Goal: Task Accomplishment & Management: Manage account settings

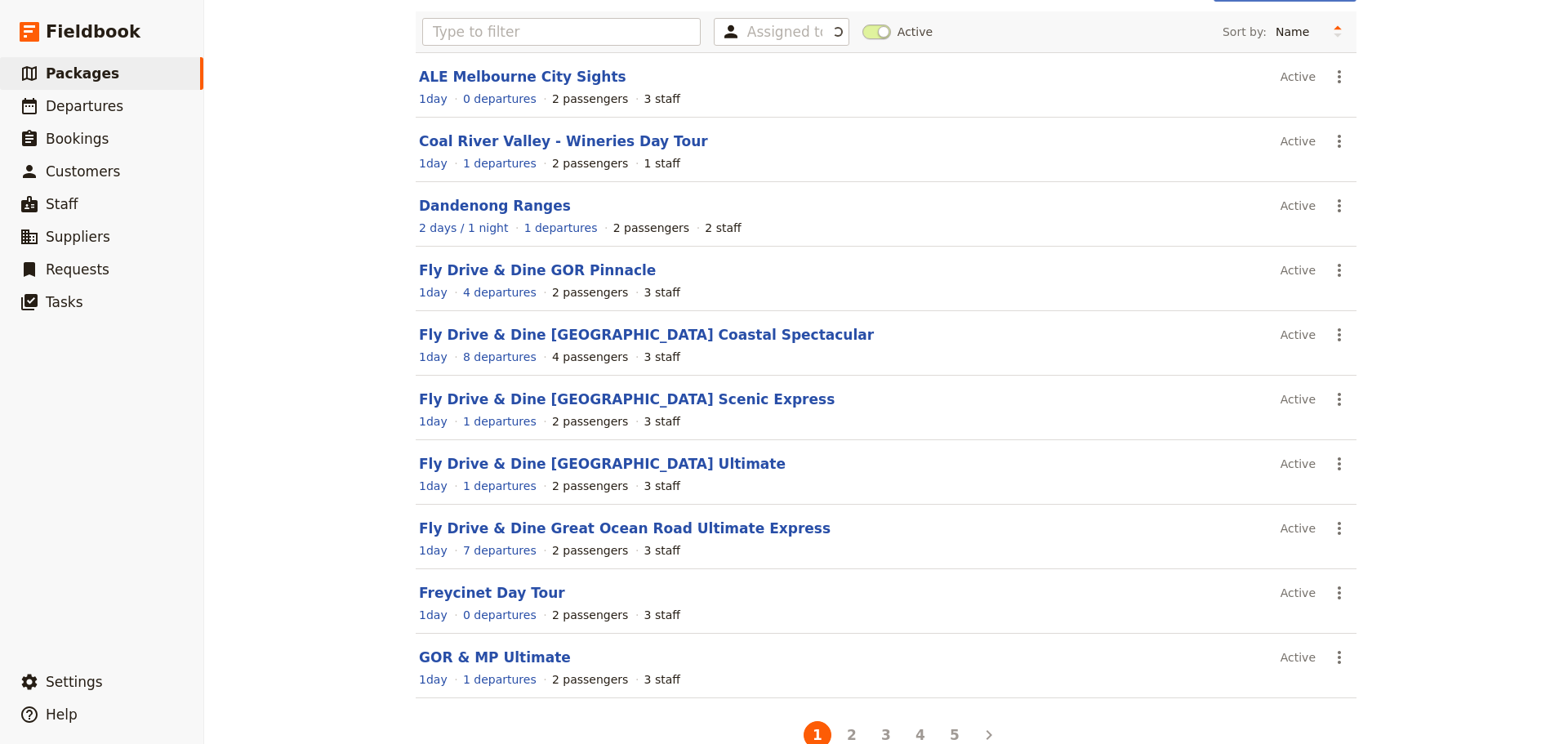
scroll to position [139, 0]
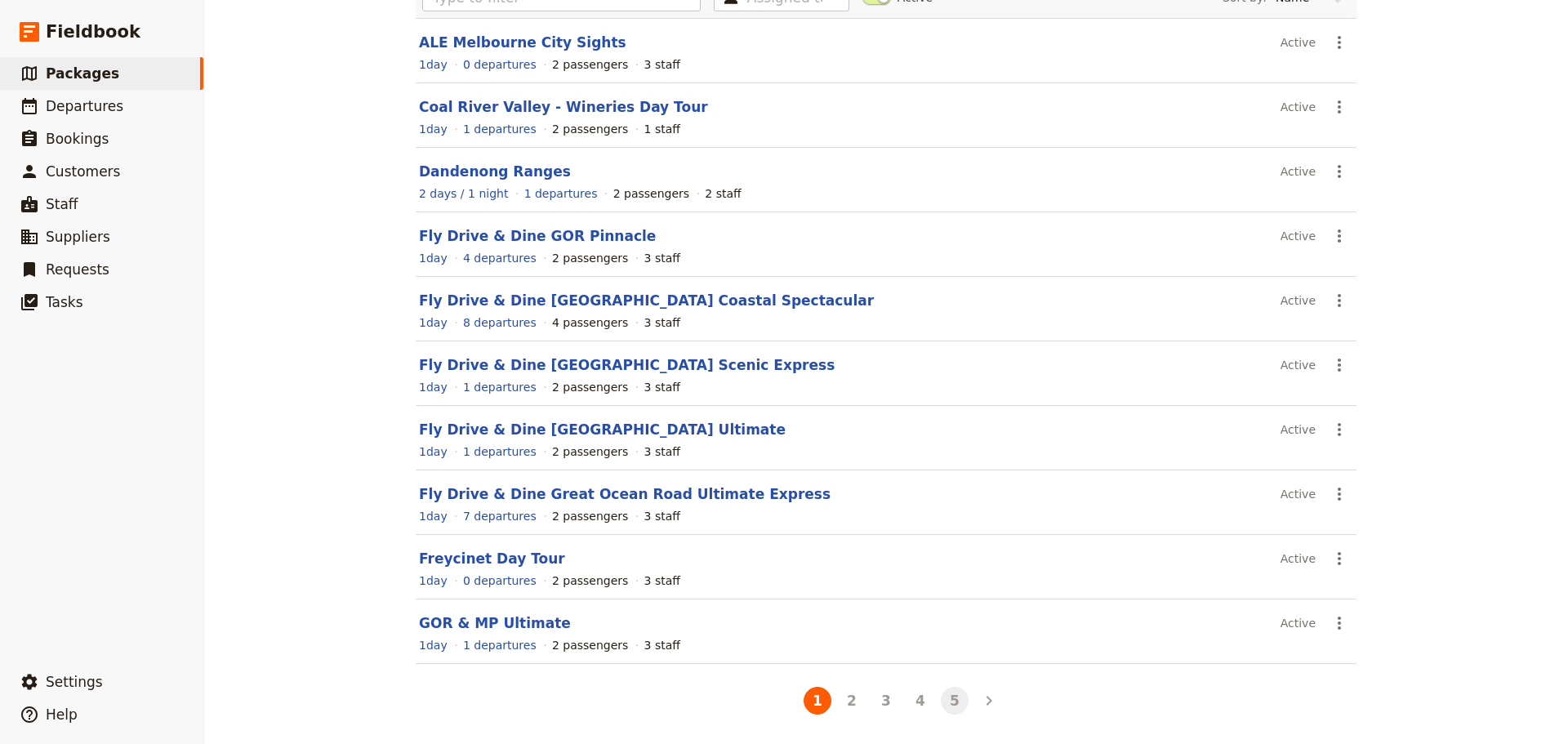
click at [949, 699] on button "5" at bounding box center [955, 700] width 28 height 28
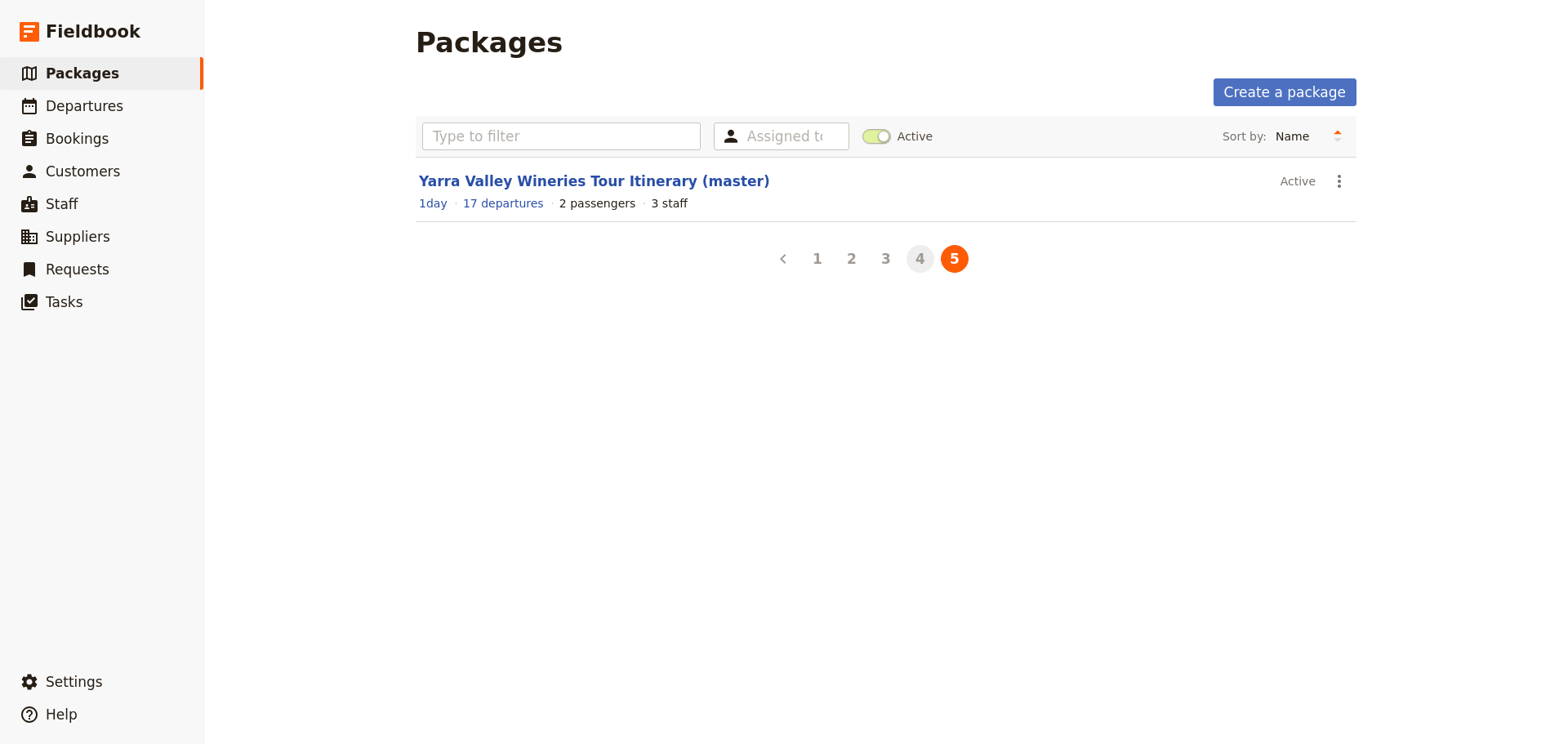
click at [914, 266] on button "4" at bounding box center [921, 259] width 28 height 28
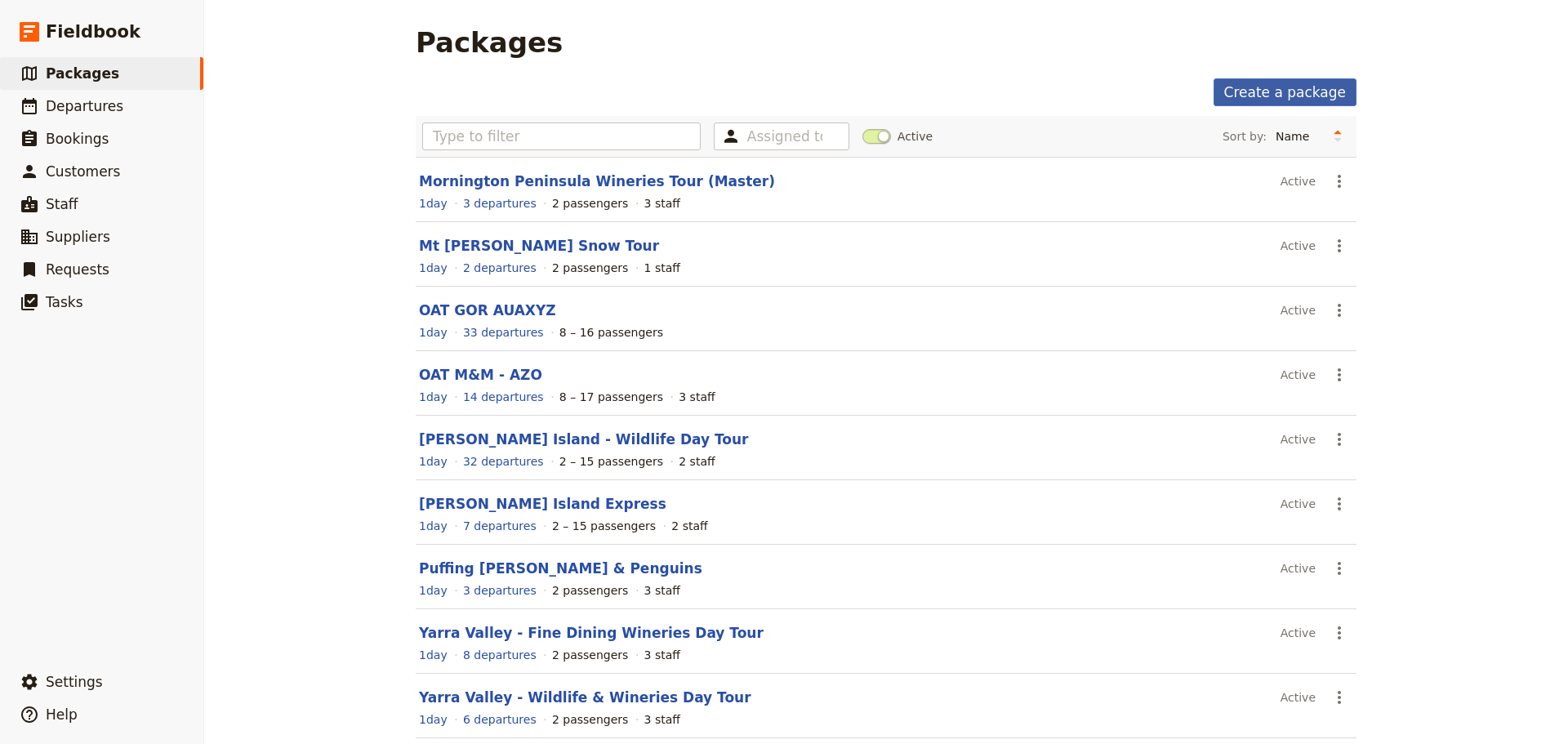
click at [1269, 92] on link "Create a package" at bounding box center [1285, 92] width 143 height 28
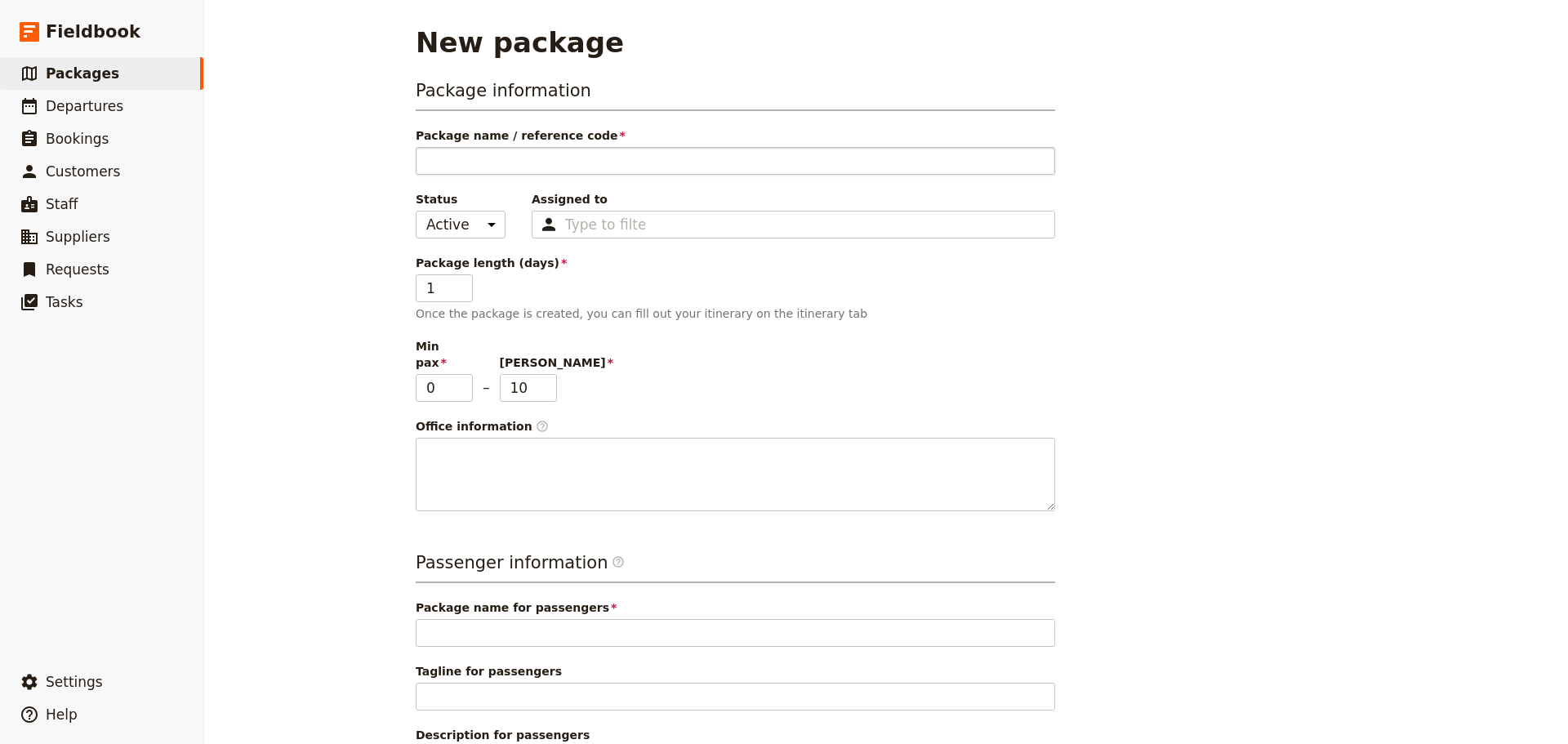
type input "I"
type input "Ii"
type input "I"
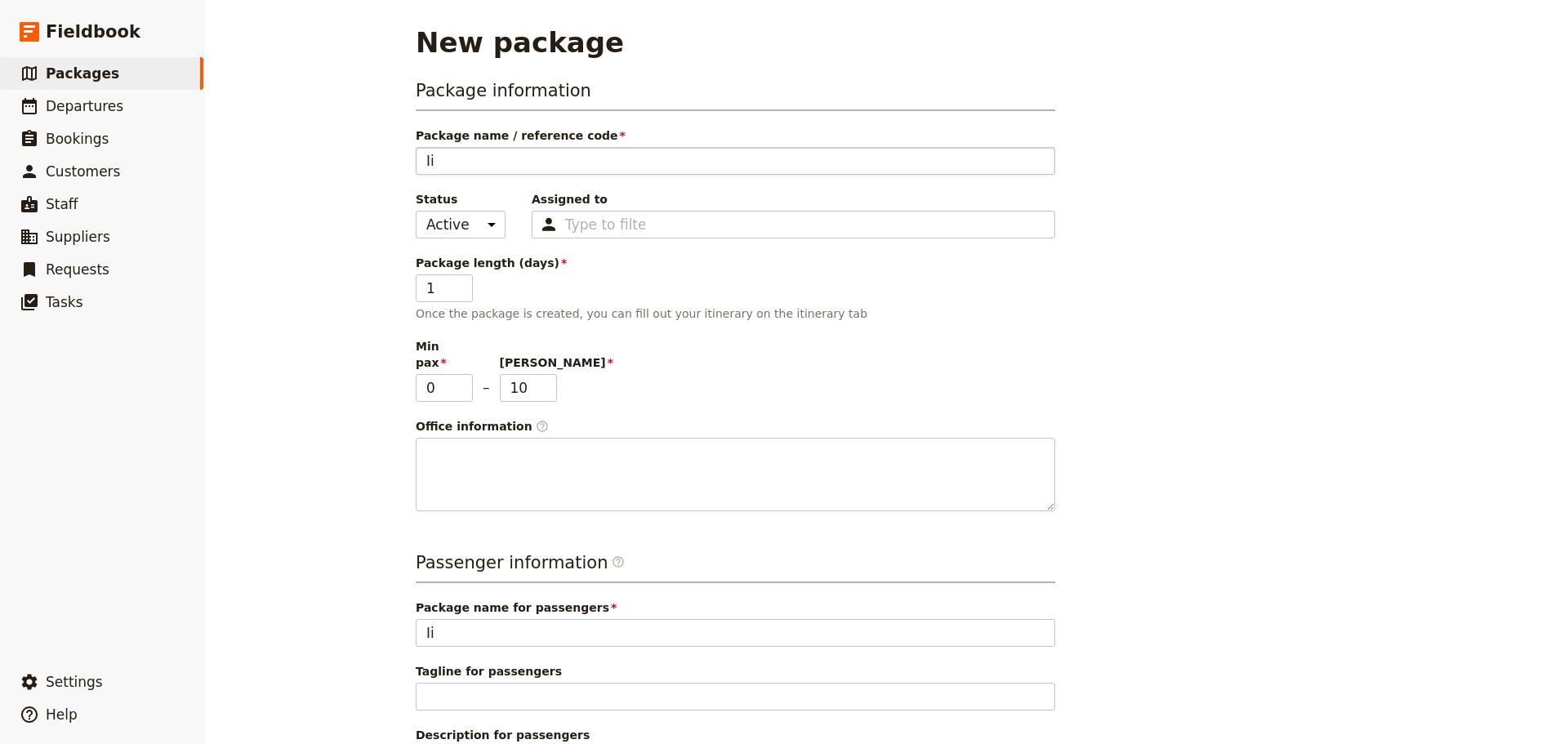
type input "I"
type input "S"
type input "St"
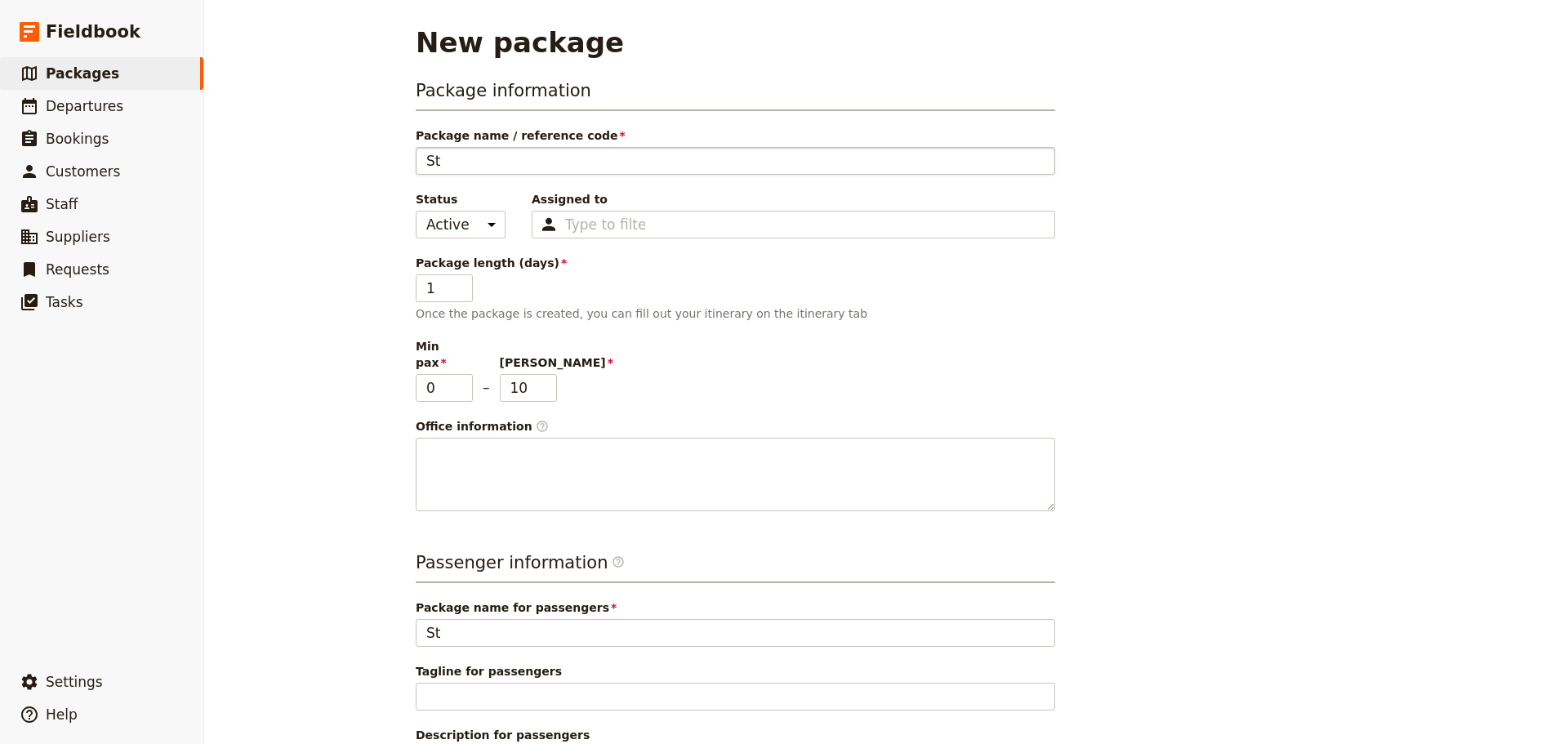
type input "Ste"
type input "Stev"
type input "Steve"
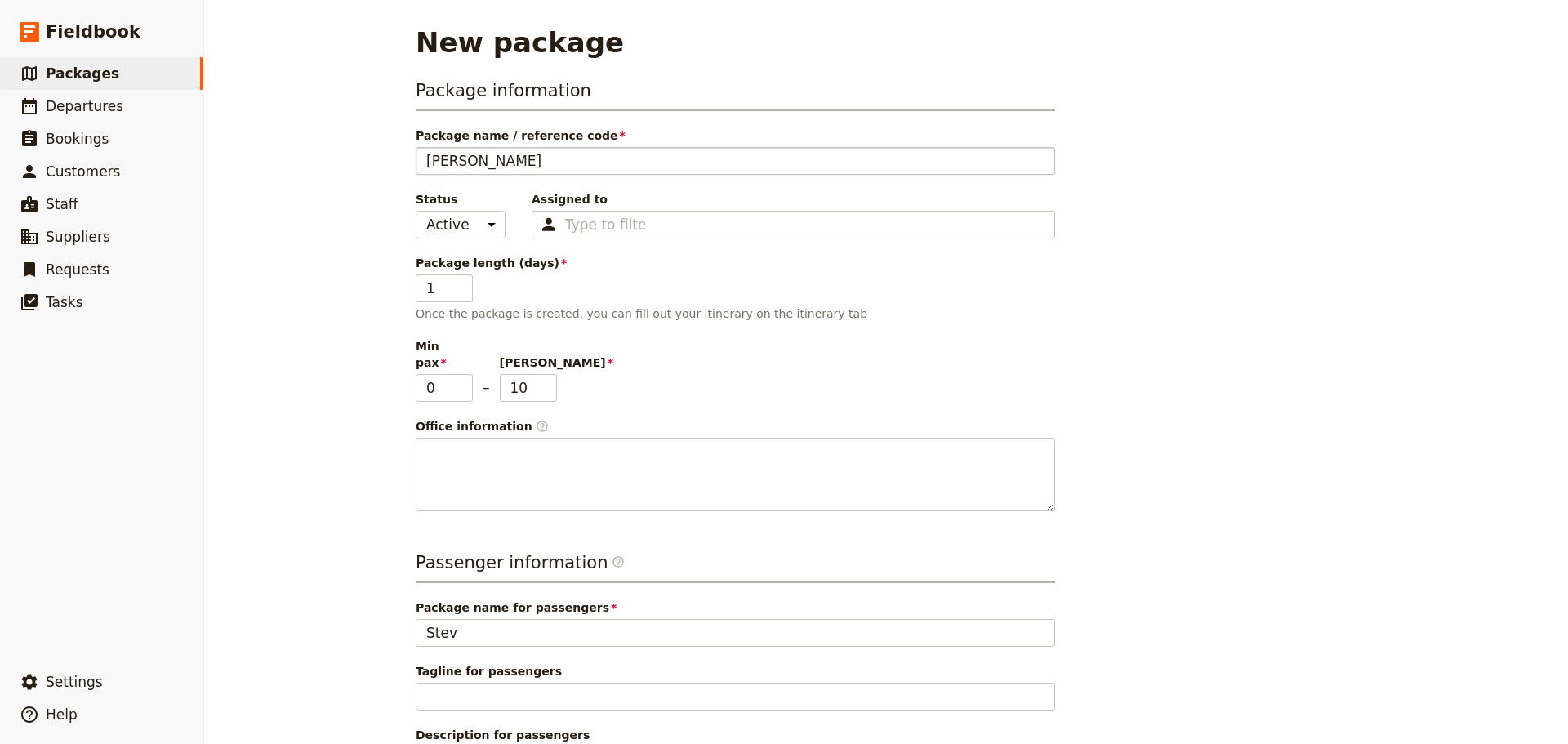
type input "Steve"
type input "Steve I"
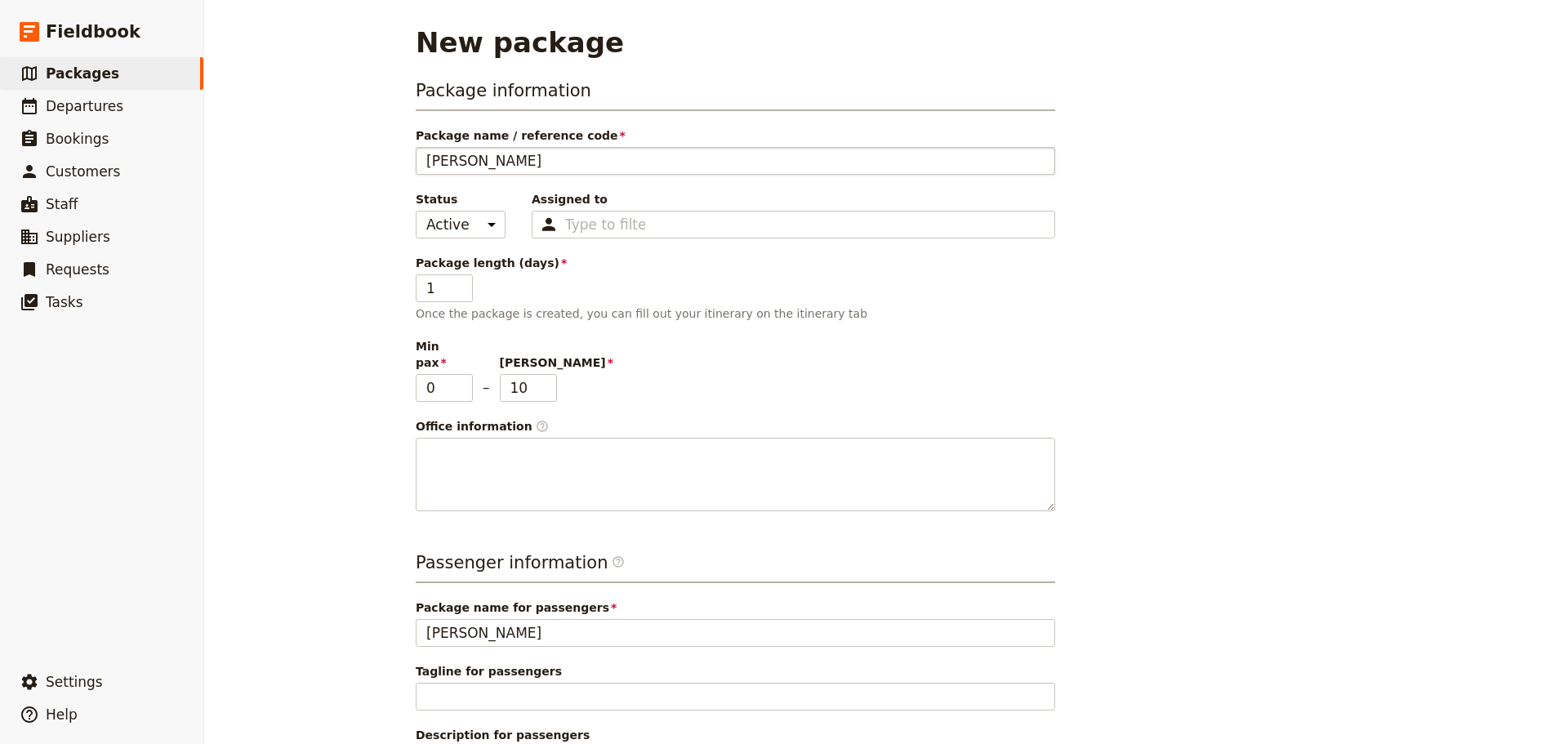
type input "Steve It"
type input "Steve Iti"
type input "Steve Itin"
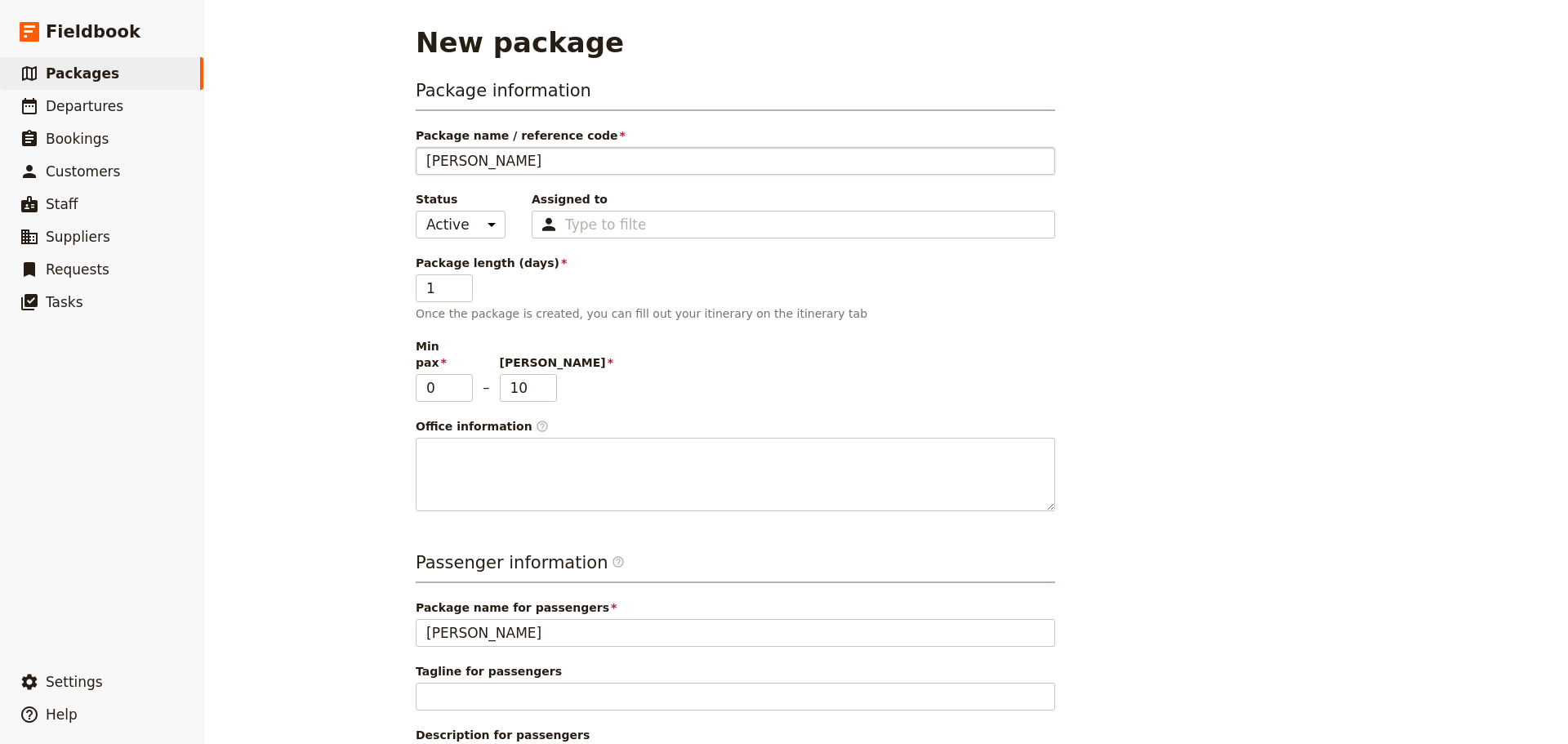
type input "Steve Itin"
type input "Steve Itine"
type input "Steve Itiner"
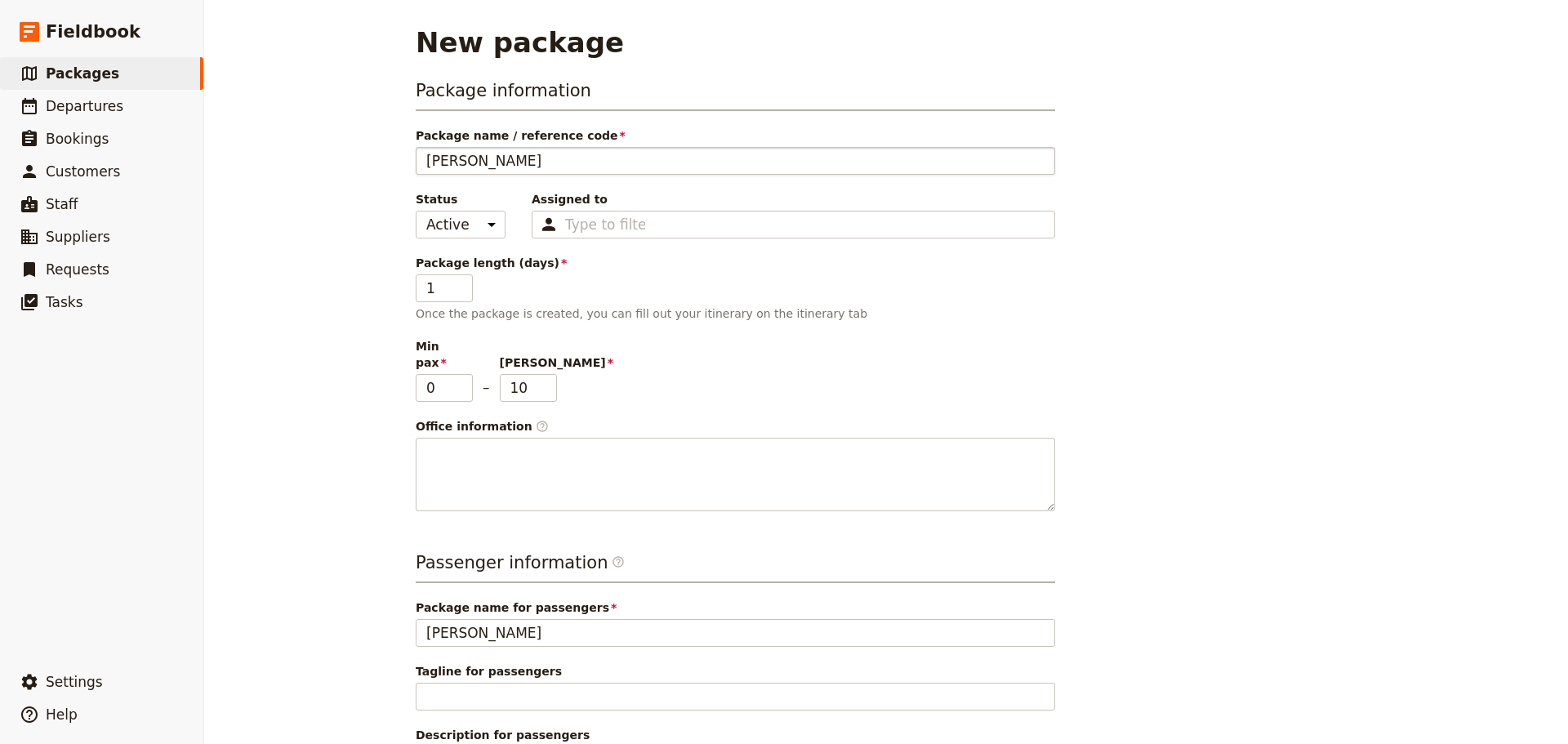
type input "Steve Itinera"
type input "Steve Itinerar"
type input "[PERSON_NAME] Itinerary"
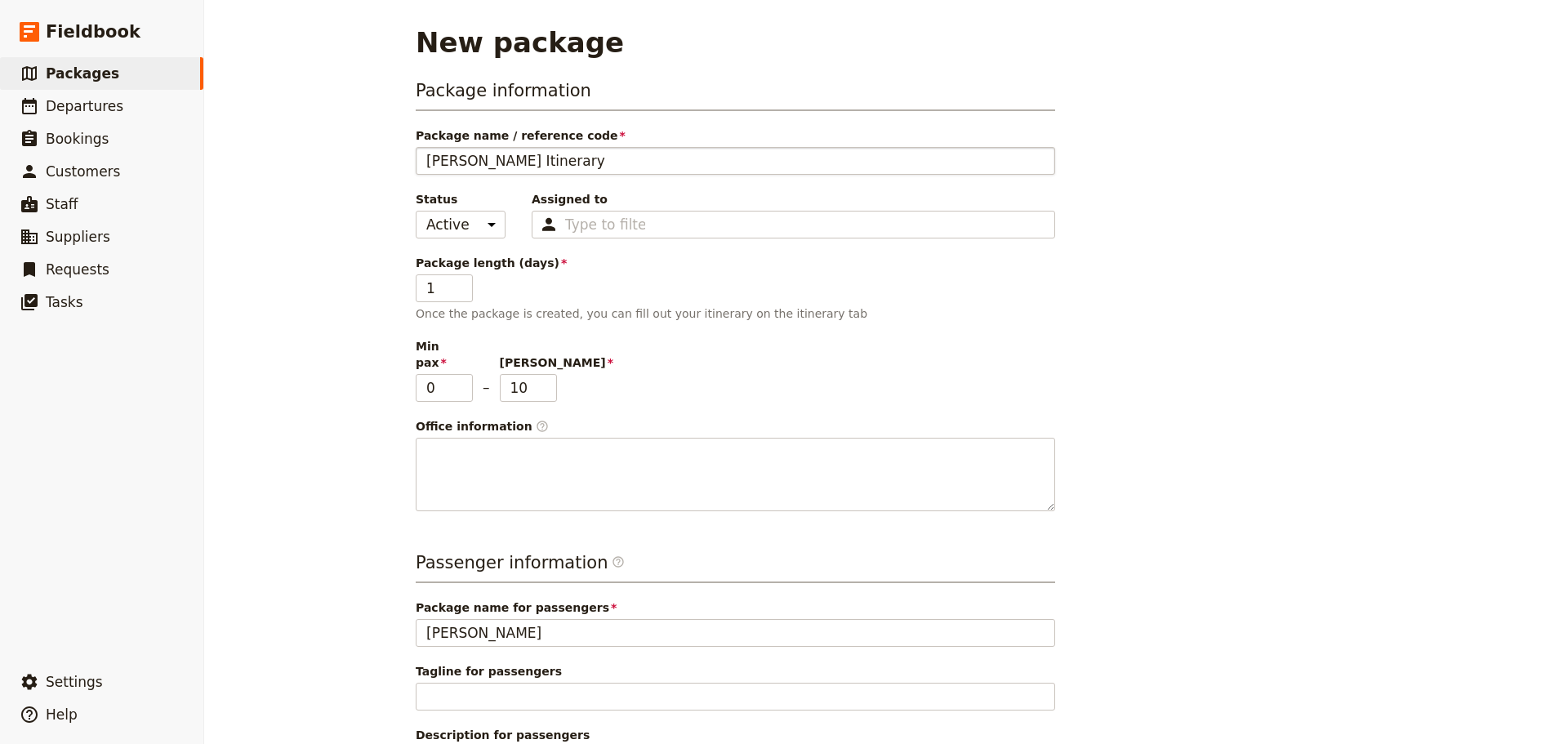
type input "[PERSON_NAME] Itinerary"
click at [456, 280] on input "2" at bounding box center [445, 289] width 58 height 28
click at [457, 280] on input "3" at bounding box center [445, 289] width 58 height 28
click at [458, 280] on input "4" at bounding box center [445, 289] width 58 height 28
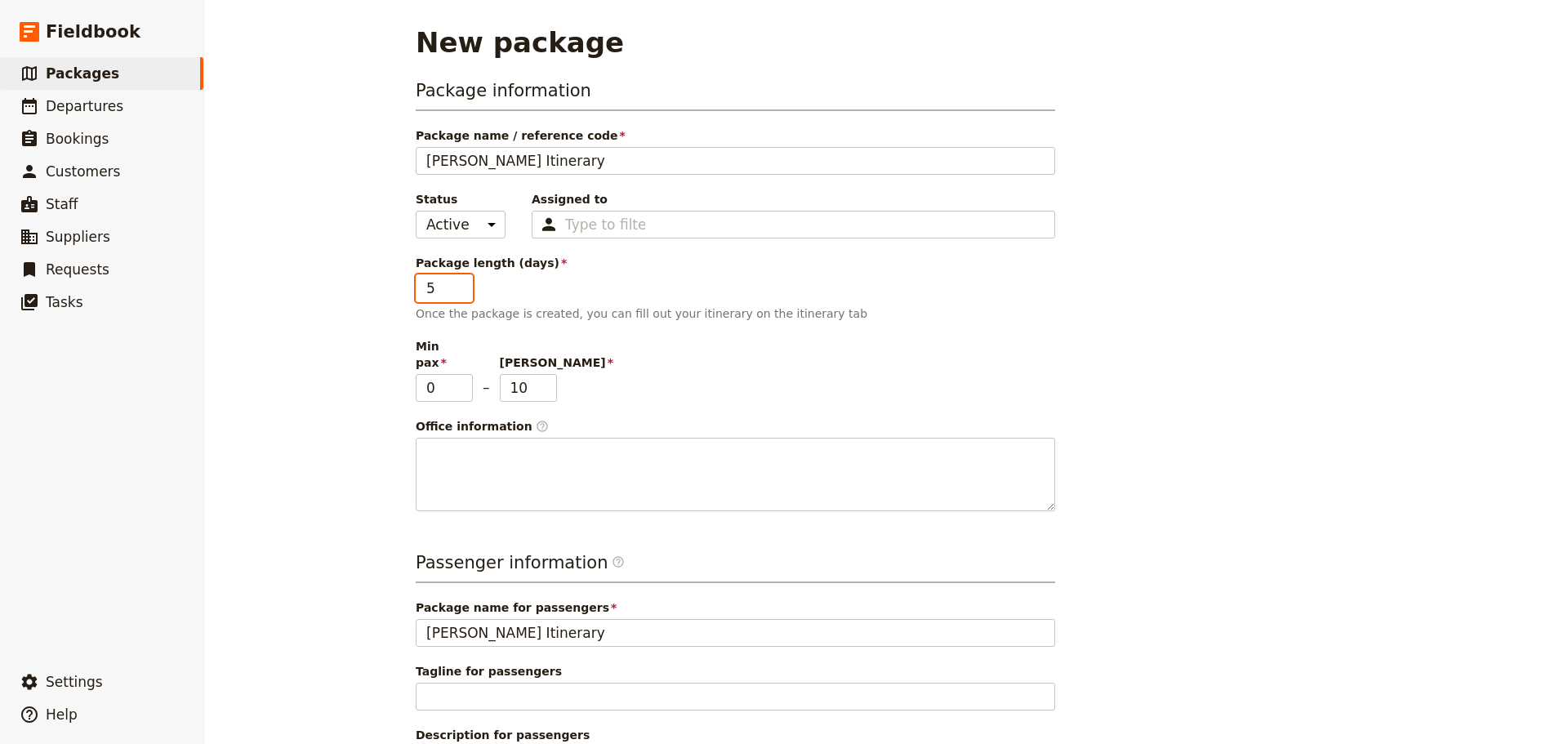
click at [458, 280] on input "5" at bounding box center [445, 289] width 58 height 28
click at [458, 280] on input "6" at bounding box center [445, 289] width 58 height 28
click at [459, 280] on input "7" at bounding box center [445, 289] width 58 height 28
click at [459, 280] on input "8" at bounding box center [445, 289] width 58 height 28
click at [459, 280] on input "9" at bounding box center [445, 289] width 58 height 28
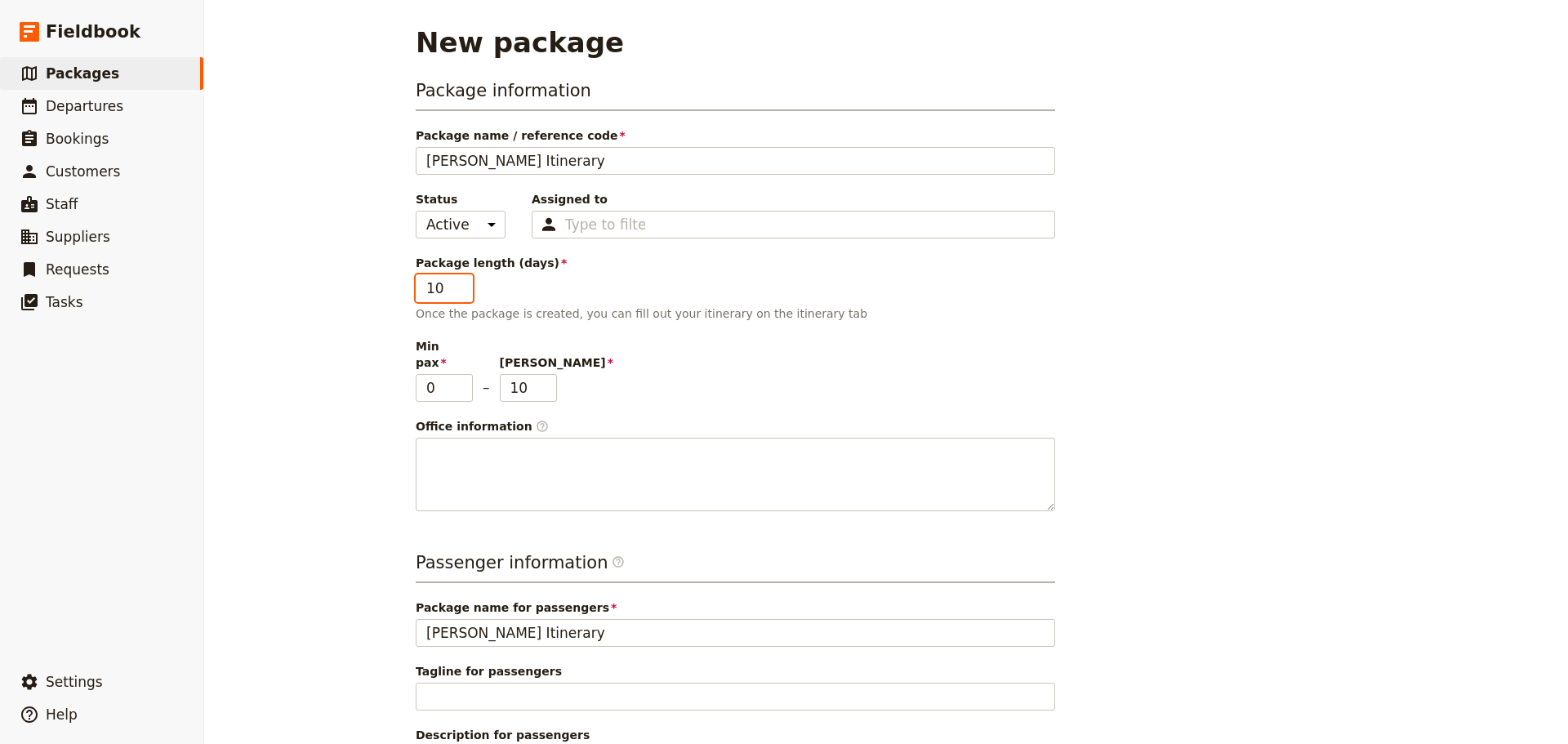
click at [459, 280] on input "10" at bounding box center [445, 289] width 58 height 28
click at [459, 280] on input "11" at bounding box center [445, 289] width 58 height 28
click at [459, 280] on input "12" at bounding box center [445, 289] width 58 height 28
type input "13"
click at [459, 280] on input "13" at bounding box center [445, 289] width 58 height 28
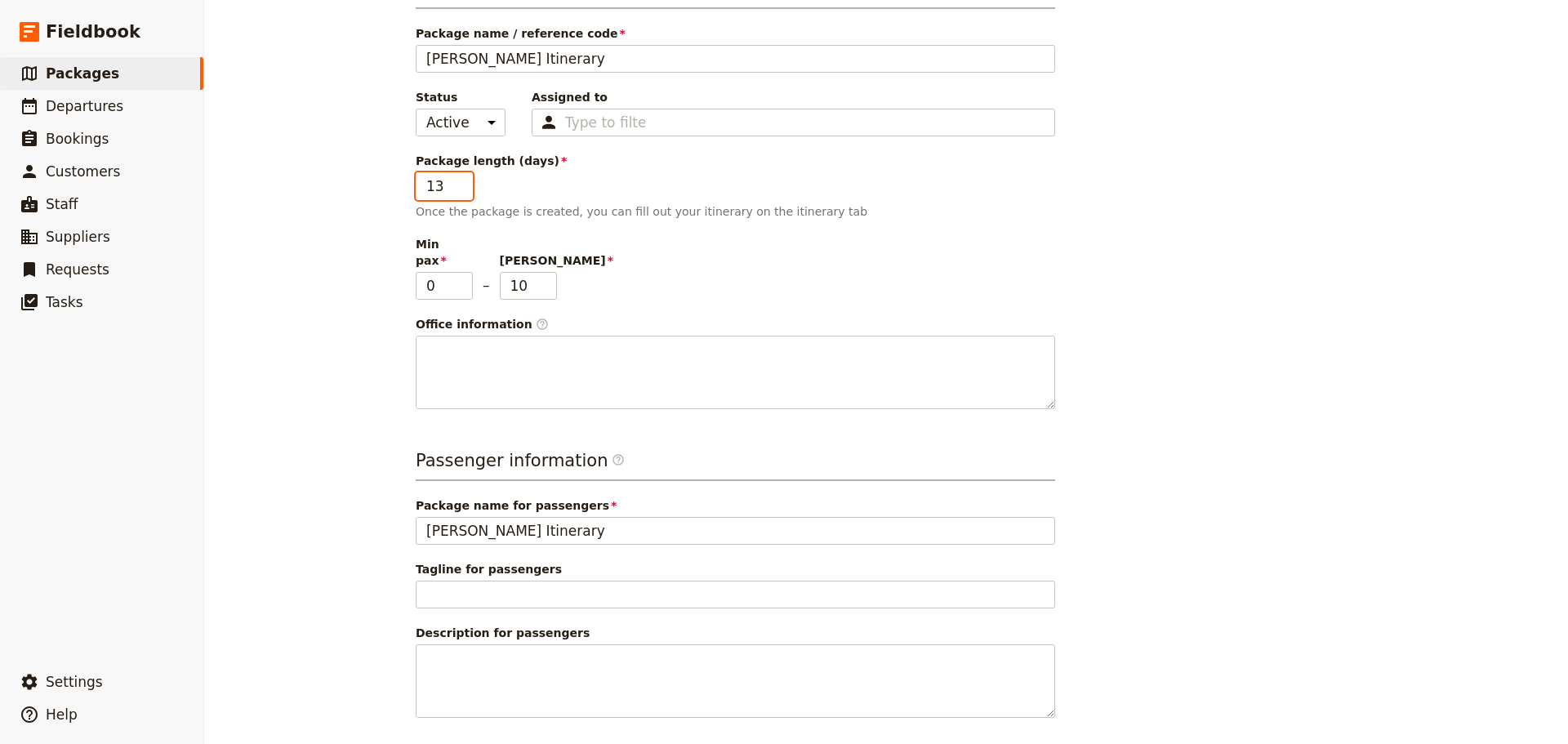
scroll to position [158, 0]
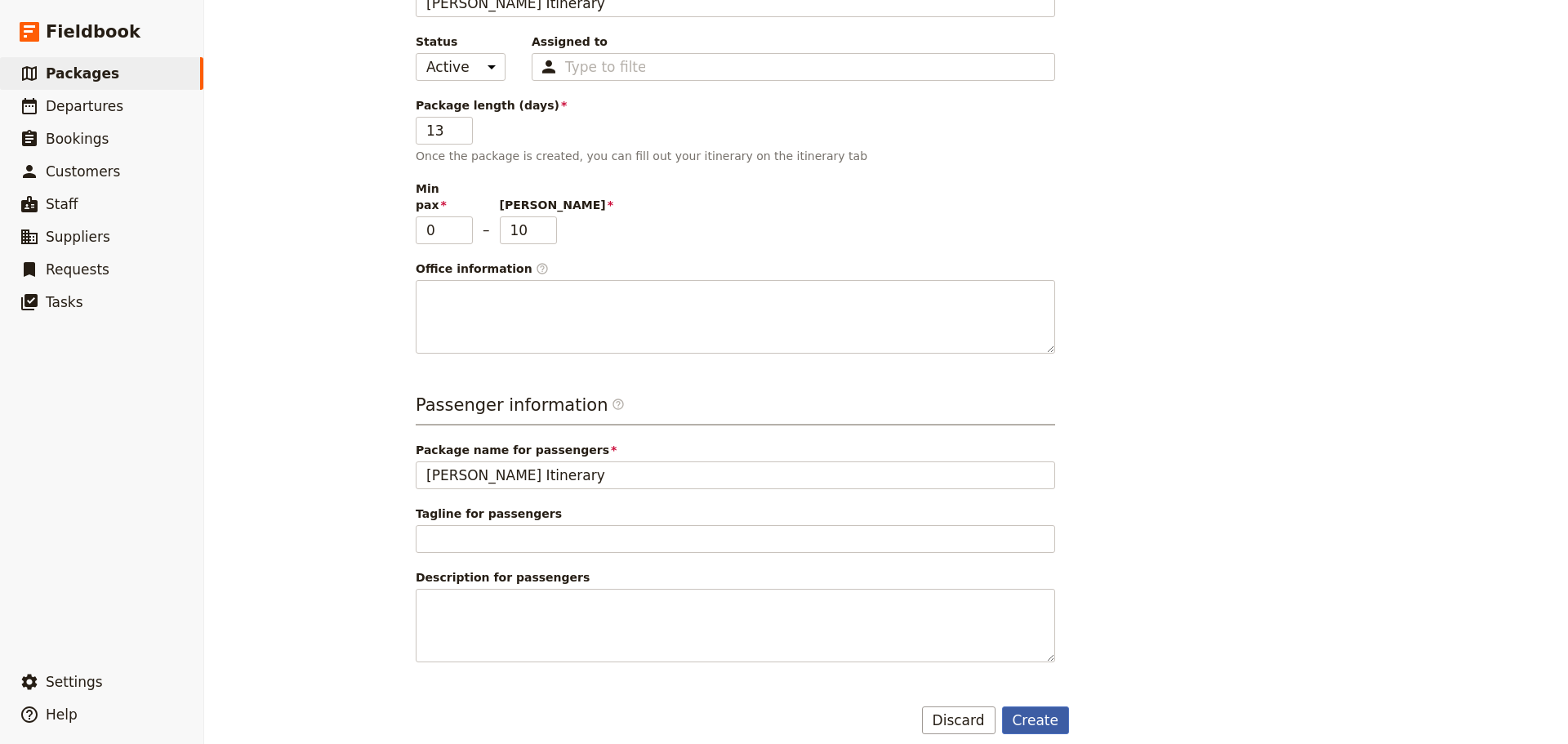
click at [1043, 706] on button "Create" at bounding box center [1037, 720] width 68 height 28
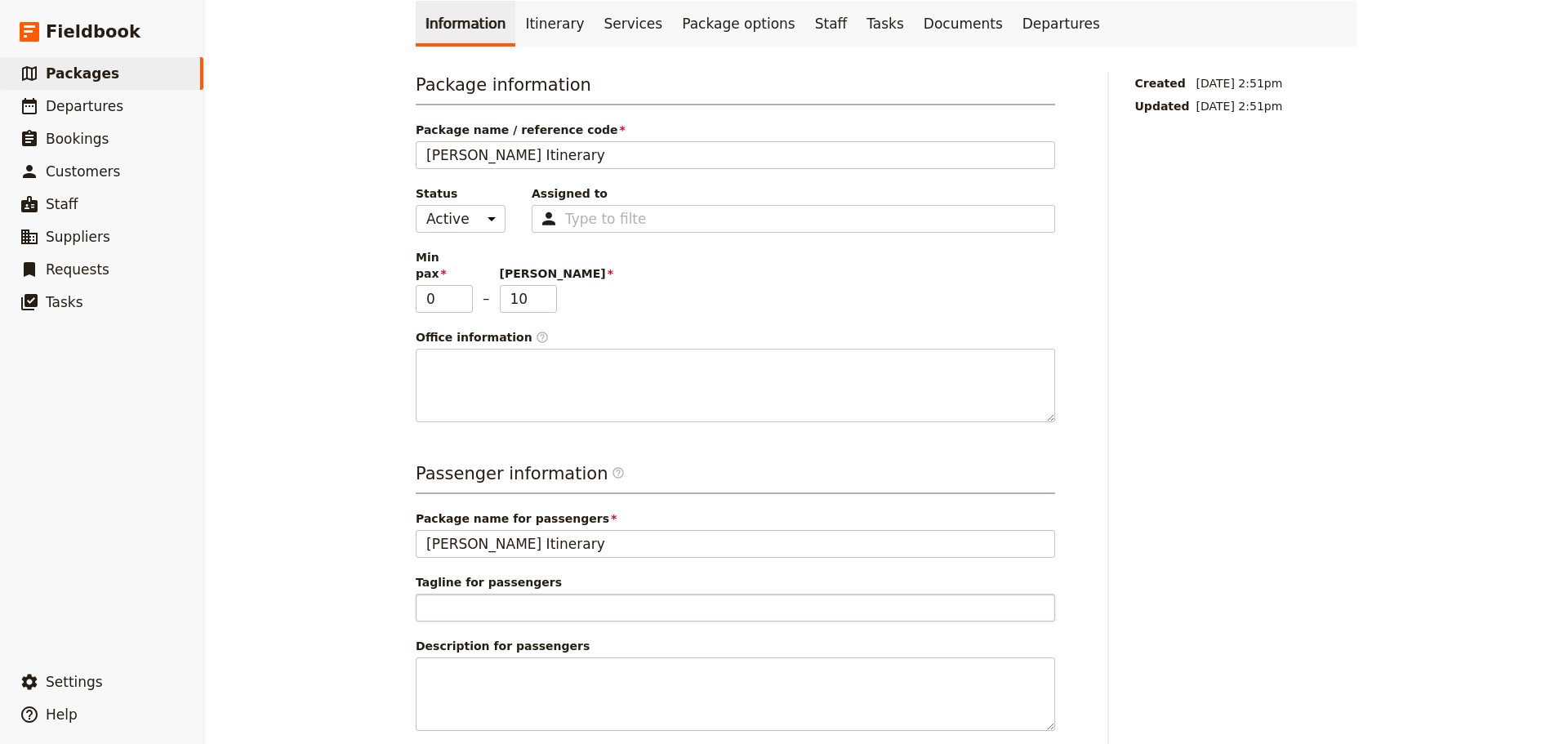
scroll to position [76, 0]
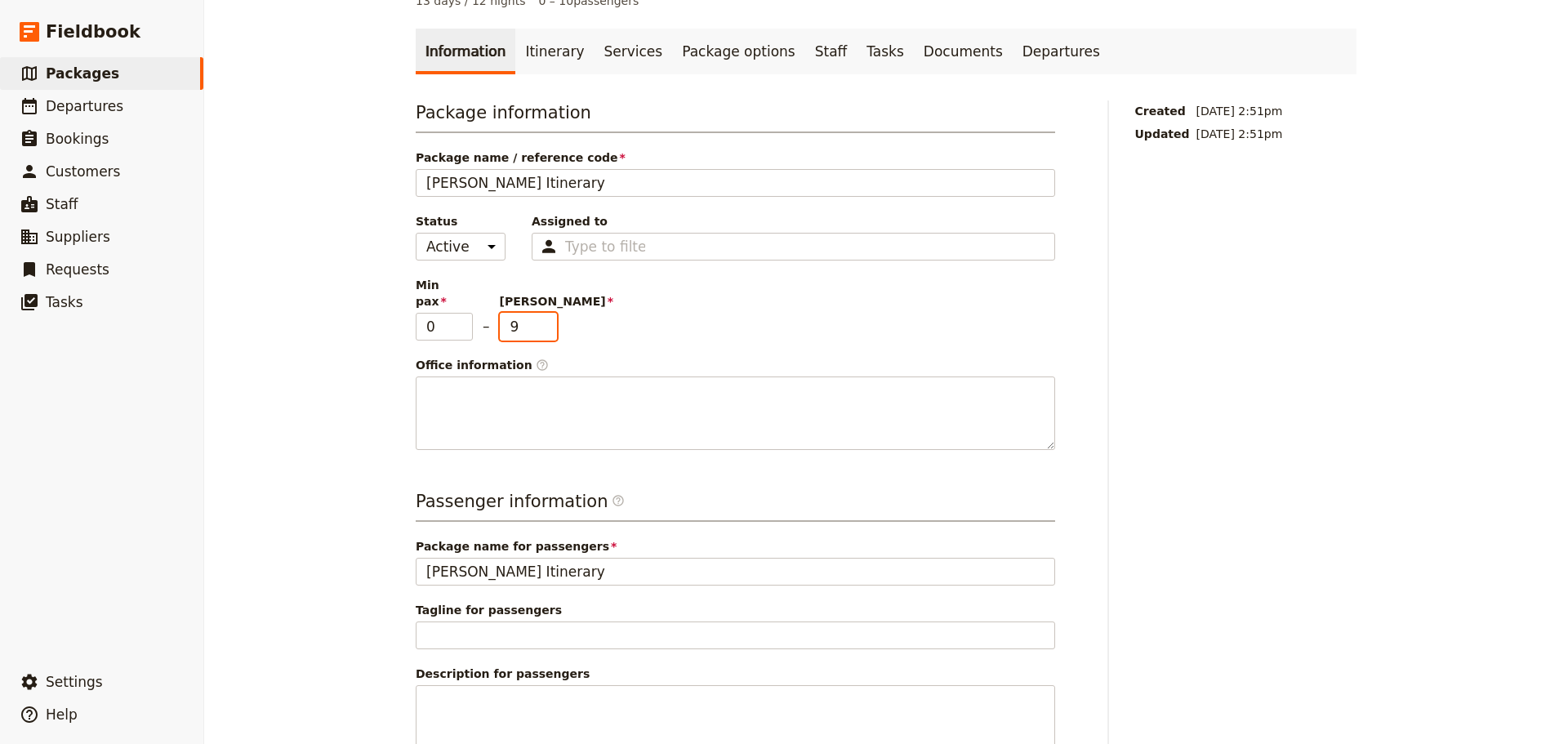
click at [541, 316] on input "9" at bounding box center [529, 327] width 58 height 28
click at [541, 317] on input "8" at bounding box center [529, 327] width 58 height 28
click at [540, 317] on input "7" at bounding box center [529, 327] width 58 height 28
click at [540, 317] on input "6" at bounding box center [529, 327] width 58 height 28
click at [540, 317] on input "5" at bounding box center [529, 327] width 58 height 28
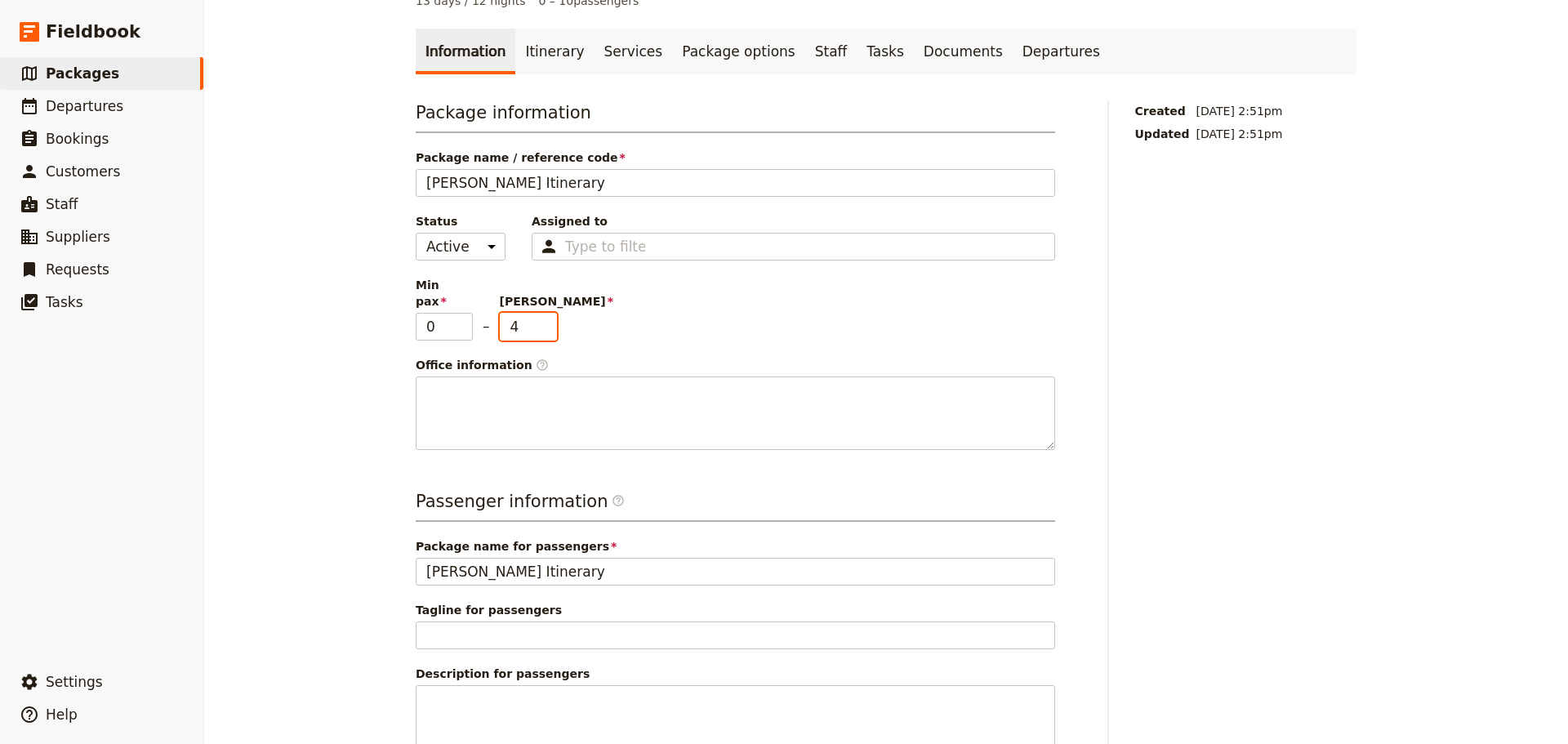
click at [540, 317] on input "4" at bounding box center [529, 327] width 58 height 28
click at [540, 317] on input "3" at bounding box center [529, 327] width 58 height 28
click at [540, 317] on input "2" at bounding box center [529, 327] width 58 height 28
type input "1"
click at [539, 317] on input "1" at bounding box center [529, 327] width 58 height 28
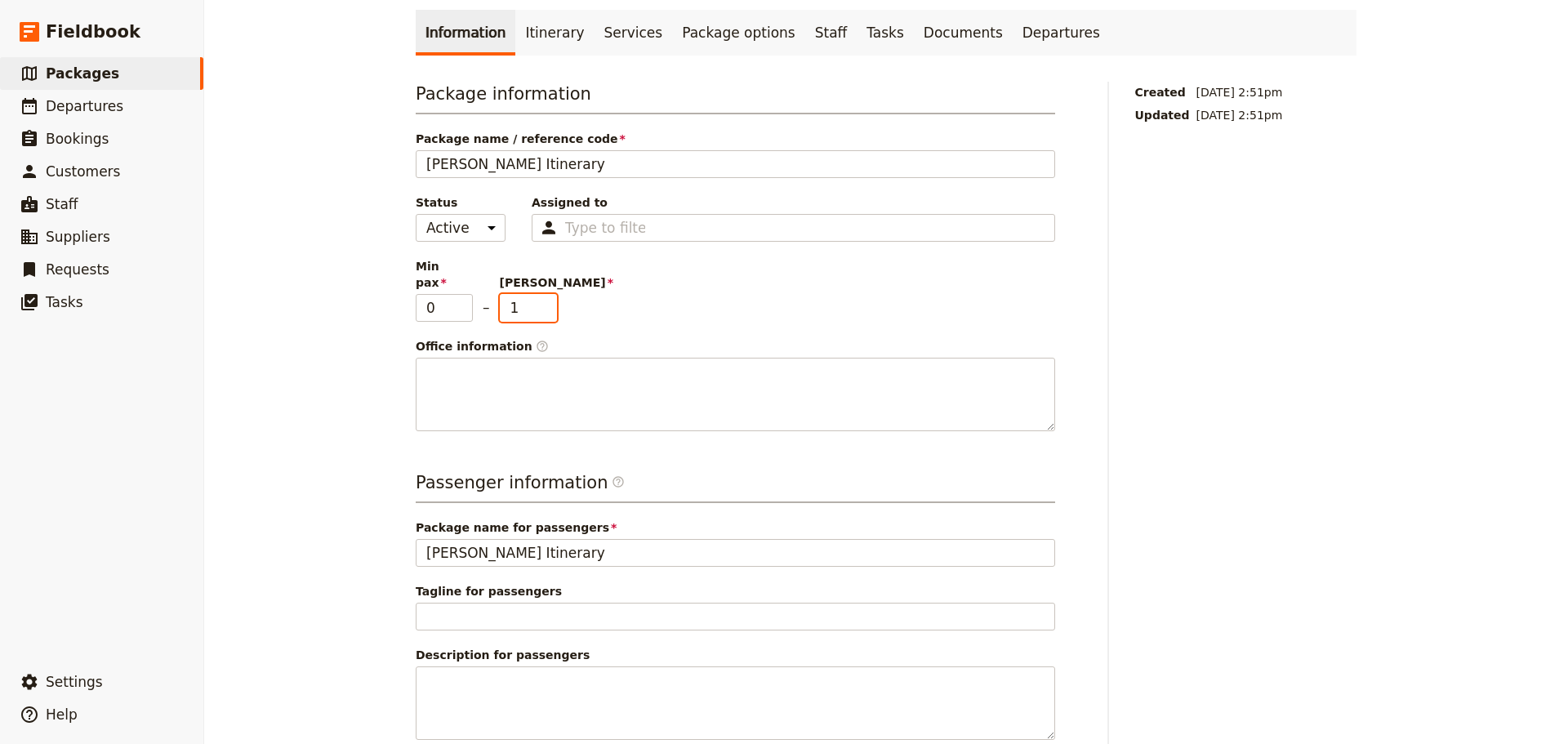
scroll to position [250, 0]
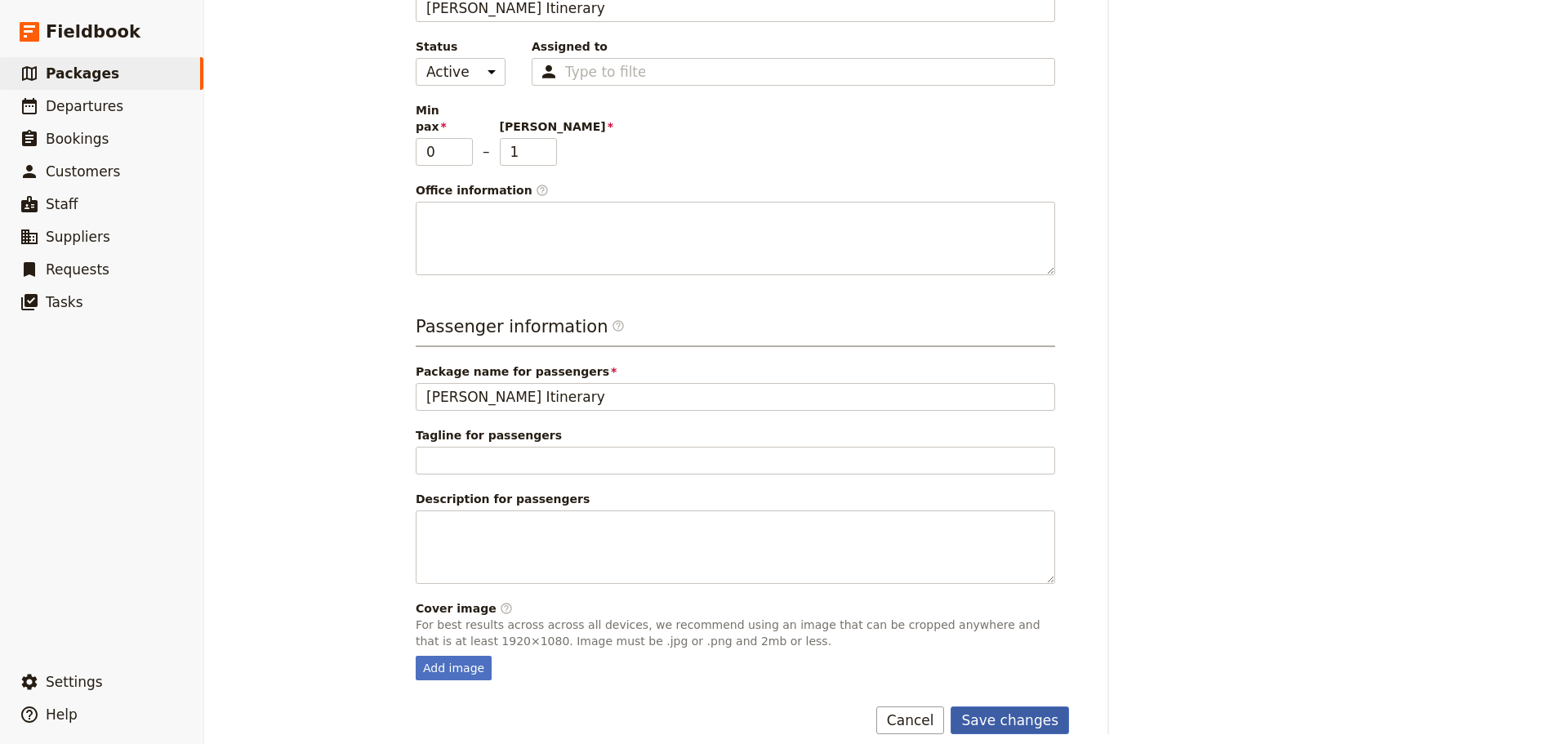
click at [1012, 706] on button "Save changes" at bounding box center [1010, 720] width 119 height 28
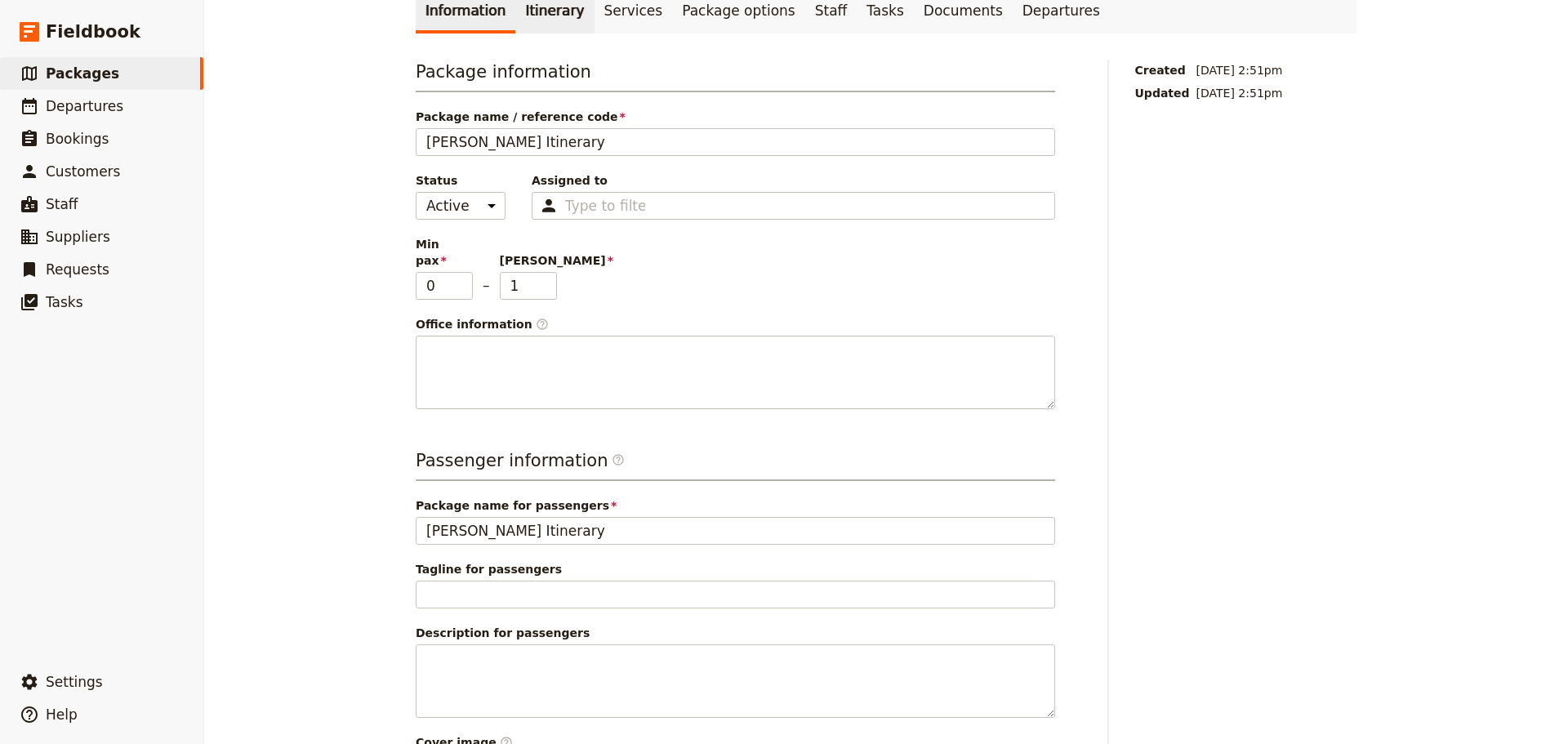
scroll to position [0, 0]
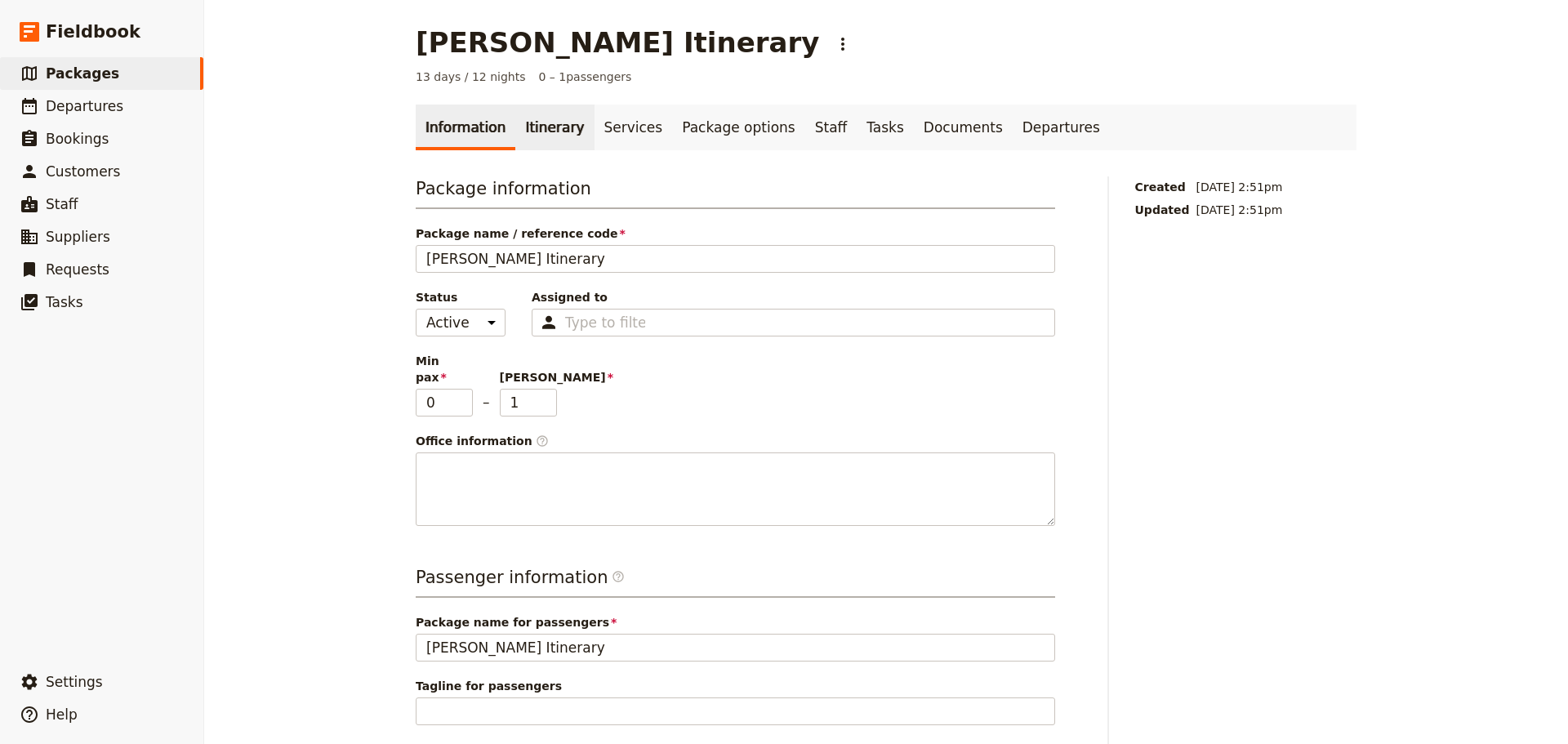
click at [537, 122] on link "Itinerary" at bounding box center [555, 127] width 79 height 45
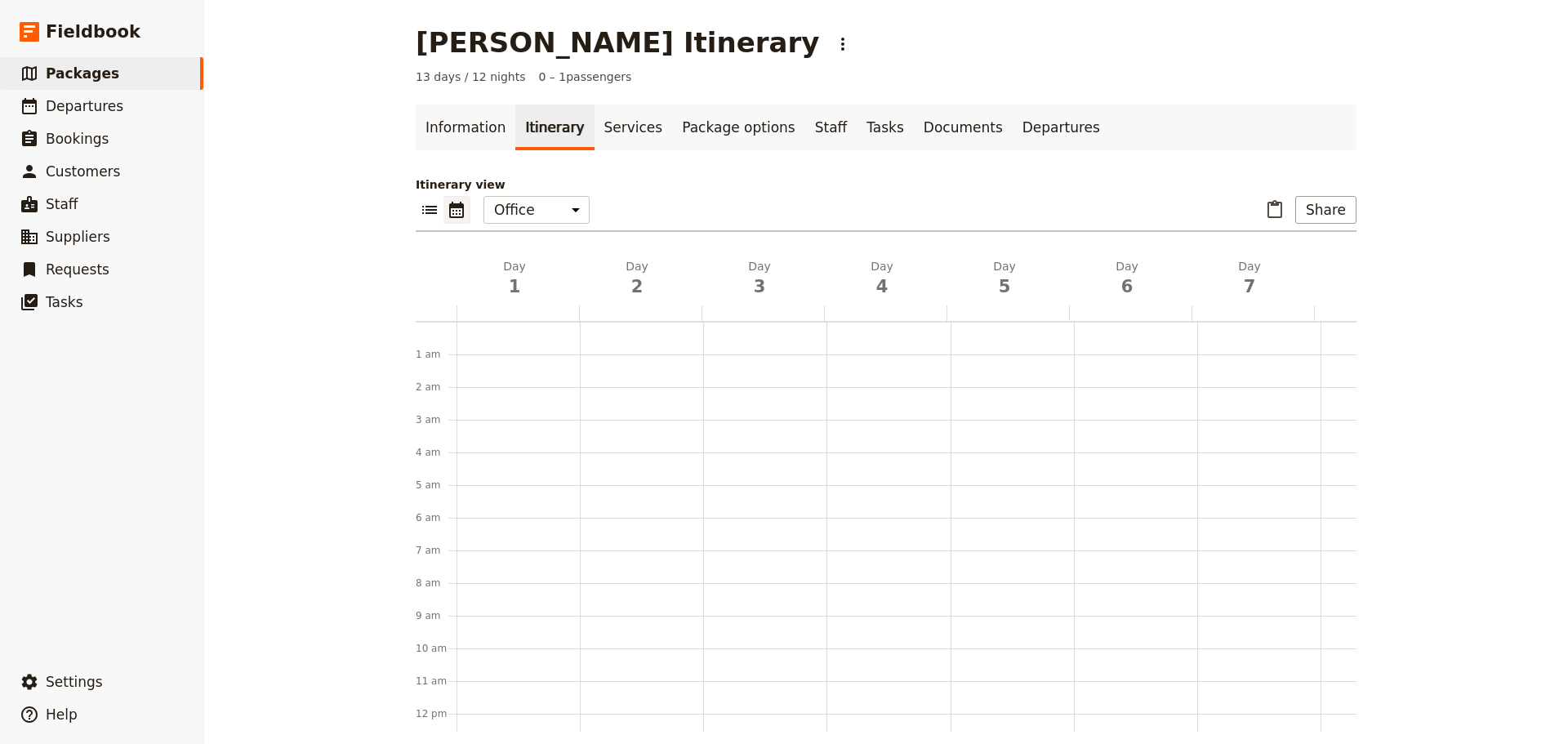
scroll to position [212, 0]
click at [509, 270] on h2 "Day 1" at bounding box center [515, 278] width 103 height 41
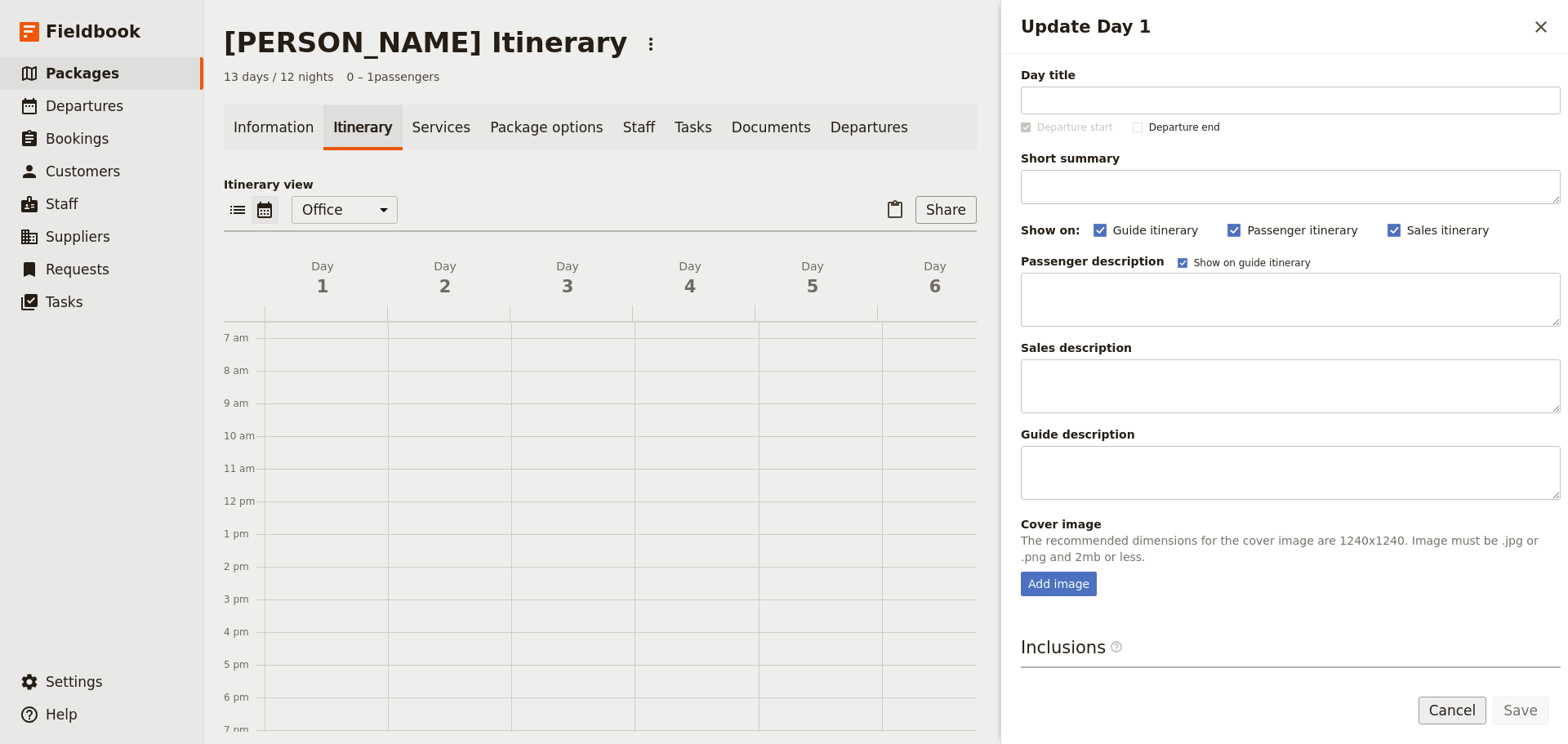
click at [1451, 723] on button "Cancel" at bounding box center [1453, 711] width 69 height 28
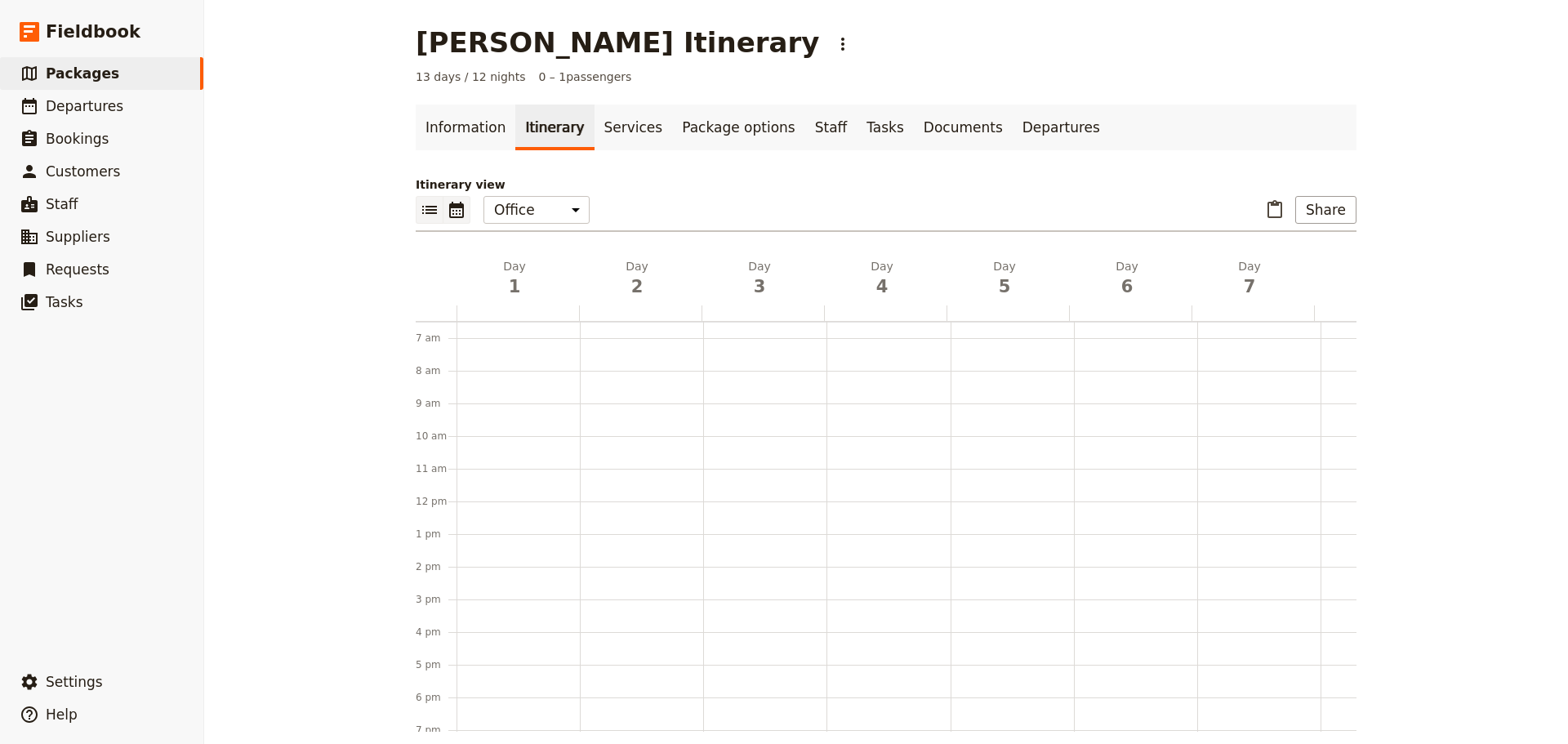
click at [424, 214] on icon "List view" at bounding box center [429, 209] width 15 height 8
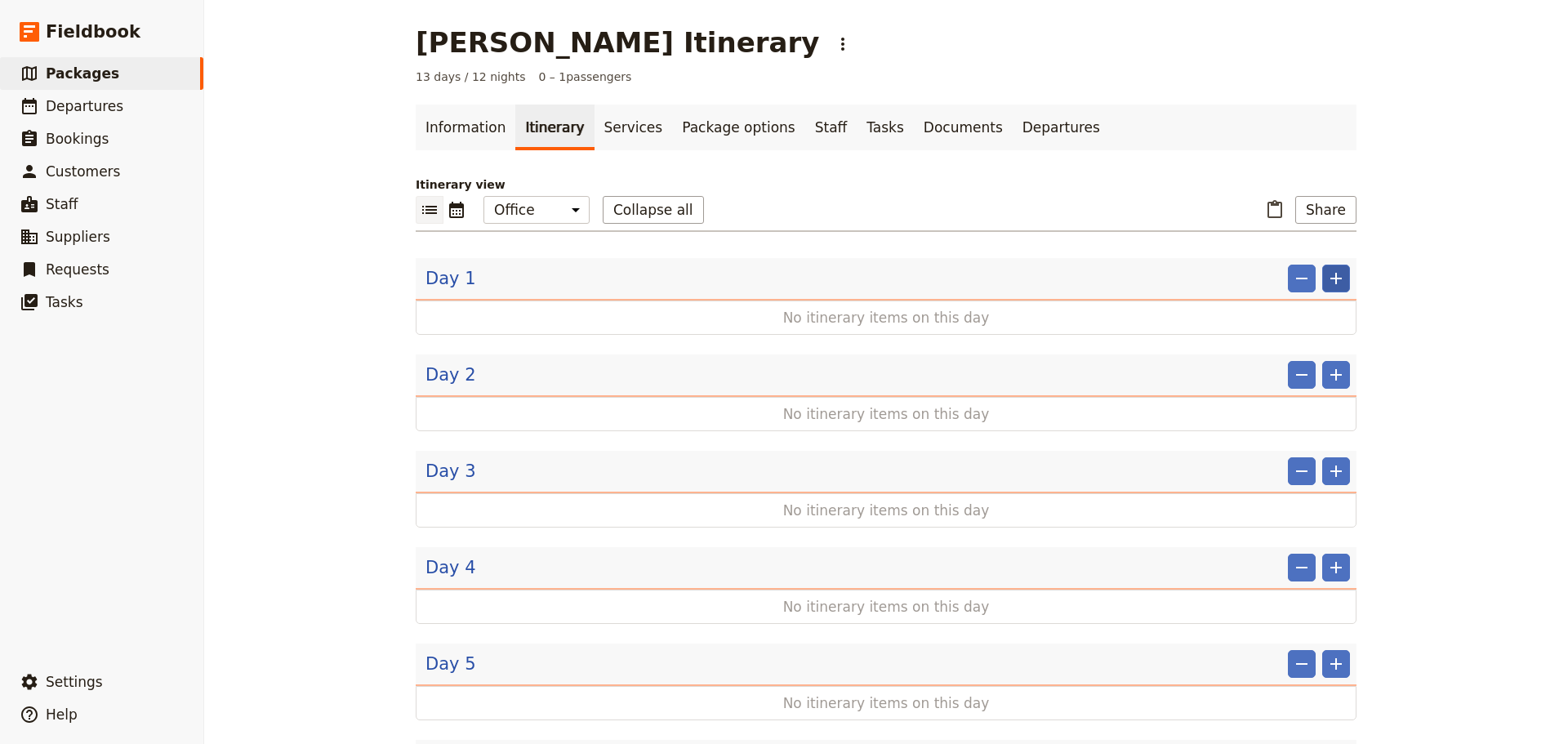
click at [1326, 278] on icon "Add" at bounding box center [1336, 278] width 19 height 19
click at [439, 124] on link "Information" at bounding box center [466, 127] width 99 height 45
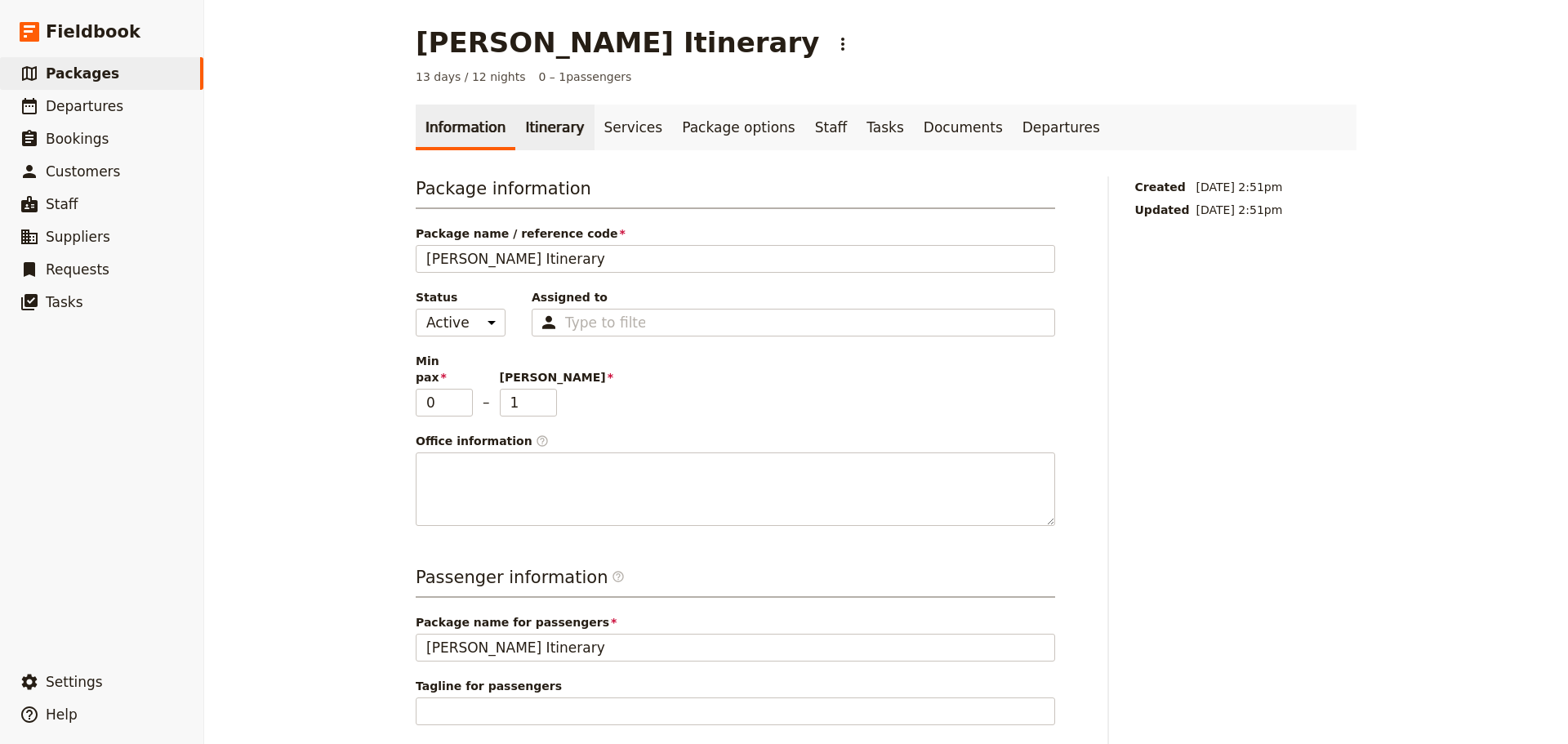
click at [540, 117] on link "Itinerary" at bounding box center [555, 127] width 79 height 45
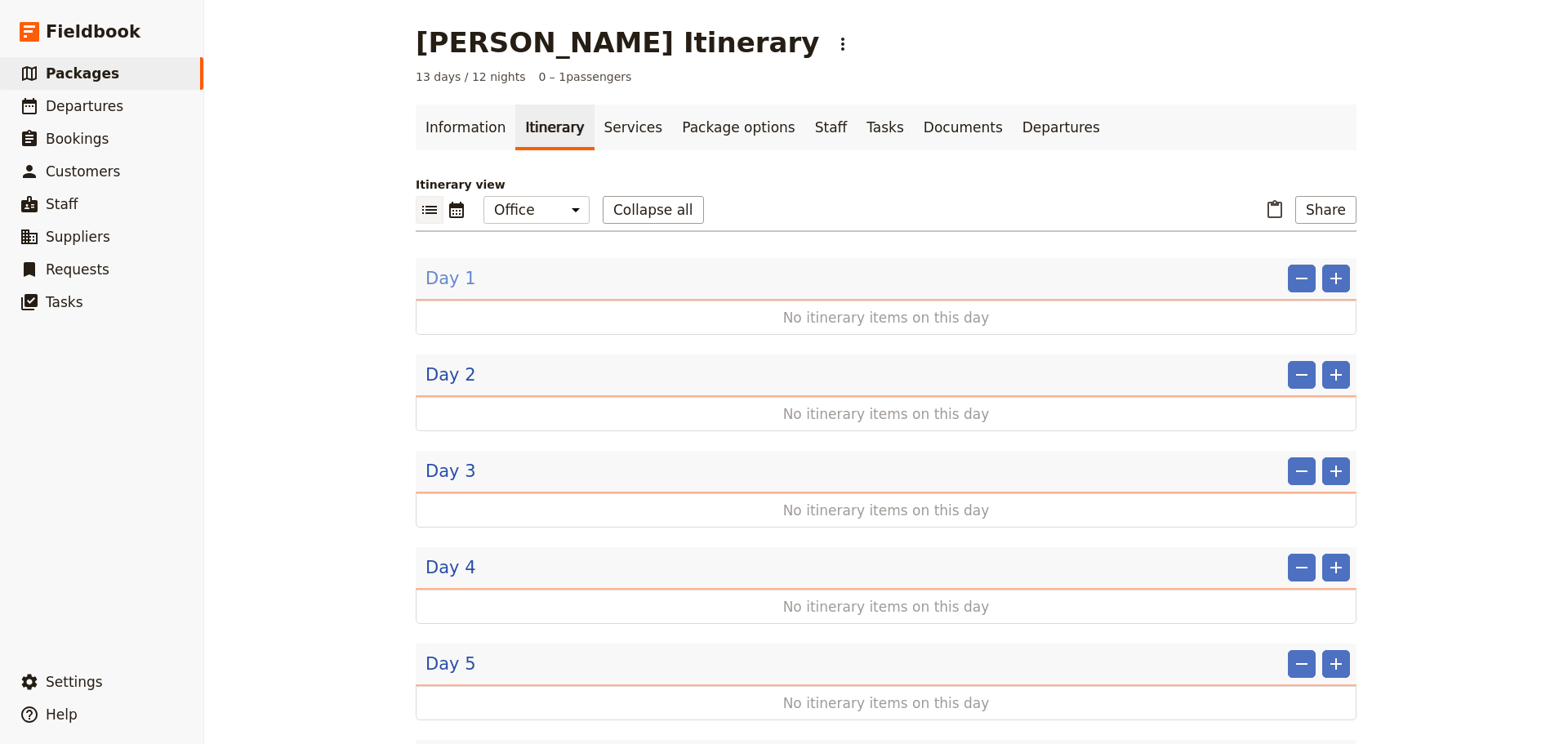
click at [431, 271] on span "Day 1" at bounding box center [451, 278] width 51 height 24
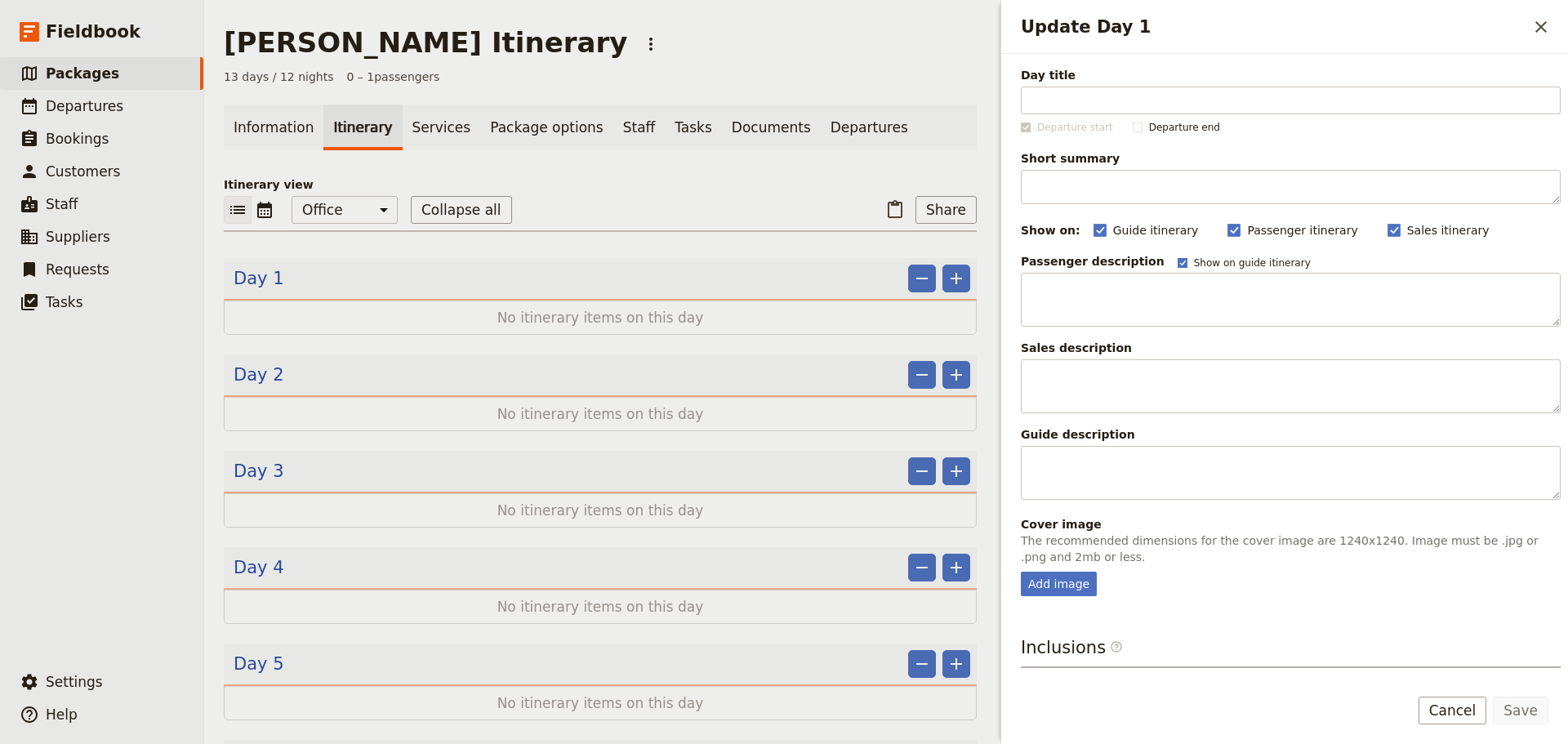
click at [1178, 263] on rect "Update Day 1" at bounding box center [1182, 263] width 9 height 9
click at [1177, 256] on input "Show on guide itinerary" at bounding box center [1177, 256] width 1 height 1
checkbox input "false"
click at [1472, 713] on button "Cancel" at bounding box center [1453, 711] width 69 height 28
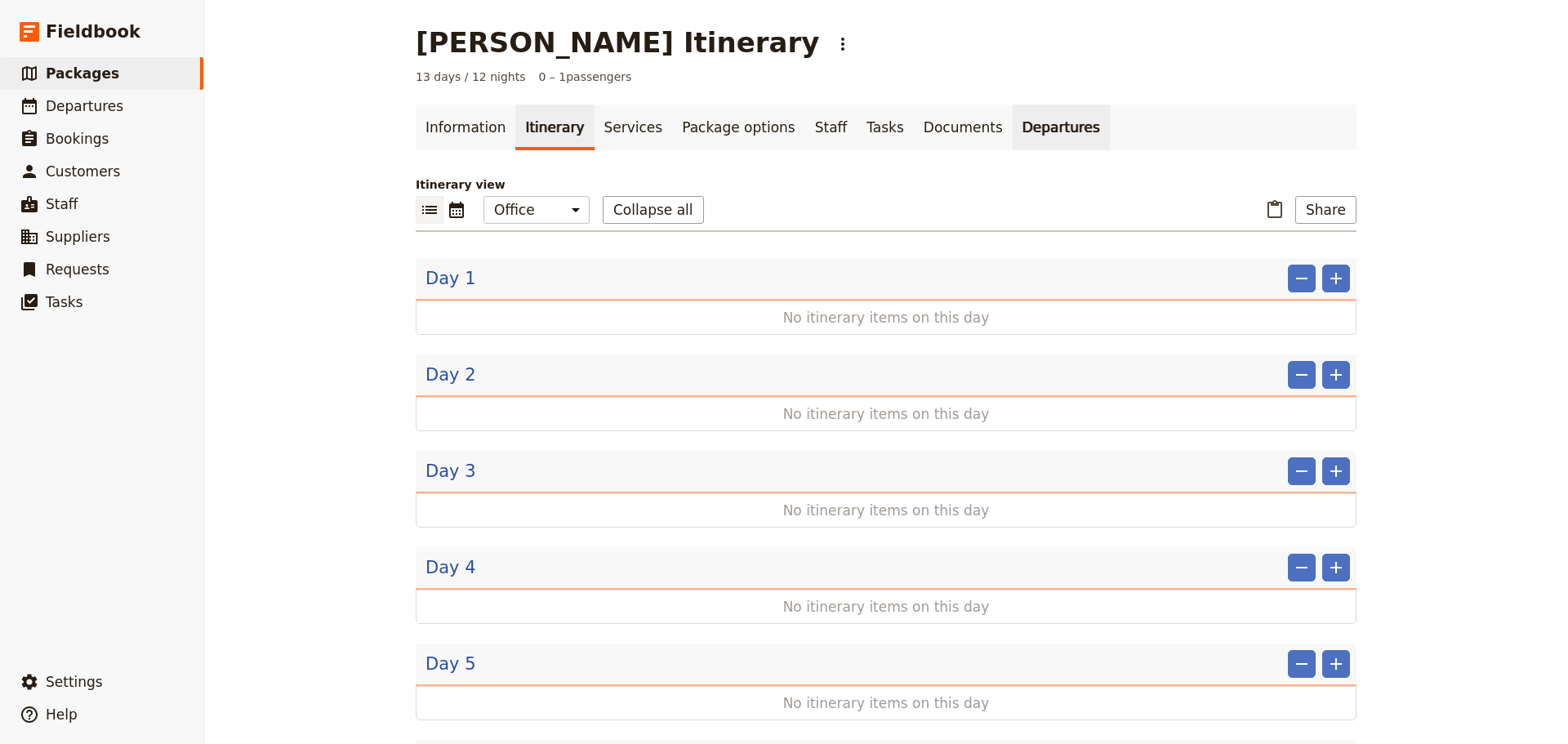
click at [1013, 126] on link "Departures" at bounding box center [1061, 127] width 97 height 45
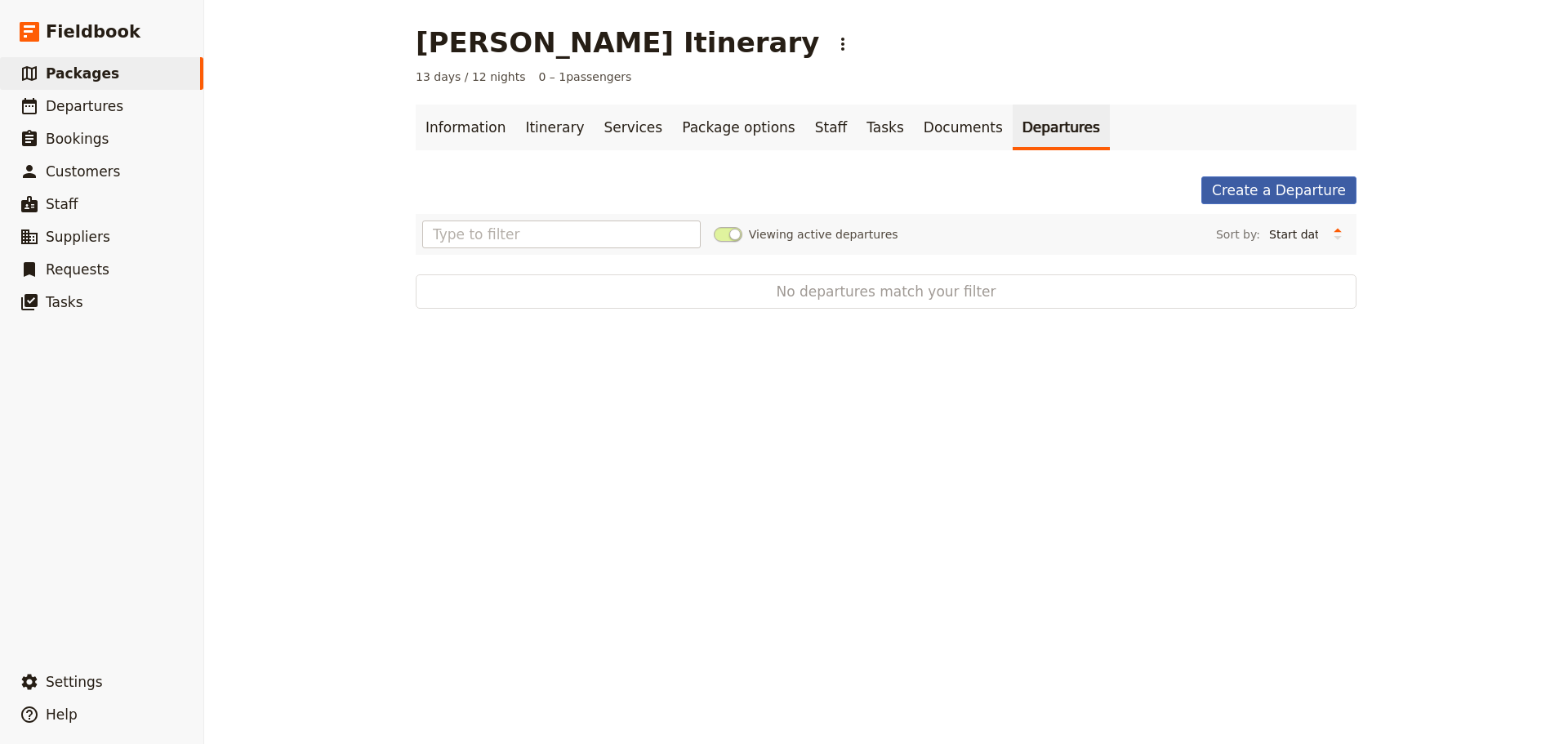
click at [1305, 192] on link "Create a Departure" at bounding box center [1279, 190] width 155 height 28
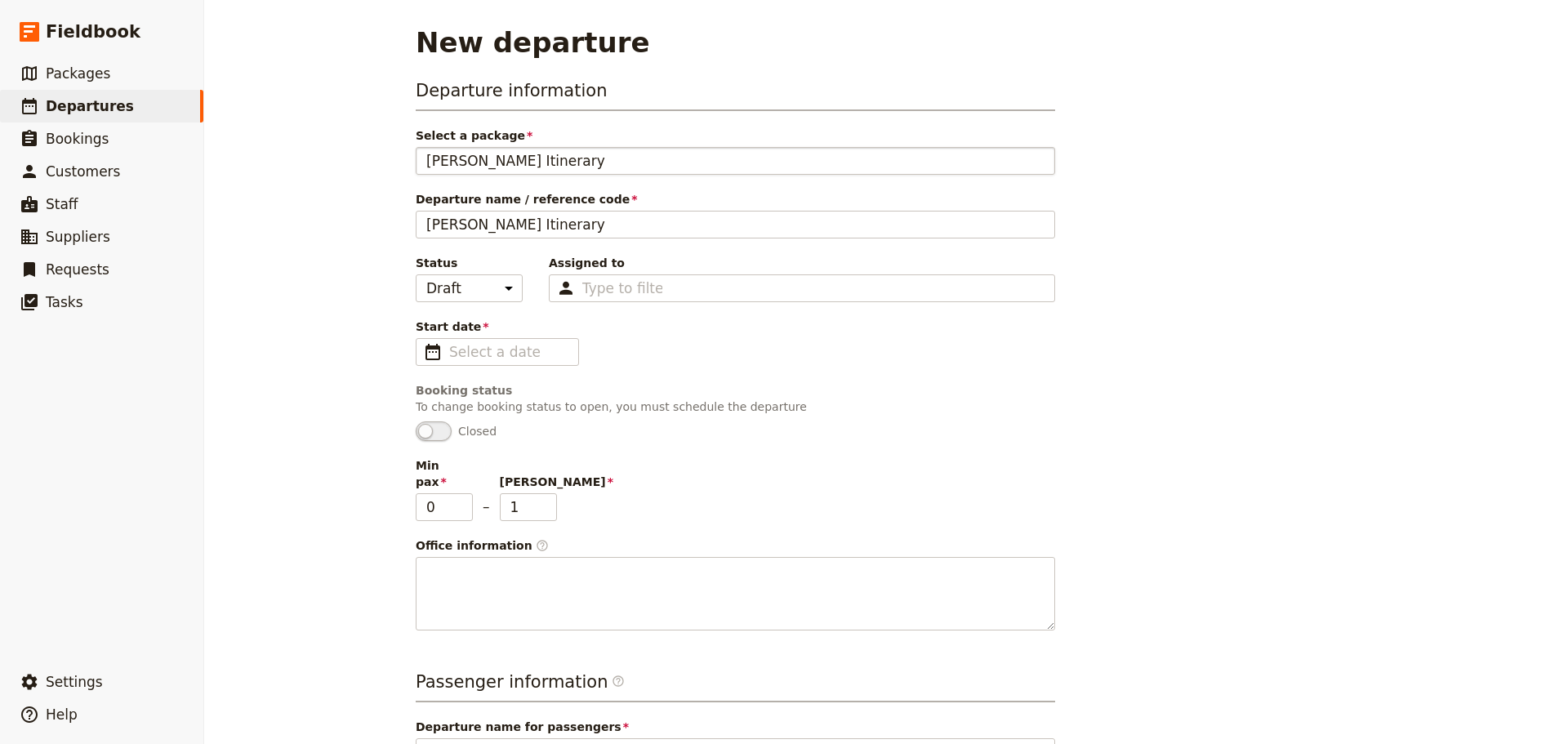
click at [460, 156] on span "[PERSON_NAME] Itinerary" at bounding box center [516, 160] width 179 height 19
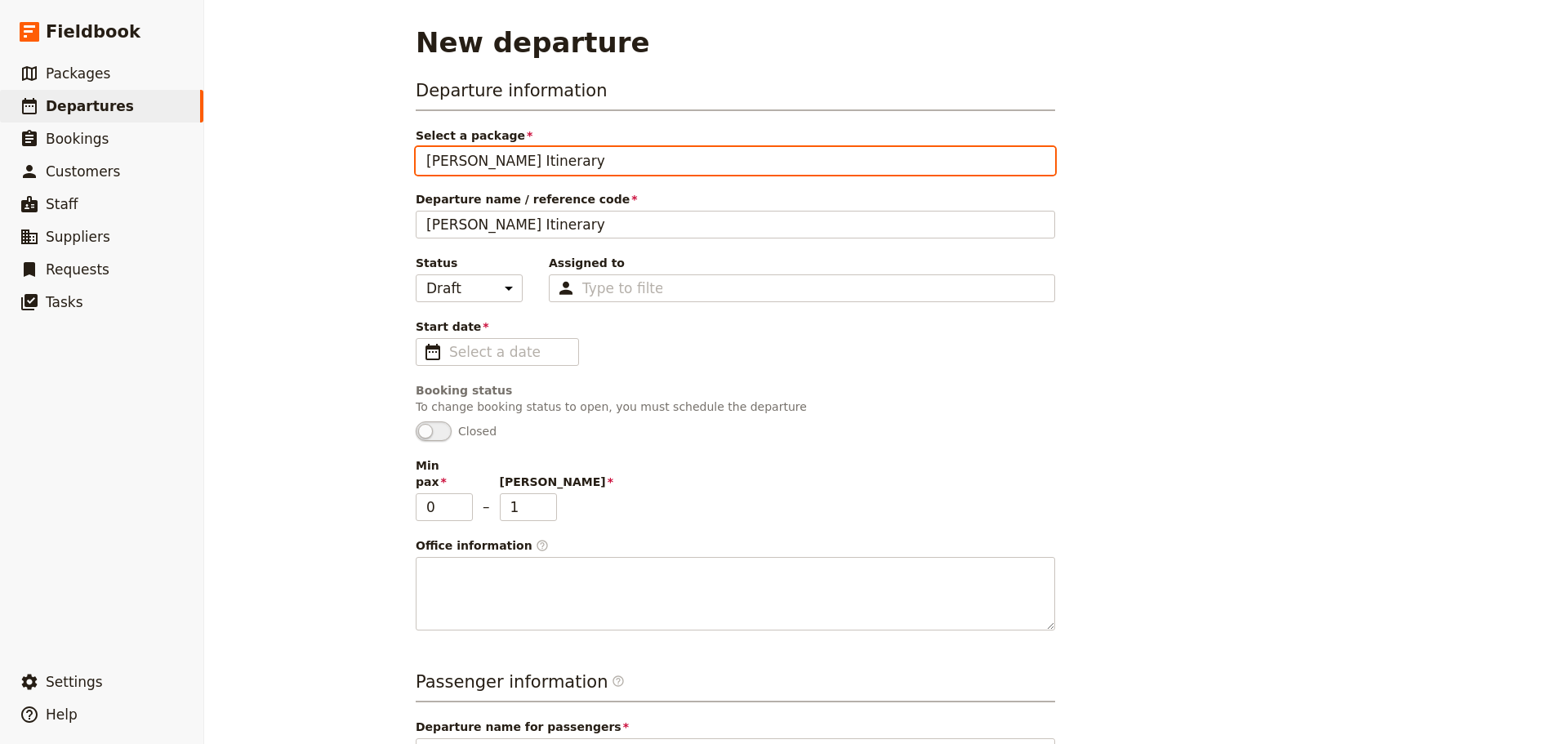
click at [427, 147] on input "[PERSON_NAME] Itinerary" at bounding box center [426, 147] width 1 height 1
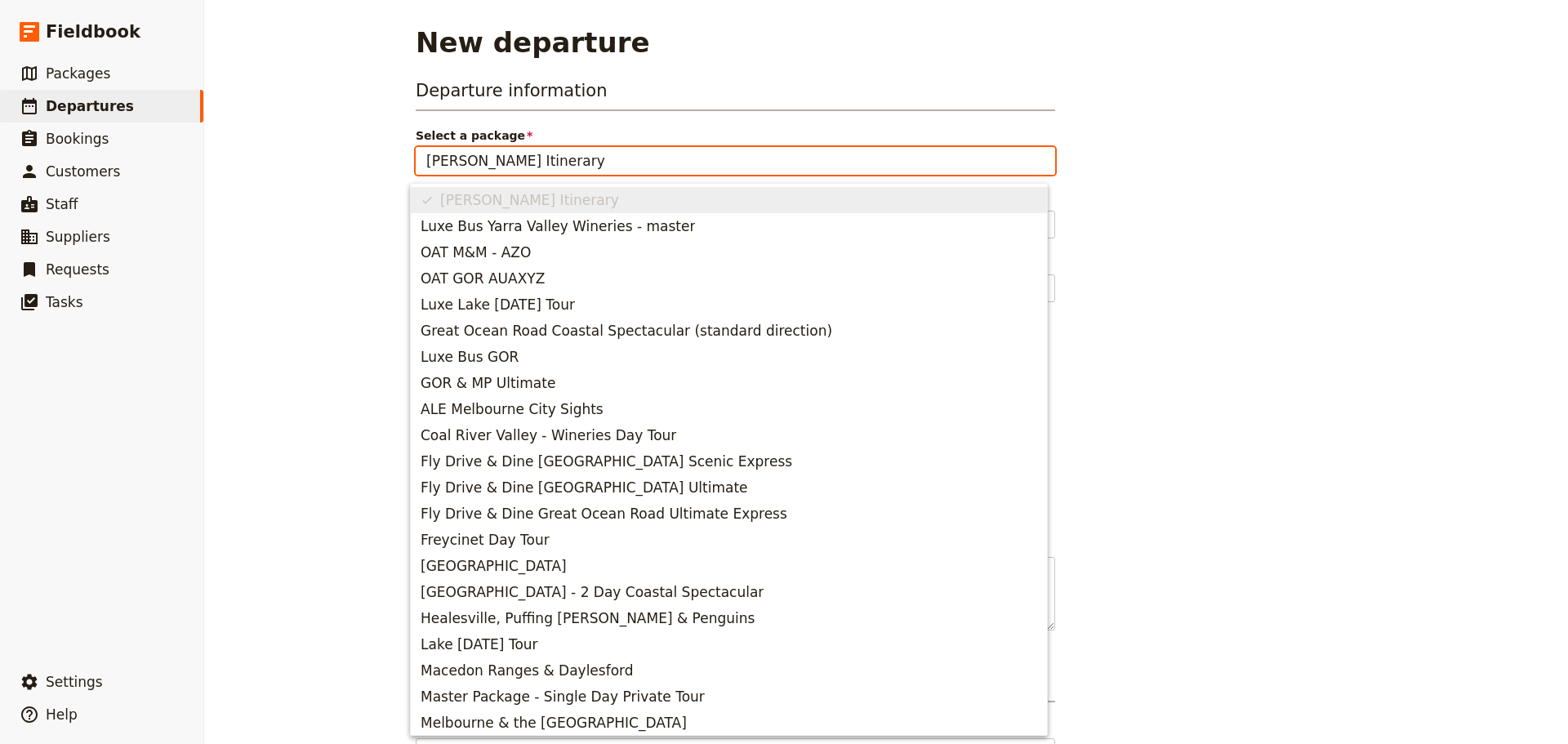
click at [459, 165] on input "[PERSON_NAME] Itinerary" at bounding box center [736, 160] width 619 height 19
click at [454, 165] on input "[PERSON_NAME] Itinerary" at bounding box center [736, 160] width 619 height 19
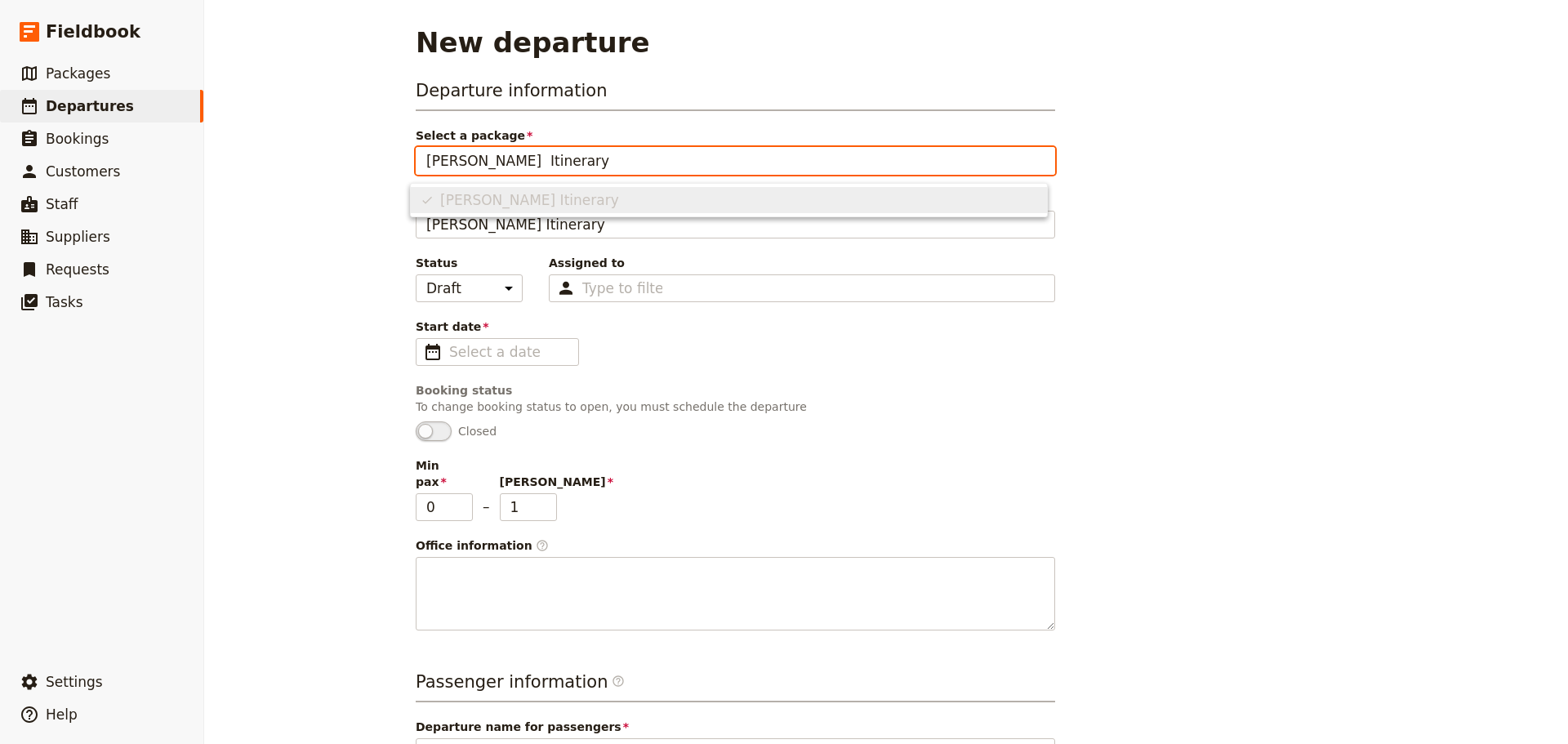
type input "[PERSON_NAME] Itinerary"
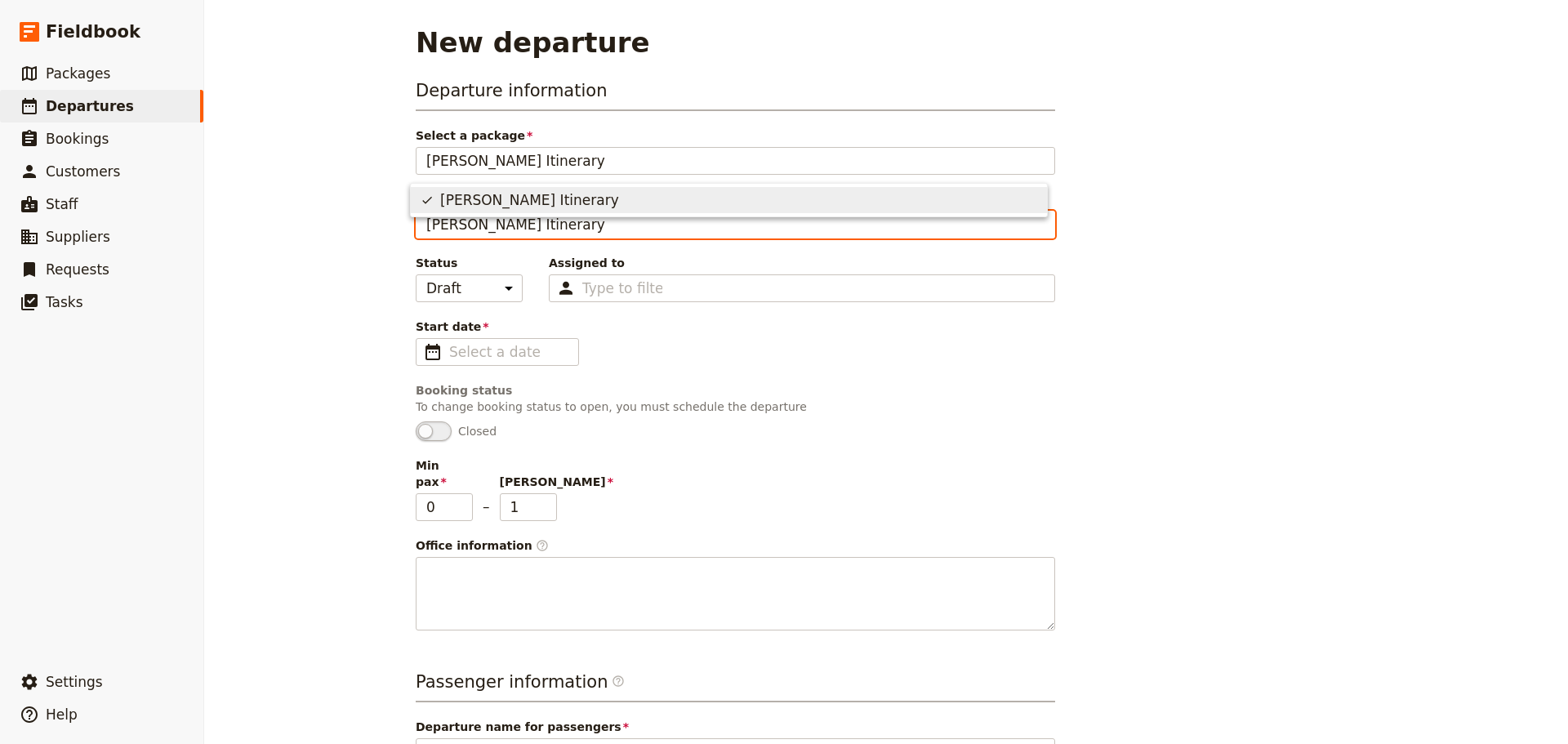
click at [531, 234] on input "[PERSON_NAME] Itinerary" at bounding box center [736, 225] width 640 height 28
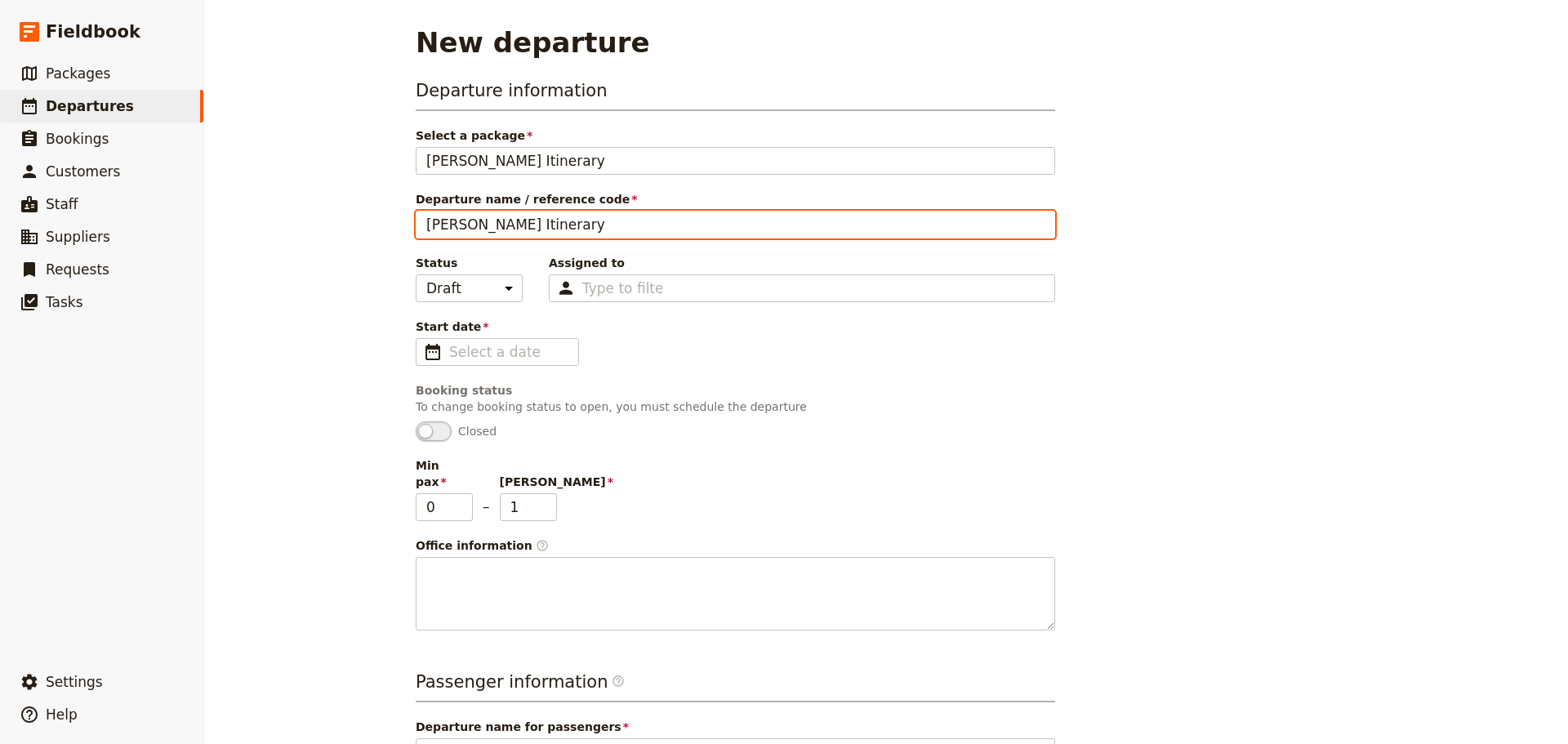
click at [449, 225] on input "[PERSON_NAME] Itinerary" at bounding box center [736, 225] width 640 height 28
click at [455, 227] on input "[PERSON_NAME] Itinerary" at bounding box center [736, 225] width 640 height 28
type input "[PERSON_NAME] Marketplace [GEOGRAPHIC_DATA] Itinerary"
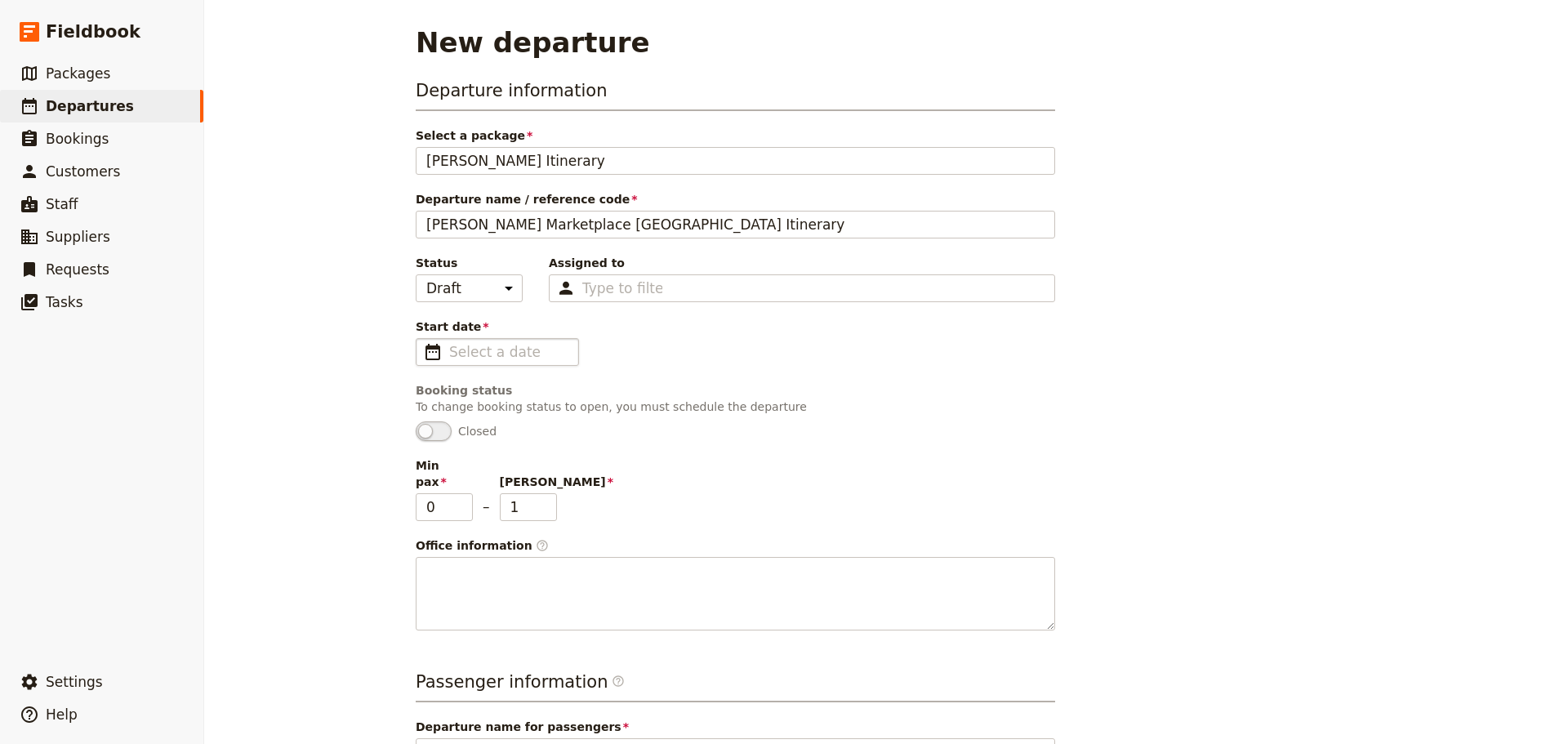
click at [423, 352] on span "​" at bounding box center [433, 352] width 19 height 19
click at [449, 352] on input "Start date ​" at bounding box center [509, 352] width 120 height 19
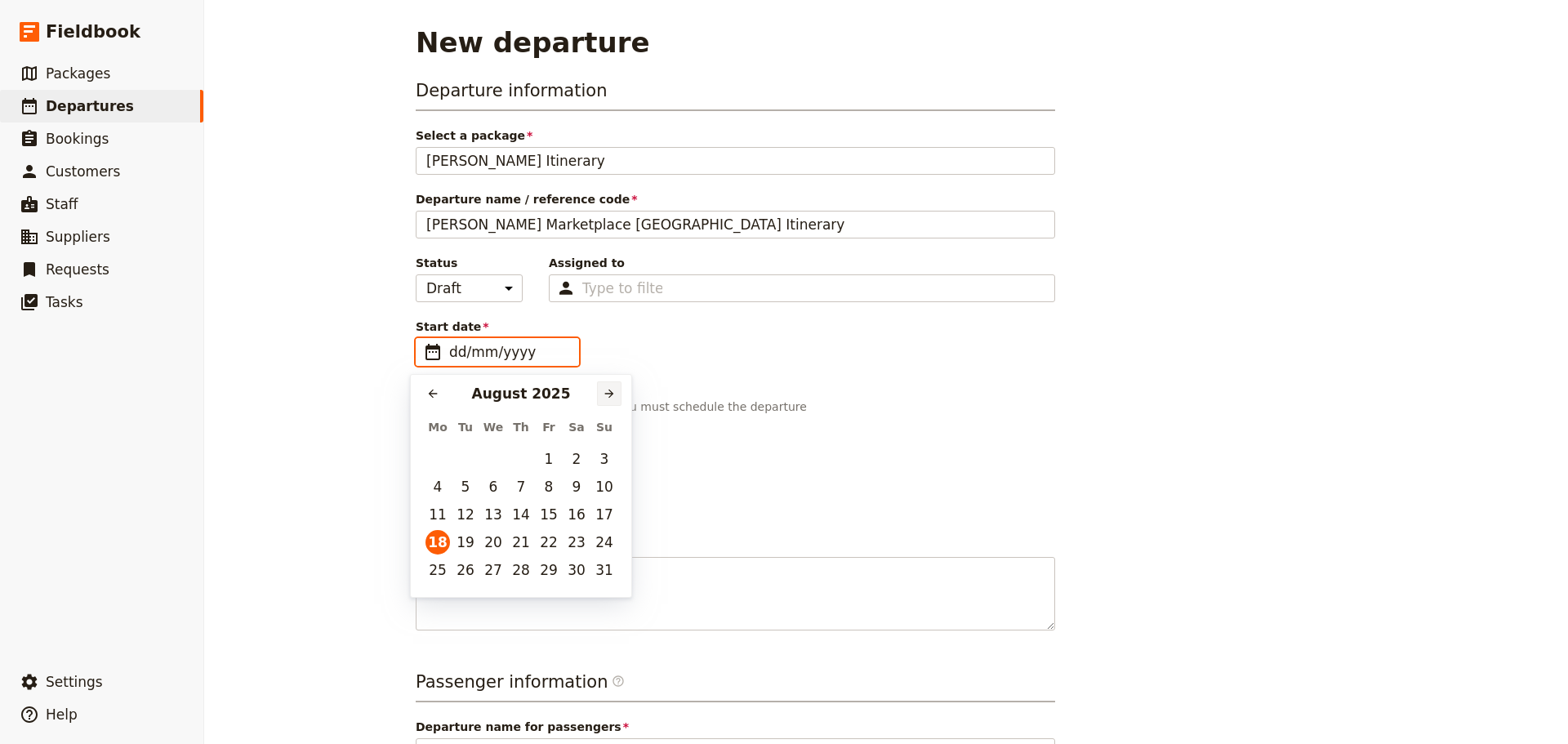
click at [606, 399] on icon "Next month" at bounding box center [609, 393] width 13 height 13
click at [580, 458] on button "6" at bounding box center [577, 459] width 24 height 24
type input "[DATE]"
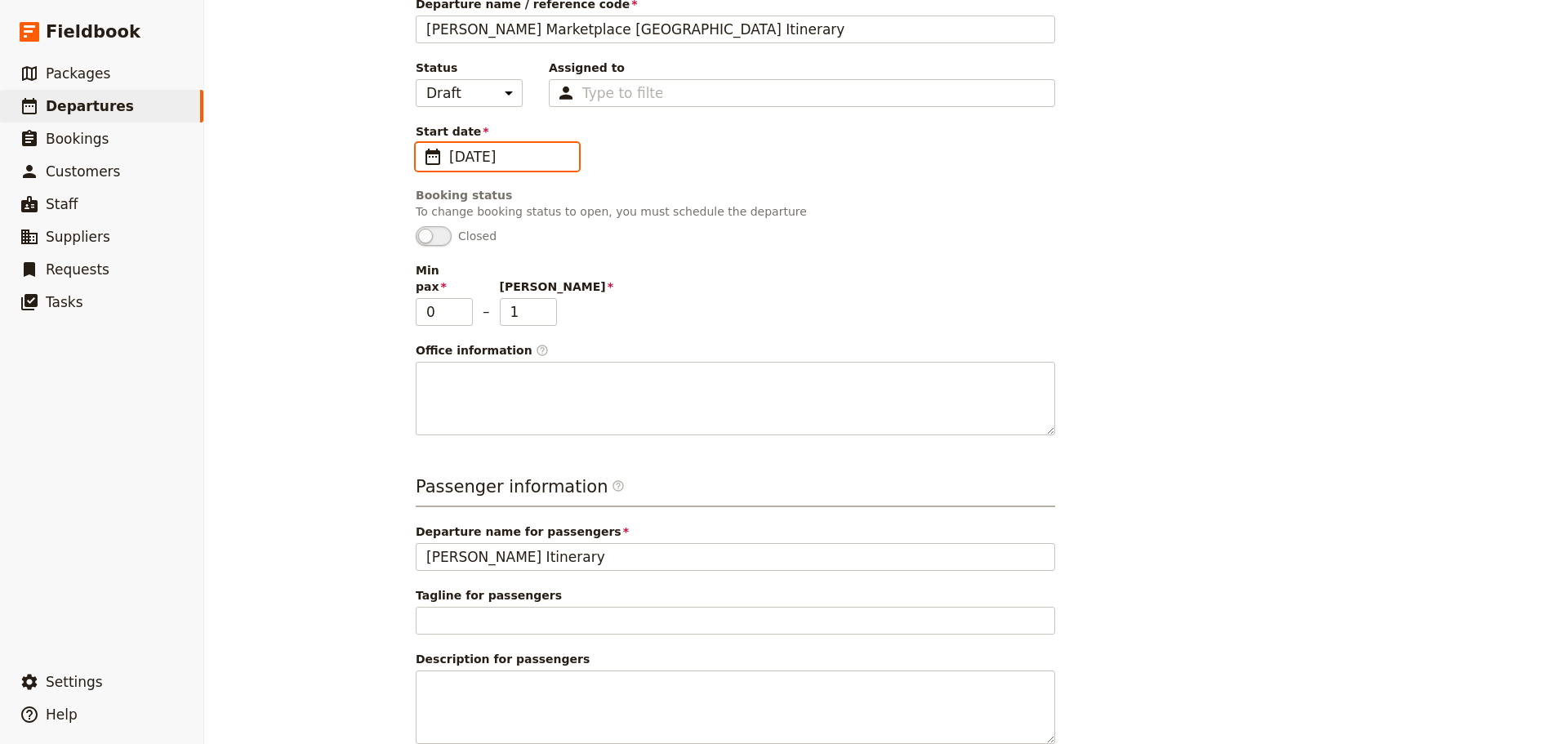
scroll to position [276, 0]
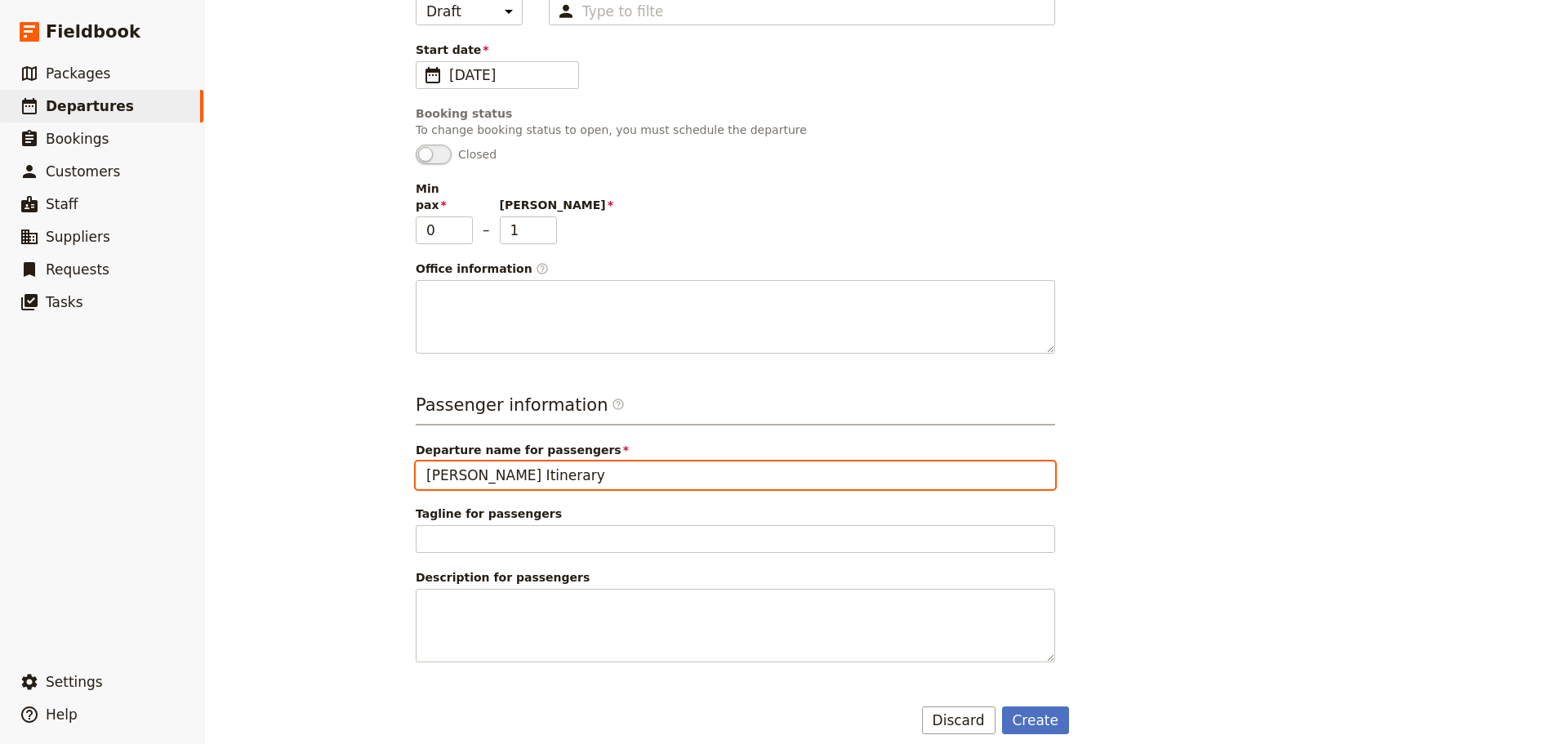
click at [464, 461] on input "[PERSON_NAME] Itinerary" at bounding box center [736, 475] width 640 height 28
type input "[PERSON_NAME] USA Itinerary"
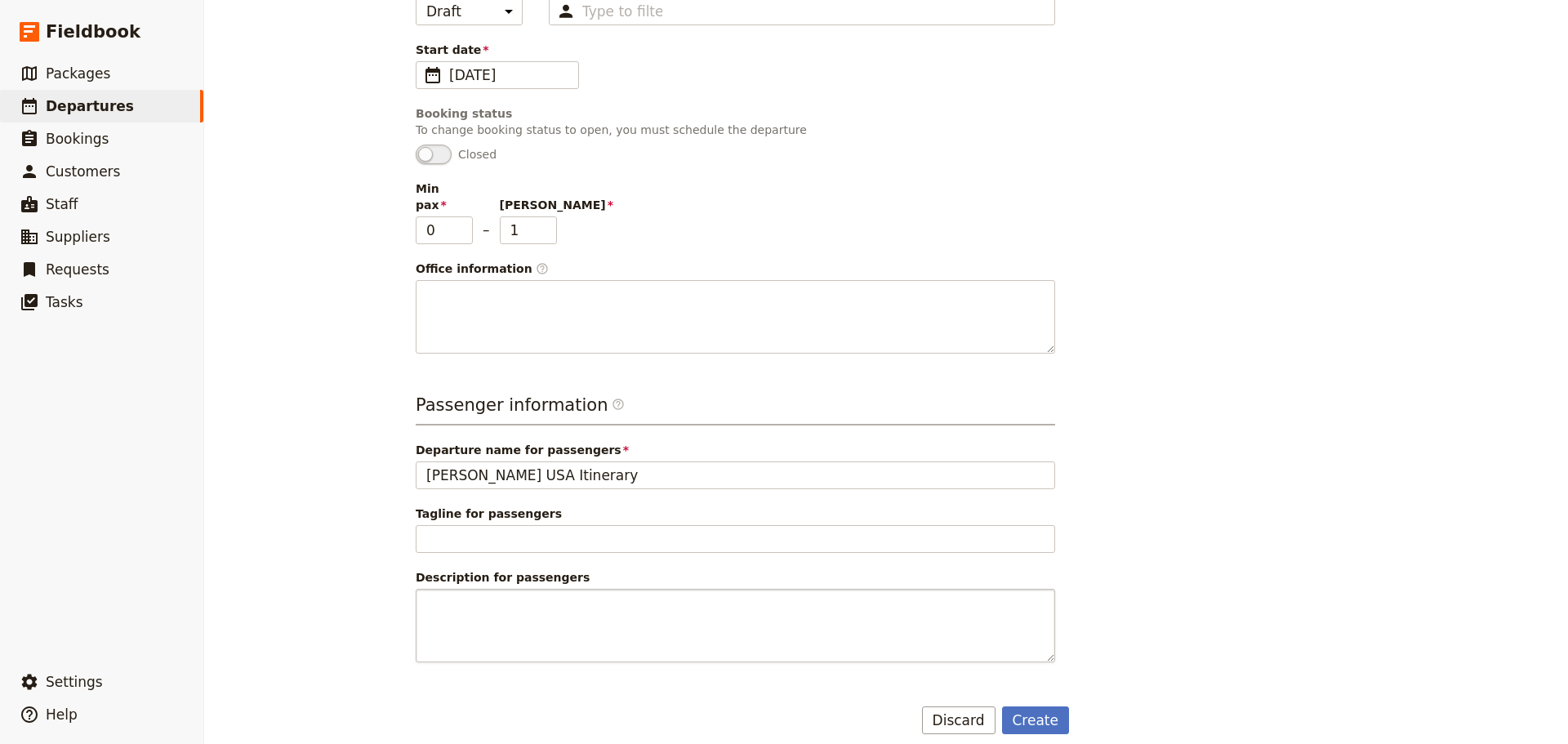
drag, startPoint x: 1044, startPoint y: 702, endPoint x: 1047, endPoint y: 644, distance: 58.1
click at [1044, 706] on button "Create" at bounding box center [1037, 720] width 68 height 28
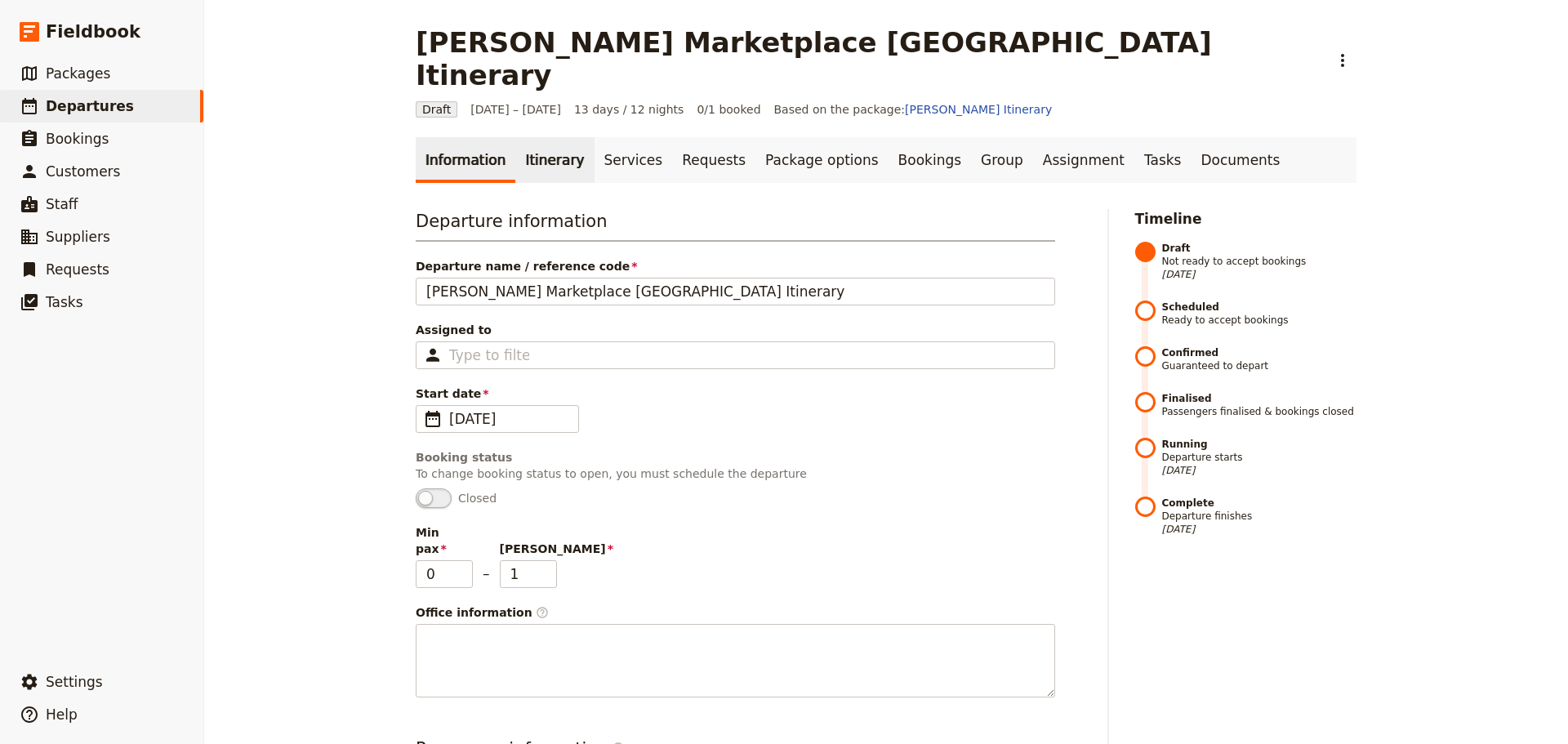
drag, startPoint x: 533, startPoint y: 129, endPoint x: 547, endPoint y: 129, distance: 14.0
click at [534, 137] on link "Itinerary" at bounding box center [555, 160] width 79 height 45
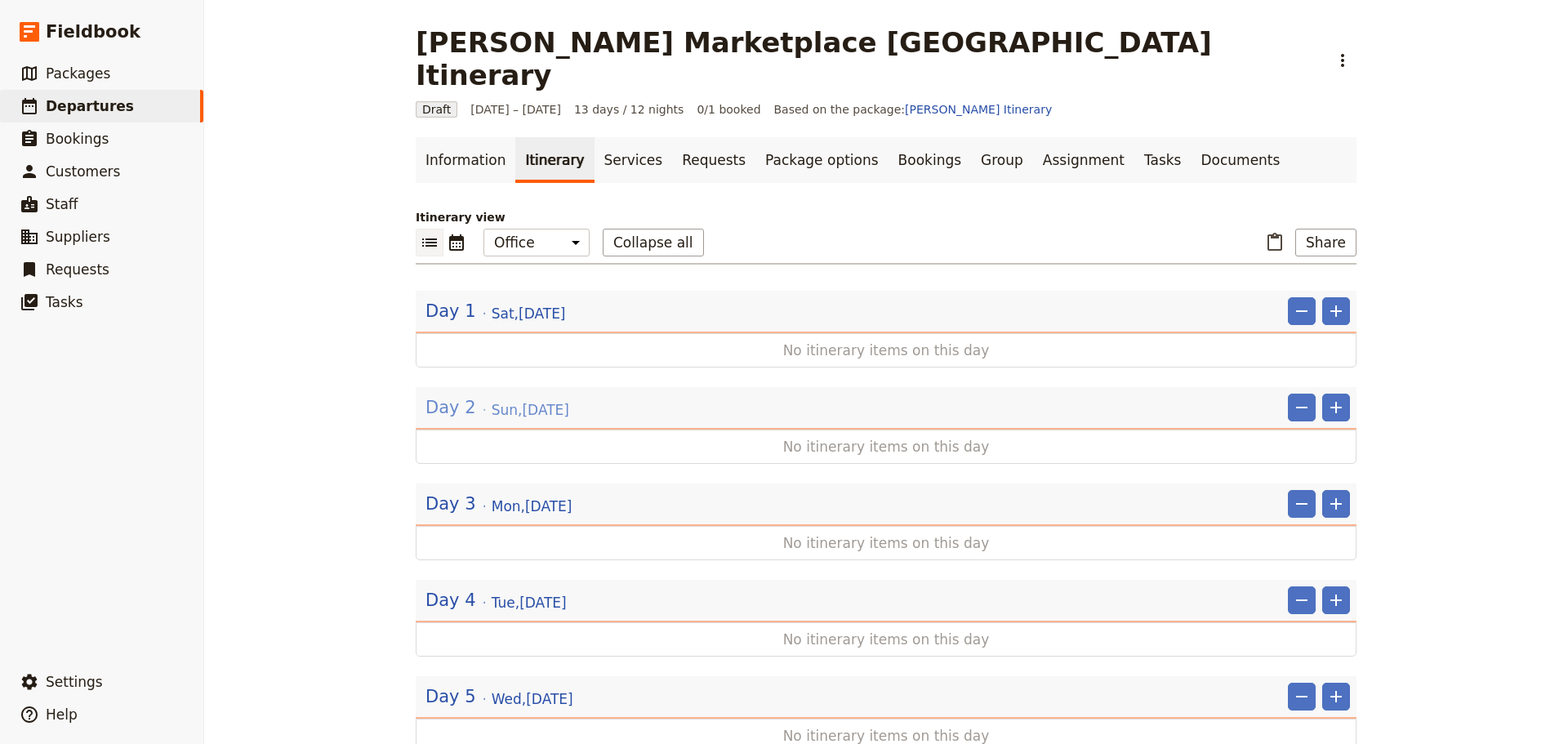
click at [503, 400] on span "Sun , 7 Sep 2025" at bounding box center [531, 410] width 78 height 19
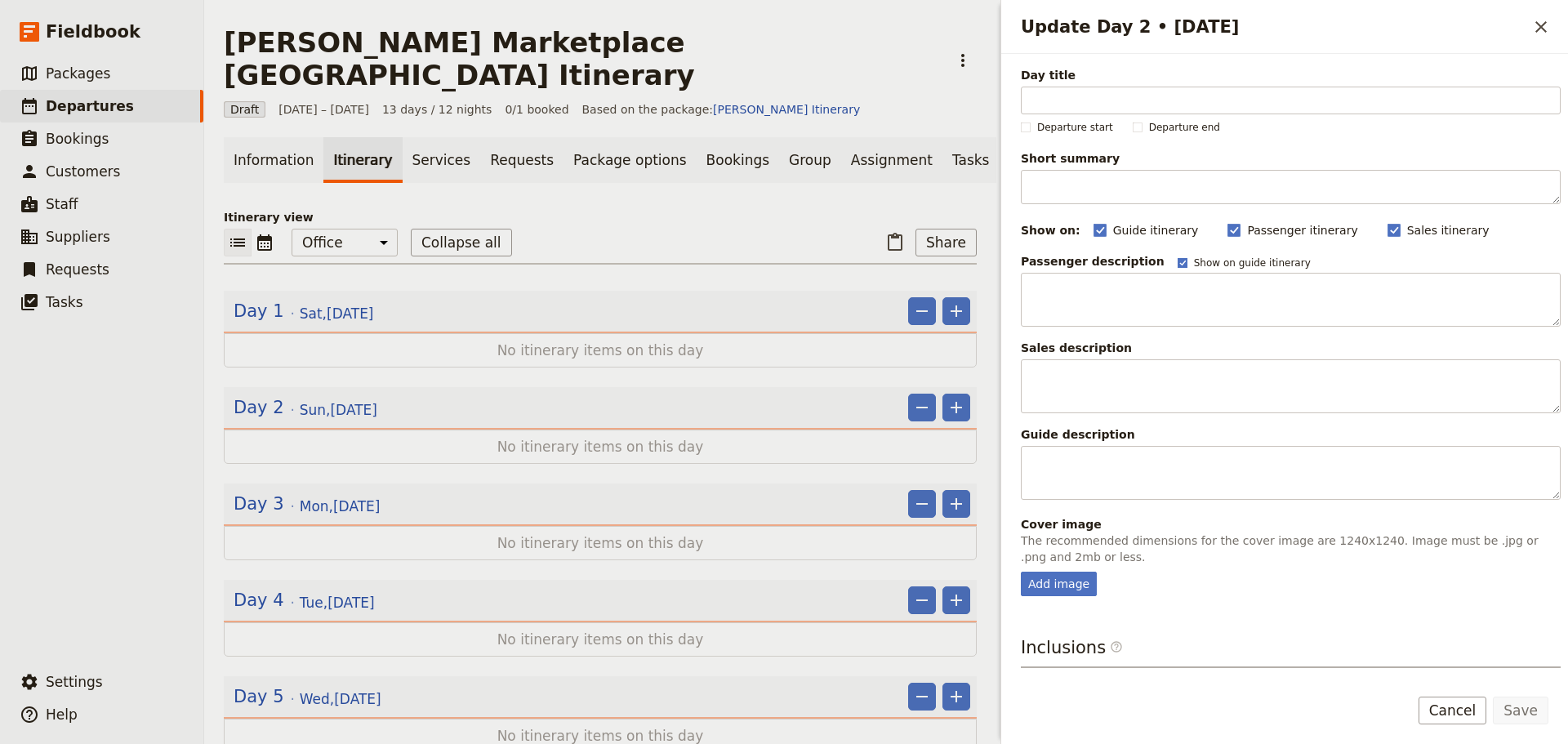
click at [1180, 263] on polygon "Update Day 2 • 7 Sep" at bounding box center [1182, 261] width 6 height 6
click at [1177, 256] on input "Show on guide itinerary" at bounding box center [1177, 256] width 1 height 1
checkbox input "false"
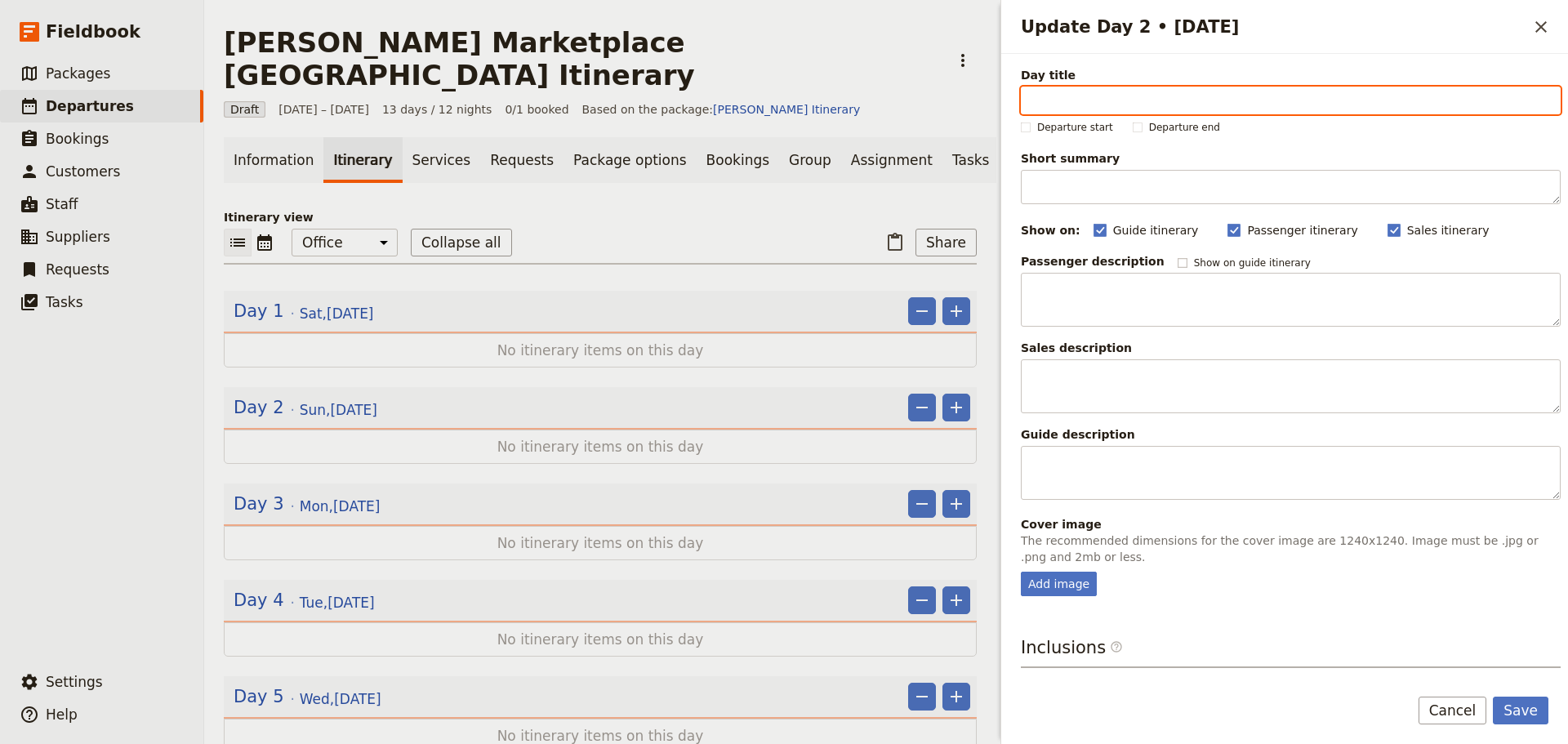
click at [1073, 89] on input "Day title" at bounding box center [1291, 100] width 540 height 28
type input "[GEOGRAPHIC_DATA]"
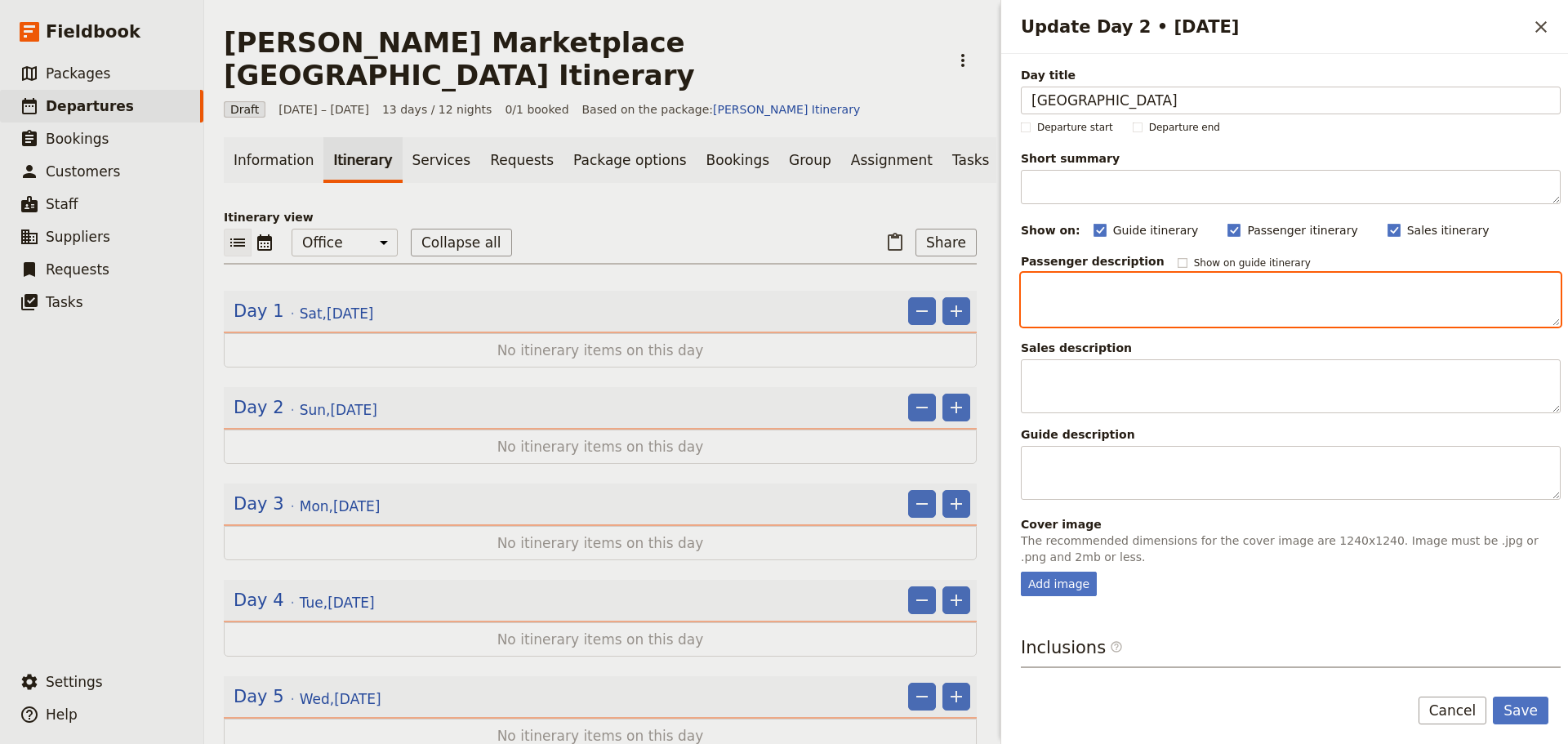
click at [1151, 301] on textarea "Update Day 2 • 7 Sep" at bounding box center [1291, 300] width 540 height 54
paste textarea "6501 Mannheim Road, Rosemont, Illinois 60018"
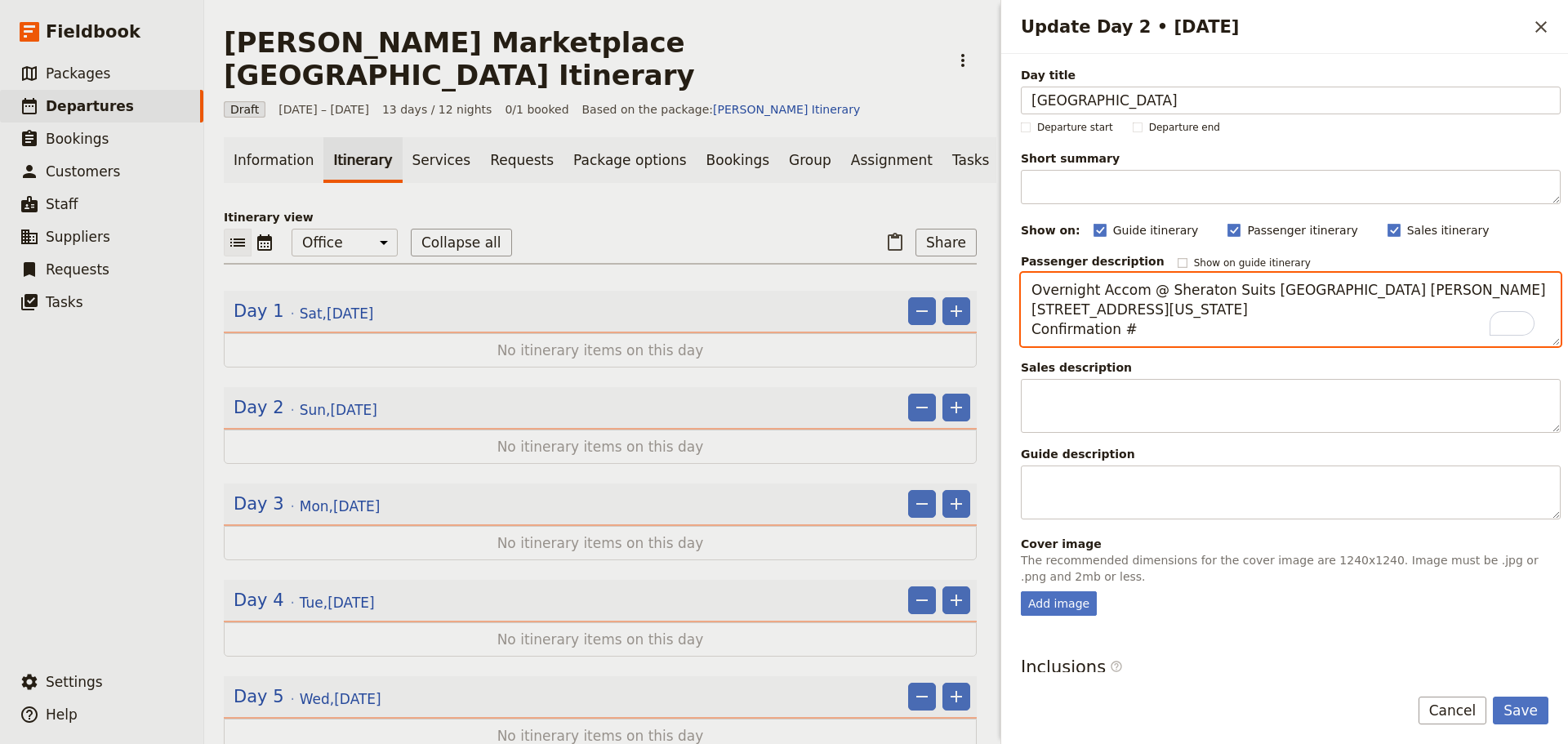
click at [1130, 331] on textarea "Overnight Accom @ Sheraton Suits Chicago O'Hare 6501 Mannheim Road, Rosemont, I…" at bounding box center [1291, 310] width 540 height 73
paste textarea "#80476757 USD169.86"
click at [1197, 328] on textarea "Overnight Accom @ Sheraton Suits Chicago O'Hare 6501 Mannheim Road, Rosemont, I…" at bounding box center [1291, 310] width 540 height 73
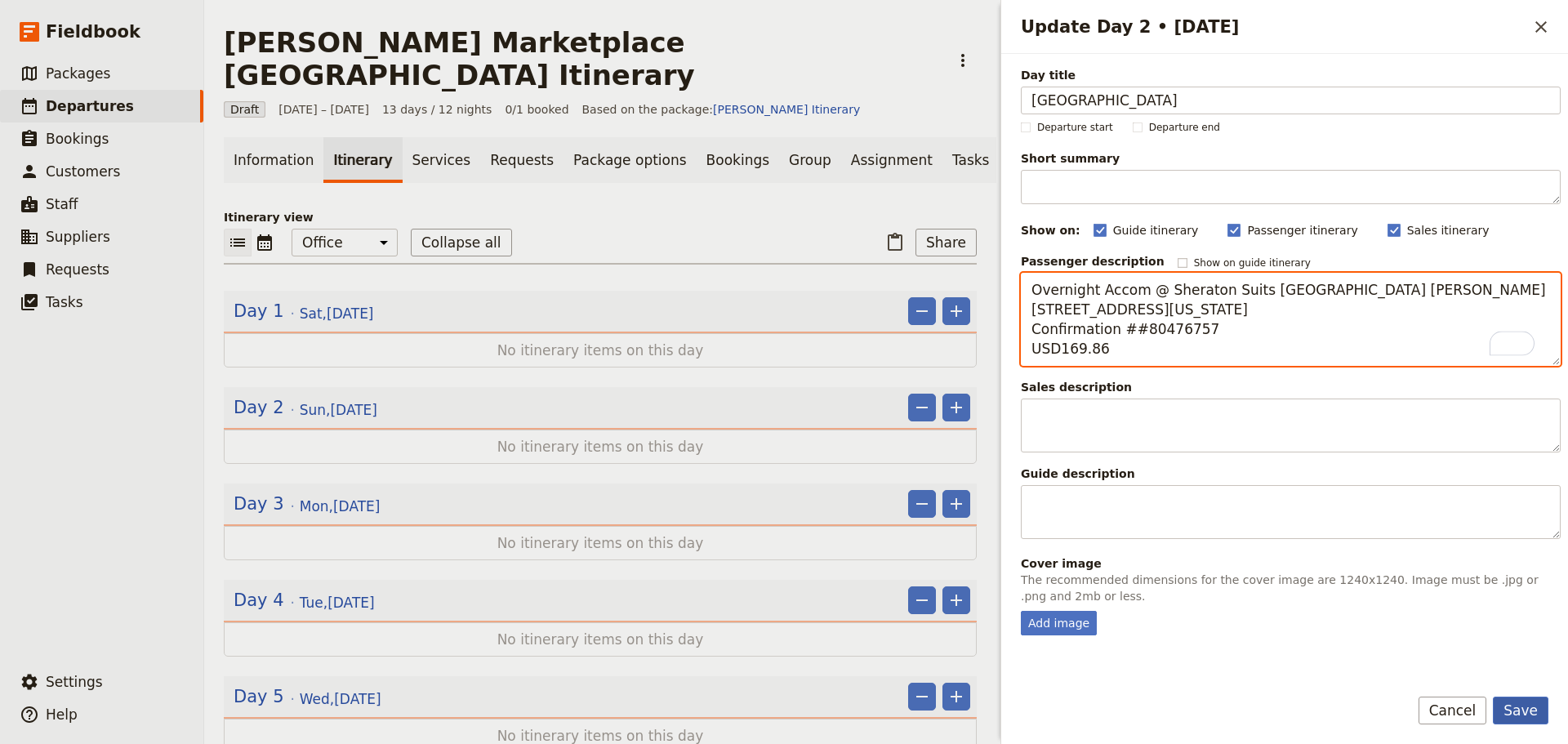
type textarea "Overnight Accom @ Sheraton Suits Chicago O'Hare 6501 Mannheim Road, Rosemont, I…"
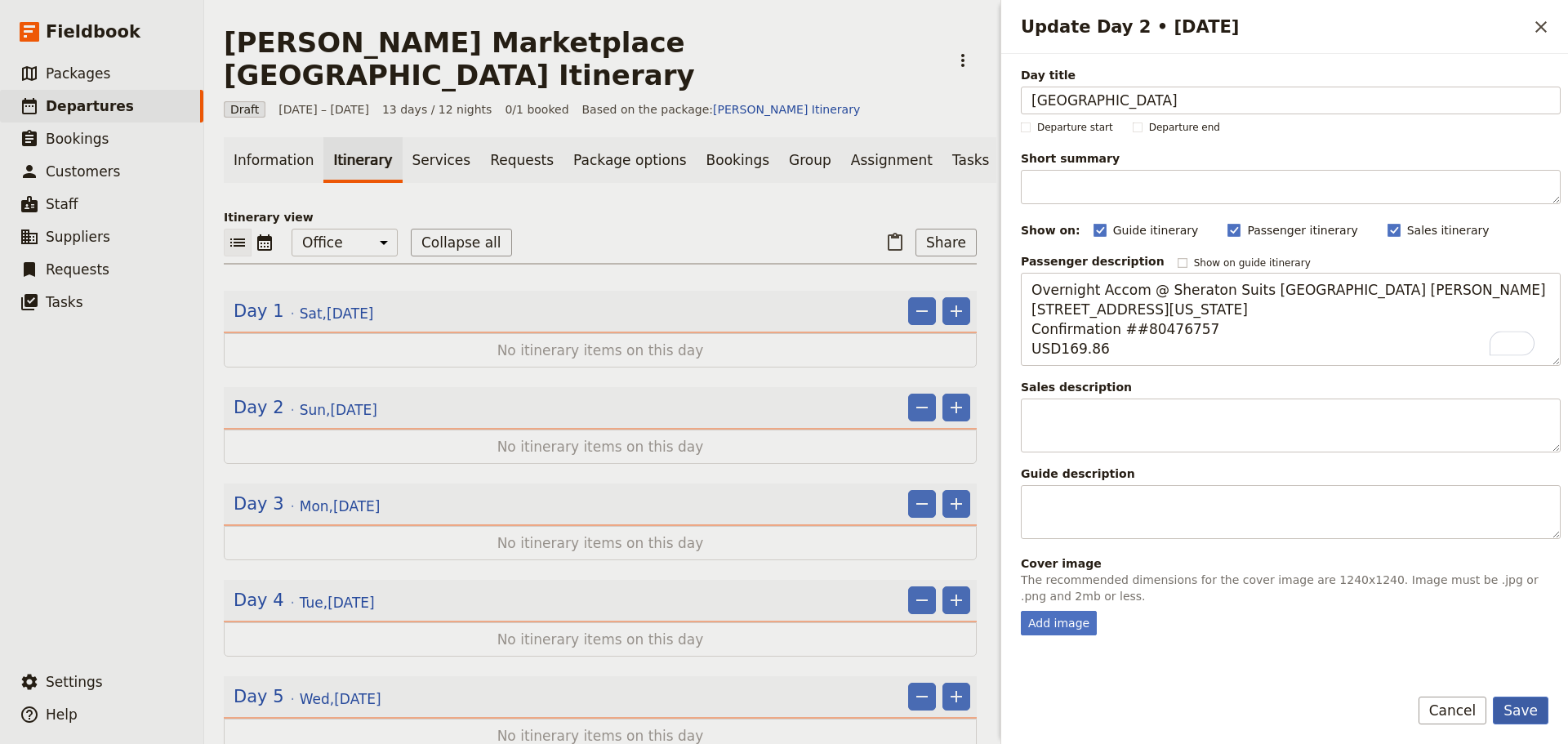
click at [1530, 701] on button "Save" at bounding box center [1521, 711] width 56 height 28
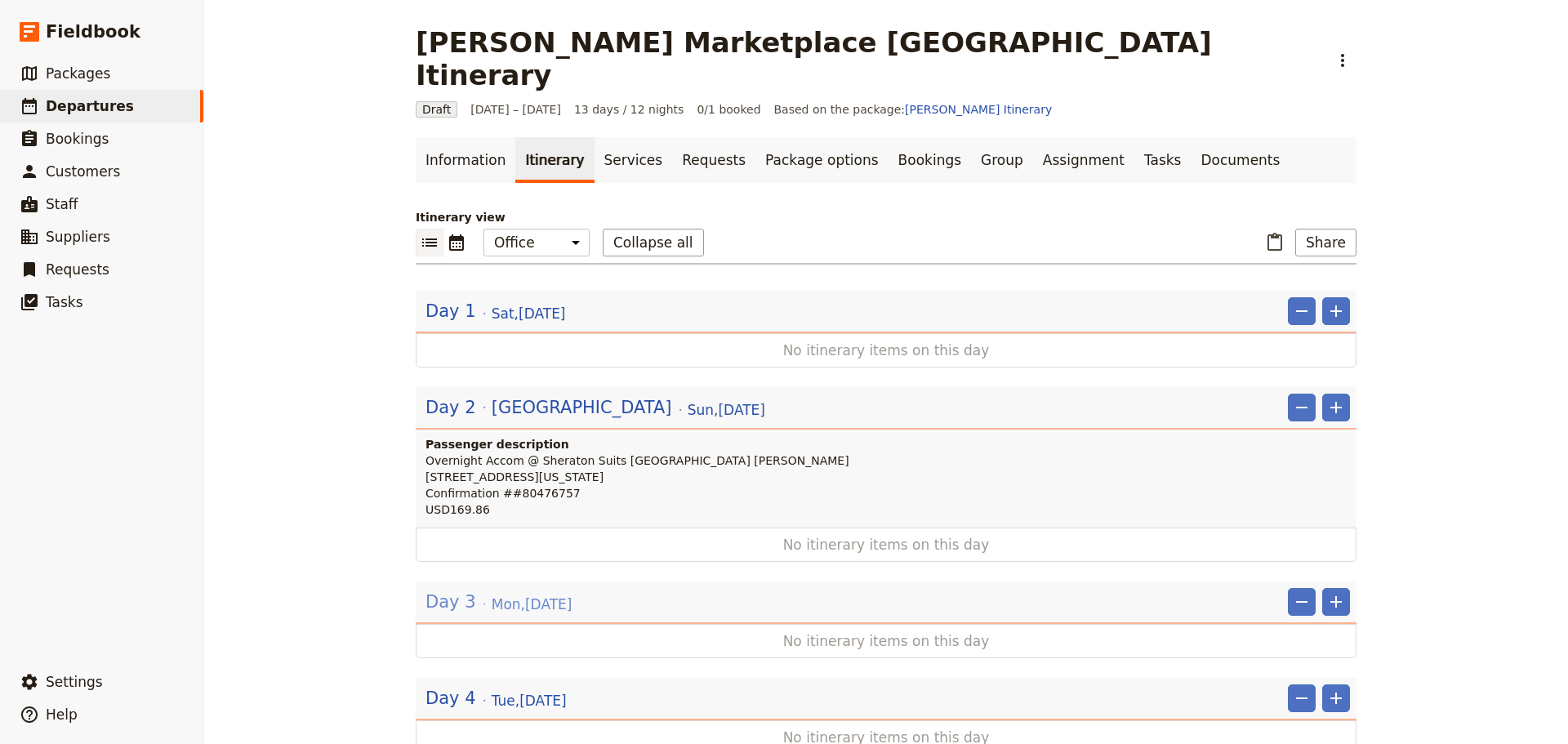
click at [507, 595] on span "Mon , 8 Sep 2025" at bounding box center [532, 604] width 81 height 19
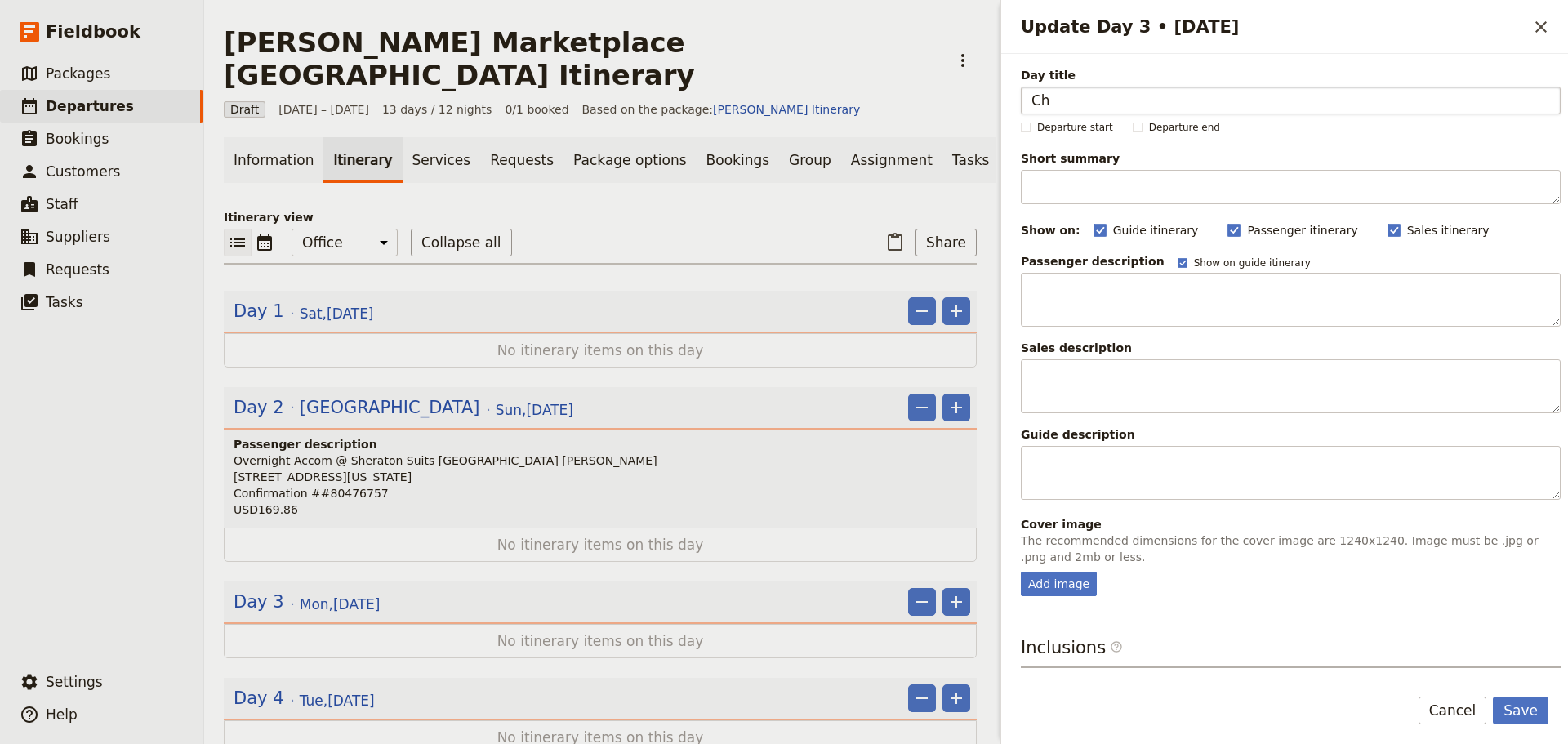
type input "C"
type input "Travel Answers - [GEOGRAPHIC_DATA]"
click at [1146, 262] on div "Passenger description Show on guide itinerary" at bounding box center [1291, 261] width 540 height 17
click at [1178, 262] on rect "Update Day 3 • 8 Sep" at bounding box center [1182, 263] width 9 height 9
click at [1177, 256] on input "Show on guide itinerary" at bounding box center [1177, 256] width 1 height 1
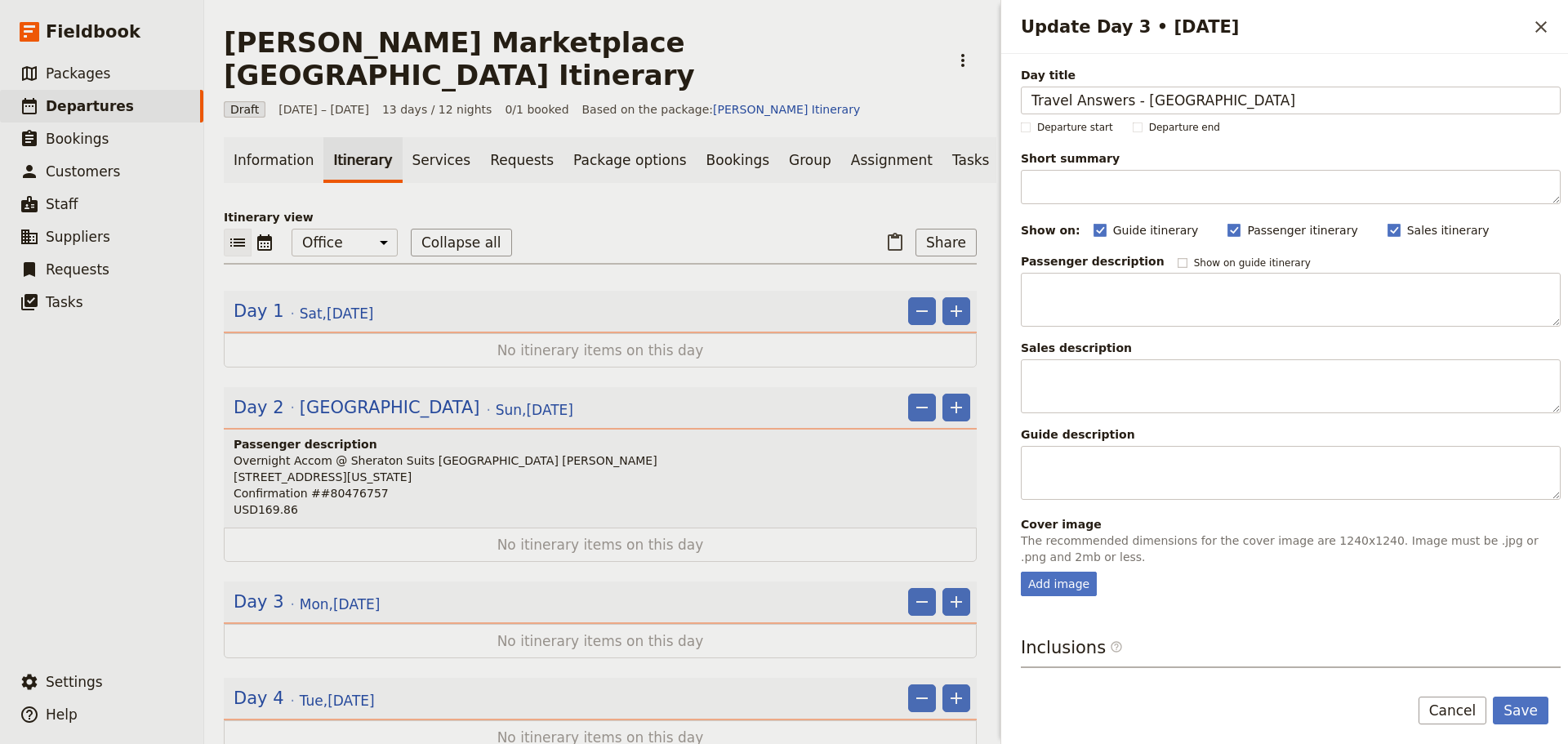
checkbox input "false"
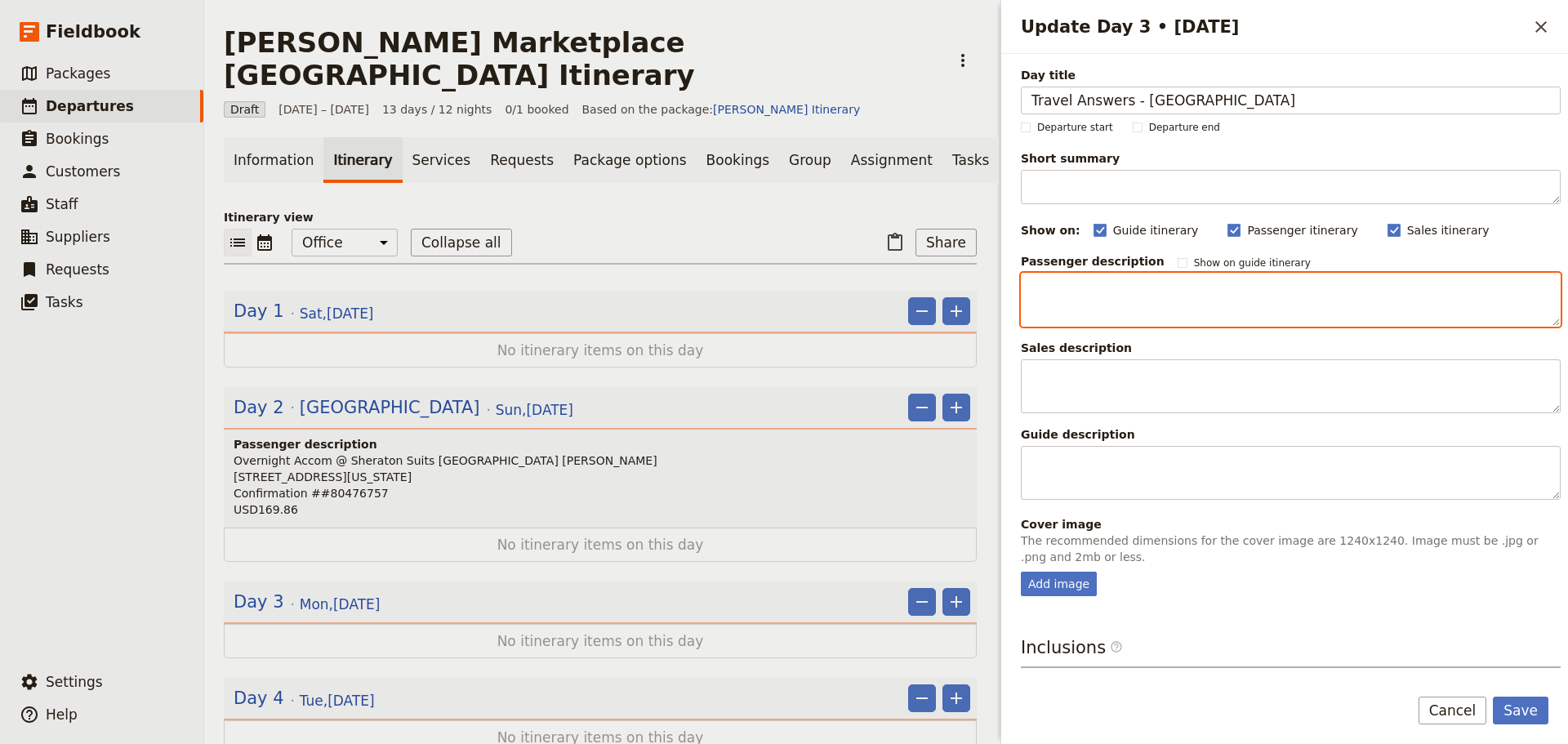
click at [1136, 290] on textarea "Update Day 3 • 8 Sep" at bounding box center [1291, 300] width 540 height 54
click at [1082, 283] on textarea "To enrich screen reader interactions, please activate Accessibility in Grammarl…" at bounding box center [1291, 300] width 540 height 54
paste textarea "• Chicago Meetings • Flight to Denver – UA2394 - Departs @ 6:21pm – Arrives 8:1…"
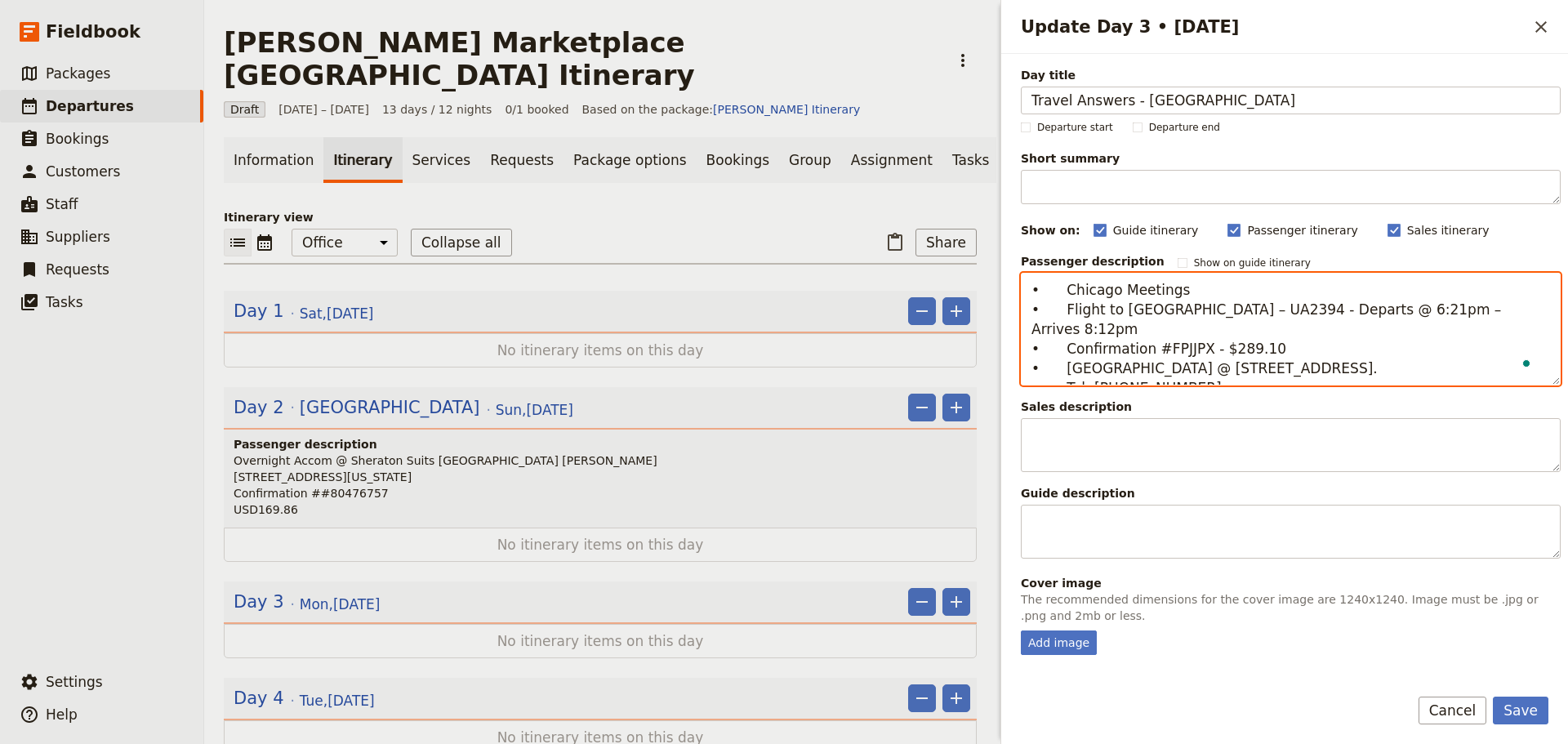
click at [1292, 334] on textarea "• Chicago Meetings • Flight to Denver – UA2394 - Departs @ 6:21pm – Arrives 8:1…" at bounding box center [1291, 329] width 540 height 113
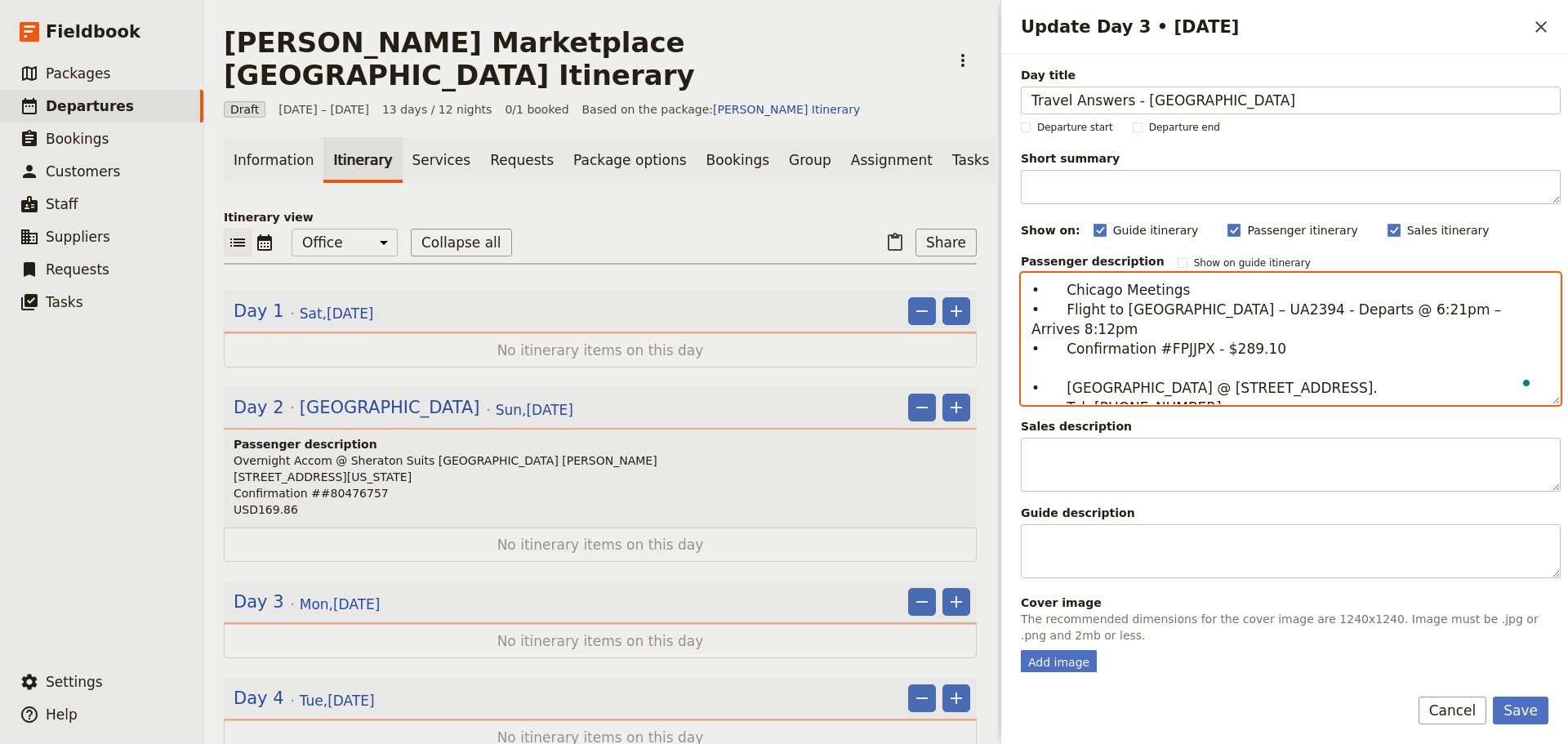
click at [1058, 373] on textarea "• Chicago Meetings • Flight to Denver – UA2394 - Departs @ 6:21pm – Arrives 8:1…" at bounding box center [1291, 339] width 540 height 133
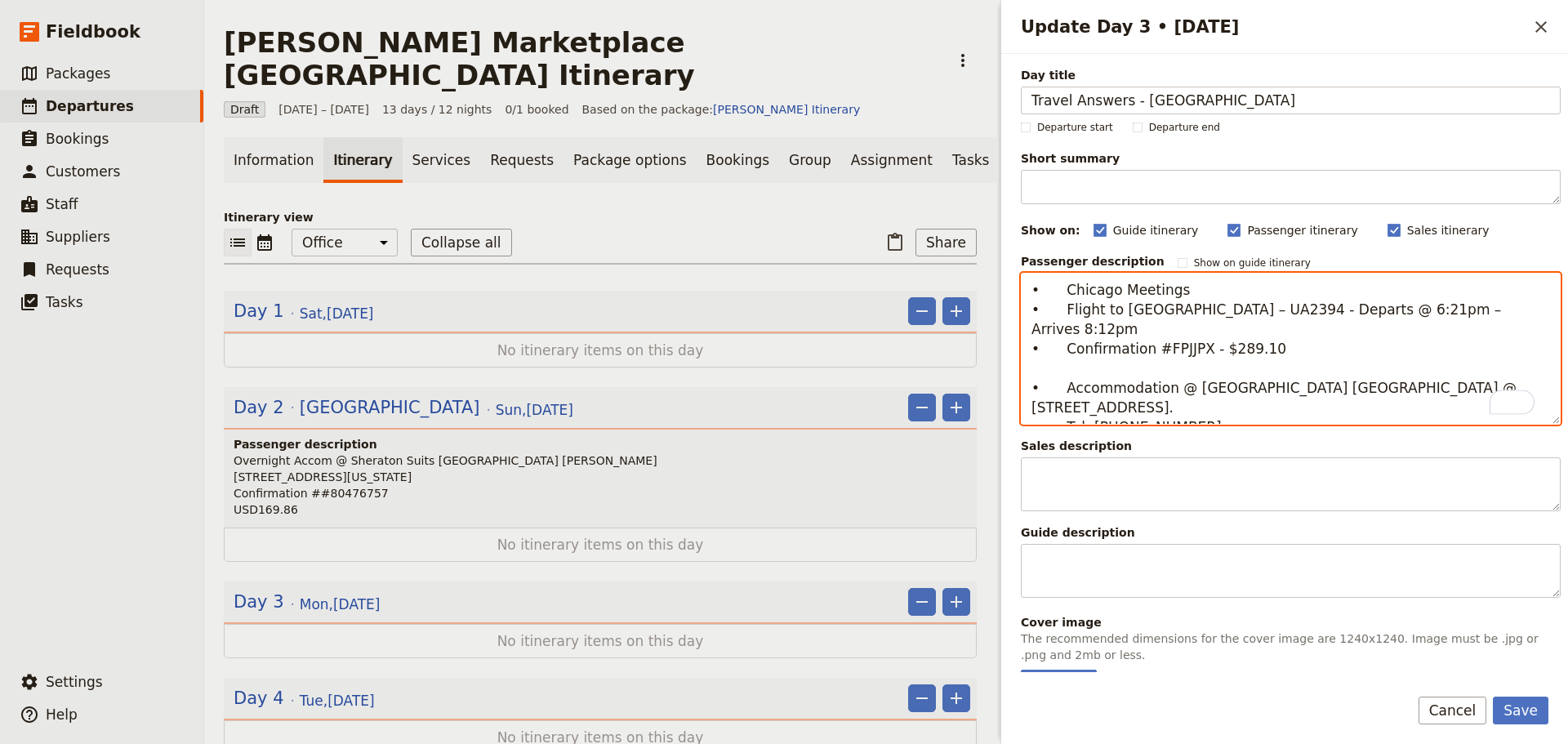
click at [1065, 372] on textarea "• Chicago Meetings • Flight to Denver – UA2394 - Departs @ 6:21pm – Arrives 8:1…" at bounding box center [1291, 349] width 540 height 152
click at [1209, 409] on textarea "• Chicago Meetings • Flight to Denver – UA2394 - Departs @ 6:21pm – Arrives 8:1…" at bounding box center [1291, 349] width 540 height 152
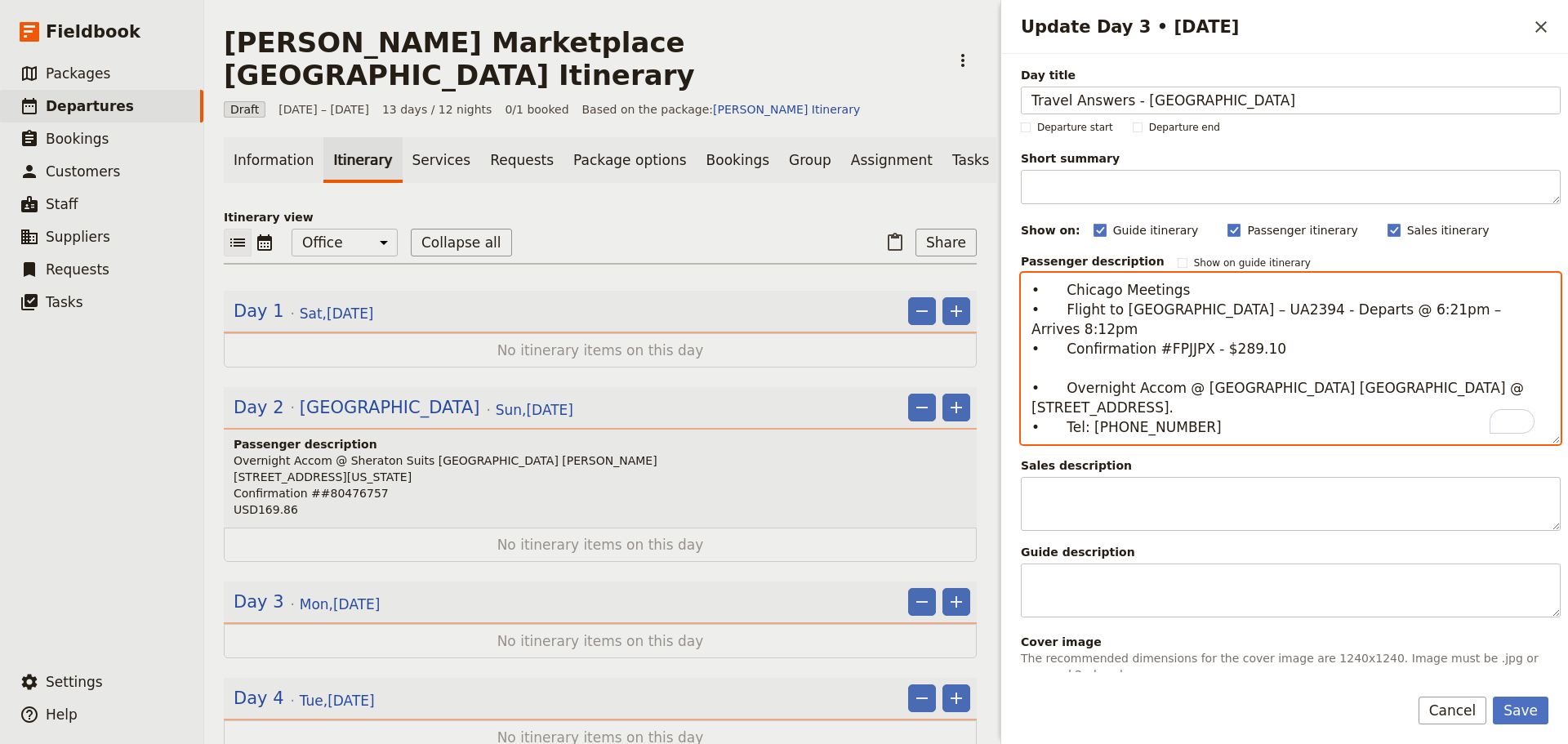
click at [1064, 410] on textarea "• Chicago Meetings • Flight to Denver – UA2394 - Departs @ 6:21pm – Arrives 8:1…" at bounding box center [1291, 358] width 540 height 172
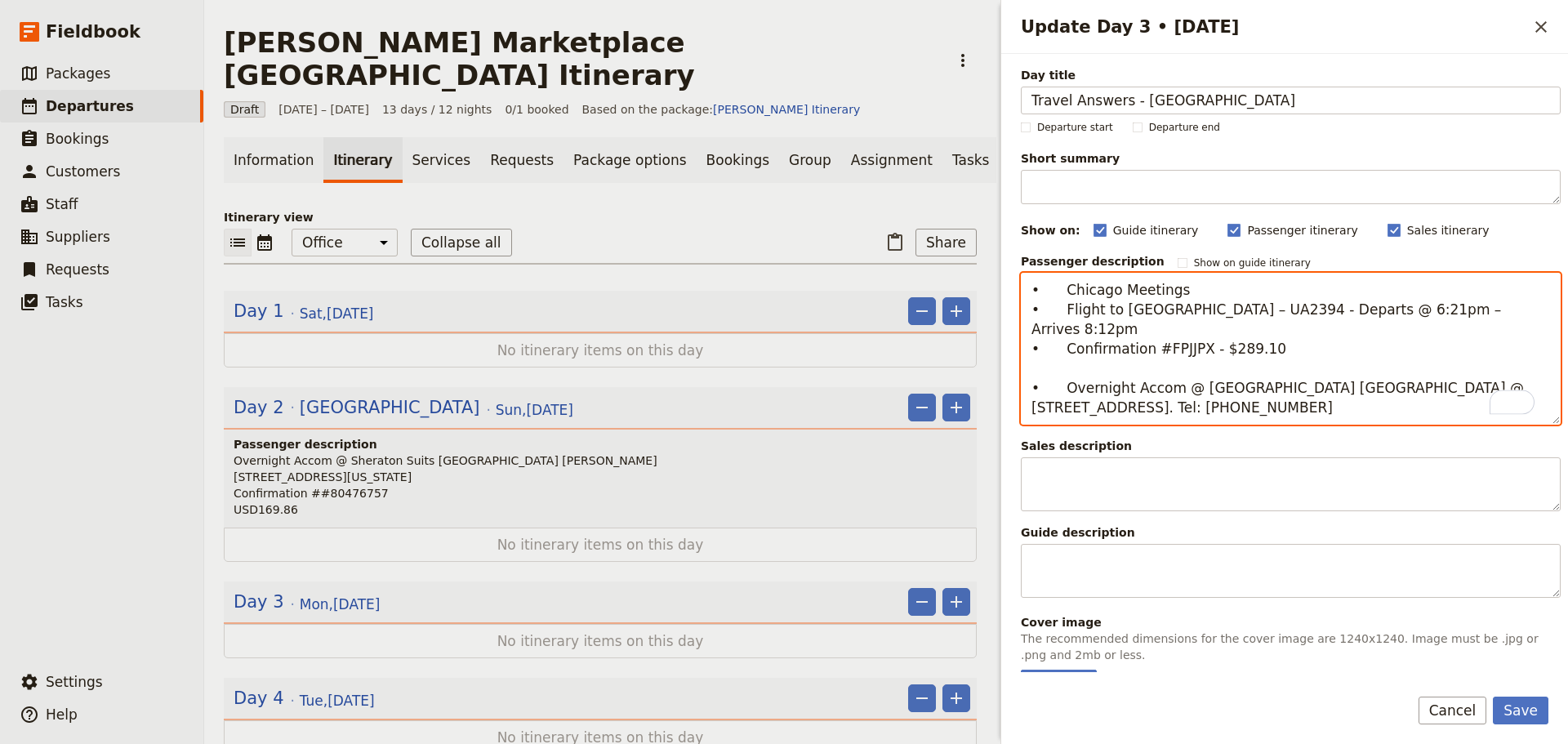
click at [1192, 370] on textarea "• Chicago Meetings • Flight to Denver – UA2394 - Departs @ 6:21pm – Arrives 8:1…" at bounding box center [1291, 349] width 540 height 152
click at [1327, 384] on textarea "• Chicago Meetings • Flight to Denver – UA2394 - Departs @ 6:21pm – Arrives 8:1…" at bounding box center [1291, 349] width 540 height 152
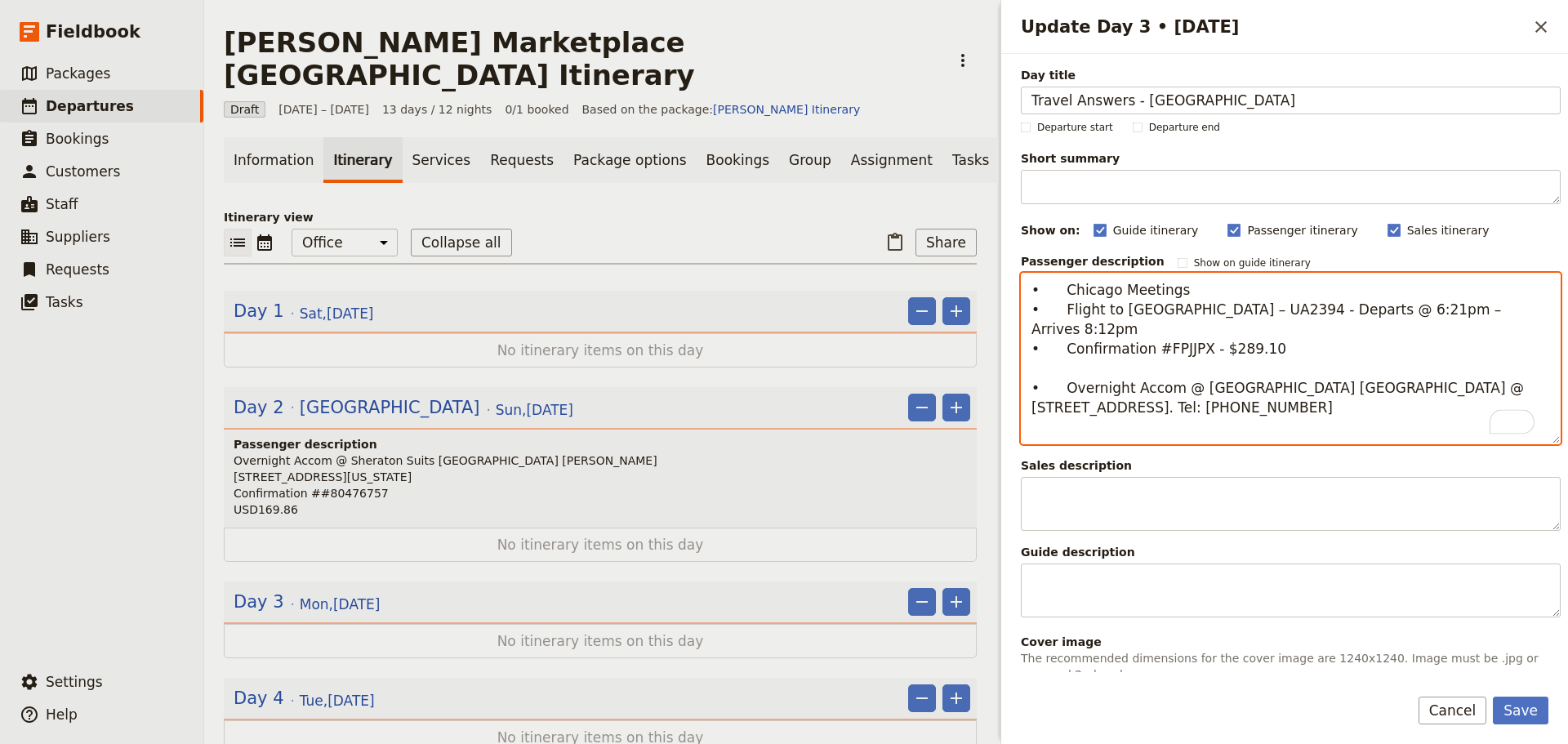
paste textarea "• Confirmation #3308796005 – USD225.71 – Breakfast included"
click at [1178, 286] on textarea "• Chicago Meetings • Flight to Denver – UA2394 - Departs @ 6:21pm – Arrives 8:1…" at bounding box center [1291, 358] width 540 height 172
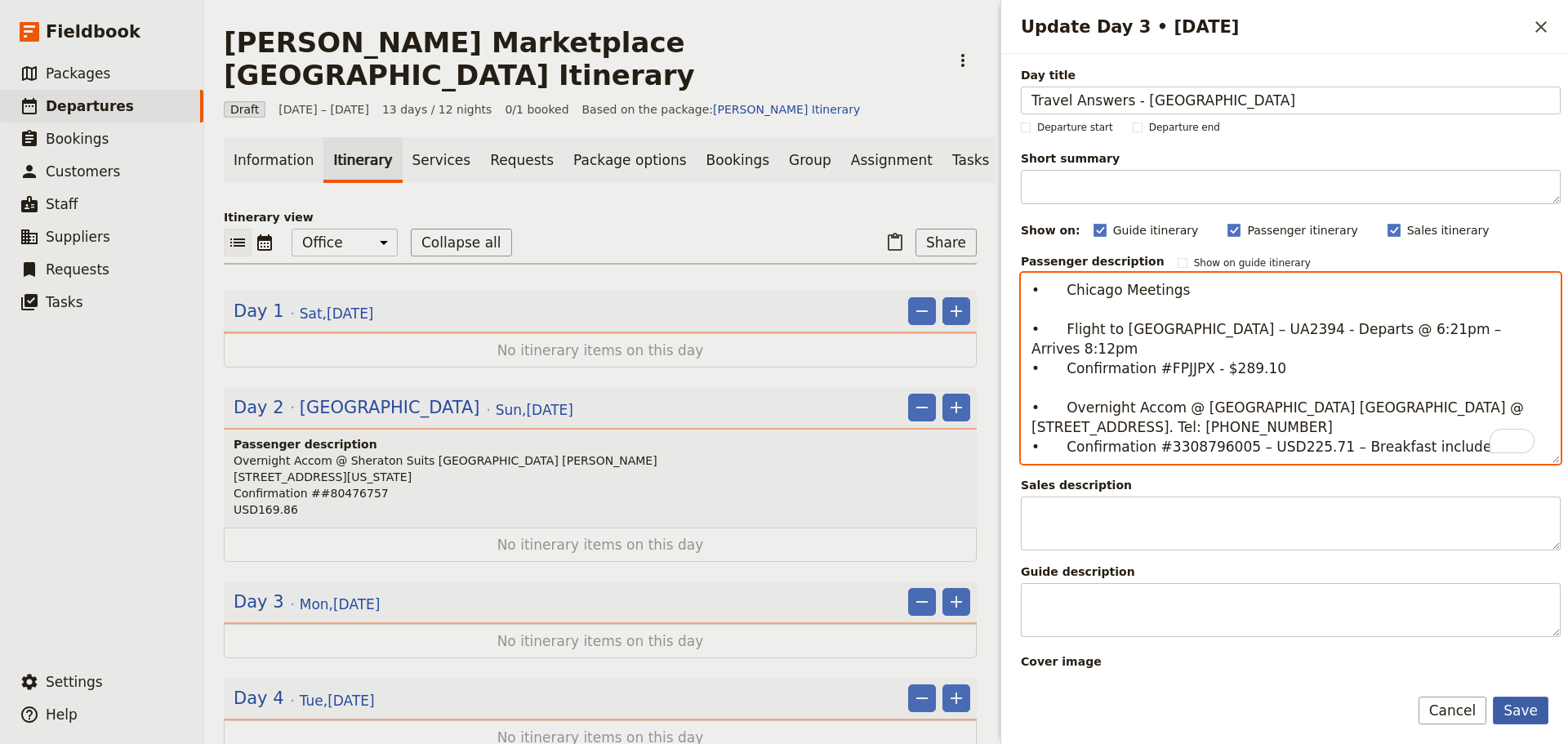
type textarea "• Chicago Meetings • Flight to [GEOGRAPHIC_DATA] – UA2394 - Departs @ 6:21pm – …"
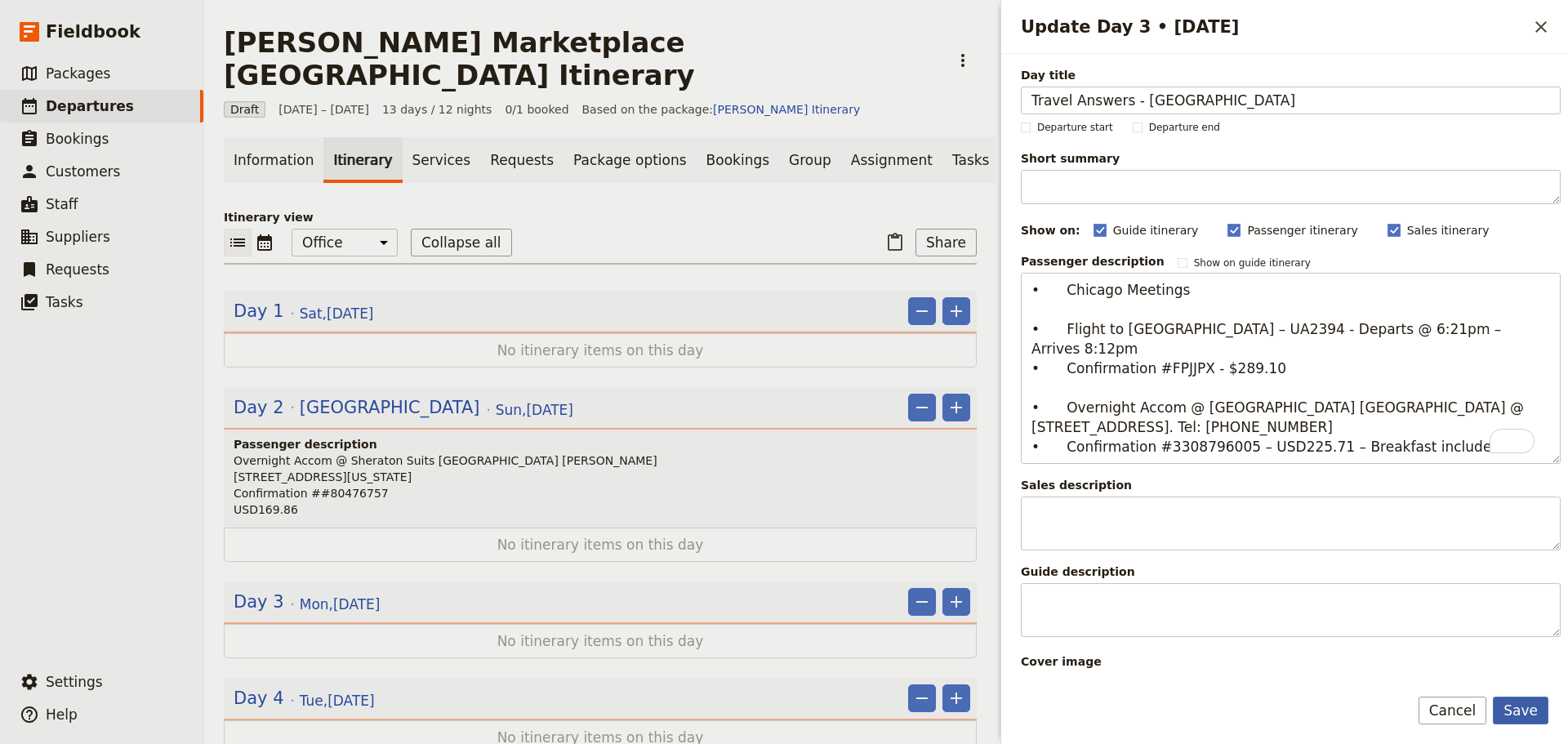
click at [1523, 697] on button "Save" at bounding box center [1521, 711] width 56 height 28
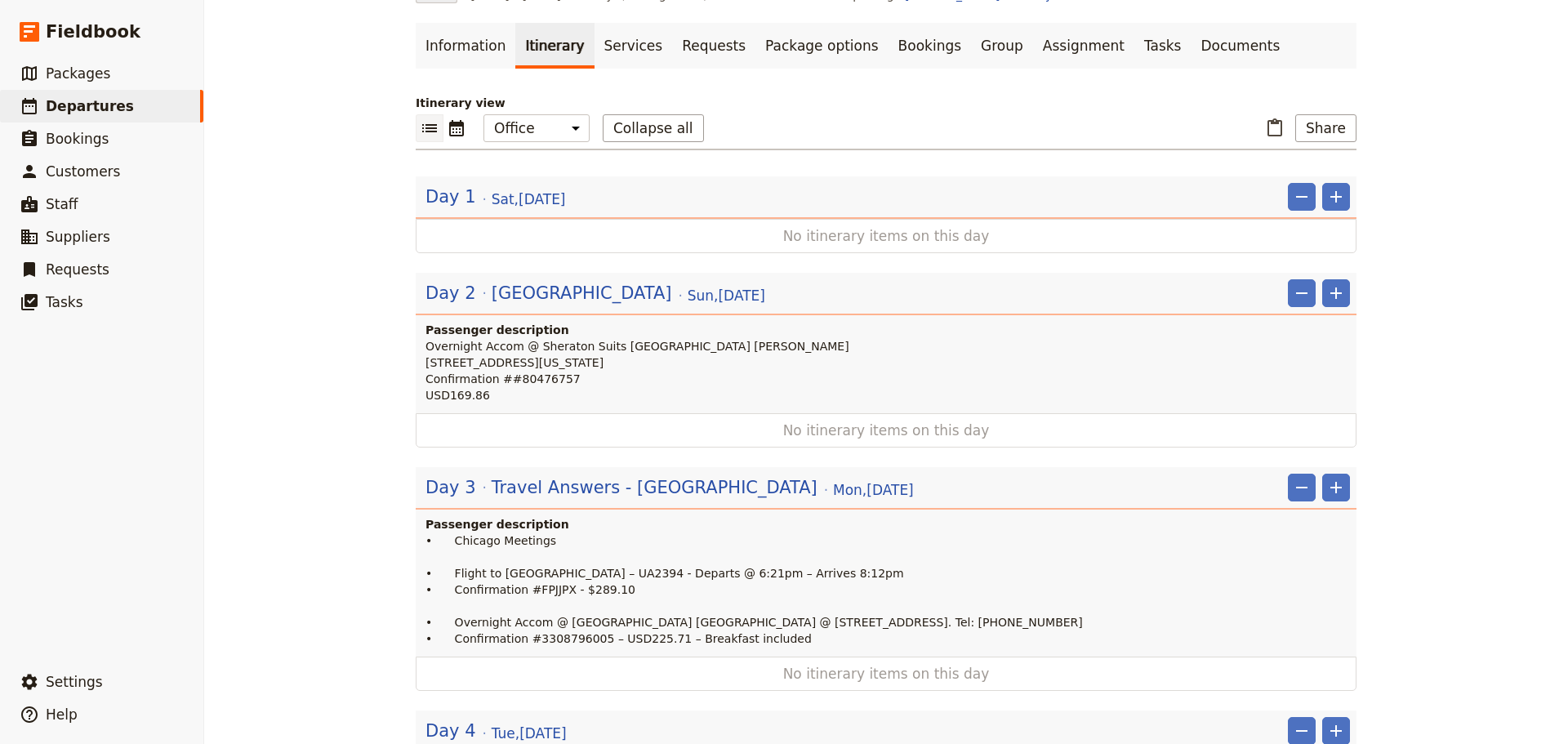
scroll to position [408, 0]
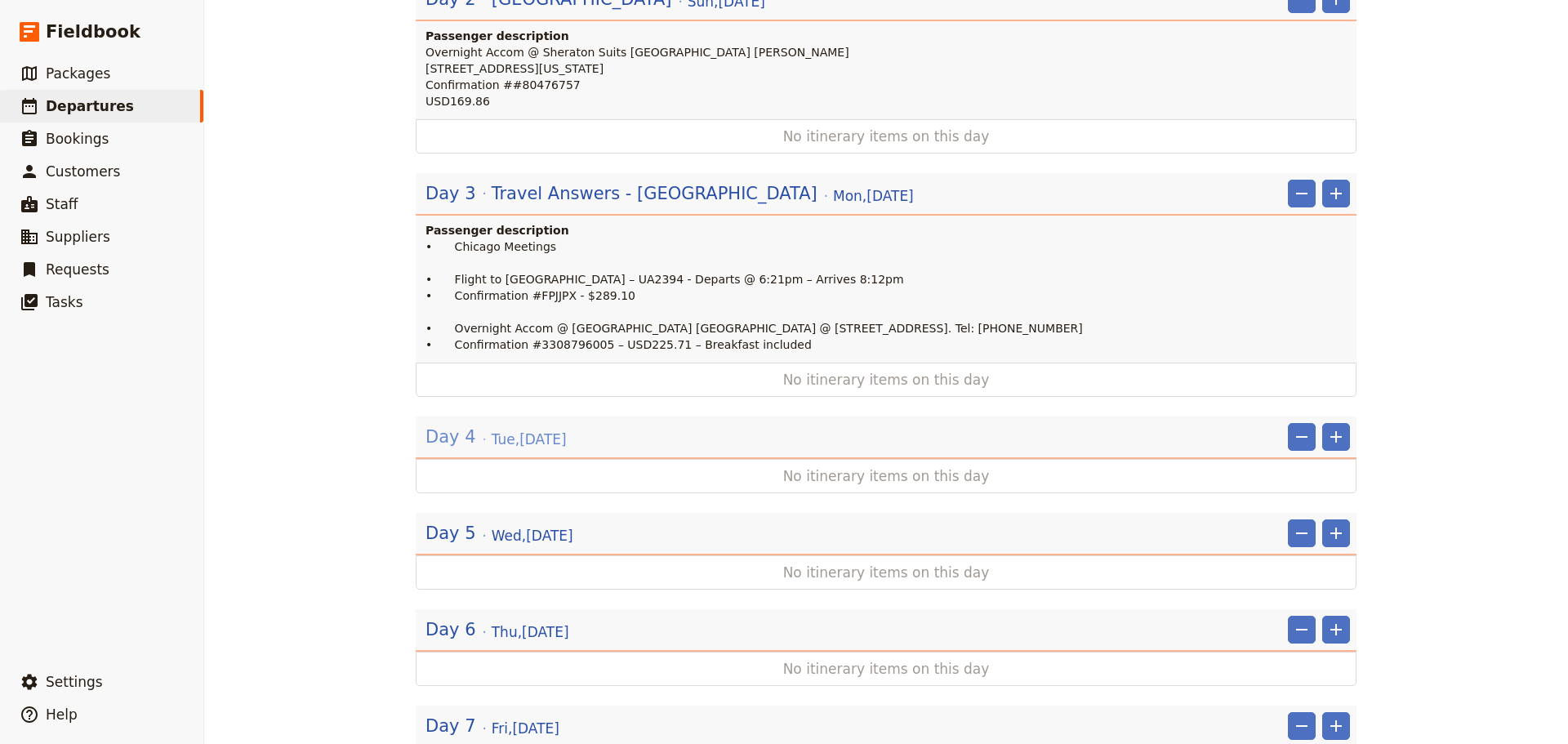
click at [508, 429] on span "Tue , 9 Sep 2025" at bounding box center [530, 439] width 75 height 19
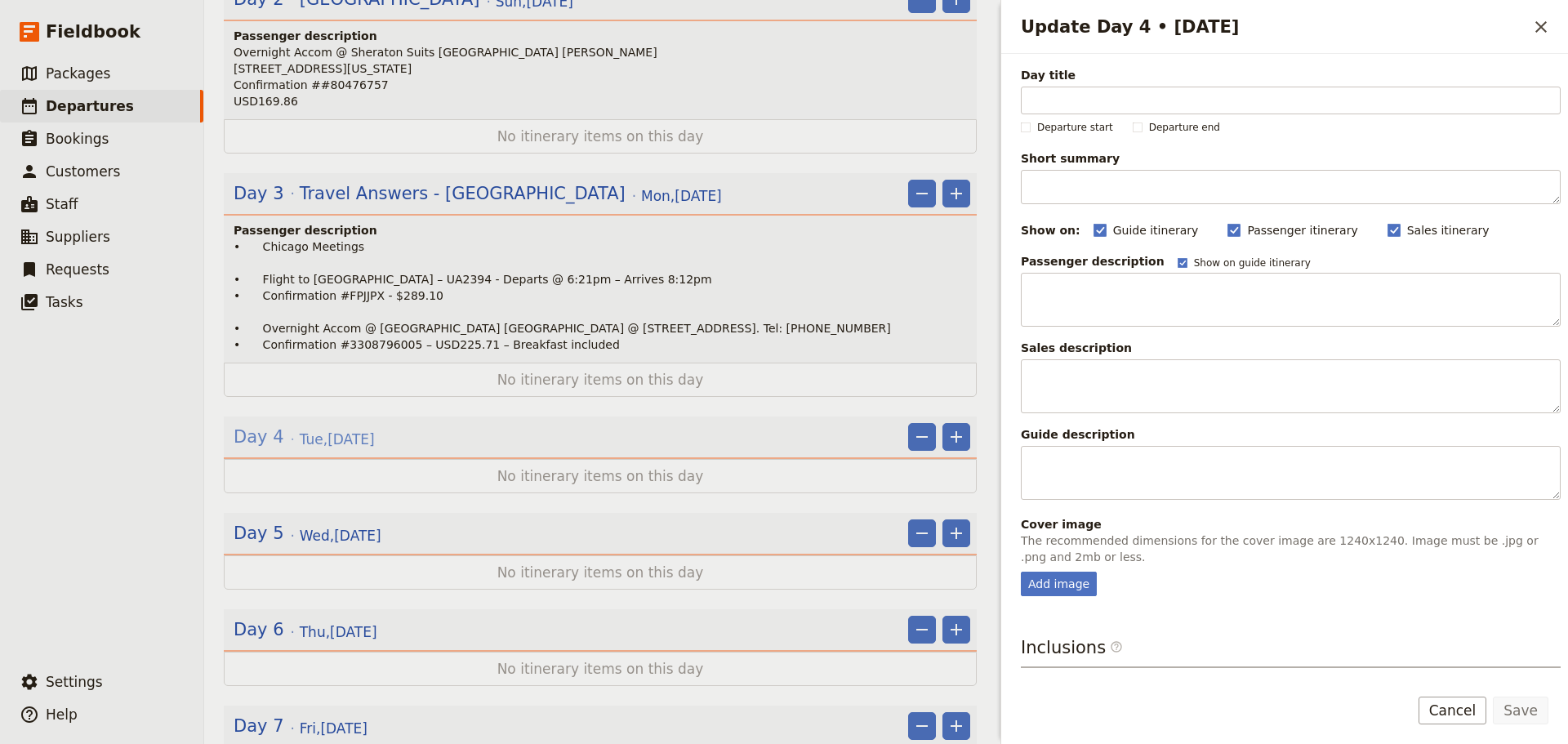
scroll to position [416, 0]
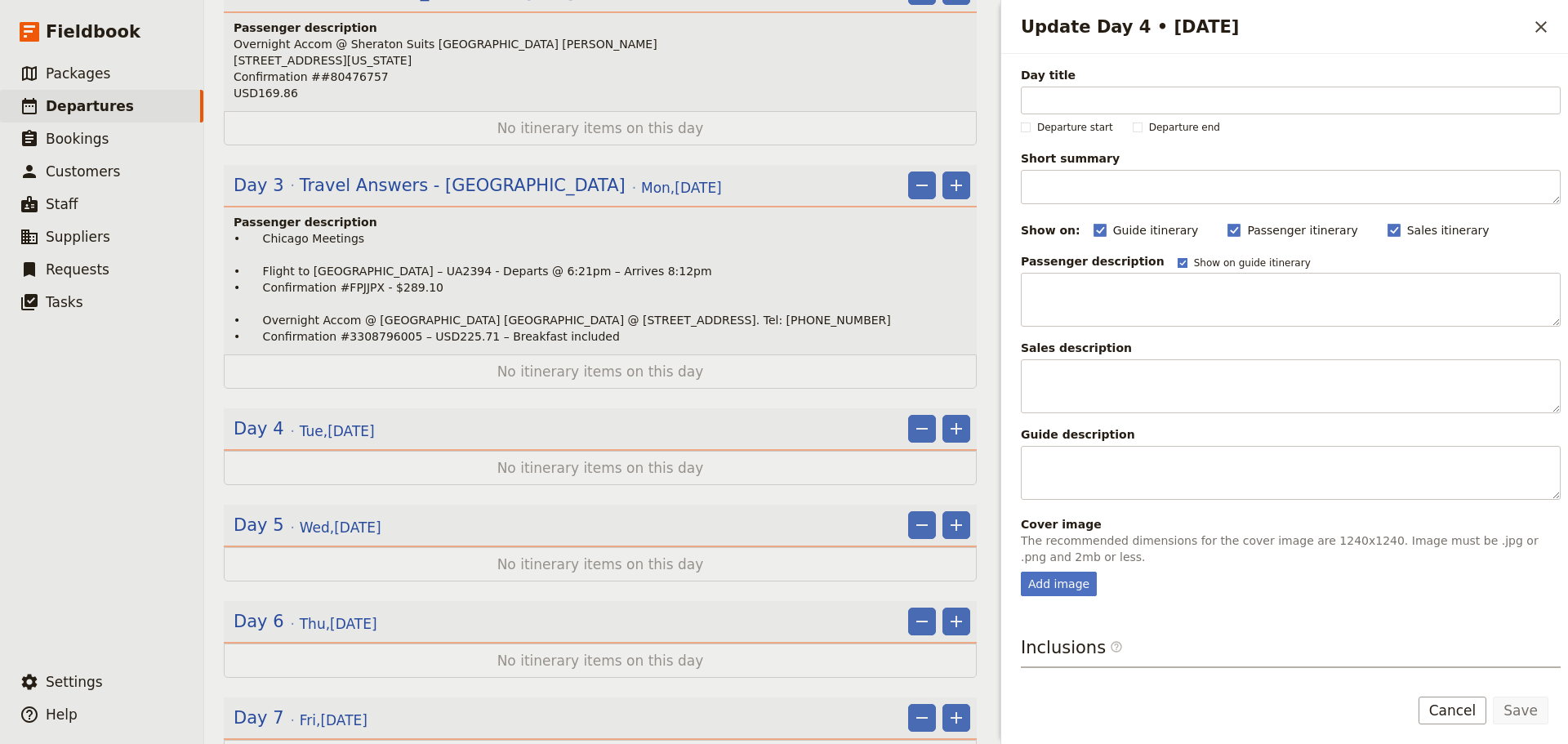
click at [1180, 263] on polygon "Update Day 4 • 9 Sep" at bounding box center [1182, 261] width 6 height 6
click at [1177, 256] on input "Show on guide itinerary" at bounding box center [1177, 256] width 1 height 1
checkbox input "false"
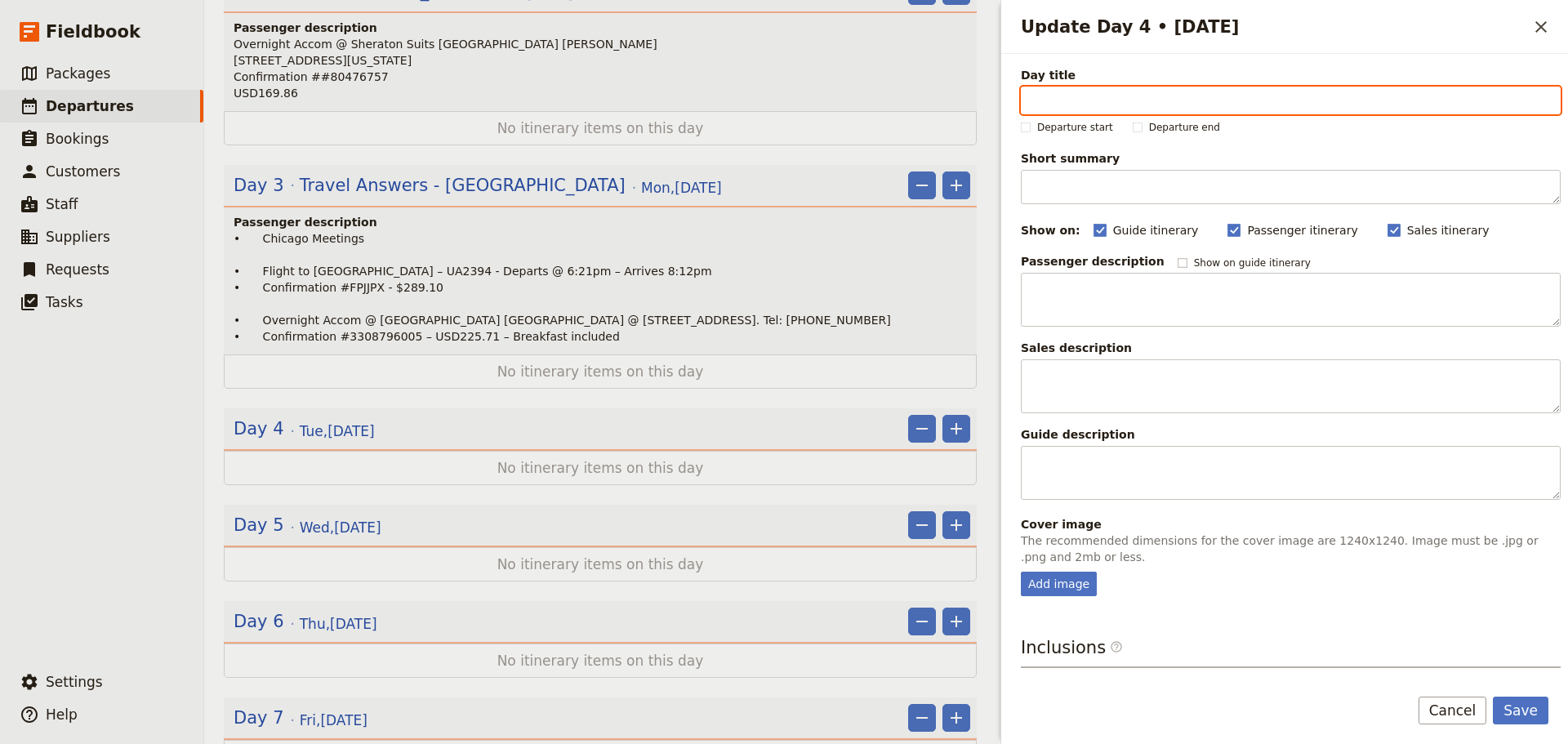
click at [1066, 99] on input "Day title" at bounding box center [1291, 100] width 540 height 28
type input "[GEOGRAPHIC_DATA]"
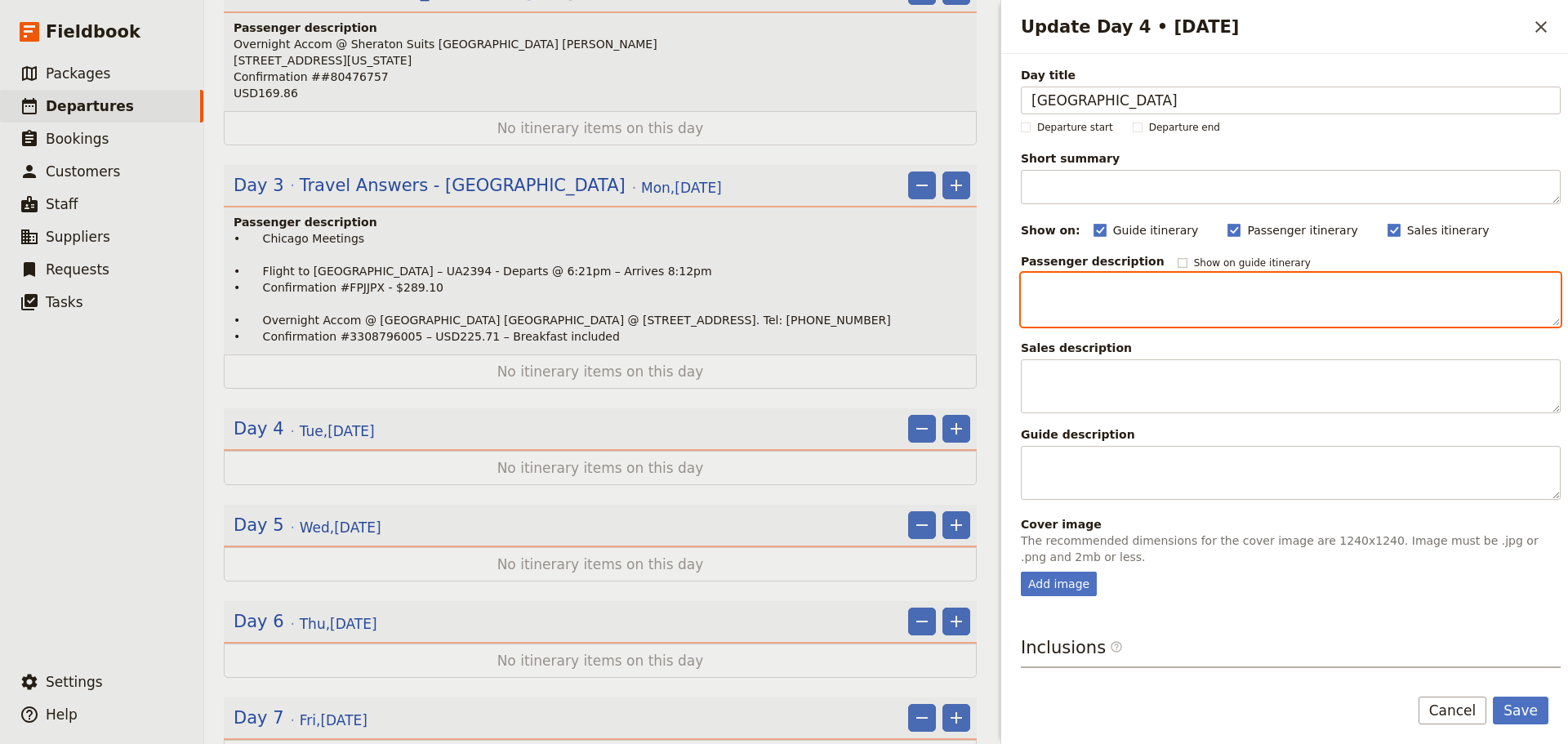
click at [1081, 297] on textarea "Update Day 4 • 9 Sep" at bounding box center [1291, 300] width 540 height 54
click at [1113, 295] on textarea "To enrich screen reader interactions, please activate Accessibility in Grammarl…" at bounding box center [1291, 300] width 540 height 54
paste textarea "• Denver Meetings • Flight to San Francisco – UA1007 – Departs @ 5:59pm – Arriv…"
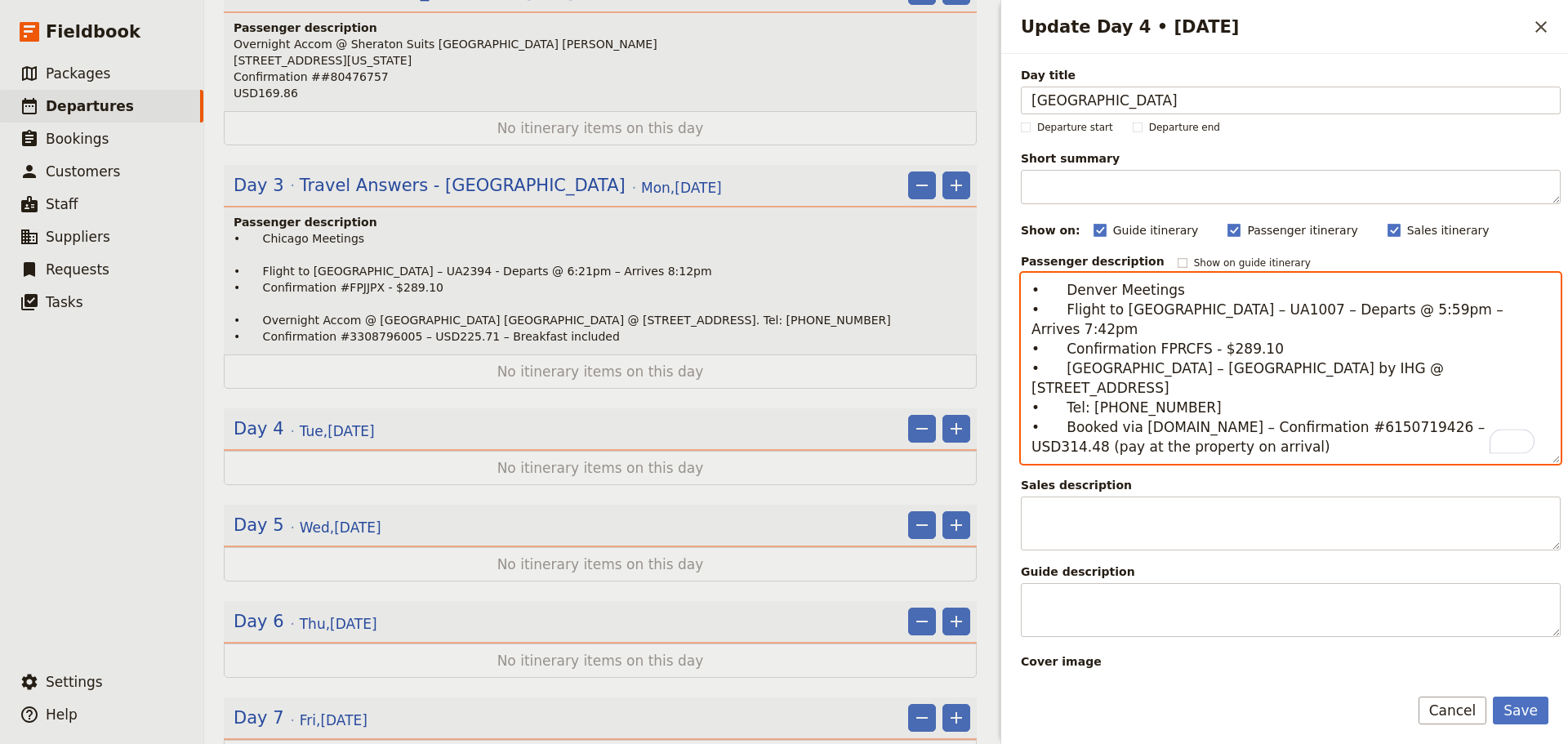
click at [1275, 332] on textarea "• Denver Meetings • Flight to San Francisco – UA1007 – Departs @ 5:59pm – Arriv…" at bounding box center [1291, 368] width 540 height 191
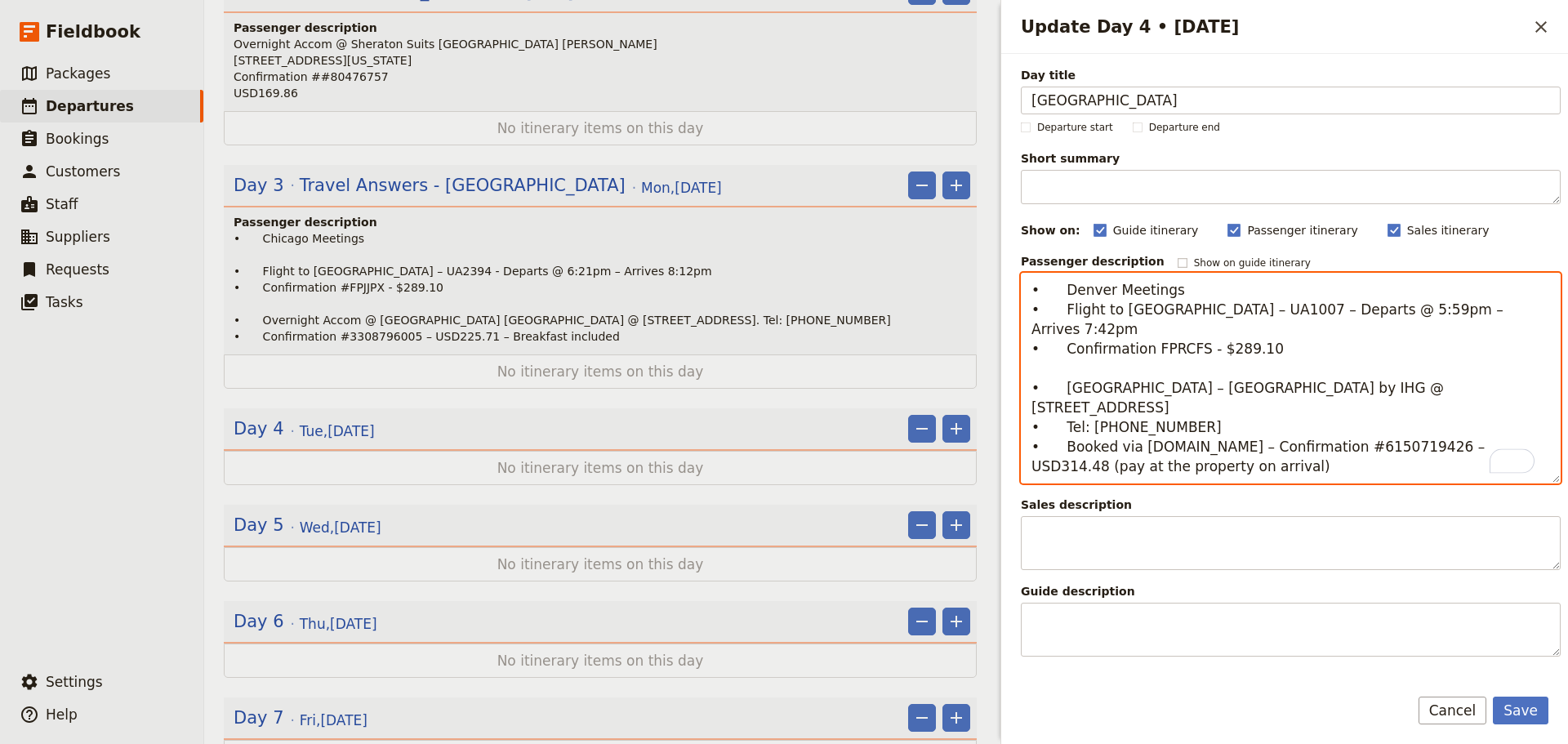
click at [1064, 375] on textarea "• Denver Meetings • Flight to San Francisco – UA1007 – Departs @ 5:59pm – Arriv…" at bounding box center [1291, 379] width 540 height 211
type textarea "• Denver Meetings • Flight to [GEOGRAPHIC_DATA] – UA1007 – Departs @ 5:59pm – A…"
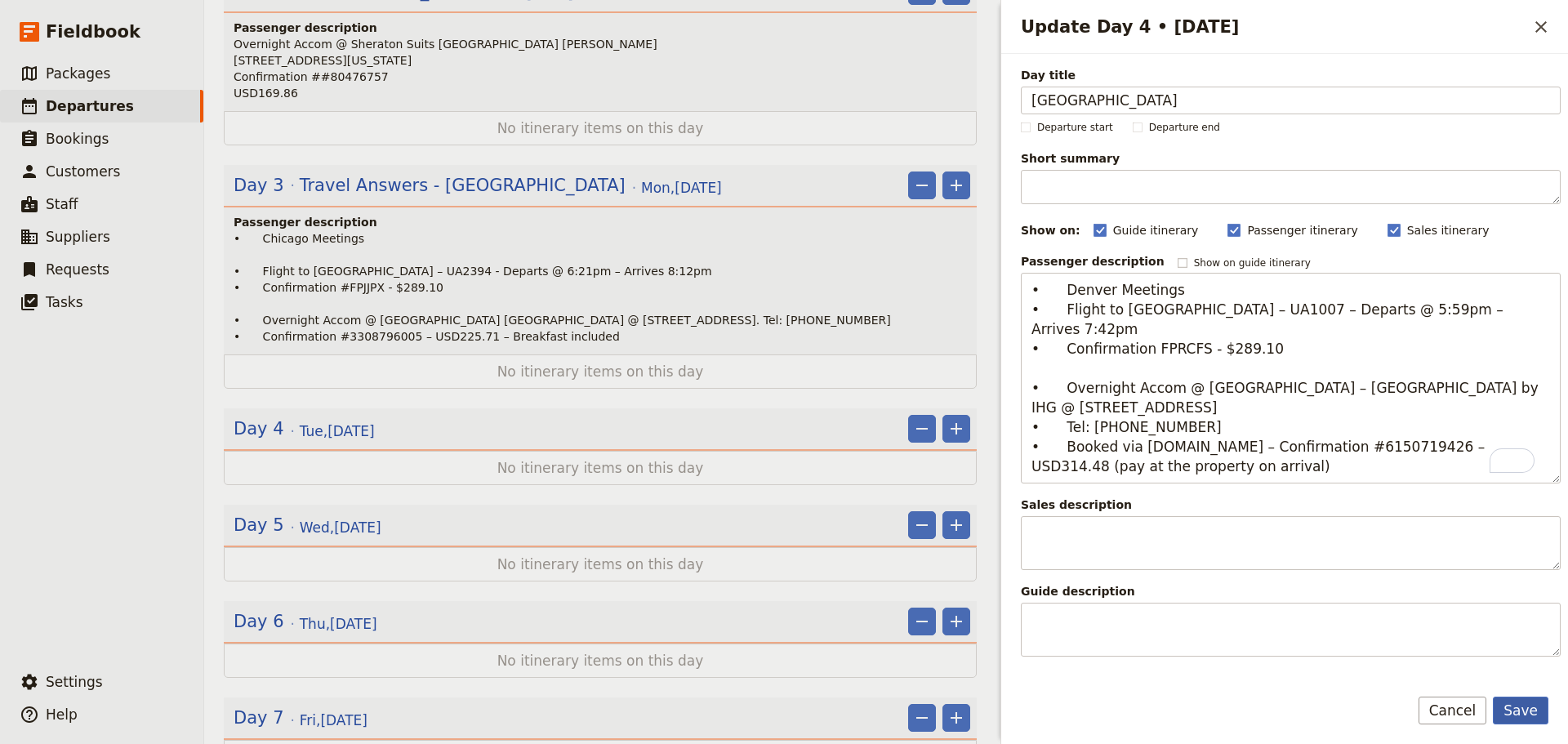
click at [1527, 697] on button "Save" at bounding box center [1521, 711] width 56 height 28
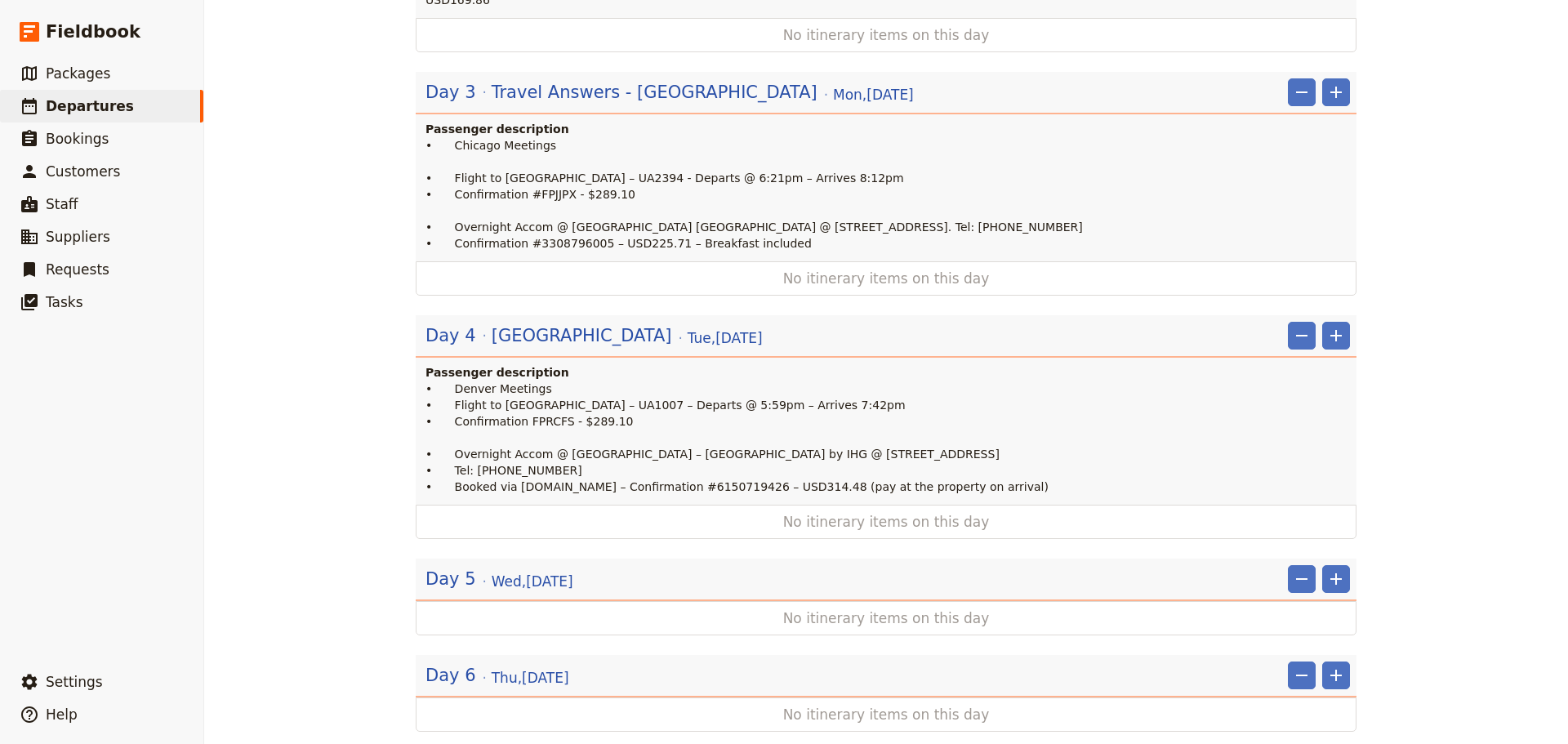
scroll to position [653, 0]
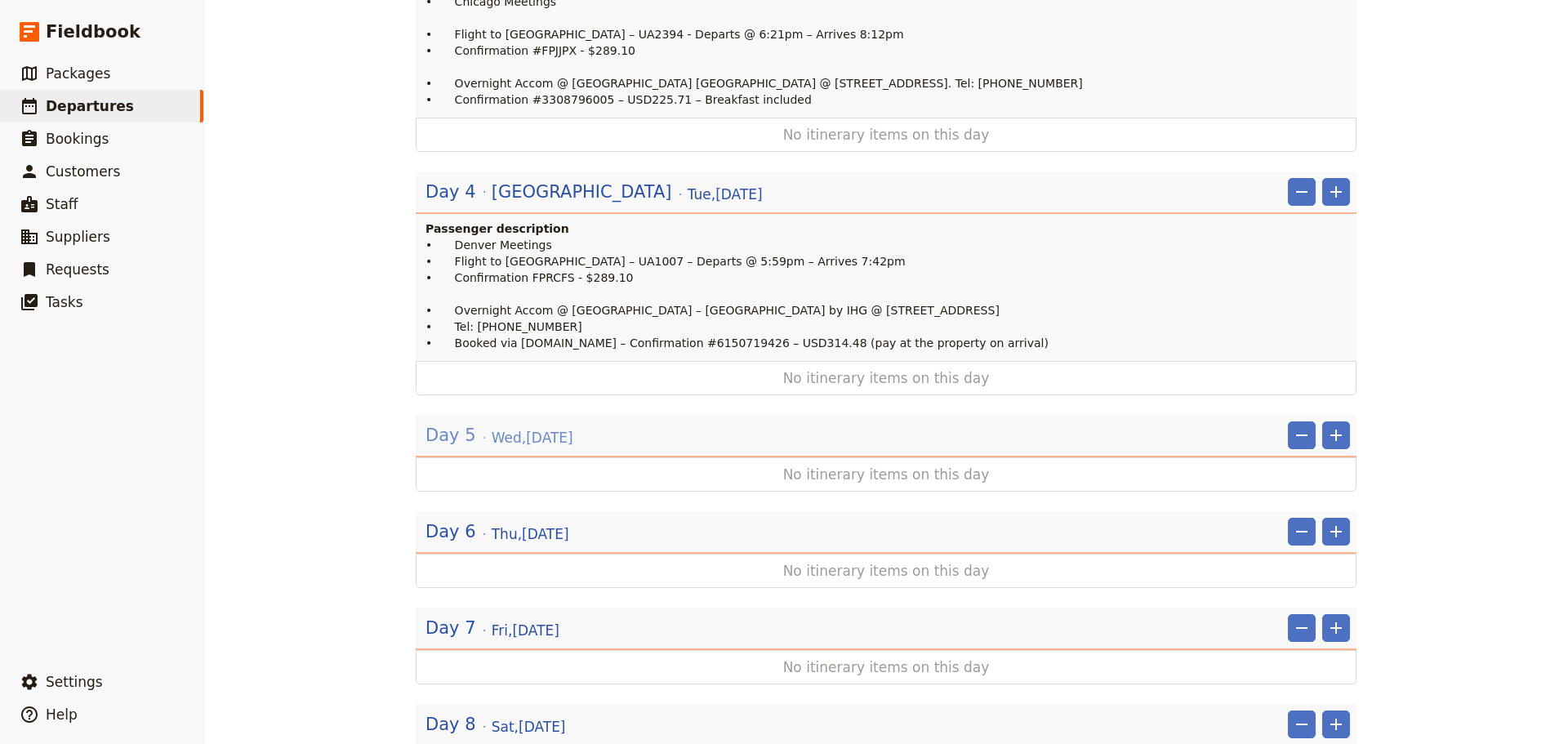
click at [550, 428] on span "Wed , 10 Sep 2025" at bounding box center [533, 438] width 82 height 19
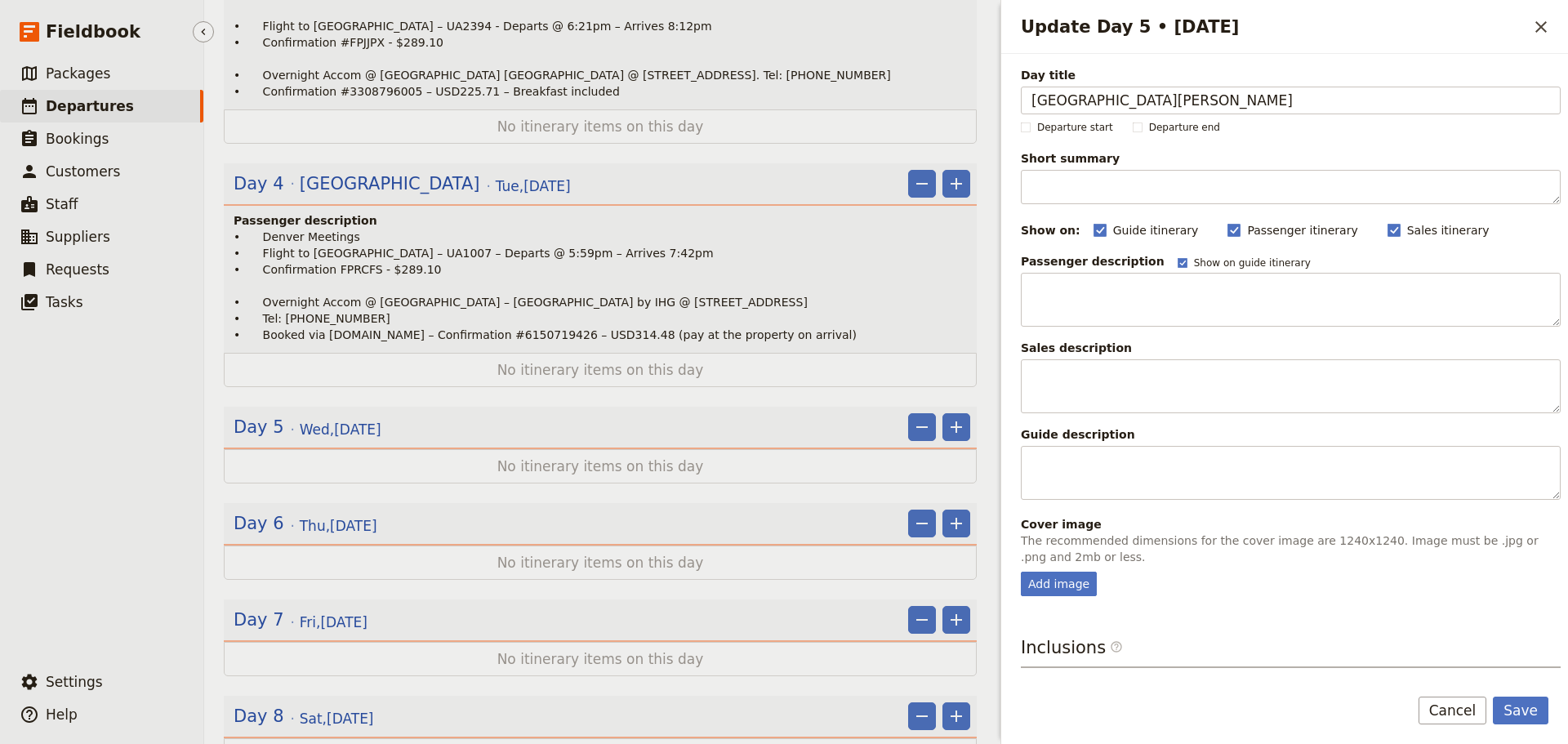
type input "[GEOGRAPHIC_DATA][PERSON_NAME]"
click at [1178, 265] on rect "Update Day 5 • 10 Sep" at bounding box center [1182, 263] width 9 height 9
click at [1177, 256] on input "Show on guide itinerary" at bounding box center [1177, 256] width 1 height 1
checkbox input "false"
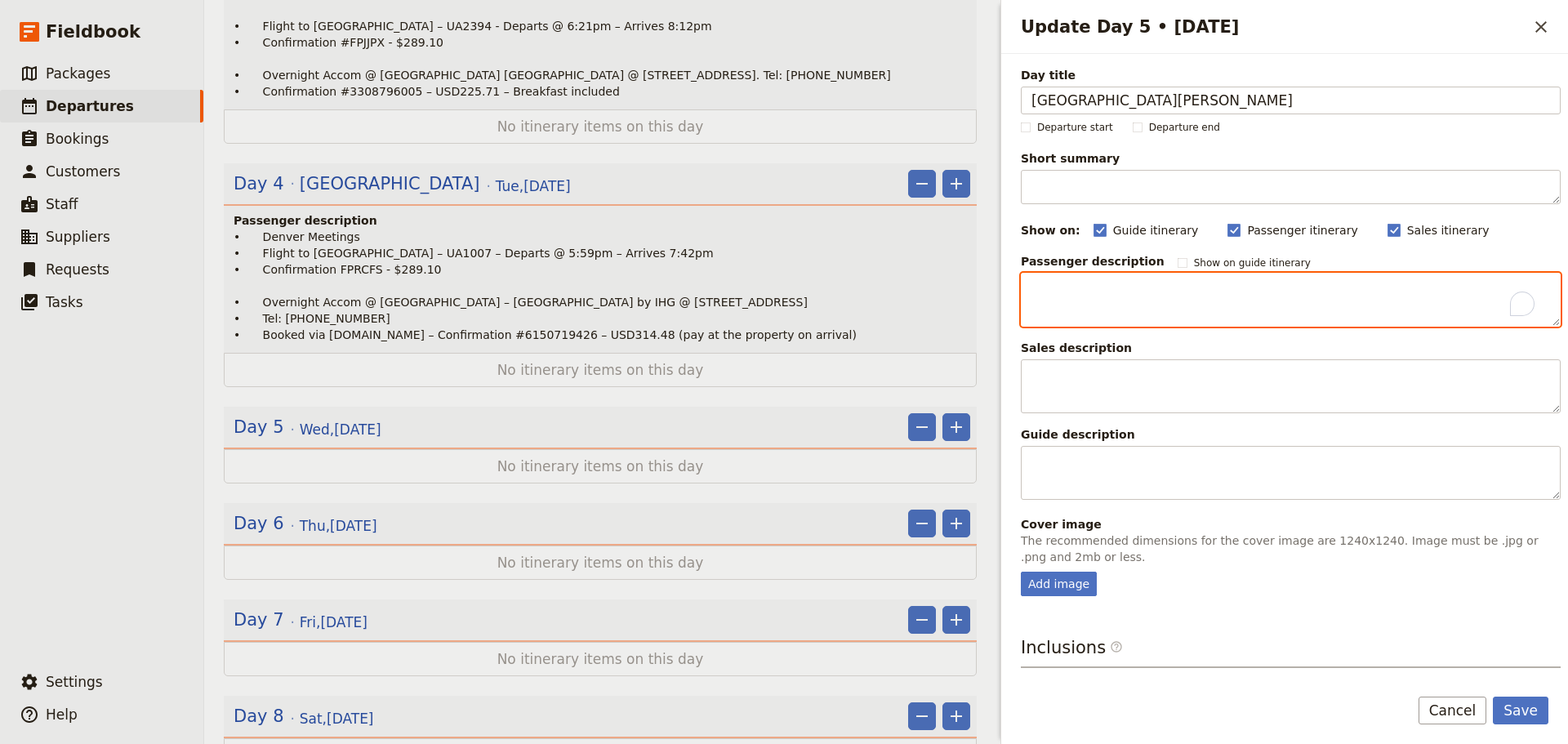
paste textarea "• San Fran Meetings • Flight to San Diego – UA1812 – Departs 7:10pm – Arrrives …"
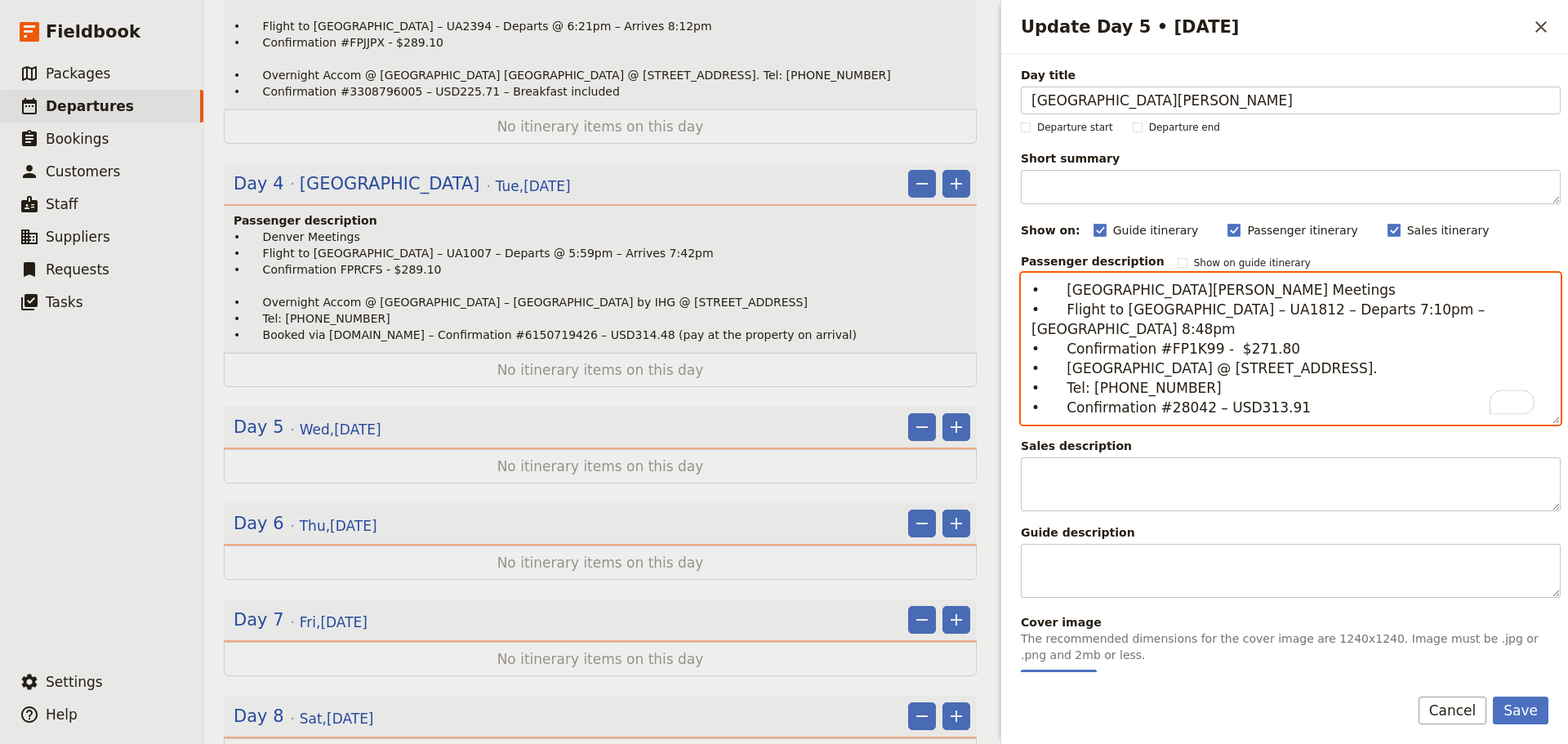
click at [1182, 288] on textarea "• San Fran Meetings • Flight to San Diego – UA1812 – Departs 7:10pm – Arrrives …" at bounding box center [1291, 349] width 540 height 152
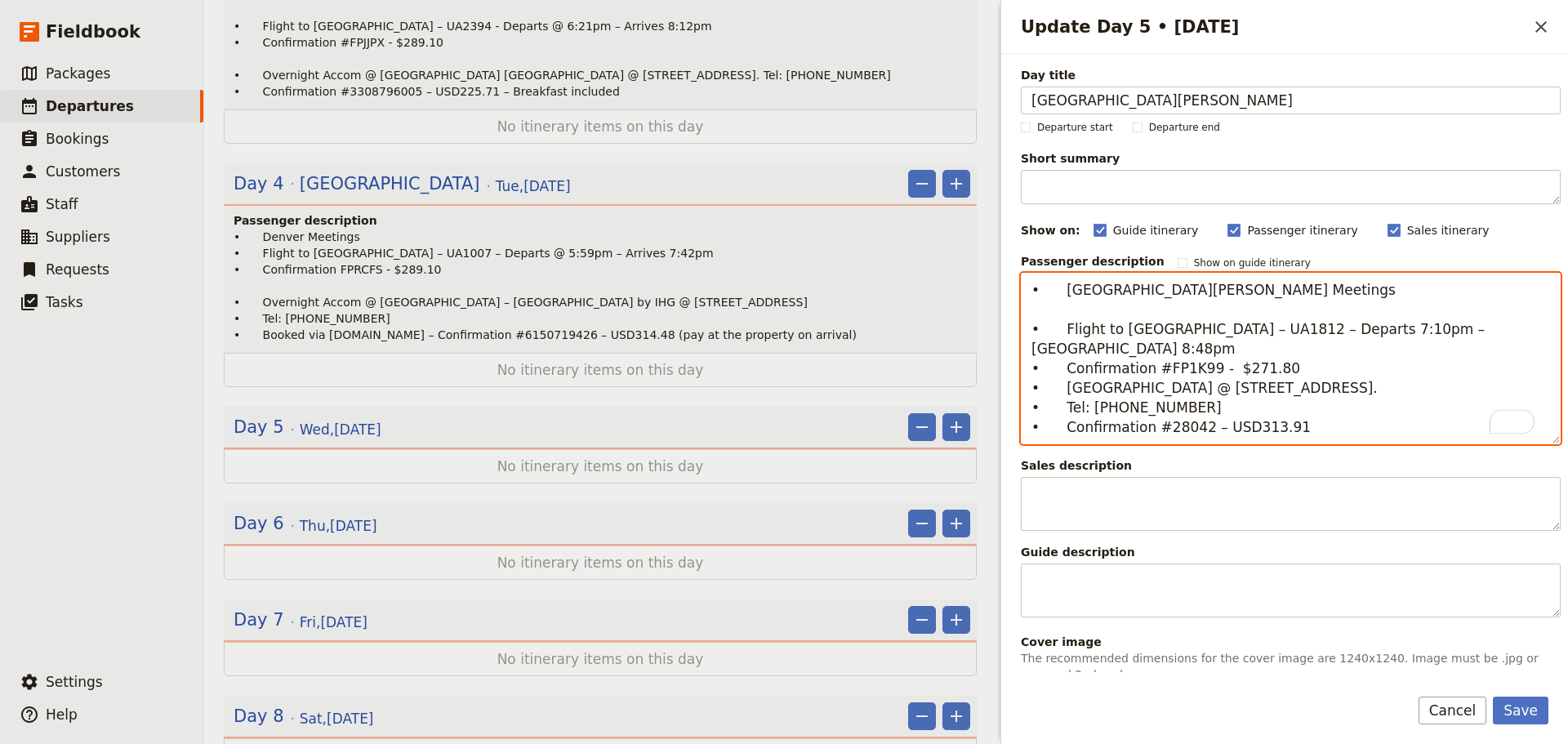
click at [1288, 354] on textarea "• San Fran Meetings • Flight to San Diego – UA1812 – Departs 7:10pm – Arrrives …" at bounding box center [1291, 358] width 540 height 172
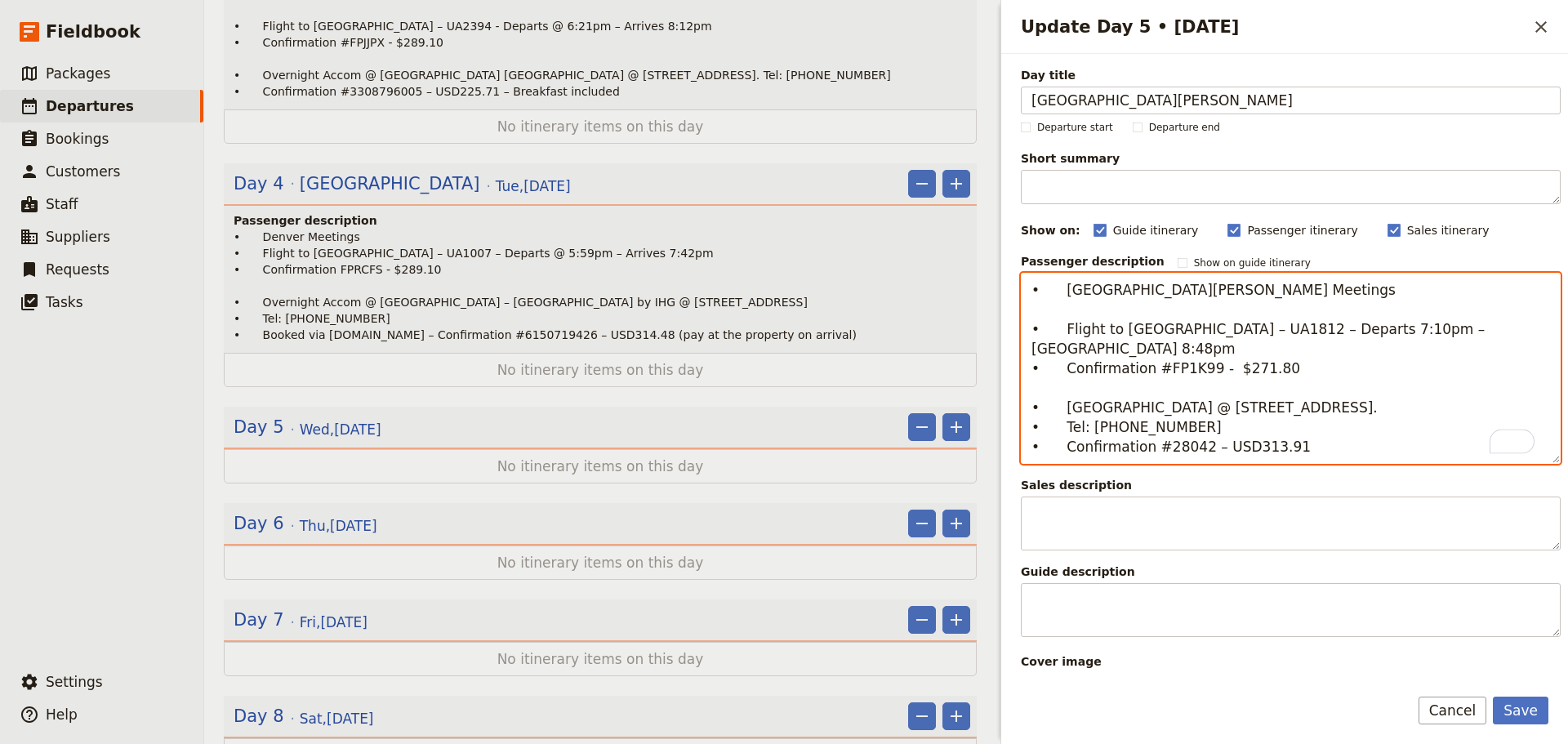
click at [1060, 394] on textarea "• San Fran Meetings • Flight to San Diego – UA1812 – Departs 7:10pm – Arrrives …" at bounding box center [1291, 368] width 540 height 191
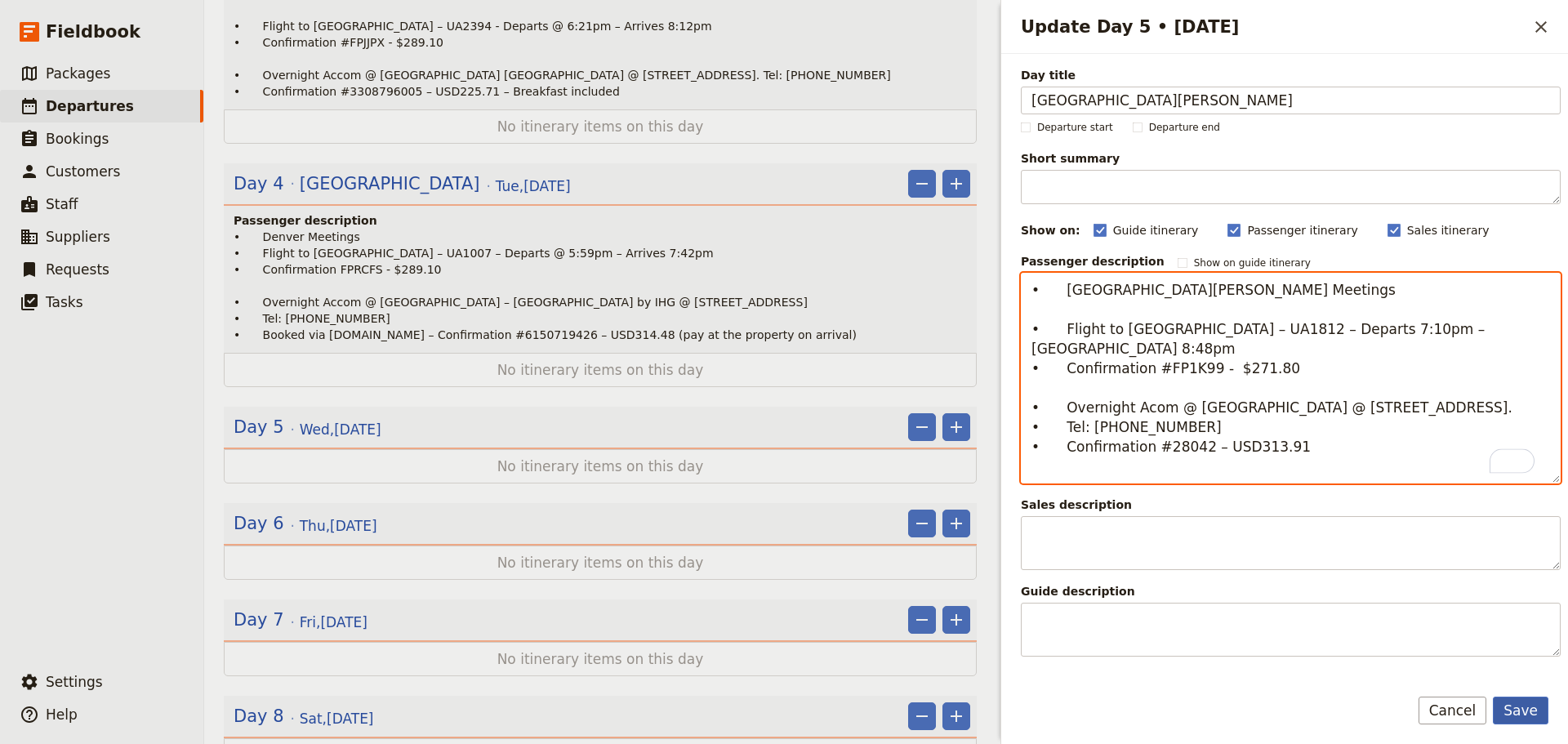
type textarea "• [GEOGRAPHIC_DATA][PERSON_NAME] Meetings • Flight to [GEOGRAPHIC_DATA] – UA181…"
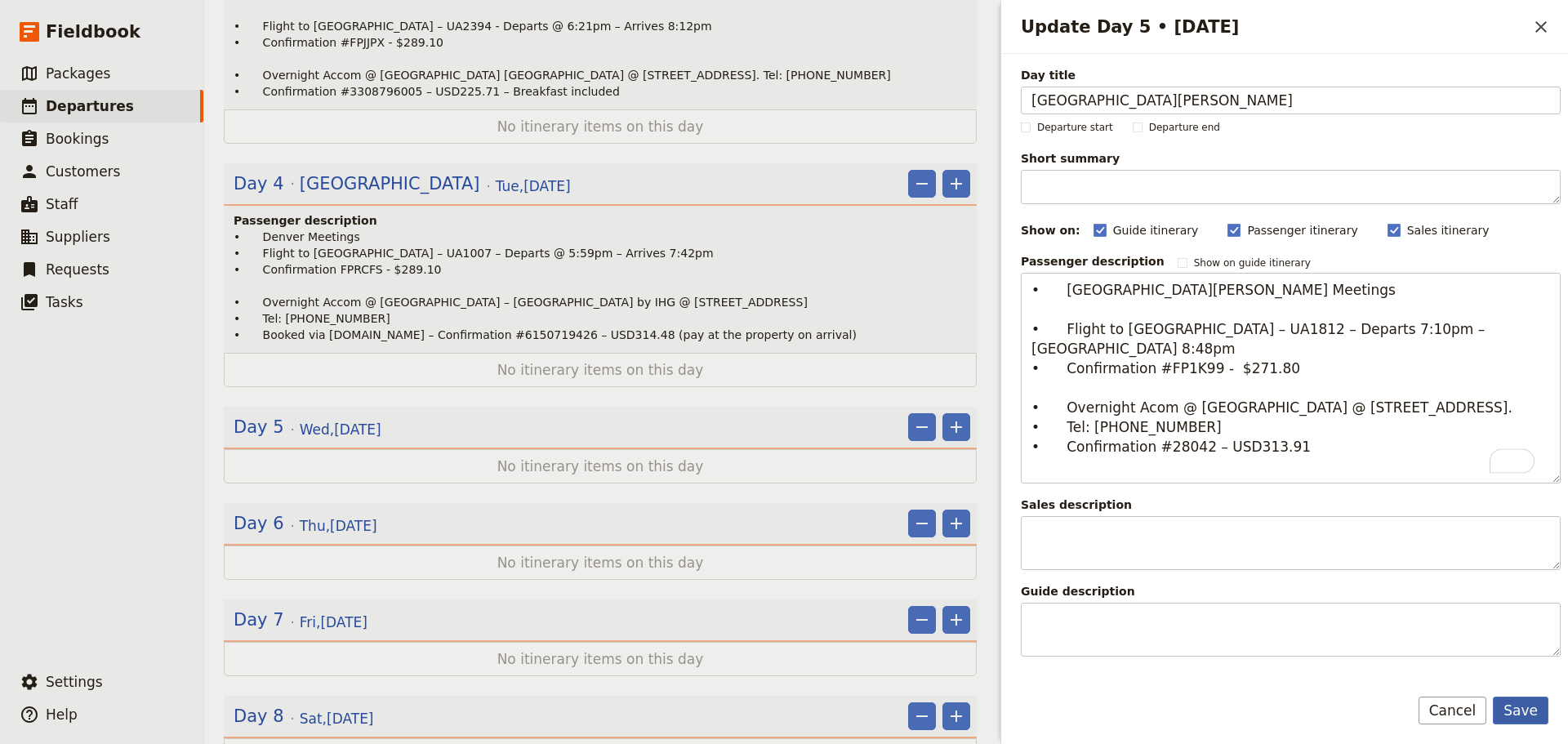
click at [1510, 697] on button "Save" at bounding box center [1521, 711] width 56 height 28
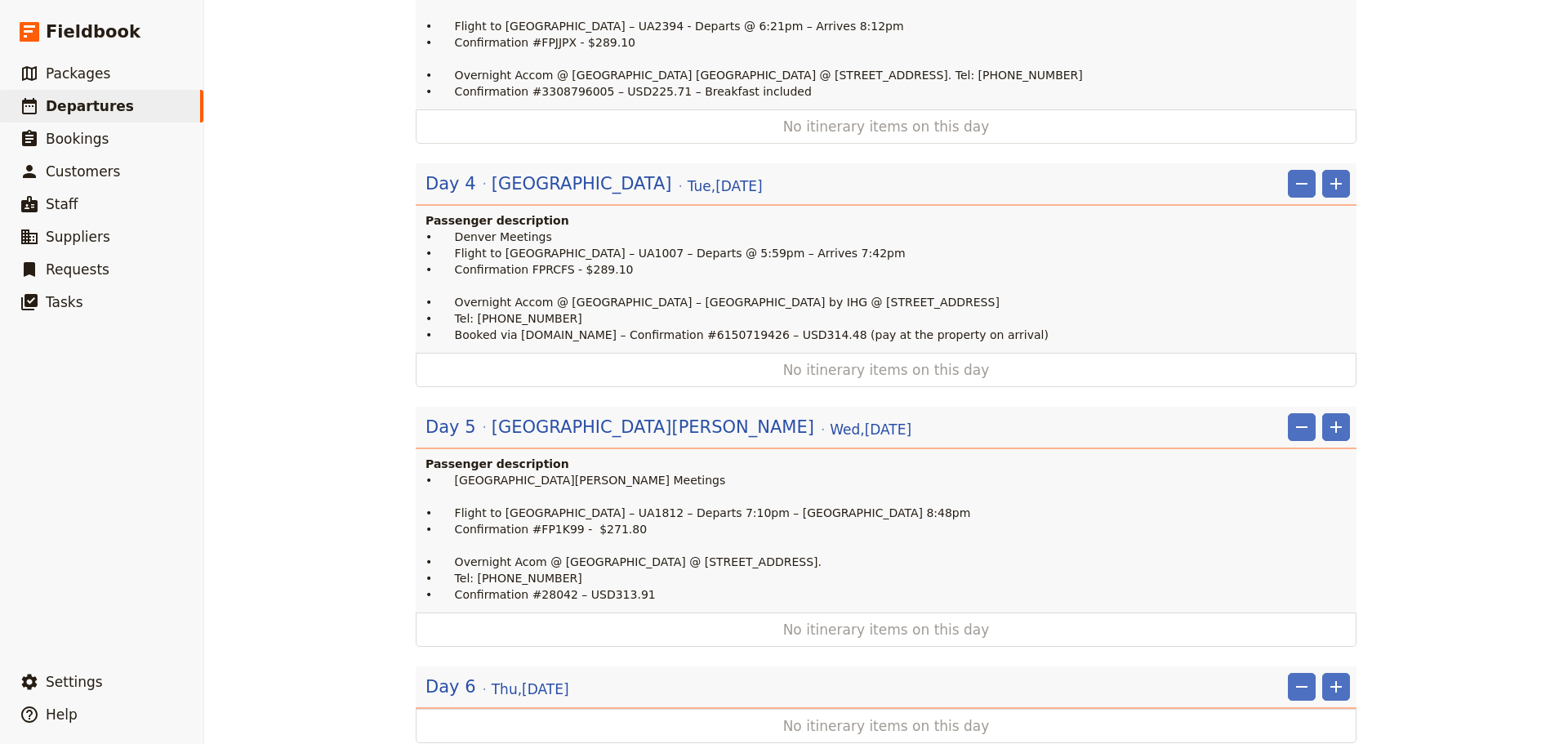
scroll to position [653, 0]
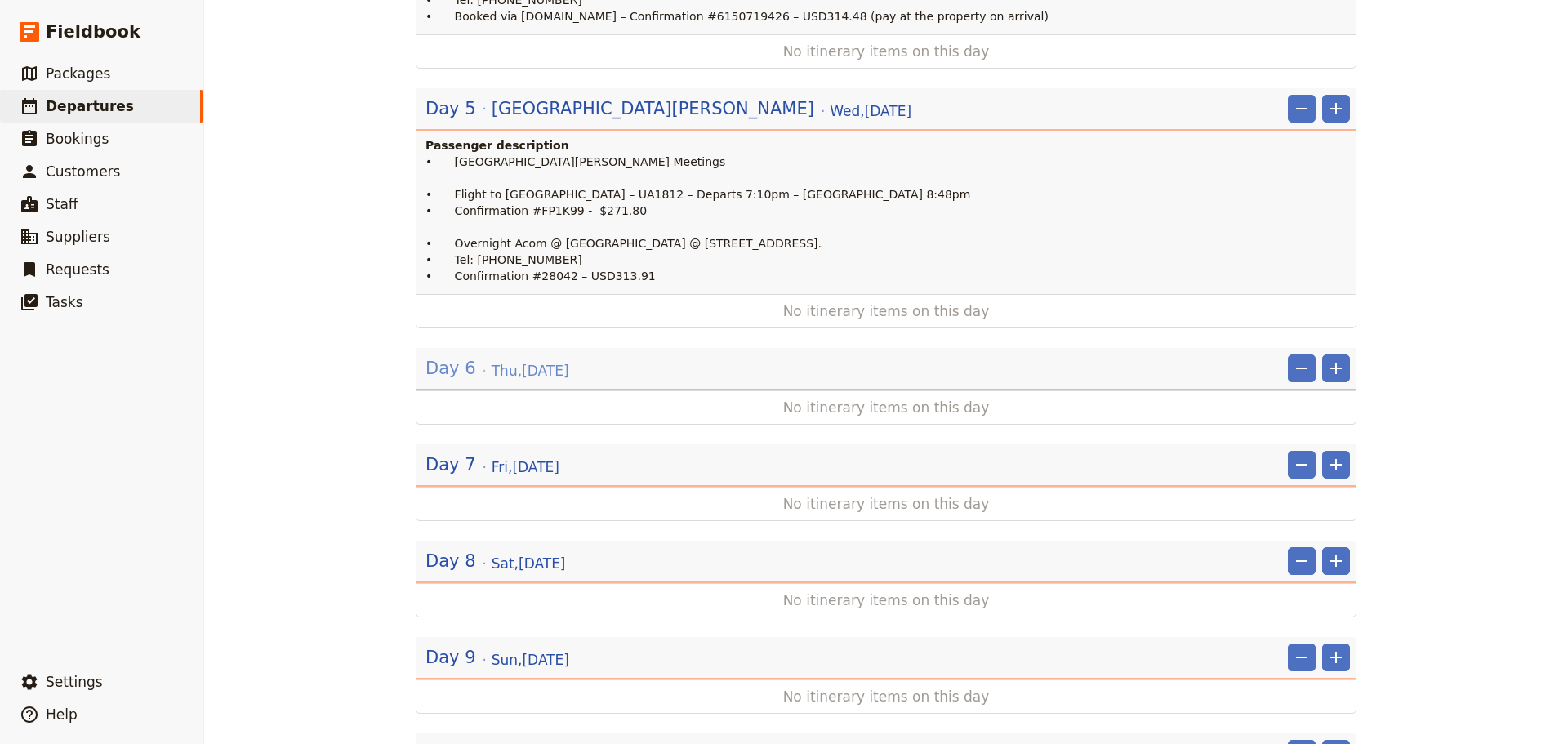
click at [535, 361] on span "Thu , 11 Sep 2025" at bounding box center [531, 371] width 78 height 19
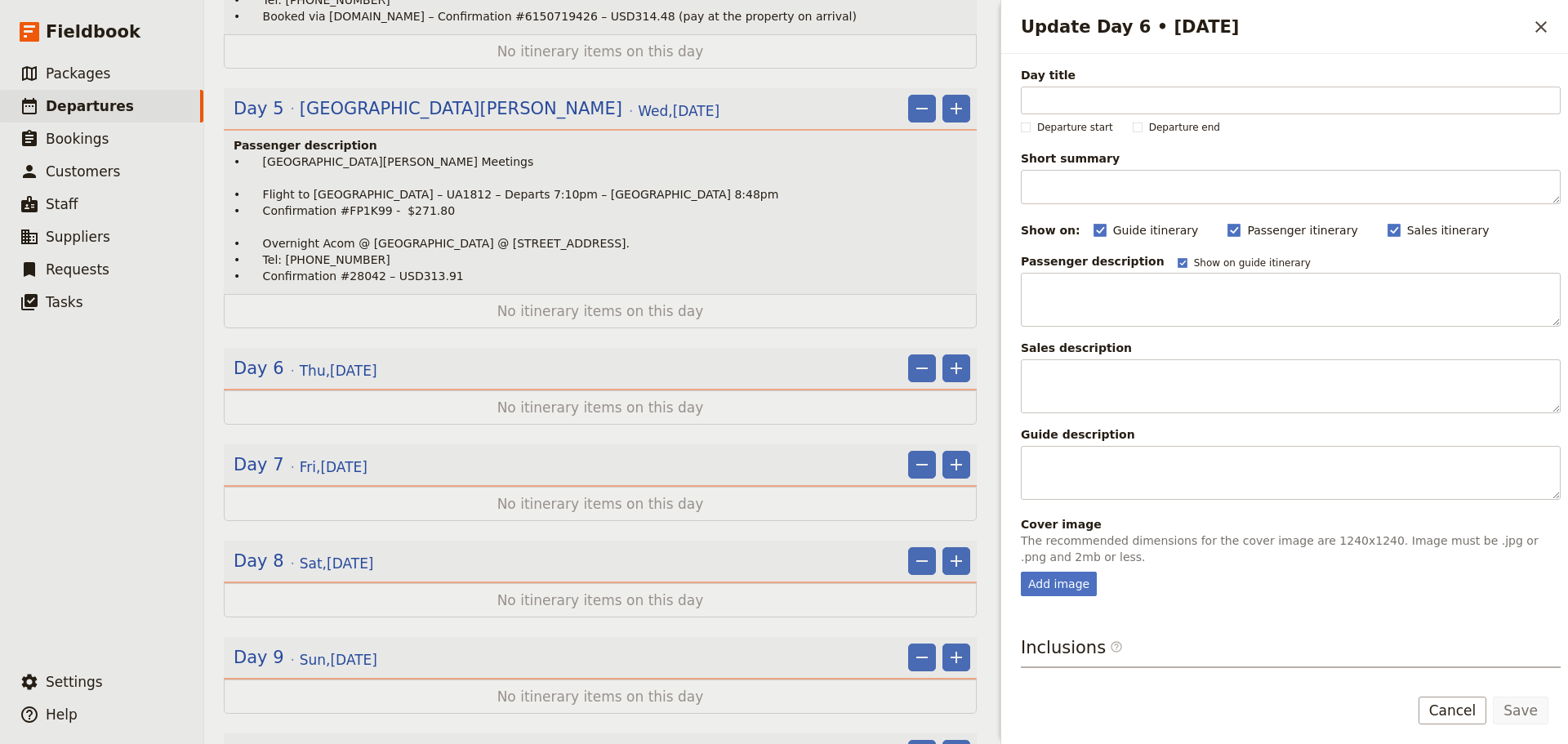
scroll to position [988, 0]
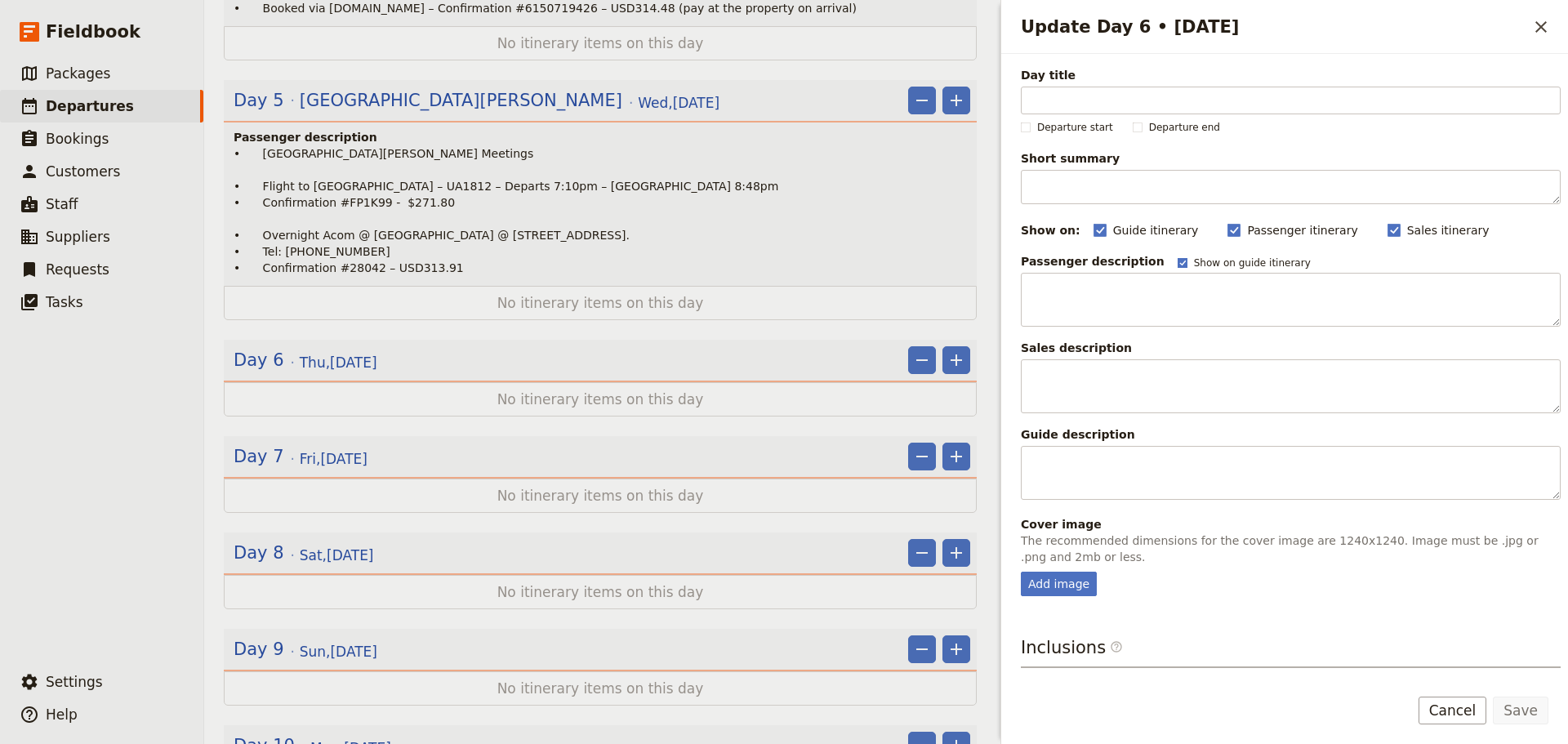
click at [1178, 264] on rect "Update Day 6 • 11 Sep" at bounding box center [1182, 263] width 9 height 9
click at [1177, 256] on input "Show on guide itinerary" at bounding box center [1177, 256] width 1 height 1
checkbox input "false"
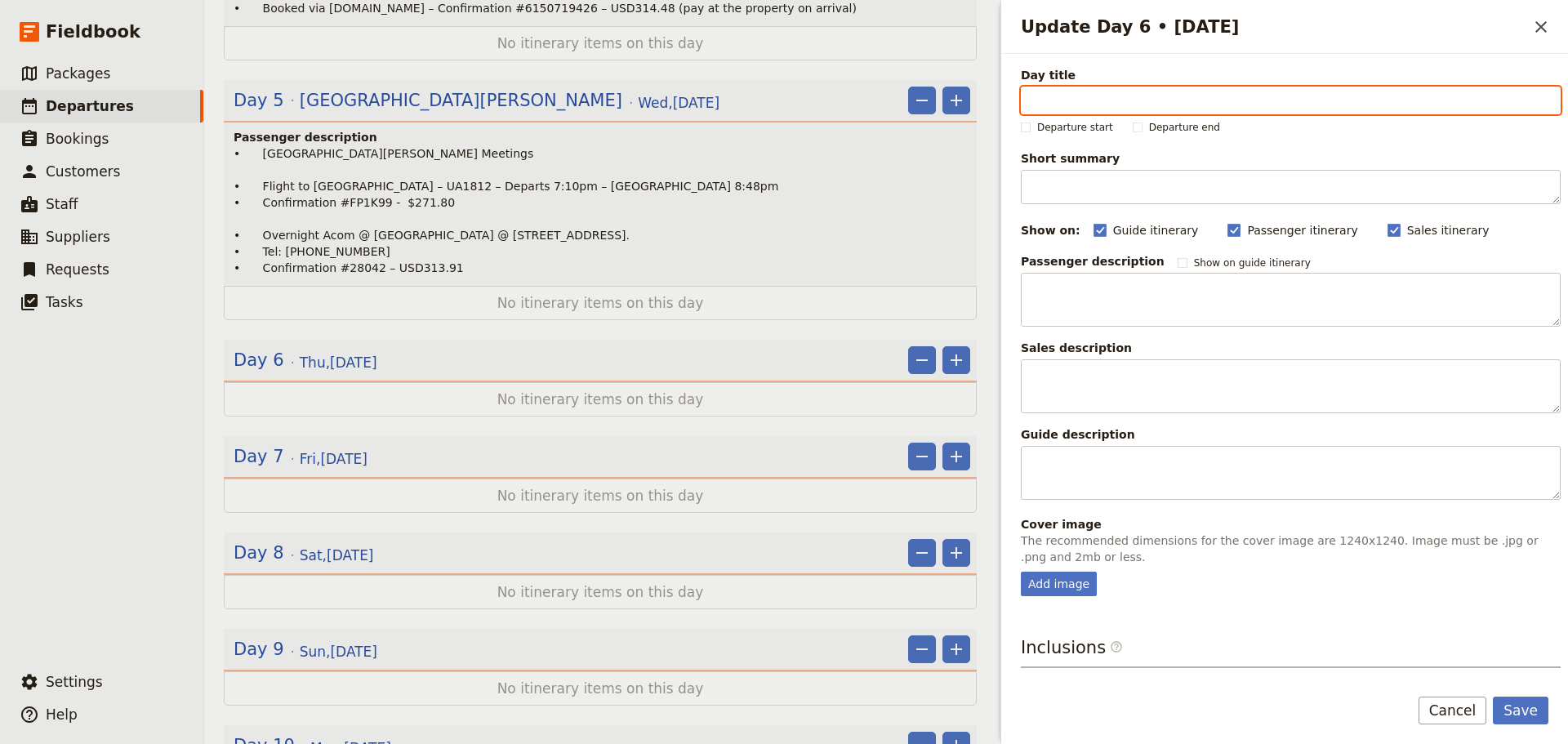
click at [1121, 96] on input "Day title" at bounding box center [1291, 100] width 540 height 28
type input "[GEOGRAPHIC_DATA]"
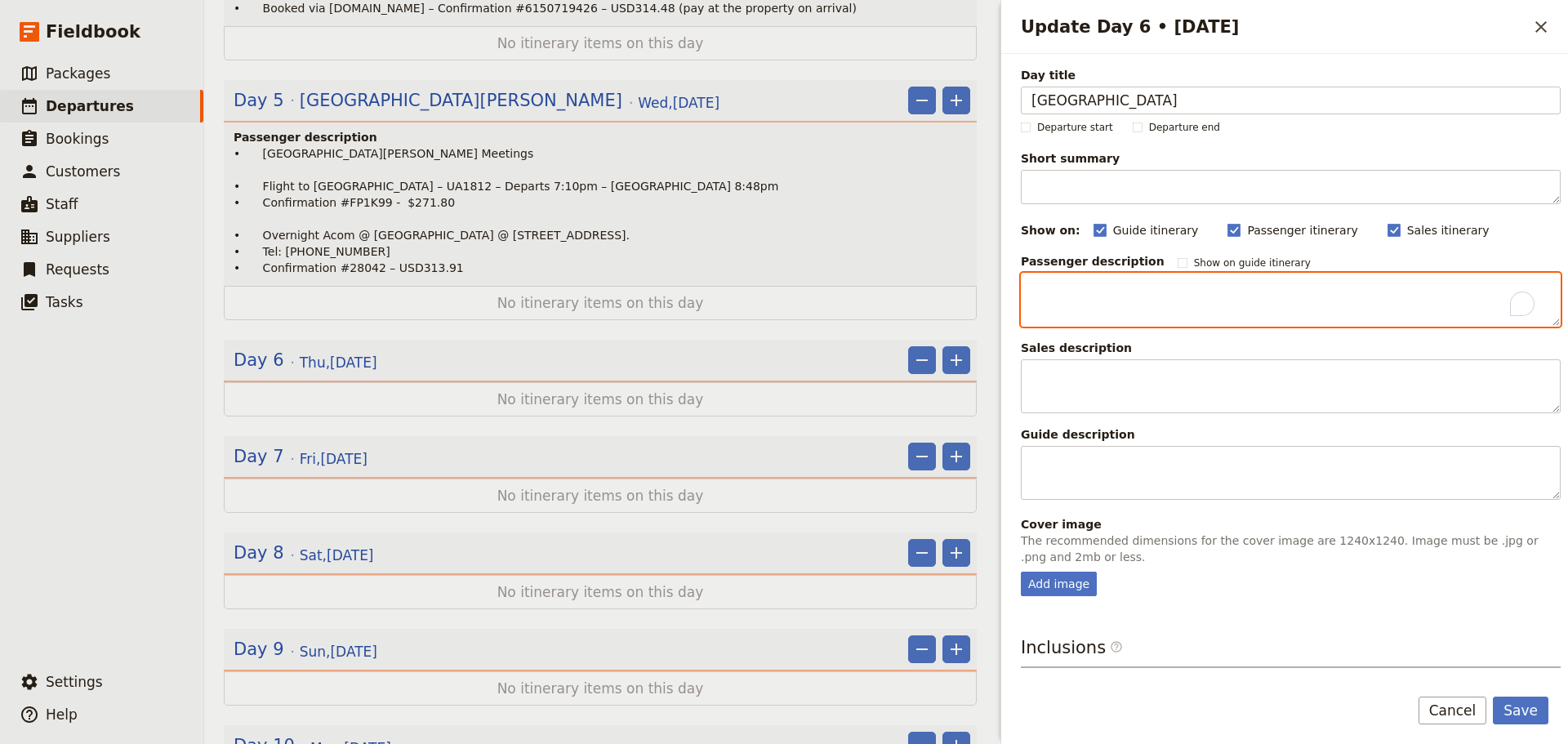
paste textarea "• San Diego meetings • No further bookings including accom tonight"
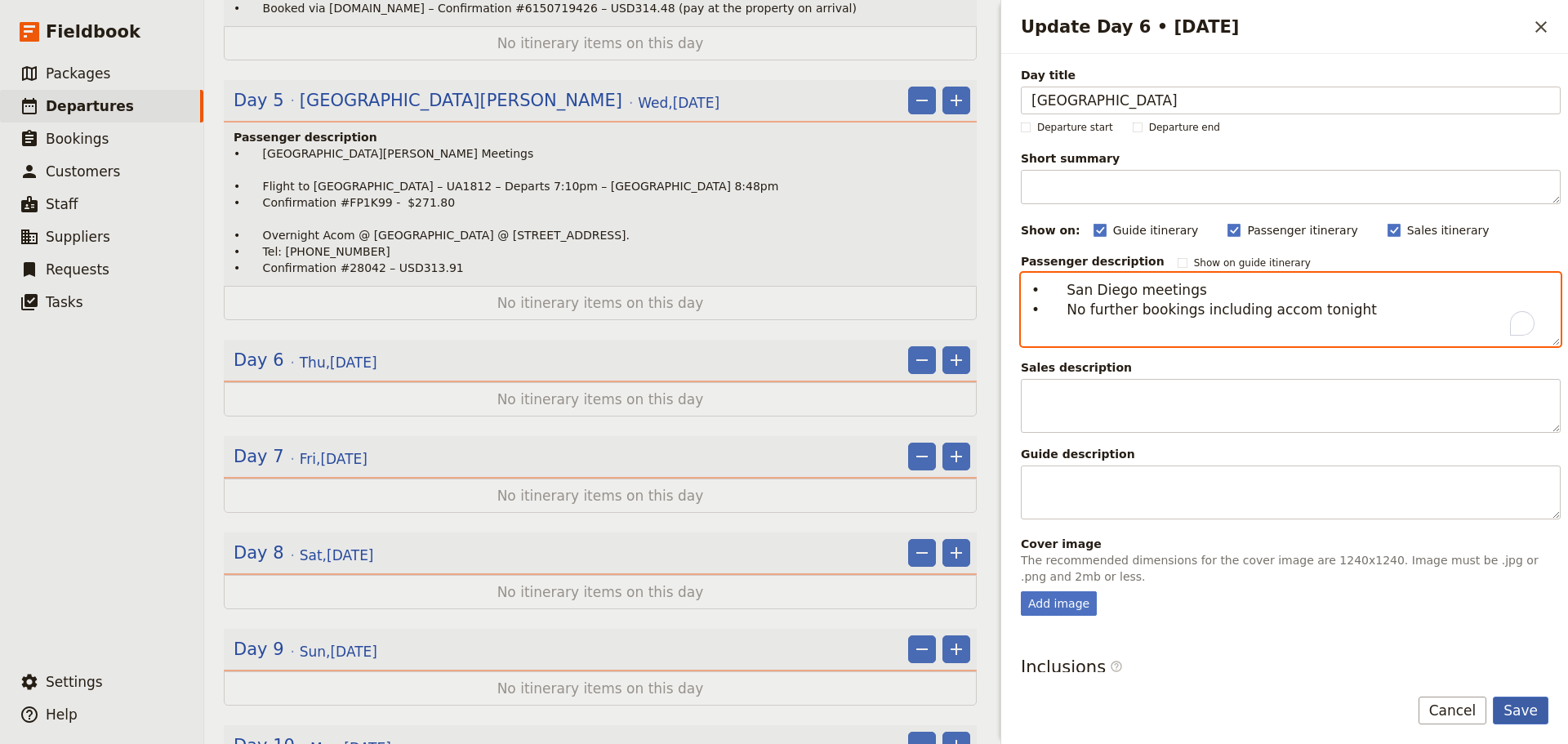
type textarea "• San Diego meetings • No further bookings including accom tonight"
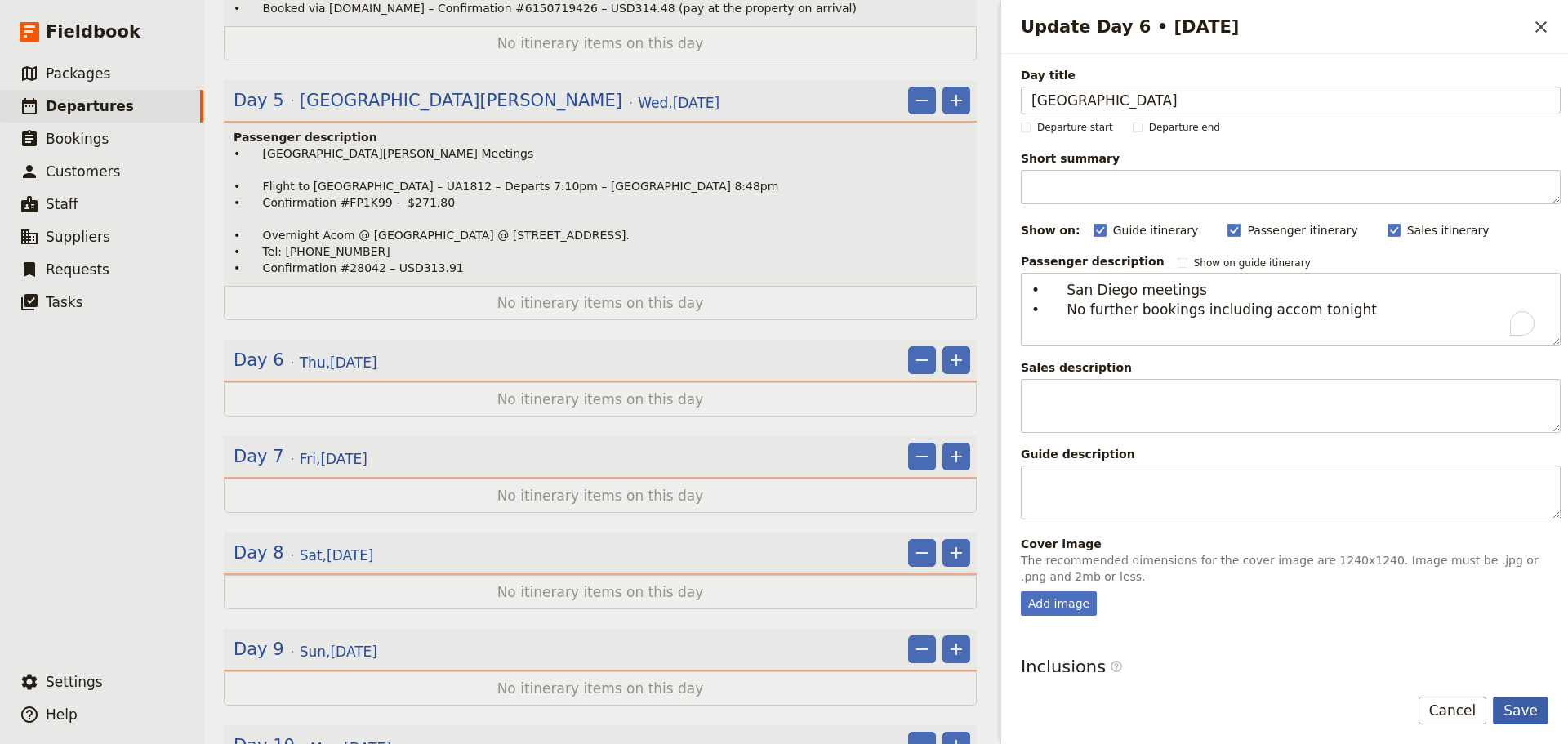
click at [1521, 709] on button "Save" at bounding box center [1521, 711] width 56 height 28
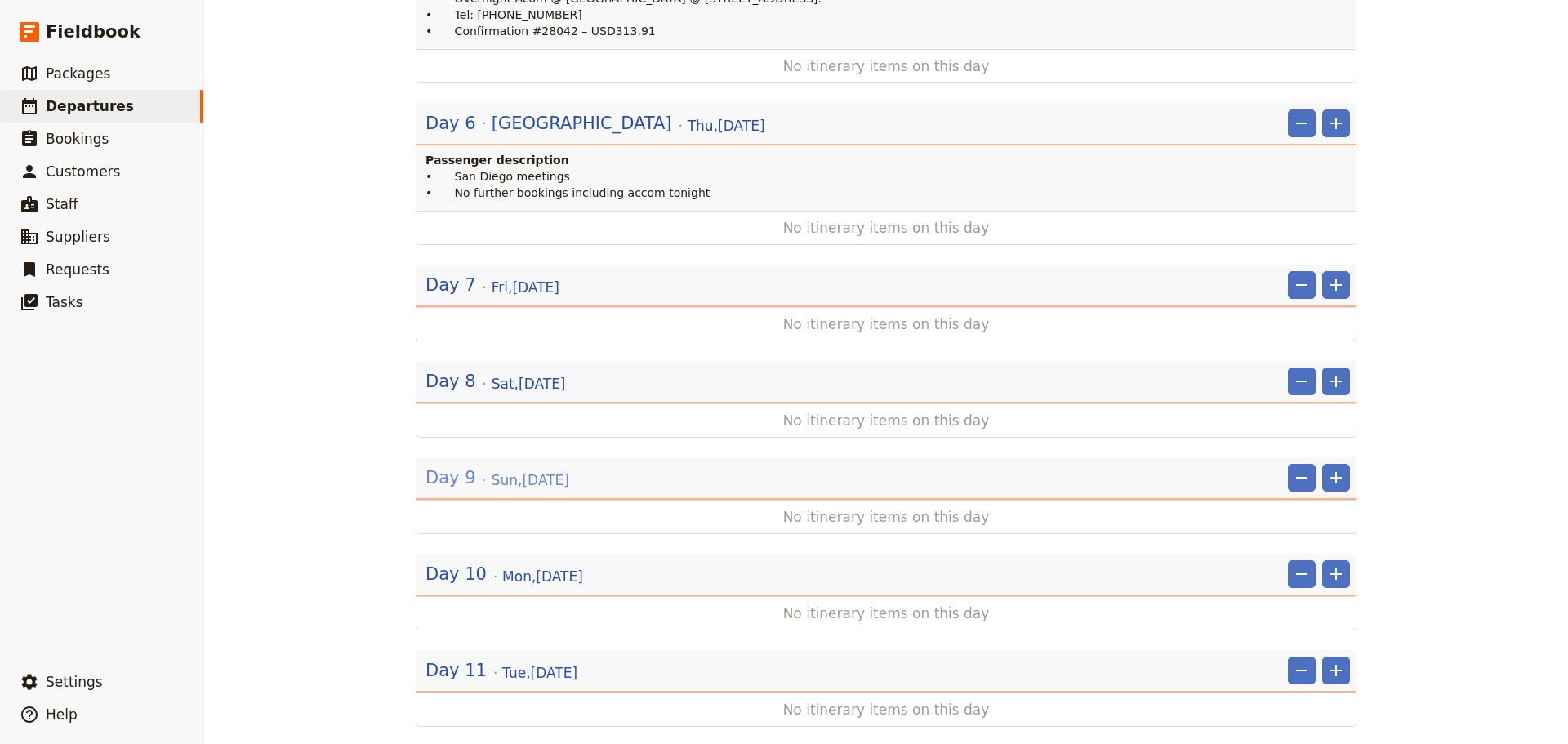
click at [521, 470] on span "Sun , 14 Sep 2025" at bounding box center [531, 480] width 78 height 19
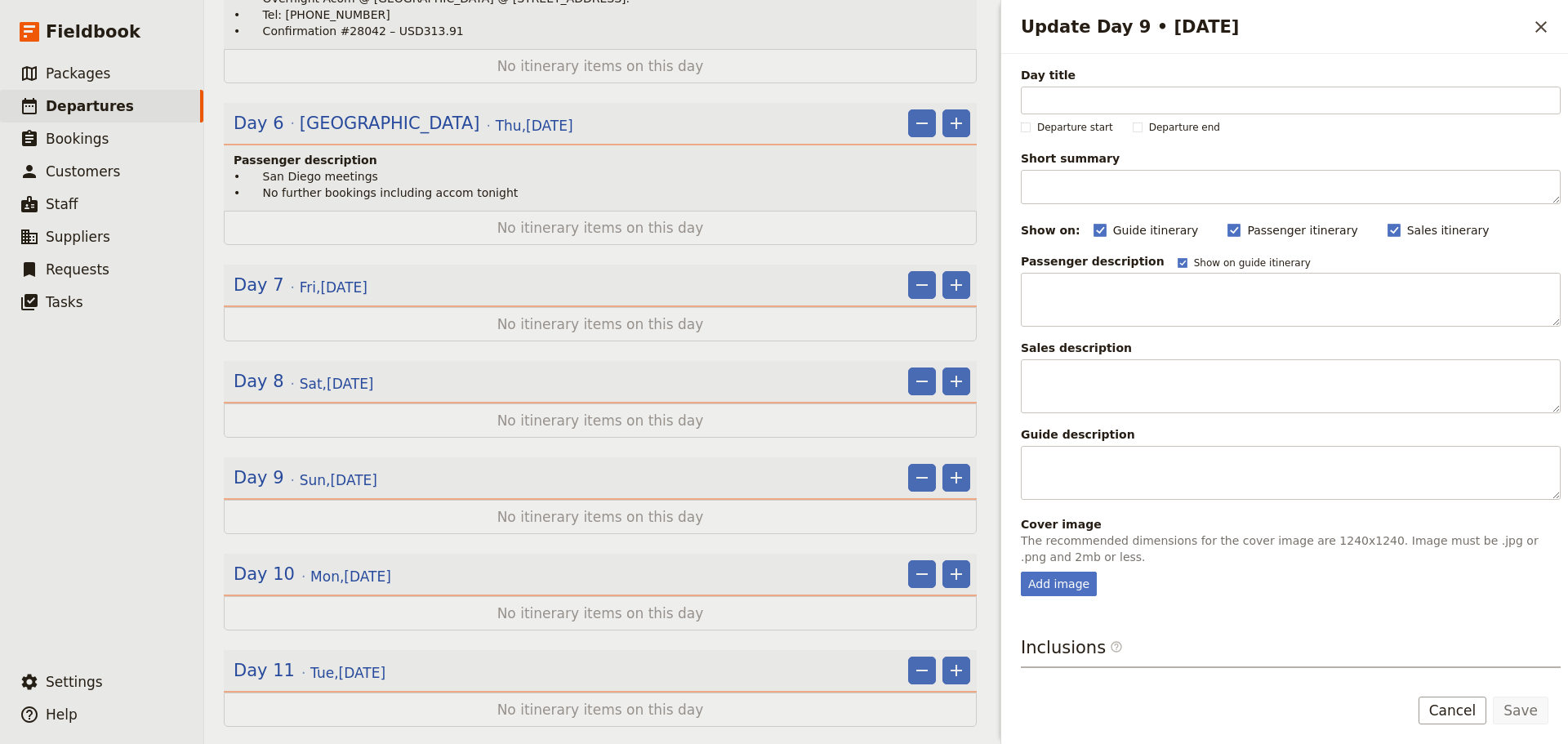
scroll to position [1233, 0]
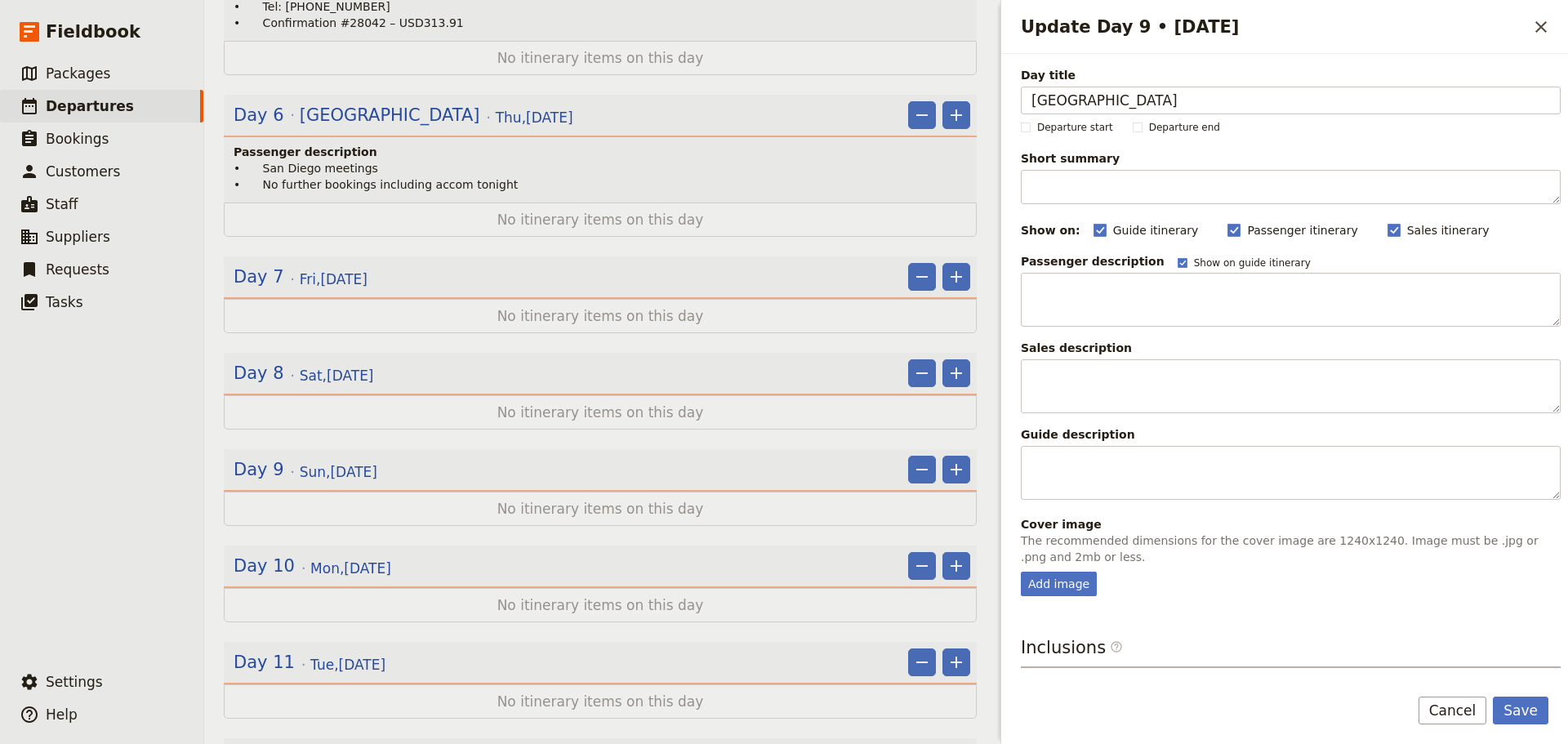
type input "[GEOGRAPHIC_DATA]"
click at [1145, 263] on div "Passenger description Show on guide itinerary" at bounding box center [1291, 261] width 540 height 17
click at [1178, 264] on rect "Update Day 9 • 14 Sep" at bounding box center [1182, 263] width 9 height 9
click at [1177, 256] on input "Show on guide itinerary" at bounding box center [1177, 256] width 1 height 1
checkbox input "false"
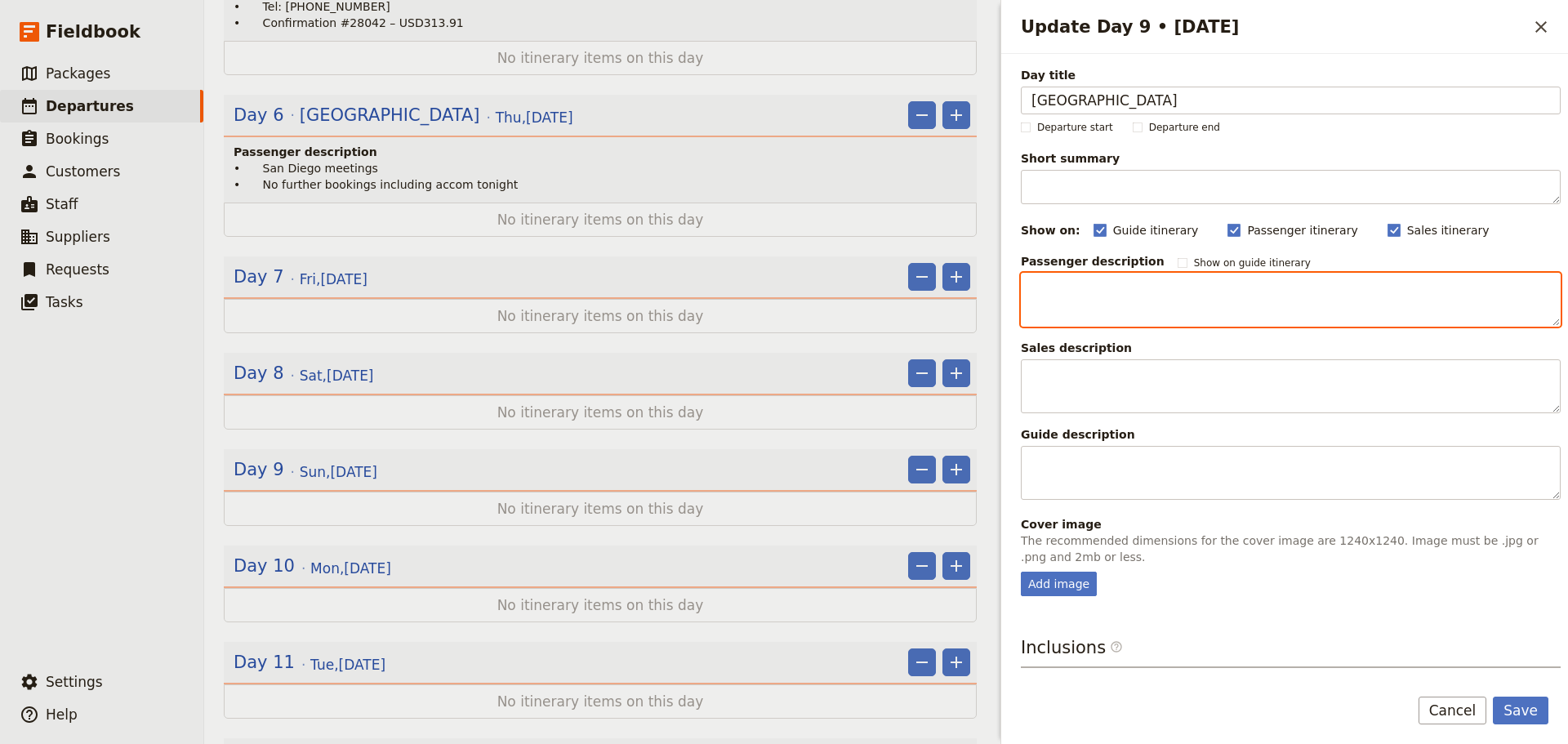
click at [1137, 286] on textarea "Update Day 9 • 14 Sep" at bounding box center [1291, 300] width 540 height 54
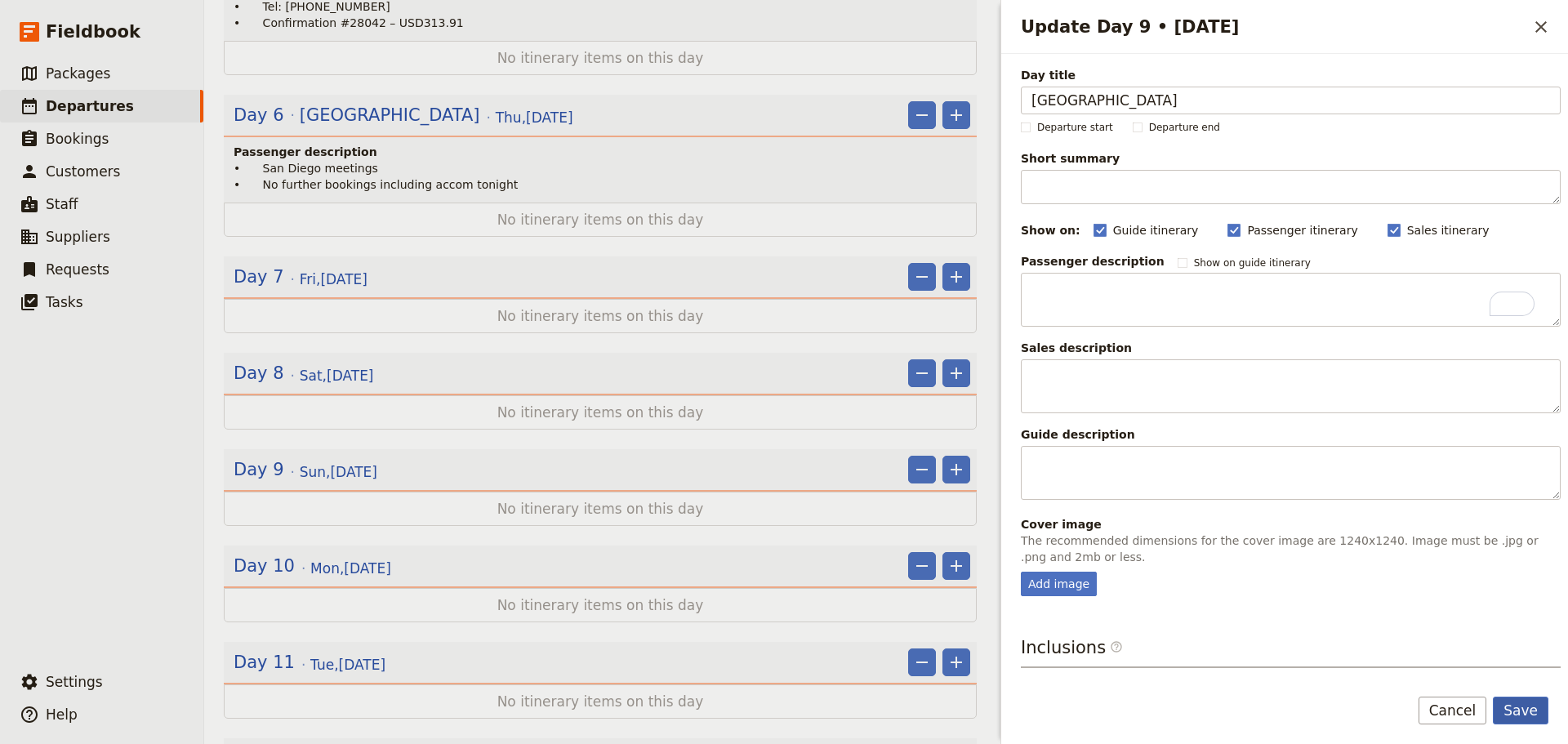
click at [1517, 697] on button "Save" at bounding box center [1521, 711] width 56 height 28
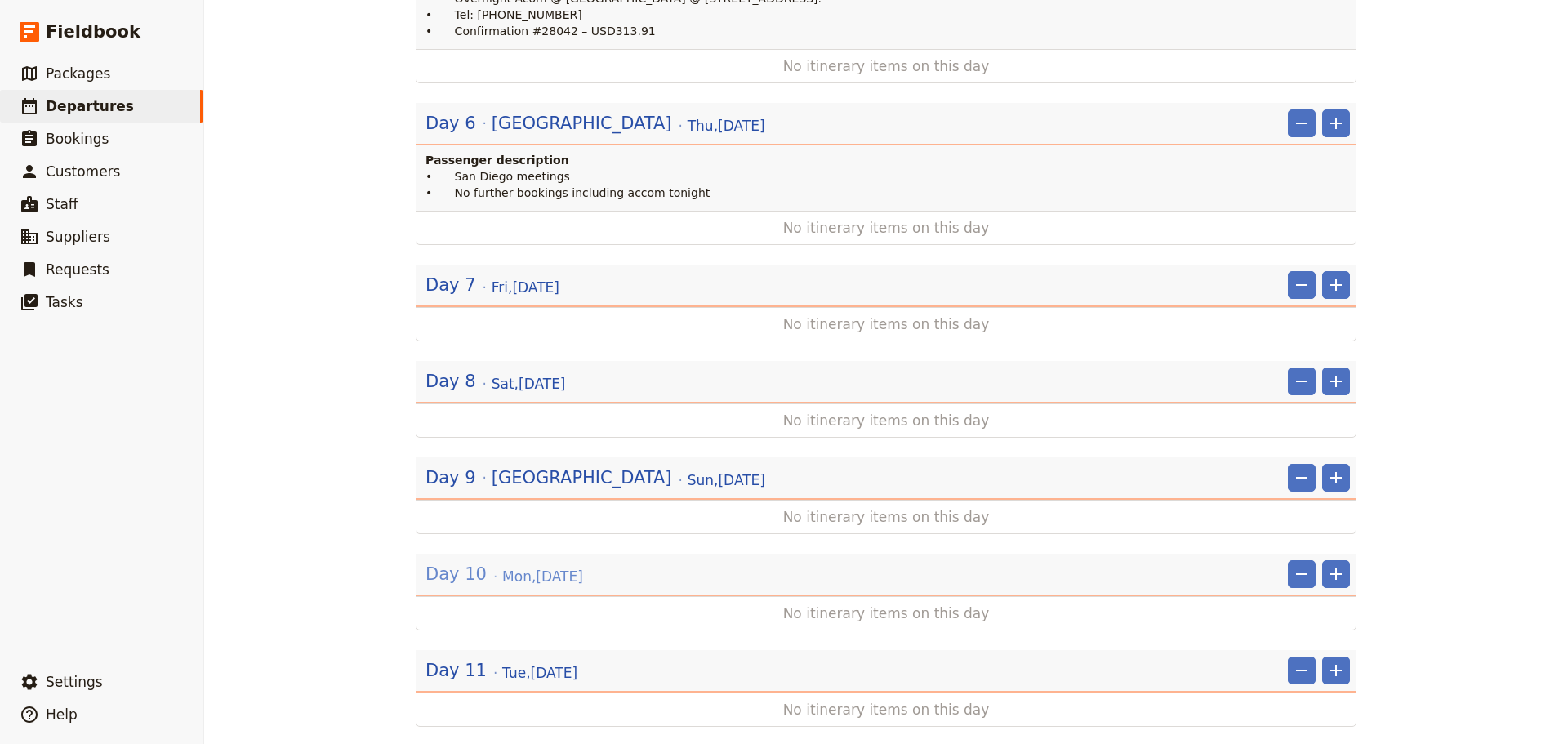
click at [503, 567] on span "Mon , 15 Sep 2025" at bounding box center [543, 577] width 81 height 19
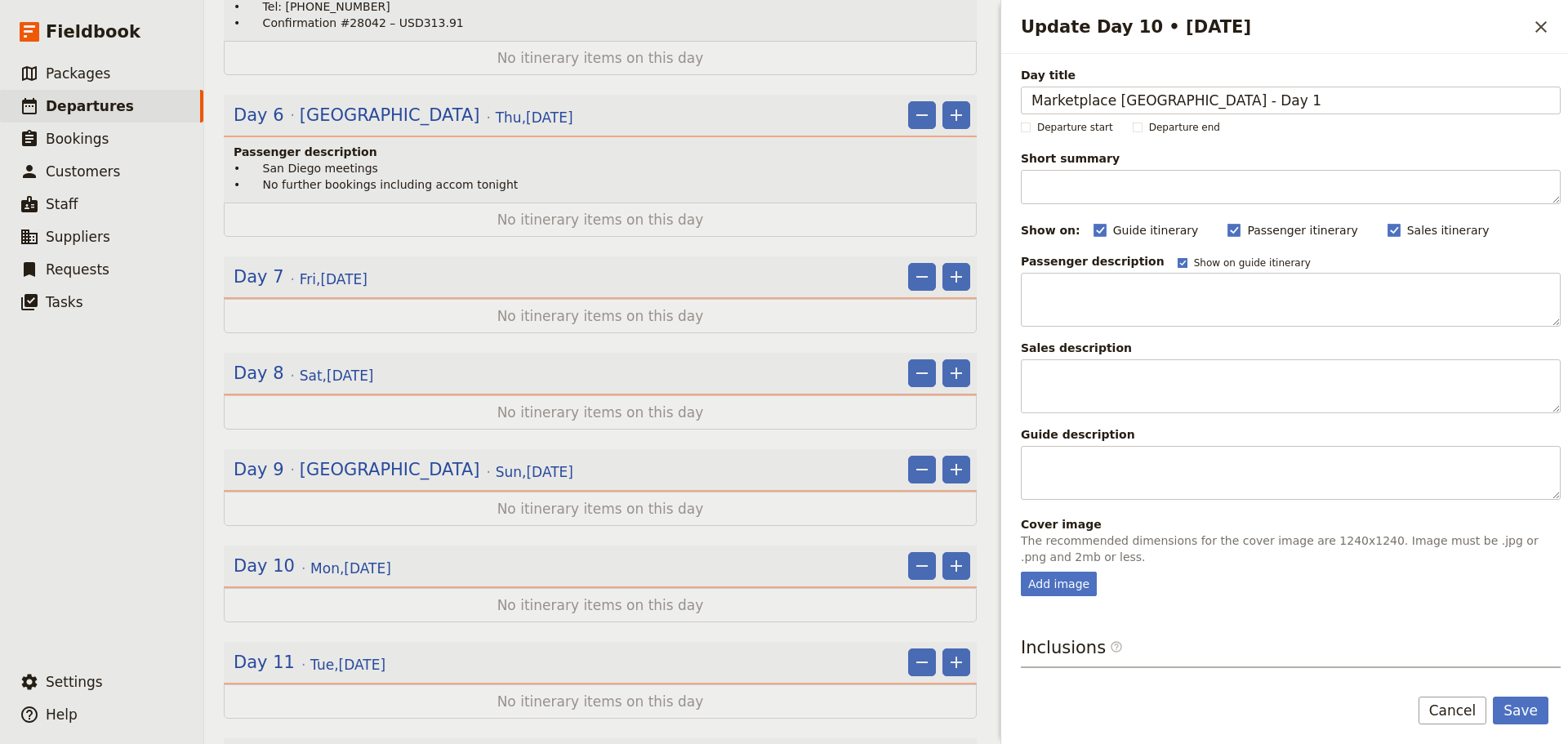
type input "Marketplace [GEOGRAPHIC_DATA] - Day 1"
click at [1178, 260] on rect "Update Day 10 • 15 Sep" at bounding box center [1182, 263] width 9 height 9
click at [1177, 256] on input "Show on guide itinerary" at bounding box center [1177, 256] width 1 height 1
checkbox input "false"
click at [1524, 714] on button "Save" at bounding box center [1521, 711] width 56 height 28
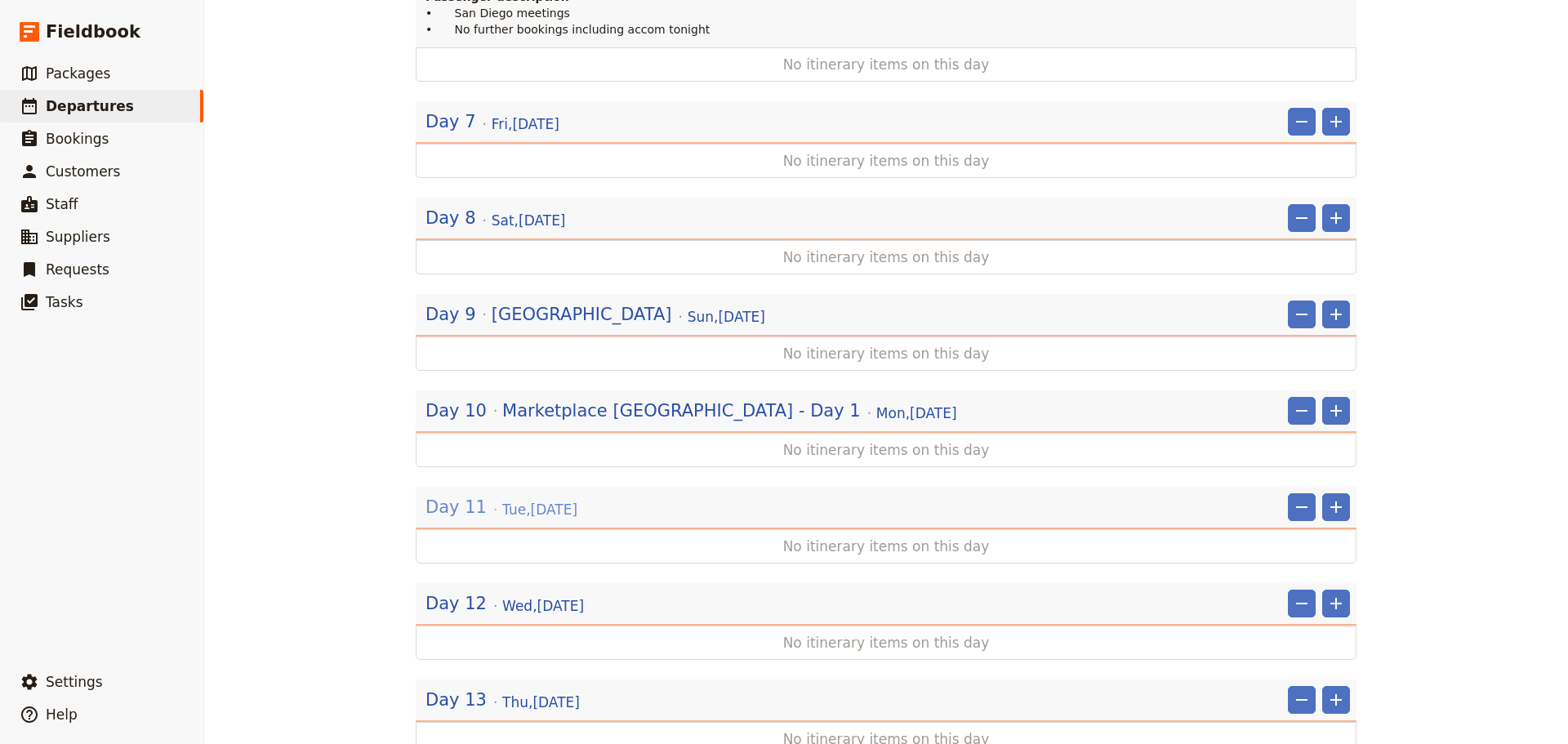
click at [538, 500] on span "Tue , 16 Sep 2025" at bounding box center [540, 509] width 75 height 19
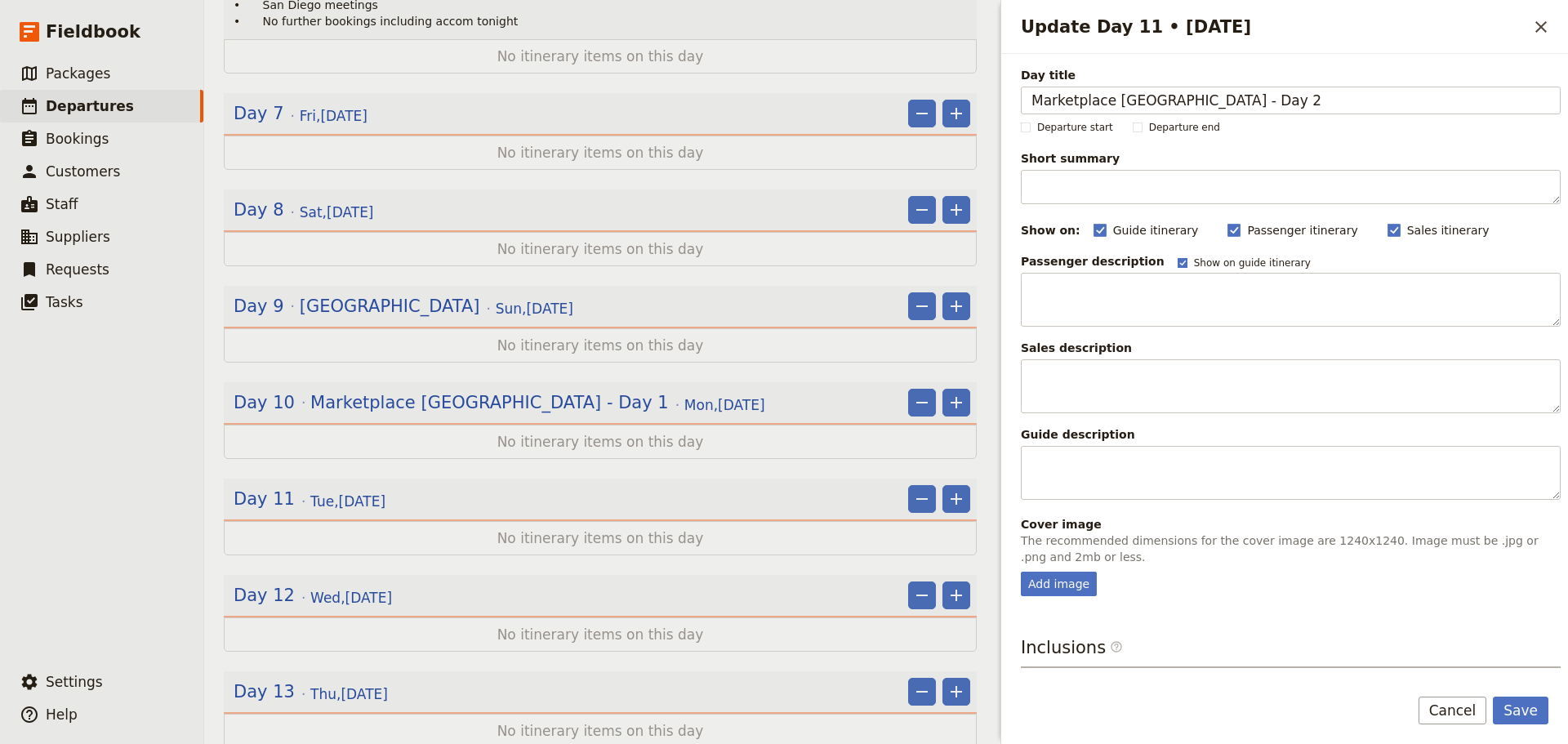
type input "Marketplace [GEOGRAPHIC_DATA] - Day 2"
click at [1178, 259] on rect "Update Day 11 • 16 Sep" at bounding box center [1182, 263] width 9 height 9
click at [1177, 256] on input "Show on guide itinerary" at bounding box center [1177, 256] width 1 height 1
checkbox input "false"
click at [1537, 711] on button "Save" at bounding box center [1521, 711] width 56 height 28
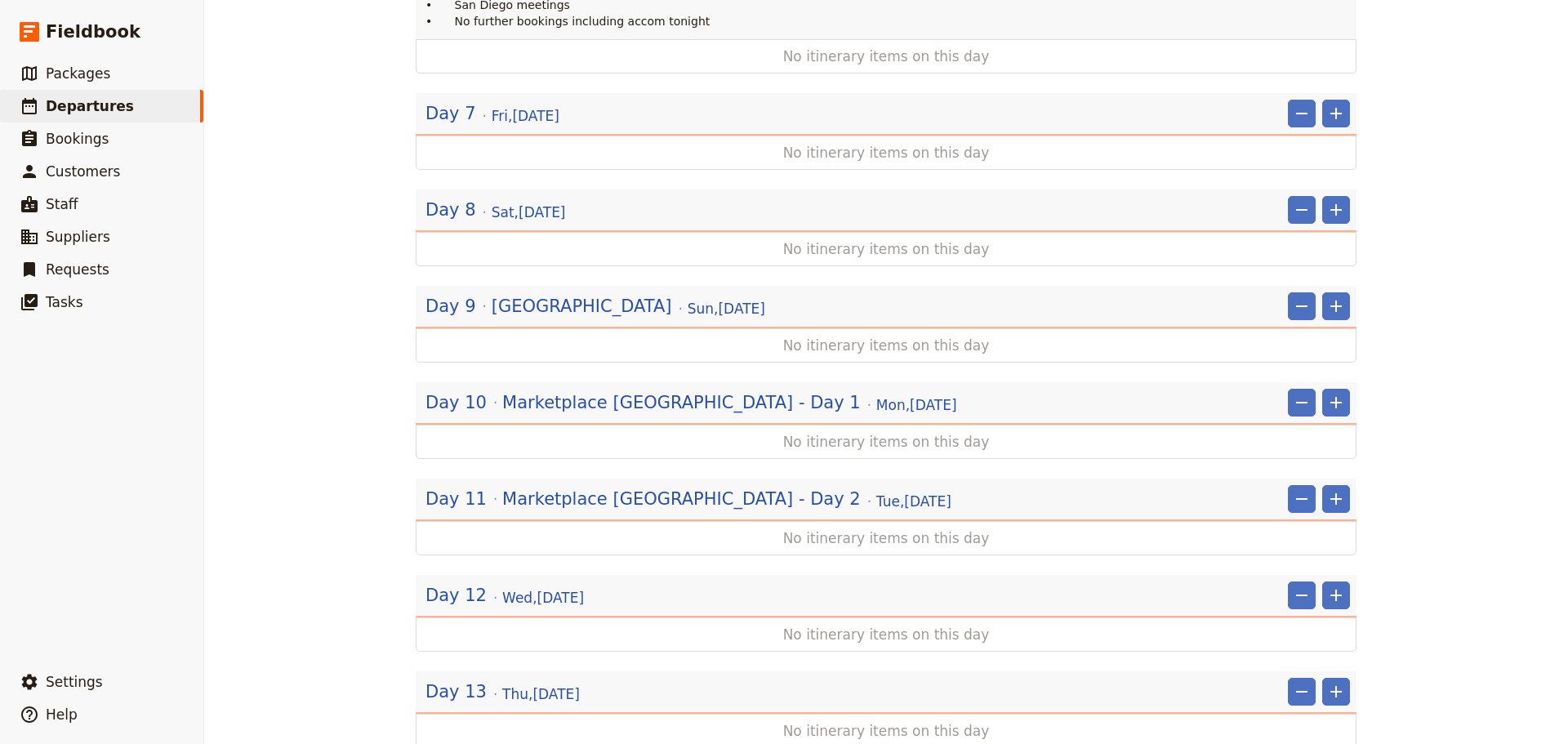
scroll to position [1389, 0]
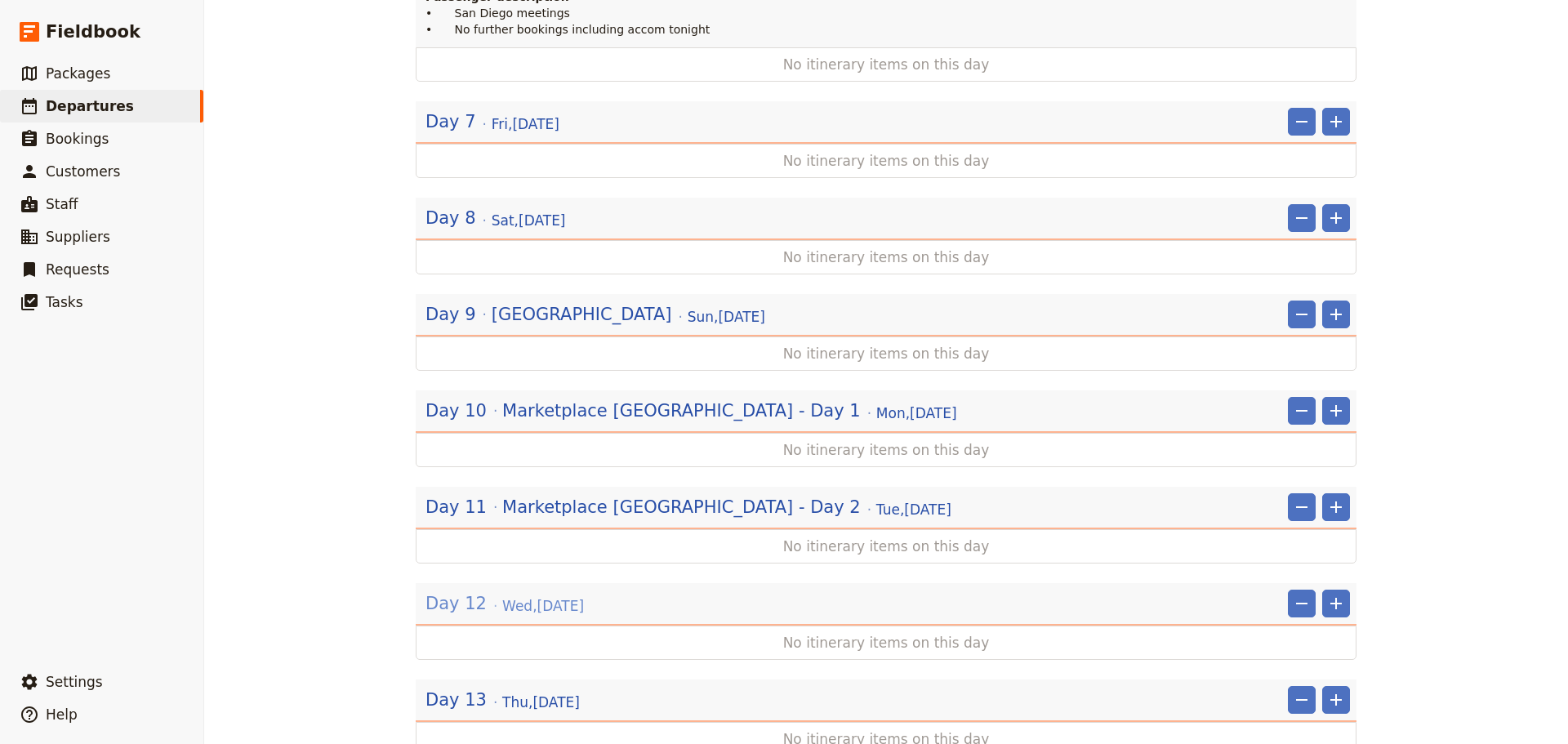
click at [534, 596] on span "Wed , 17 Sep 2025" at bounding box center [544, 605] width 82 height 19
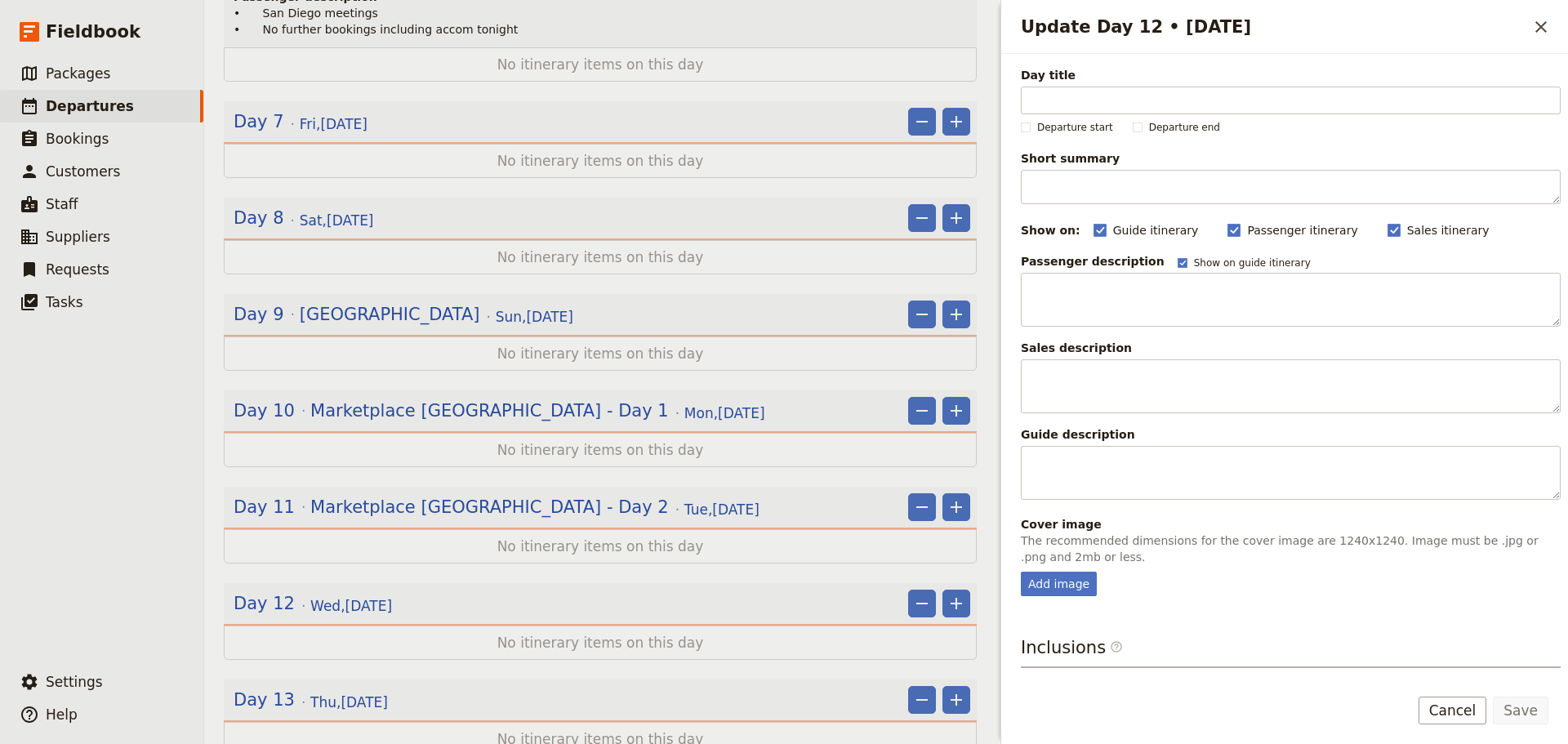
scroll to position [1396, 0]
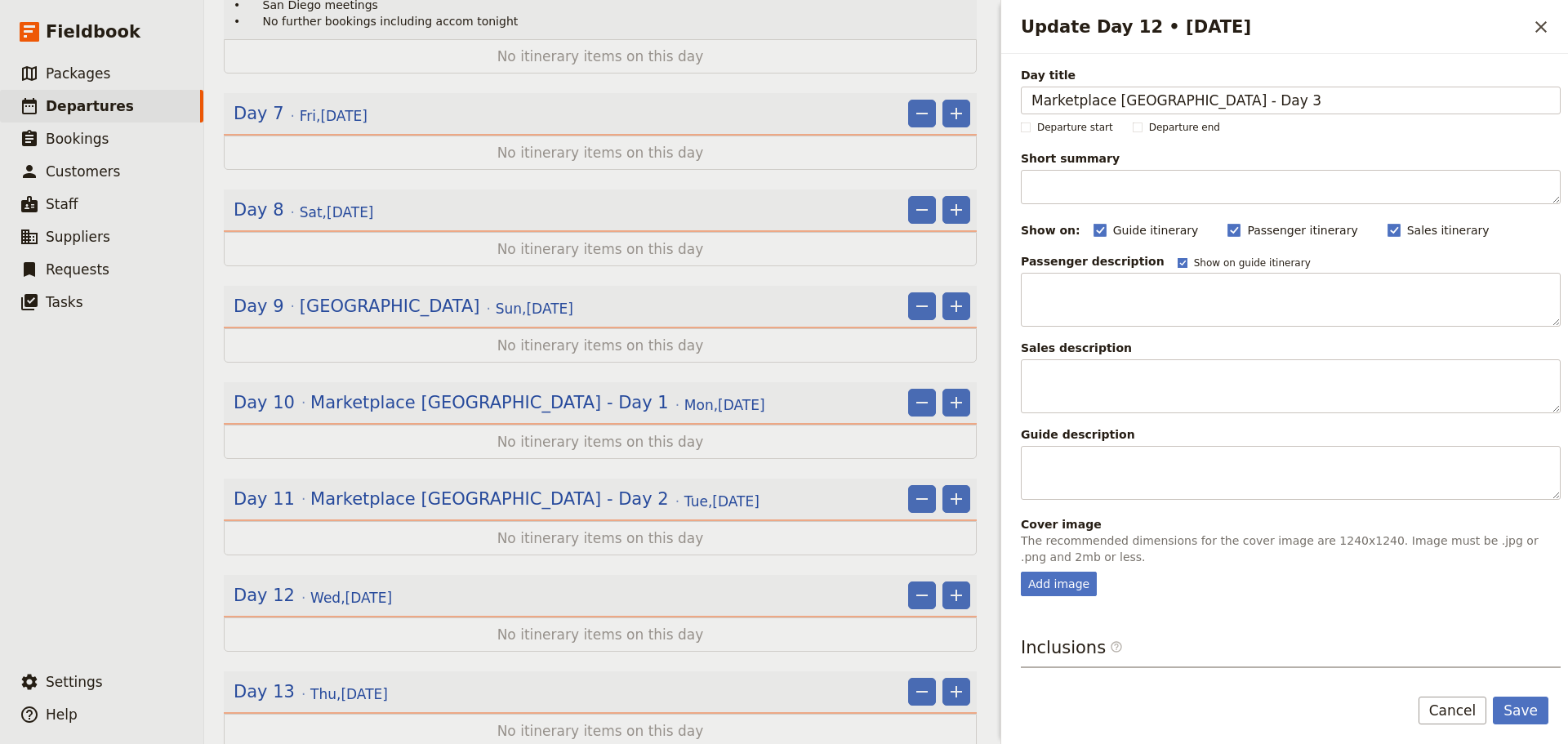
type input "Marketplace [GEOGRAPHIC_DATA] - Day 3"
click at [1178, 260] on rect "Update Day 12 • 17 Sep" at bounding box center [1182, 263] width 9 height 9
click at [1177, 256] on input "Show on guide itinerary" at bounding box center [1177, 256] width 1 height 1
checkbox input "false"
click at [1535, 706] on button "Save" at bounding box center [1521, 711] width 56 height 28
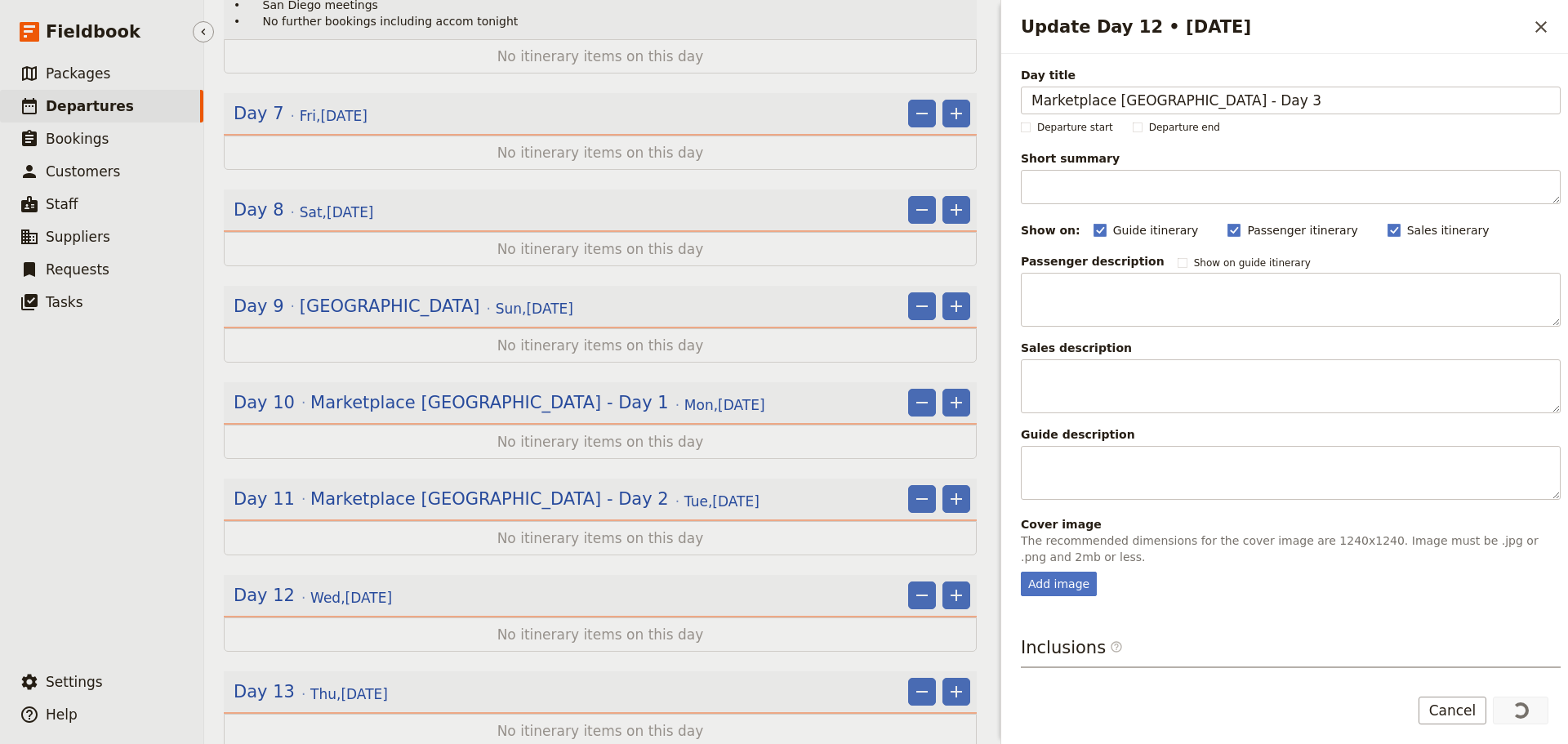
scroll to position [1389, 0]
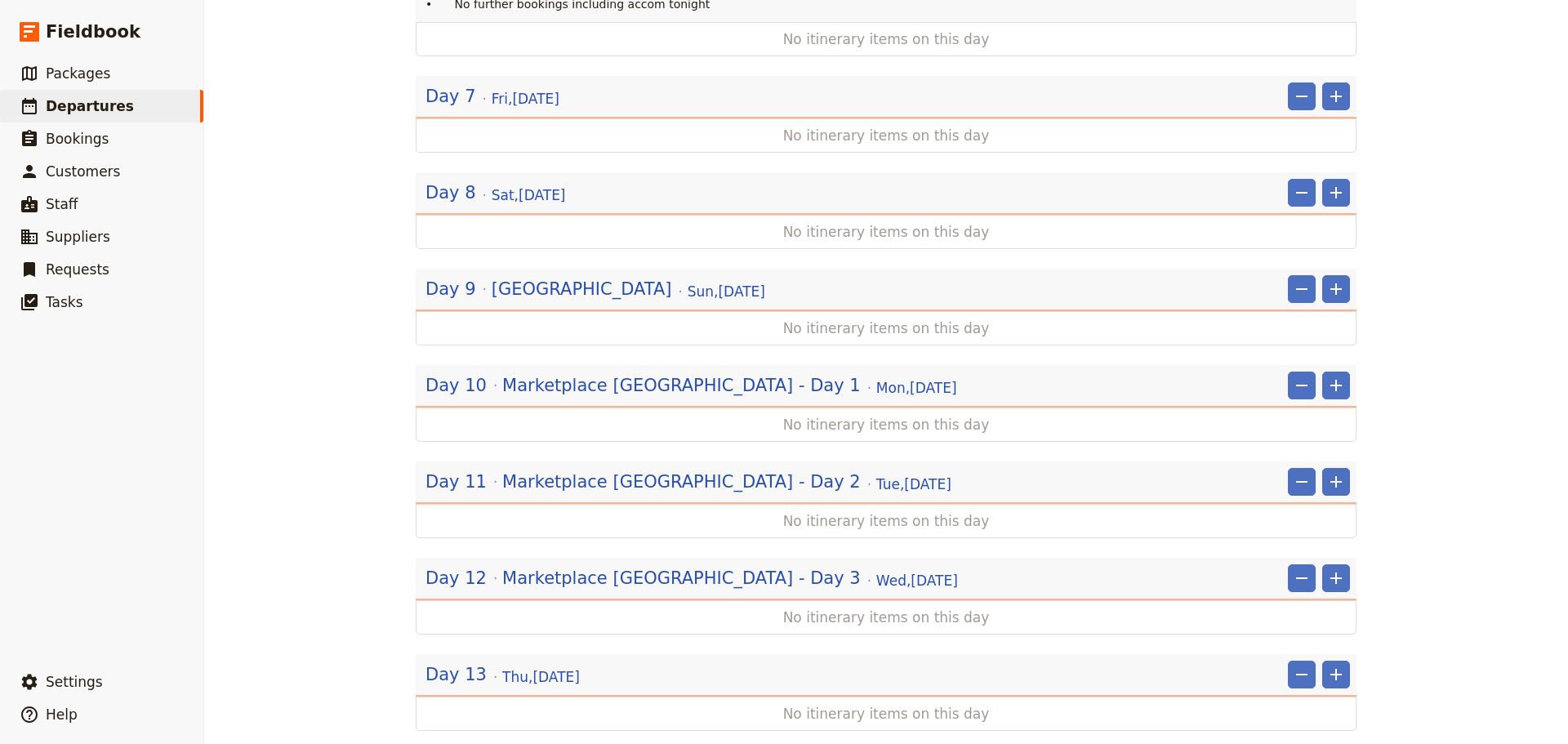
click at [483, 660] on div "Day 13 Thu , 18 Sep 2025" at bounding box center [503, 674] width 158 height 28
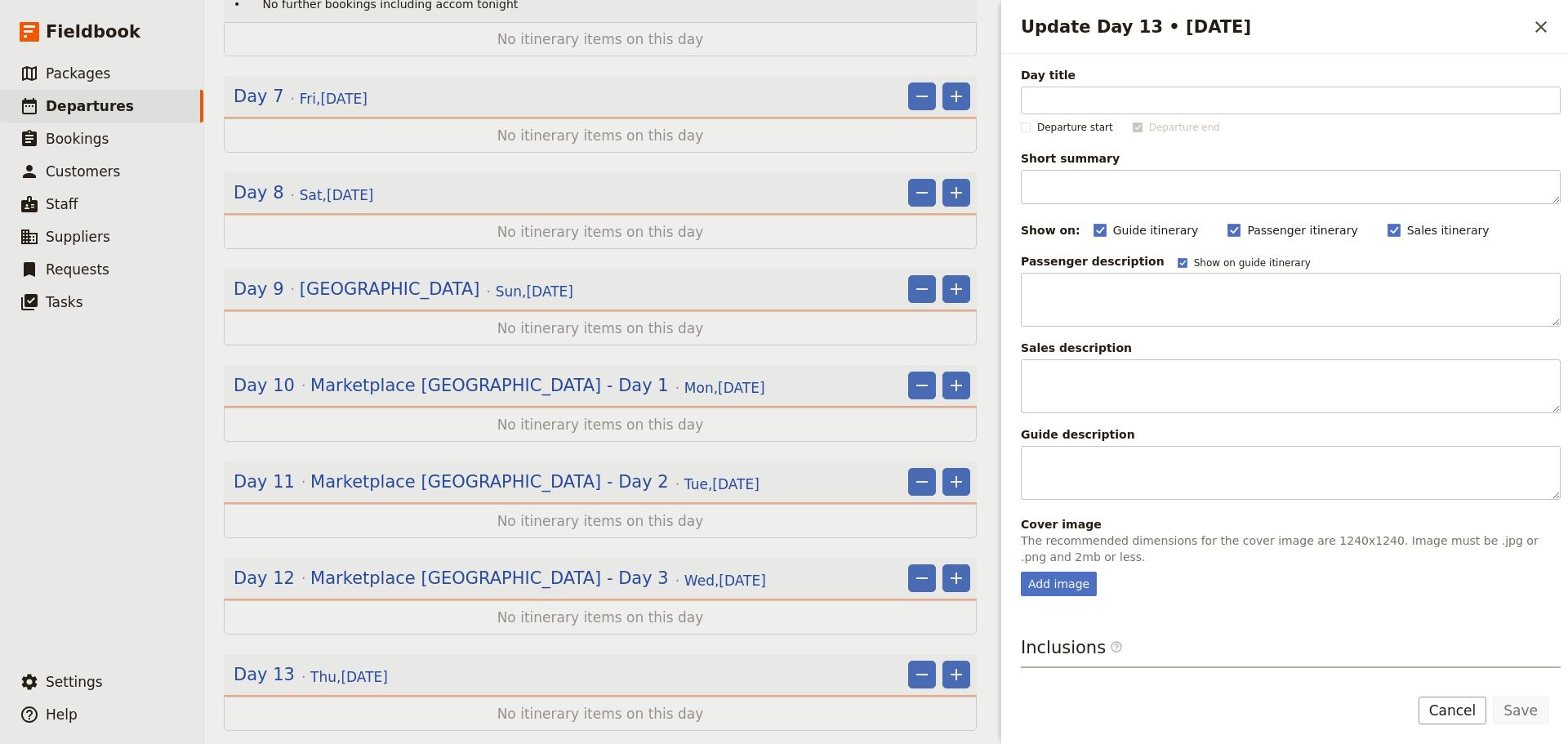
scroll to position [1422, 0]
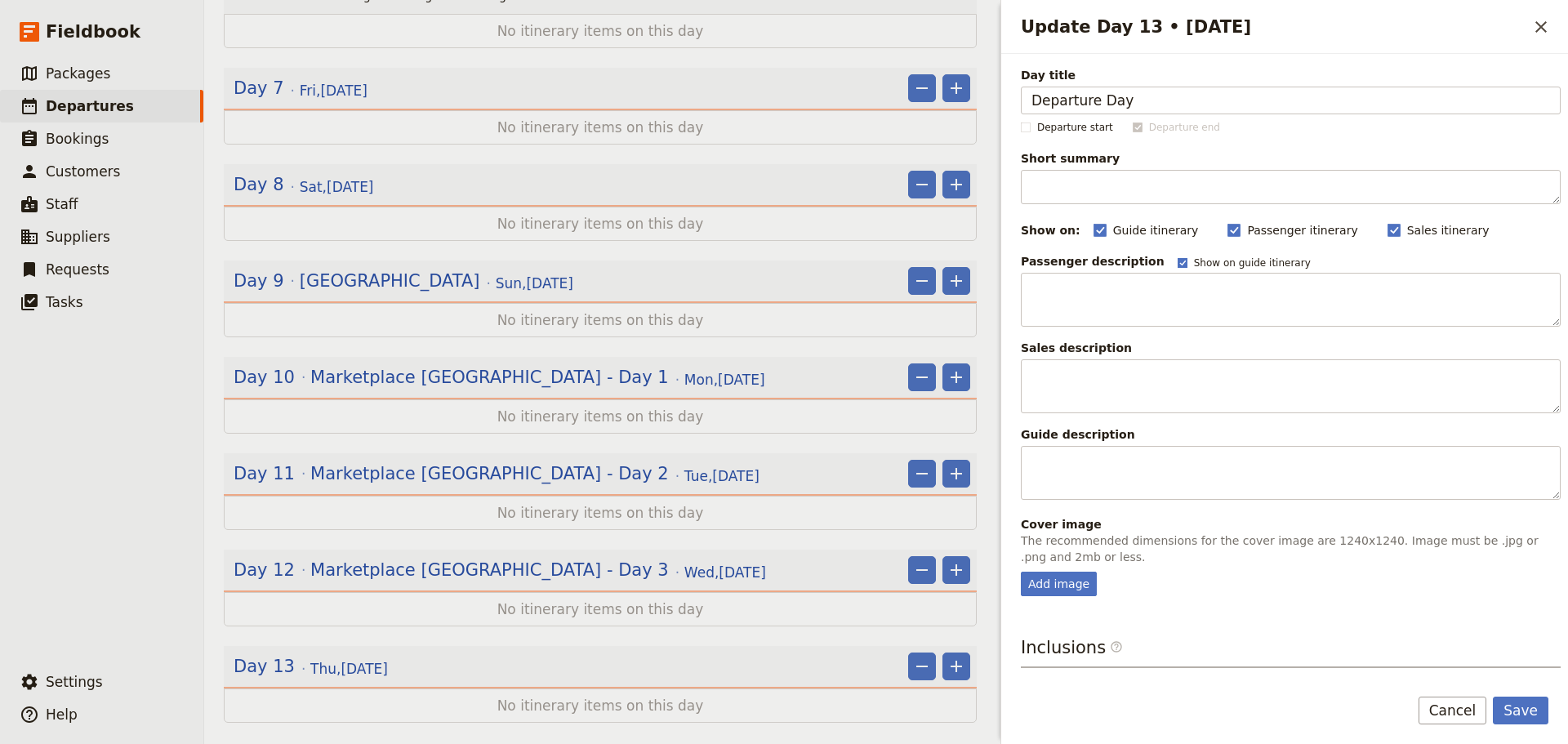
type input "Departure Day"
click at [1178, 259] on rect "Update Day 13 • 18 Sep" at bounding box center [1182, 263] width 9 height 9
click at [1177, 256] on input "Show on guide itinerary" at bounding box center [1177, 256] width 1 height 1
checkbox input "false"
click at [1523, 710] on button "Save" at bounding box center [1521, 711] width 56 height 28
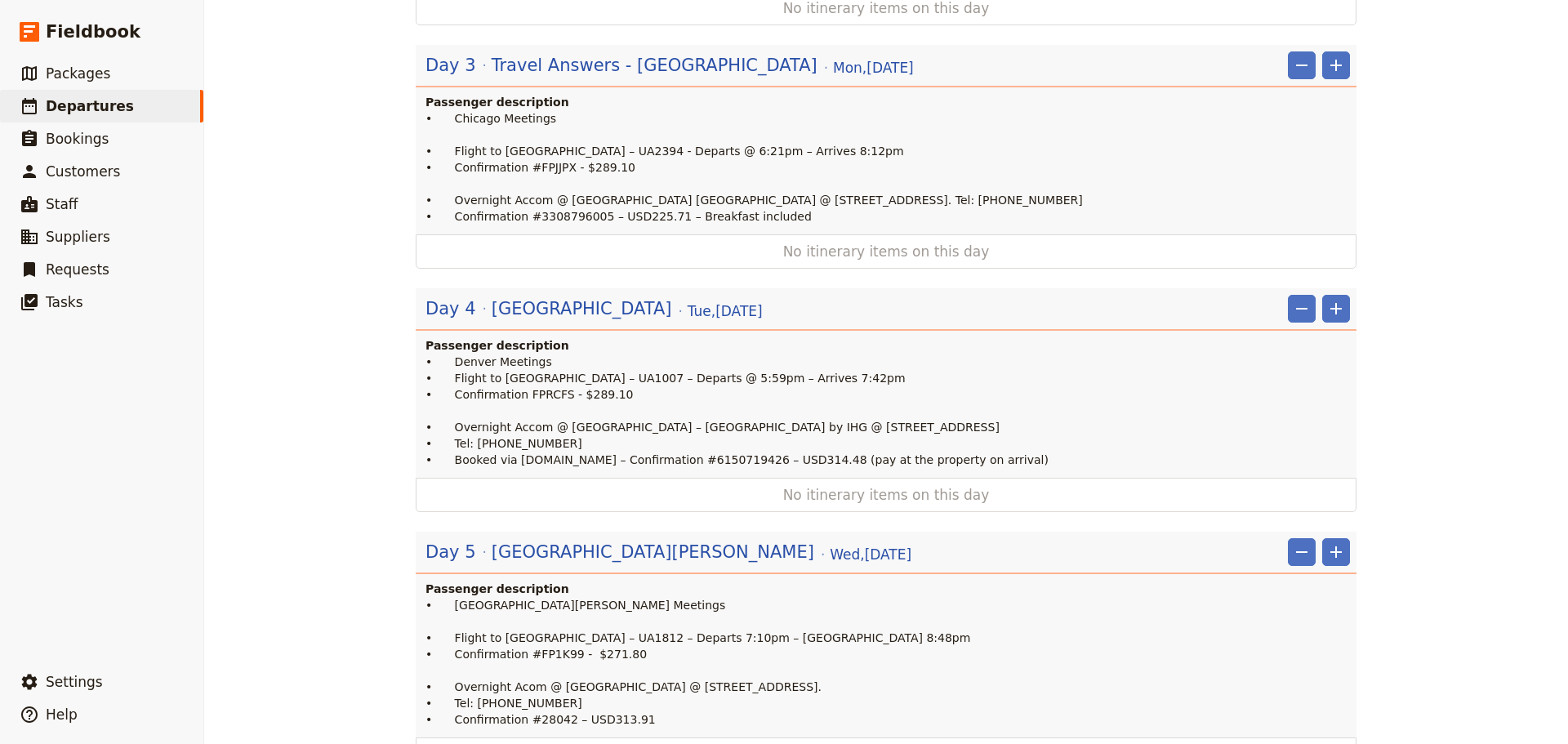
scroll to position [188, 0]
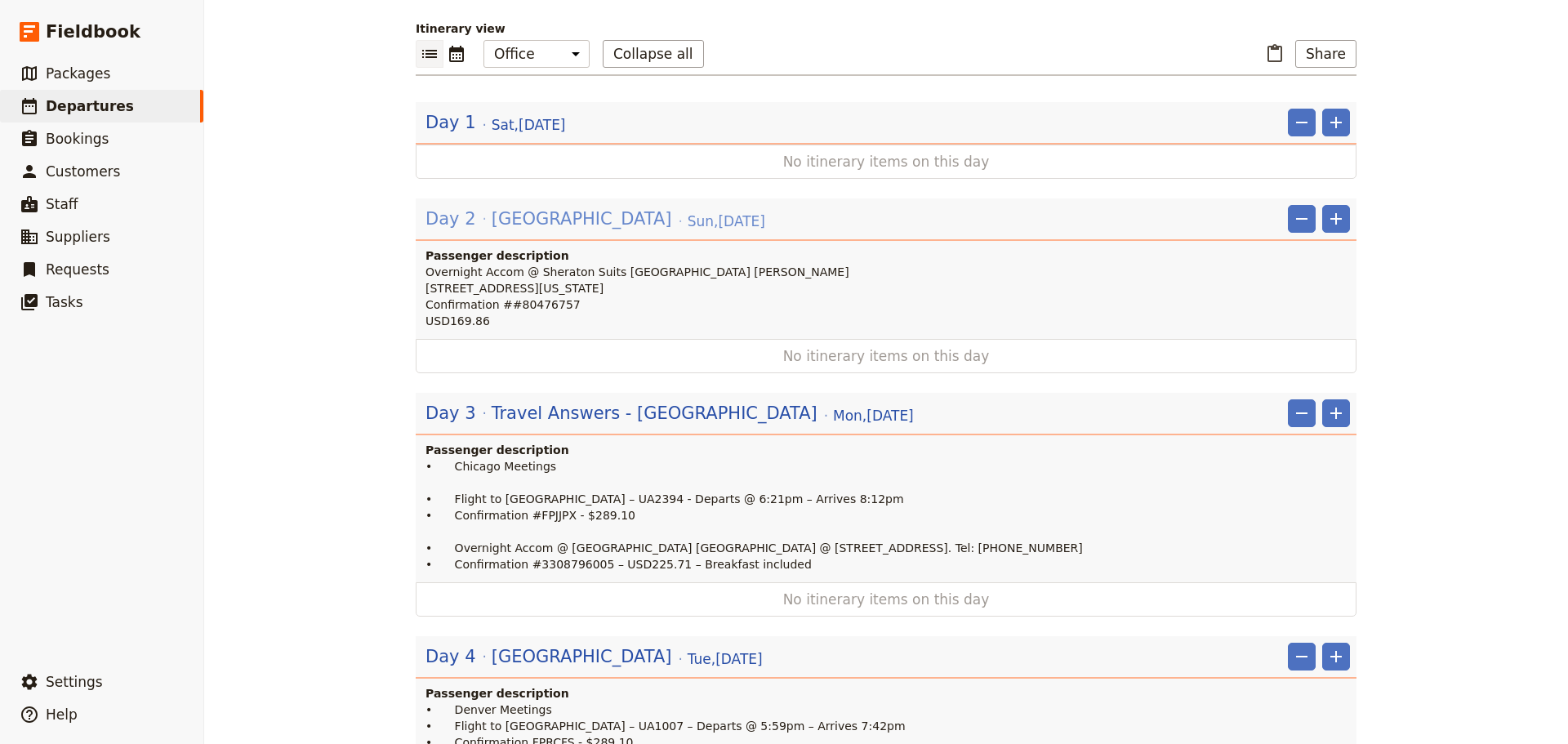
click at [532, 207] on span "[GEOGRAPHIC_DATA]" at bounding box center [582, 219] width 181 height 24
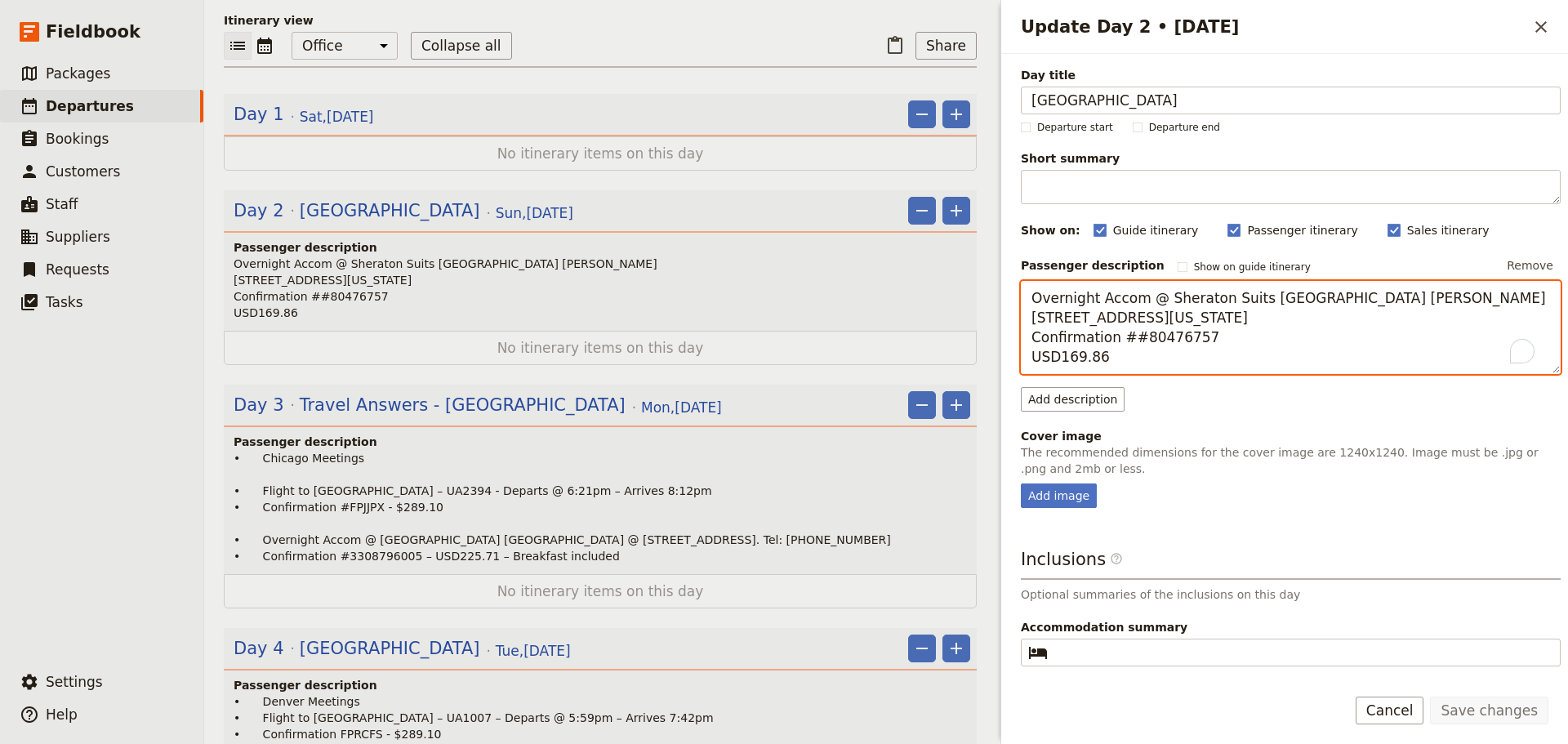
drag, startPoint x: 1110, startPoint y: 359, endPoint x: 1006, endPoint y: 288, distance: 125.9
click at [1006, 288] on div "Day title Chicago Departure start Departure end Short summary 150 / 150 charact…" at bounding box center [1285, 363] width 567 height 618
paste textarea "• Arrive in Chicago • Melbourne to Chicago flight - TBC • Sheraton Suites Chica…"
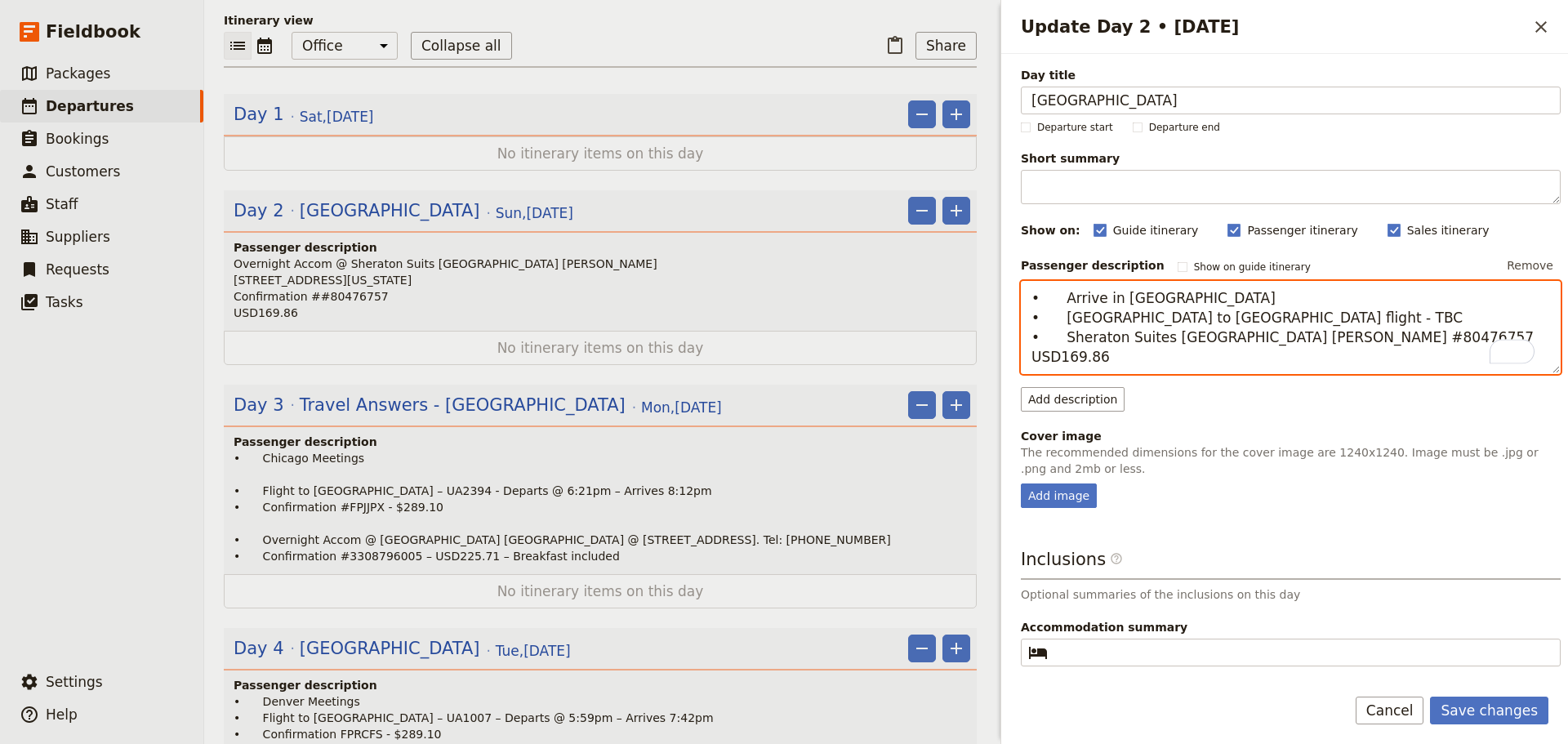
click at [1293, 319] on textarea "• Arrive in Chicago • Melbourne to Chicago flight - TBC • Sheraton Suites Chica…" at bounding box center [1291, 327] width 540 height 93
click at [1061, 340] on textarea "• Arrive in Chicago • Melbourne to Chicago flight - TBC • Sheraton Suites Chica…" at bounding box center [1291, 327] width 540 height 93
click at [1303, 314] on textarea "• Arrive in Chicago • Melbourne to Chicago flight - TBC • Overnight Accom @ She…" at bounding box center [1291, 327] width 540 height 93
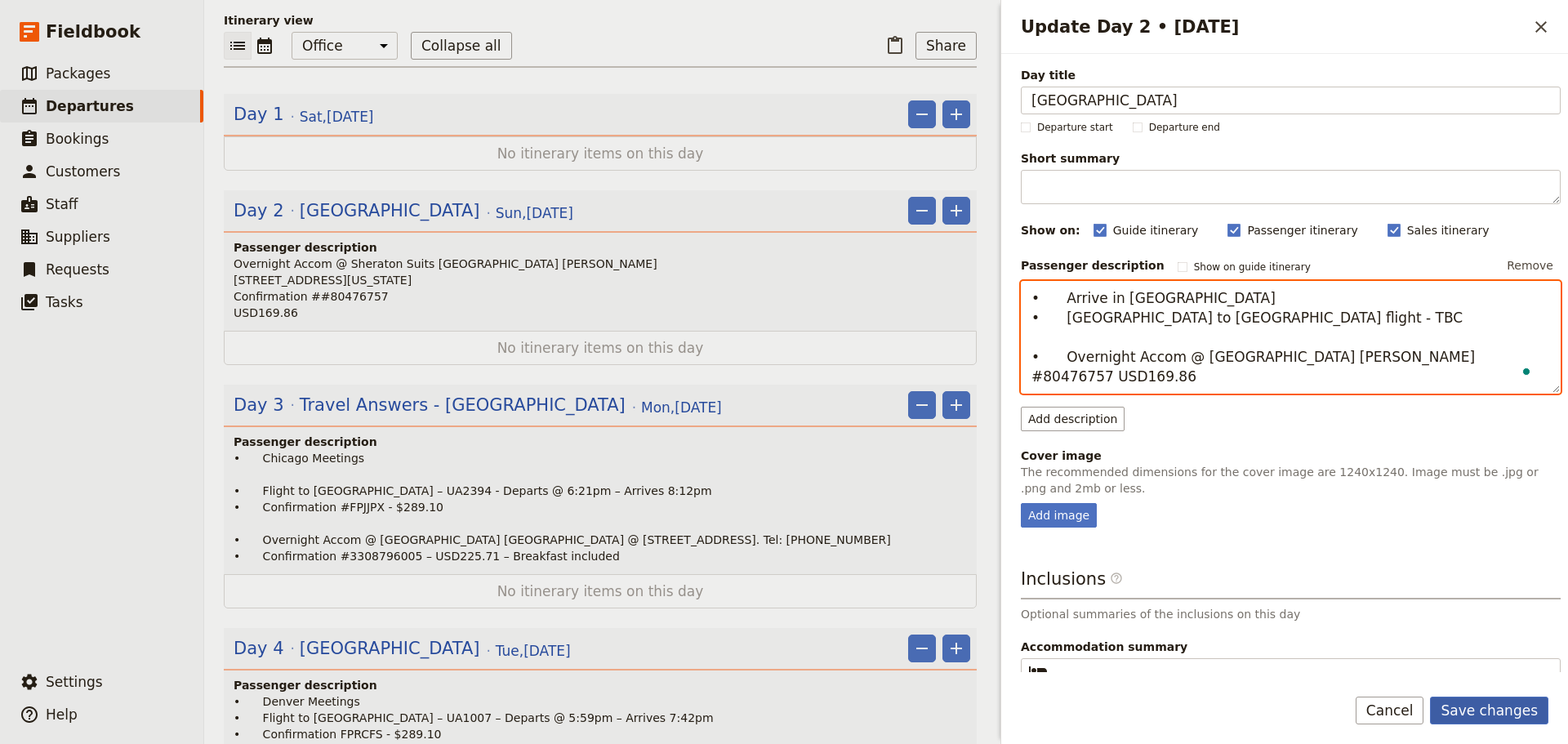
type textarea "• Arrive in [GEOGRAPHIC_DATA] • [GEOGRAPHIC_DATA] to [GEOGRAPHIC_DATA] flight -…"
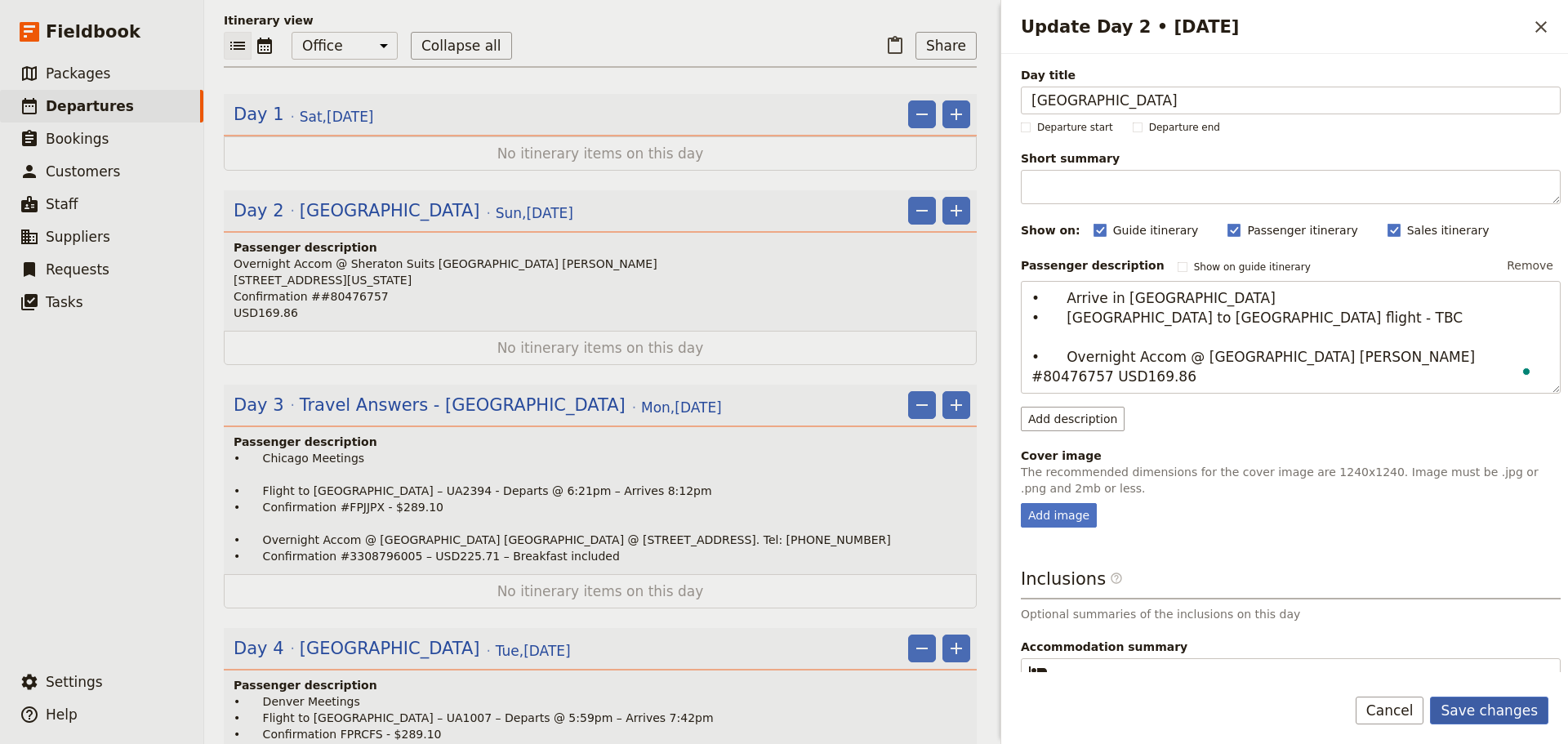
click at [1510, 697] on button "Save changes" at bounding box center [1489, 711] width 119 height 28
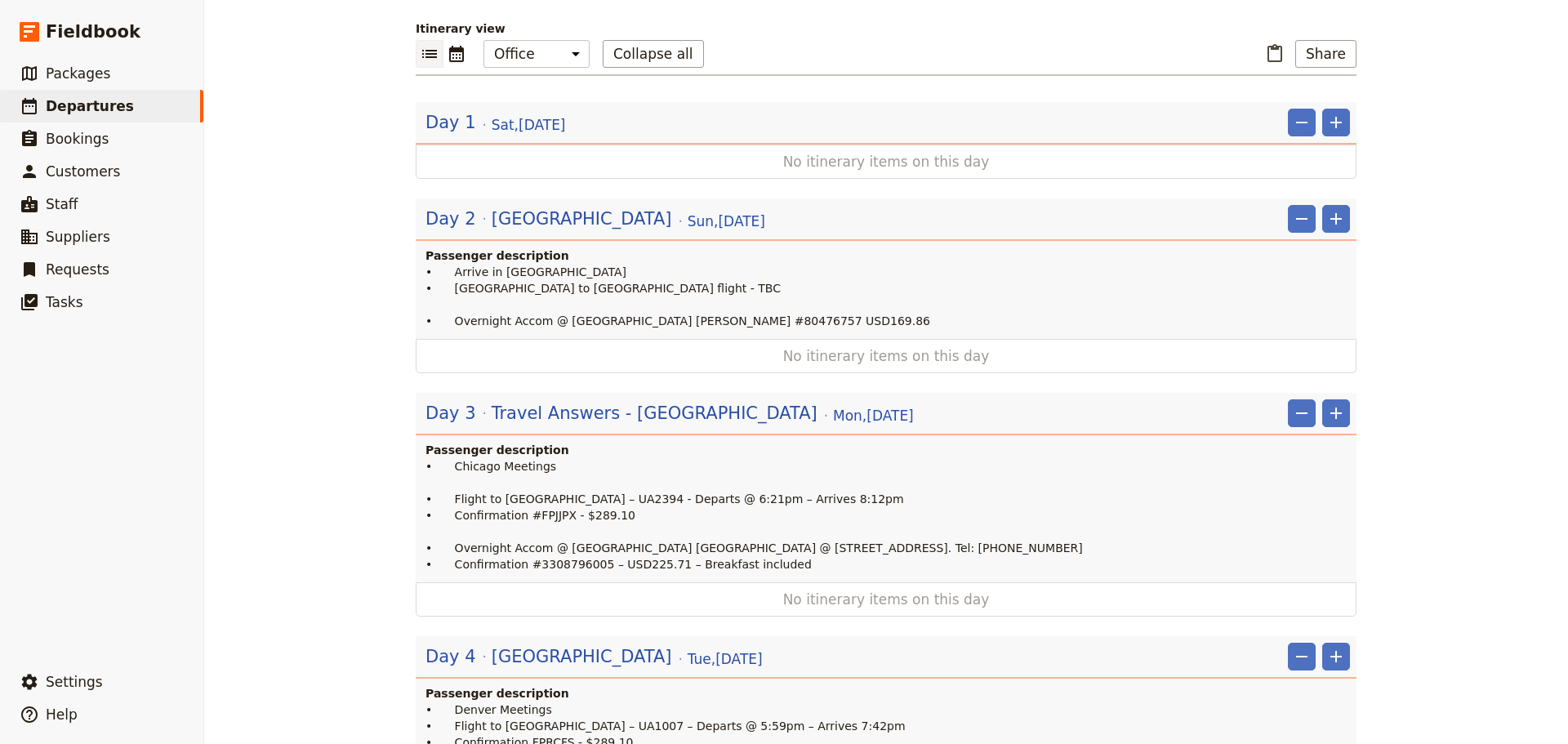
scroll to position [0, 0]
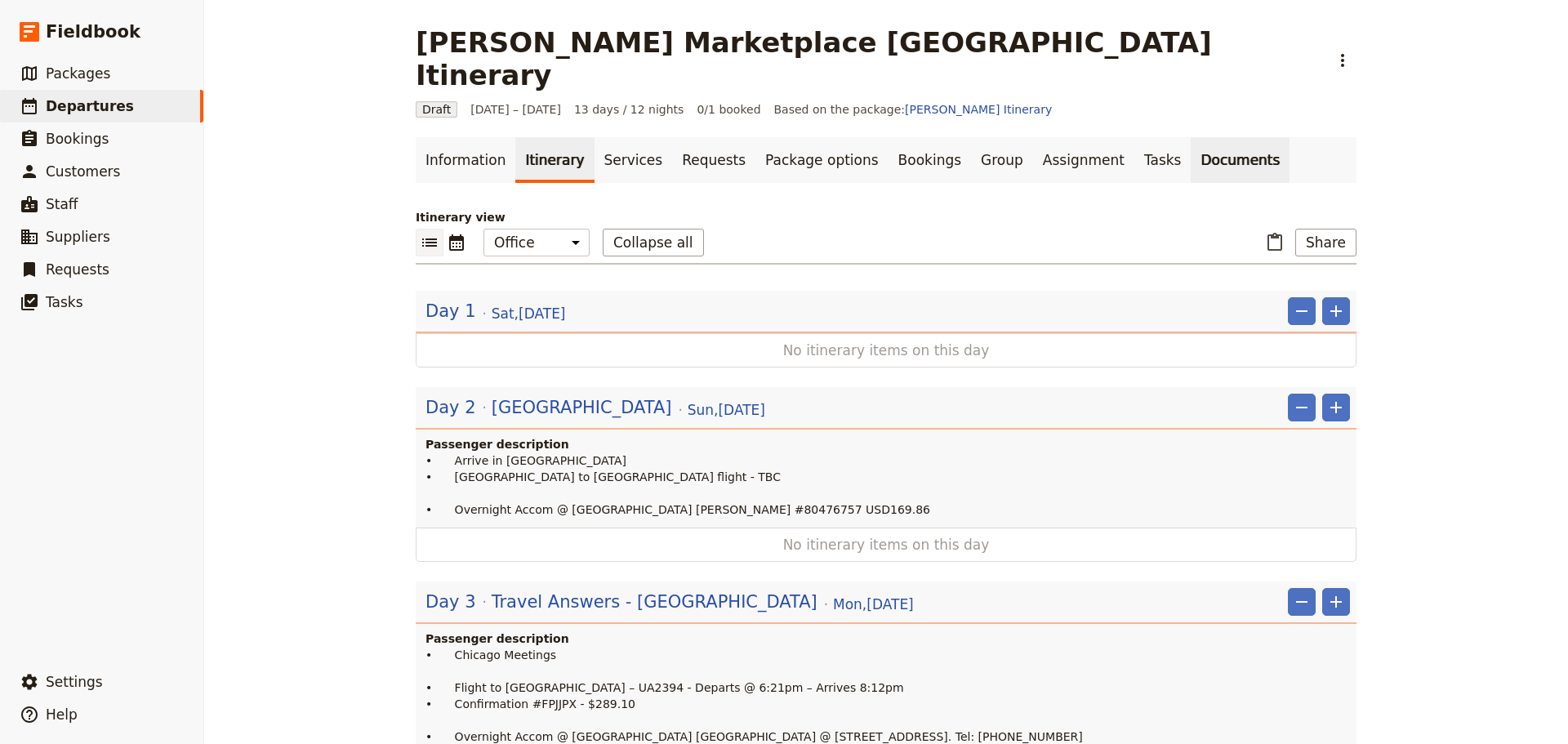
click at [1191, 137] on link "Documents" at bounding box center [1240, 160] width 99 height 45
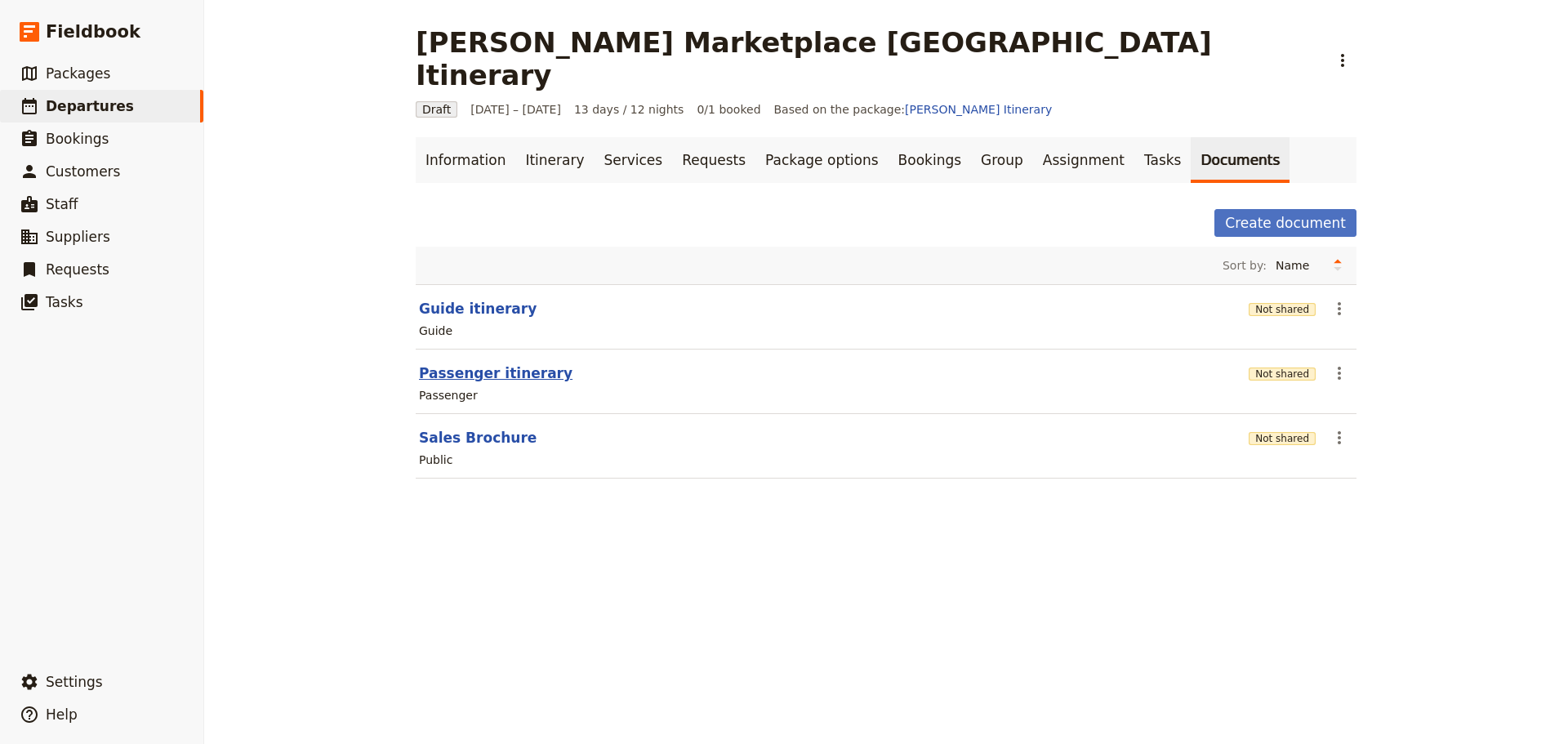
click at [457, 364] on button "Passenger itinerary" at bounding box center [496, 373] width 154 height 19
select select "PASSENGER"
select select "RUN_SHEET"
select select "DEFAULT"
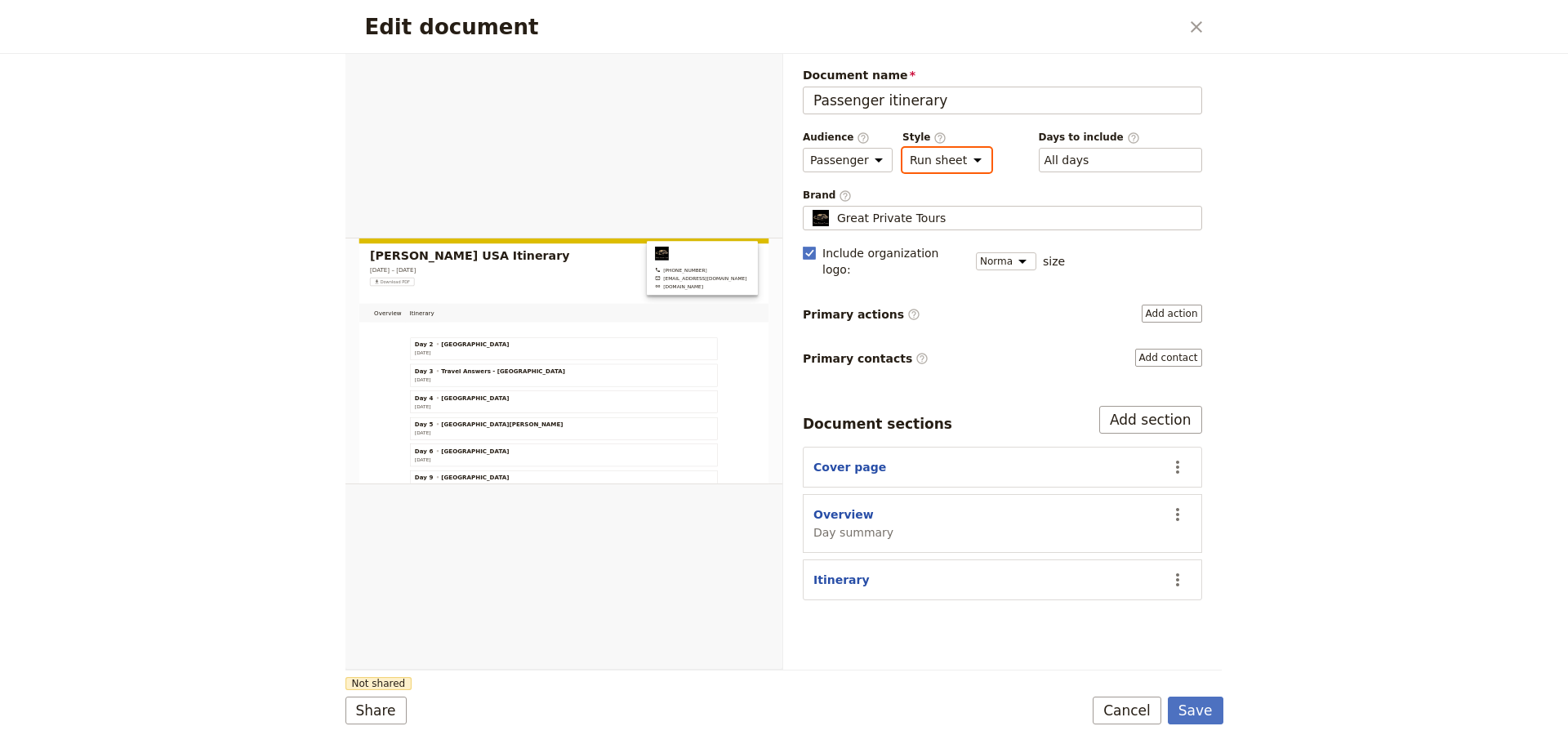
click at [914, 153] on select "Brochure Run sheet" at bounding box center [947, 160] width 89 height 24
select select "BROCHURE"
click at [902, 147] on select "Brochure Run sheet" at bounding box center [947, 160] width 89 height 24
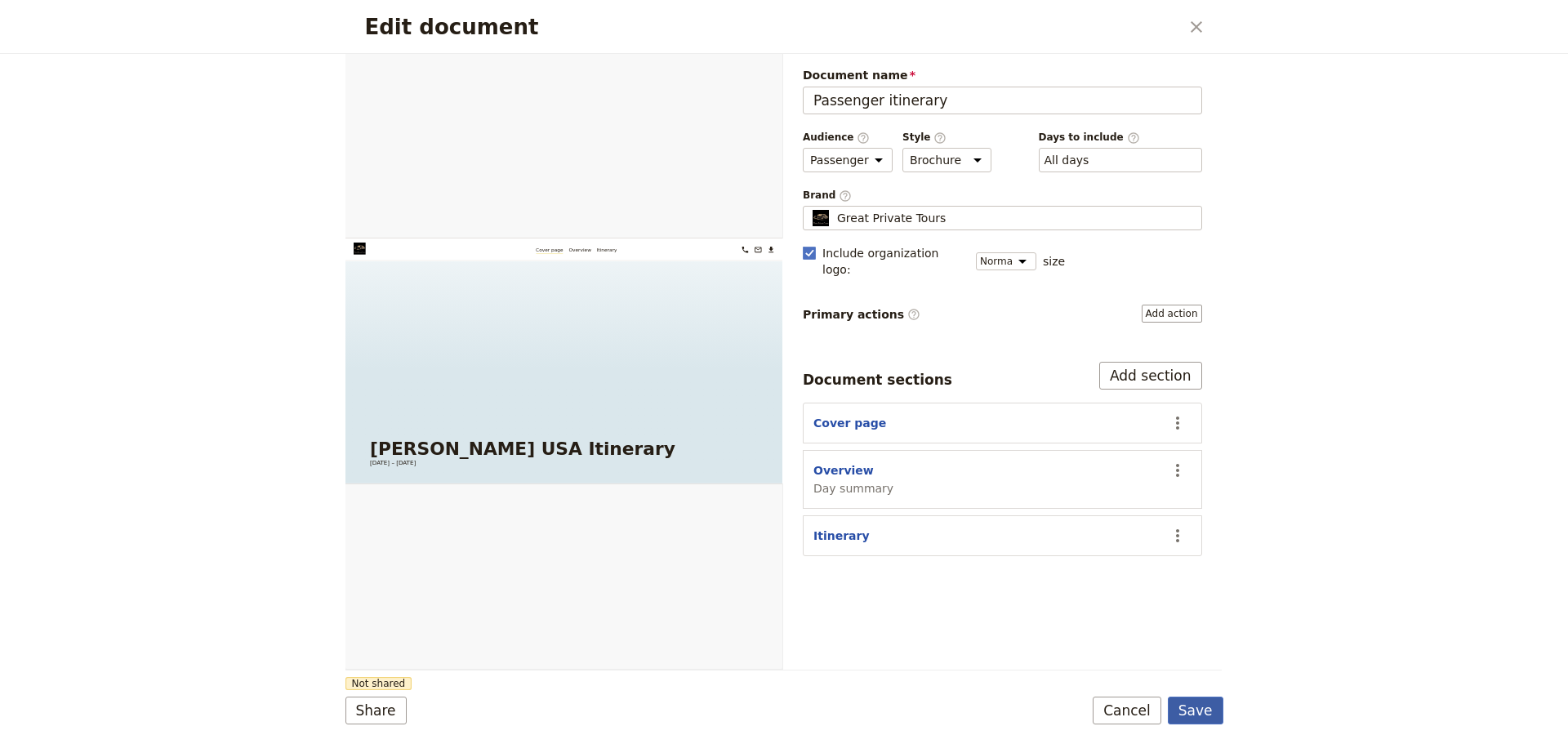
click at [1197, 720] on button "Save" at bounding box center [1196, 711] width 56 height 28
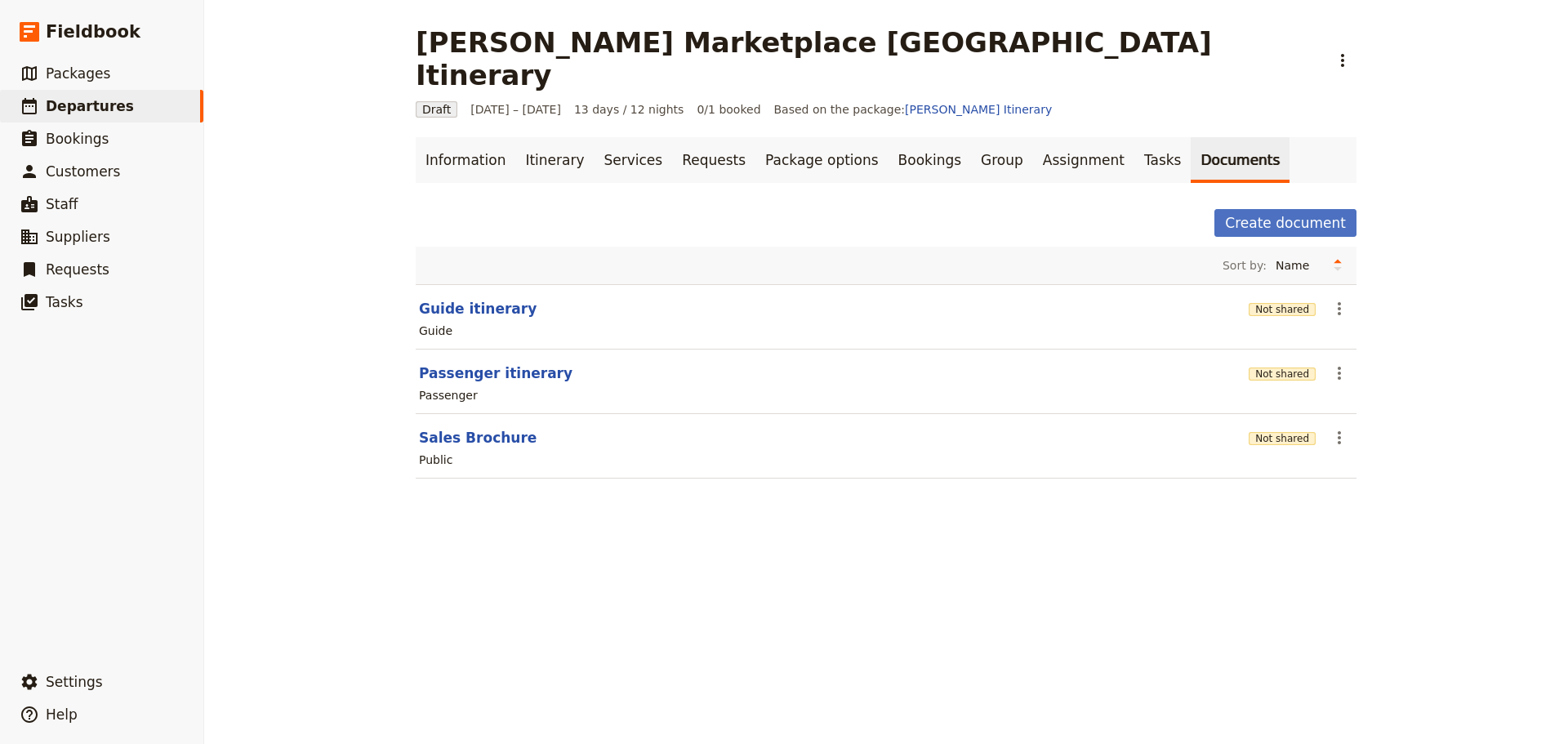
click at [1191, 137] on link "Documents" at bounding box center [1240, 160] width 99 height 45
click at [439, 364] on button "Passenger itinerary" at bounding box center [496, 373] width 154 height 19
select select "PASSENGER"
select select "DEFAULT"
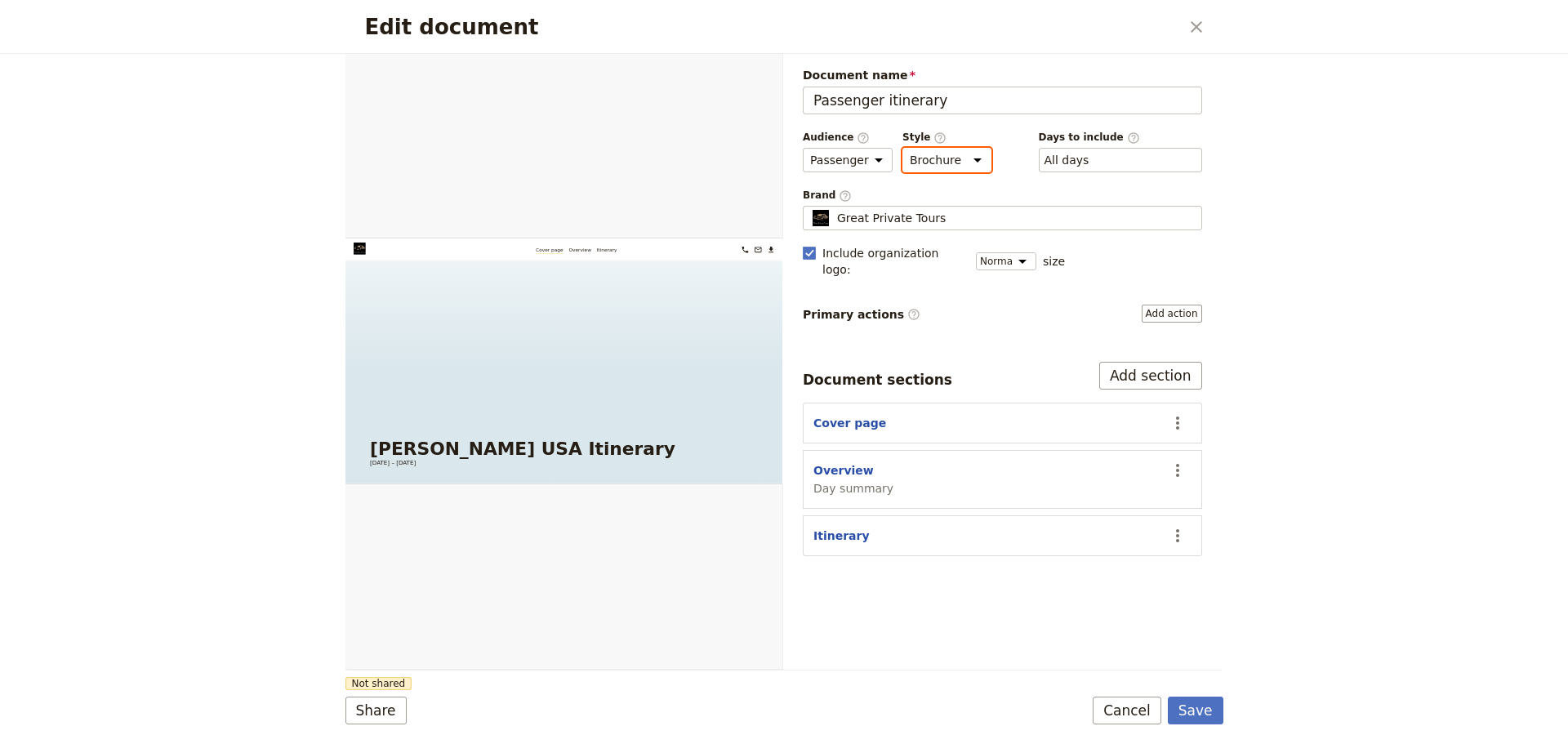
click at [966, 153] on select "Brochure Run sheet" at bounding box center [947, 160] width 89 height 24
select select "RUN_SHEET"
click at [902, 147] on select "Brochure Run sheet" at bounding box center [947, 160] width 89 height 24
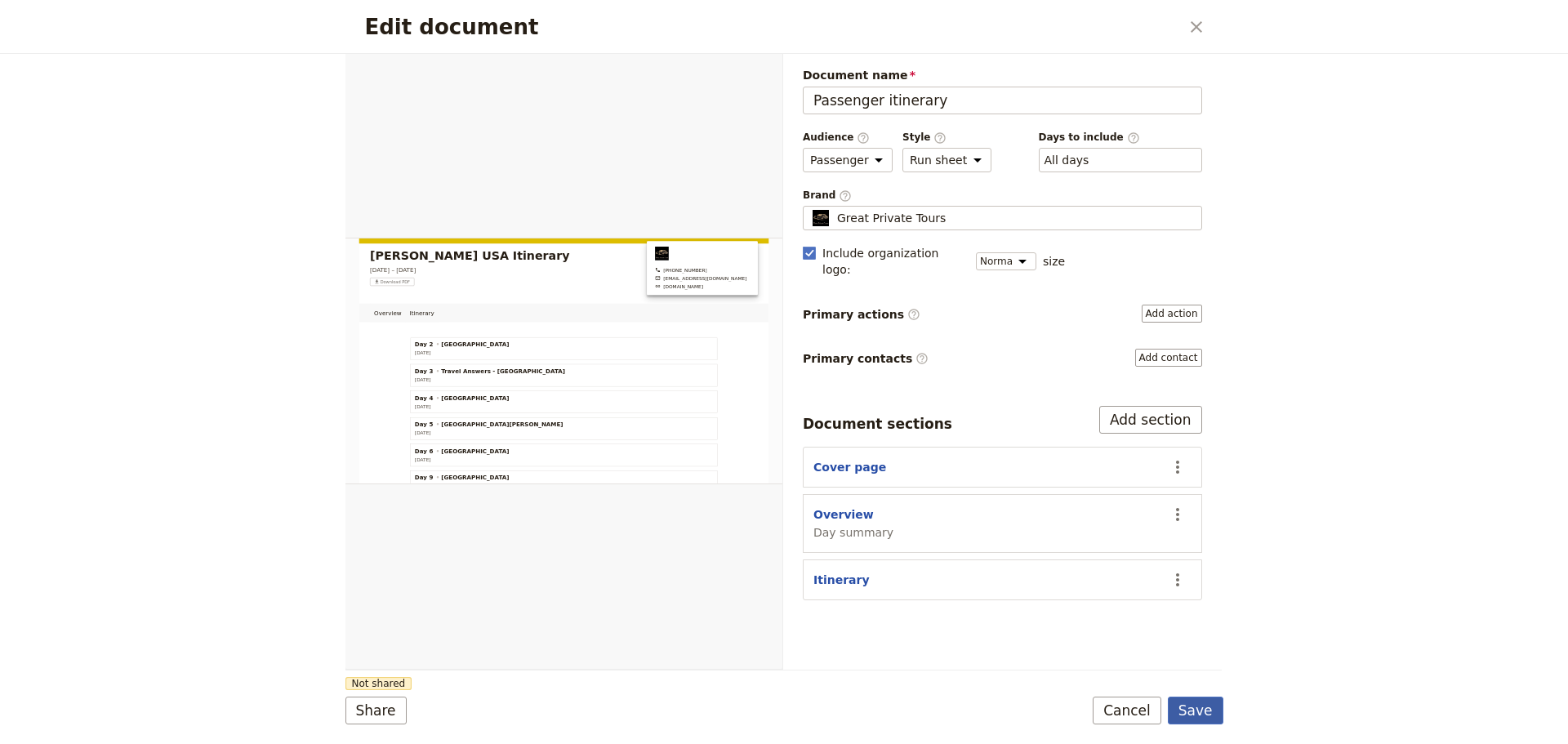
click at [1203, 711] on button "Save" at bounding box center [1196, 711] width 56 height 28
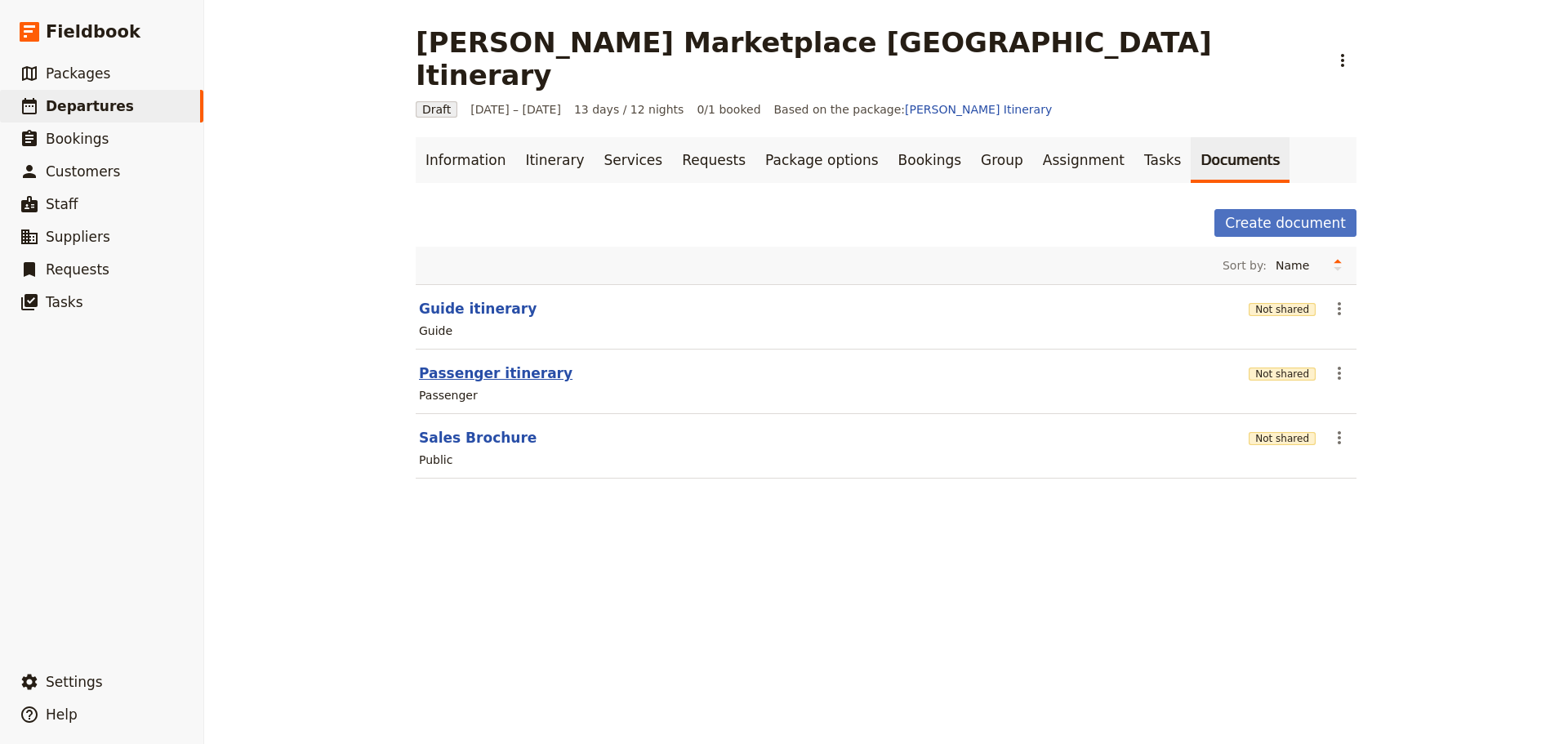
click at [430, 364] on button "Passenger itinerary" at bounding box center [496, 373] width 154 height 19
select select "PASSENGER"
select select "RUN_SHEET"
select select "DEFAULT"
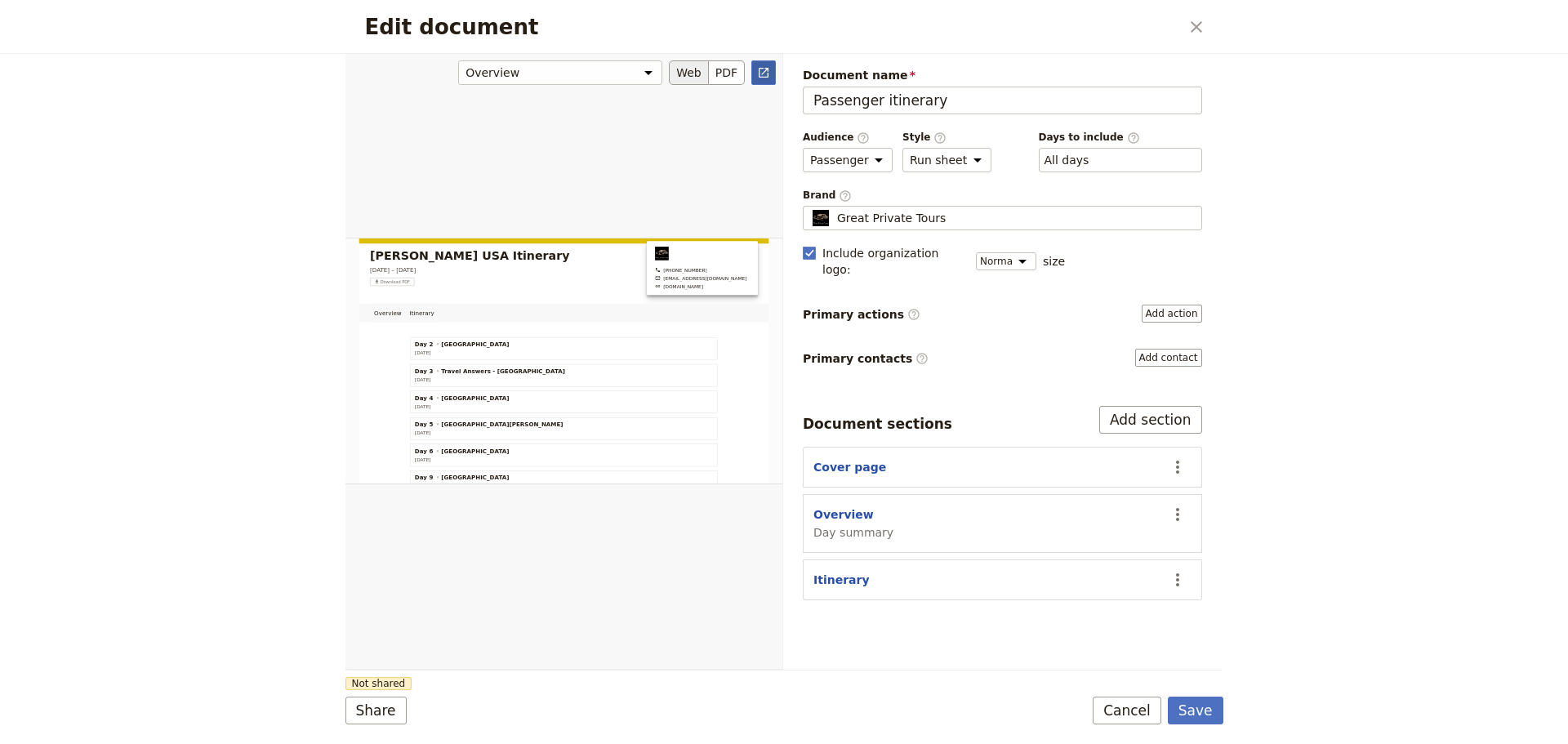
click at [762, 68] on icon "Open full preview" at bounding box center [763, 72] width 10 height 10
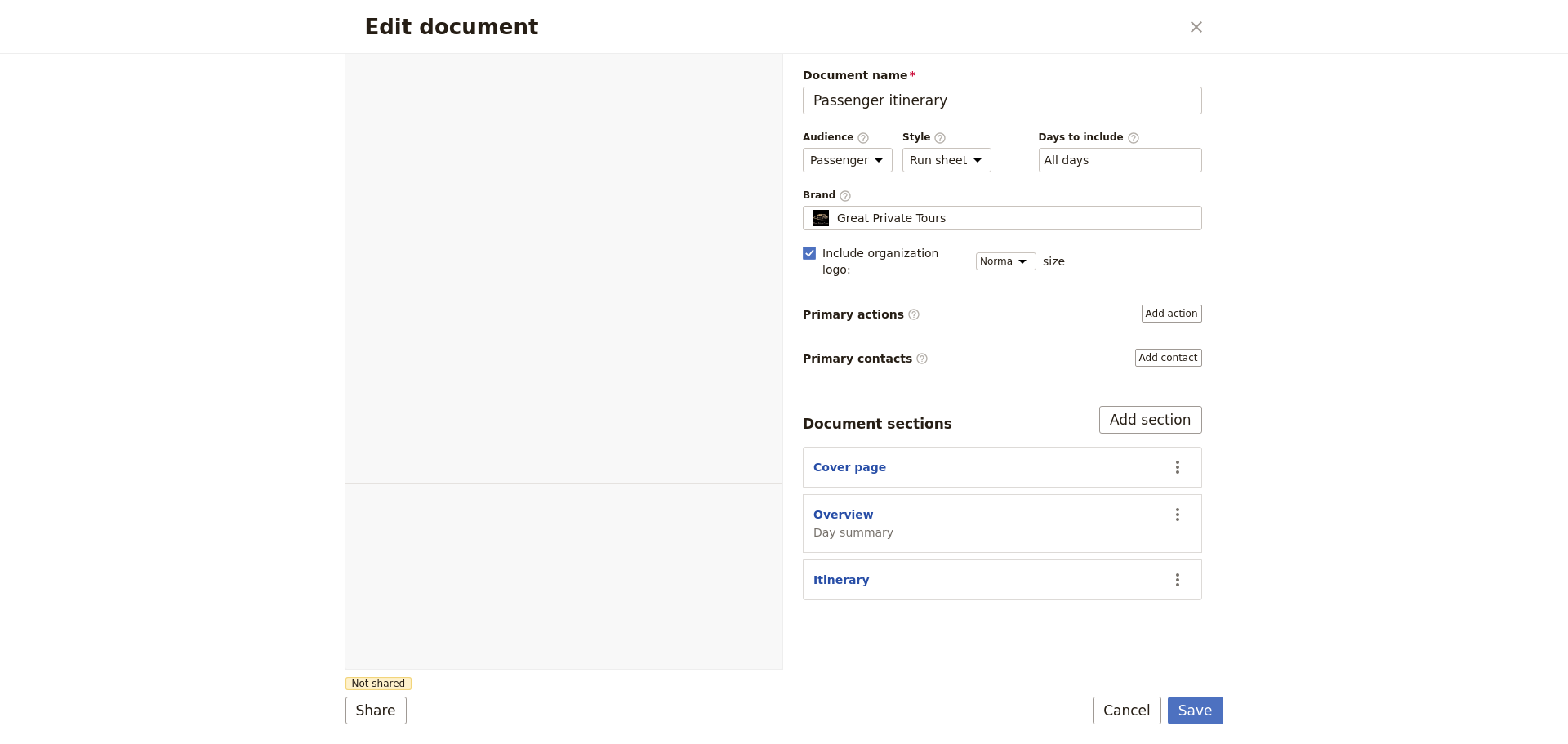
select select "PASSENGER"
select select "RUN_SHEET"
select select "DEFAULT"
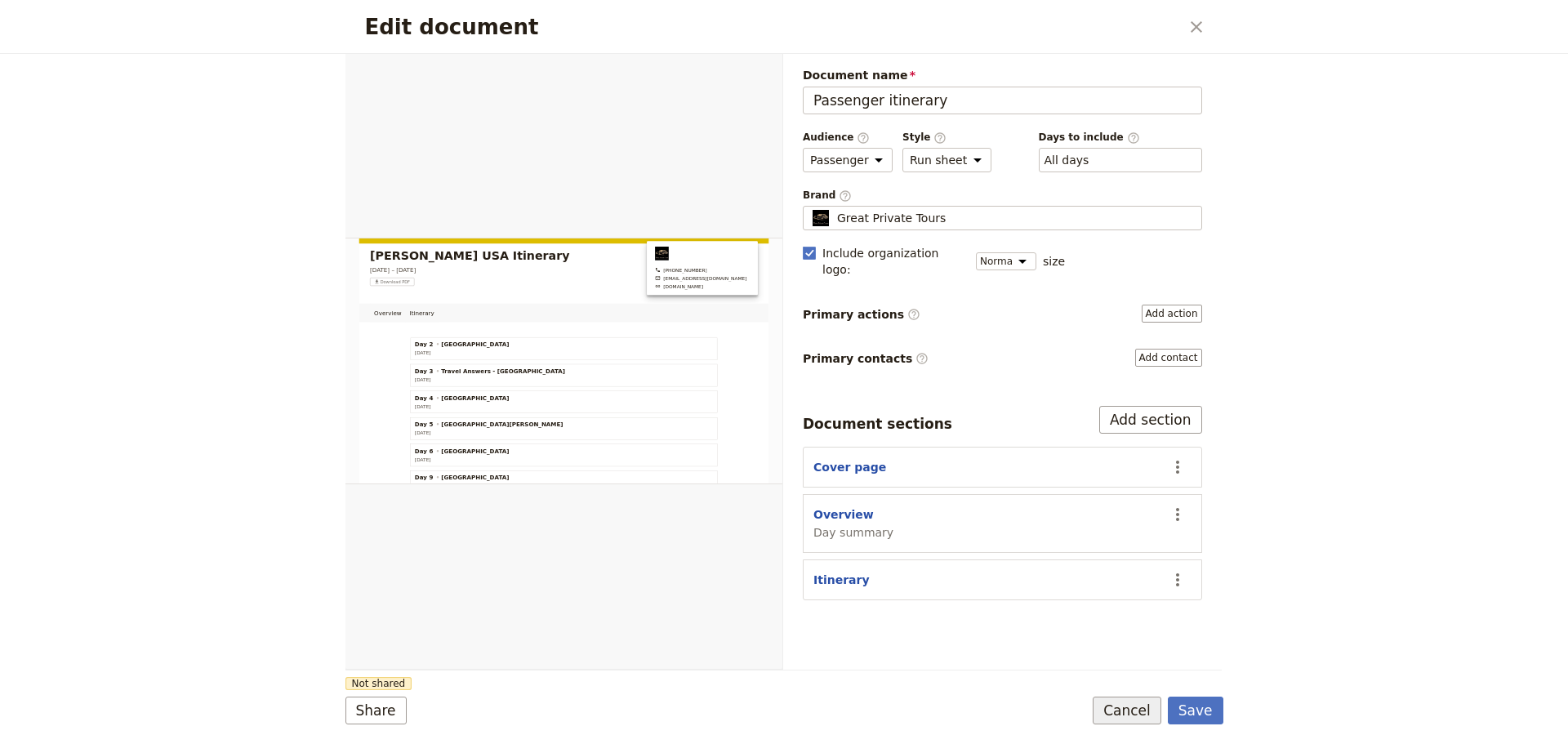
click at [1152, 716] on button "Cancel" at bounding box center [1127, 711] width 69 height 28
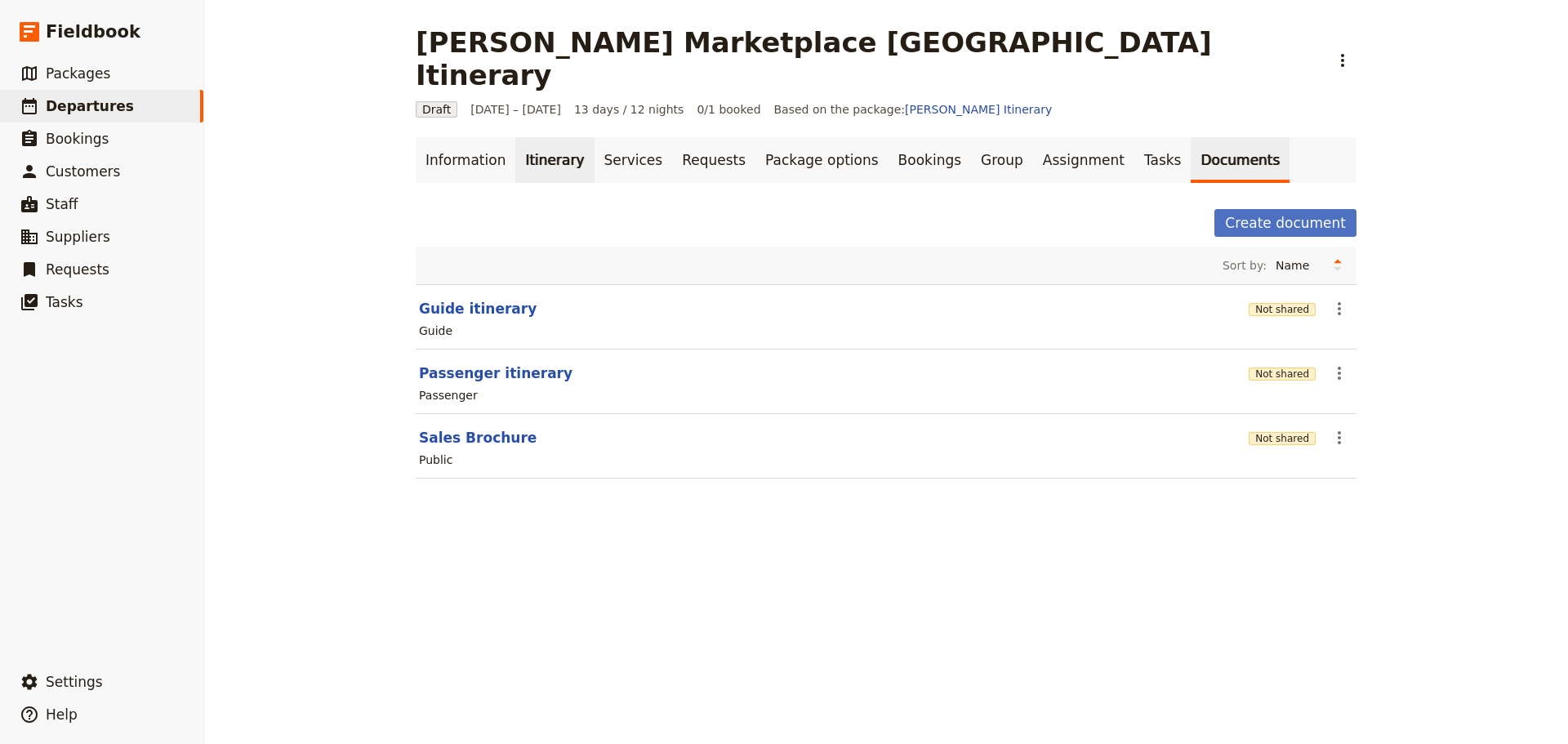
click at [525, 137] on link "Itinerary" at bounding box center [555, 160] width 79 height 45
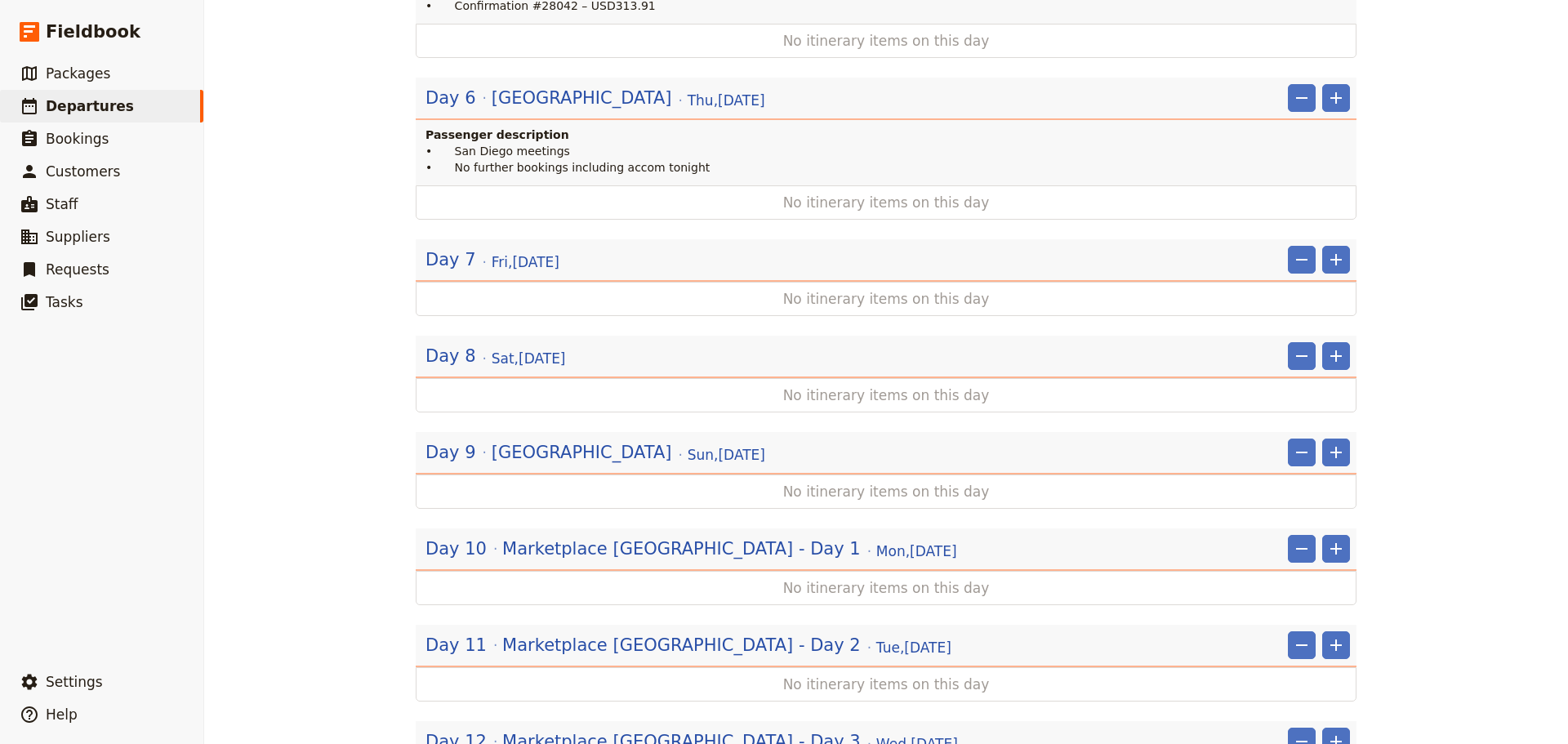
scroll to position [1307, 0]
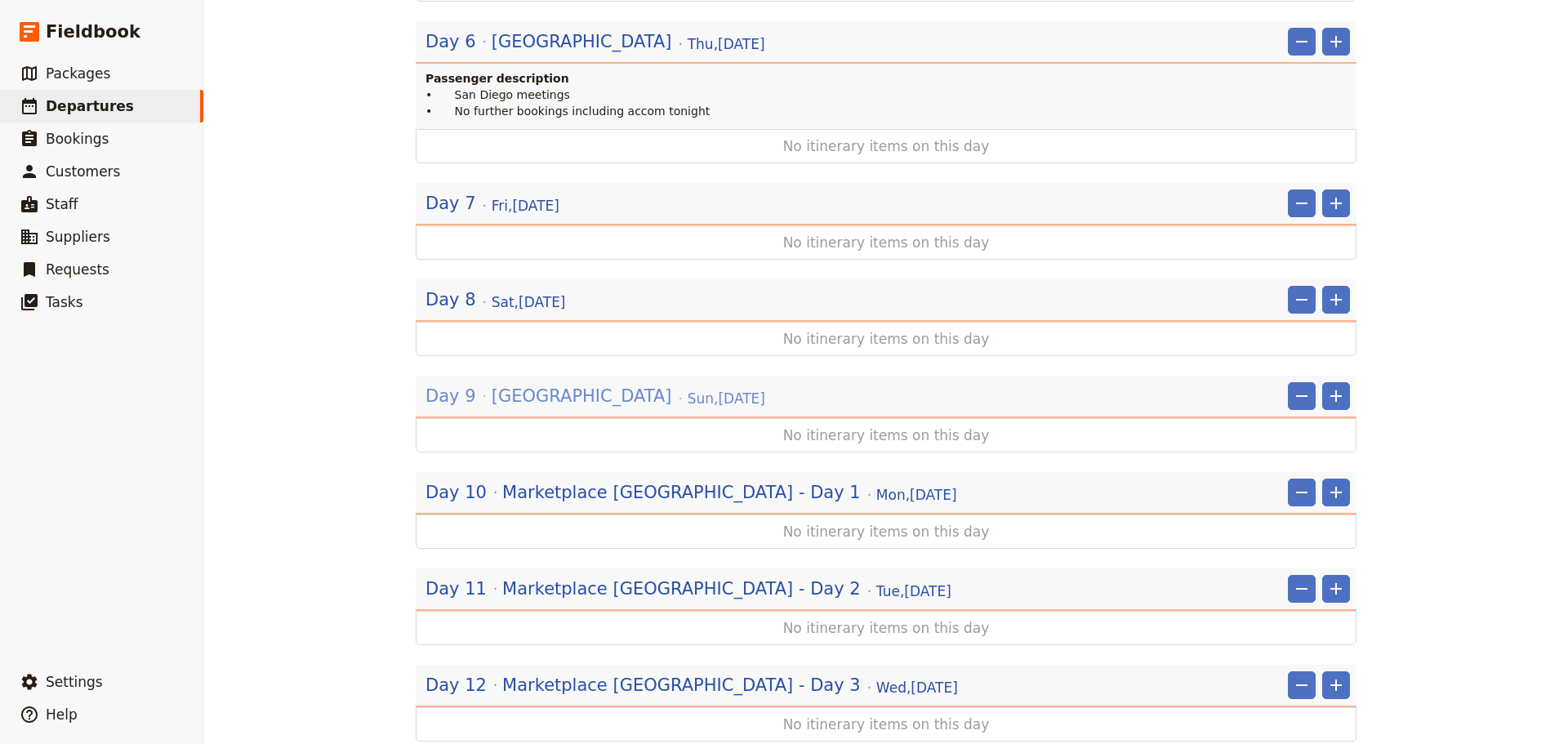
click at [550, 384] on span "[GEOGRAPHIC_DATA]" at bounding box center [582, 396] width 181 height 24
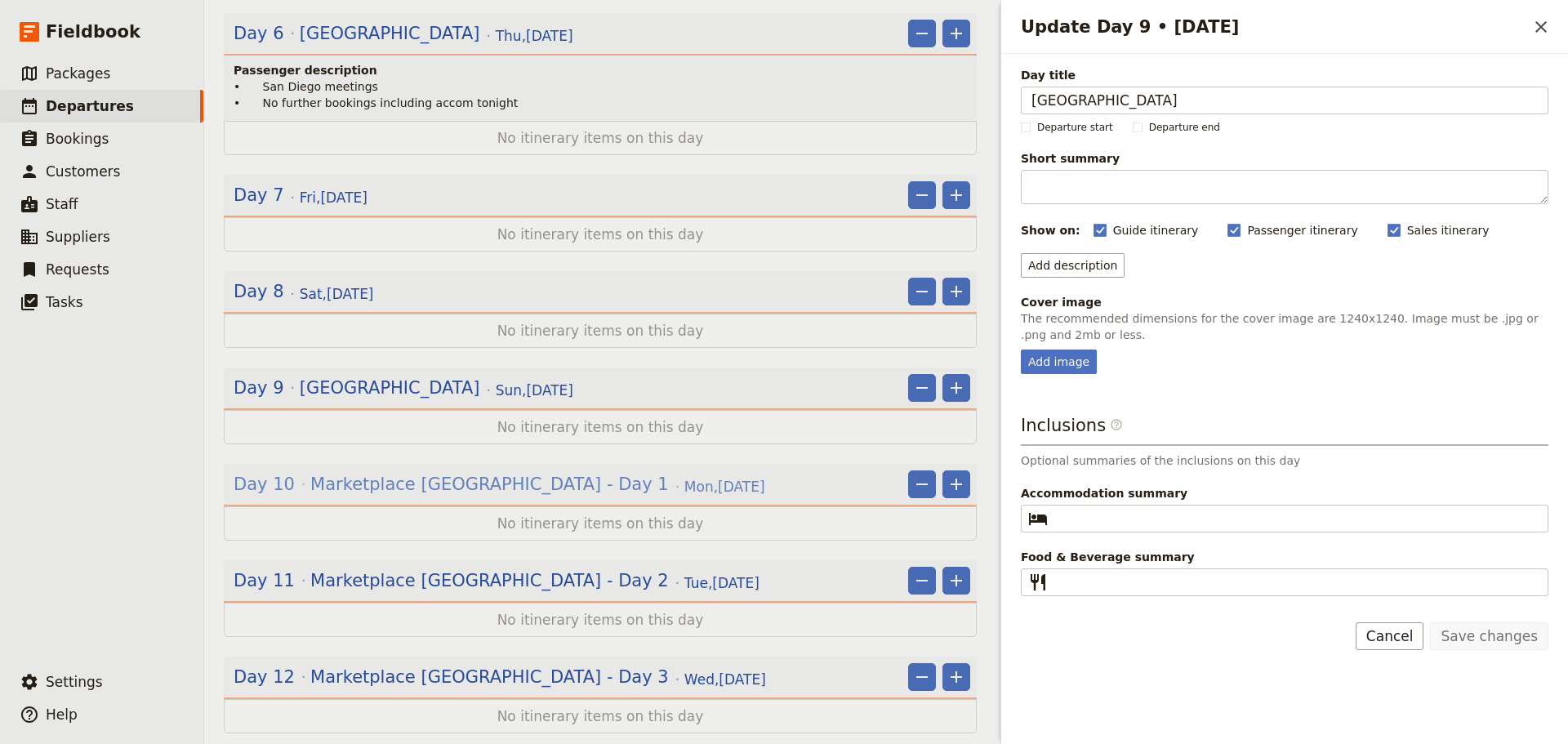
click at [361, 472] on span "Marketplace [GEOGRAPHIC_DATA] - Day 1" at bounding box center [490, 484] width 359 height 24
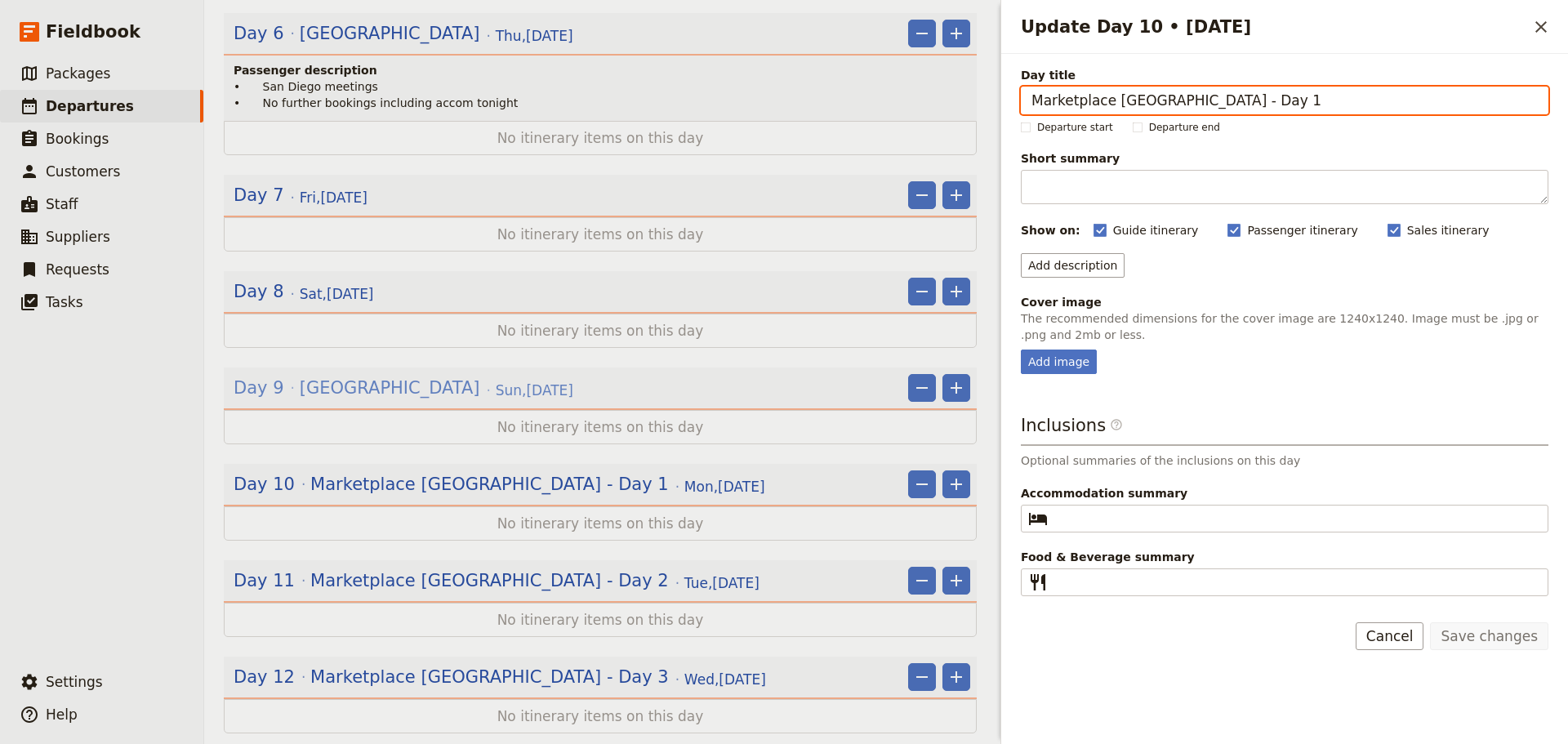
click at [353, 376] on span "[GEOGRAPHIC_DATA]" at bounding box center [390, 388] width 181 height 24
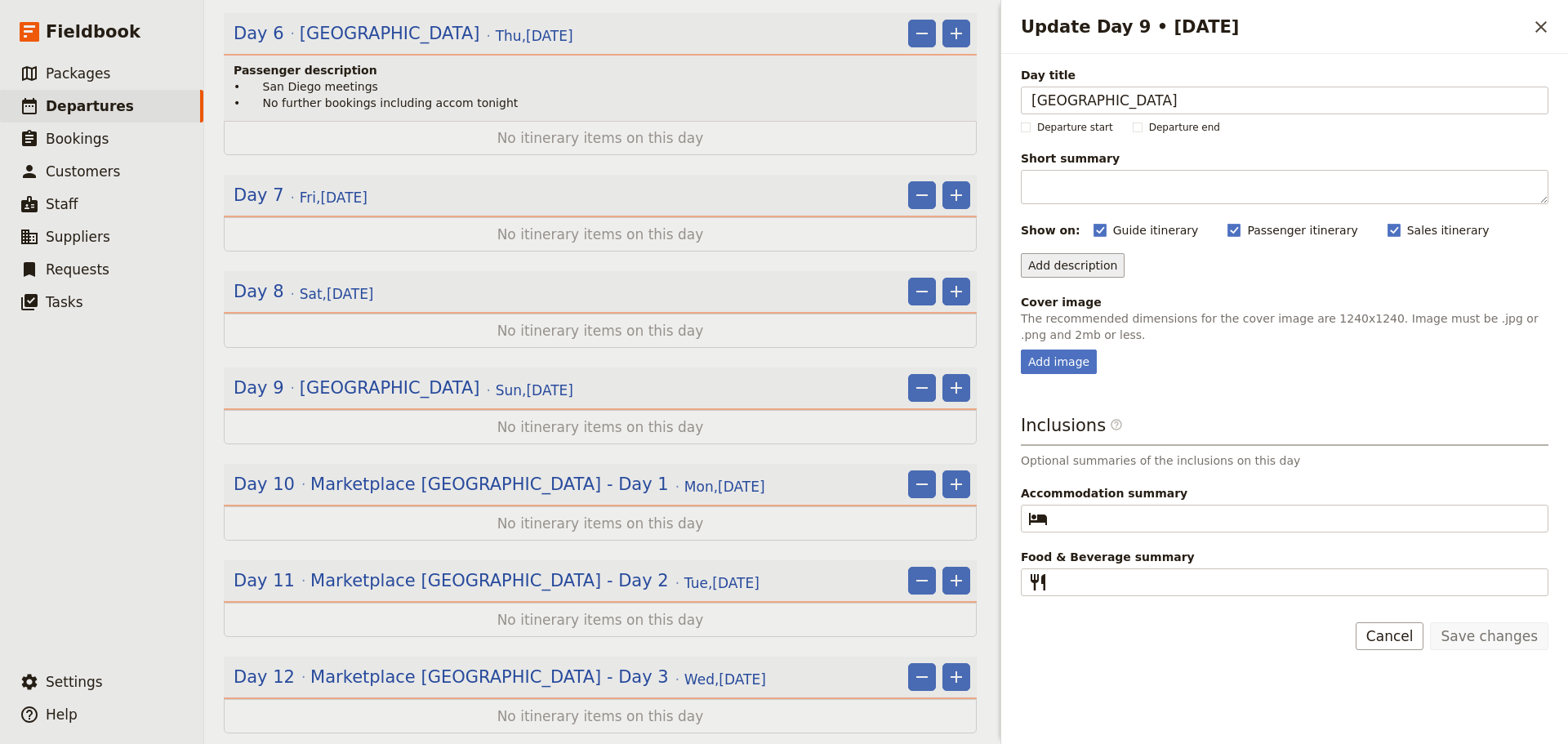
click at [1096, 257] on button "Add description" at bounding box center [1072, 265] width 104 height 24
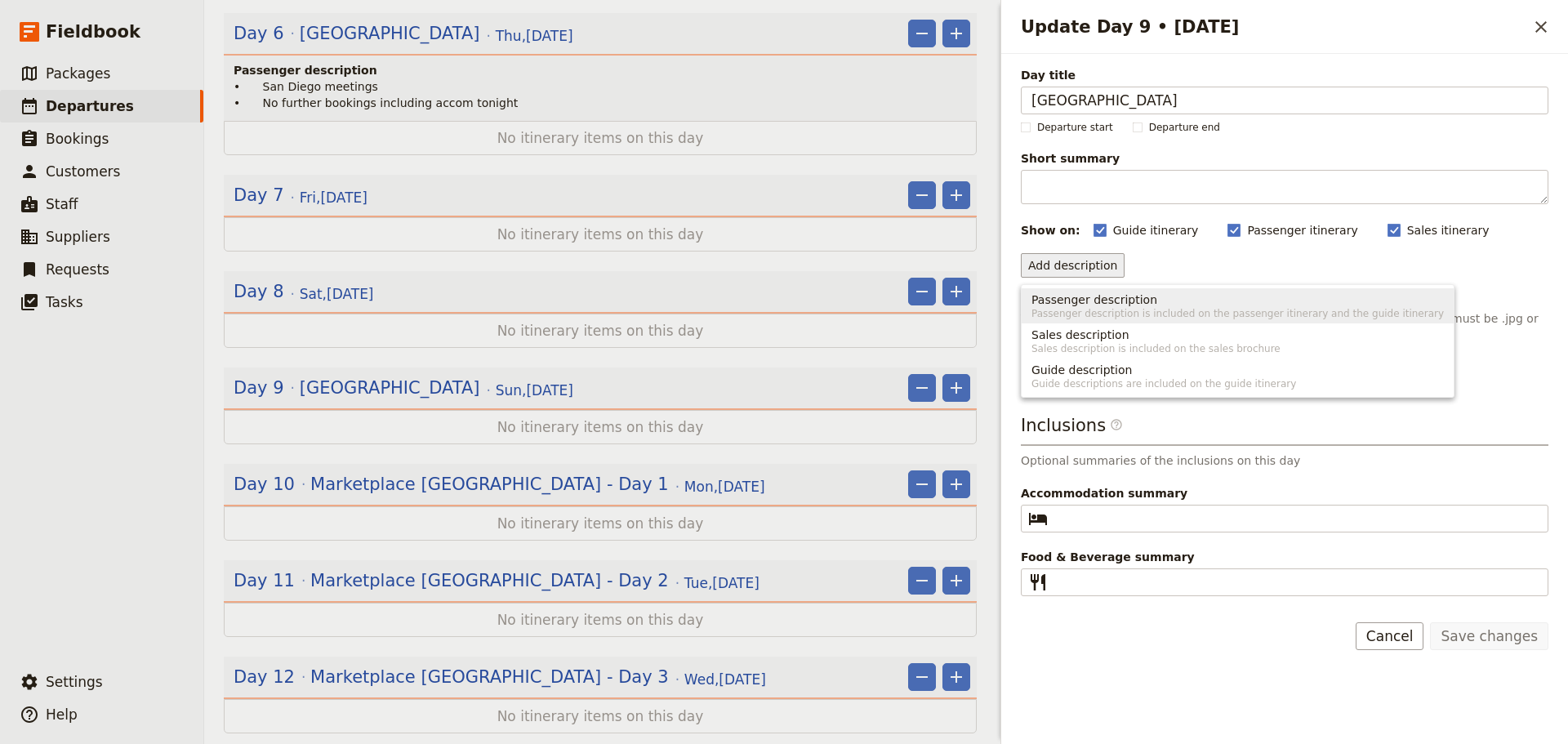
click at [1086, 308] on span "Passenger description is included on the passenger itinerary and the guide itin…" at bounding box center [1237, 313] width 413 height 13
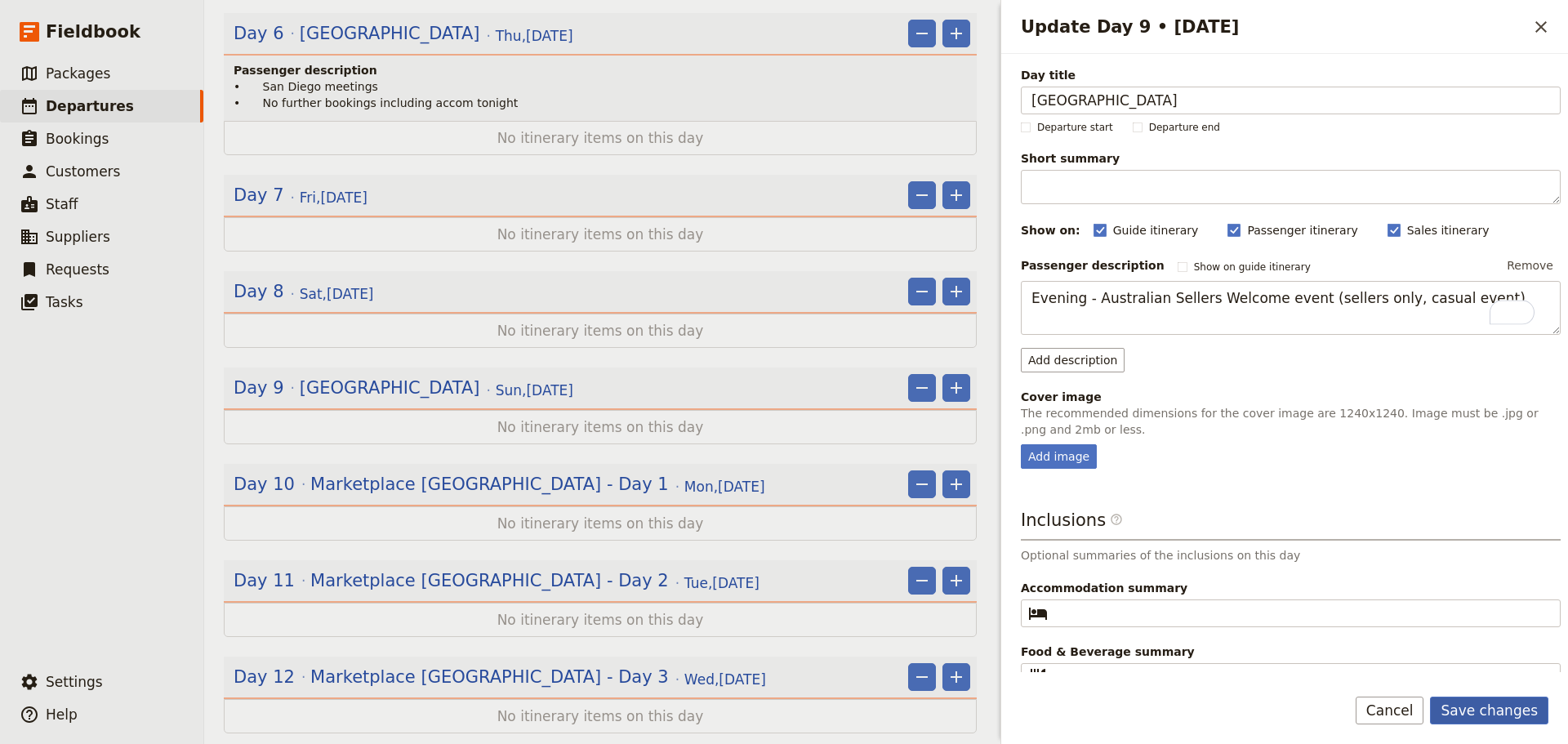
type textarea "Evening - Australian Sellers Welcome event (sellers only, casual event)"
click at [1494, 697] on button "Save changes" at bounding box center [1489, 711] width 119 height 28
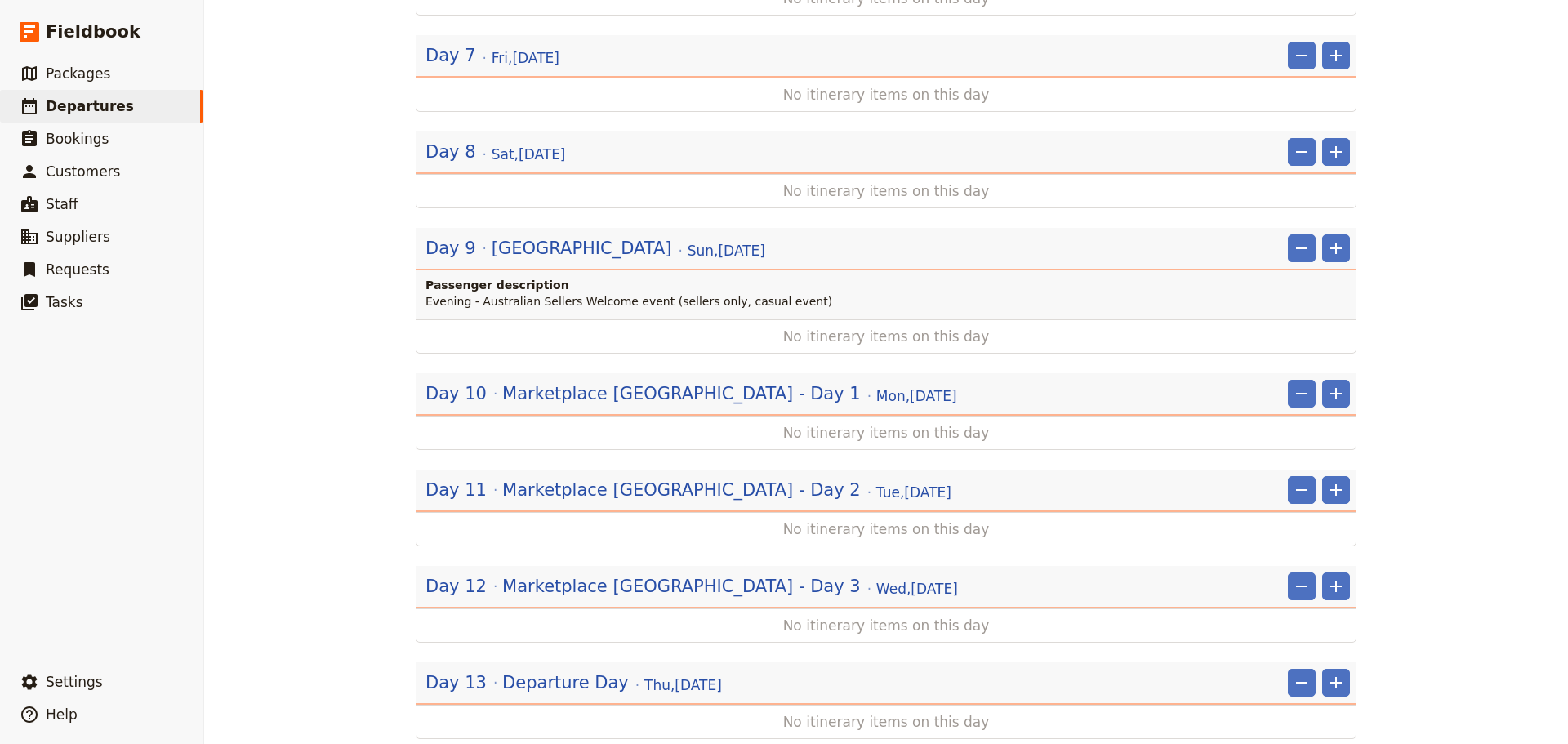
scroll to position [1463, 0]
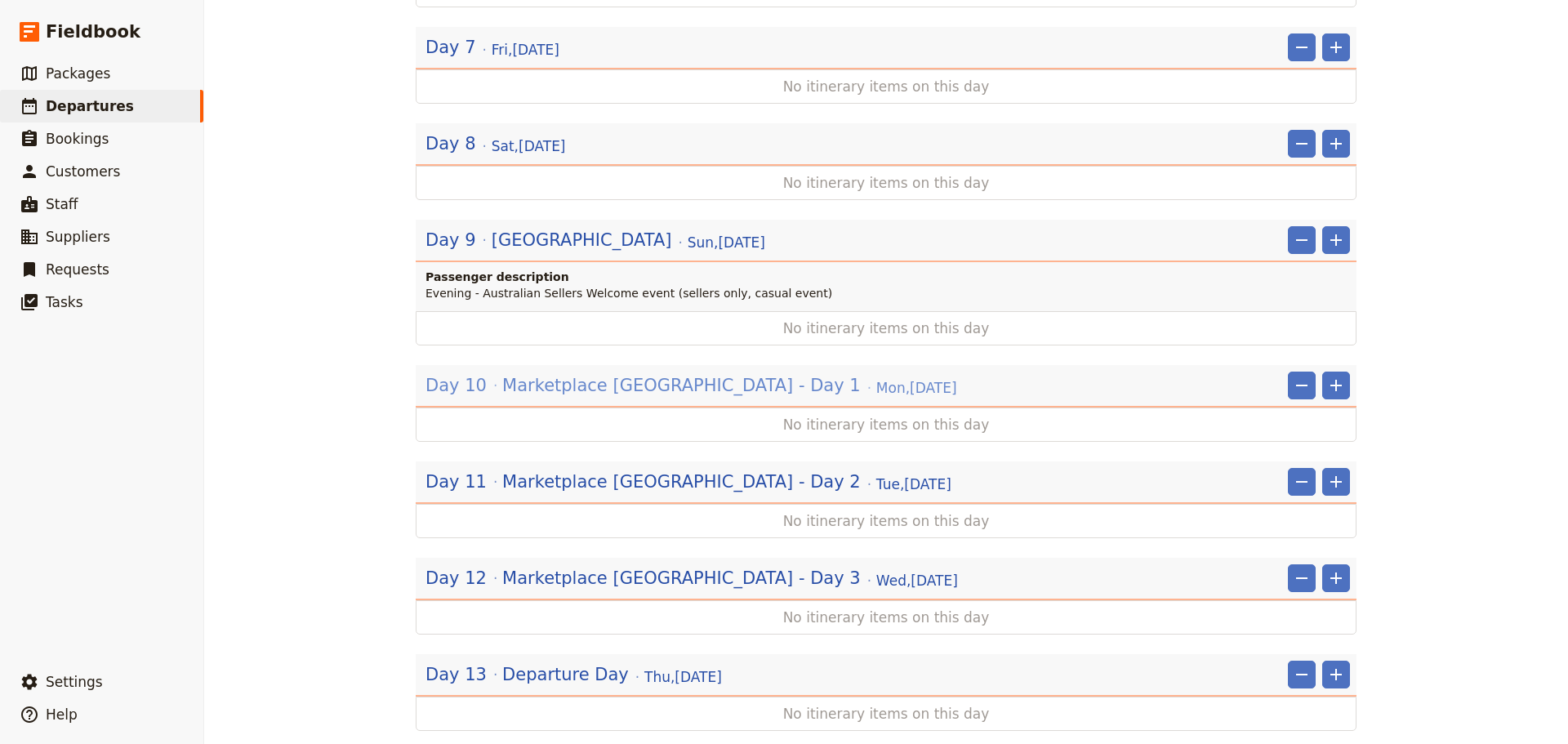
click at [534, 373] on span "Marketplace [GEOGRAPHIC_DATA] - Day 1" at bounding box center [681, 386] width 359 height 24
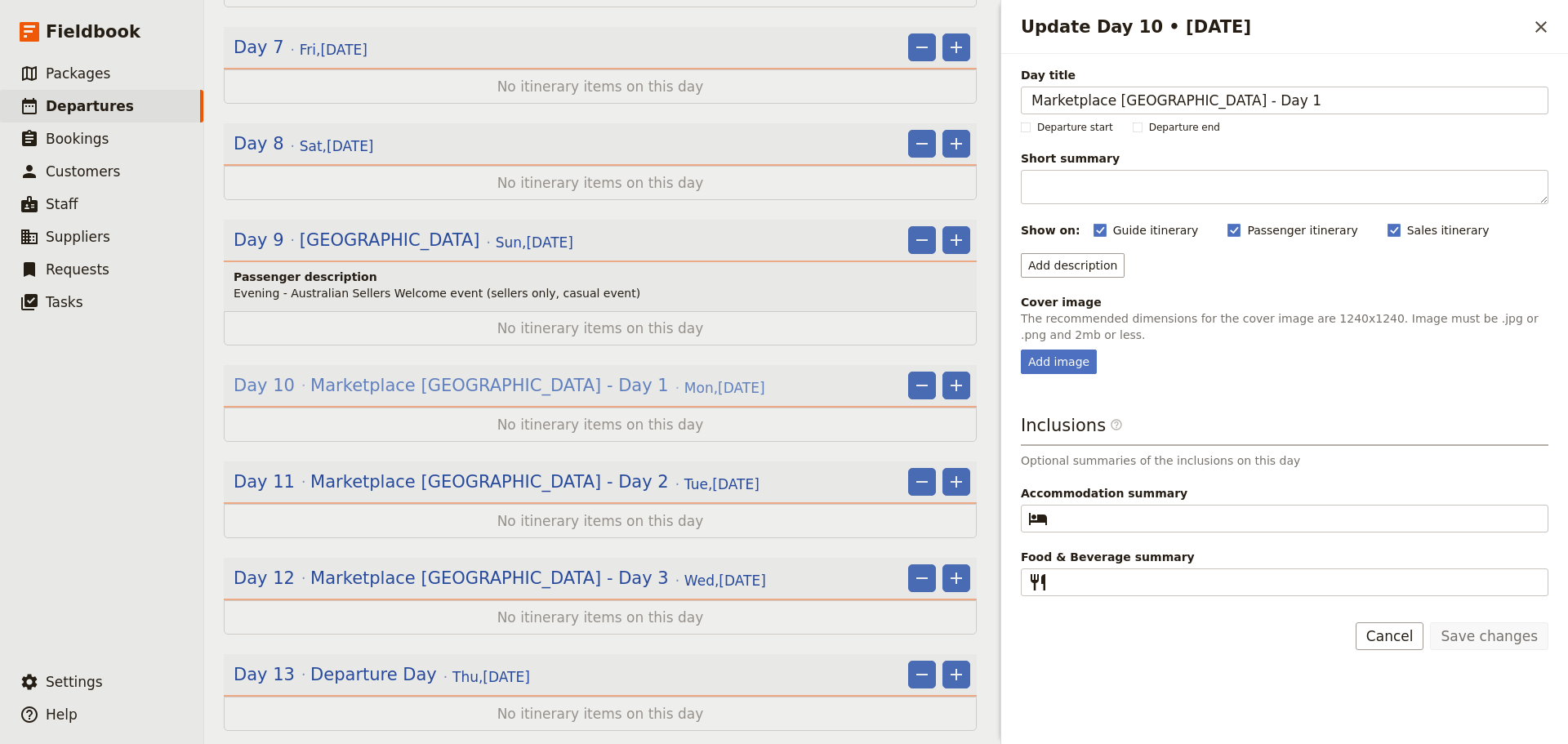
scroll to position [1471, 0]
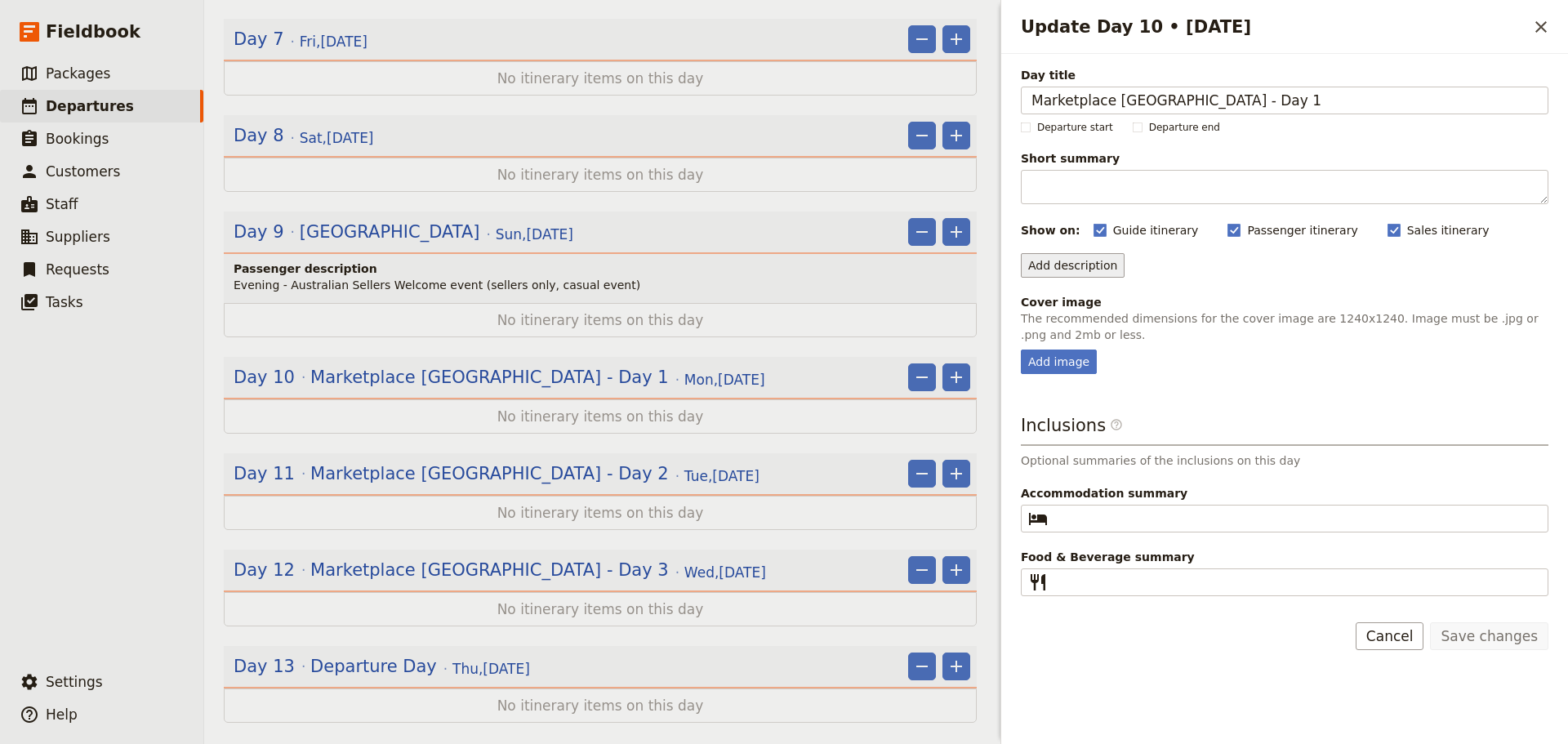
click at [1087, 263] on button "Add description" at bounding box center [1072, 265] width 104 height 24
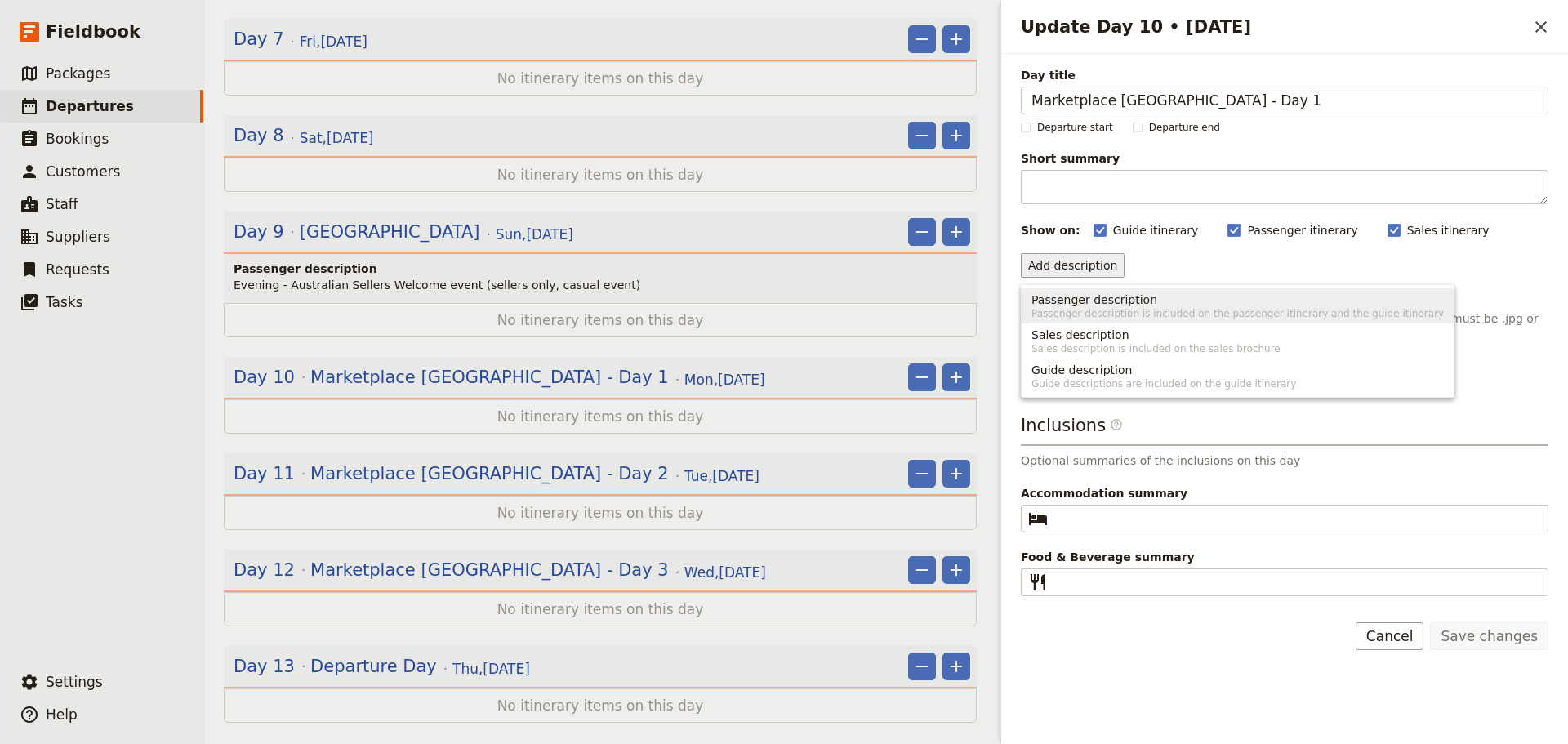
click at [1076, 296] on span "Passenger description" at bounding box center [1094, 299] width 126 height 17
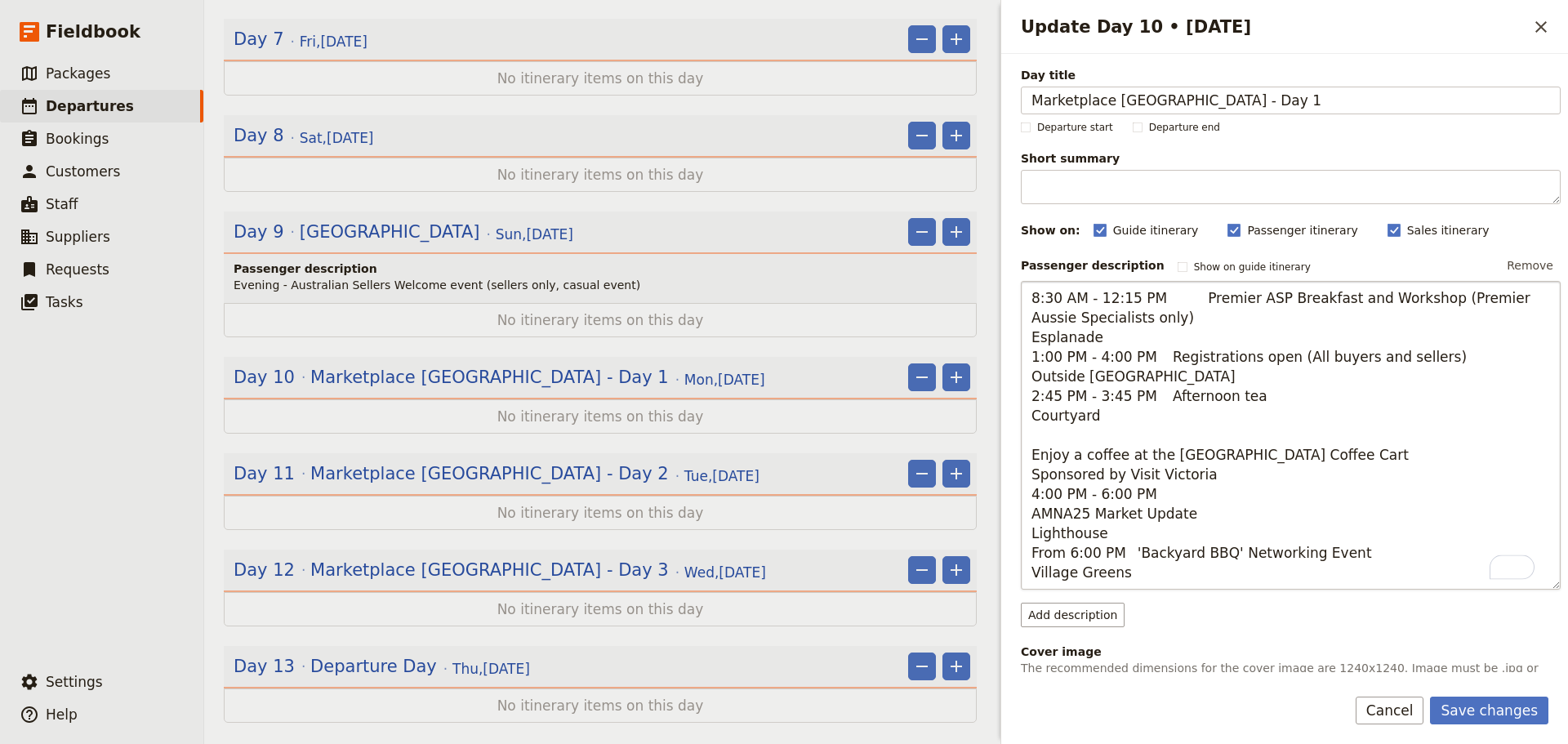
click at [1171, 301] on textarea "8:30 AM - 12:15 PM Premier ASP Breakfast and Workshop (Premier Aussie Specialis…" at bounding box center [1291, 435] width 540 height 309
click at [1186, 305] on textarea "8:30 AM - 12:15 PM Premier ASP Breakfast and Workshop (Premier Aussie Specialis…" at bounding box center [1291, 435] width 540 height 309
click at [1101, 338] on textarea "8:30 AM - 12:15 PM Premier ASP Breakfast and Workshop (Premier Aussie Specialis…" at bounding box center [1291, 435] width 540 height 309
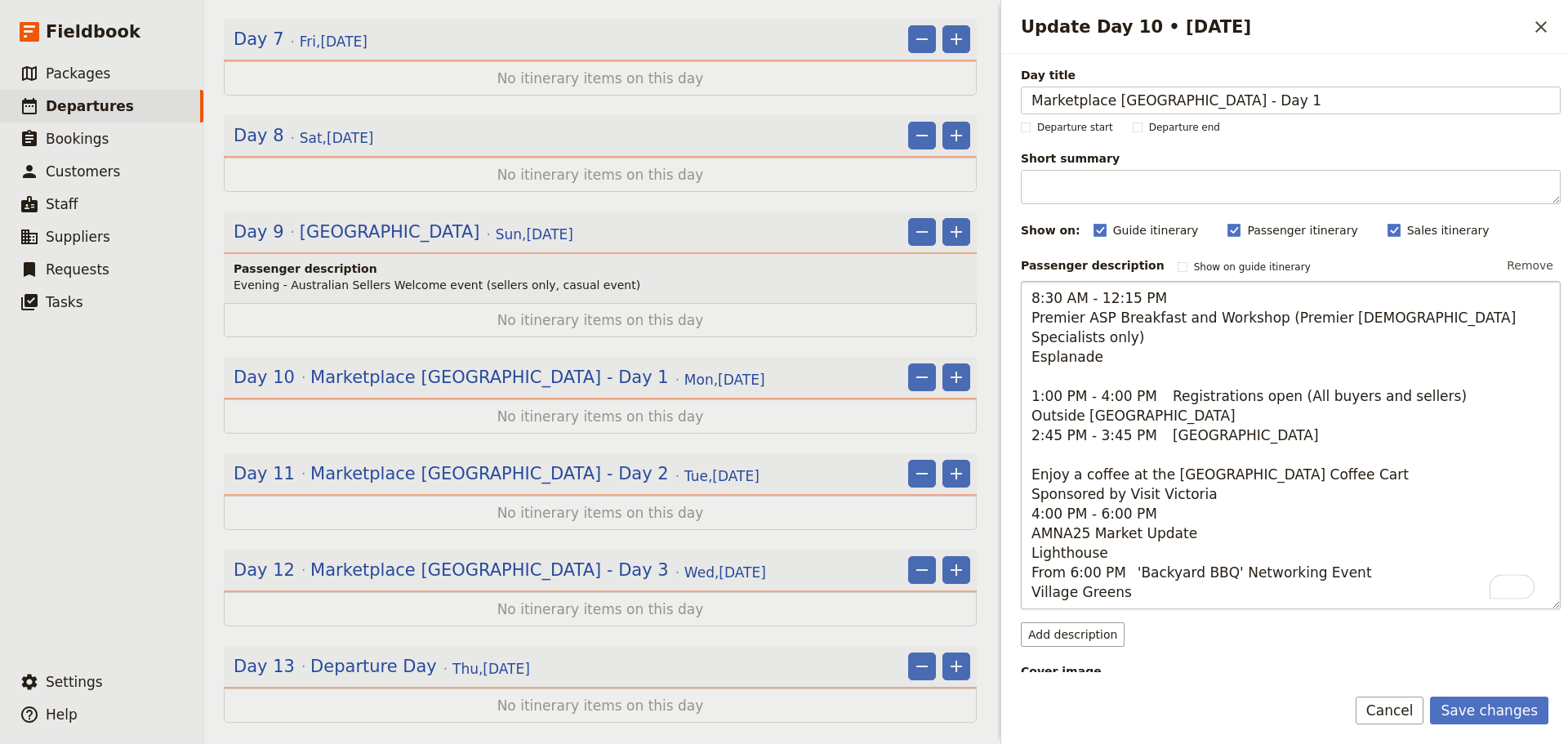
click at [1198, 396] on textarea "8:30 AM - 12:15 PM Premier ASP Breakfast and Workshop (Premier [DEMOGRAPHIC_DAT…" at bounding box center [1291, 445] width 540 height 328
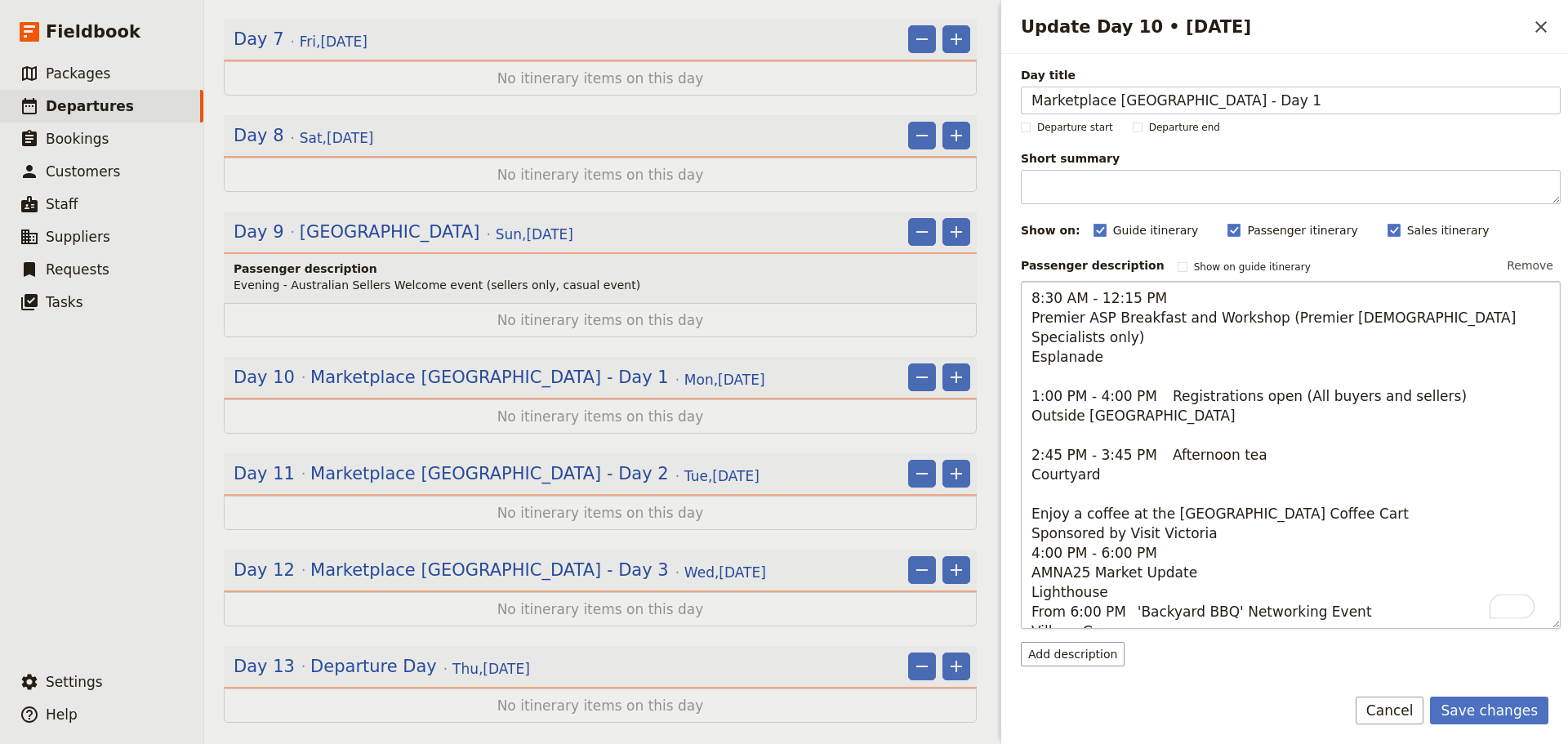
click at [1346, 492] on textarea "8:30 AM - 12:15 PM Premier ASP Breakfast and Workshop (Premier [DEMOGRAPHIC_DAT…" at bounding box center [1291, 454] width 540 height 348
click at [1137, 475] on textarea "8:30 AM - 12:15 PM Premier ASP Breakfast and Workshop (Premier [DEMOGRAPHIC_DAT…" at bounding box center [1291, 445] width 540 height 328
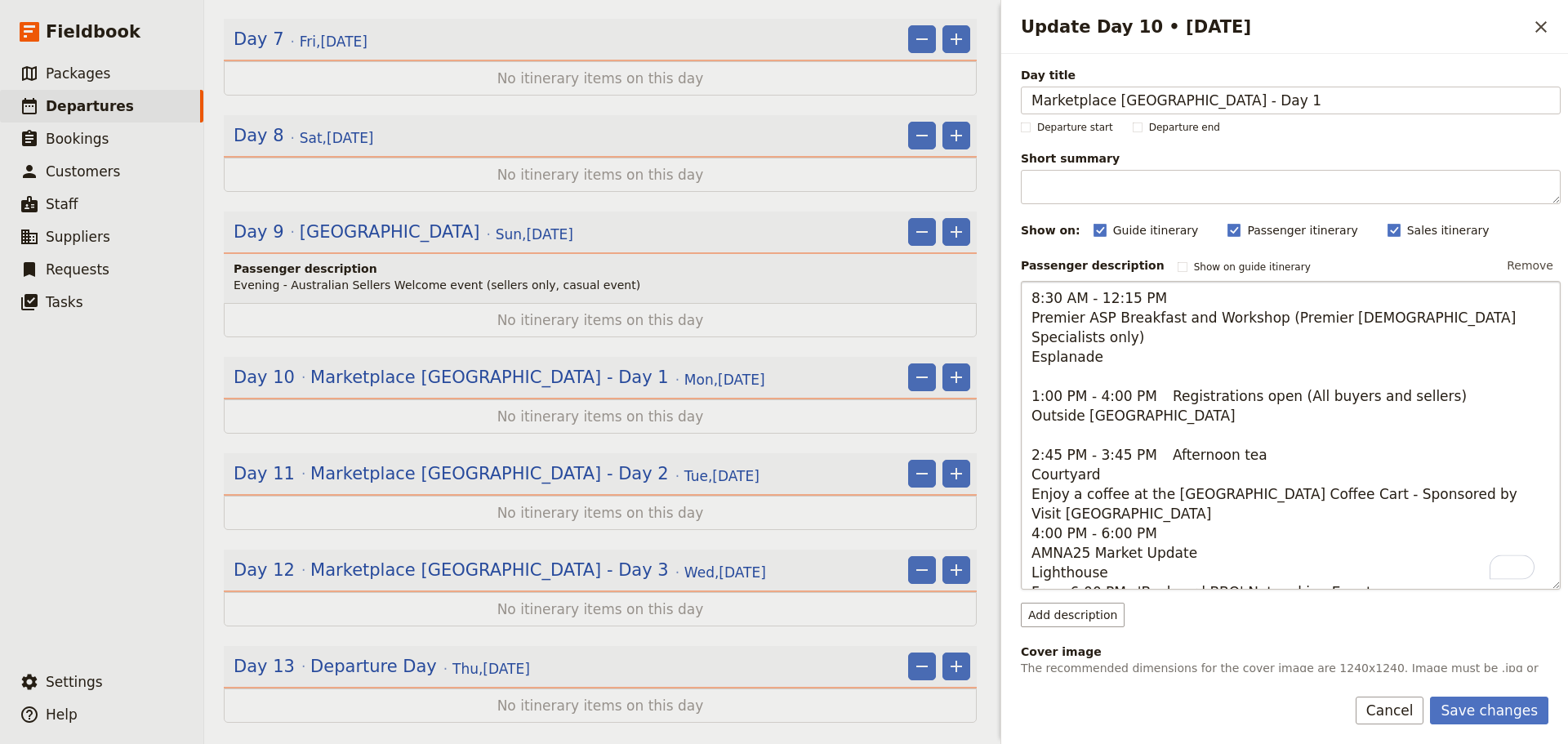
click at [1031, 504] on textarea "8:30 AM - 12:15 PM Premier ASP Breakfast and Workshop (Premier [DEMOGRAPHIC_DAT…" at bounding box center [1291, 435] width 540 height 309
click at [1033, 494] on textarea "8:30 AM - 12:15 PM Premier ASP Breakfast and Workshop (Premier [DEMOGRAPHIC_DAT…" at bounding box center [1291, 435] width 540 height 309
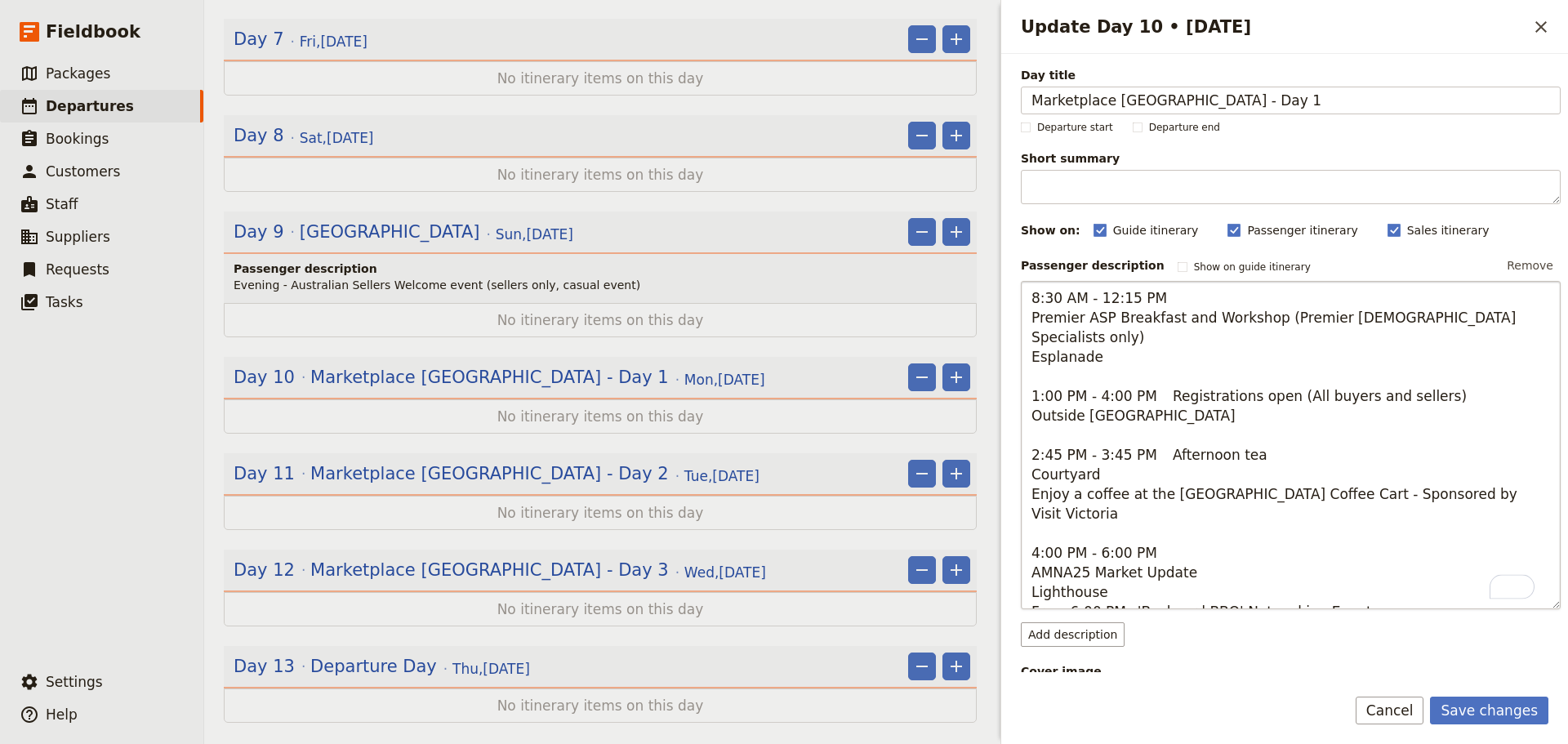
click at [1186, 513] on textarea "8:30 AM - 12:15 PM Premier ASP Breakfast and Workshop (Premier [DEMOGRAPHIC_DAT…" at bounding box center [1291, 445] width 540 height 328
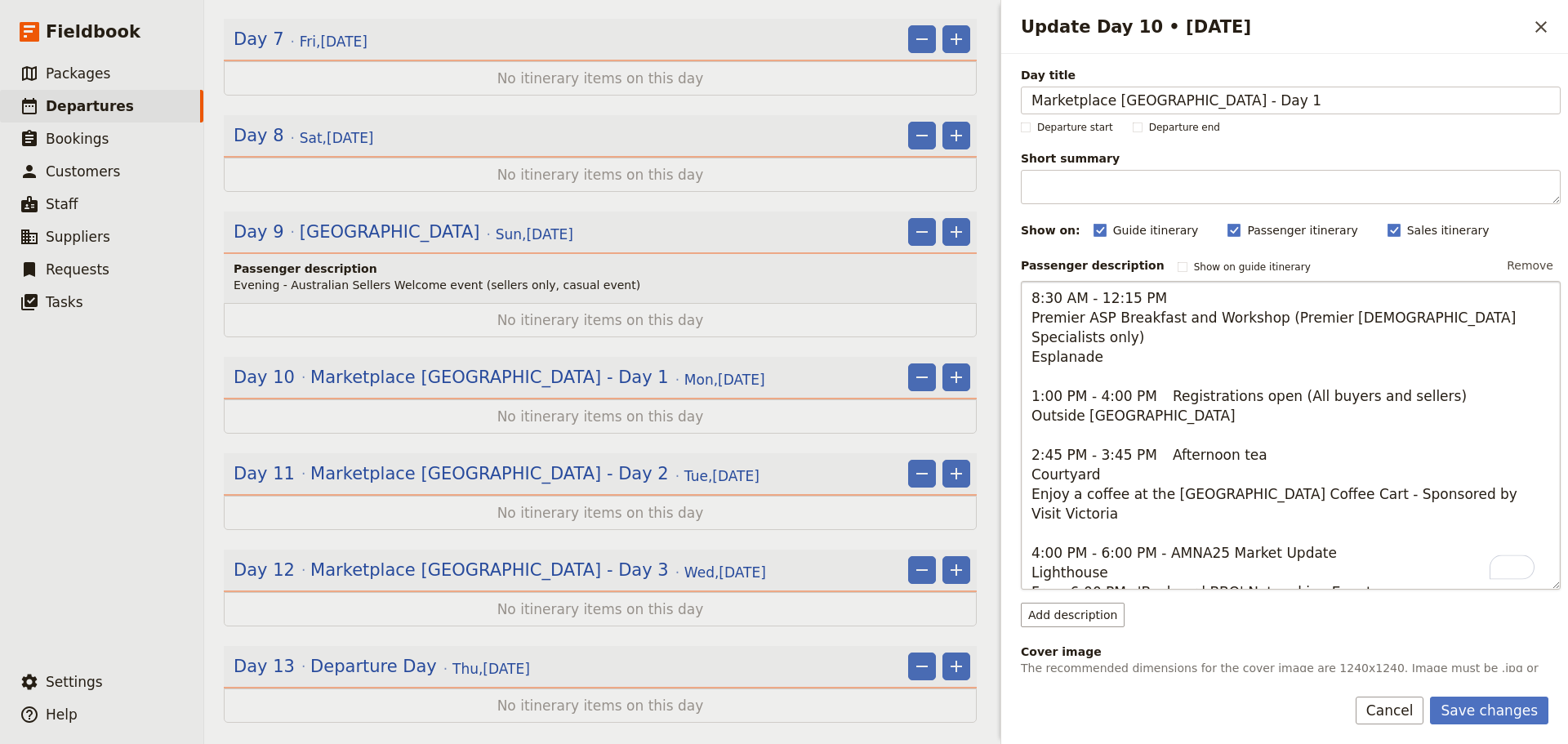
click at [1341, 521] on textarea "8:30 AM - 12:15 PM Premier ASP Breakfast and Workshop (Premier [DEMOGRAPHIC_DAT…" at bounding box center [1291, 435] width 540 height 309
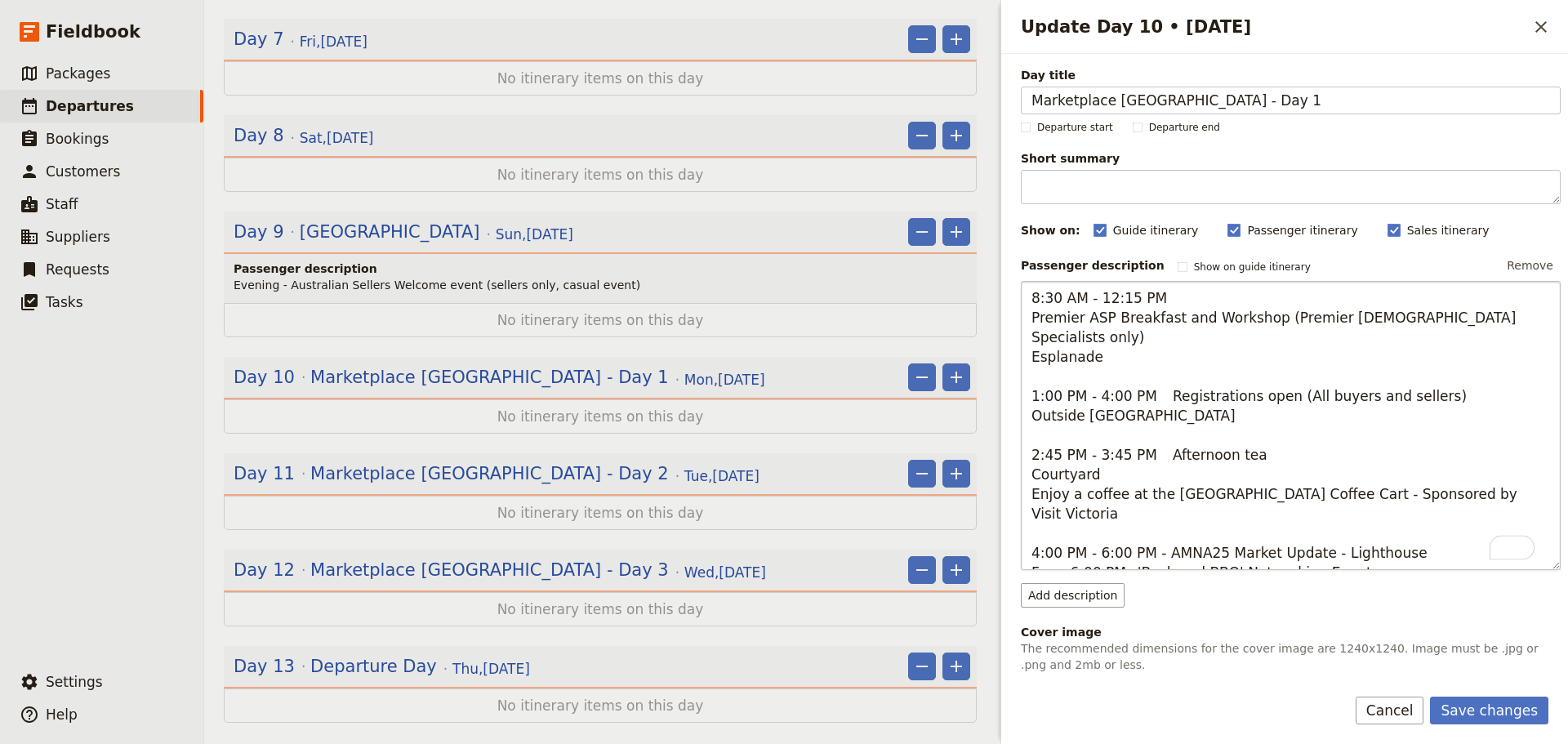
click at [1434, 517] on textarea "8:30 AM - 12:15 PM Premier ASP Breakfast and Workshop (Premier [DEMOGRAPHIC_DAT…" at bounding box center [1291, 425] width 540 height 289
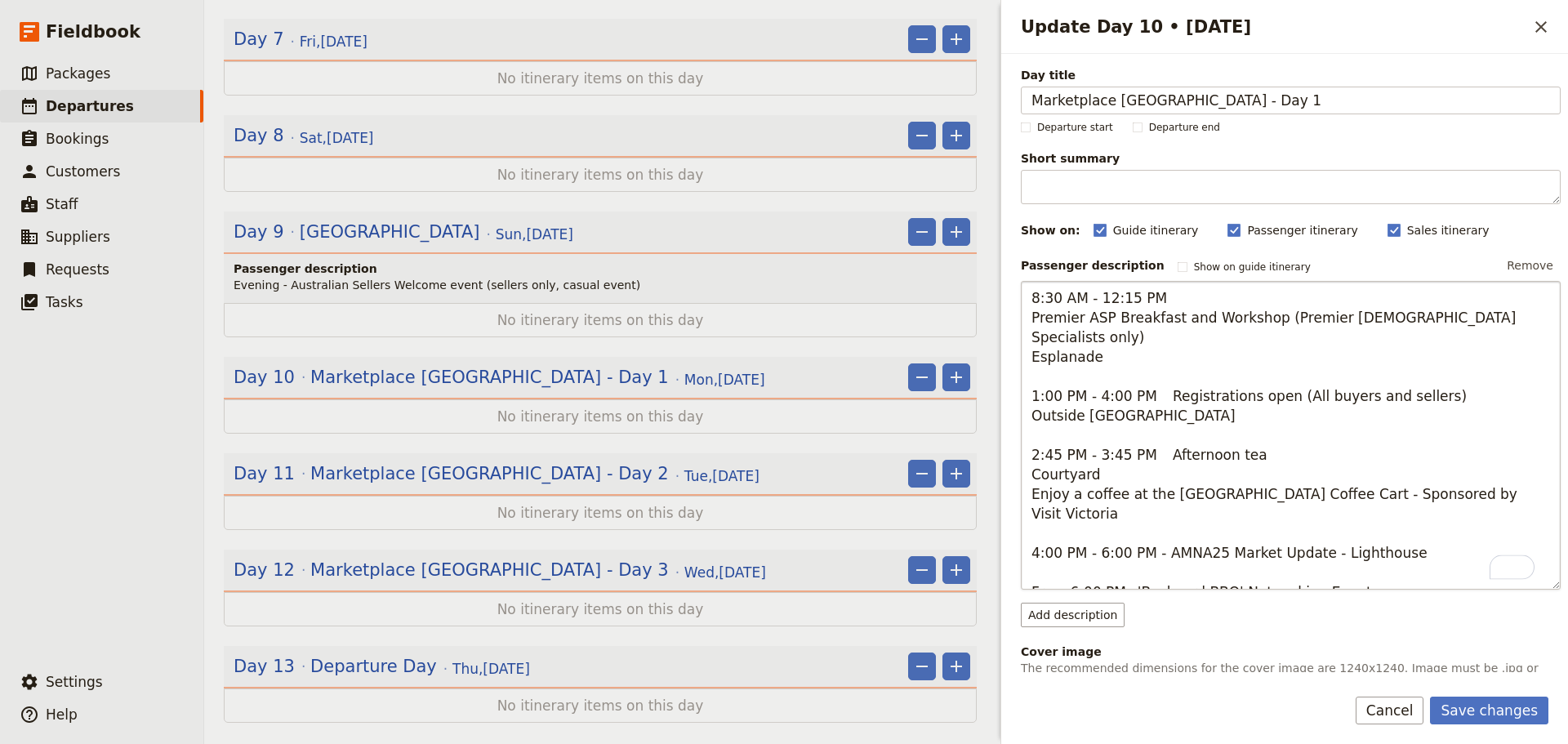
click at [1032, 575] on textarea "8:30 AM - 12:15 PM Premier ASP Breakfast and Workshop (Premier [DEMOGRAPHIC_DAT…" at bounding box center [1291, 435] width 540 height 309
click at [1473, 312] on textarea "8:30 AM - 12:15 PM Premier ASP Breakfast and Workshop (Premier [DEMOGRAPHIC_DAT…" at bounding box center [1291, 425] width 540 height 289
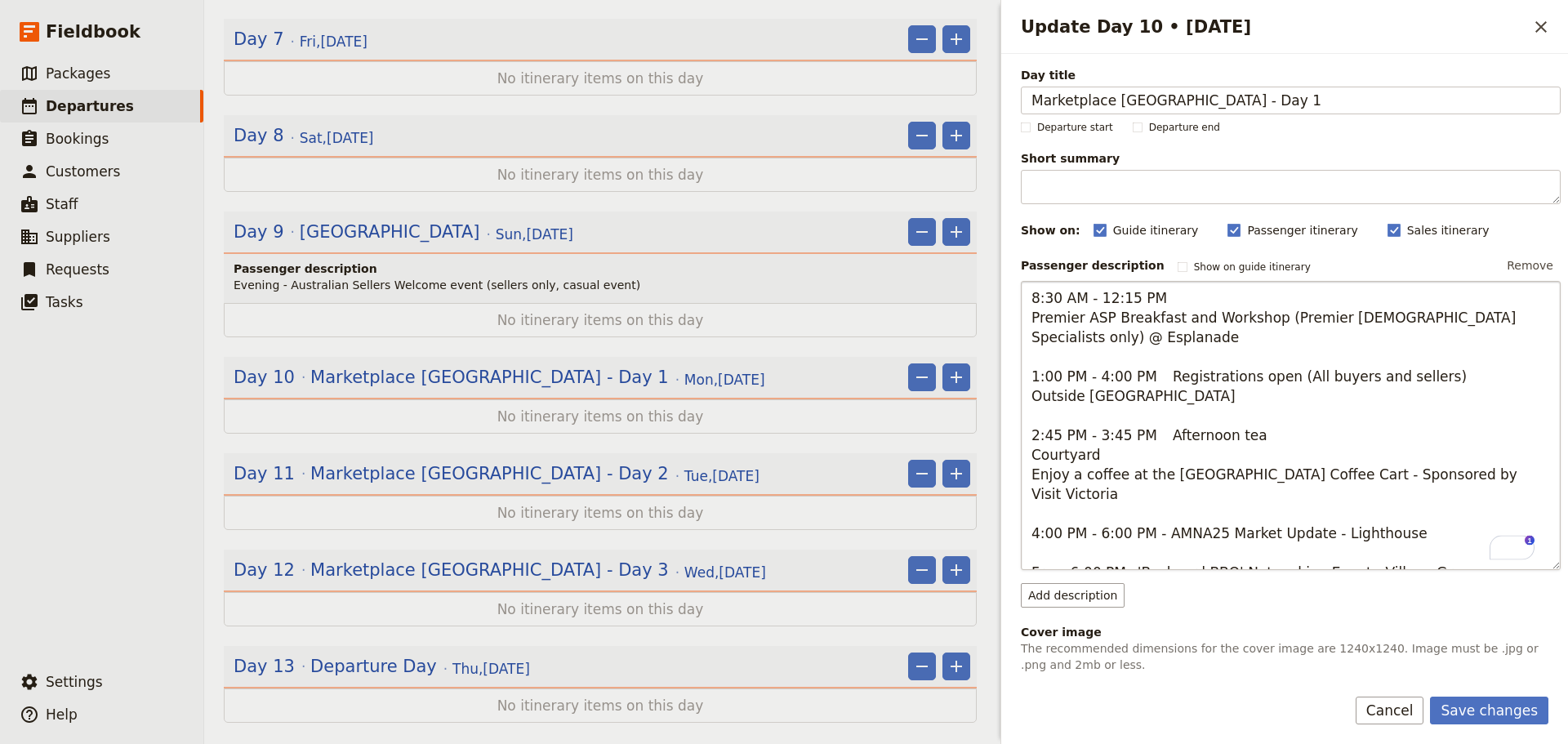
click at [1428, 375] on textarea "8:30 AM - 12:15 PM Premier ASP Breakfast and Workshop (Premier [DEMOGRAPHIC_DAT…" at bounding box center [1291, 425] width 540 height 289
click at [1271, 435] on textarea "8:30 AM - 12:15 PM Premier ASP Breakfast and Workshop (Premier [DEMOGRAPHIC_DAT…" at bounding box center [1291, 425] width 540 height 289
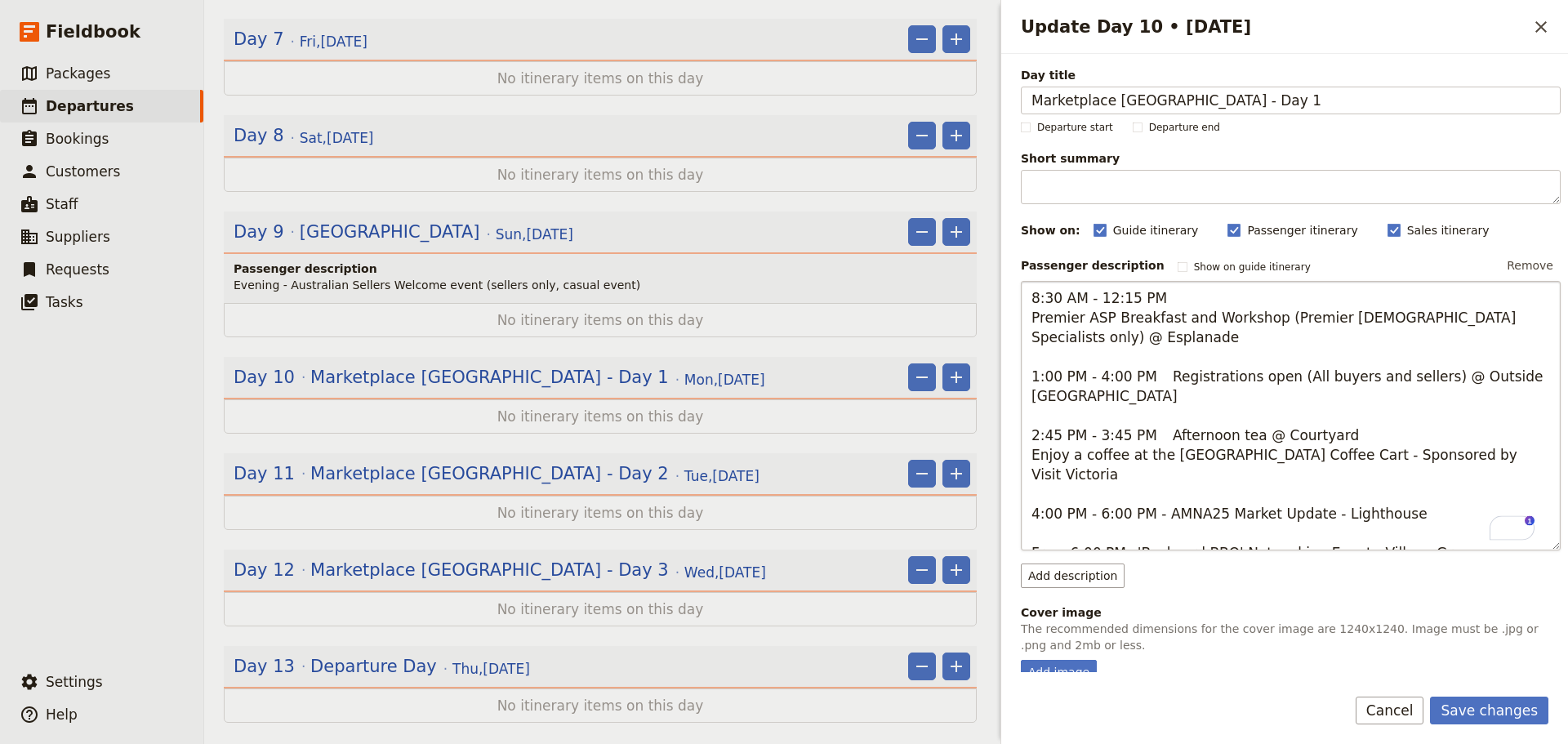
click at [1318, 502] on textarea "8:30 AM - 12:15 PM Premier ASP Breakfast and Workshop (Premier [DEMOGRAPHIC_DAT…" at bounding box center [1291, 415] width 540 height 270
click at [1331, 538] on textarea "8:30 AM - 12:15 PM Premier ASP Breakfast and Workshop (Premier [DEMOGRAPHIC_DAT…" at bounding box center [1291, 415] width 540 height 270
type textarea "8:30 AM - 12:15 PM Premier ASP Breakfast and Workshop (Premier [DEMOGRAPHIC_DAT…"
click at [1471, 697] on button "Save changes" at bounding box center [1489, 711] width 119 height 28
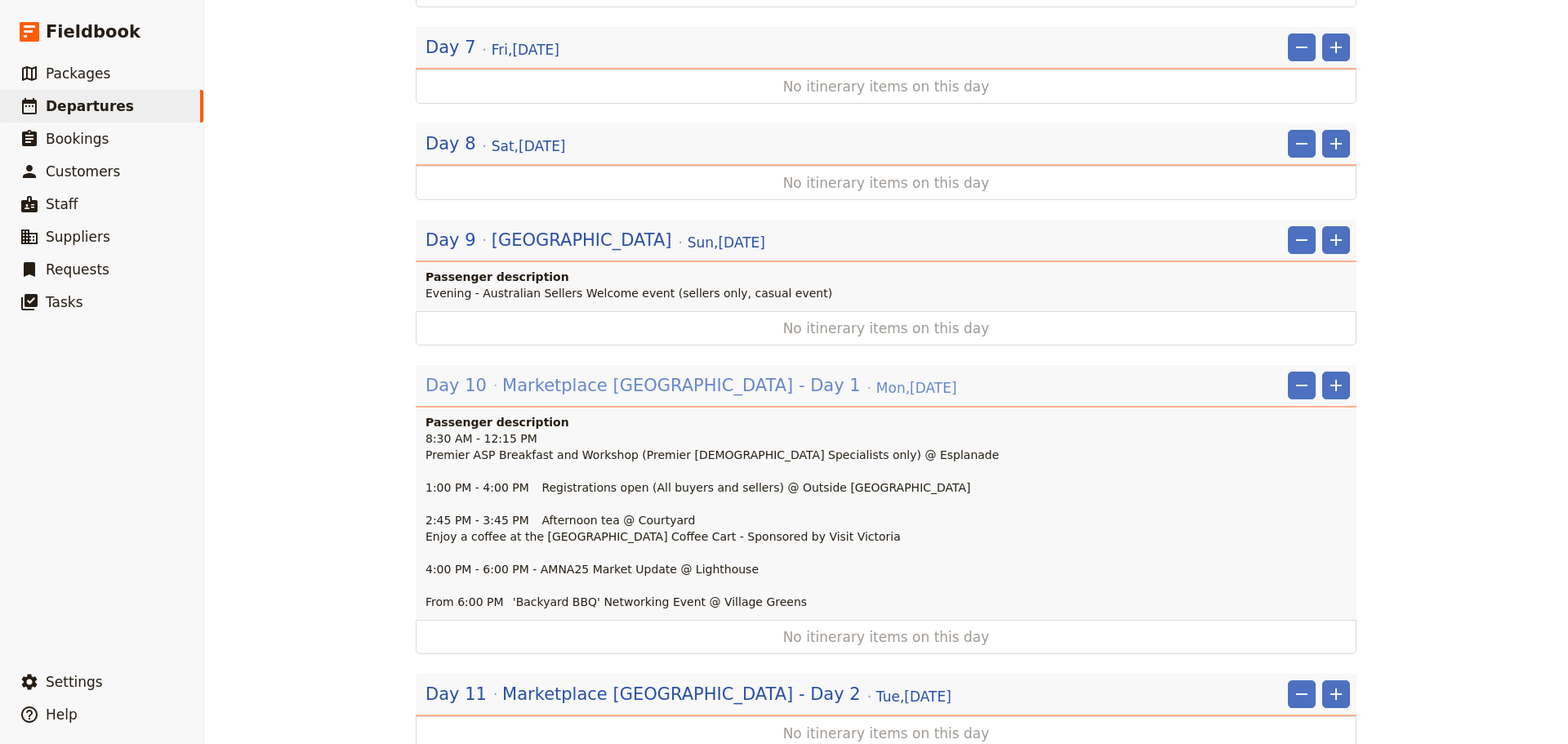
click at [608, 373] on span "Marketplace [GEOGRAPHIC_DATA] - Day 1" at bounding box center [681, 386] width 359 height 24
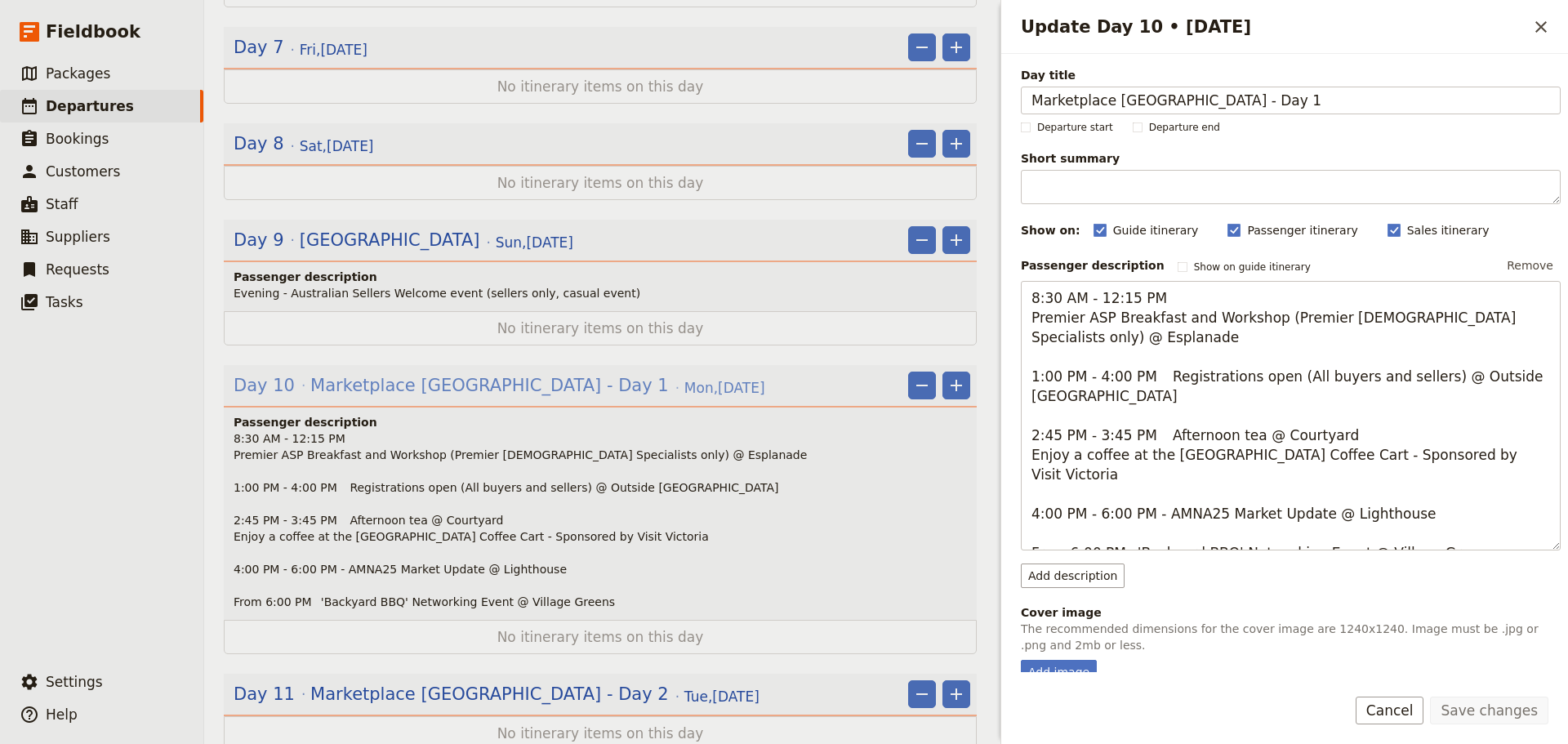
scroll to position [1471, 0]
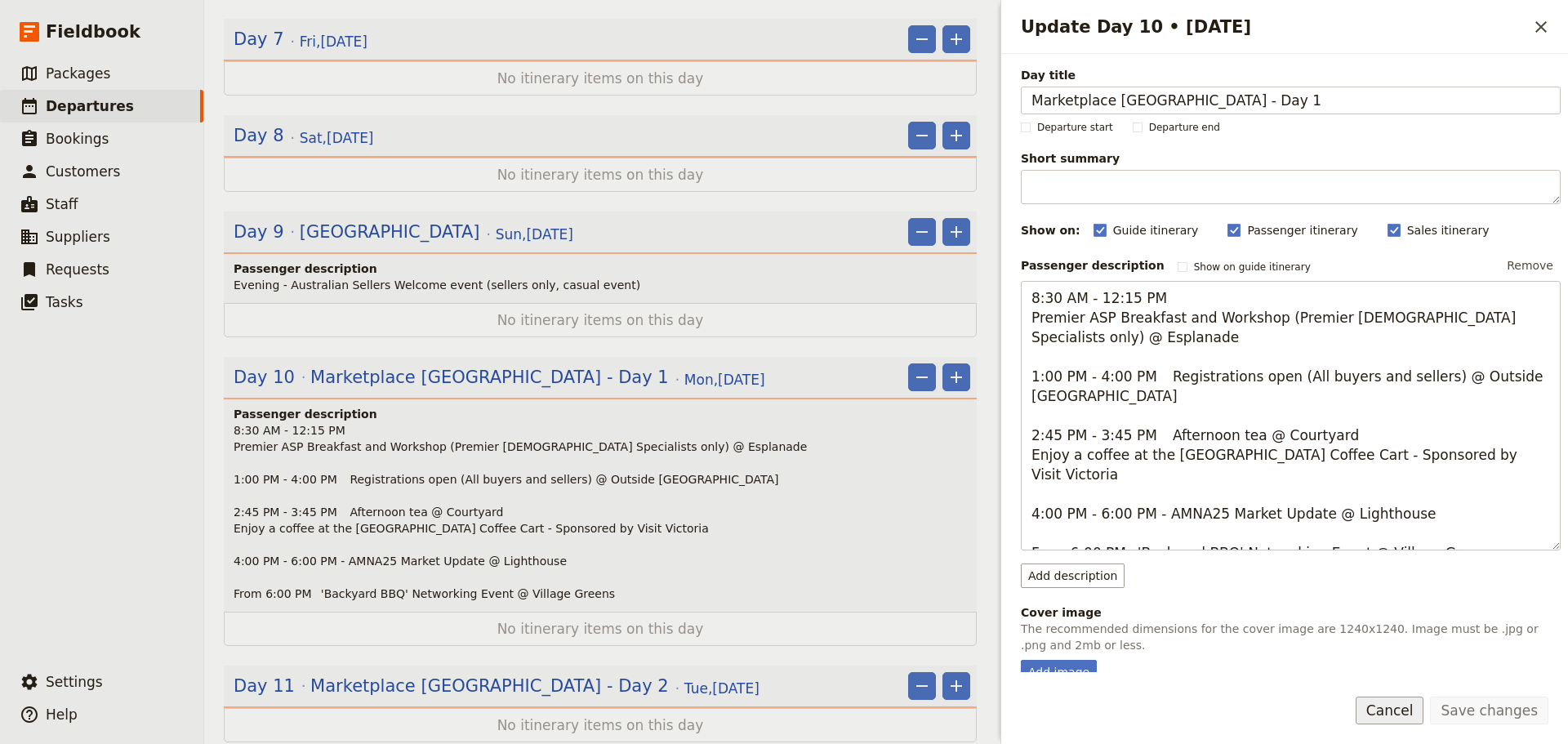
click at [1420, 721] on button "Cancel" at bounding box center [1390, 711] width 69 height 28
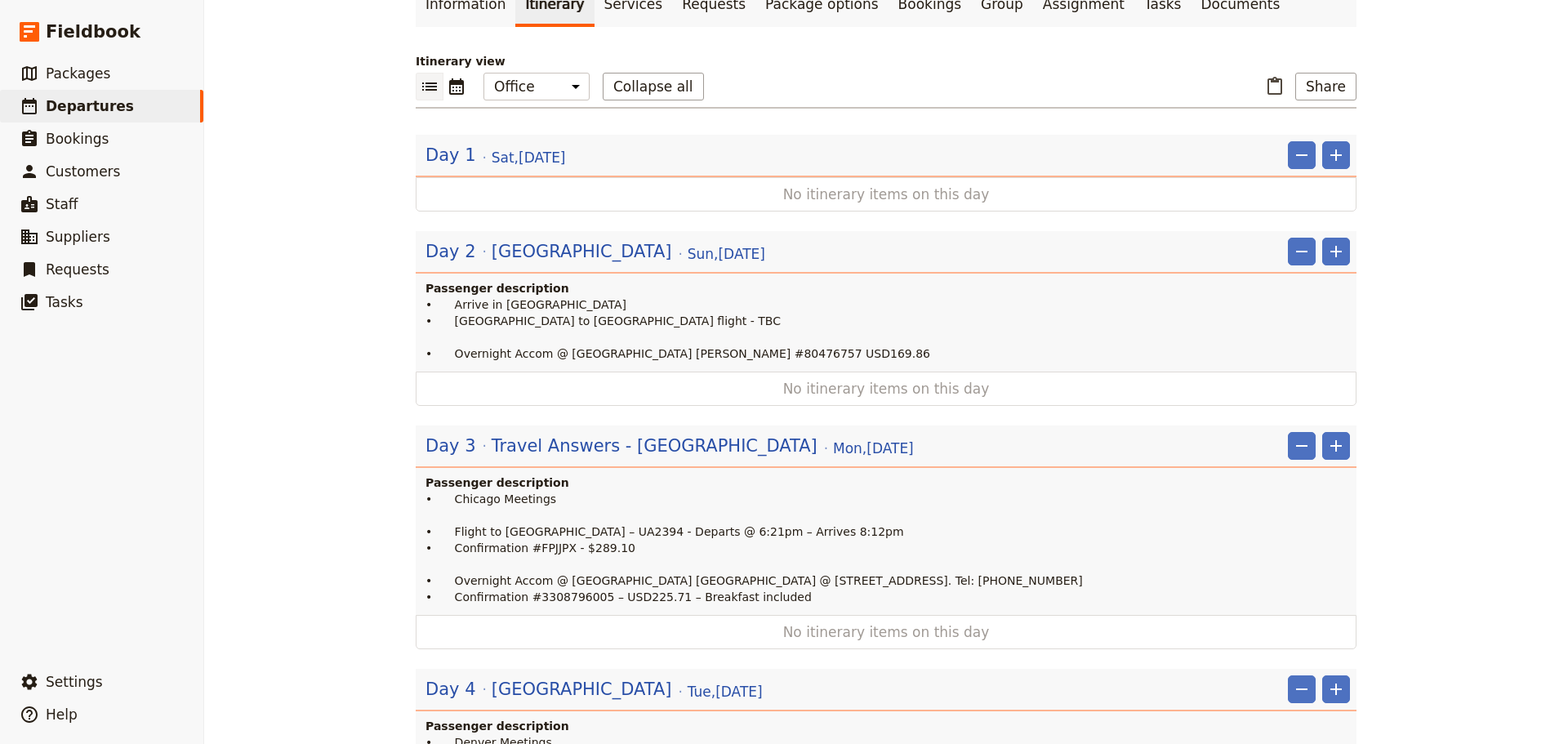
scroll to position [0, 0]
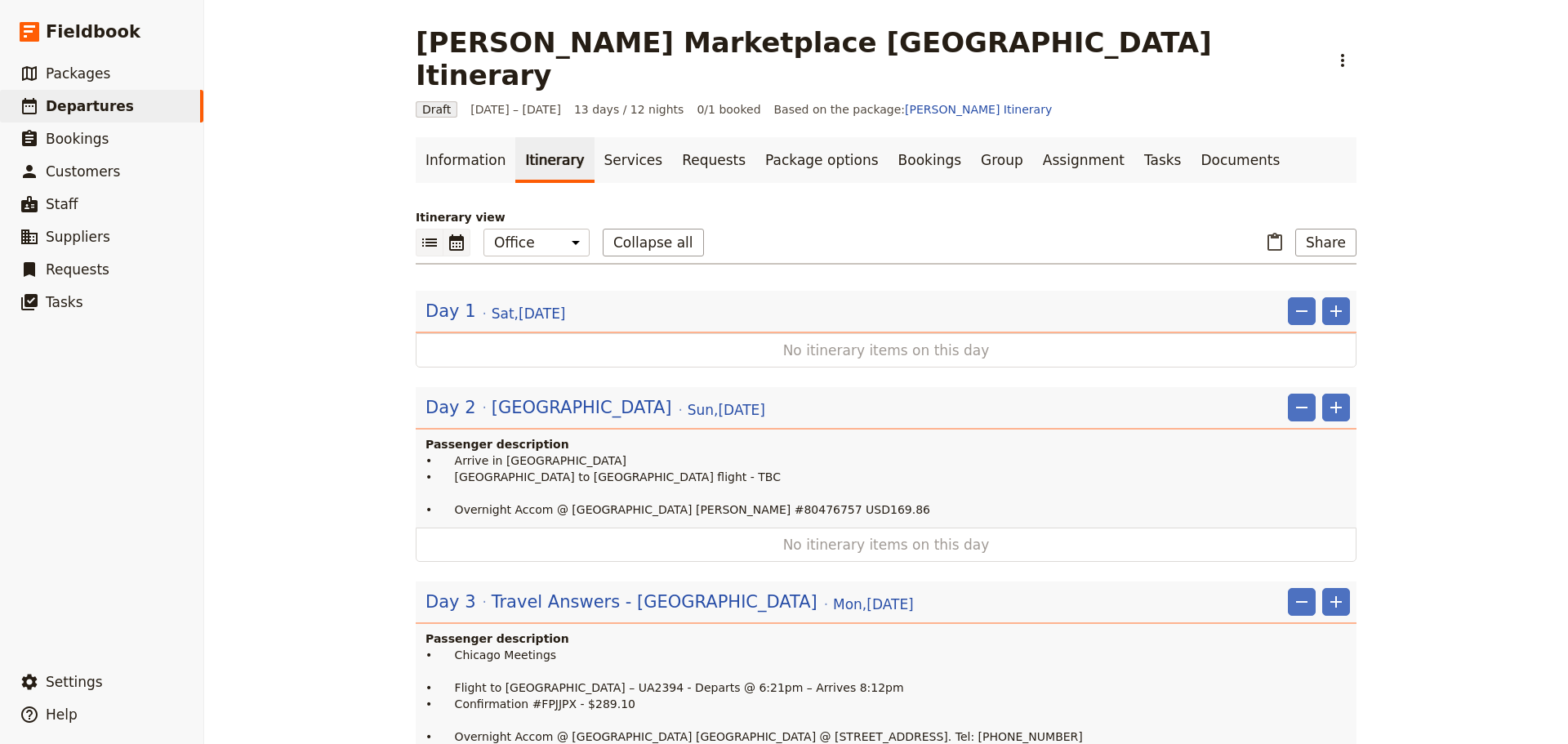
click at [454, 235] on icon "Calendar view" at bounding box center [456, 242] width 15 height 17
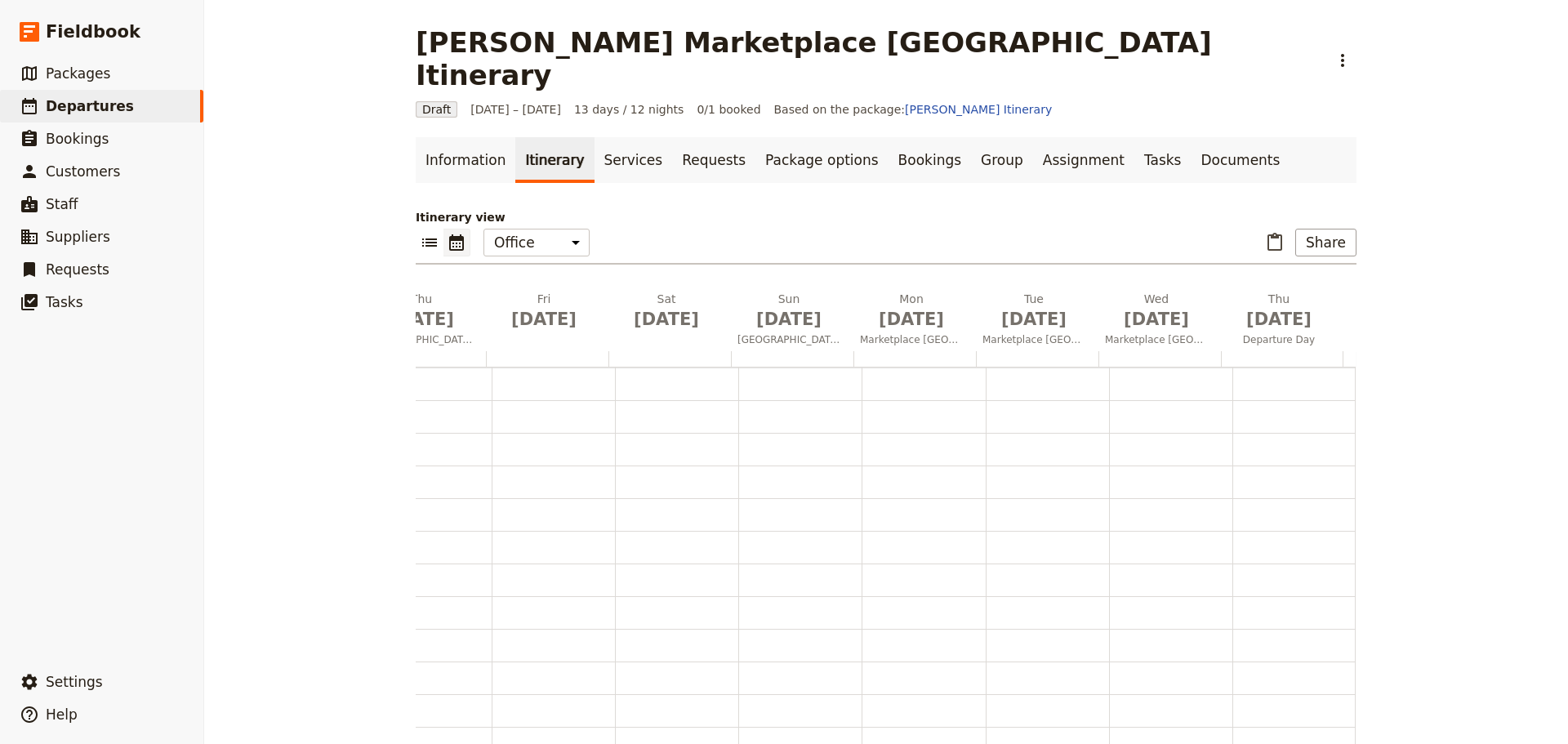
scroll to position [0, 713]
click at [887, 307] on span "[DATE]" at bounding box center [904, 319] width 103 height 24
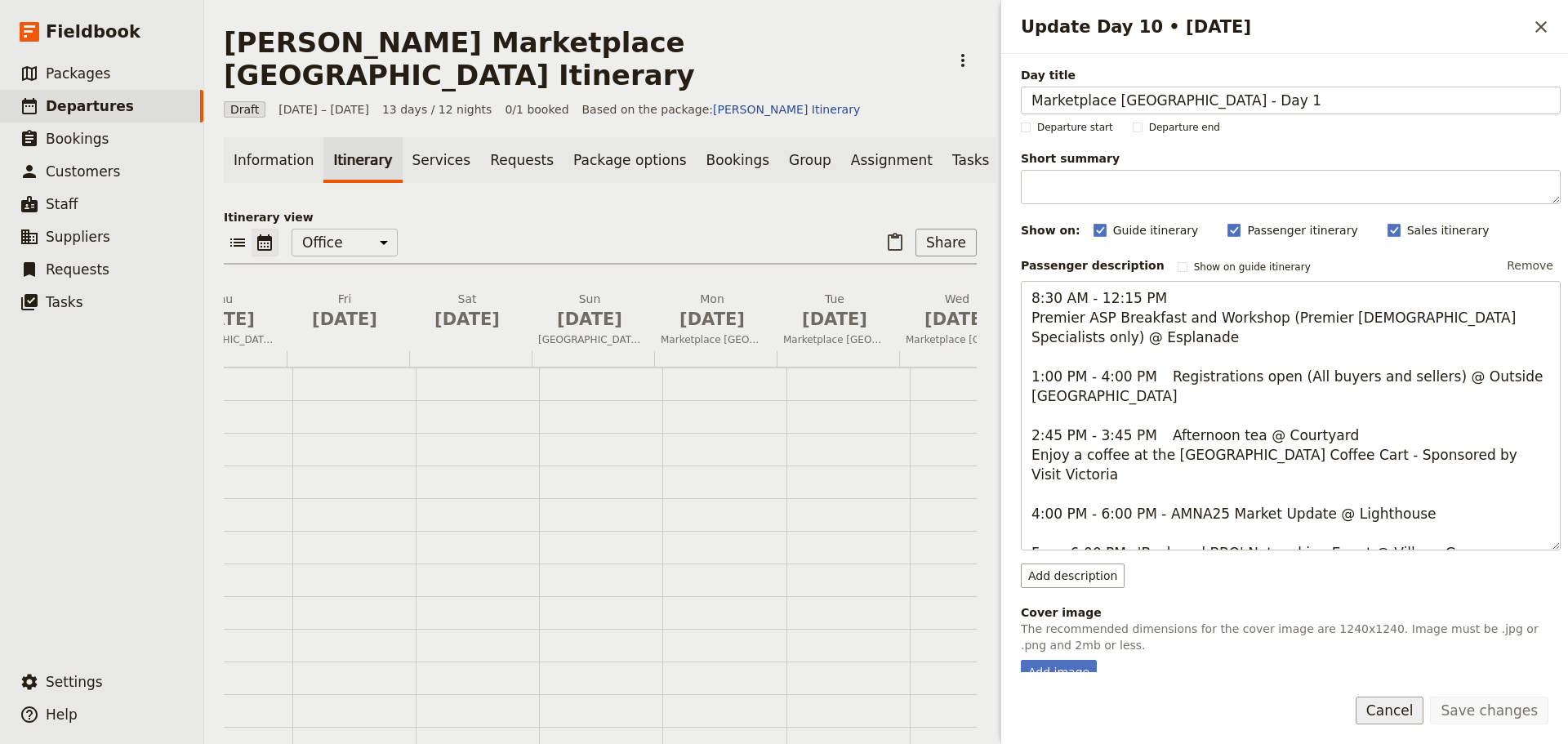
click at [1408, 717] on button "Cancel" at bounding box center [1390, 711] width 69 height 28
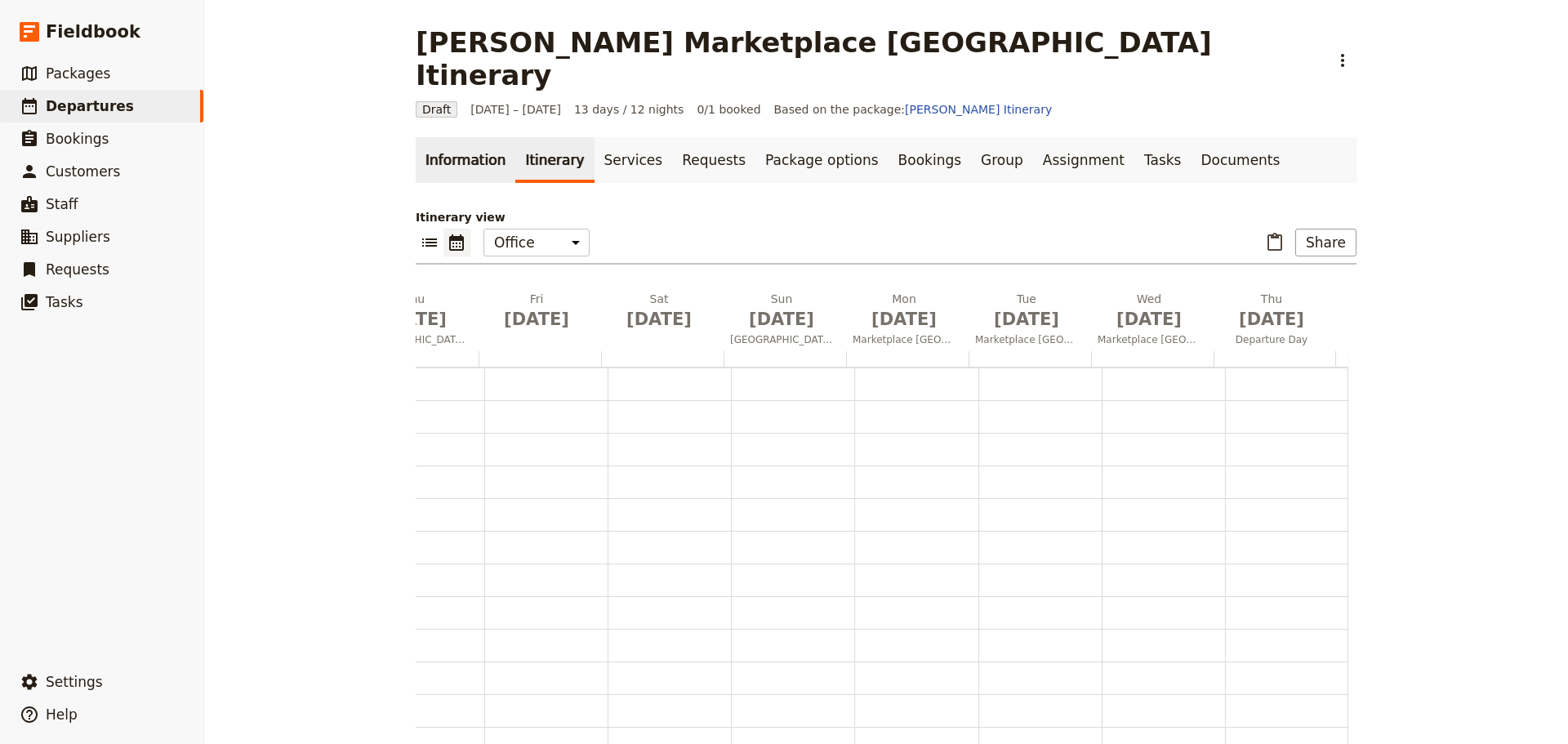
click at [481, 137] on link "Information" at bounding box center [466, 160] width 99 height 45
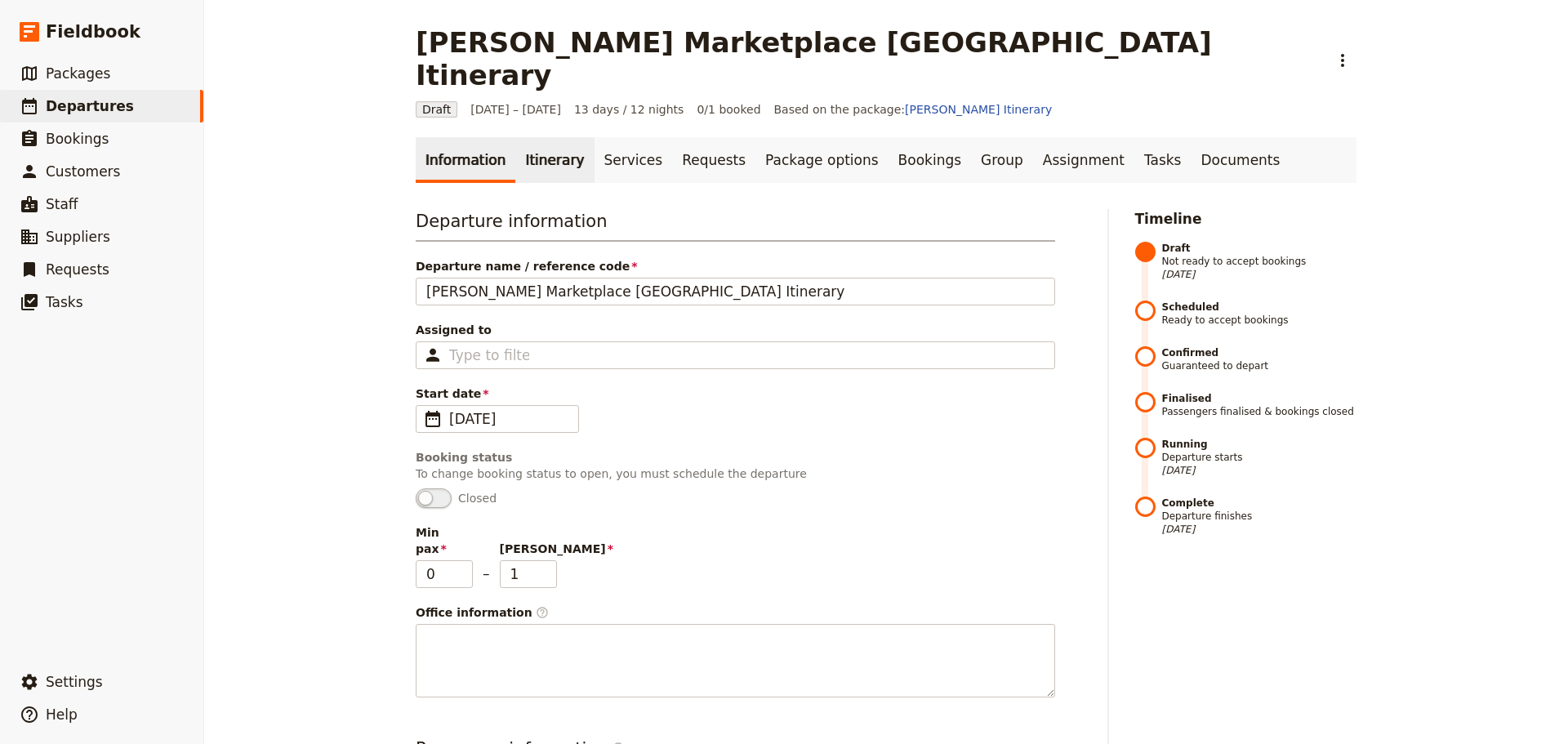
click at [531, 137] on link "Itinerary" at bounding box center [555, 160] width 79 height 45
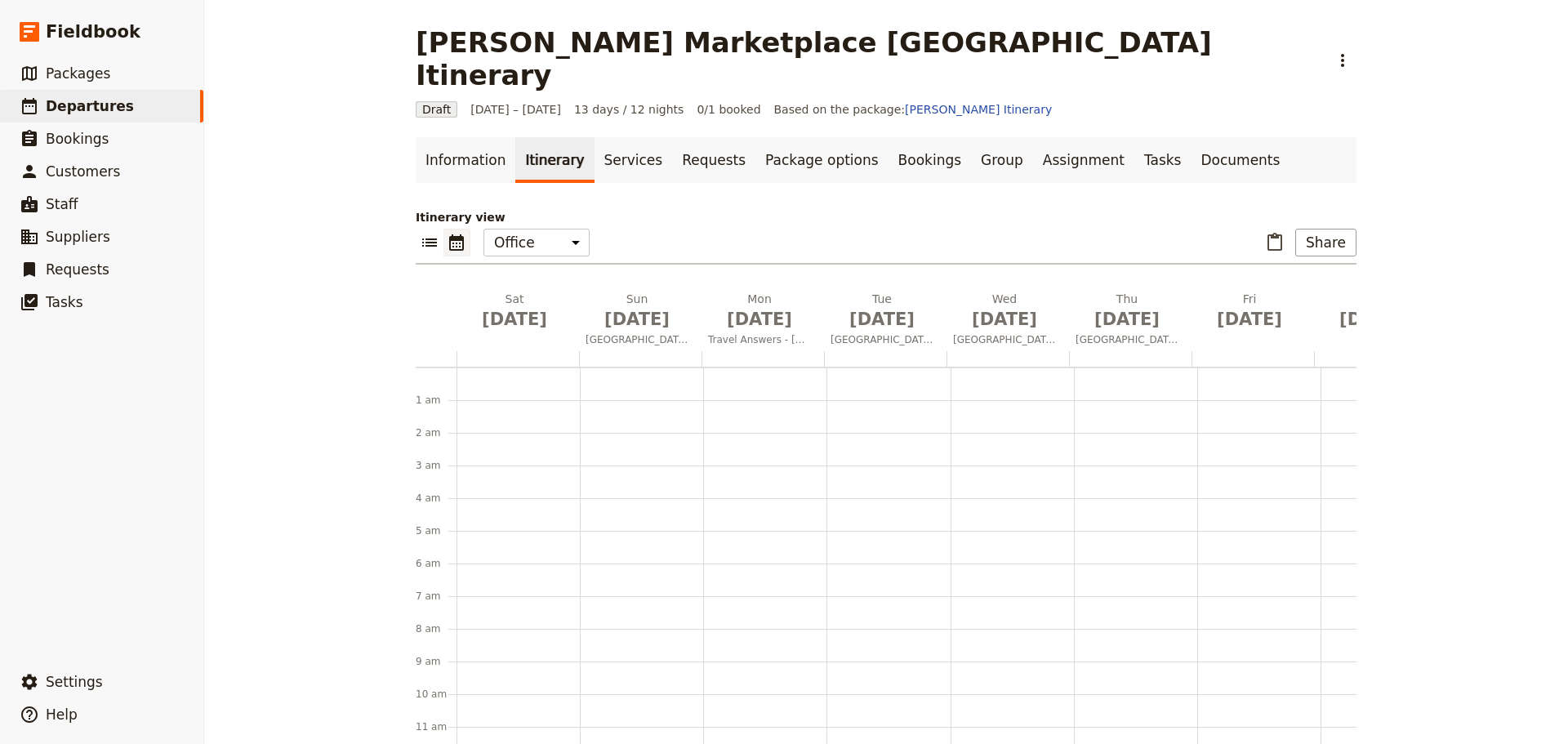
scroll to position [212, 0]
drag, startPoint x: 1117, startPoint y: 127, endPoint x: 1139, endPoint y: 124, distance: 22.2
click at [1191, 137] on link "Documents" at bounding box center [1240, 160] width 99 height 45
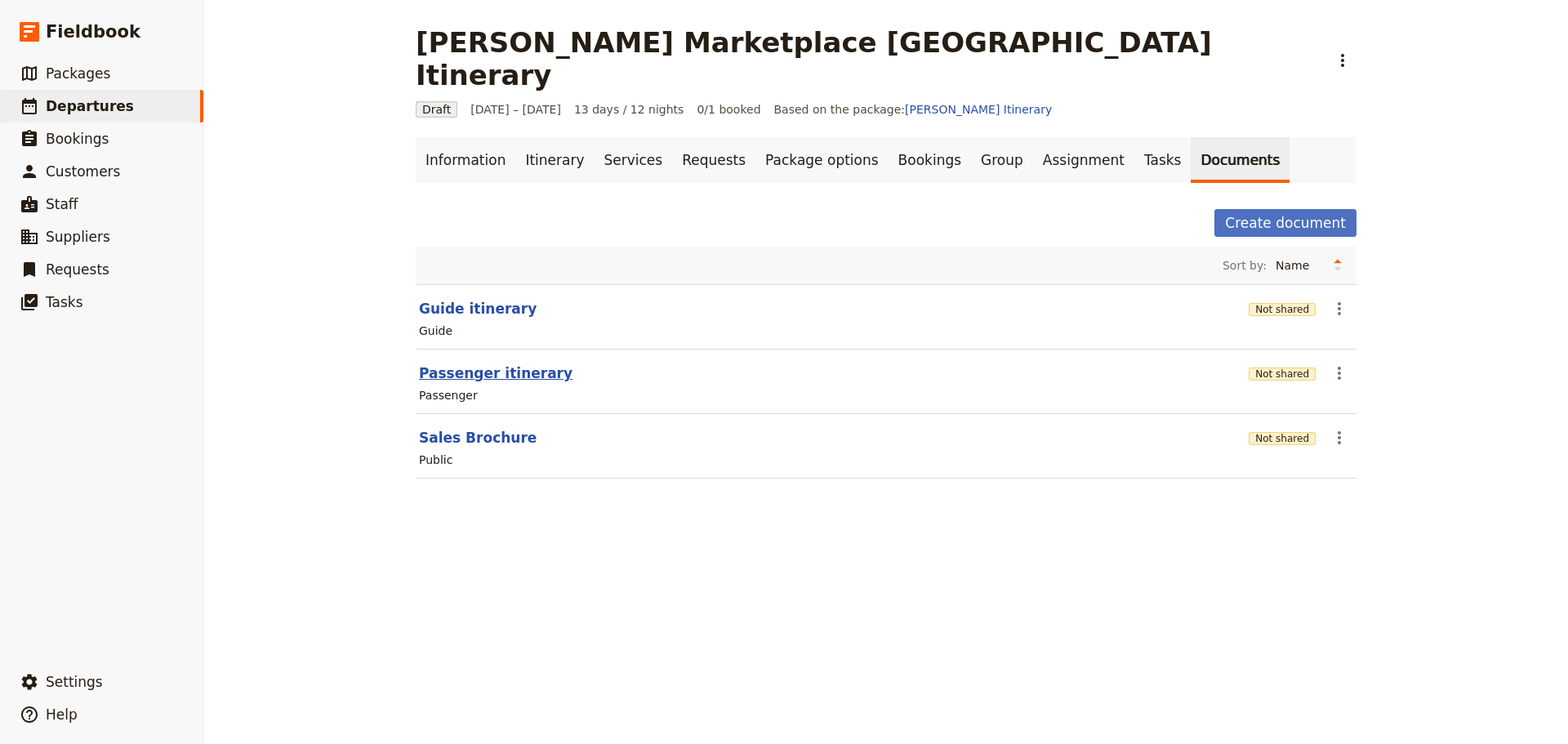
click at [474, 364] on button "Passenger itinerary" at bounding box center [496, 373] width 154 height 19
select select "PASSENGER"
select select "RUN_SHEET"
select select "DEFAULT"
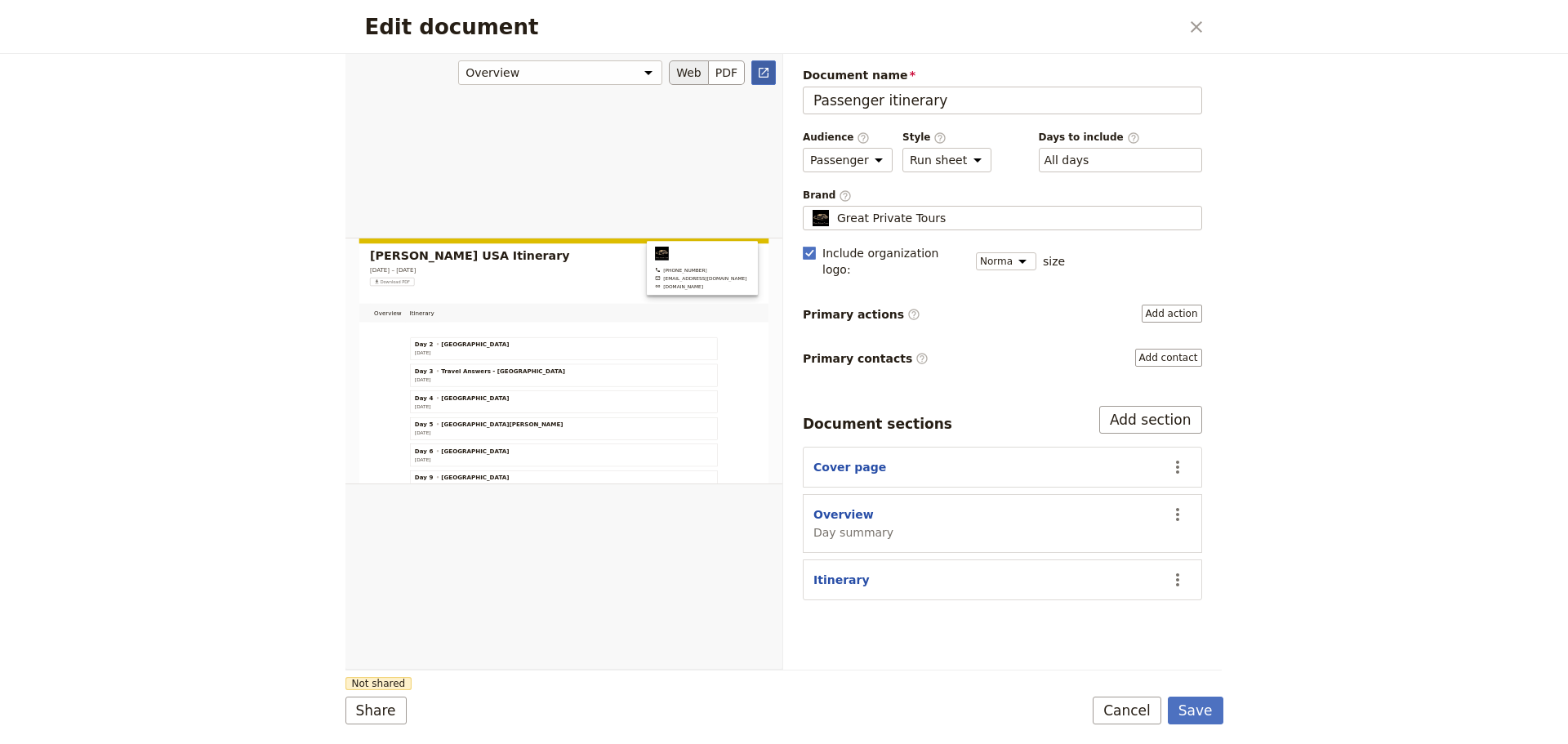
click at [761, 65] on link "​" at bounding box center [763, 72] width 24 height 24
click at [1128, 710] on button "Cancel" at bounding box center [1127, 711] width 69 height 28
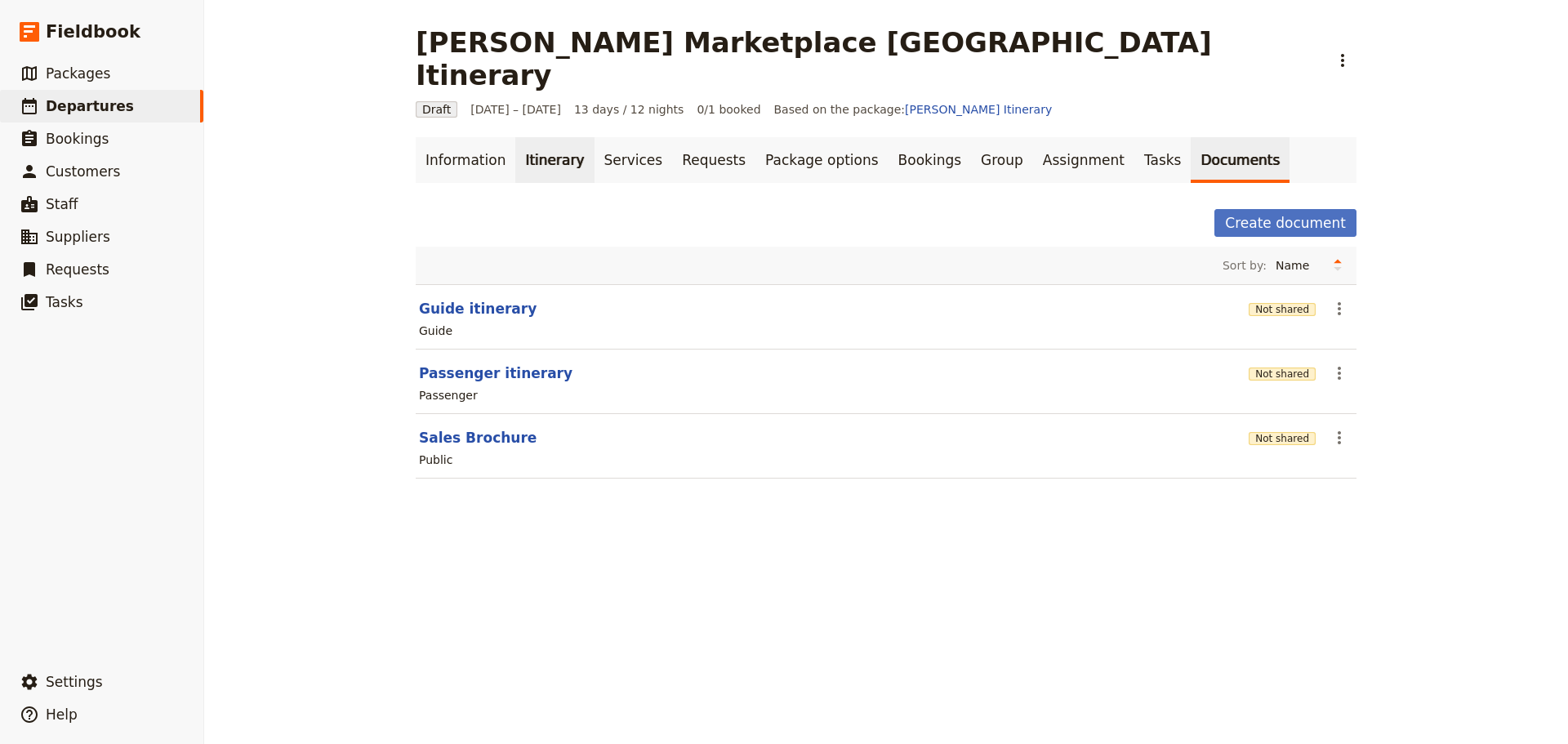
click at [526, 137] on link "Itinerary" at bounding box center [555, 160] width 79 height 45
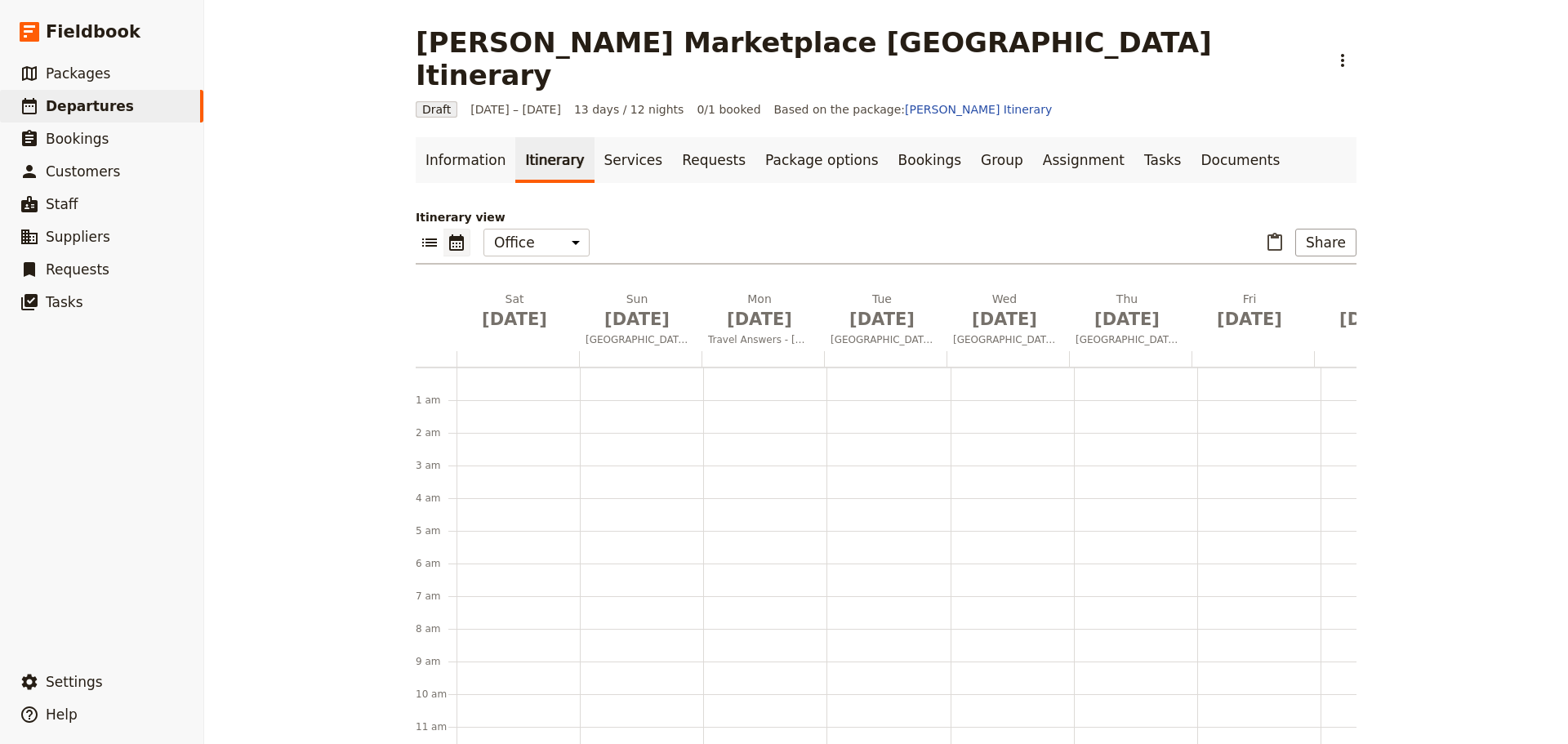
scroll to position [212, 0]
click at [420, 233] on icon "List view" at bounding box center [429, 242] width 19 height 19
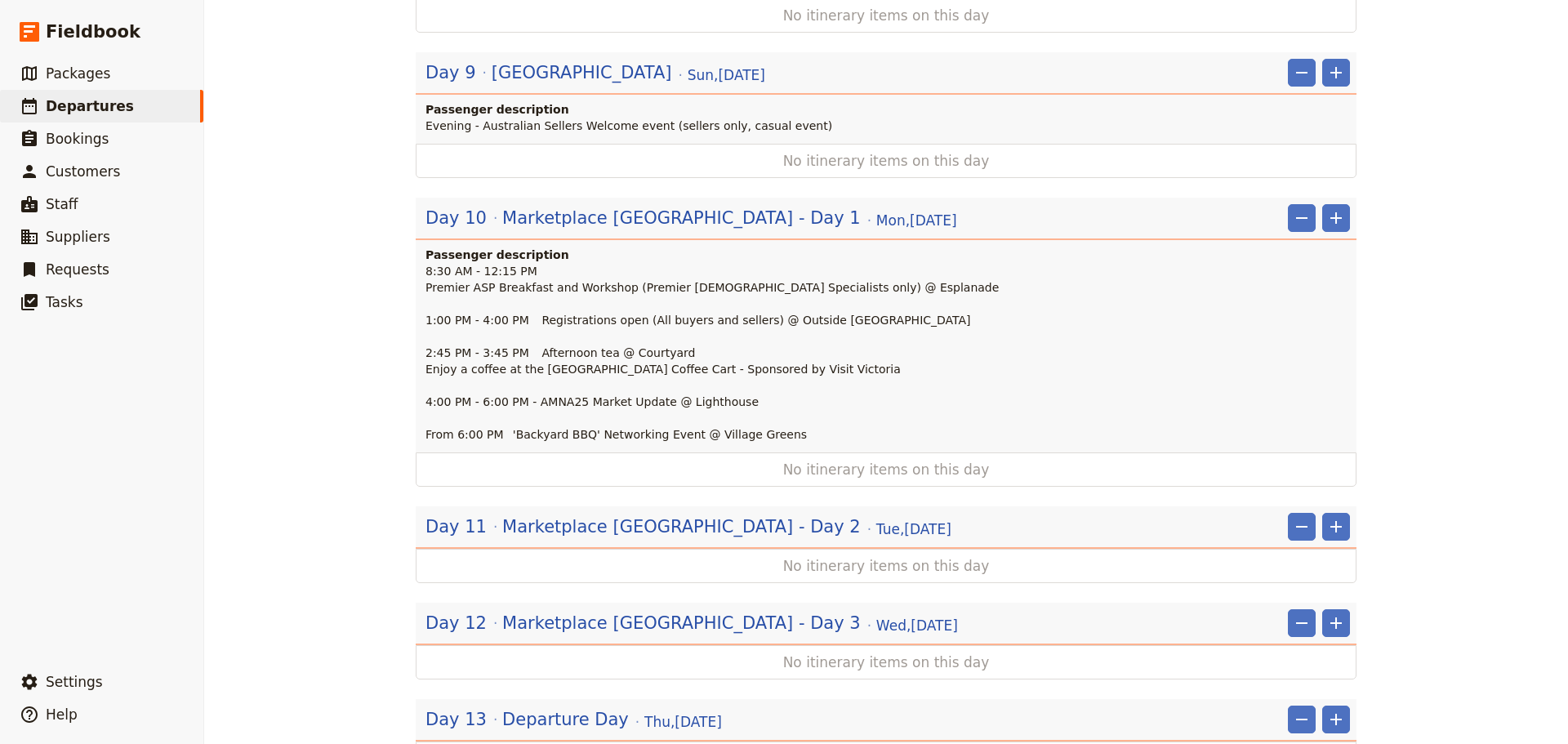
scroll to position [1633, 0]
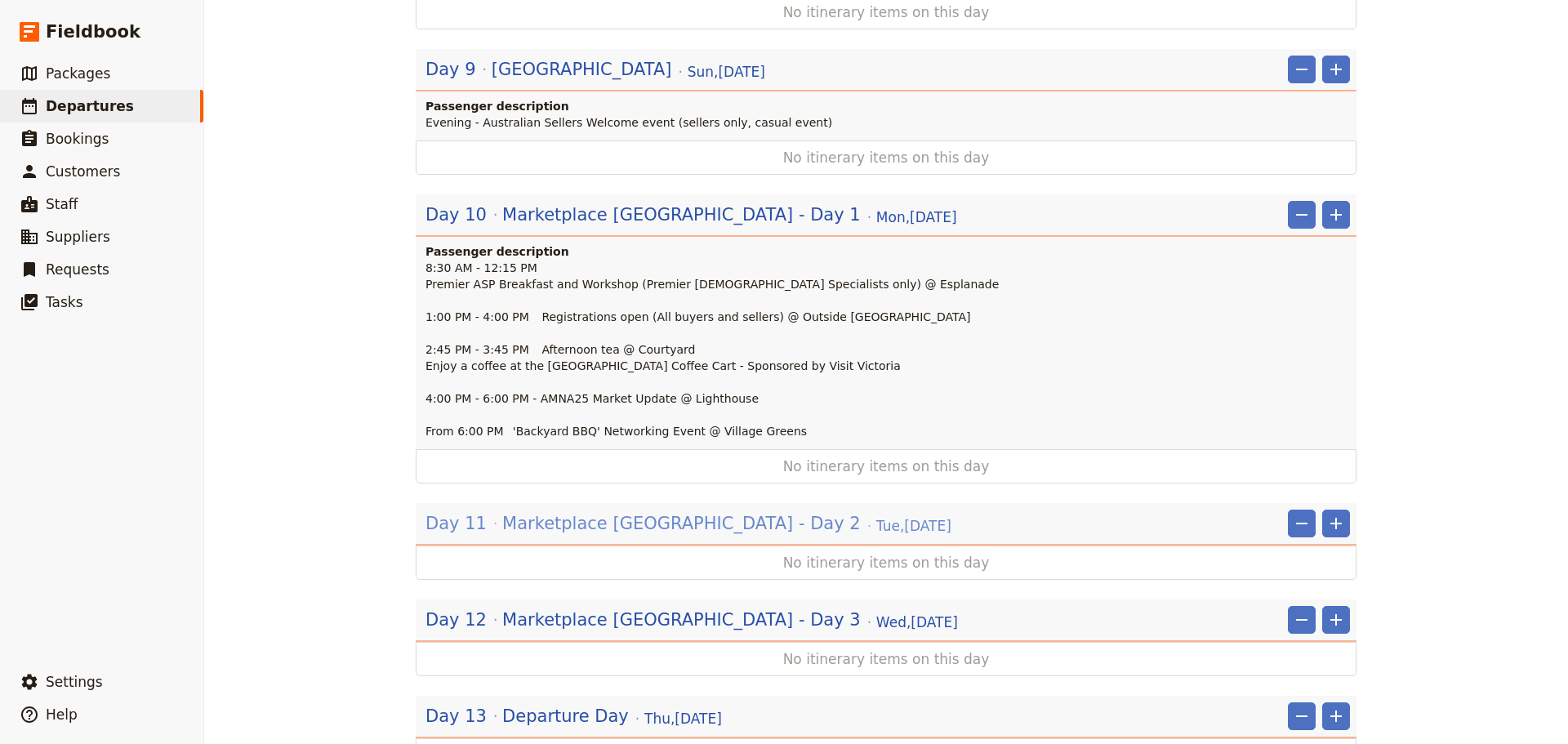
click at [640, 511] on span "Marketplace [GEOGRAPHIC_DATA] - Day 2" at bounding box center [681, 523] width 359 height 24
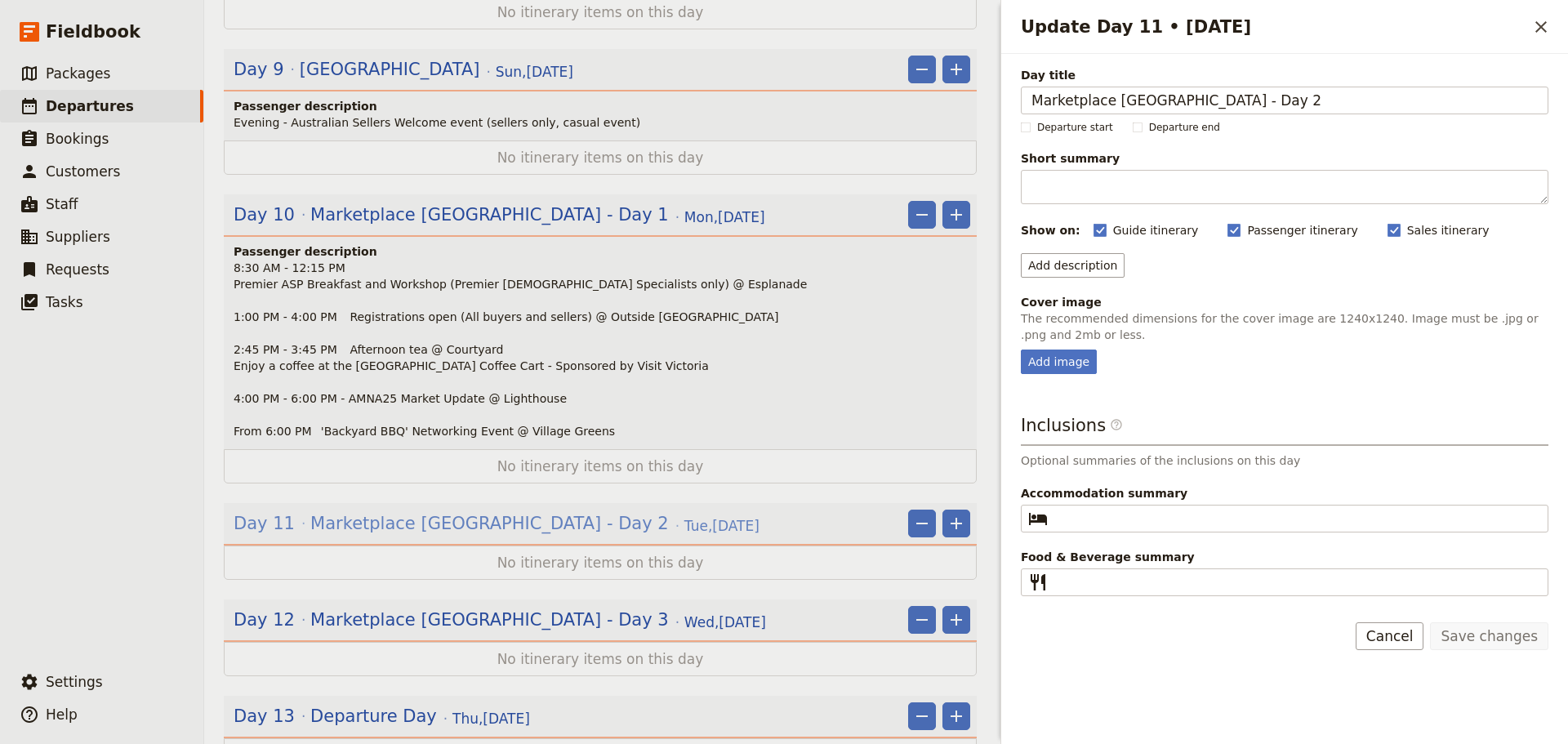
scroll to position [1642, 0]
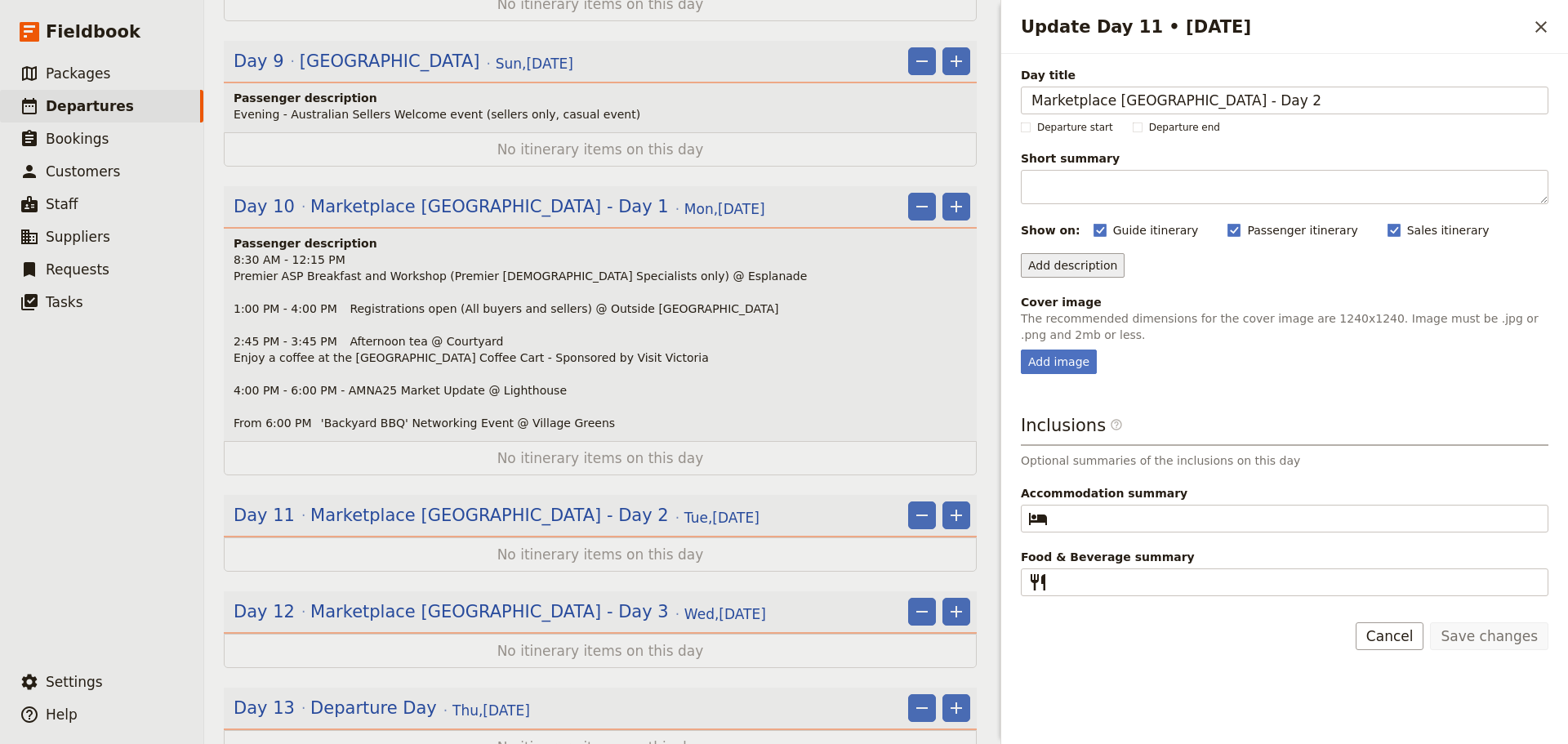
click at [1083, 262] on button "Add description" at bounding box center [1072, 265] width 104 height 24
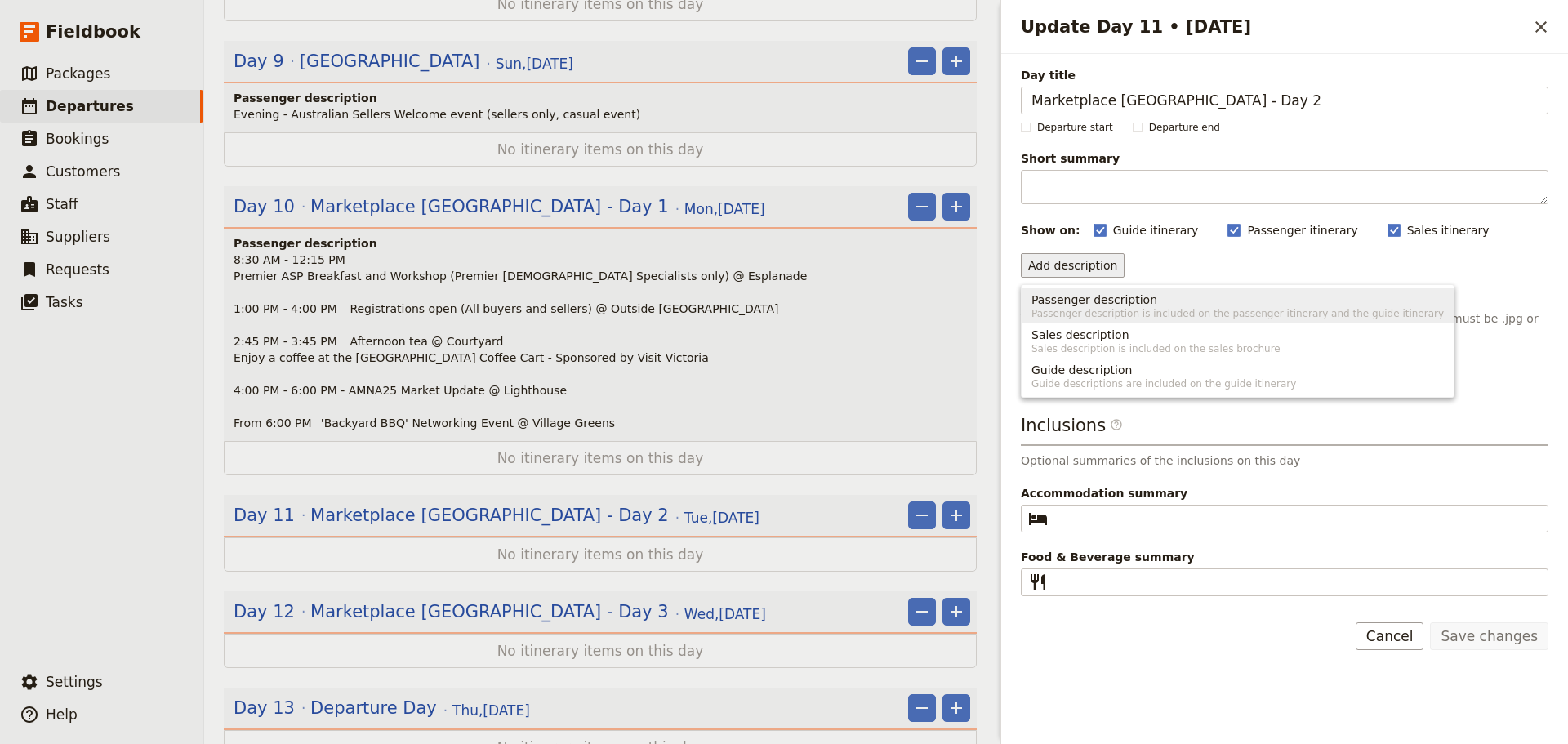
click at [1077, 294] on span "Passenger description" at bounding box center [1094, 299] width 126 height 17
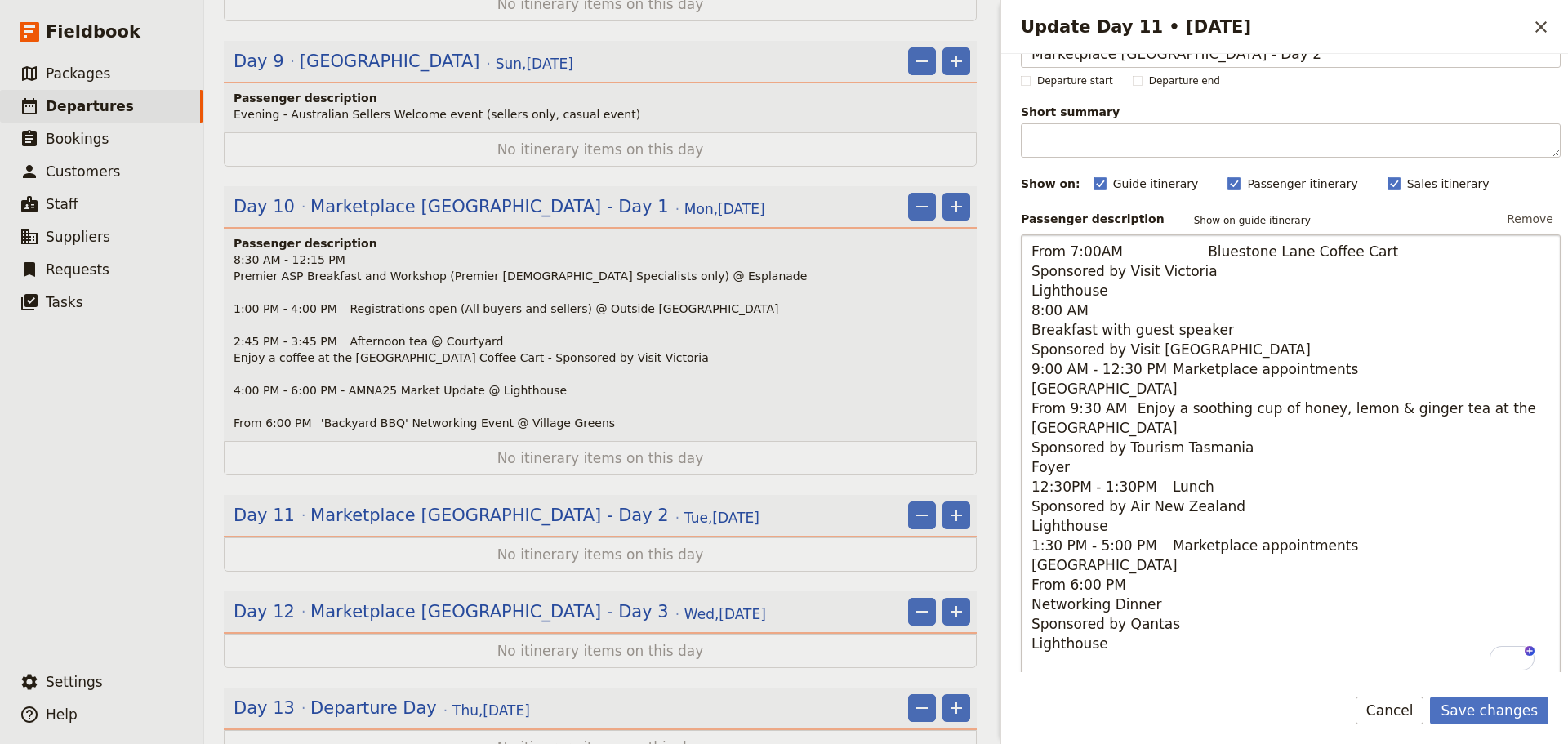
scroll to position [46, 0]
click at [1187, 246] on textarea "From 7:00AM Bluestone Lane Coffee Cart Sponsored by Visit Victoria Lighthouse 8…" at bounding box center [1291, 457] width 540 height 446
drag, startPoint x: 1185, startPoint y: 254, endPoint x: 1117, endPoint y: 252, distance: 68.0
click at [1117, 252] on textarea "From 7:00AM Bluestone Lane Coffee Cart Sponsored by Visit Victoria Lighthouse 8…" at bounding box center [1291, 457] width 540 height 446
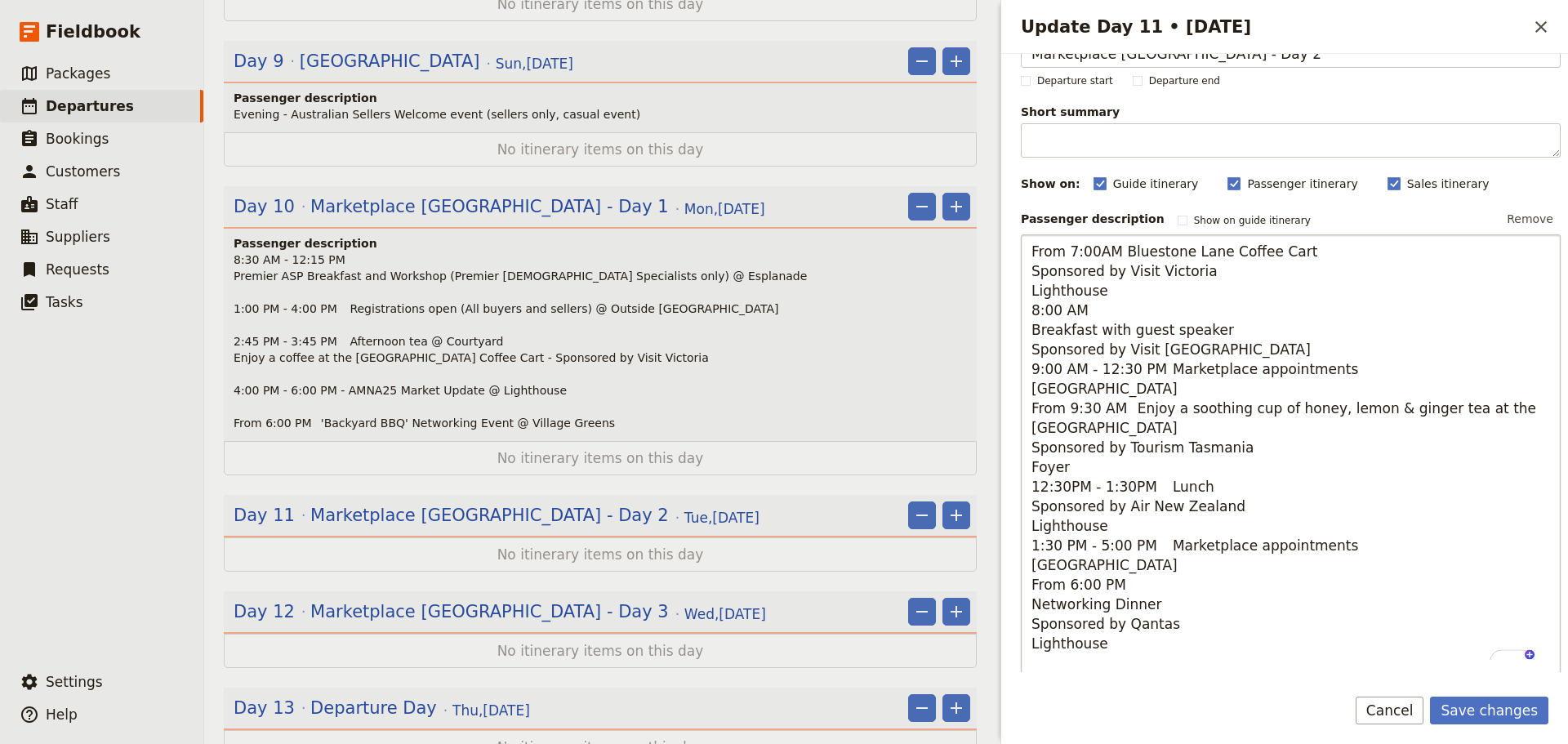
click at [1367, 242] on textarea "From 7:00AM Bluestone Lane Coffee Cart Sponsored by Visit Victoria Lighthouse 8…" at bounding box center [1291, 457] width 540 height 446
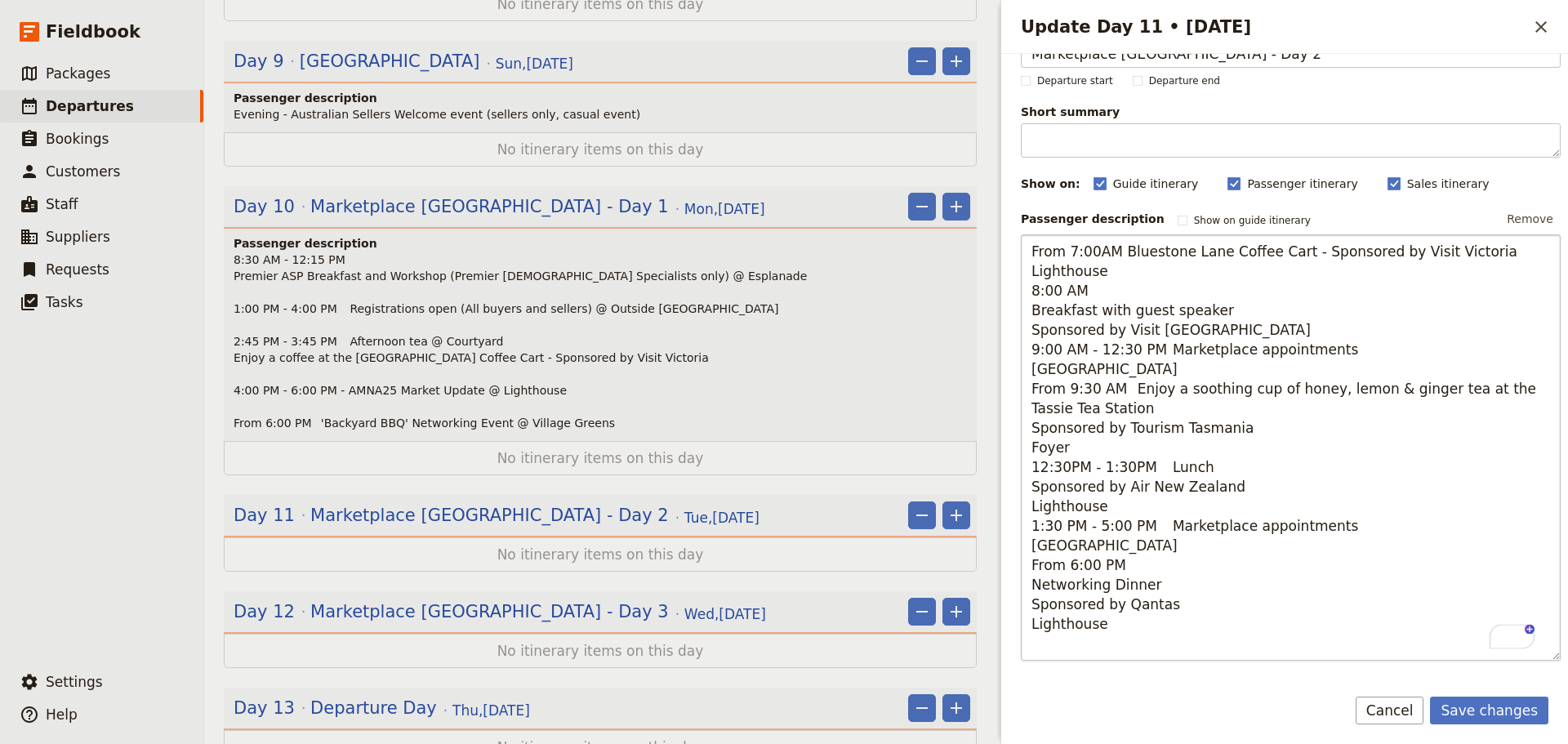
click at [1523, 251] on textarea "From 7:00AM Bluestone Lane Coffee Cart - Sponsored by Visit Victoria Lighthouse…" at bounding box center [1291, 447] width 540 height 427
click at [1131, 276] on textarea "From 7:00AM Bluestone Lane Coffee Cart - Sponsored by Visit Victoria @ Lighthou…" at bounding box center [1291, 447] width 540 height 427
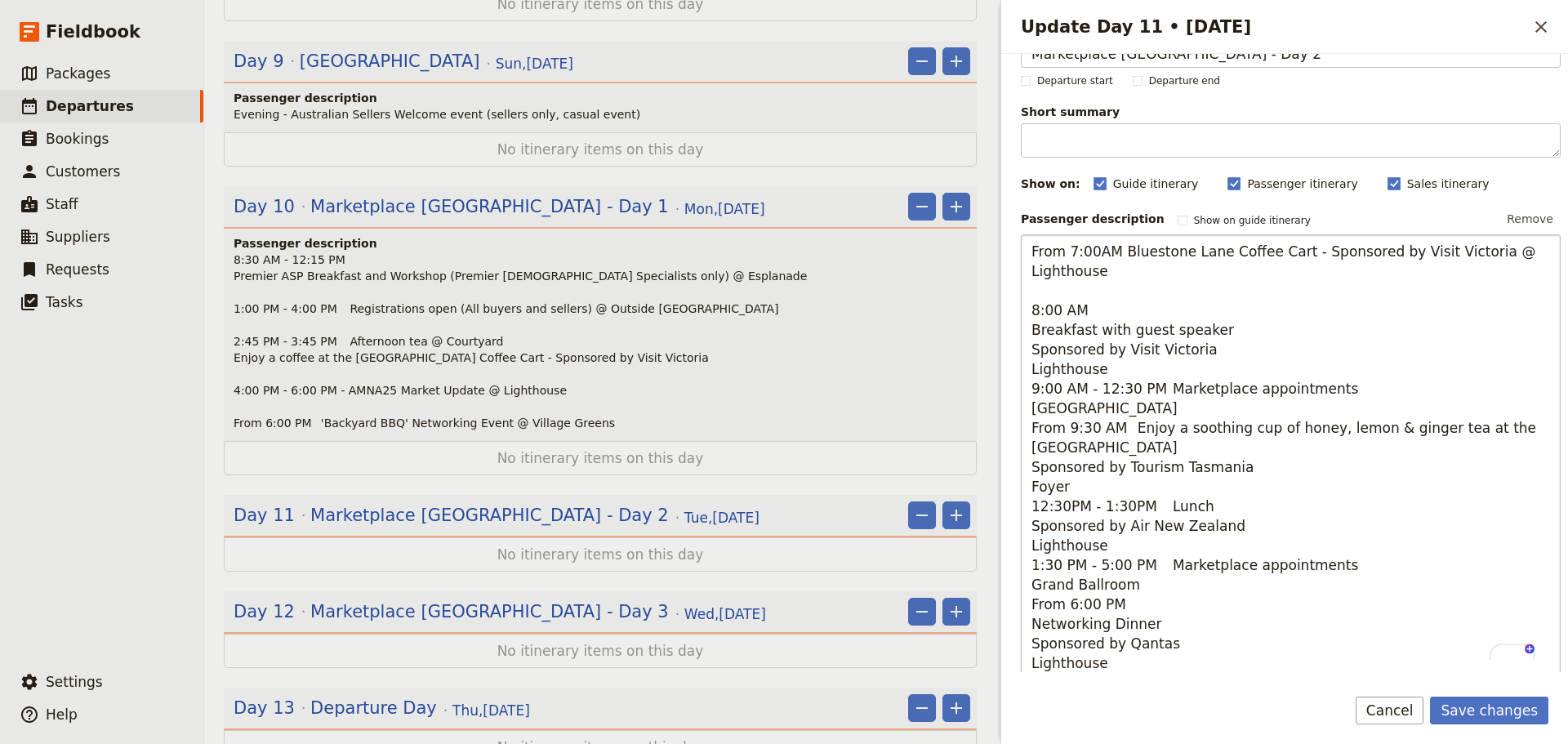
click at [1109, 311] on textarea "From 7:00AM Bluestone Lane Coffee Cart - Sponsored by Visit Victoria @ Lighthou…" at bounding box center [1291, 457] width 540 height 446
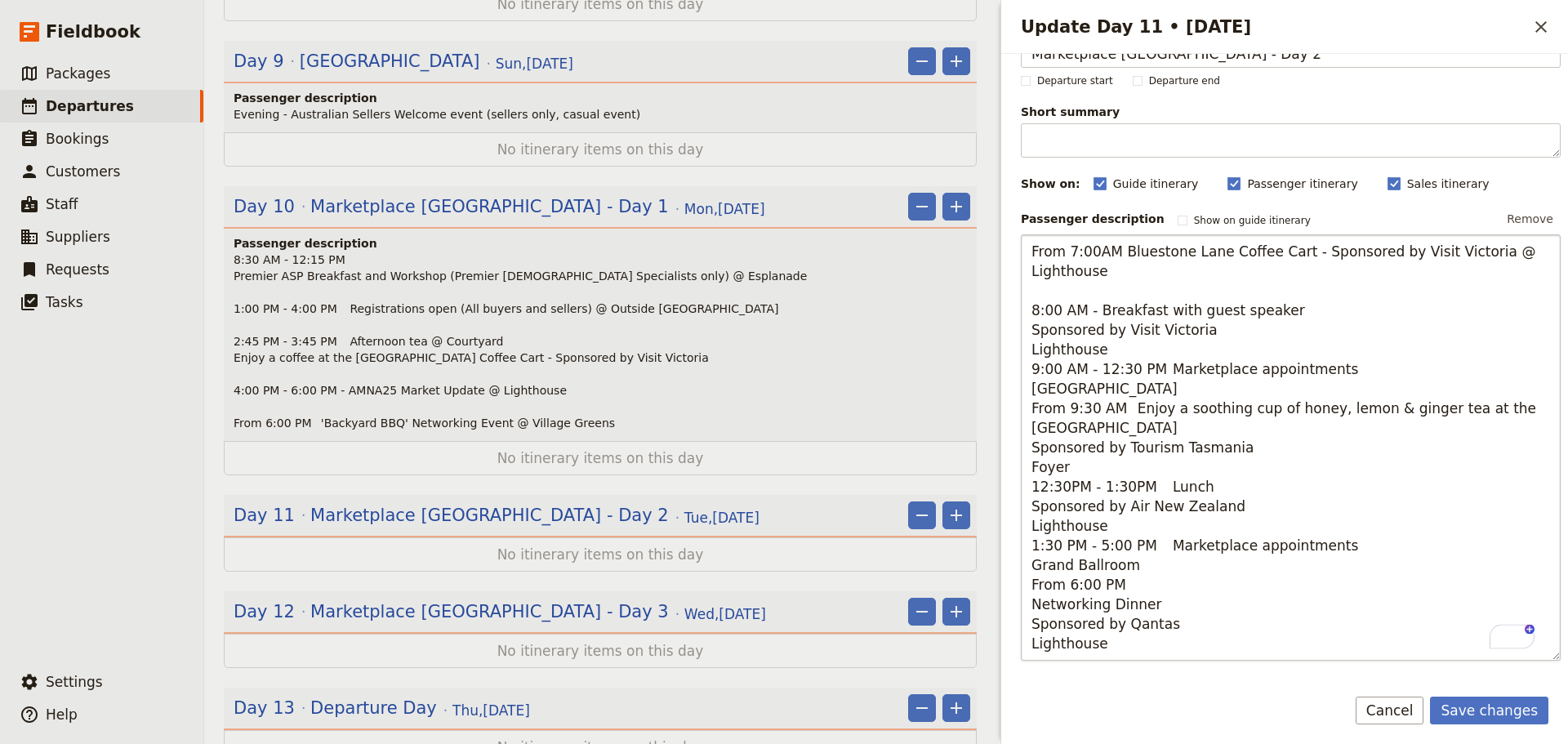
click at [1120, 249] on textarea "From 7:00AM Bluestone Lane Coffee Cart - Sponsored by Visit Victoria @ Lighthou…" at bounding box center [1291, 447] width 540 height 427
click at [1291, 312] on textarea "From 7:00AM - Bluestone Lane Coffee Cart - Sponsored by Visit Victoria @ Lighth…" at bounding box center [1291, 447] width 540 height 427
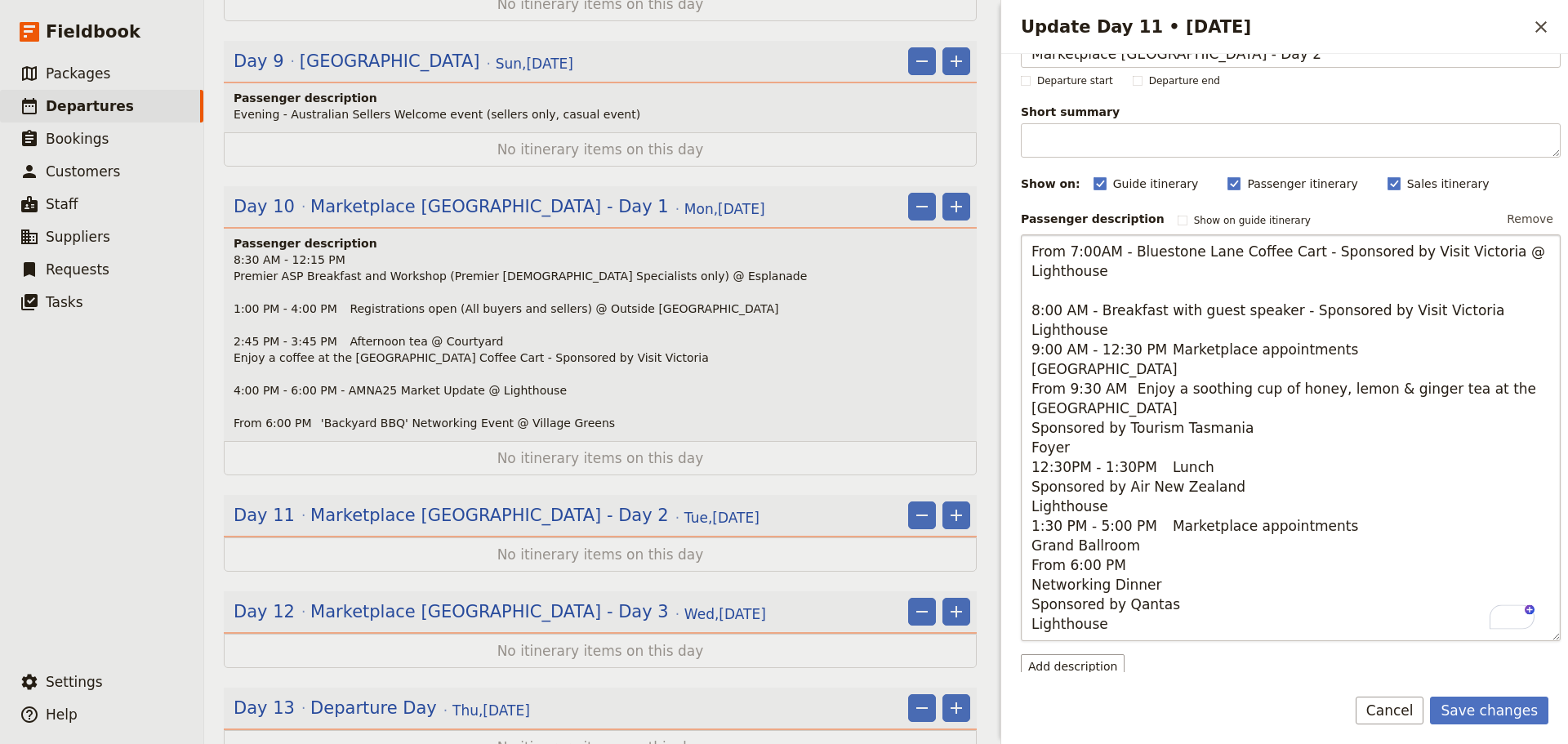
click at [1511, 317] on textarea "From 7:00AM - Bluestone Lane Coffee Cart - Sponsored by Visit Victoria @ Lighth…" at bounding box center [1291, 438] width 540 height 406
click at [1135, 332] on textarea "From 7:00AM - Bluestone Lane Coffee Cart - Sponsored by Visit Victoria @ Lighth…" at bounding box center [1291, 438] width 540 height 406
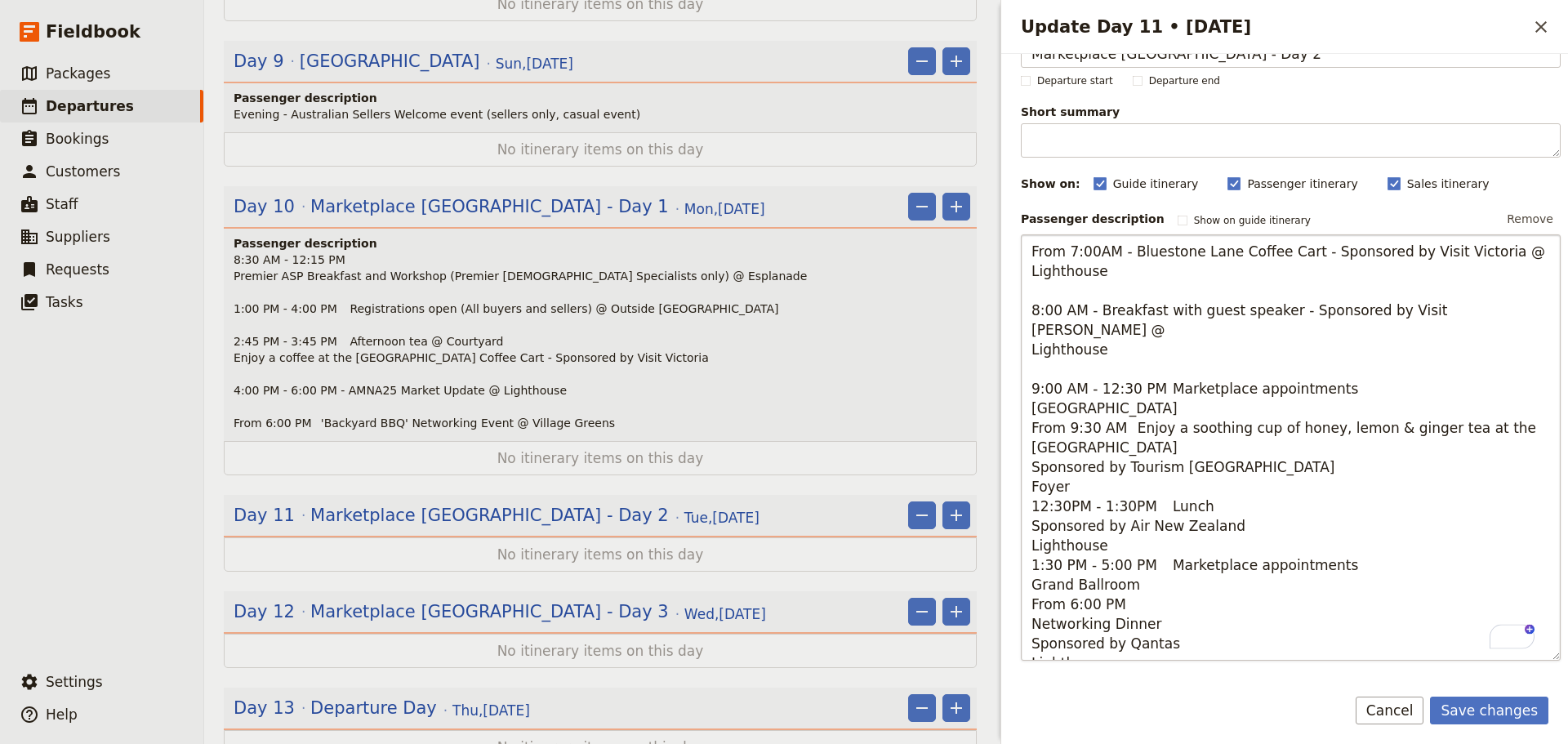
drag, startPoint x: 1181, startPoint y: 368, endPoint x: 1160, endPoint y: 368, distance: 21.0
click at [1159, 368] on textarea "From 7:00AM - Bluestone Lane Coffee Cart - Sponsored by Visit Victoria @ Lighth…" at bounding box center [1291, 447] width 540 height 427
click at [1385, 376] on textarea "From 7:00AM - Bluestone Lane Coffee Cart - Sponsored by Visit Victoria @ Lighth…" at bounding box center [1291, 447] width 540 height 427
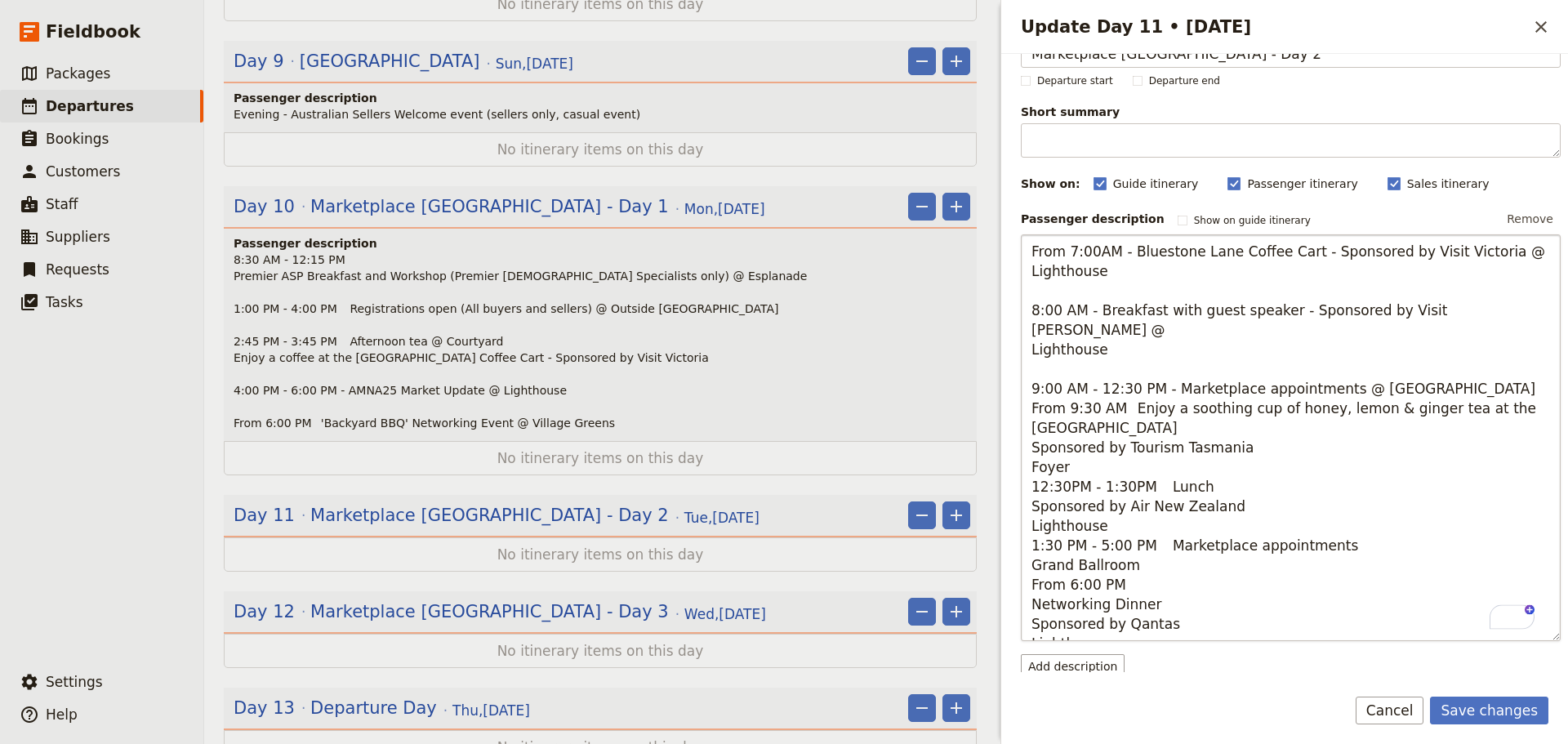
click at [1463, 368] on textarea "From 7:00AM - Bluestone Lane Coffee Cart - Sponsored by Visit Victoria @ Lighth…" at bounding box center [1291, 438] width 540 height 406
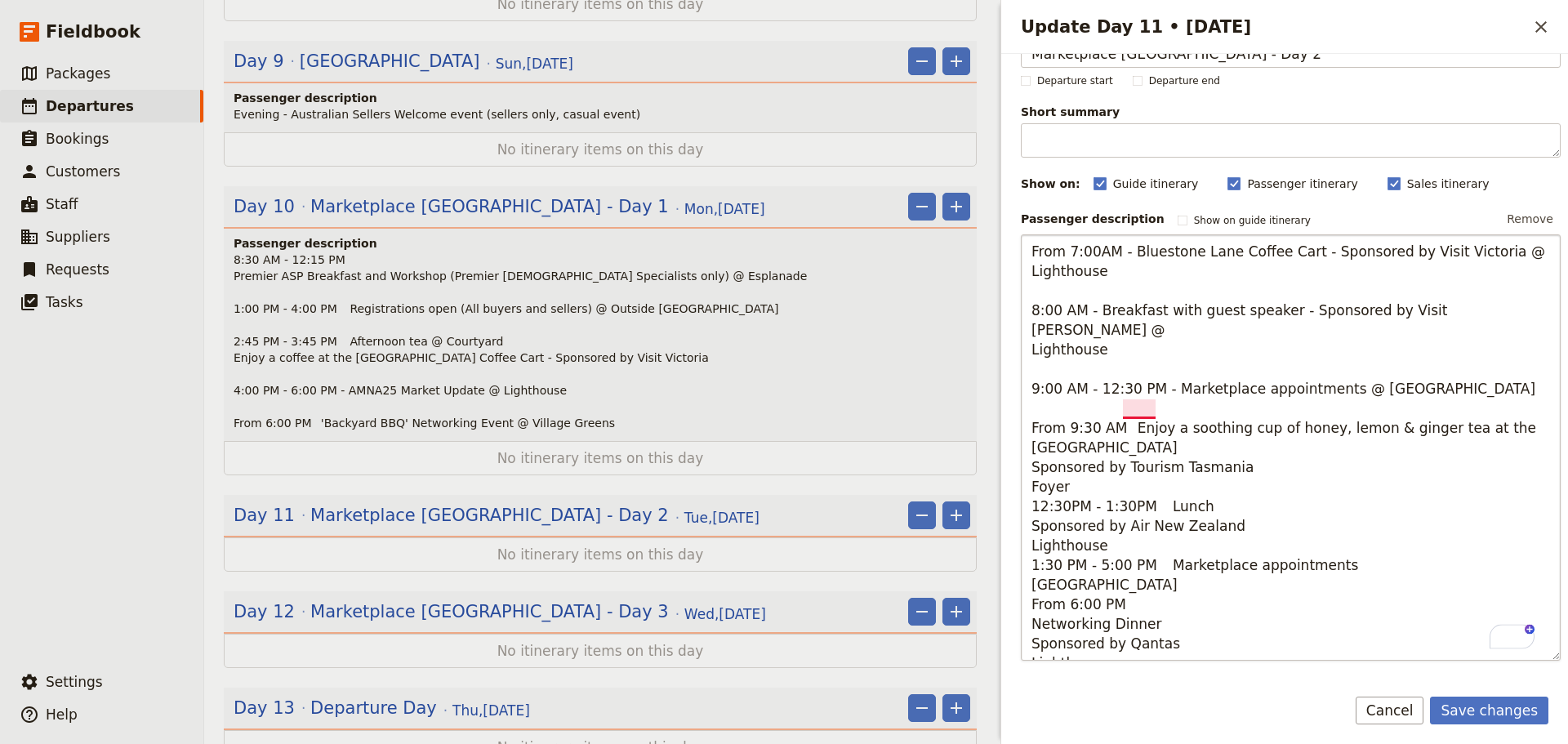
click at [1123, 414] on textarea "From 7:00AM - Bluestone Lane Coffee Cart - Sponsored by Visit Victoria @ Lighth…" at bounding box center [1291, 447] width 540 height 427
click at [1139, 440] on textarea "From 7:00AM - Bluestone Lane Coffee Cart - Sponsored by Visit Victoria @ Lighth…" at bounding box center [1291, 447] width 540 height 427
click at [1125, 423] on textarea "From 7:00AM - Bluestone Lane Coffee Cart - Sponsored by Visit Victoria @ Lighth…" at bounding box center [1291, 447] width 540 height 427
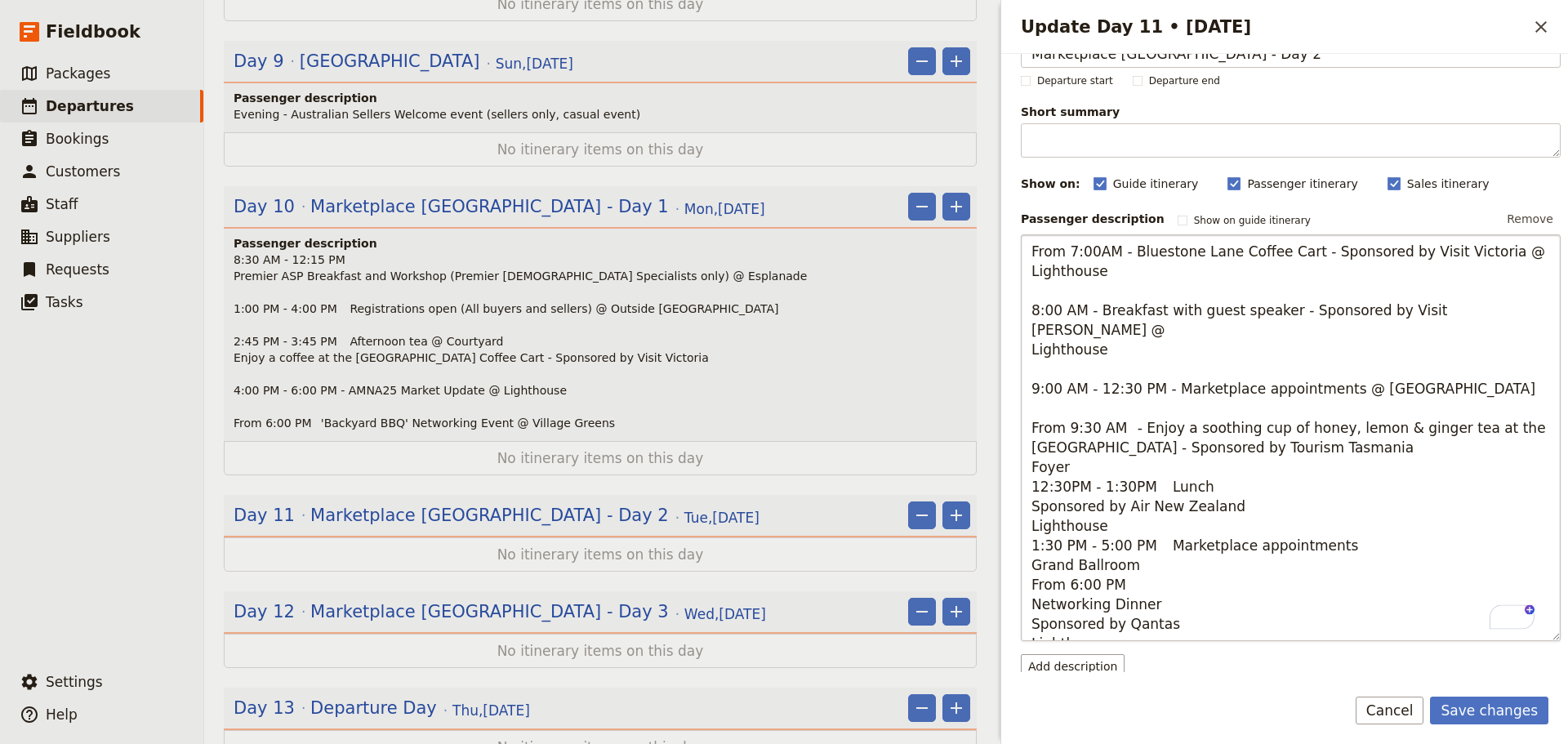
click at [1352, 430] on textarea "From 7:00AM - Bluestone Lane Coffee Cart - Sponsored by Visit Victoria @ Lighth…" at bounding box center [1291, 438] width 540 height 406
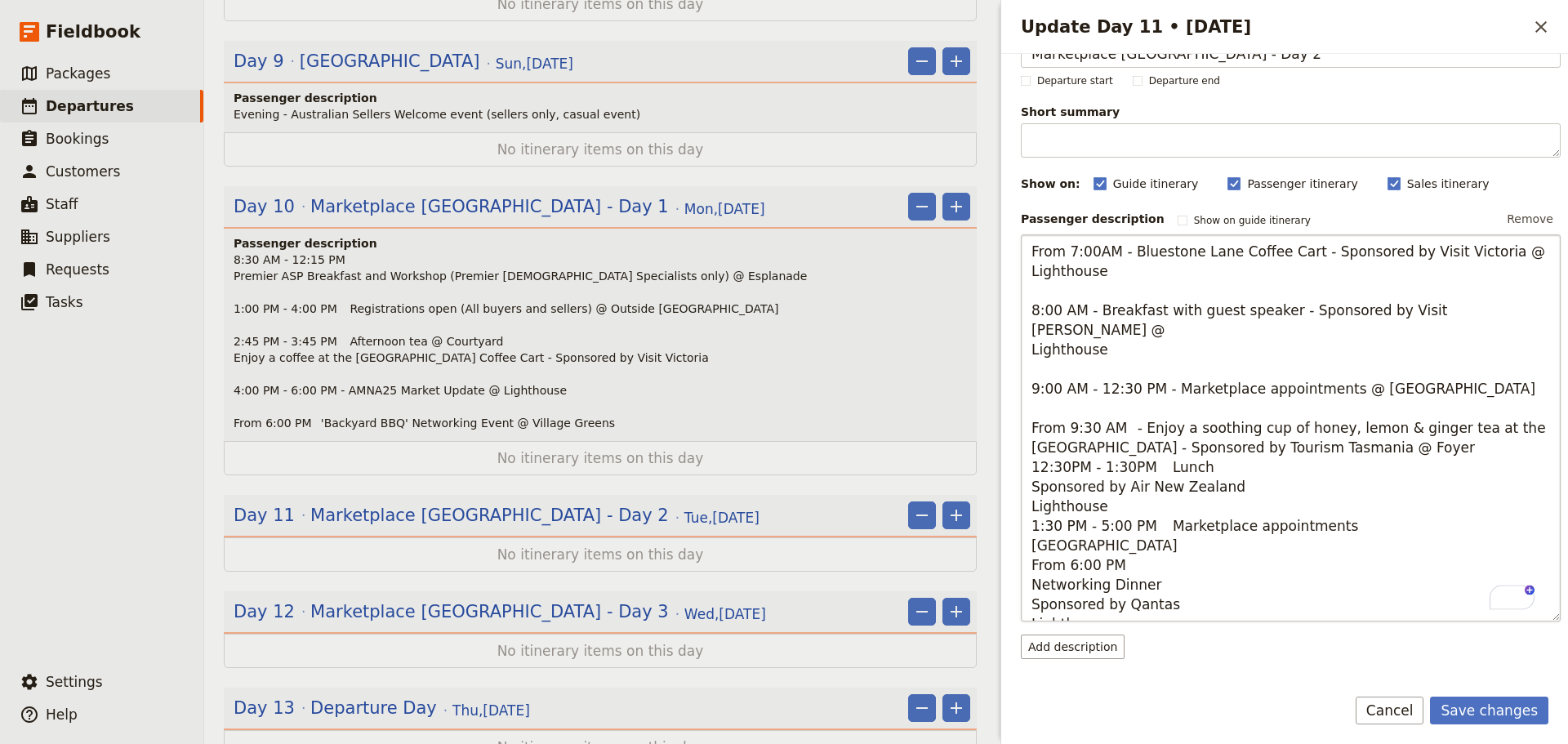
click at [1388, 427] on textarea "From 7:00AM - Bluestone Lane Coffee Cart - Sponsored by Visit Victoria @ Lighth…" at bounding box center [1291, 428] width 540 height 387
click at [1376, 431] on textarea "From 7:00AM - Bluestone Lane Coffee Cart - Sponsored by Visit Victoria @ Lighth…" at bounding box center [1291, 428] width 540 height 387
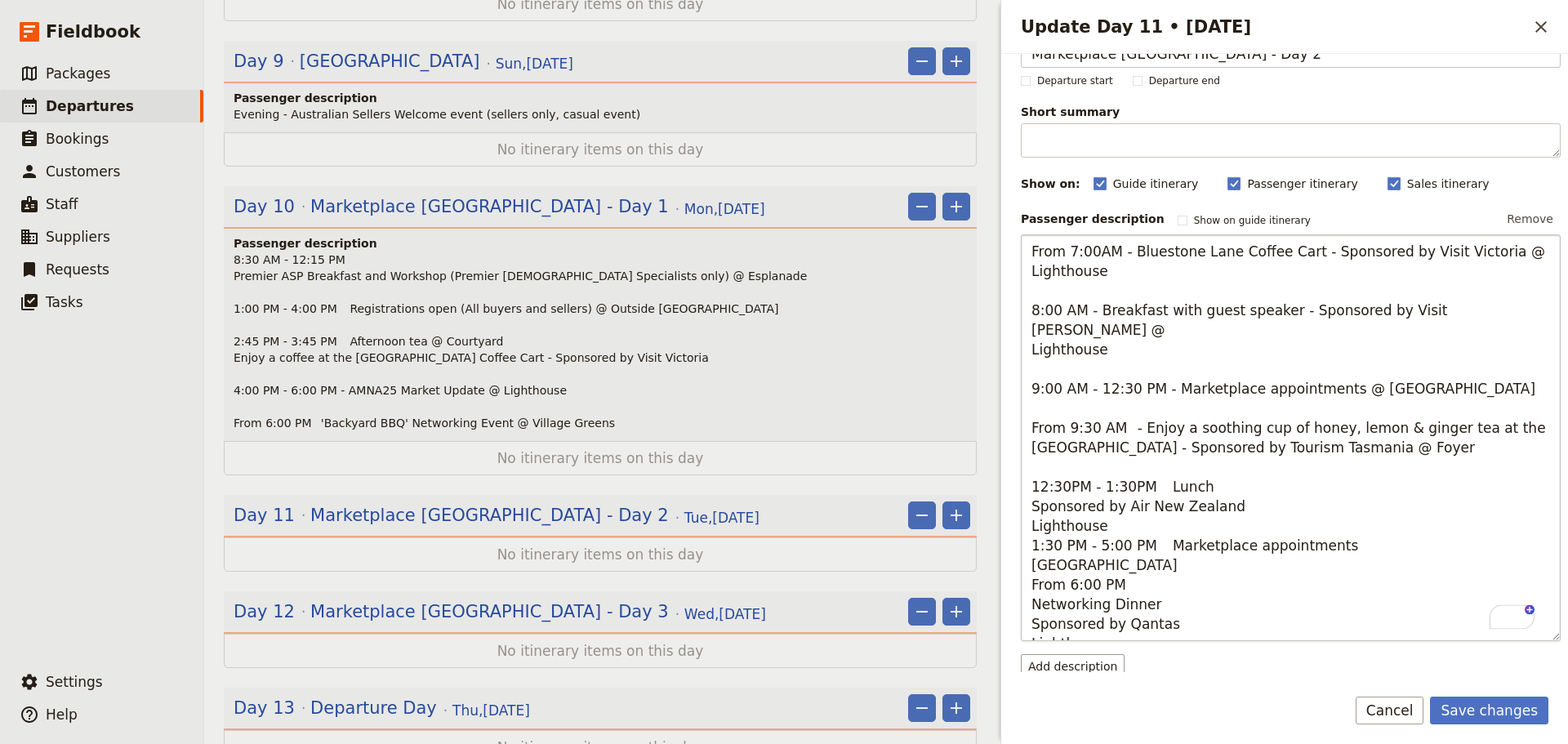
click at [1238, 469] on textarea "From 7:00AM - Bluestone Lane Coffee Cart - Sponsored by Visit Victoria @ Lighth…" at bounding box center [1291, 438] width 540 height 406
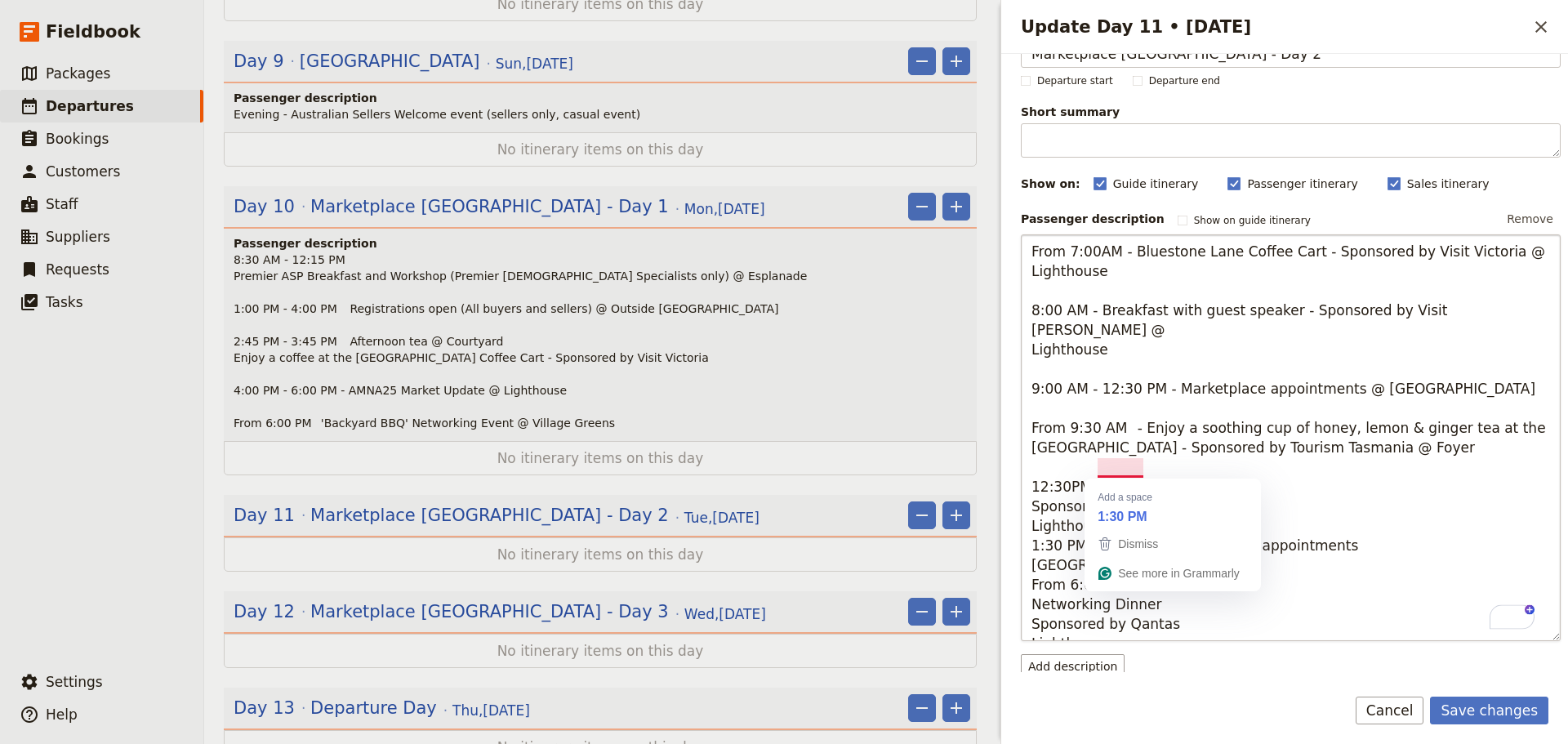
click at [1149, 468] on textarea "From 7:00AM - Bluestone Lane Coffee Cart - Sponsored by Visit Victoria @ Lighth…" at bounding box center [1291, 438] width 540 height 406
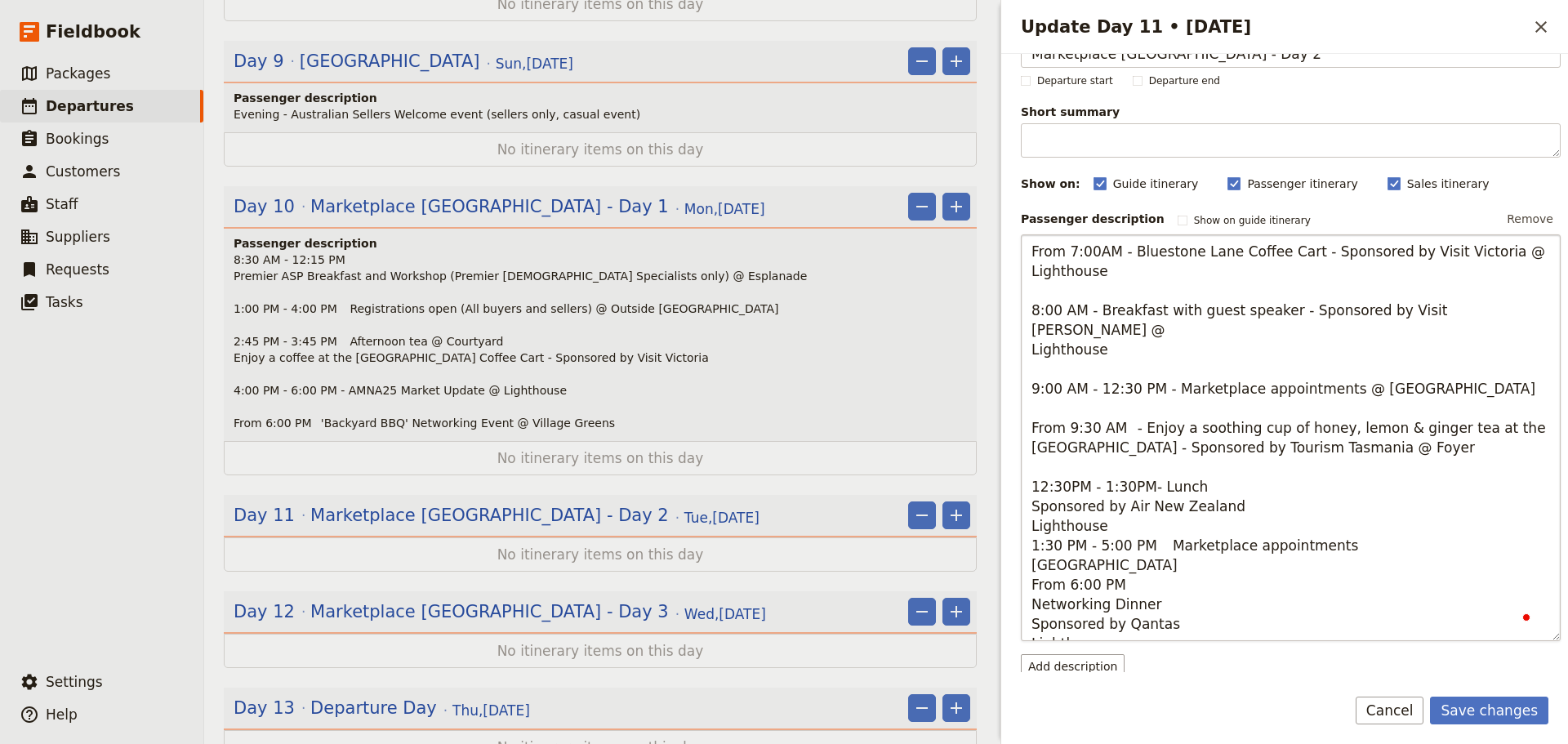
click at [1237, 461] on textarea "From 7:00AM - Bluestone Lane Coffee Cart - Sponsored by Visit Victoria @ Lighth…" at bounding box center [1291, 438] width 540 height 406
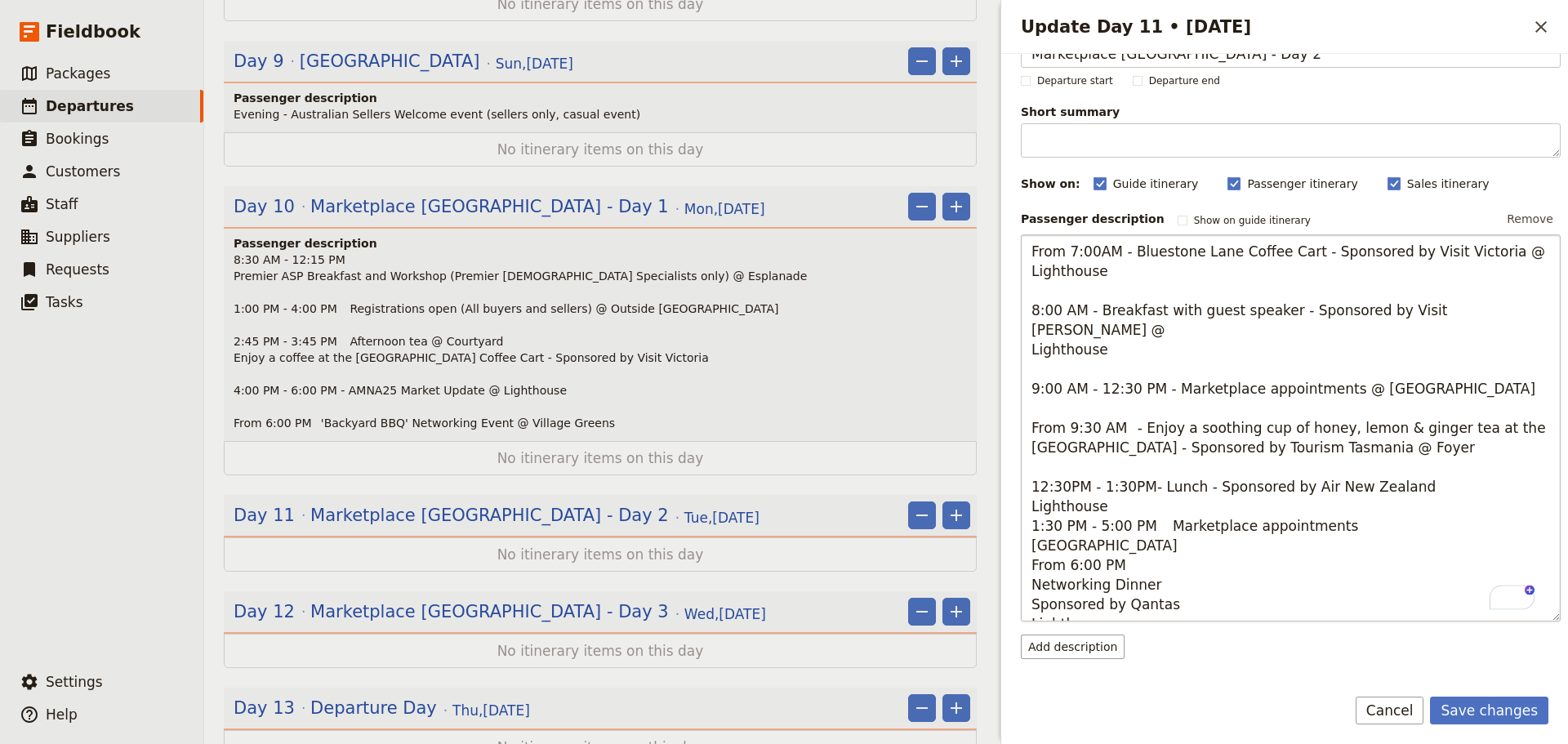
click at [1442, 471] on textarea "From 7:00AM - Bluestone Lane Coffee Cart - Sponsored by Visit Victoria @ Lighth…" at bounding box center [1291, 428] width 540 height 387
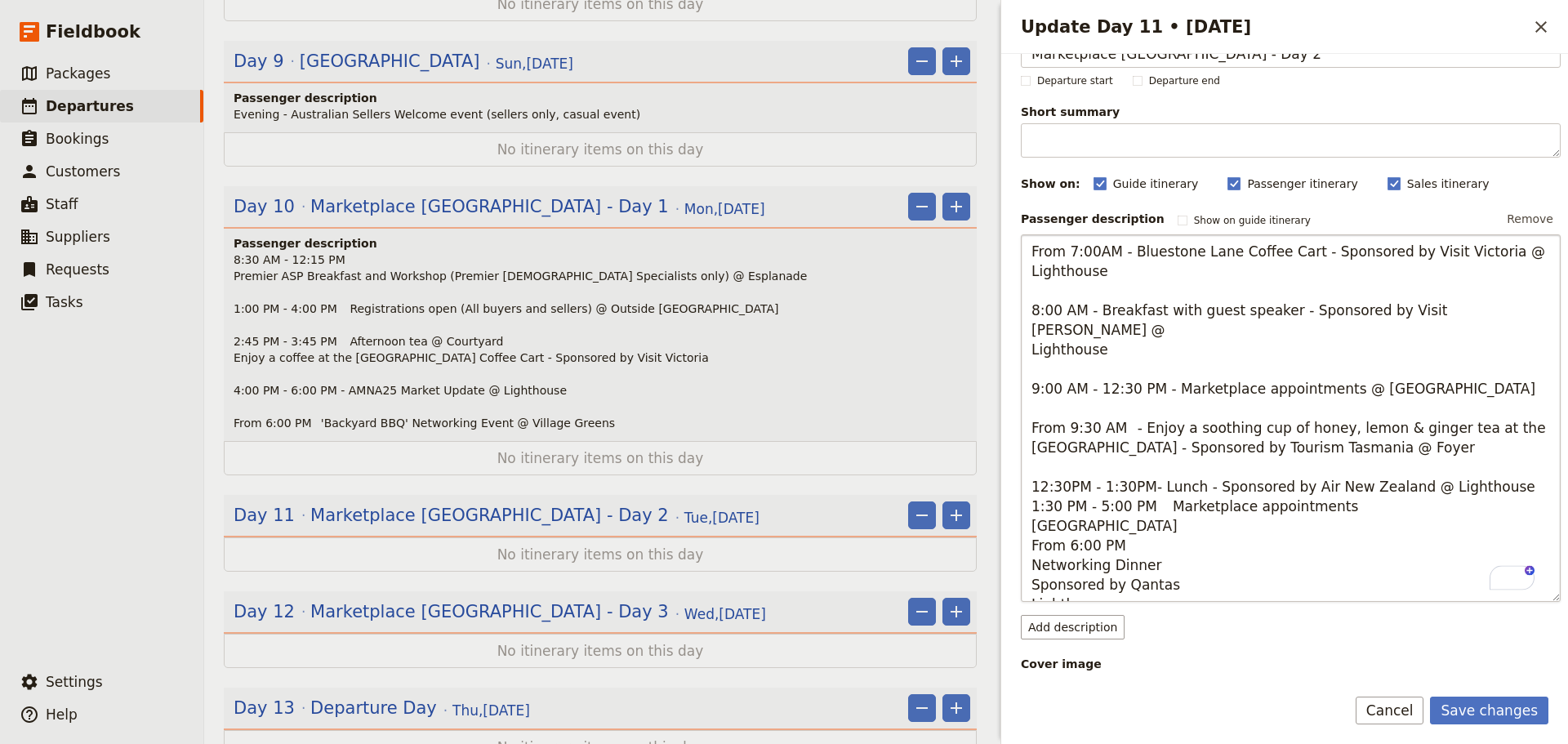
click at [1503, 467] on textarea "From 7:00AM - Bluestone Lane Coffee Cart - Sponsored by Visit Victoria @ Lighth…" at bounding box center [1291, 418] width 540 height 367
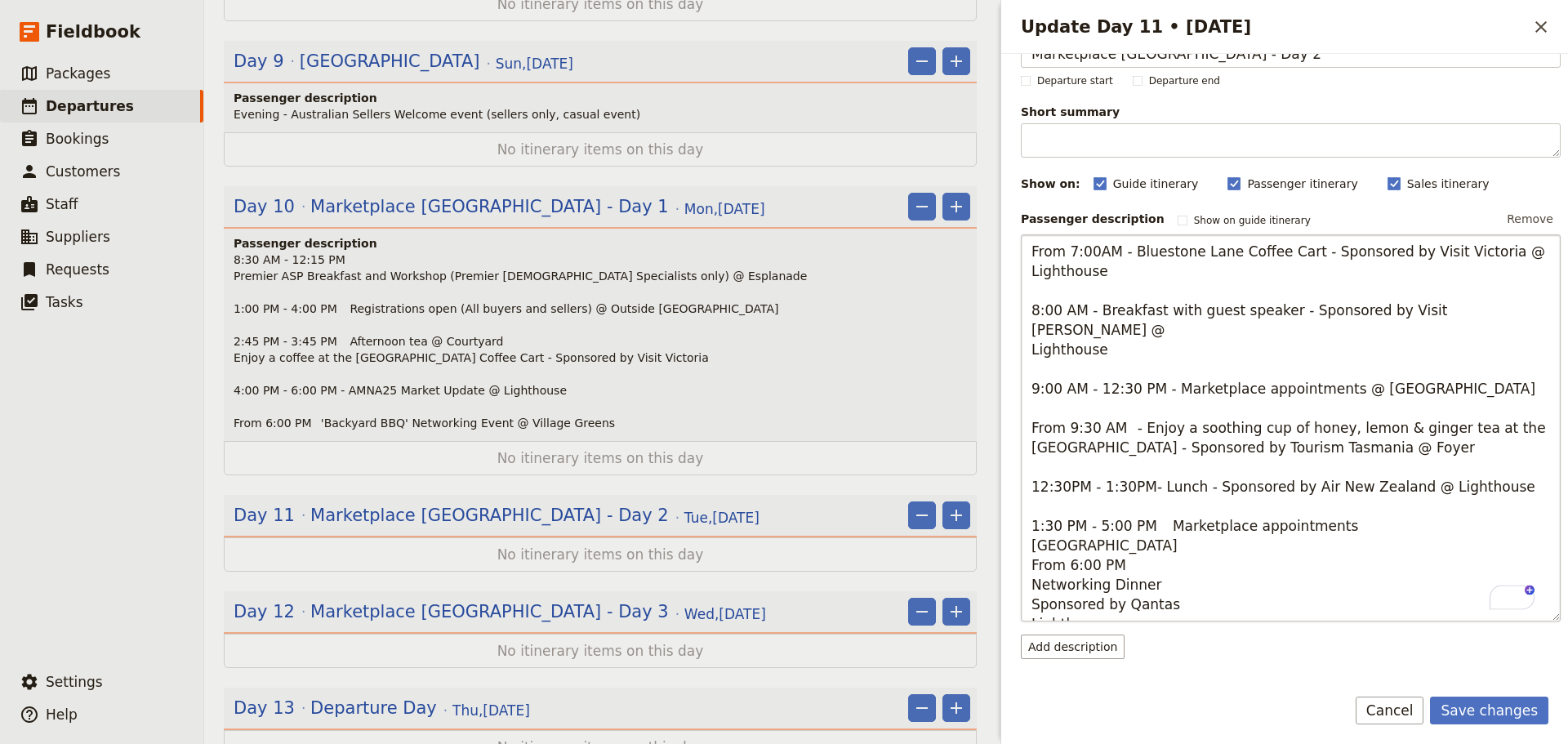
click at [1148, 508] on textarea "From 7:00AM - Bluestone Lane Coffee Cart - Sponsored by Visit Victoria @ Lighth…" at bounding box center [1291, 428] width 540 height 387
drag, startPoint x: 1332, startPoint y: 502, endPoint x: 1345, endPoint y: 497, distance: 13.9
click at [1337, 501] on textarea "From 7:00AM - Bluestone Lane Coffee Cart - Sponsored by Visit Victoria @ Lighth…" at bounding box center [1291, 428] width 540 height 387
click at [1460, 506] on textarea "From 7:00AM - Bluestone Lane Coffee Cart - Sponsored by Visit Victoria @ Lighth…" at bounding box center [1291, 418] width 540 height 367
click at [1143, 543] on textarea "From 7:00AM - Bluestone Lane Coffee Cart - Sponsored by Visit Victoria @ Lighth…" at bounding box center [1291, 428] width 540 height 387
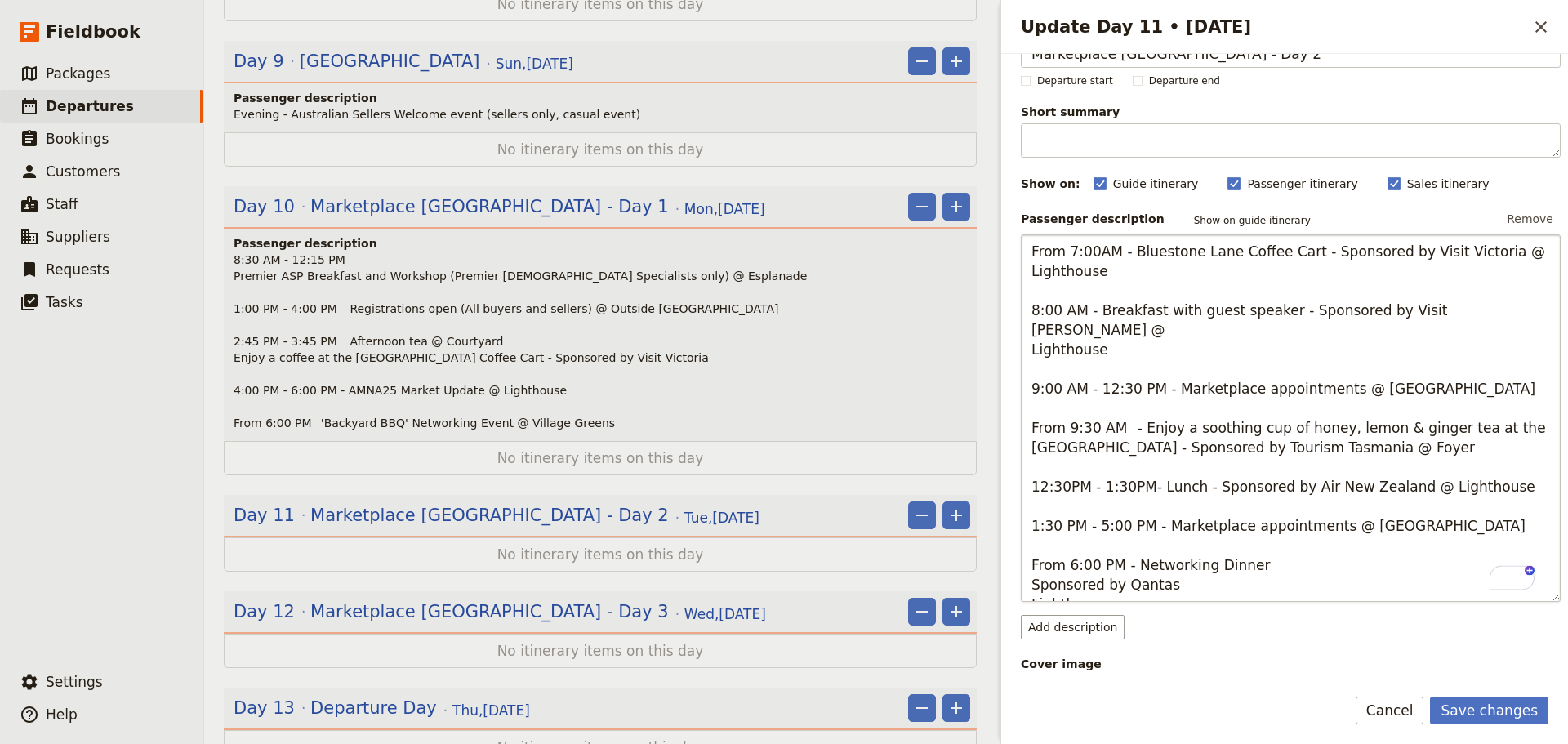
click at [1284, 549] on textarea "From 7:00AM - Bluestone Lane Coffee Cart - Sponsored by Visit Victoria @ Lighth…" at bounding box center [1291, 418] width 540 height 367
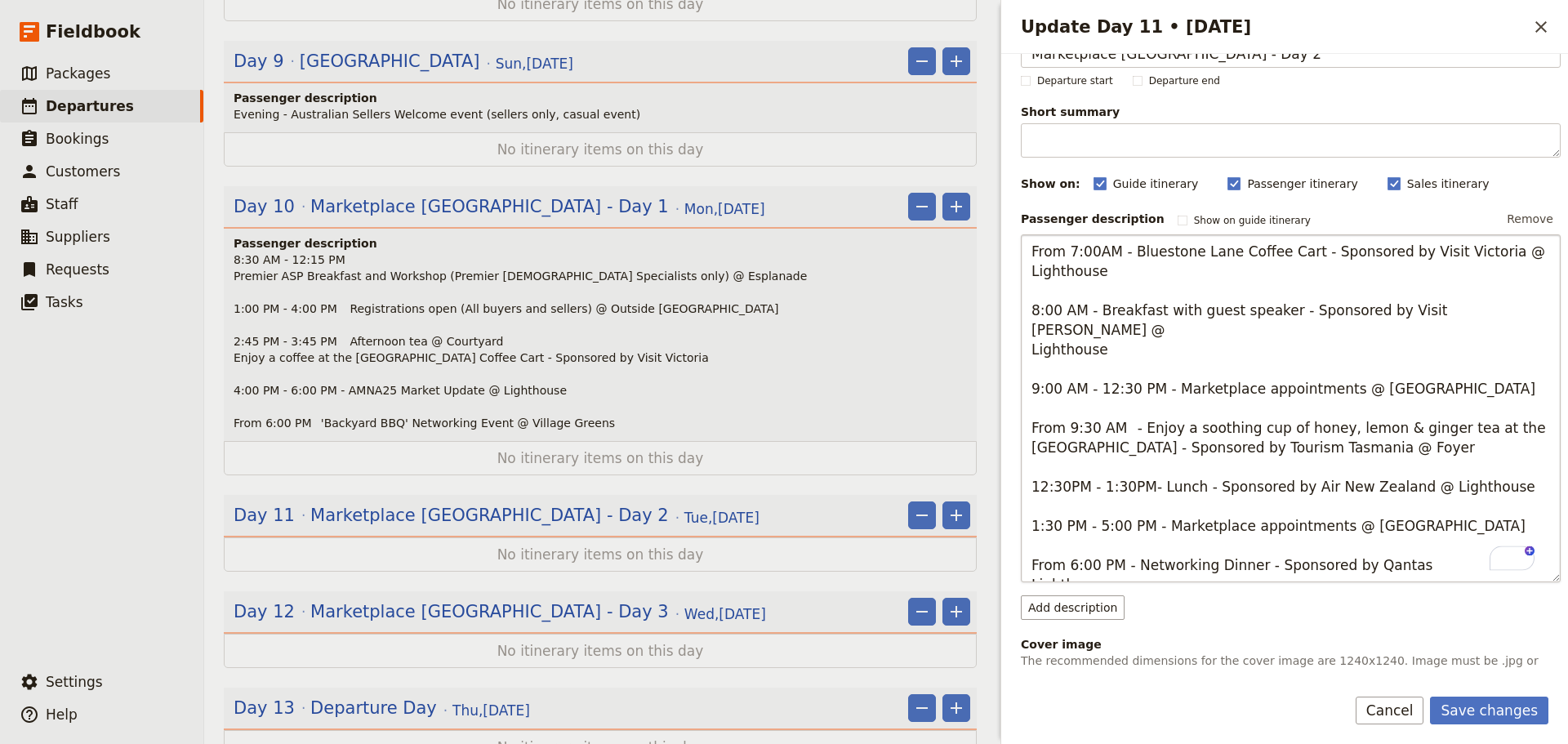
click at [1434, 549] on textarea "From 7:00AM - Bluestone Lane Coffee Cart - Sponsored by Visit Victoria @ Lighth…" at bounding box center [1291, 408] width 540 height 348
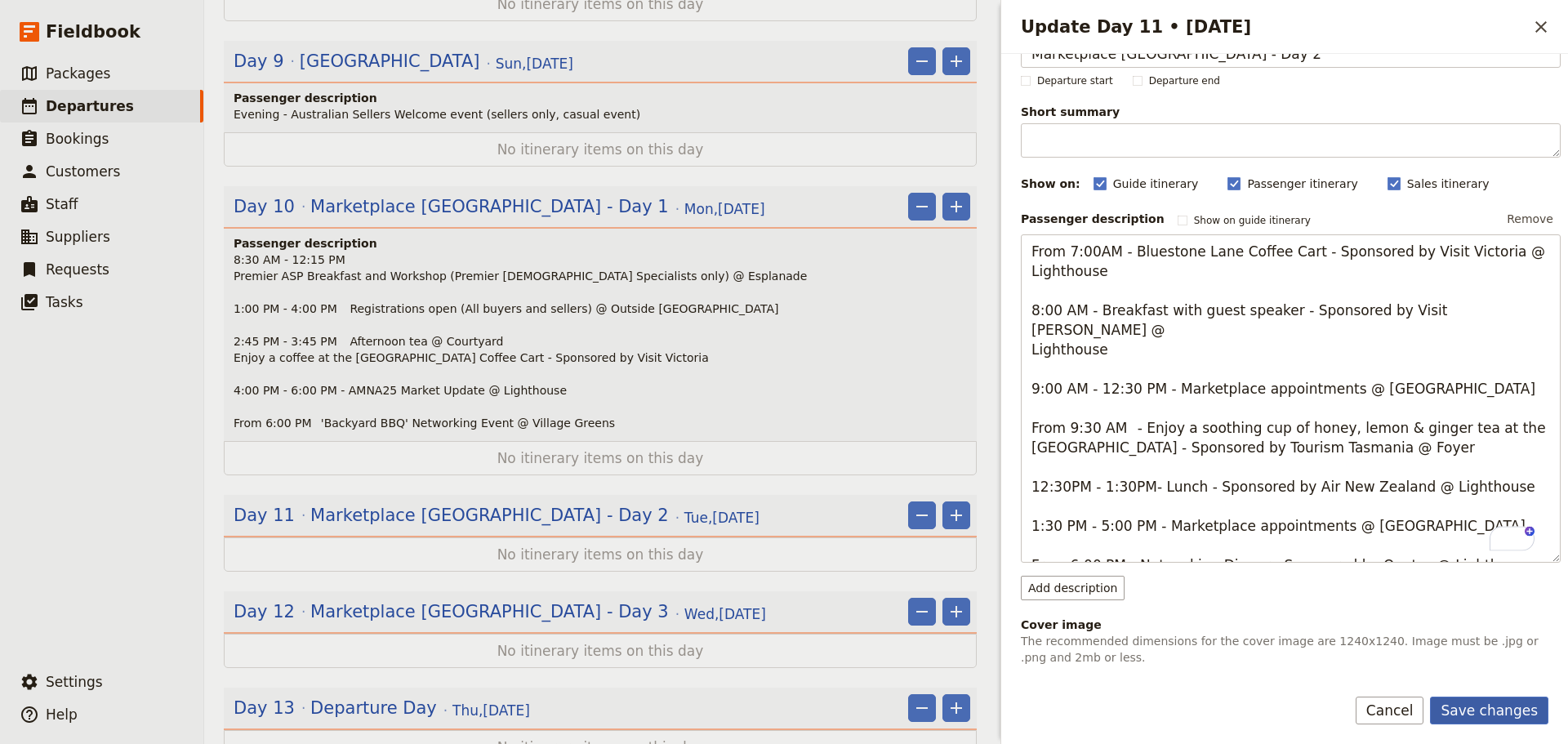
type textarea "From 7:00AM - Bluestone Lane Coffee Cart - Sponsored by Visit Victoria @ Lighth…"
click at [1488, 697] on button "Save changes" at bounding box center [1489, 711] width 119 height 28
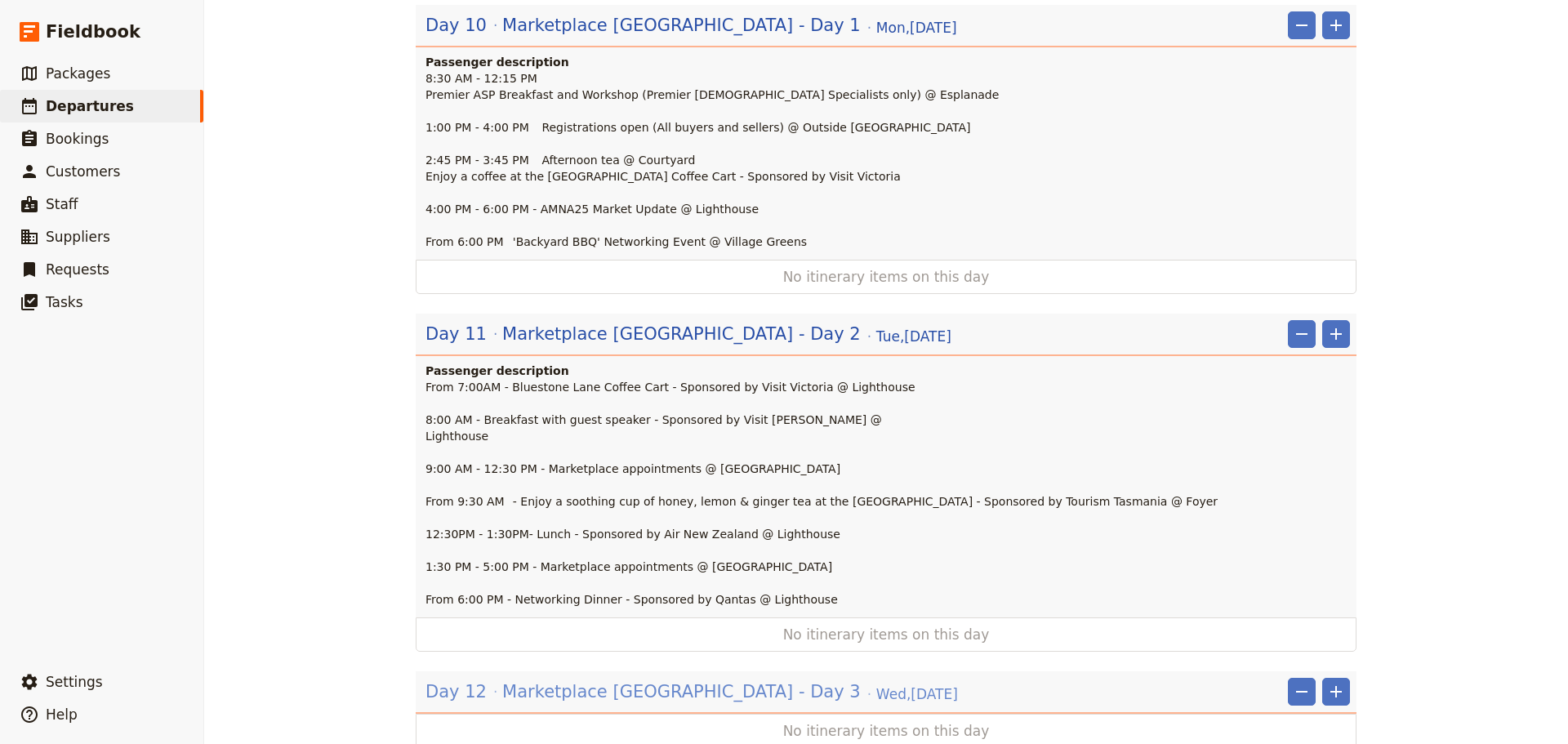
scroll to position [1936, 0]
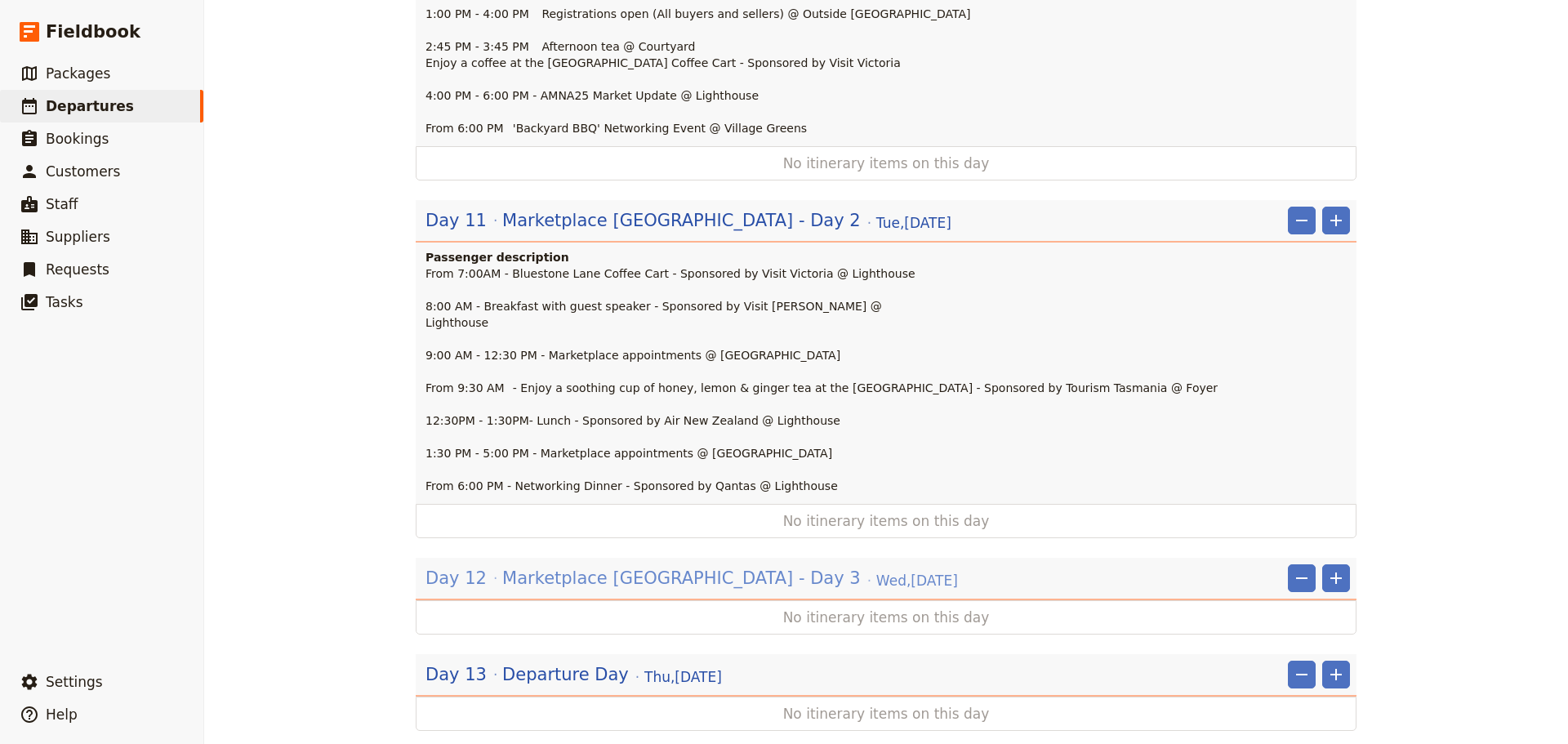
click at [652, 566] on span "Marketplace USA - Day 3" at bounding box center [681, 578] width 359 height 24
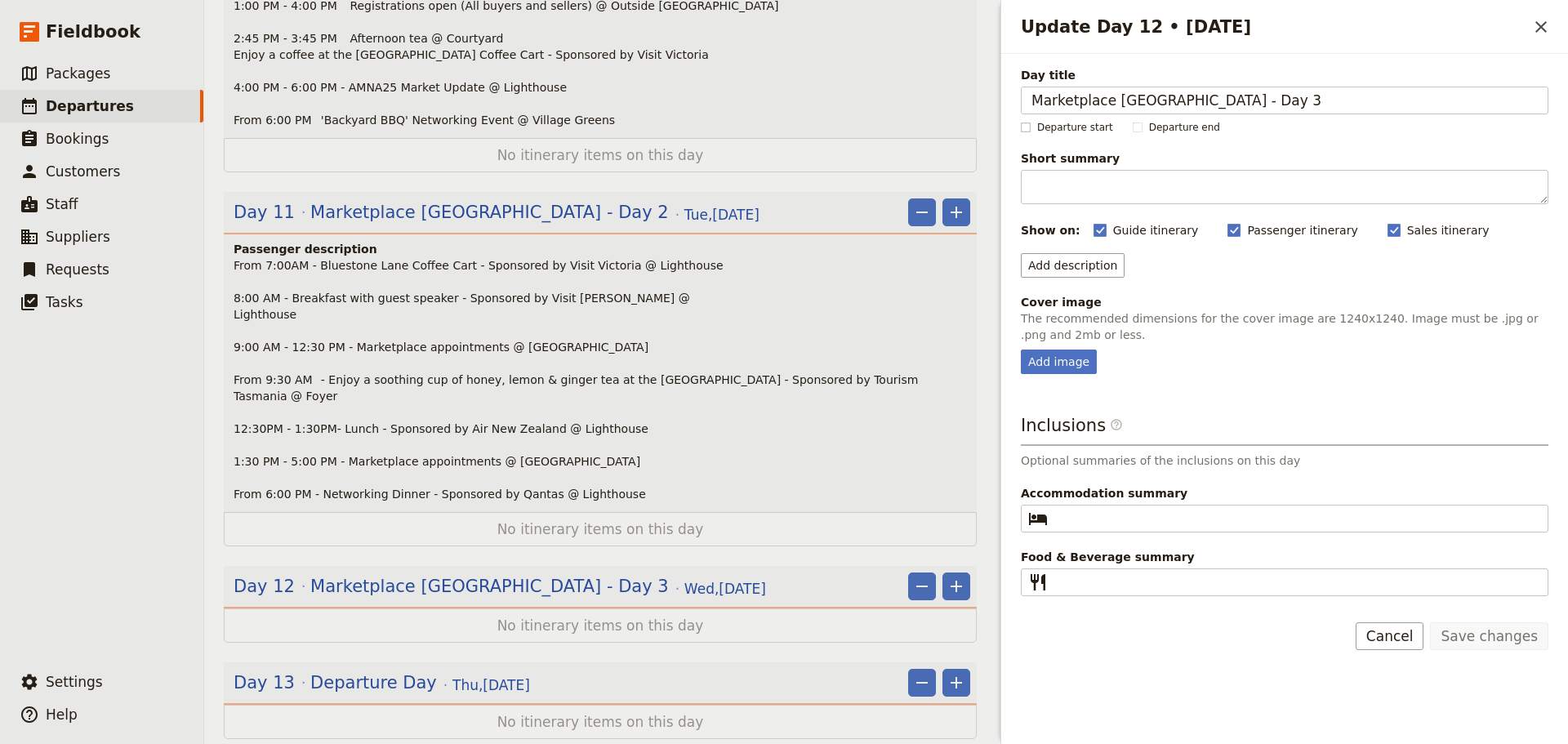
click at [1027, 131] on rect "Update Day 12 • 17 Sep" at bounding box center [1025, 126] width 9 height 9
click at [1021, 121] on input "Departure start" at bounding box center [1020, 120] width 1 height 1
click at [1027, 132] on rect "Update Day 12 • 17 Sep" at bounding box center [1025, 126] width 9 height 9
click at [1021, 121] on input "Departure start" at bounding box center [1020, 120] width 1 height 1
checkbox input "false"
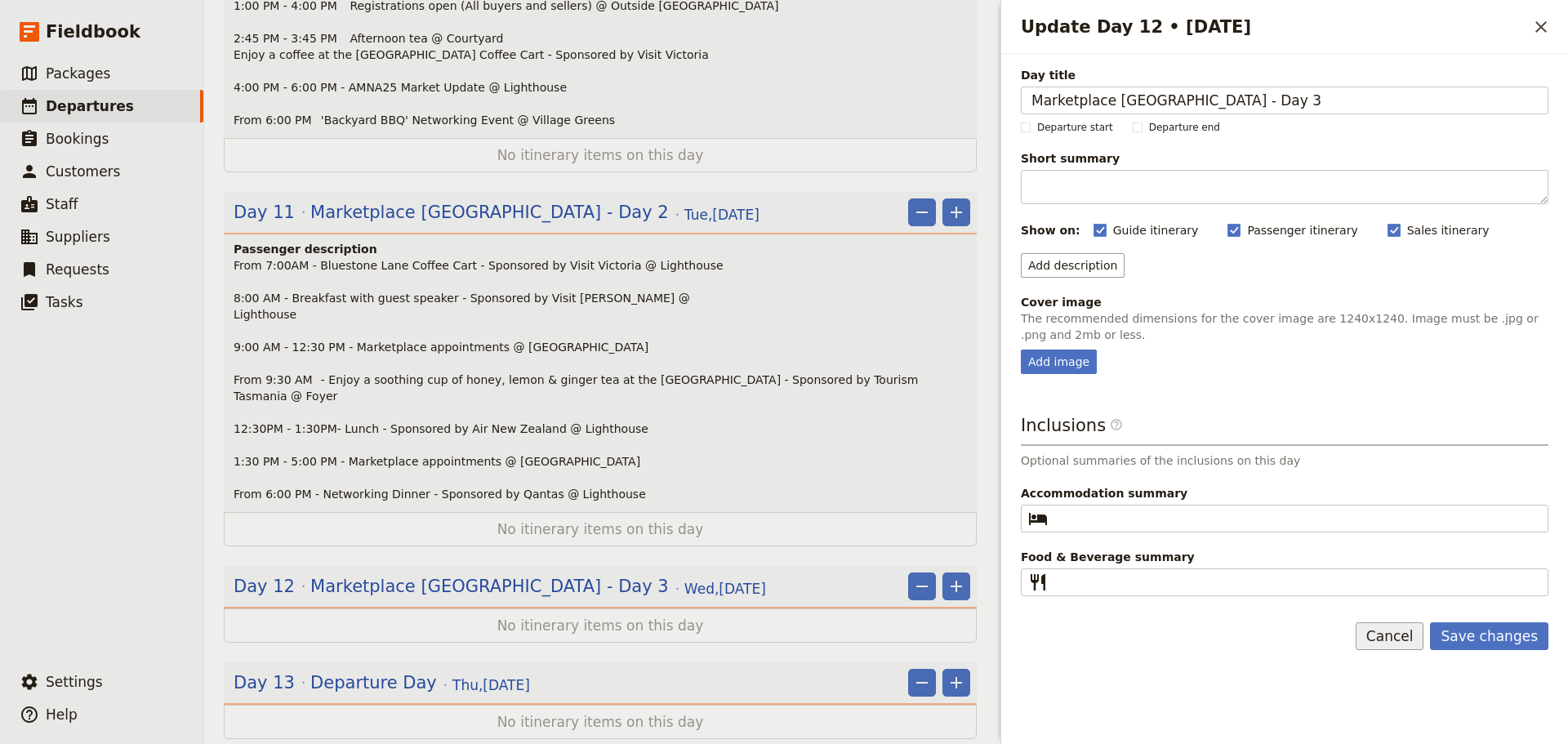
click at [1396, 631] on button "Cancel" at bounding box center [1390, 636] width 69 height 28
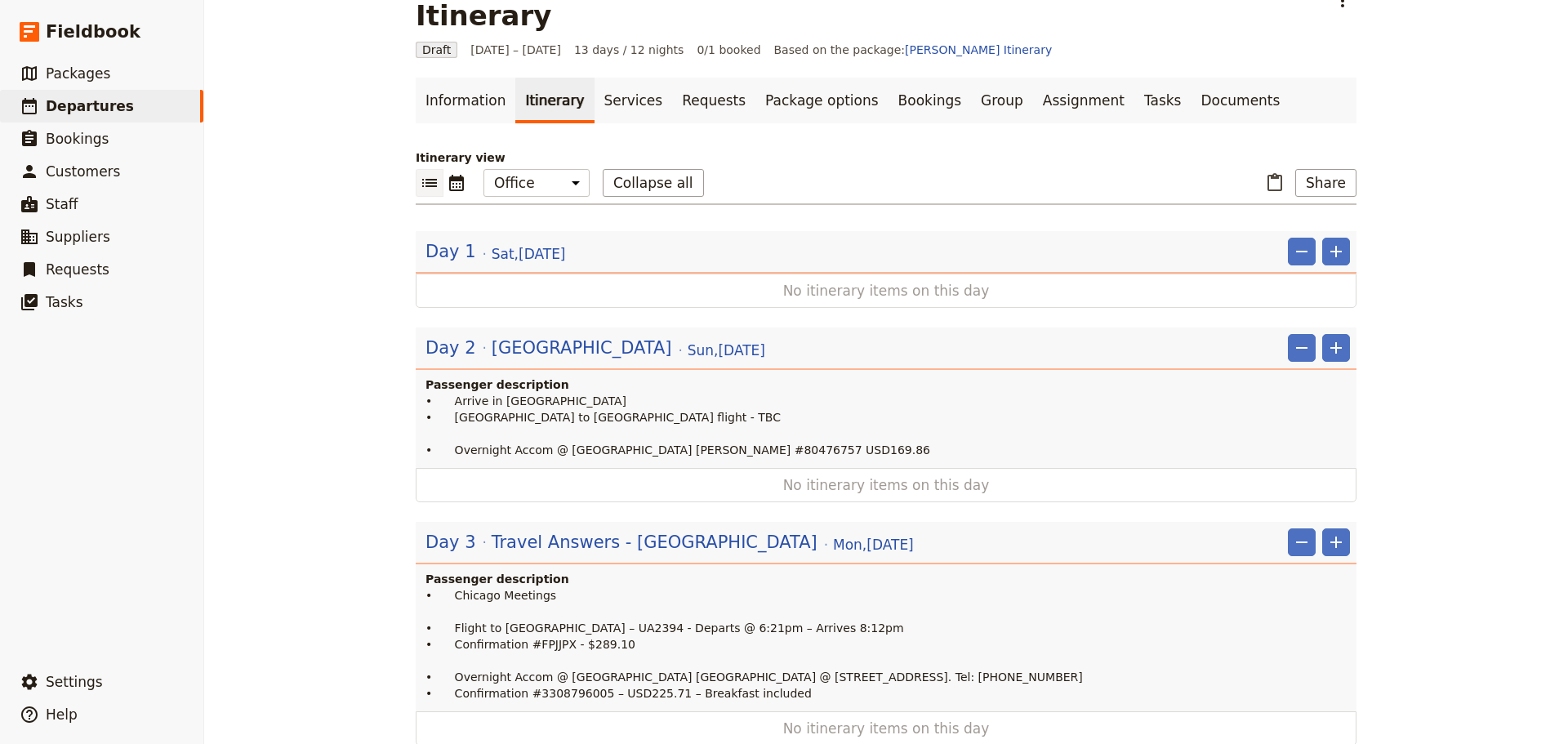
scroll to position [0, 0]
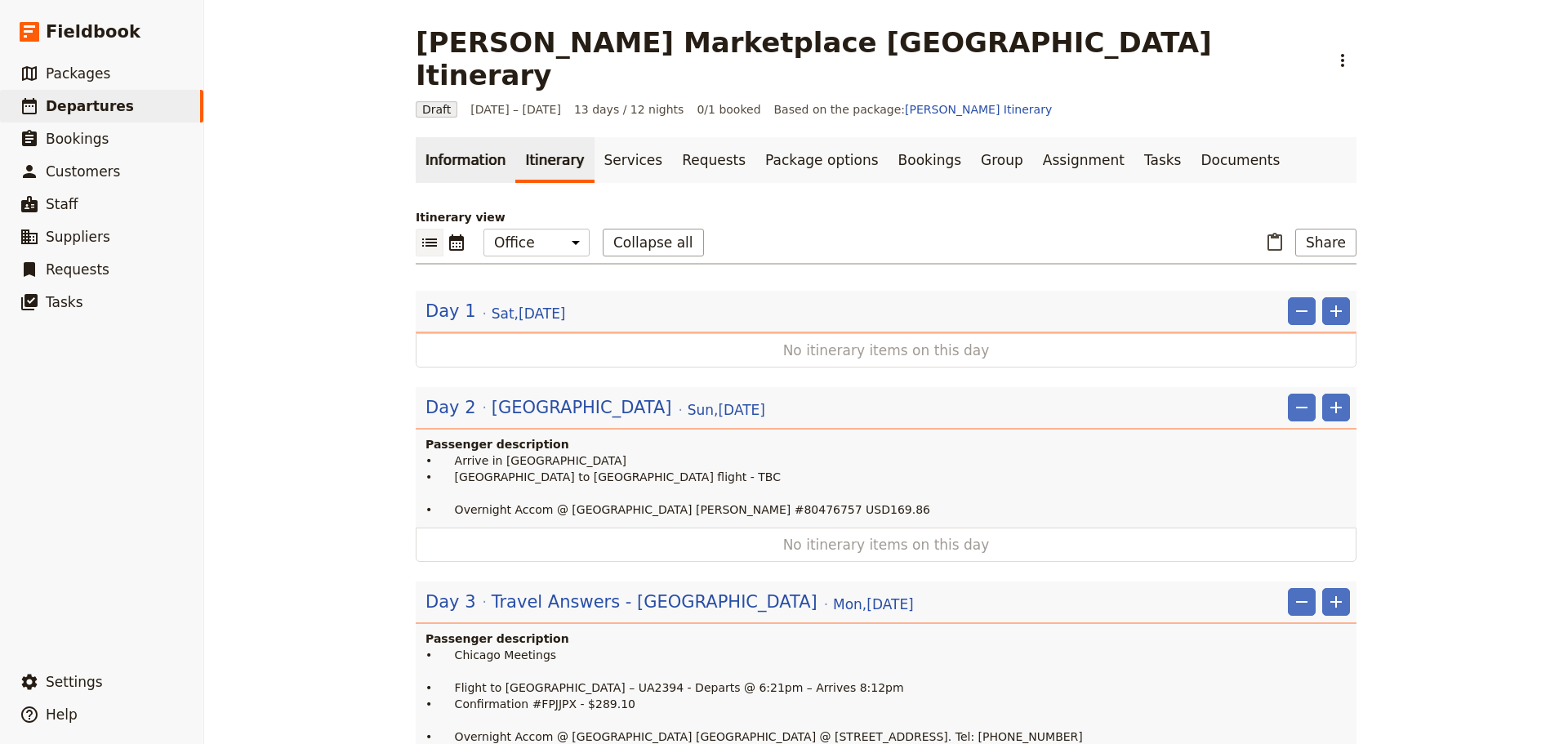
click at [451, 137] on link "Information" at bounding box center [466, 160] width 99 height 45
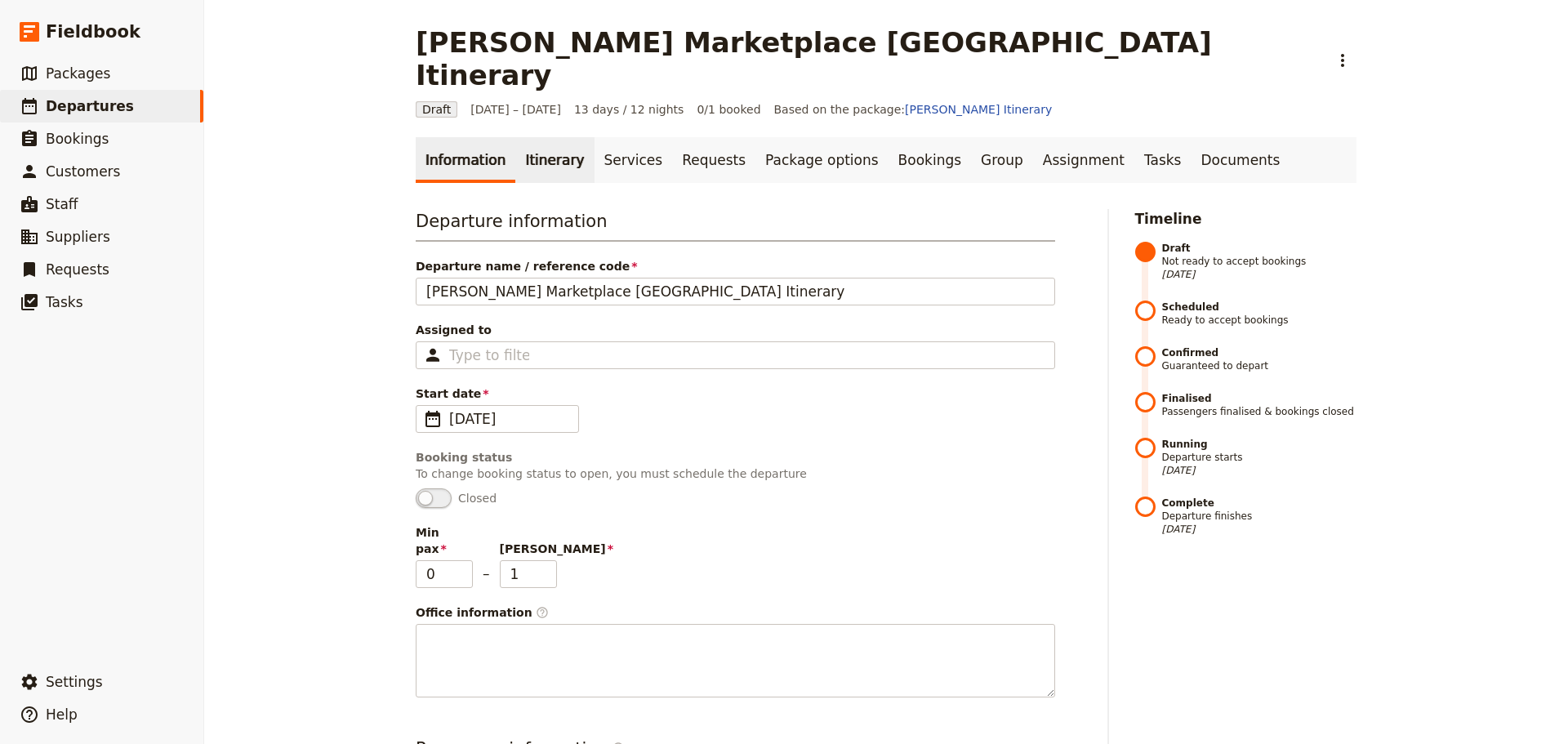
click at [517, 137] on link "Itinerary" at bounding box center [555, 160] width 79 height 45
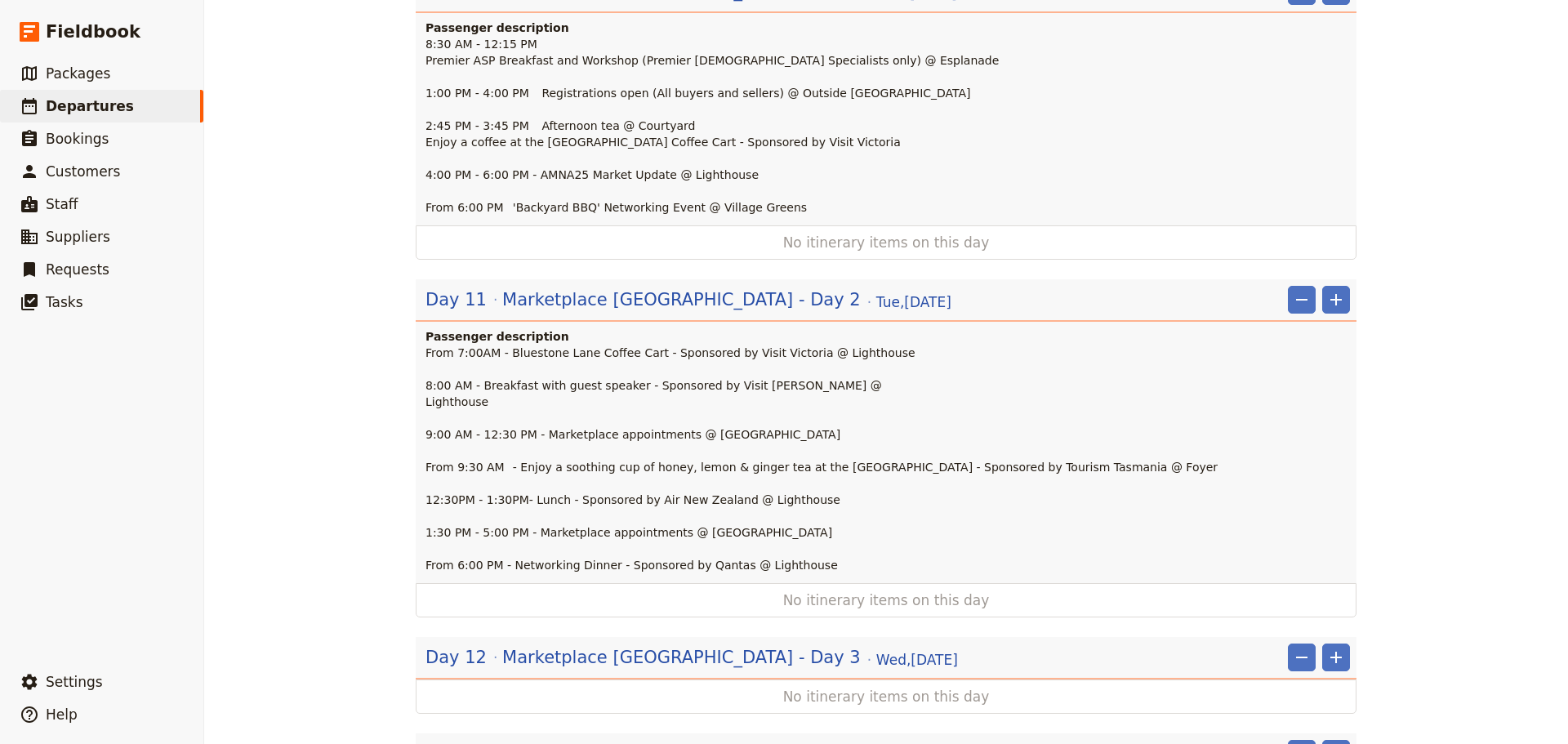
scroll to position [1936, 0]
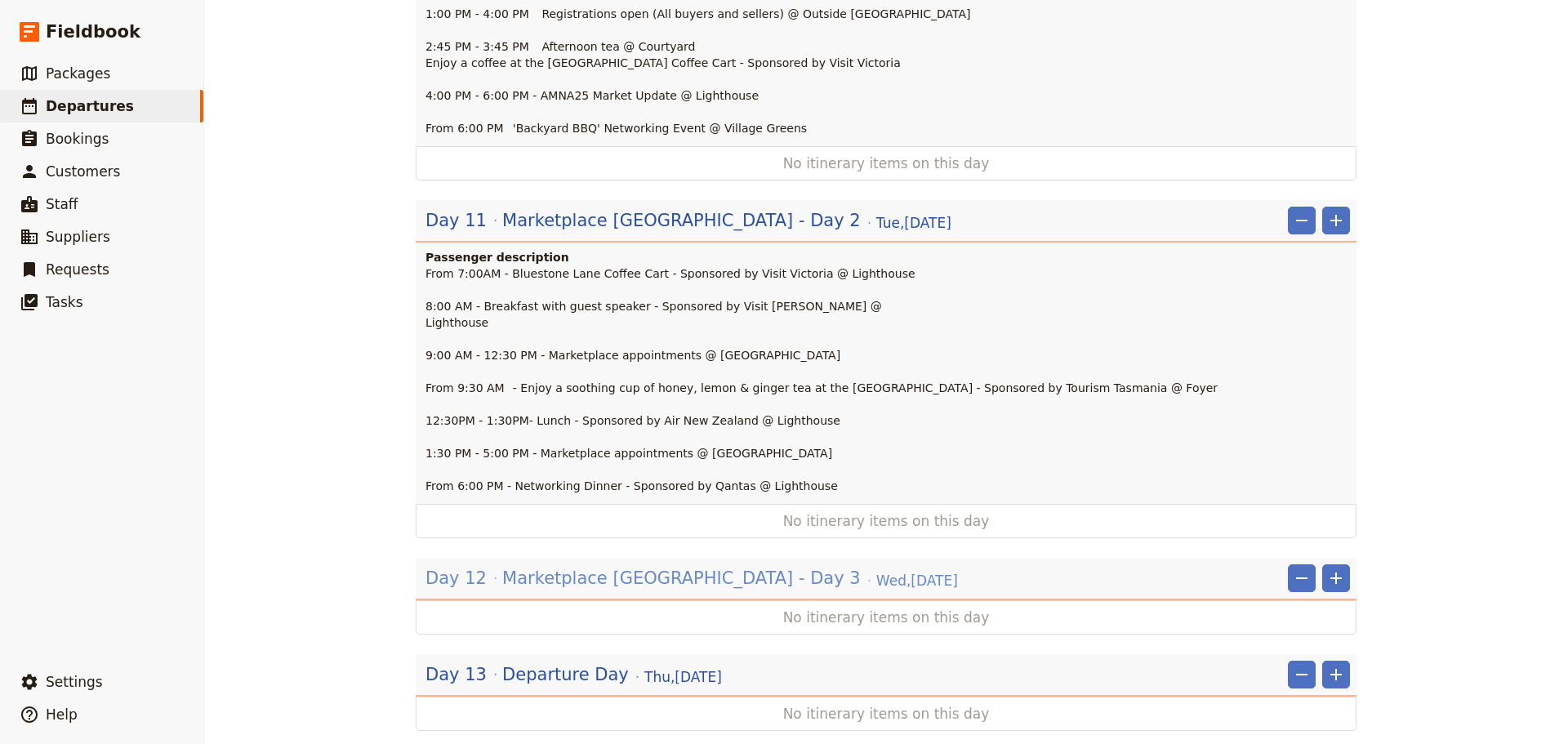
click at [595, 566] on span "Marketplace USA - Day 3" at bounding box center [681, 578] width 359 height 24
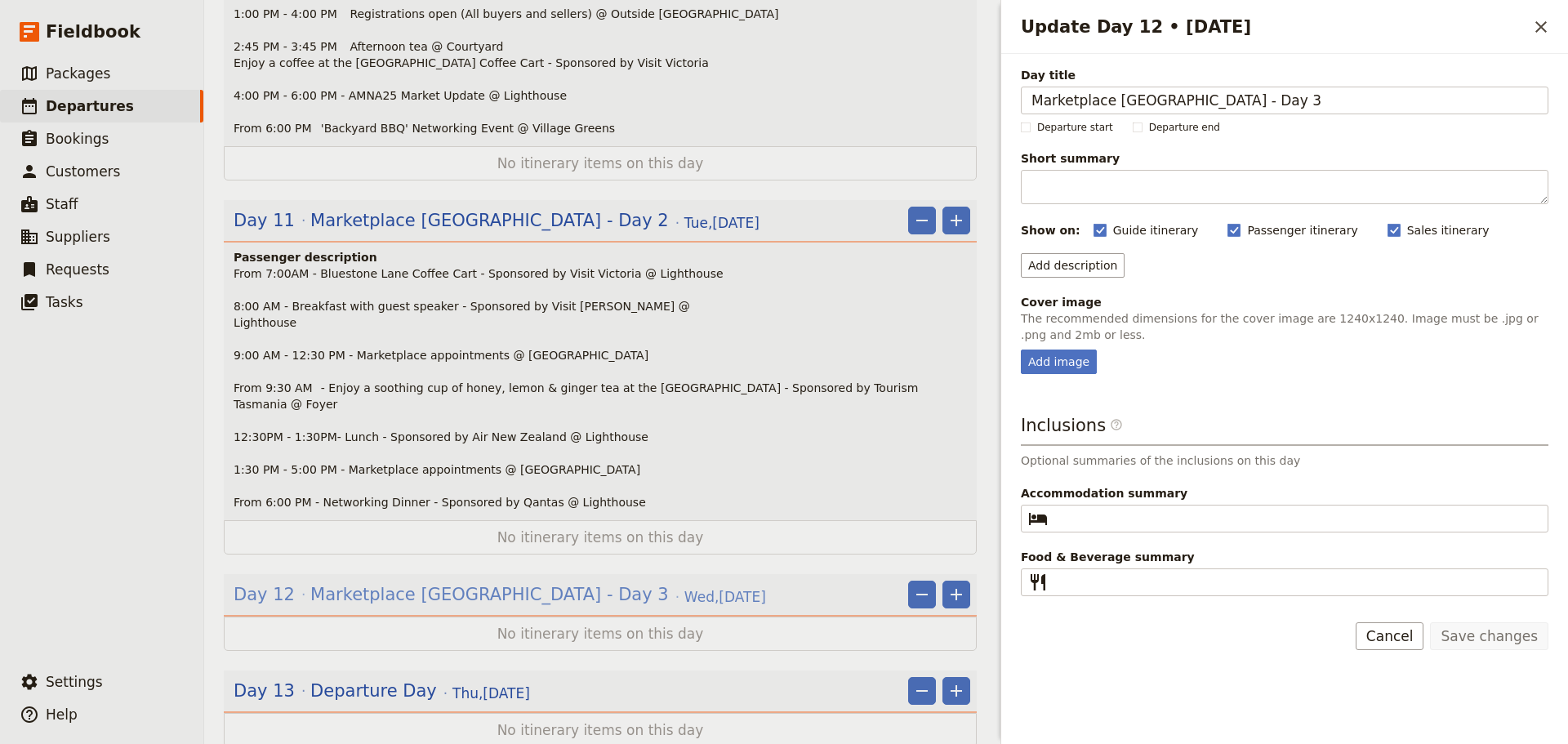
scroll to position [1944, 0]
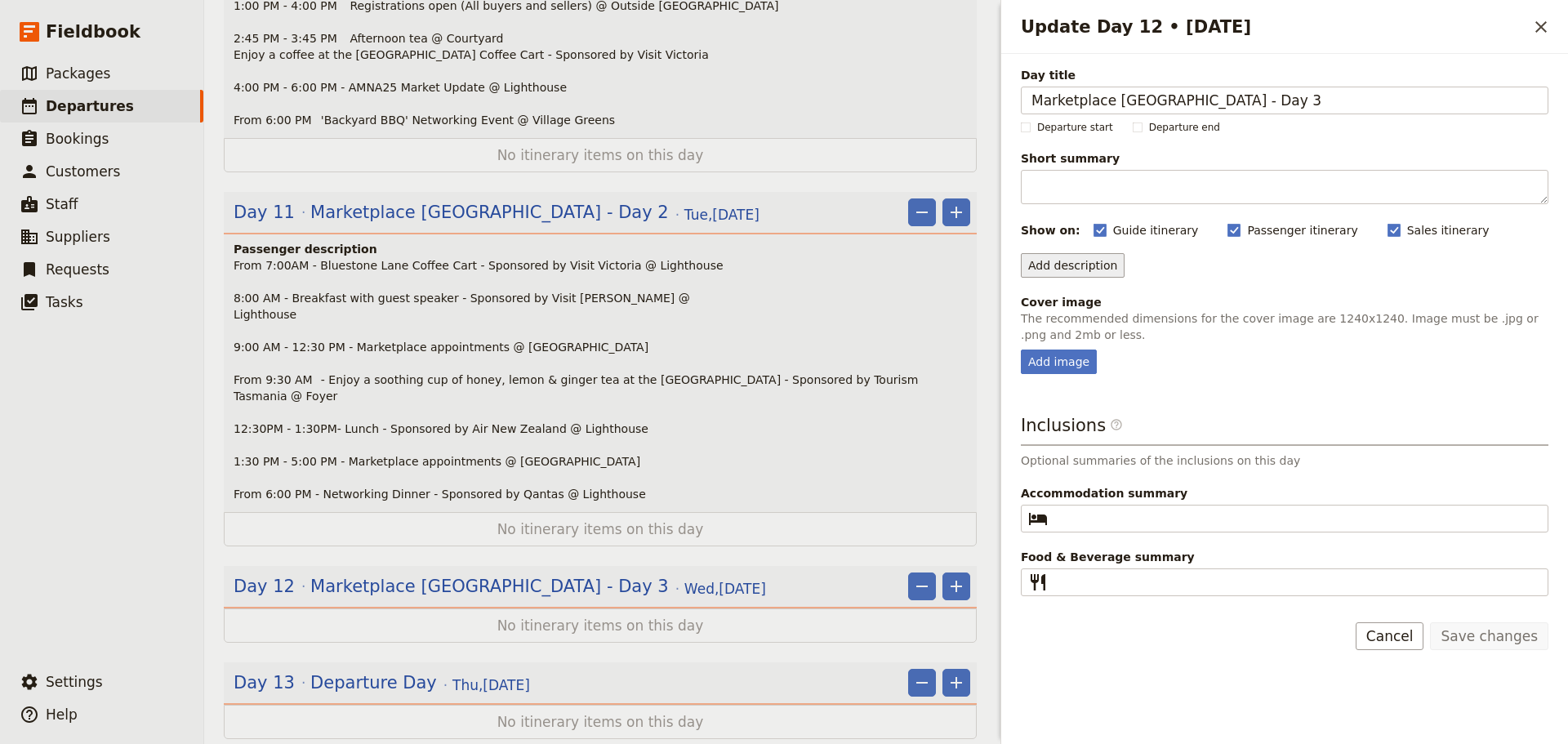
click at [1062, 270] on button "Add description" at bounding box center [1072, 265] width 104 height 24
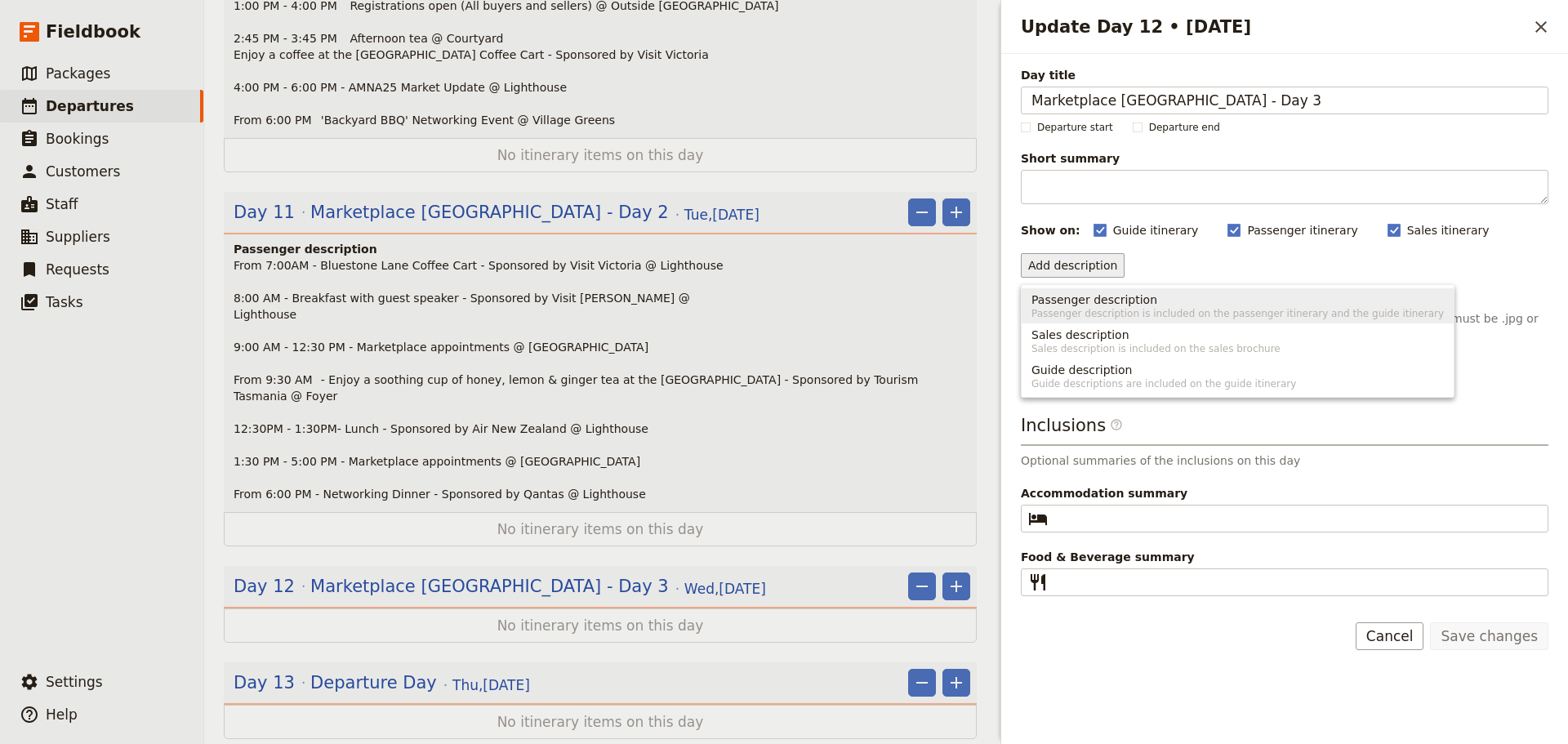
click at [1067, 297] on span "Passenger description" at bounding box center [1094, 299] width 126 height 17
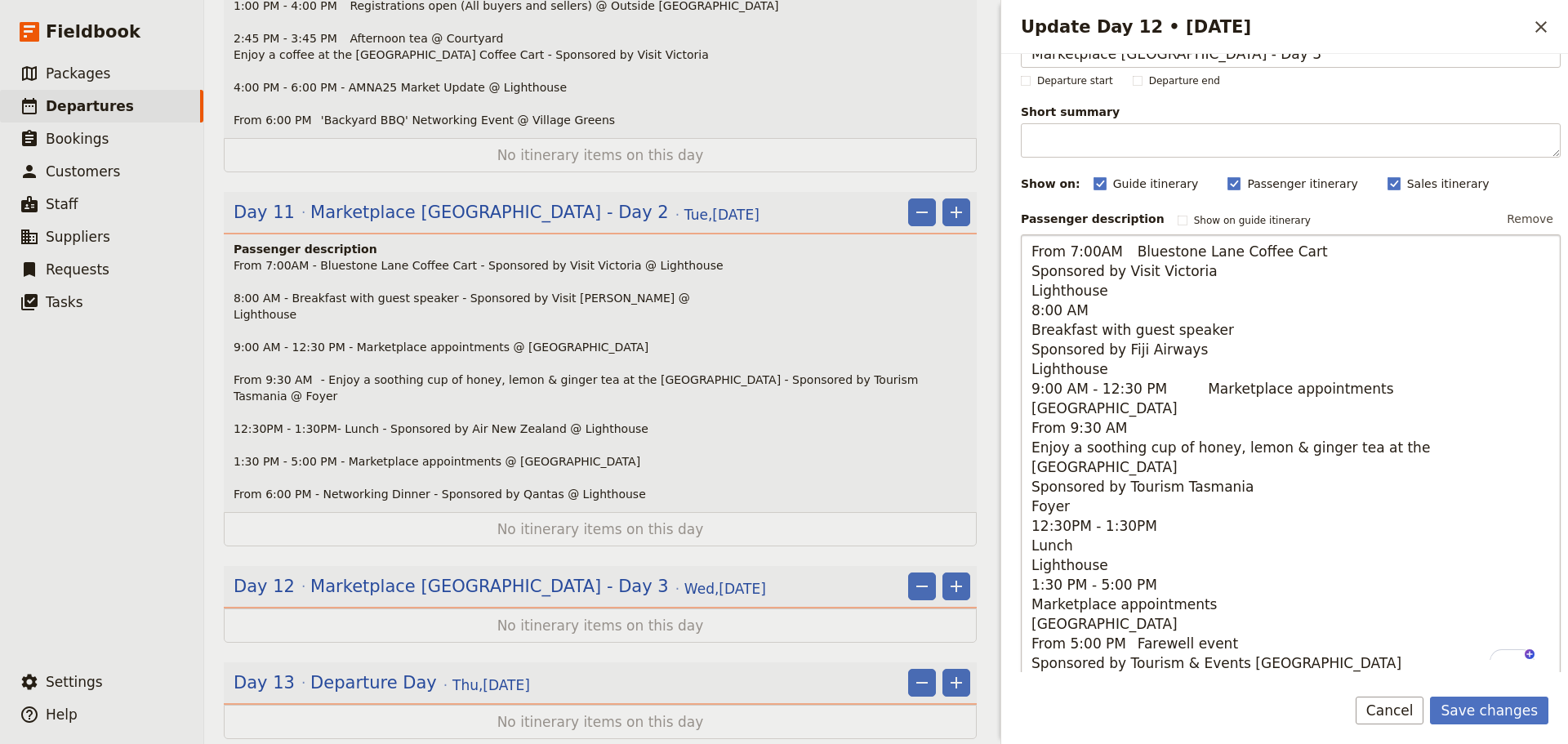
scroll to position [46, 0]
click at [1118, 253] on textarea "From 7:00AM Bluestone Lane Coffee Cart Sponsored by Visit Victoria Lighthouse 8…" at bounding box center [1291, 457] width 540 height 446
click at [1393, 249] on textarea "From 7:00AM - Bluestone Lane Coffee Cart Sponsored by Visit Victoria Lighthouse…" at bounding box center [1291, 457] width 540 height 446
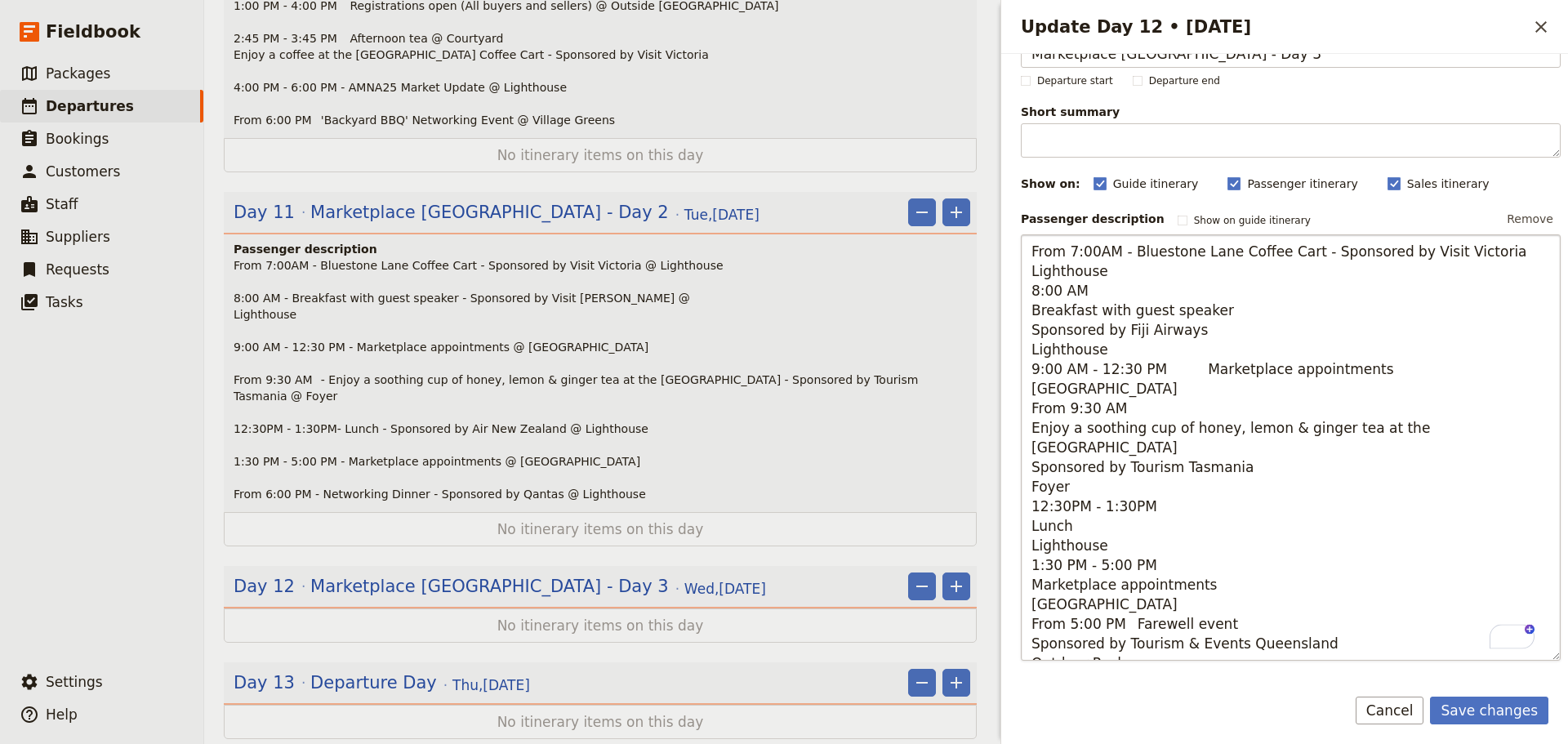
click at [1491, 252] on textarea "From 7:00AM - Bluestone Lane Coffee Cart - Sponsored by Visit Victoria Lighthou…" at bounding box center [1291, 447] width 540 height 427
click at [1140, 266] on textarea "From 7:00AM - Bluestone Lane Coffee Cart - Sponsored by Visit Victoria @ Lighth…" at bounding box center [1291, 447] width 540 height 427
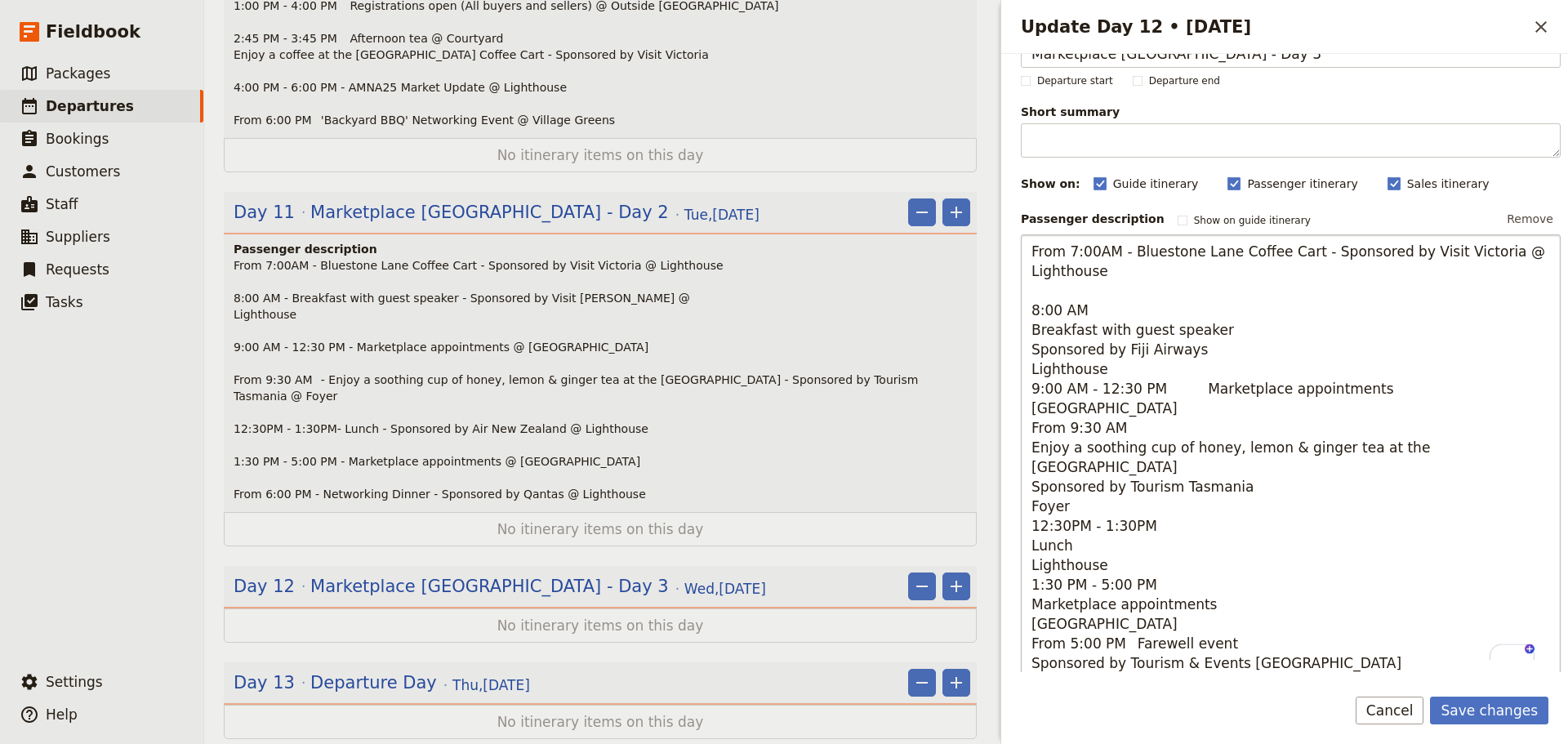
click at [1127, 311] on textarea "From 7:00AM - Bluestone Lane Coffee Cart - Sponsored by Visit Victoria @ Lighth…" at bounding box center [1291, 457] width 540 height 446
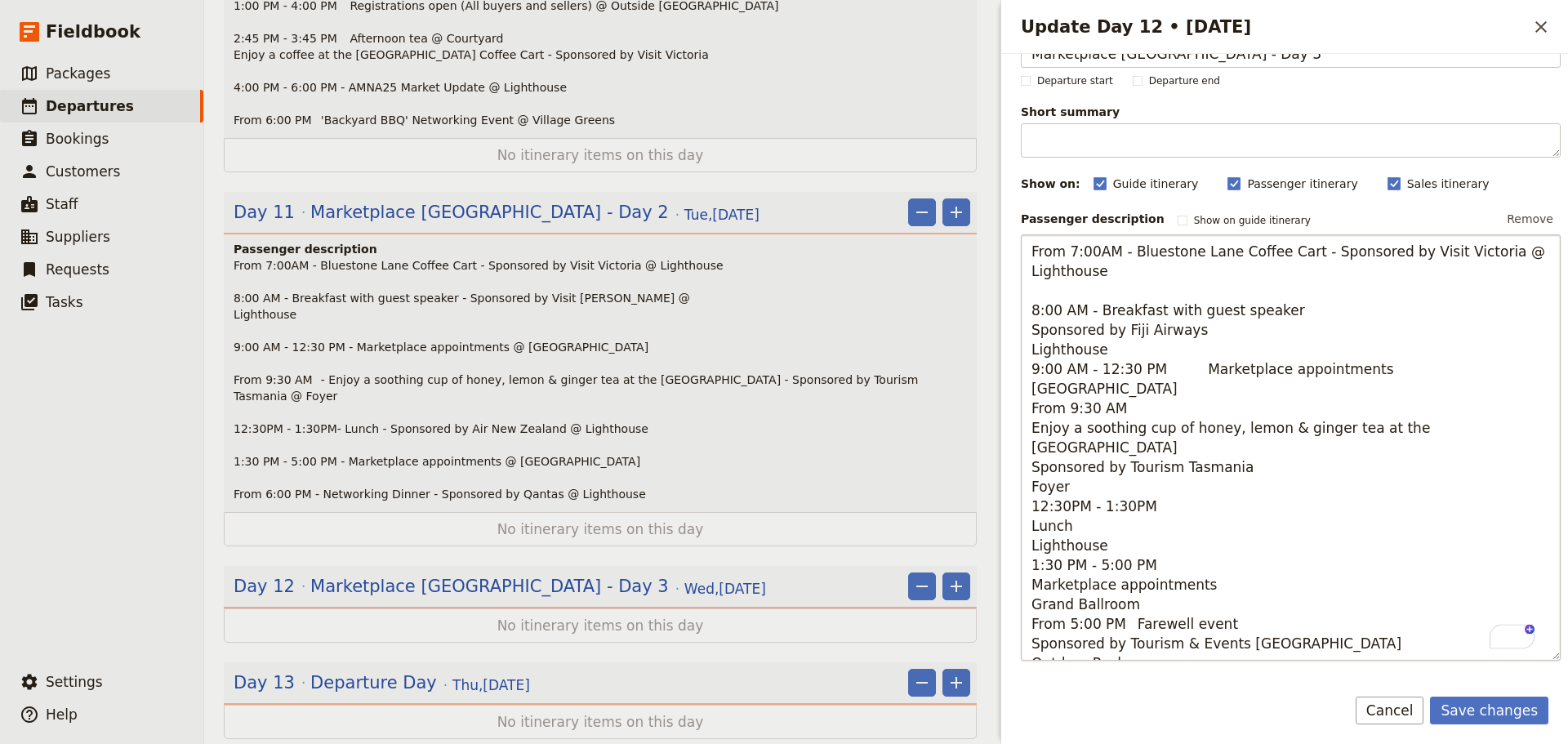
click at [1326, 310] on textarea "From 7:00AM - Bluestone Lane Coffee Cart - Sponsored by Visit Victoria @ Lighth…" at bounding box center [1291, 447] width 540 height 427
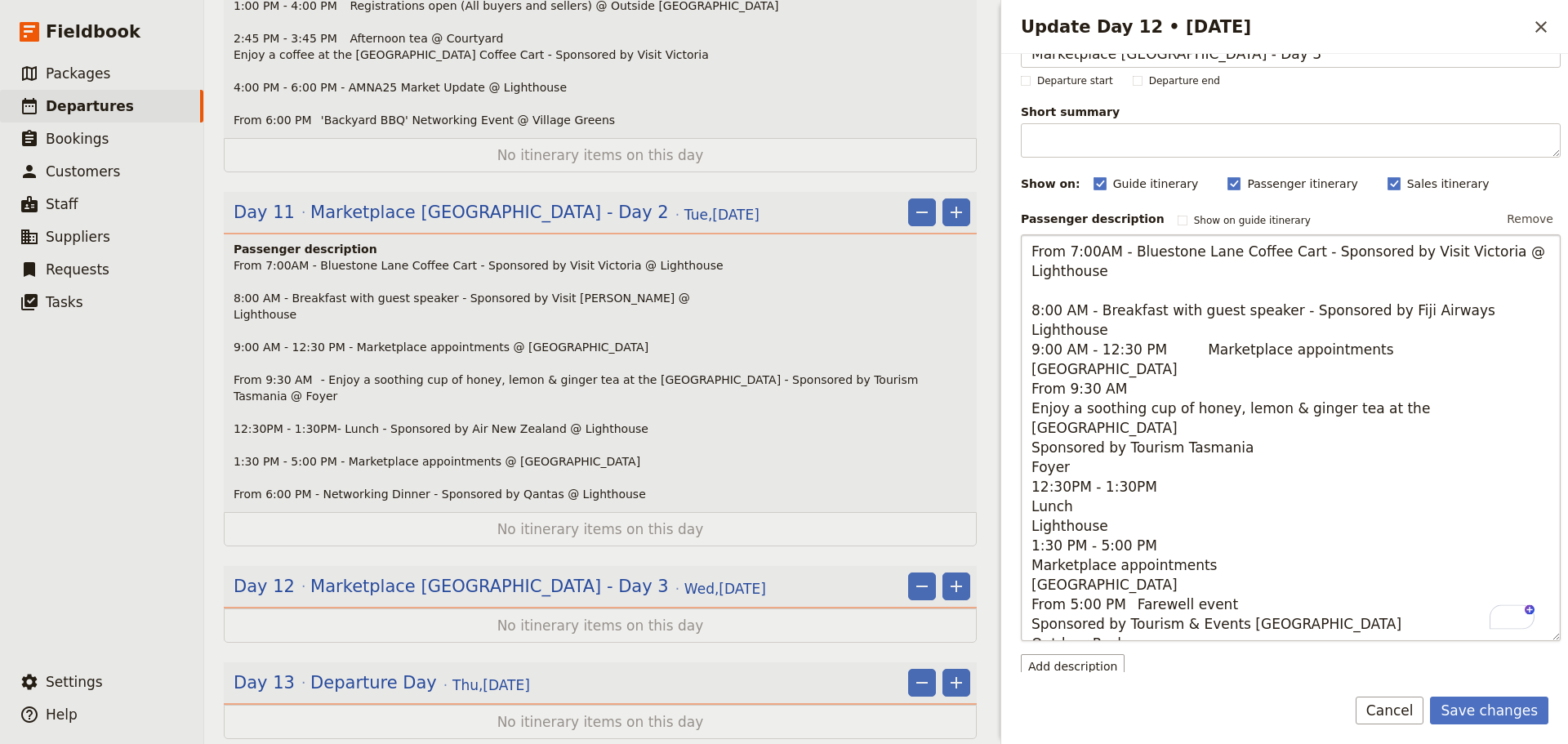
click at [1487, 302] on textarea "From 7:00AM - Bluestone Lane Coffee Cart - Sponsored by Visit Victoria @ Lighth…" at bounding box center [1291, 438] width 540 height 406
click at [1531, 305] on textarea "From 7:00AM - Bluestone Lane Coffee Cart - Sponsored by Visit Victoria @ Lighth…" at bounding box center [1291, 428] width 540 height 387
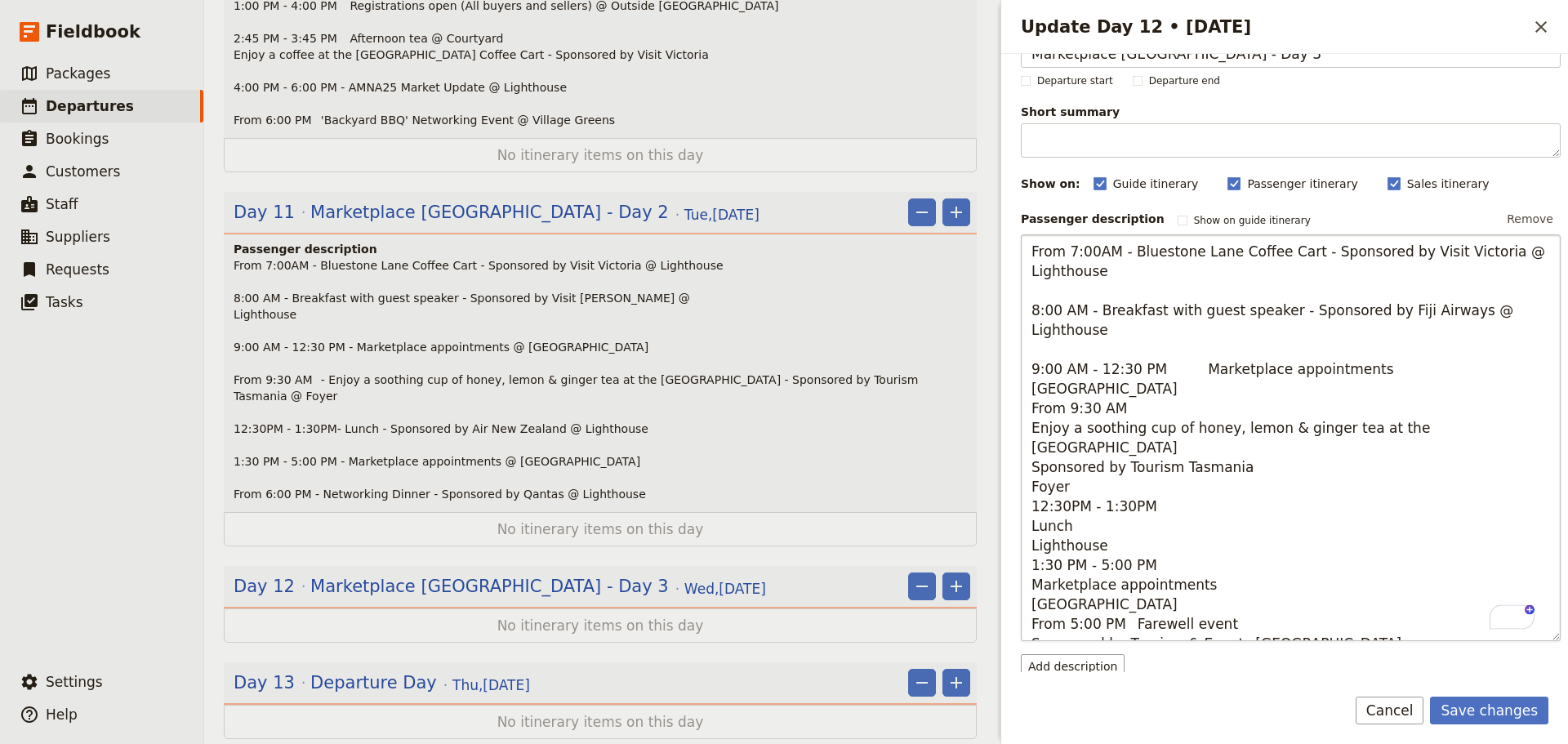
drag, startPoint x: 1182, startPoint y: 352, endPoint x: 1154, endPoint y: 352, distance: 28.0
click at [1154, 352] on textarea "From 7:00AM - Bluestone Lane Coffee Cart - Sponsored by Visit Victoria @ Lighth…" at bounding box center [1291, 438] width 540 height 406
click at [1372, 350] on textarea "From 7:00AM - Bluestone Lane Coffee Cart - Sponsored by Visit Victoria @ Lighth…" at bounding box center [1291, 438] width 540 height 406
drag, startPoint x: 1363, startPoint y: 358, endPoint x: 1338, endPoint y: 349, distance: 26.6
click at [1359, 358] on textarea "From 7:00AM - Bluestone Lane Coffee Cart - Sponsored by Visit Victoria @ Lighth…" at bounding box center [1291, 438] width 540 height 406
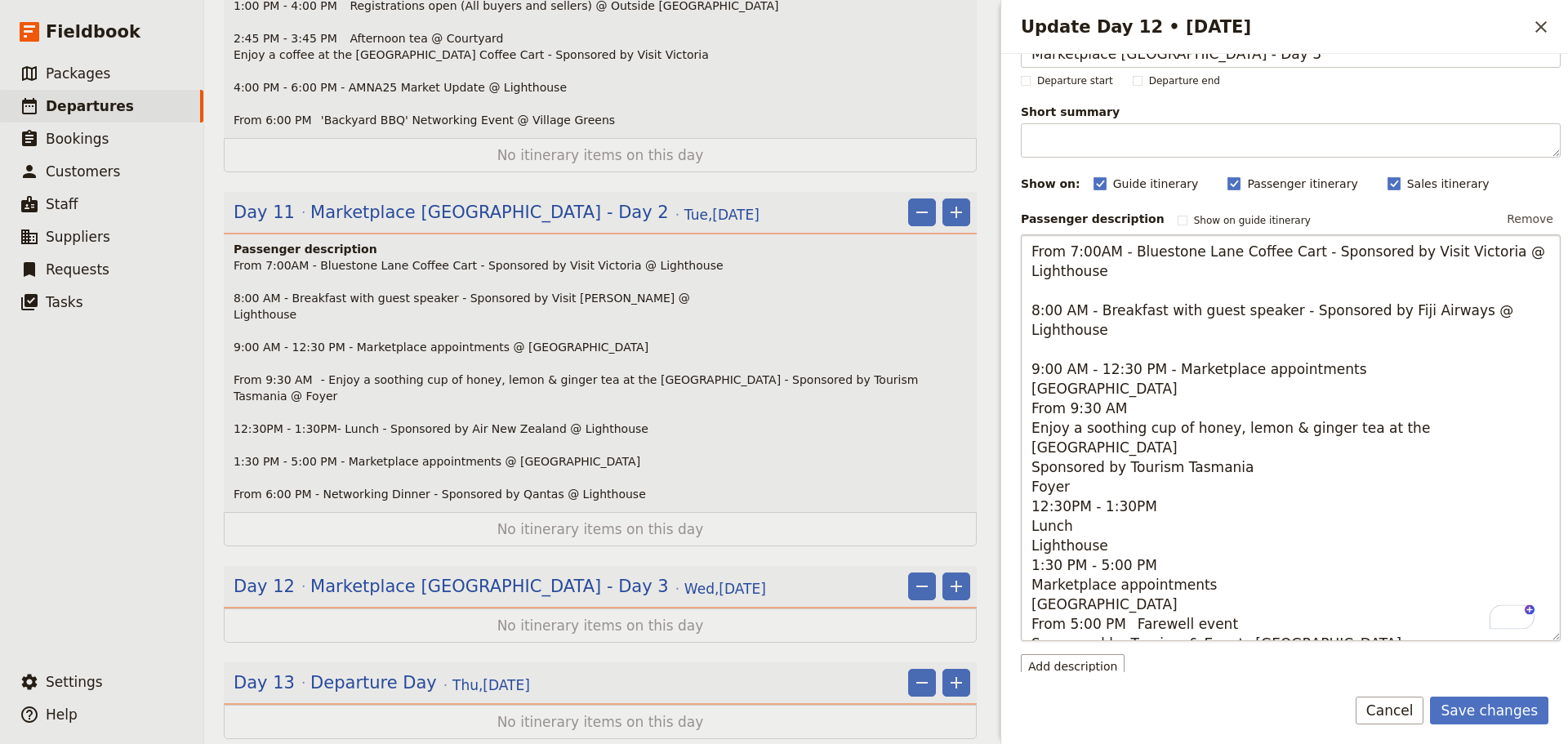
click at [1337, 353] on textarea "From 7:00AM - Bluestone Lane Coffee Cart - Sponsored by Visit Victoria @ Lighth…" at bounding box center [1291, 438] width 540 height 406
click at [1029, 377] on textarea "From 7:00AM - Bluestone Lane Coffee Cart - Sponsored by Visit Victoria @ Lighth…" at bounding box center [1291, 438] width 540 height 406
click at [1030, 393] on textarea "From 7:00AM - Bluestone Lane Coffee Cart - Sponsored by Visit Victoria @ Lighth…" at bounding box center [1291, 438] width 540 height 406
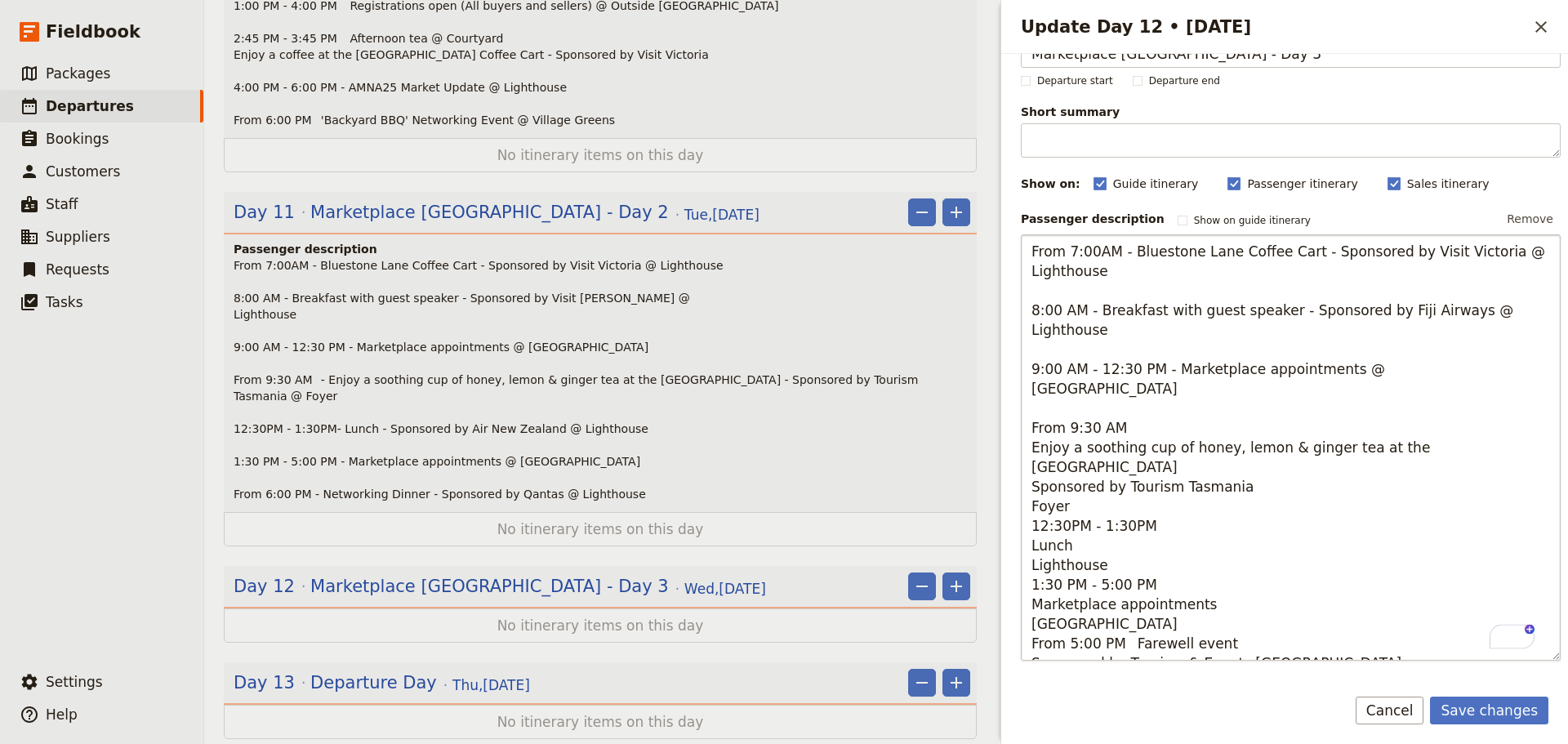
click at [1379, 348] on textarea "From 7:00AM - Bluestone Lane Coffee Cart - Sponsored by Visit Victoria @ Lighth…" at bounding box center [1291, 447] width 540 height 427
drag, startPoint x: 1350, startPoint y: 352, endPoint x: 1361, endPoint y: 353, distance: 11.0
click at [1352, 352] on textarea "From 7:00AM - Bluestone Lane Coffee Cart - Sponsored by Visit Victoria @ Lighth…" at bounding box center [1291, 447] width 540 height 427
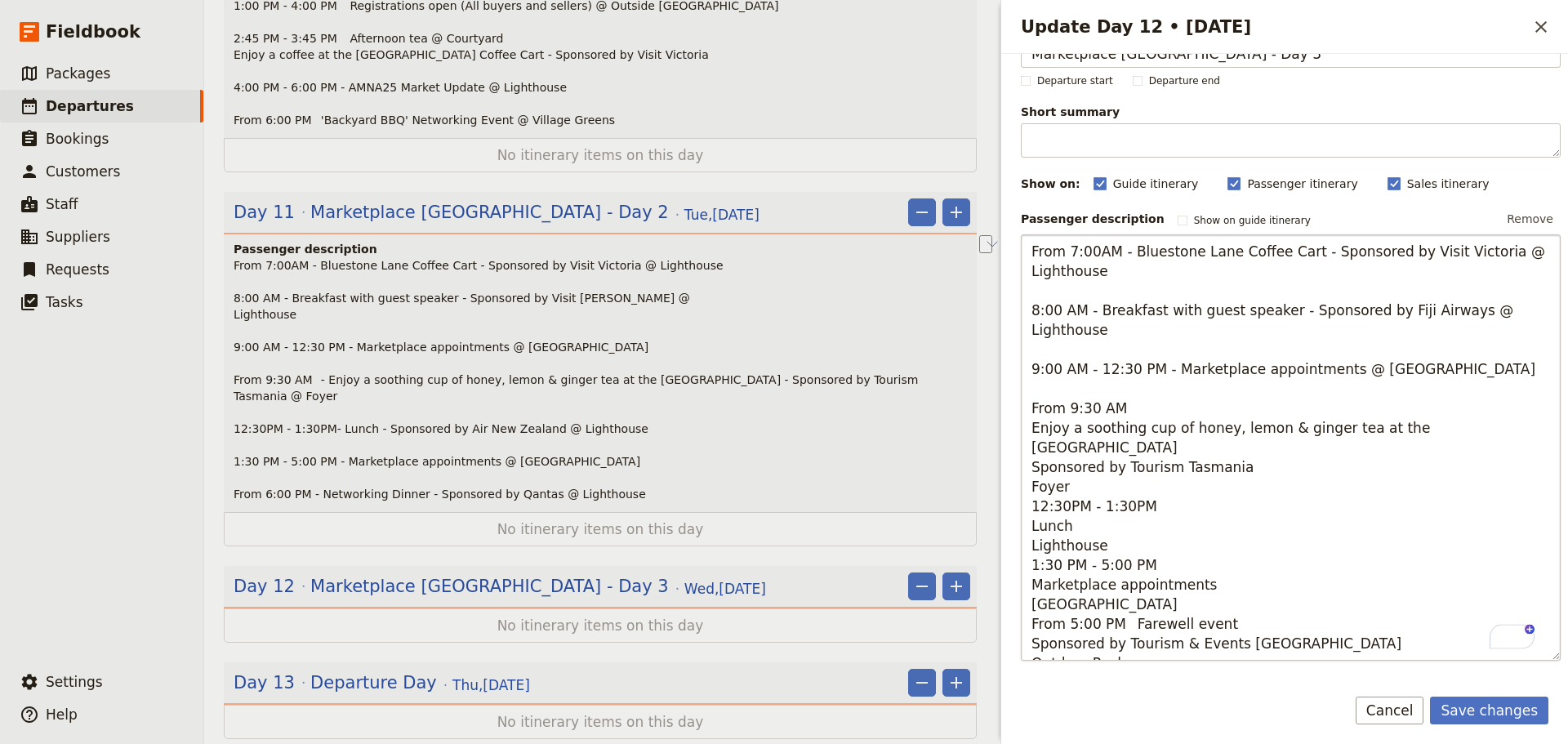
drag, startPoint x: 1147, startPoint y: 372, endPoint x: 1030, endPoint y: 375, distance: 117.0
click at [1030, 375] on textarea "From 7:00AM - Bluestone Lane Coffee Cart - Sponsored by Visit Victoria @ Lighth…" at bounding box center [1291, 447] width 540 height 427
click at [1142, 387] on textarea "From 7:00AM - Bluestone Lane Coffee Cart - Sponsored by Visit Victoria @ Lighth…" at bounding box center [1291, 438] width 540 height 406
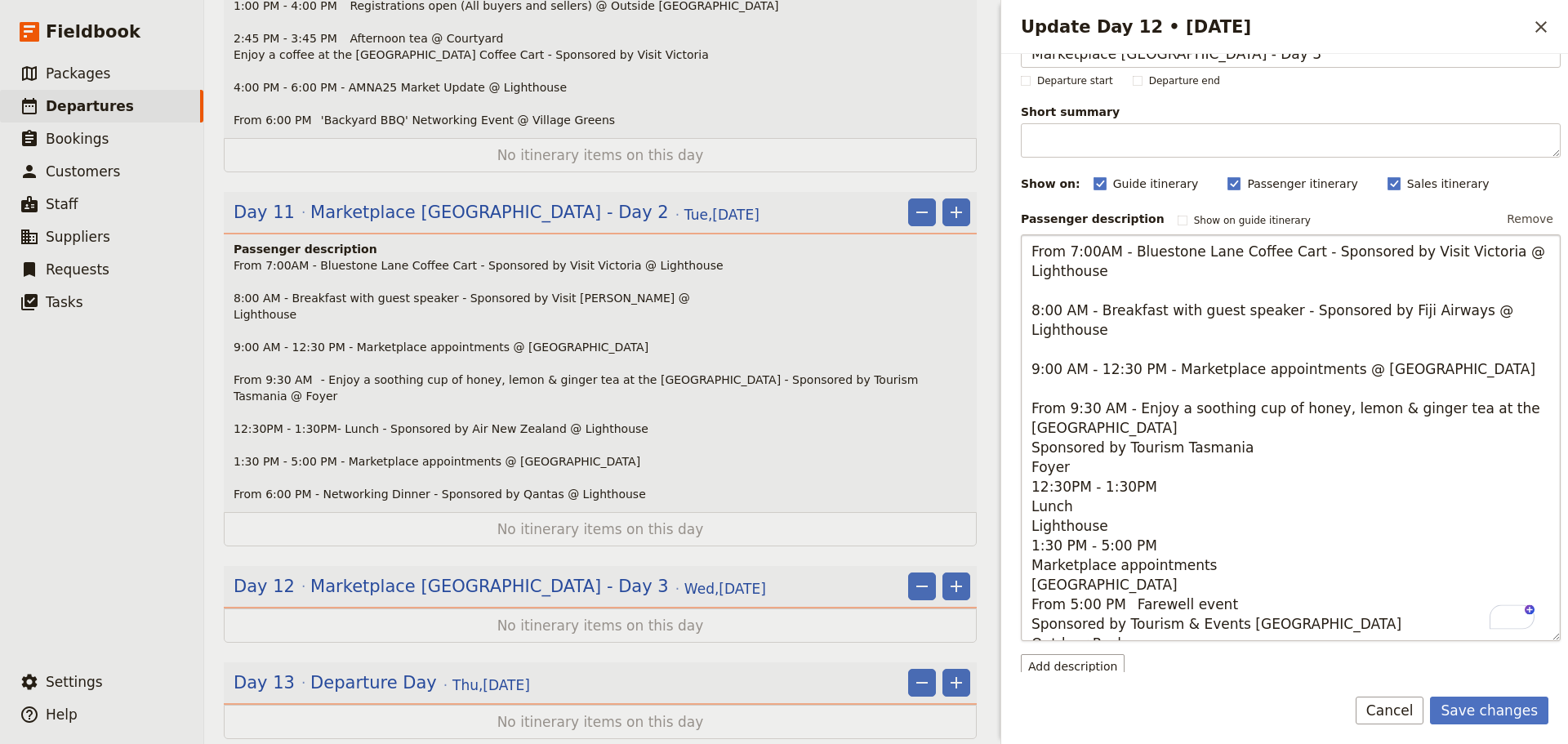
click at [1139, 404] on textarea "From 7:00AM - Bluestone Lane Coffee Cart - Sponsored by Visit Victoria @ Lighth…" at bounding box center [1291, 438] width 540 height 406
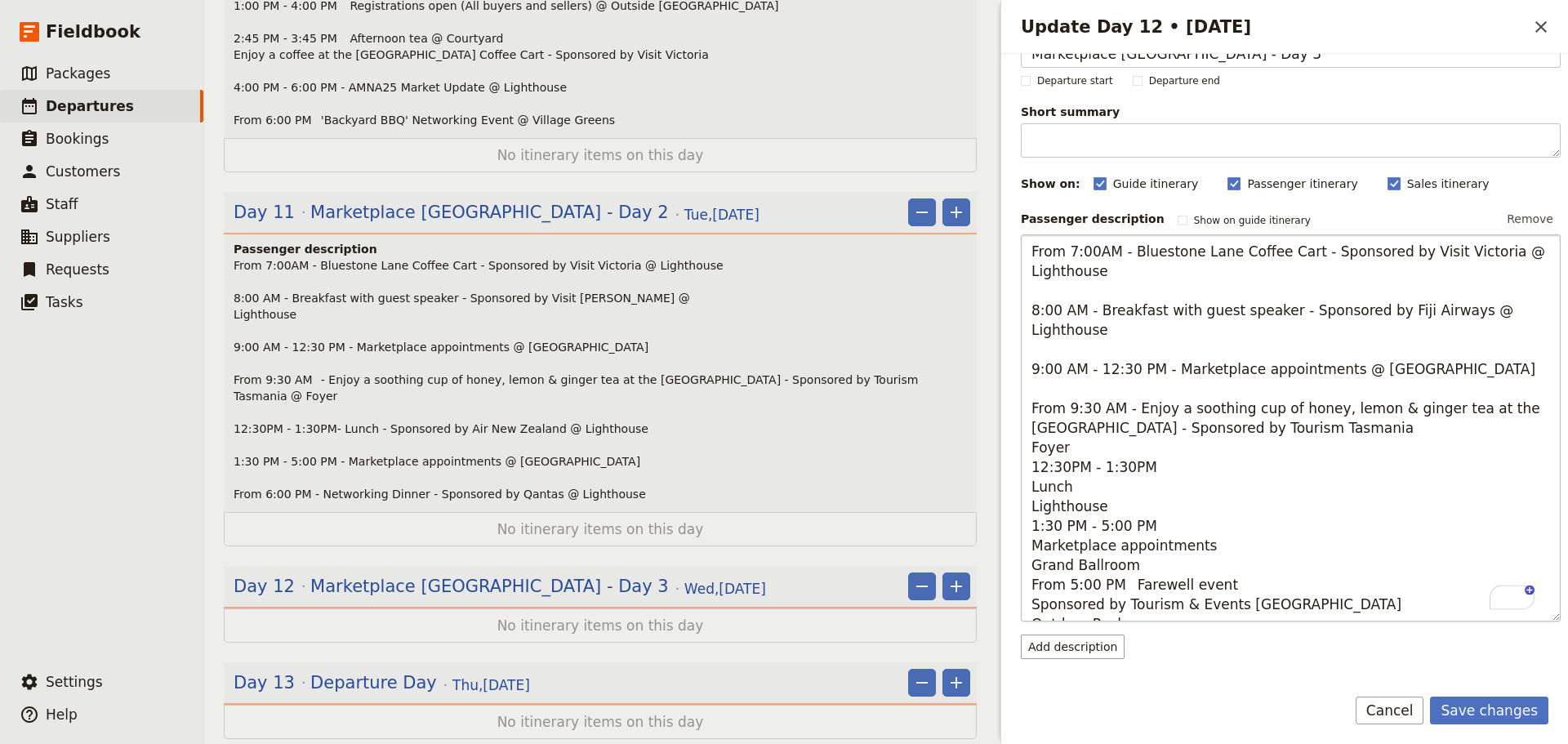
click at [1381, 401] on textarea "From 7:00AM - Bluestone Lane Coffee Cart - Sponsored by Visit Victoria @ Lighth…" at bounding box center [1291, 428] width 540 height 387
click at [1387, 408] on textarea "From 7:00AM - Bluestone Lane Coffee Cart - Sponsored by Visit Victoria @ Lighth…" at bounding box center [1291, 418] width 540 height 367
click at [1171, 454] on textarea "From 7:00AM - Bluestone Lane Coffee Cart - Sponsored by Visit Victoria @ Lighth…" at bounding box center [1291, 428] width 540 height 387
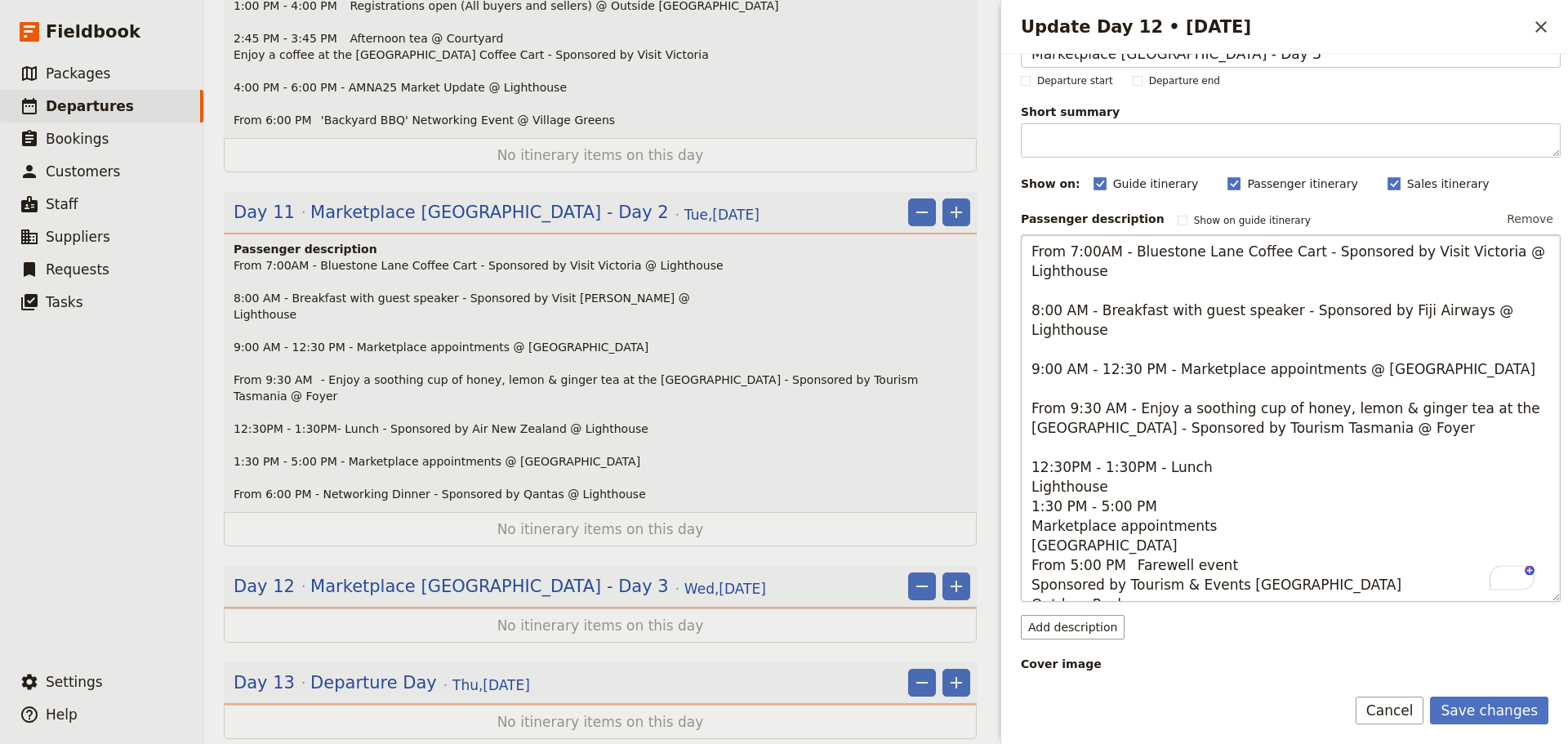
click at [1208, 447] on textarea "From 7:00AM - Bluestone Lane Coffee Cart - Sponsored by Visit Victoria @ Lighth…" at bounding box center [1291, 418] width 540 height 367
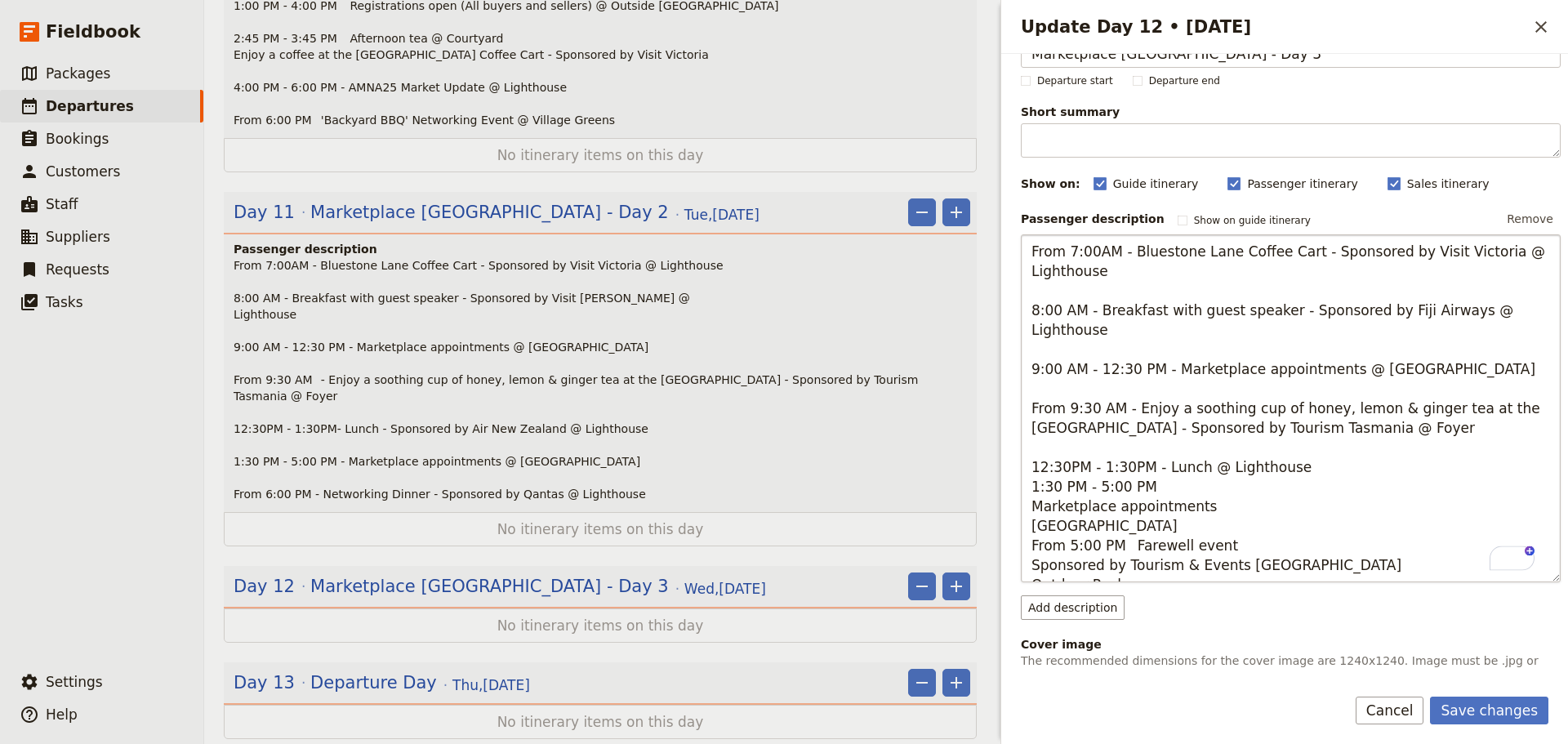
click at [1348, 450] on textarea "From 7:00AM - Bluestone Lane Coffee Cart - Sponsored by Visit Victoria @ Lighth…" at bounding box center [1291, 408] width 540 height 348
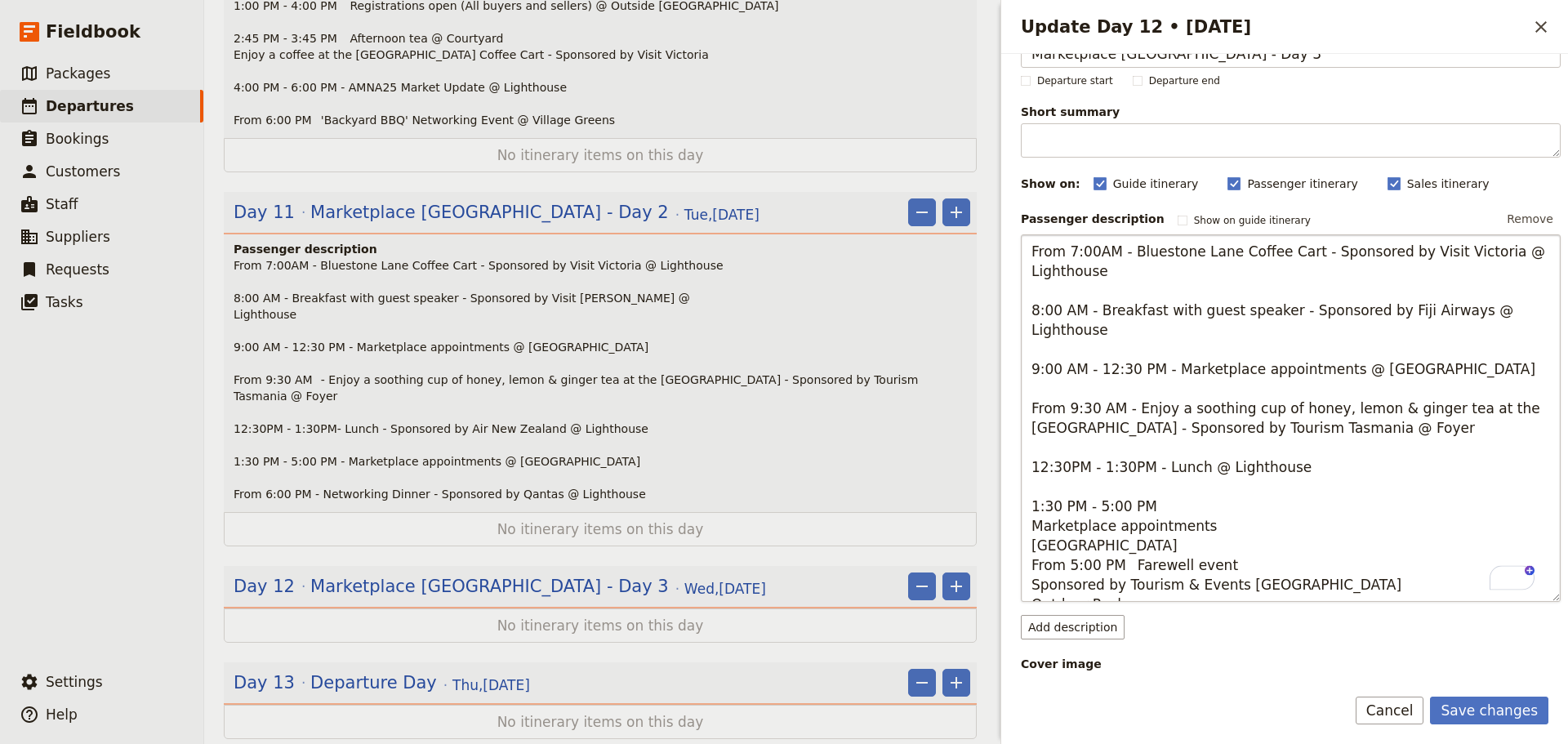
click at [1164, 484] on textarea "From 7:00AM - Bluestone Lane Coffee Cart - Sponsored by Visit Victoria @ Lighth…" at bounding box center [1291, 418] width 540 height 367
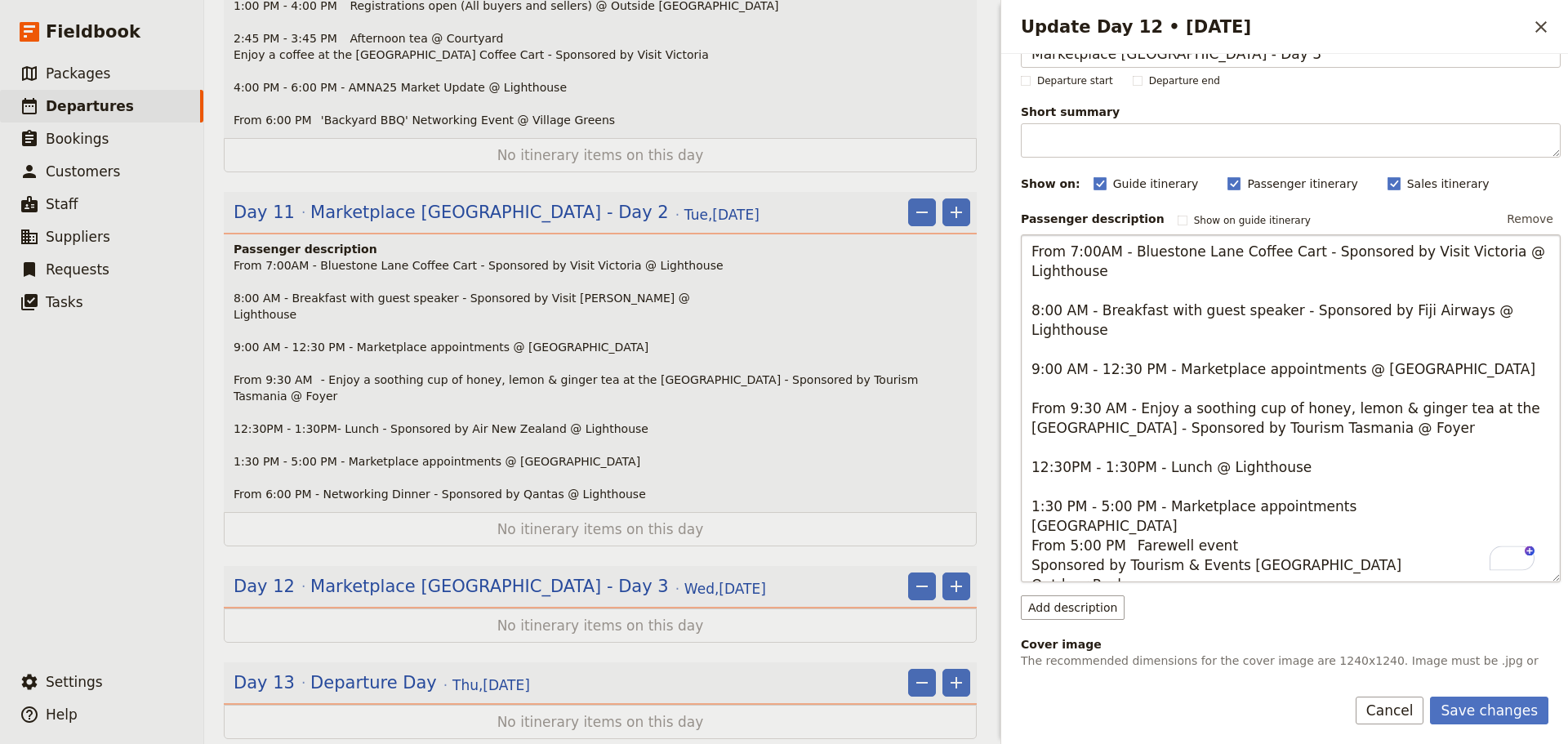
click at [1393, 485] on textarea "From 7:00AM - Bluestone Lane Coffee Cart - Sponsored by Visit Victoria @ Lighth…" at bounding box center [1291, 408] width 540 height 348
drag, startPoint x: 1134, startPoint y: 504, endPoint x: 1031, endPoint y: 512, distance: 103.3
click at [1031, 512] on textarea "From 7:00AM - Bluestone Lane Coffee Cart - Sponsored by Visit Victoria @ Lighth…" at bounding box center [1291, 408] width 540 height 348
click at [1252, 534] on textarea "From 7:00AM - Bluestone Lane Coffee Cart - Sponsored by Visit Victoria @ Lighth…" at bounding box center [1291, 408] width 540 height 348
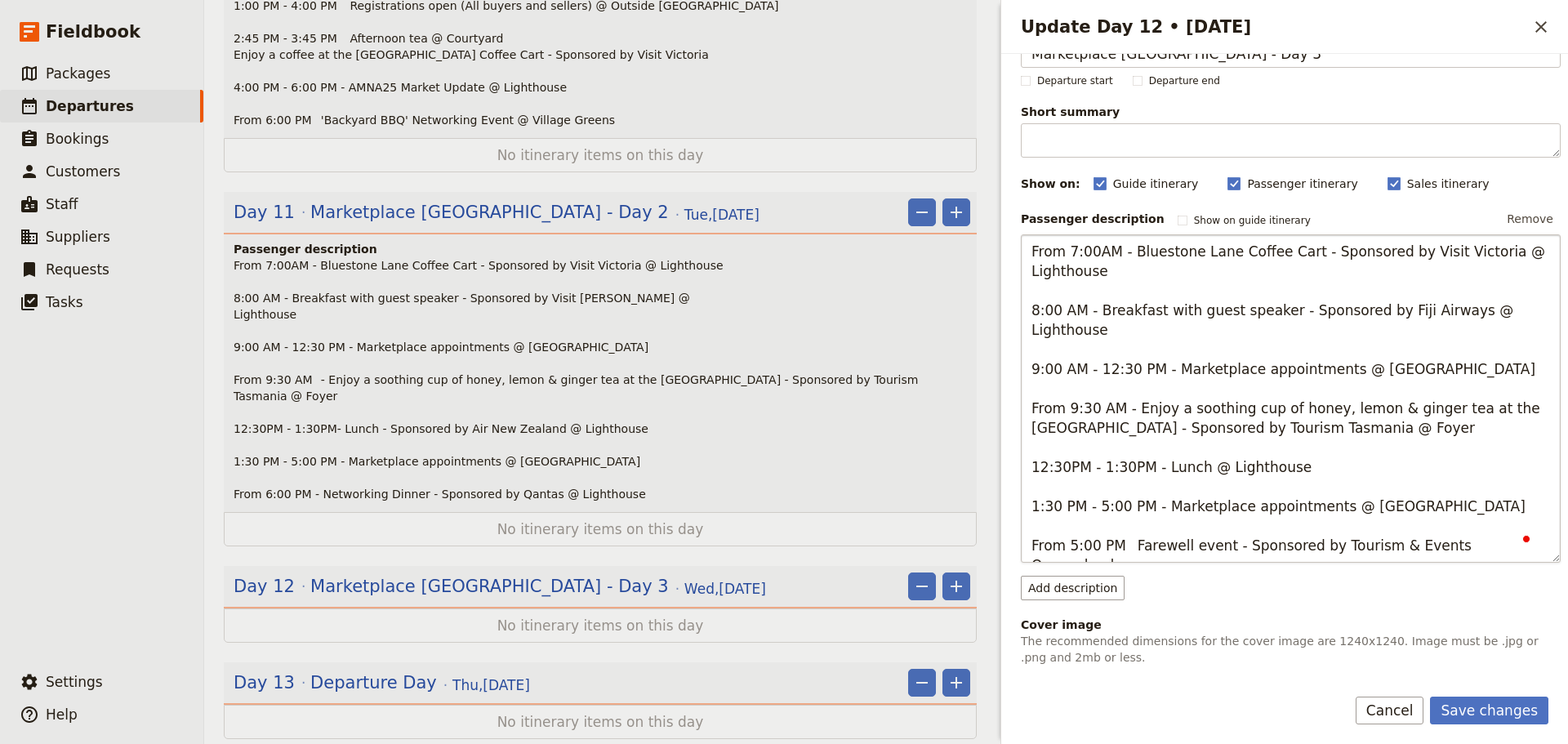
click at [1508, 523] on textarea "From 7:00AM - Bluestone Lane Coffee Cart - Sponsored by Visit Victoria @ Lighth…" at bounding box center [1291, 399] width 540 height 328
type textarea "From 7:00AM - Bluestone Lane Coffee Cart - Sponsored by Visit Victoria @ Lighth…"
click at [1482, 703] on button "Save changes" at bounding box center [1489, 711] width 119 height 28
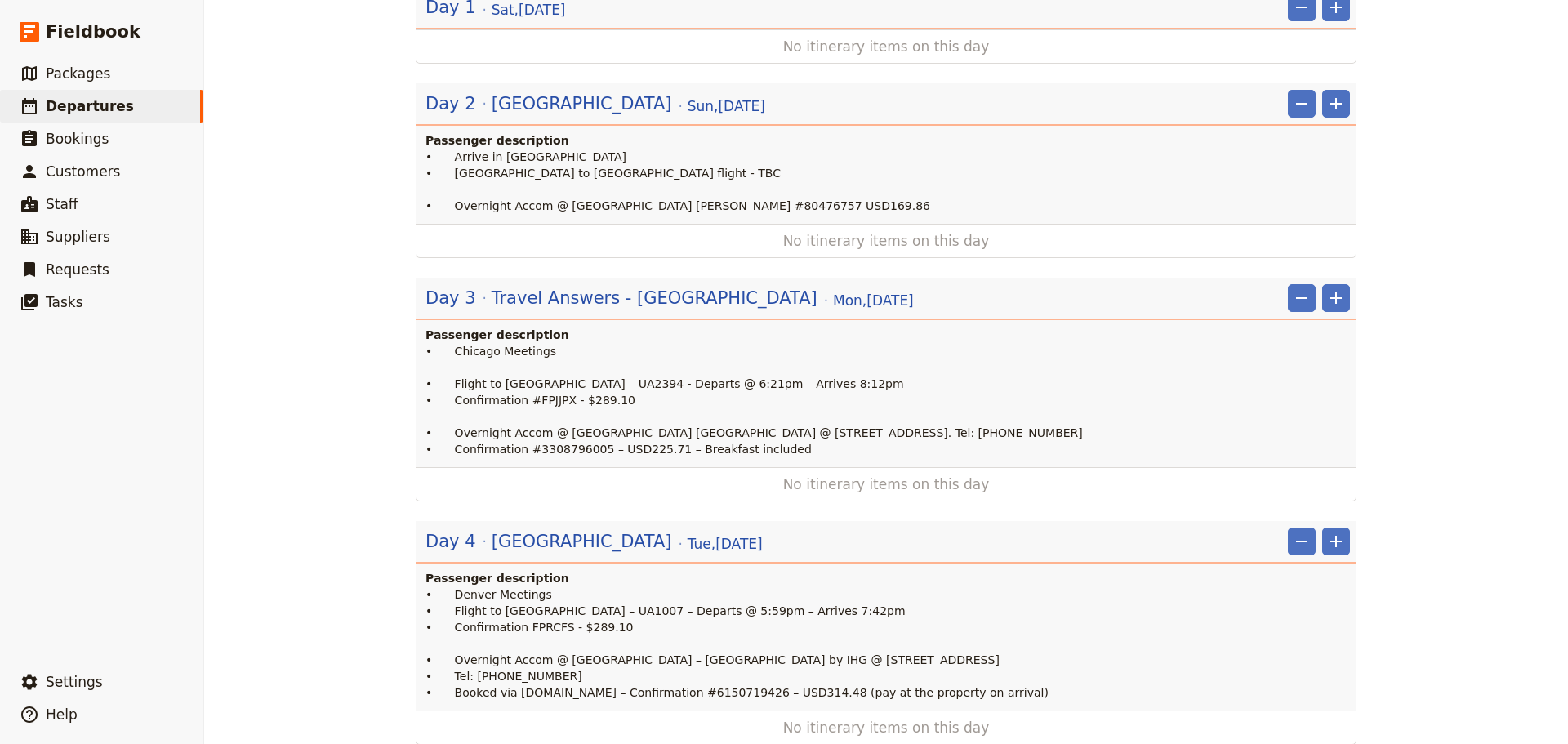
scroll to position [156, 0]
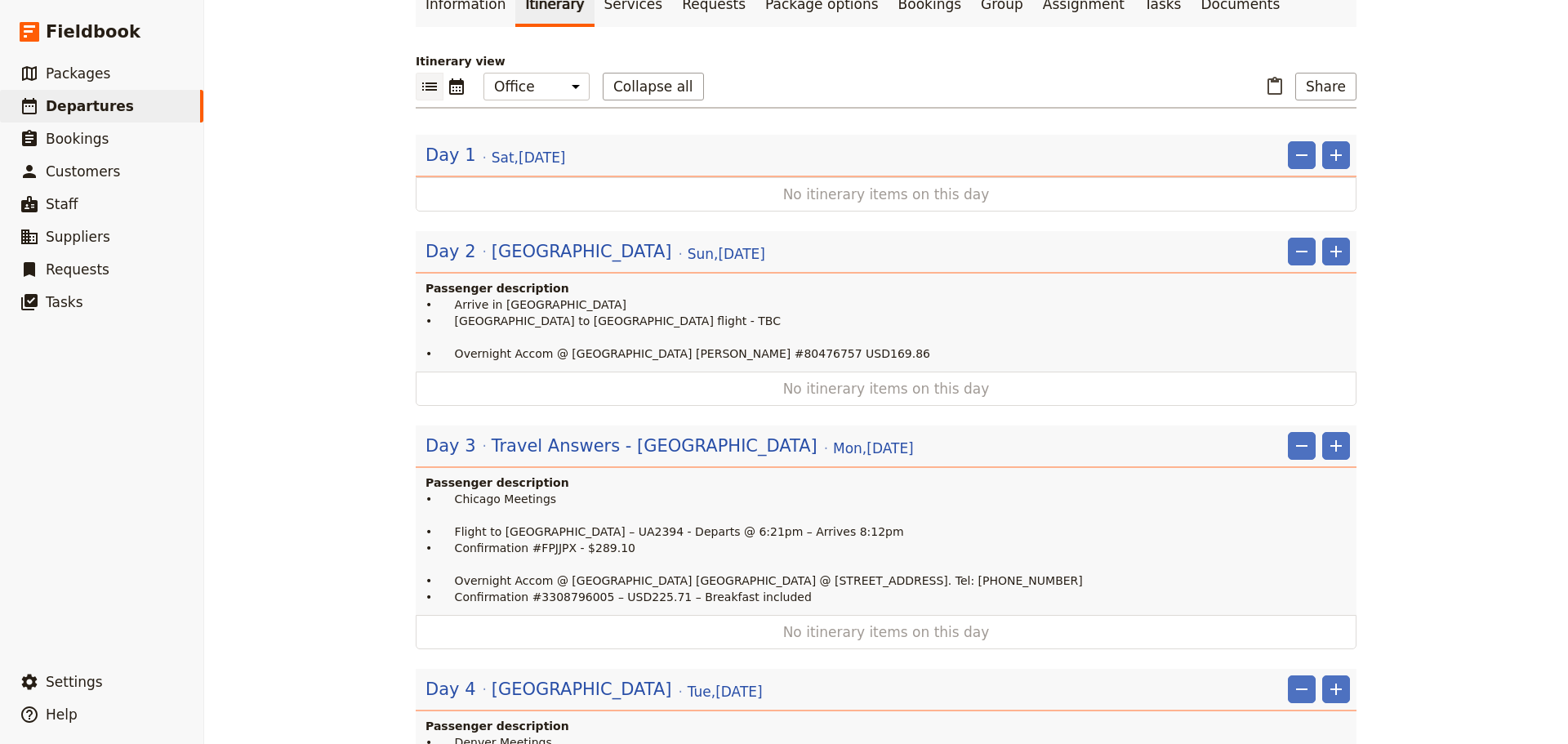
click at [492, 147] on span "Sat , 6 Sep 2025" at bounding box center [529, 157] width 74 height 19
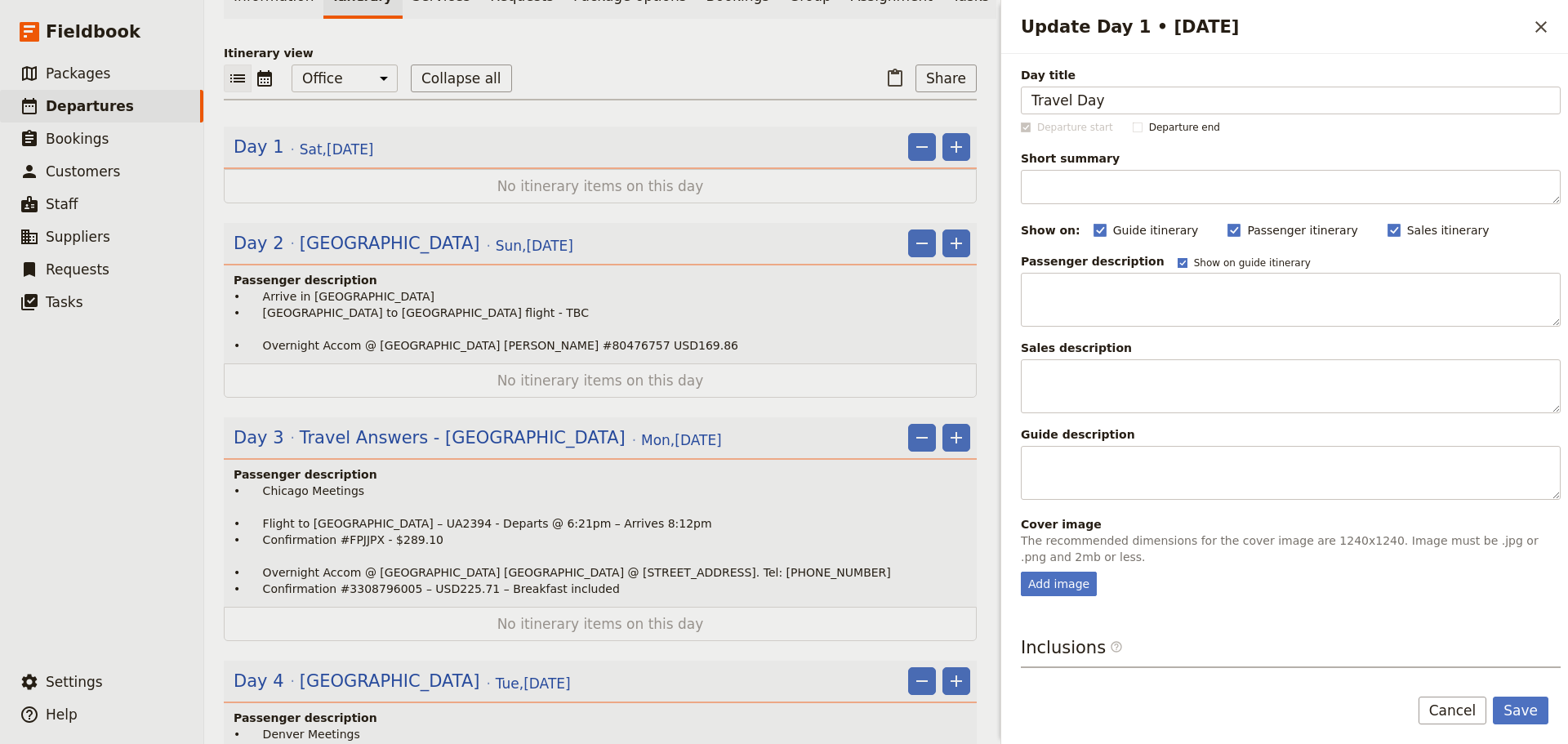
type input "Travel Day"
click at [1178, 258] on rect "Update Day 1 • 6 Sep" at bounding box center [1182, 263] width 9 height 9
click at [1177, 256] on input "Show on guide itinerary" at bounding box center [1177, 256] width 1 height 1
checkbox input "false"
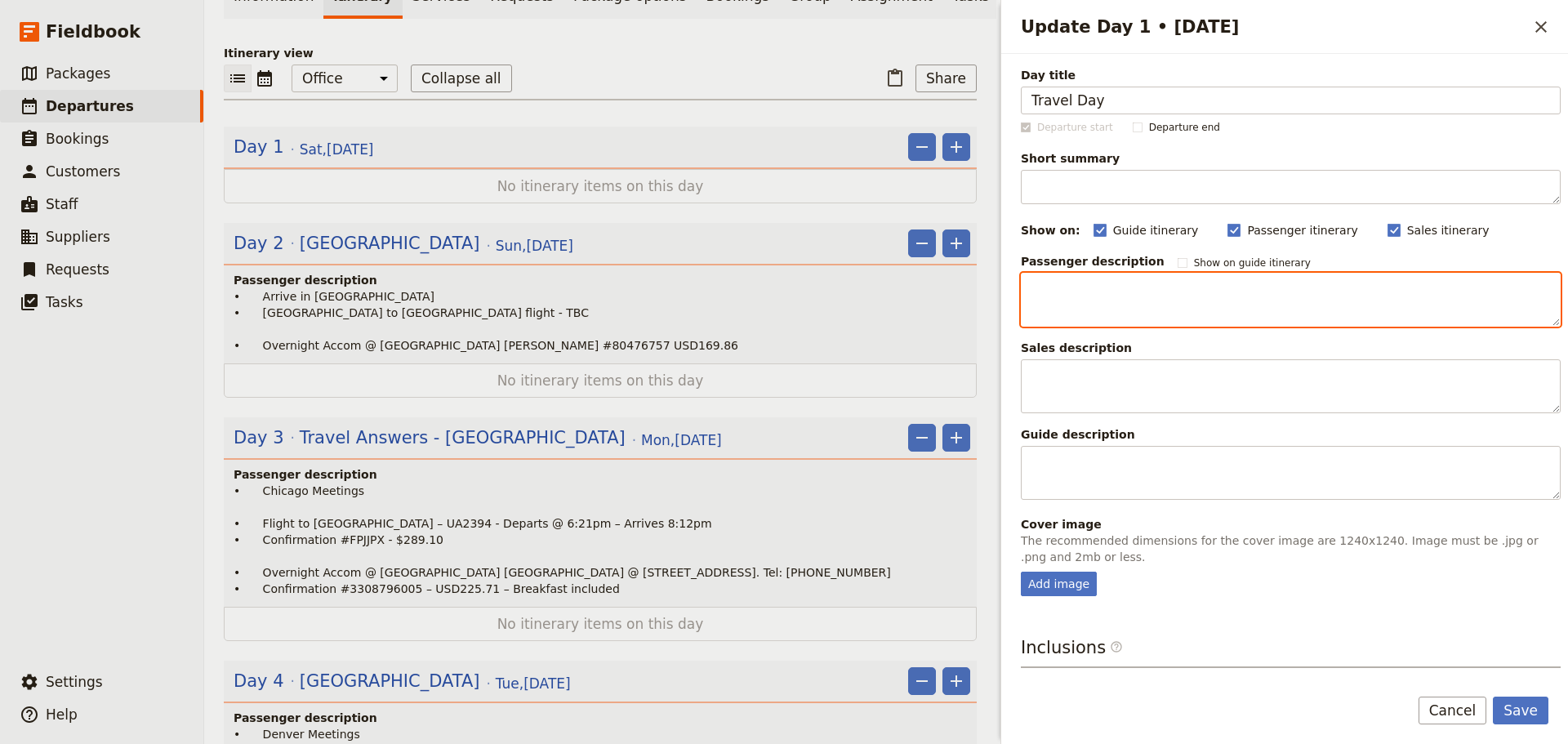
click at [1165, 295] on textarea "Update Day 1 • 6 Sep" at bounding box center [1291, 300] width 540 height 54
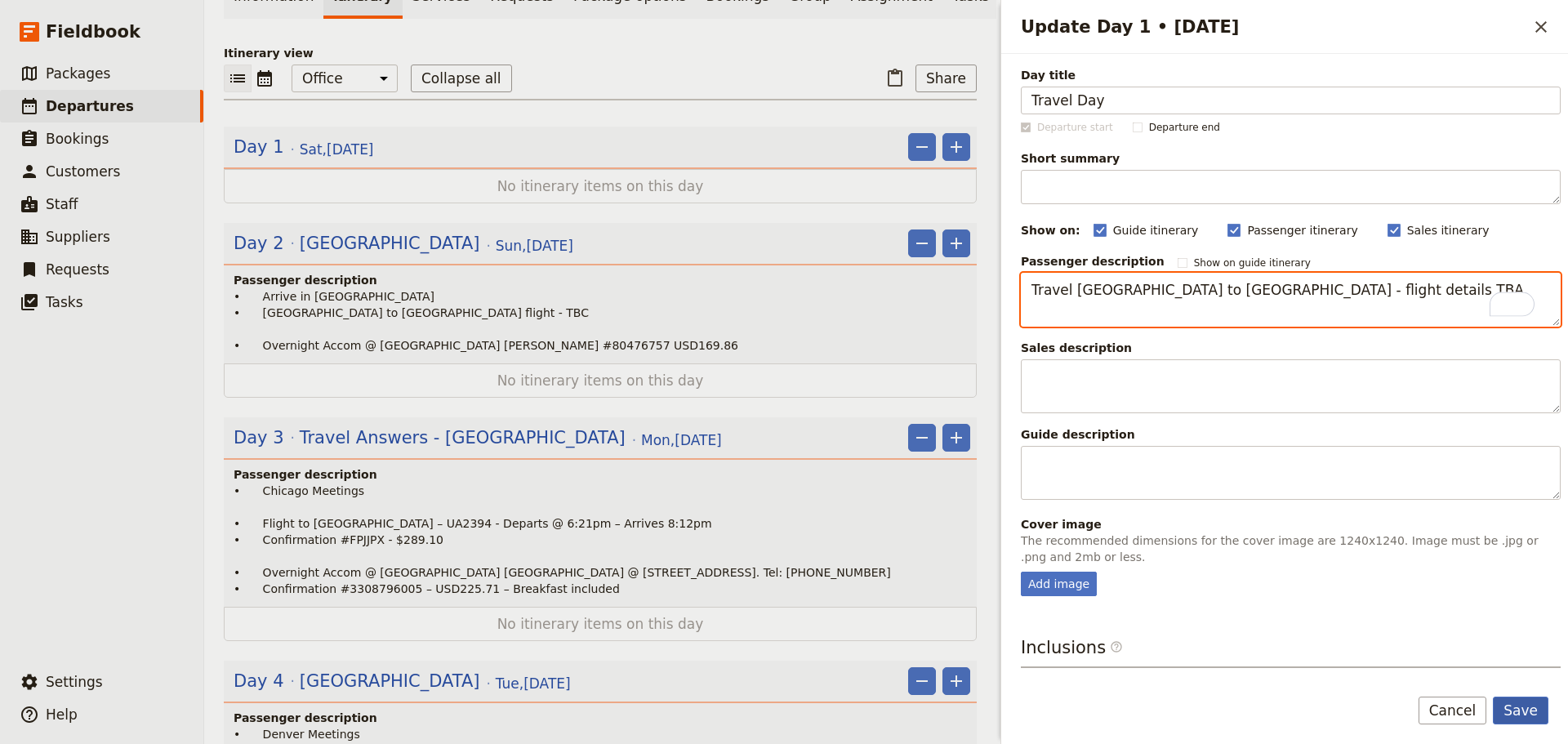
type textarea "Travel Melbourne to Chicago - flight details TBA"
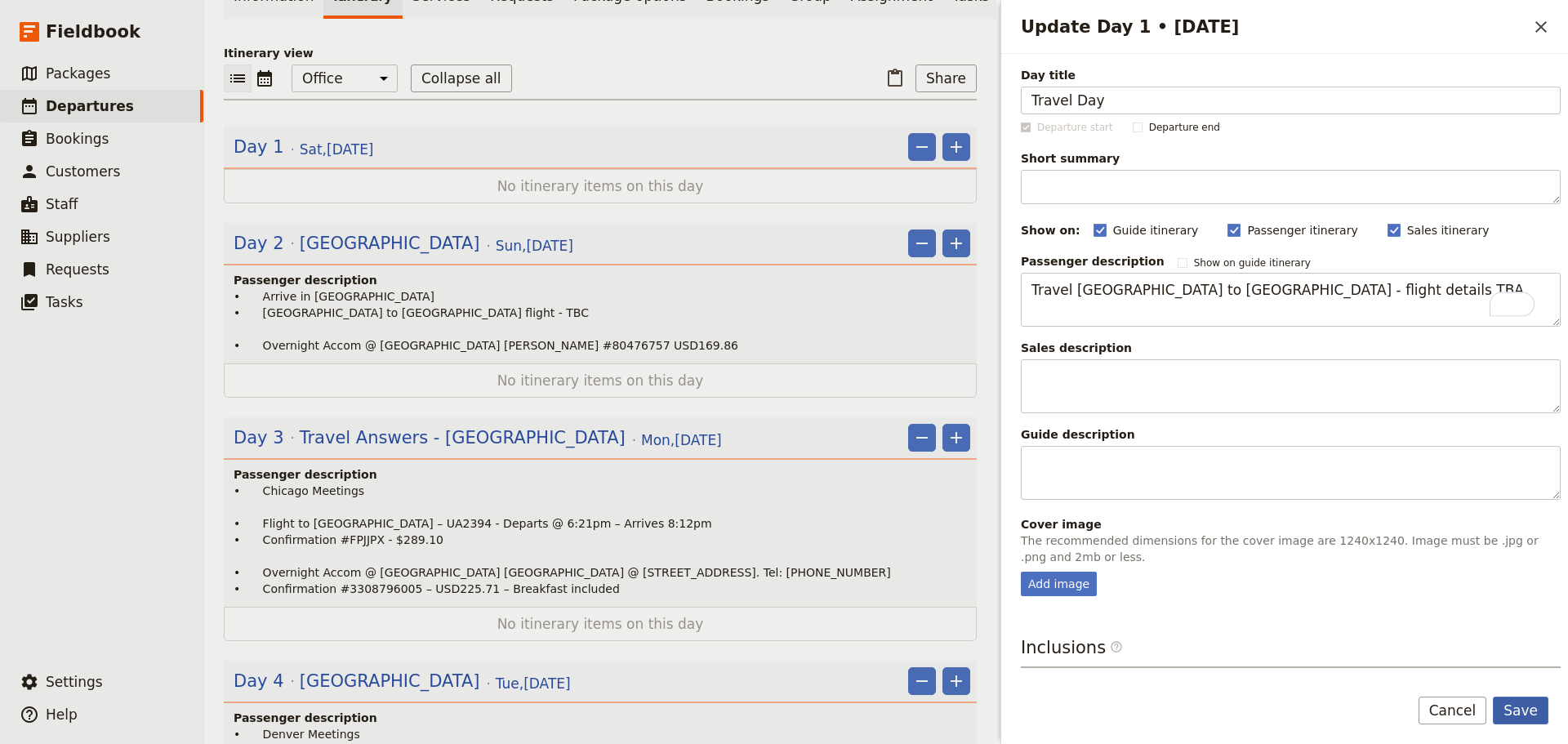
click at [1523, 697] on button "Save" at bounding box center [1521, 711] width 56 height 28
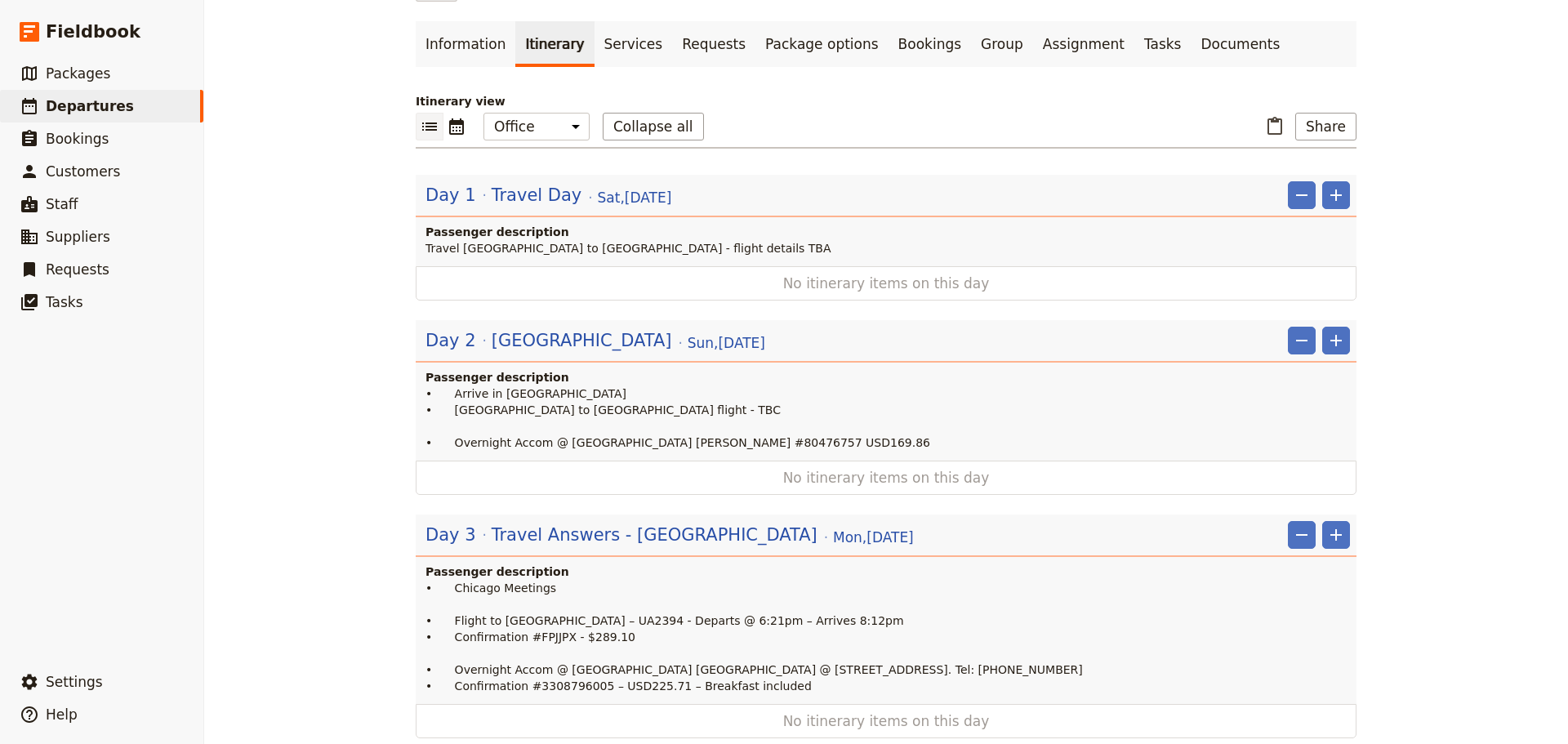
scroll to position [0, 0]
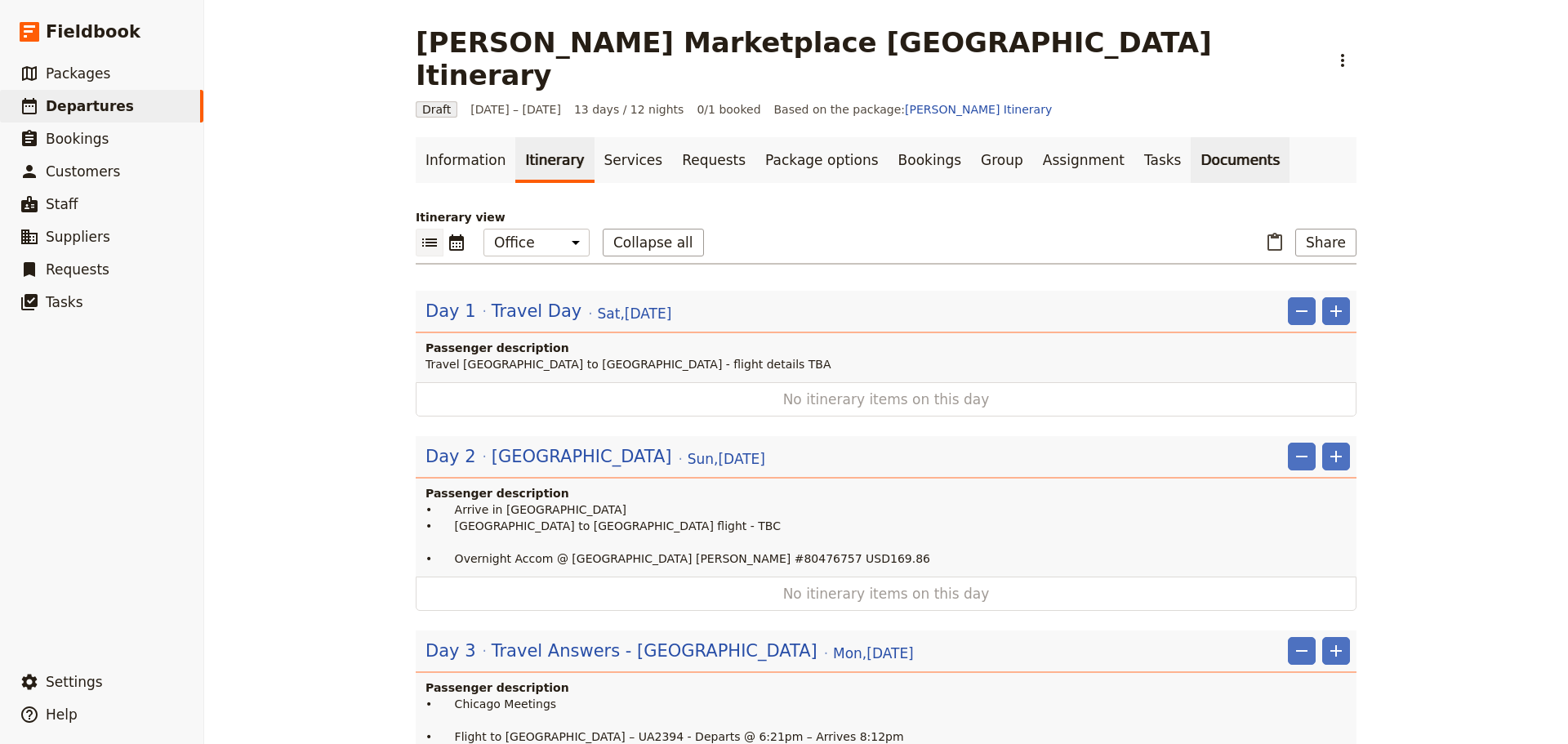
click at [1191, 137] on link "Documents" at bounding box center [1240, 160] width 99 height 45
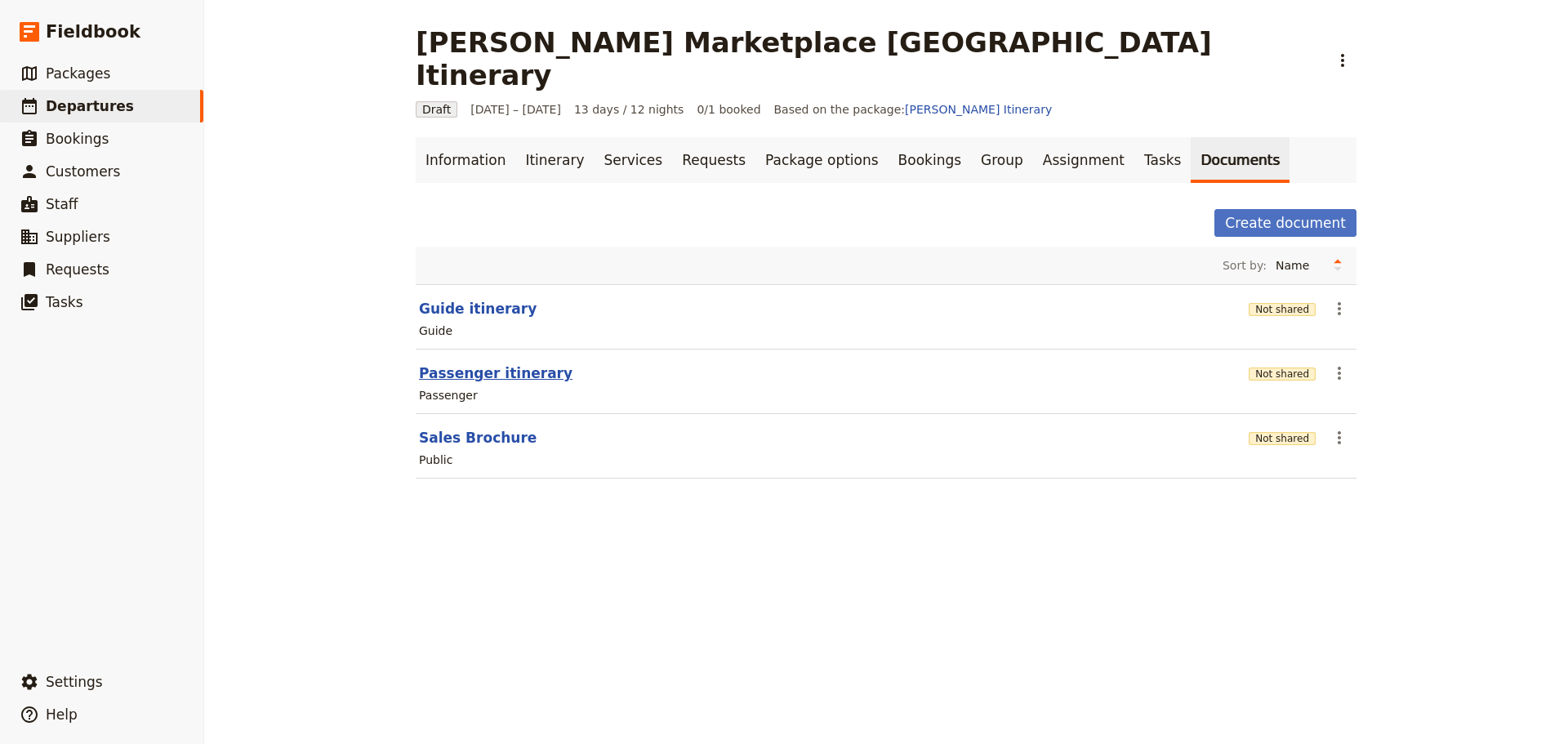
click at [493, 364] on button "Passenger itinerary" at bounding box center [496, 373] width 154 height 19
select select "PASSENGER"
select select "RUN_SHEET"
select select "DEFAULT"
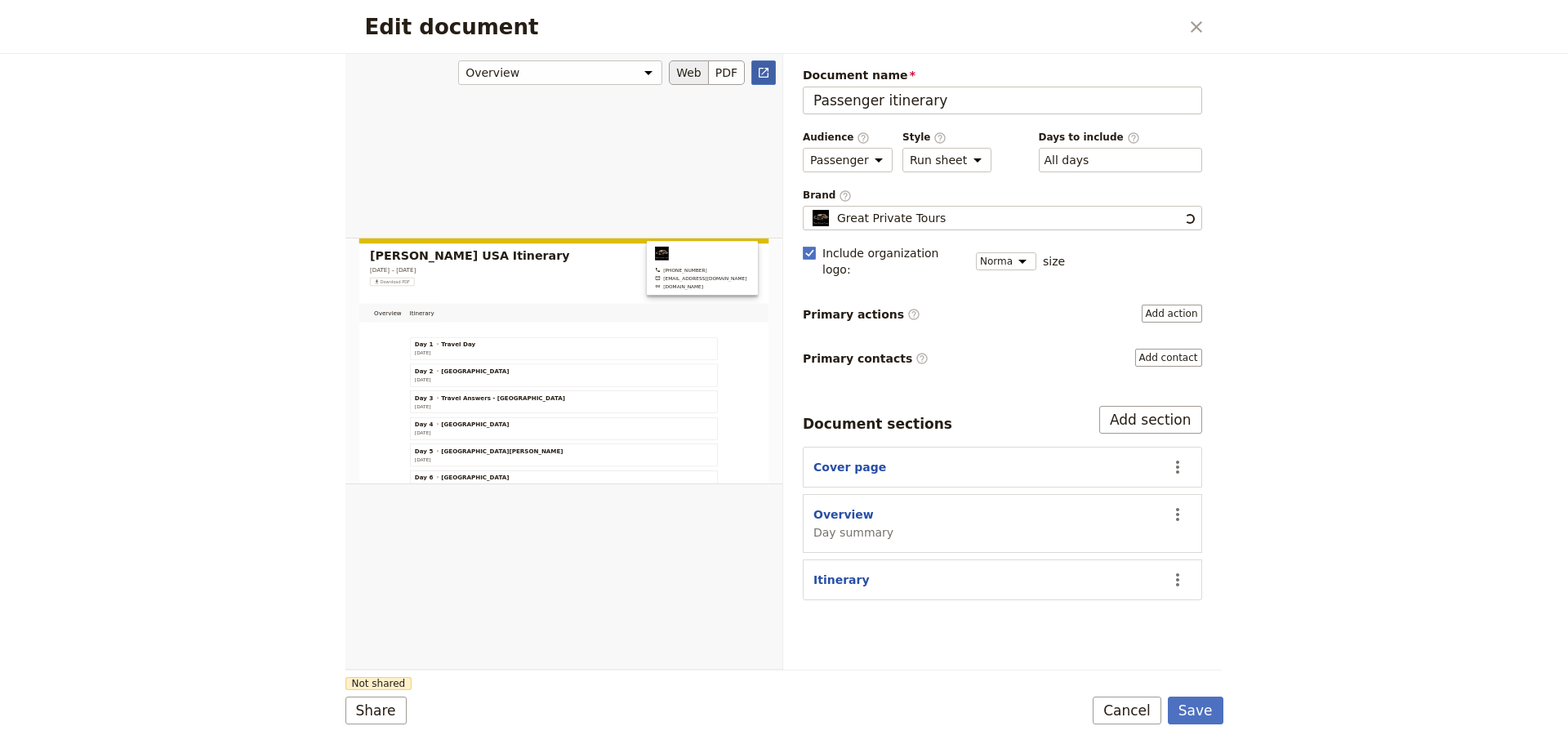
click at [763, 73] on icon "Open full preview" at bounding box center [763, 72] width 10 height 10
click at [1124, 713] on button "Cancel" at bounding box center [1127, 711] width 69 height 28
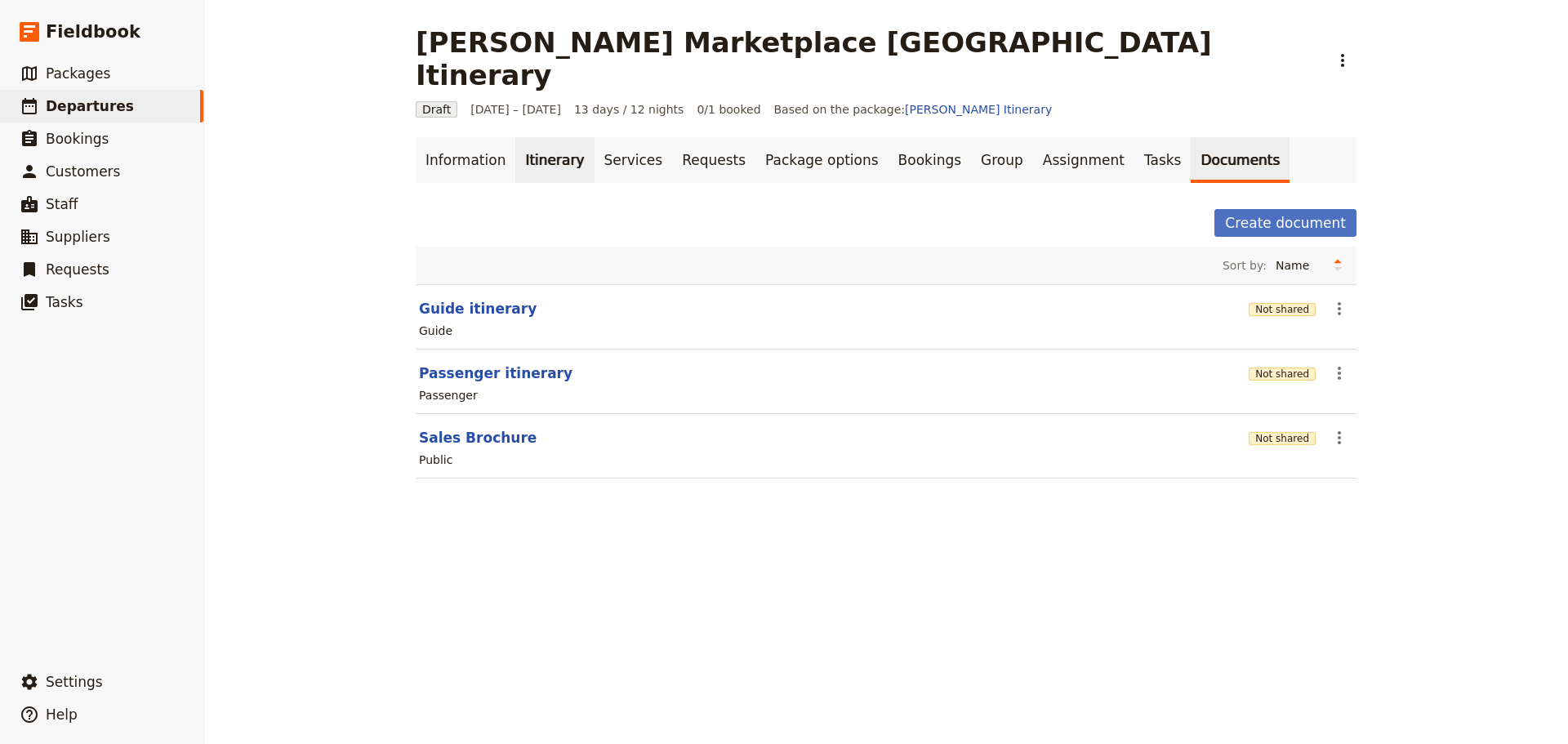
click at [538, 137] on link "Itinerary" at bounding box center [555, 160] width 79 height 45
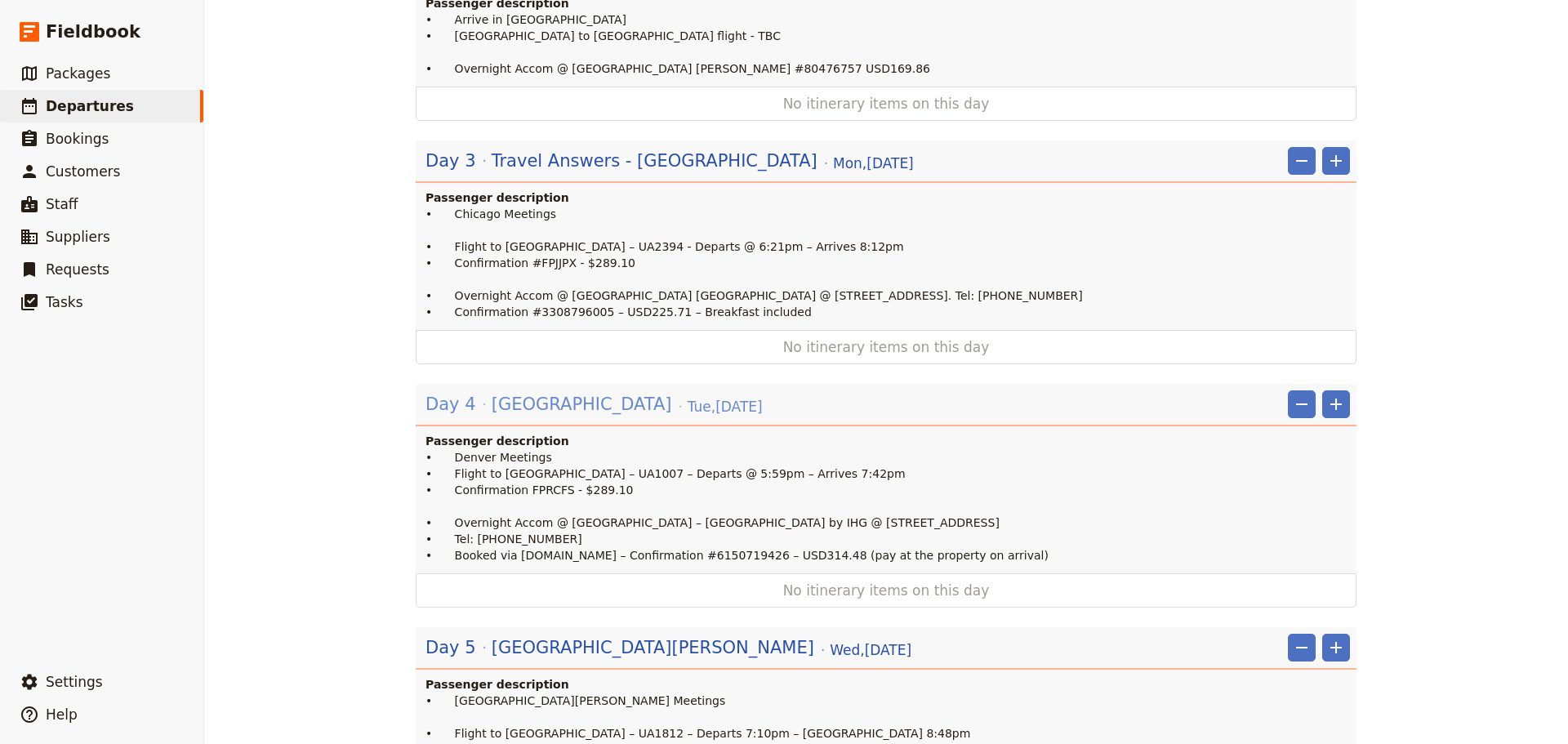
click at [510, 392] on span "Denver" at bounding box center [582, 404] width 181 height 24
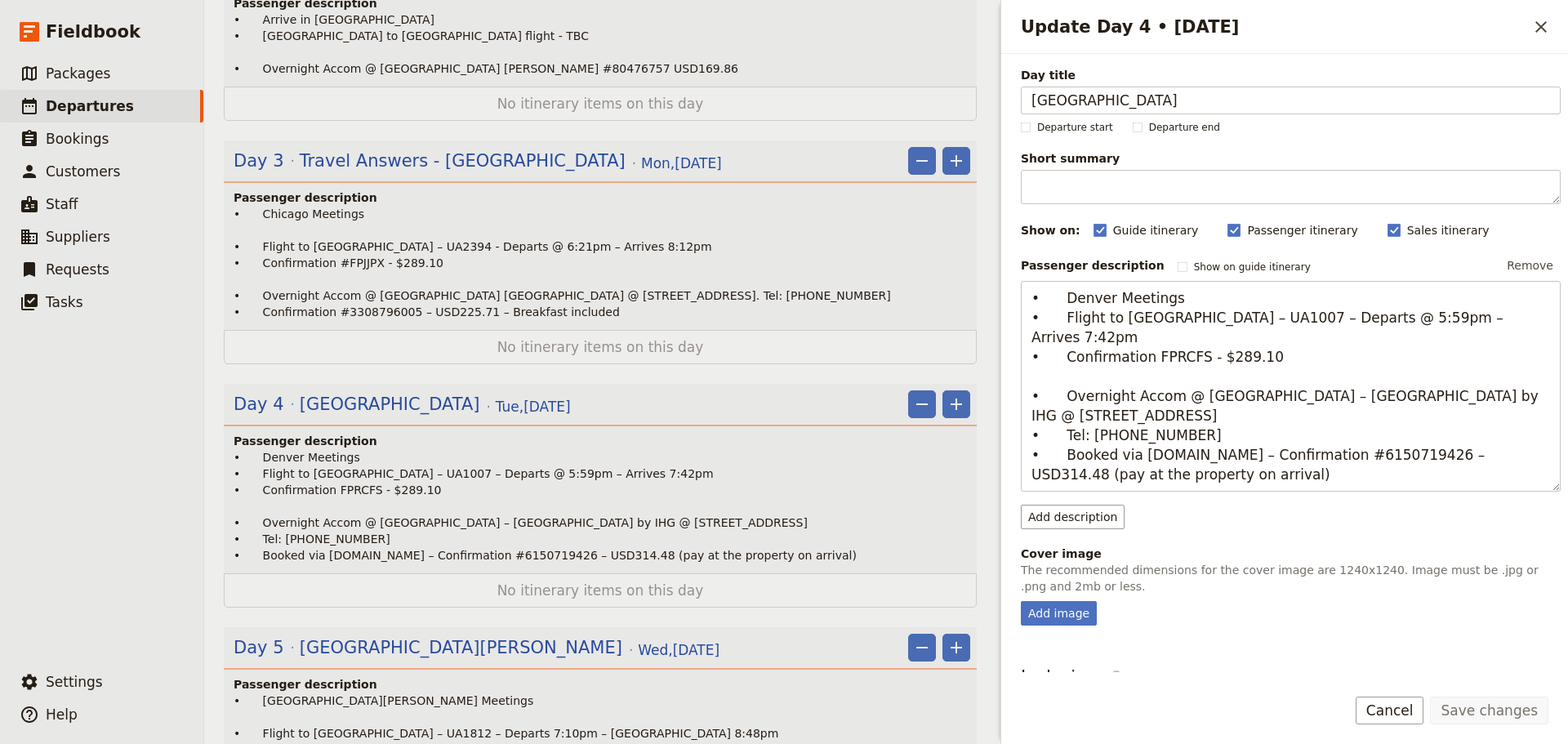
scroll to position [498, 0]
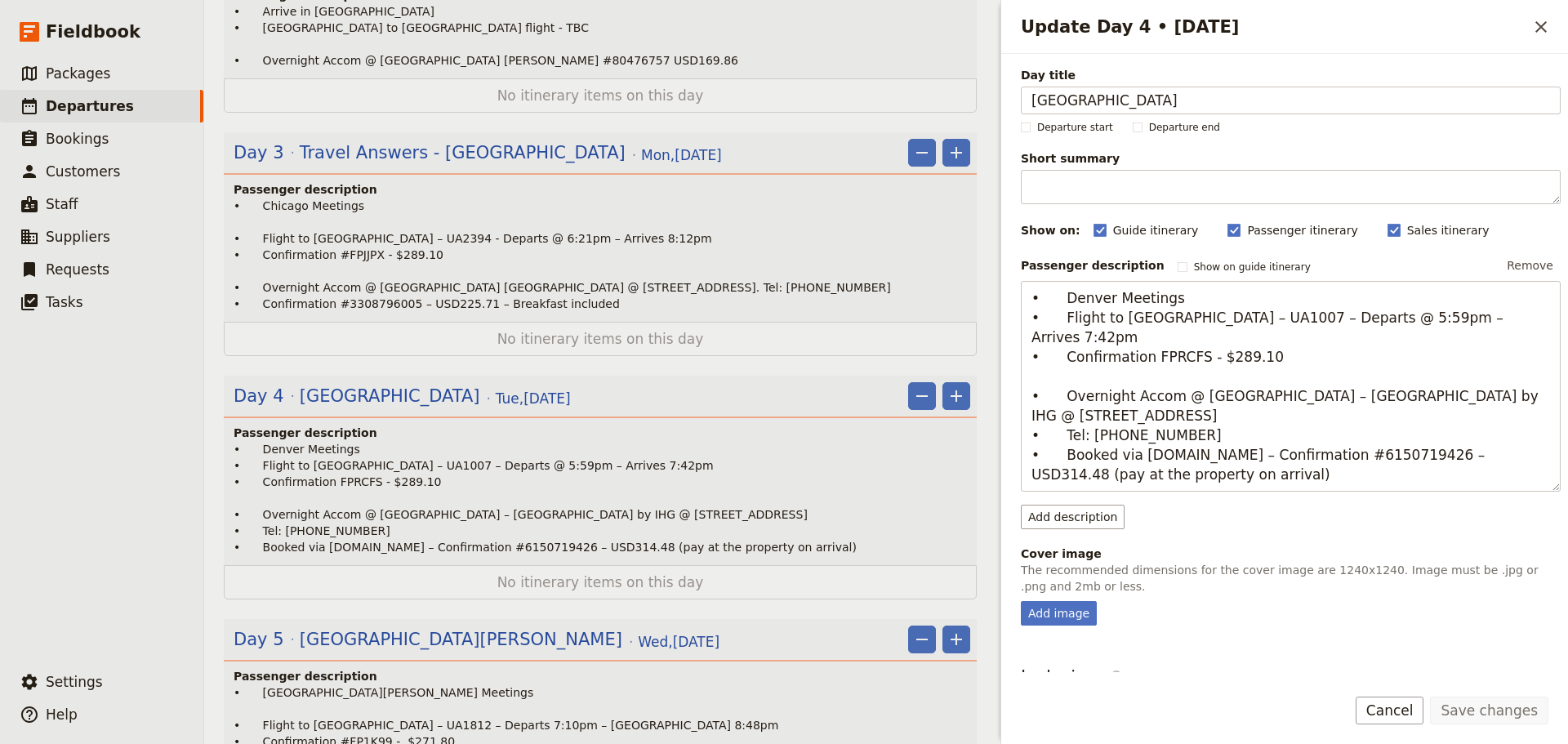
click at [1017, 106] on div "Day title Denver Departure start Departure end Short summary 150 / 150 characte…" at bounding box center [1285, 363] width 567 height 618
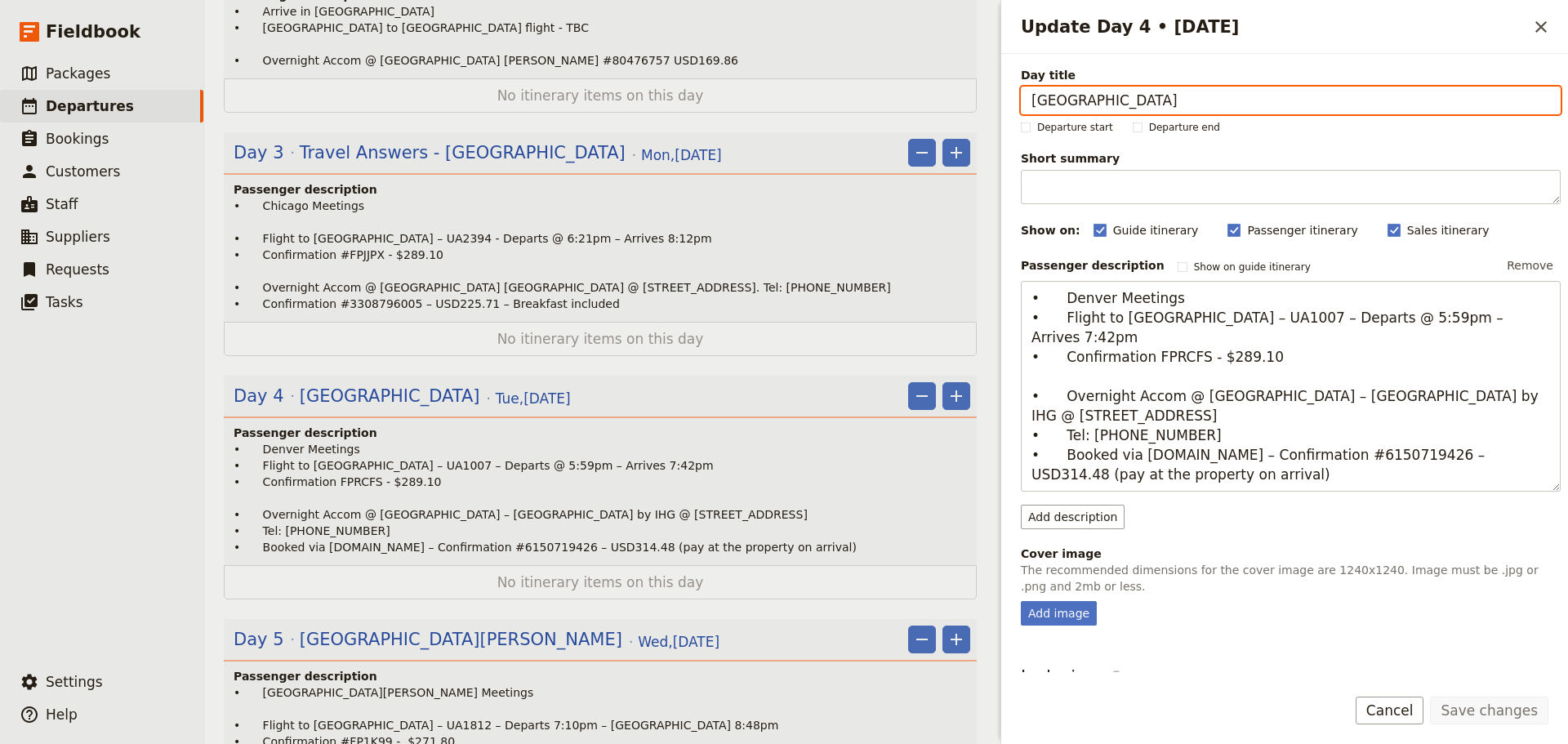
click at [1030, 96] on input "Denver" at bounding box center [1291, 100] width 540 height 28
type input "Travel Answers - Denver"
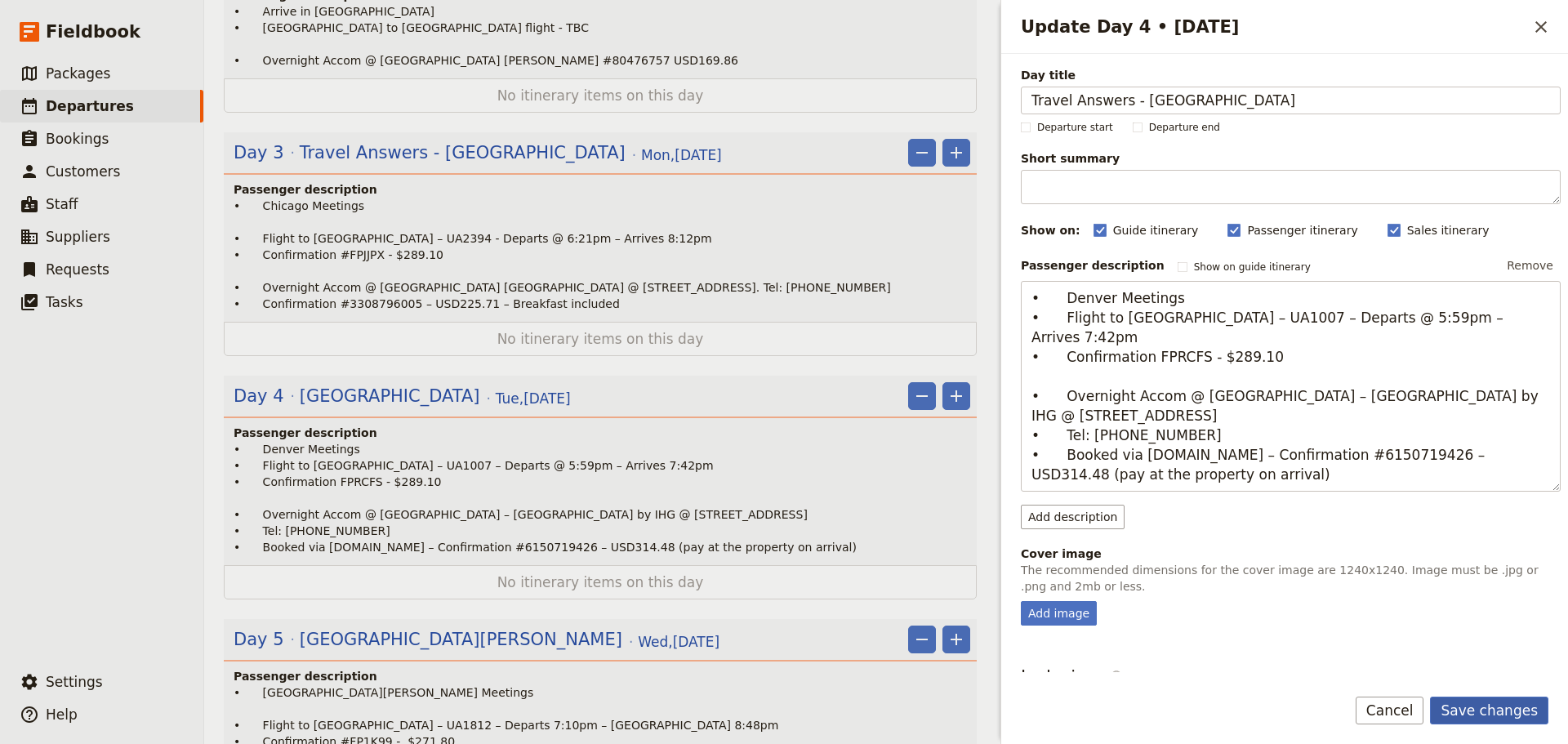
click at [1485, 708] on button "Save changes" at bounding box center [1489, 711] width 119 height 28
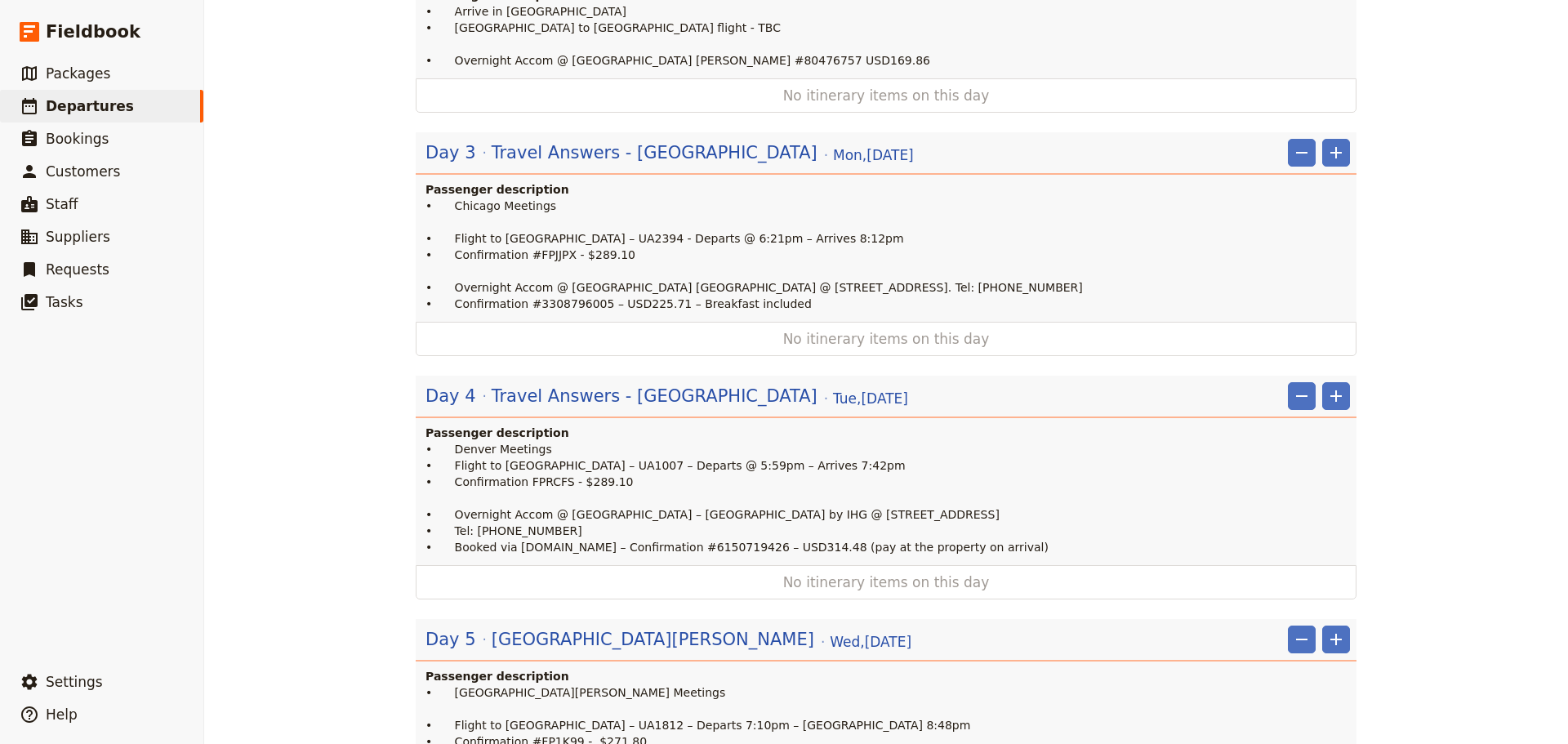
scroll to position [490, 0]
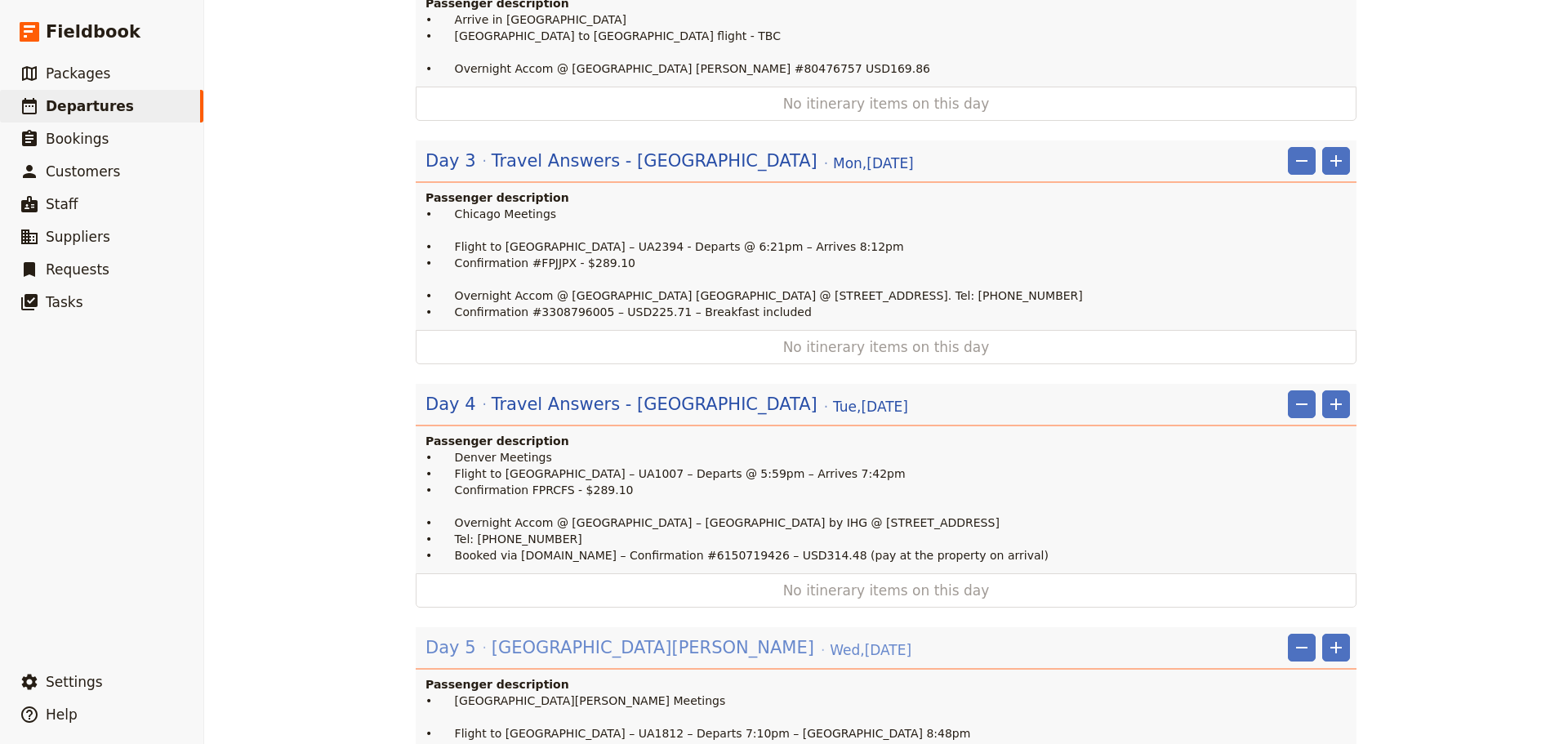
click at [549, 635] on span "San Fransisco" at bounding box center [654, 647] width 323 height 24
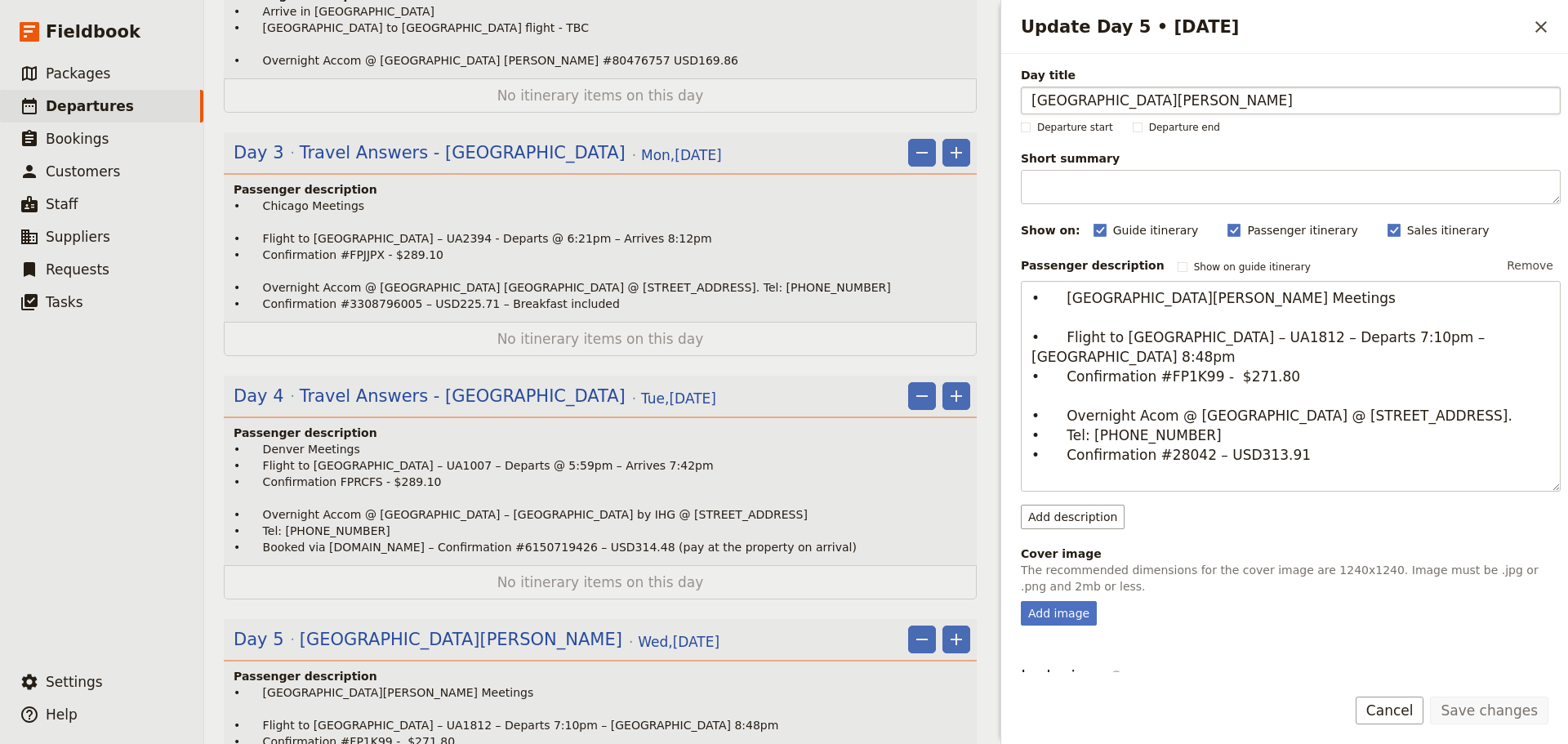
click at [1030, 99] on input "San Fransisco" at bounding box center [1291, 100] width 540 height 28
type input "Travel Answers - San Fransisco"
click at [1472, 711] on button "Save changes" at bounding box center [1489, 711] width 119 height 28
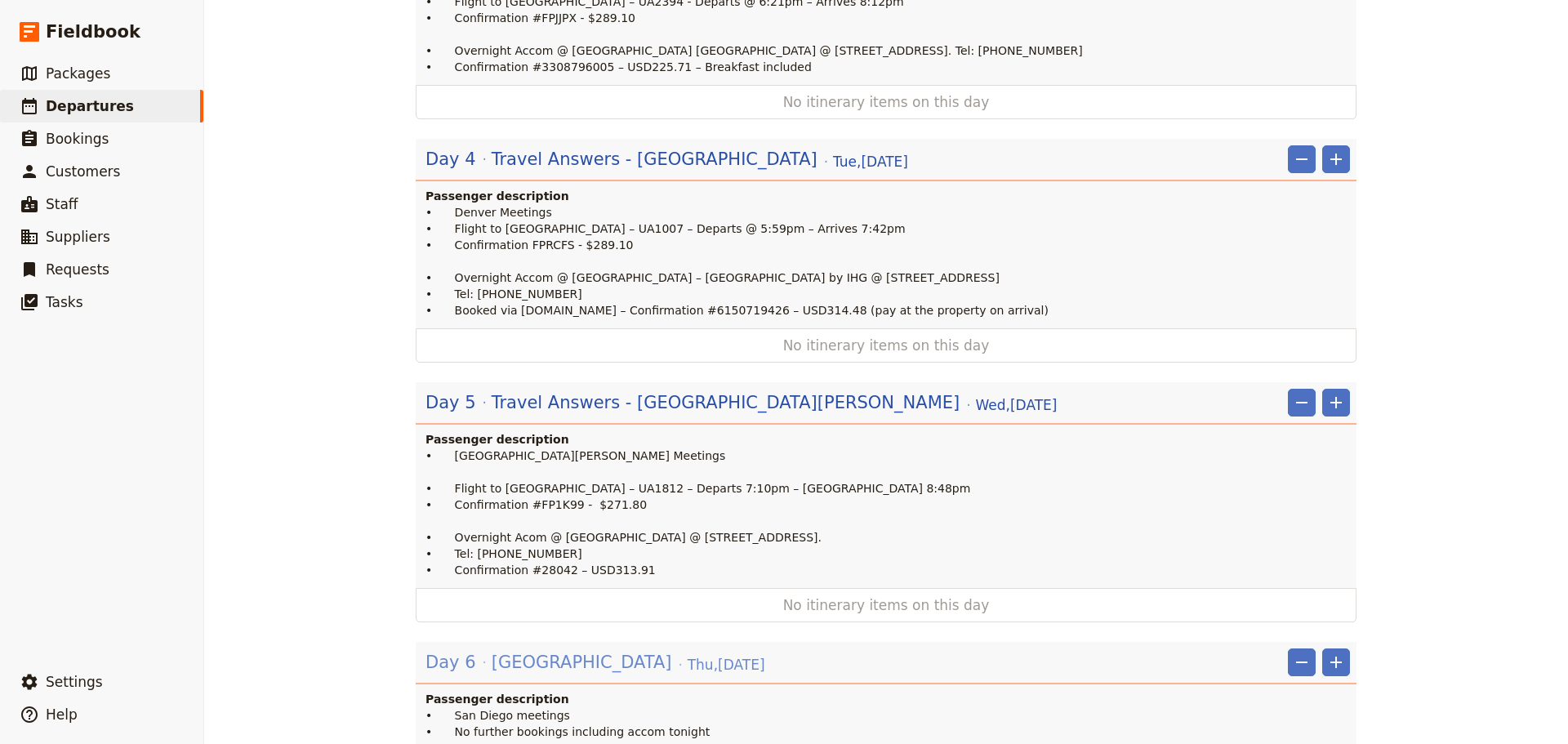
click at [538, 650] on span "San Diego" at bounding box center [582, 662] width 181 height 24
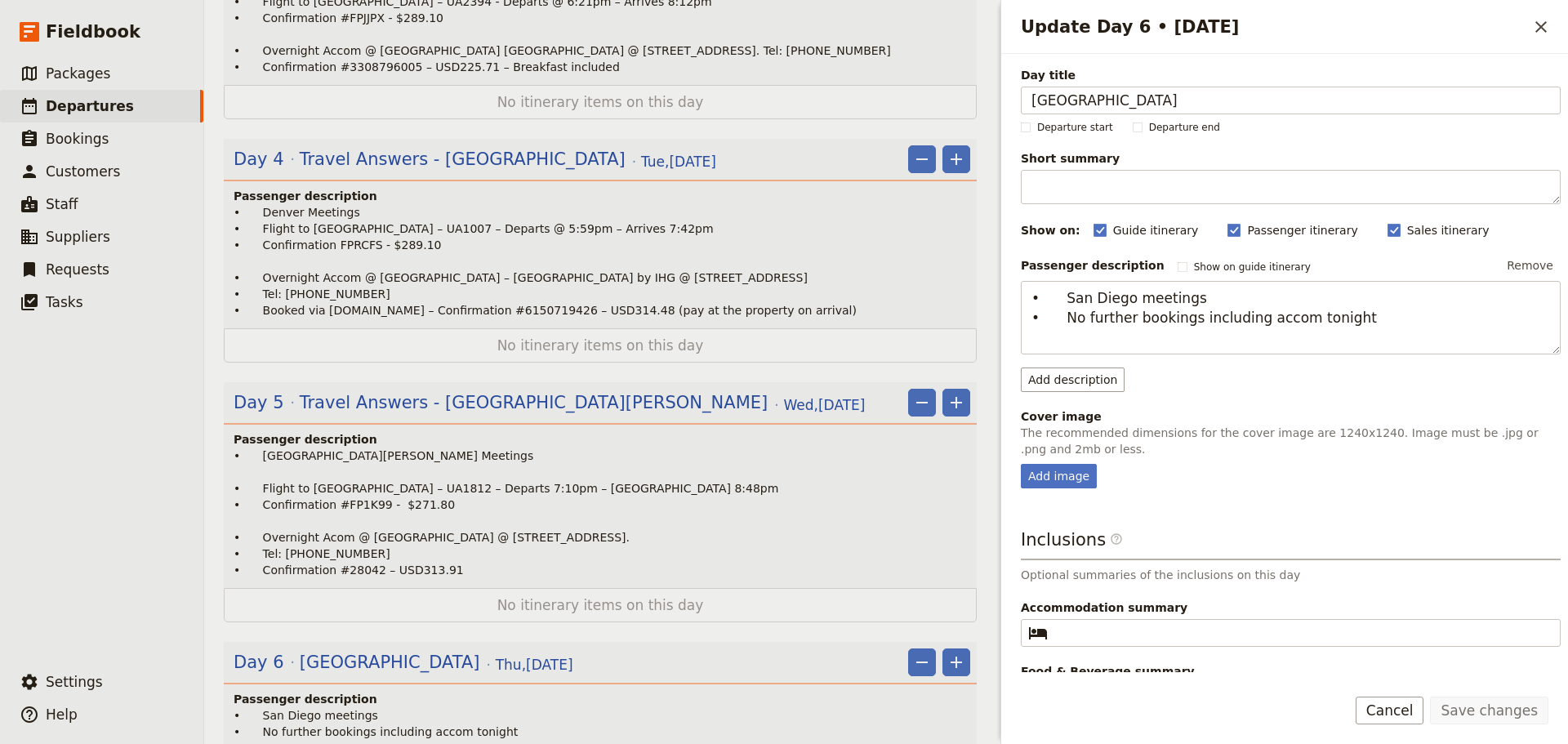
scroll to position [743, 0]
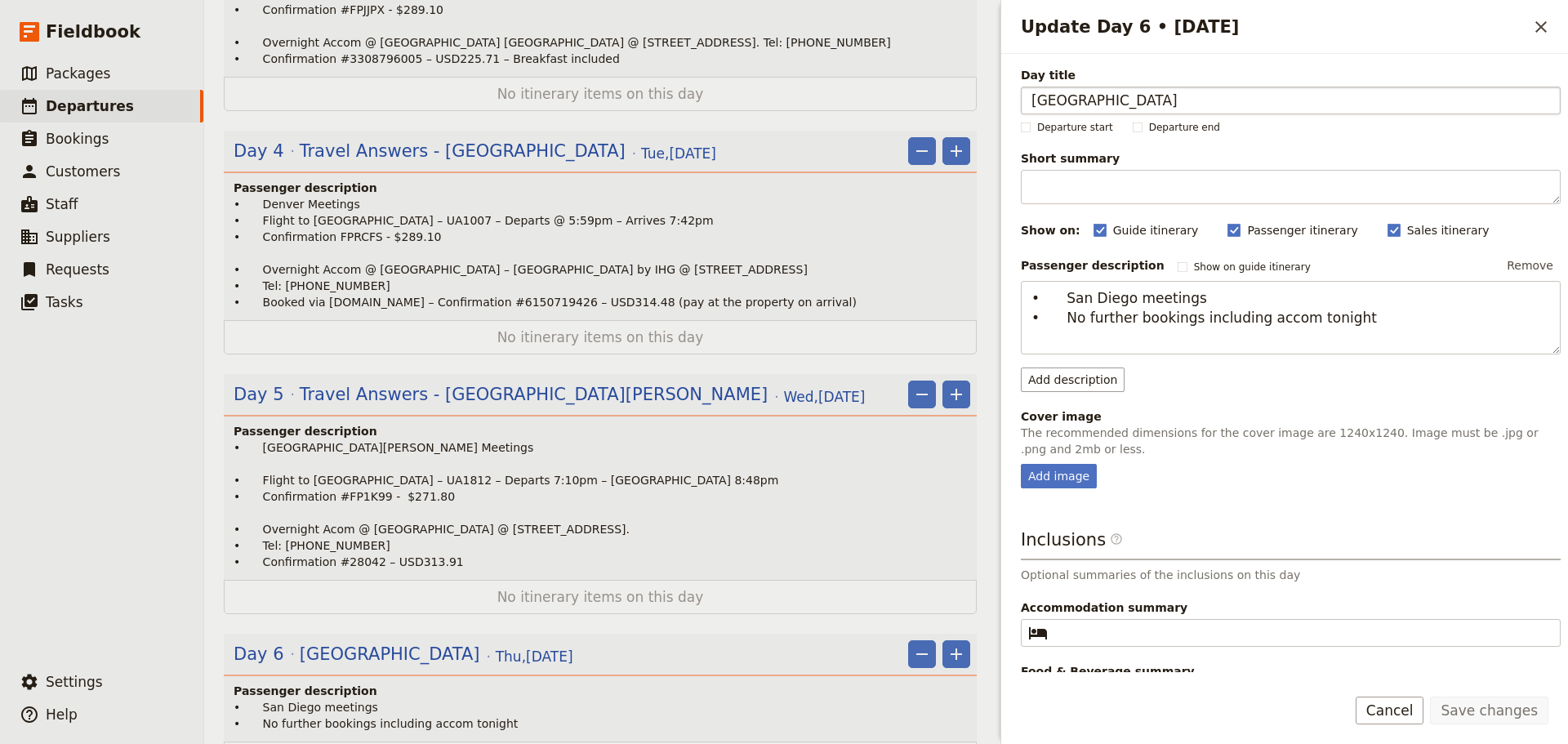
click at [1030, 94] on input "San Diego" at bounding box center [1291, 100] width 540 height 28
type input "Travel Answers - San Diego"
click at [1464, 704] on button "Save changes" at bounding box center [1489, 711] width 119 height 28
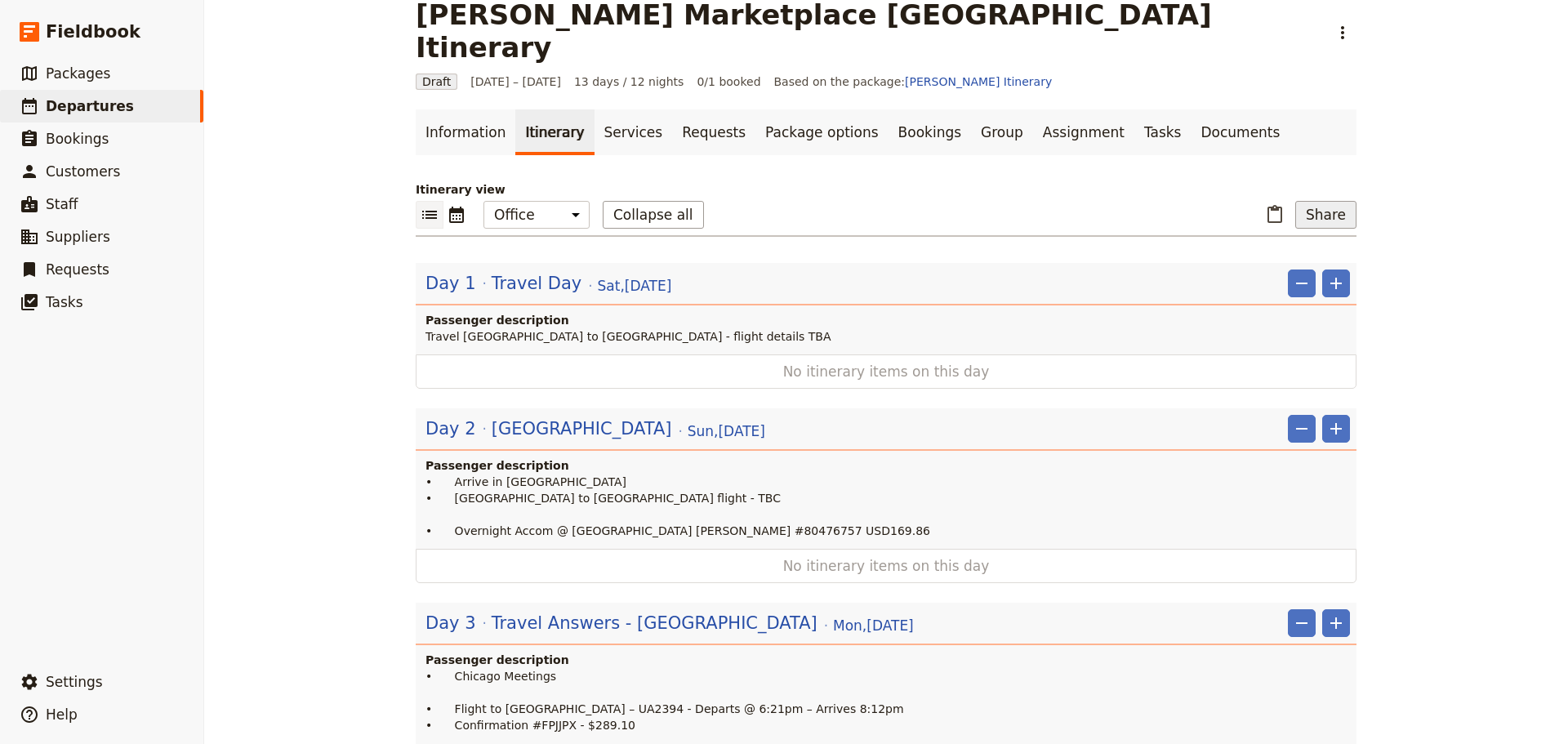
scroll to position [0, 0]
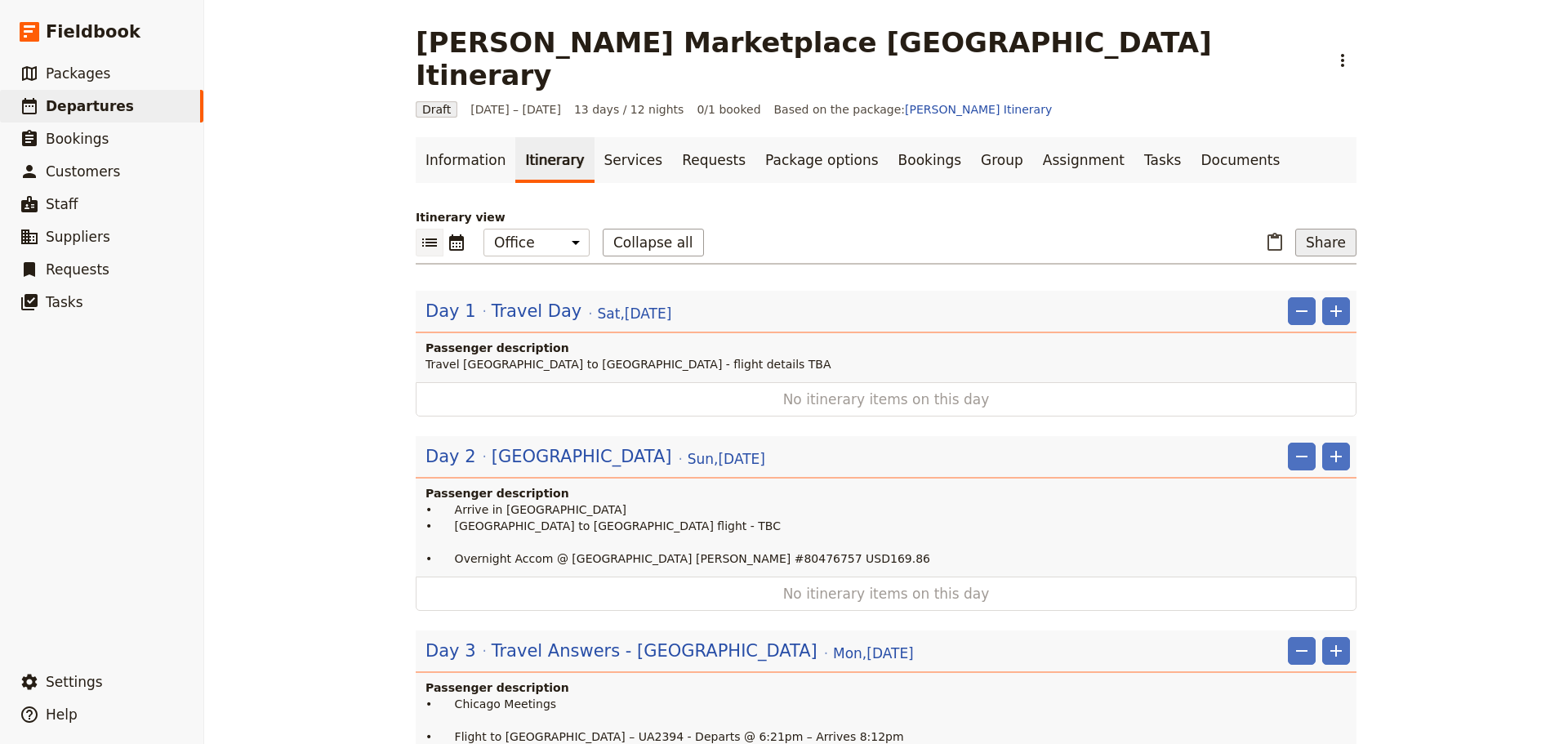
click at [1324, 229] on button "Share" at bounding box center [1326, 242] width 61 height 28
click at [1319, 268] on span "Passenger itinerary" at bounding box center [1284, 269] width 110 height 17
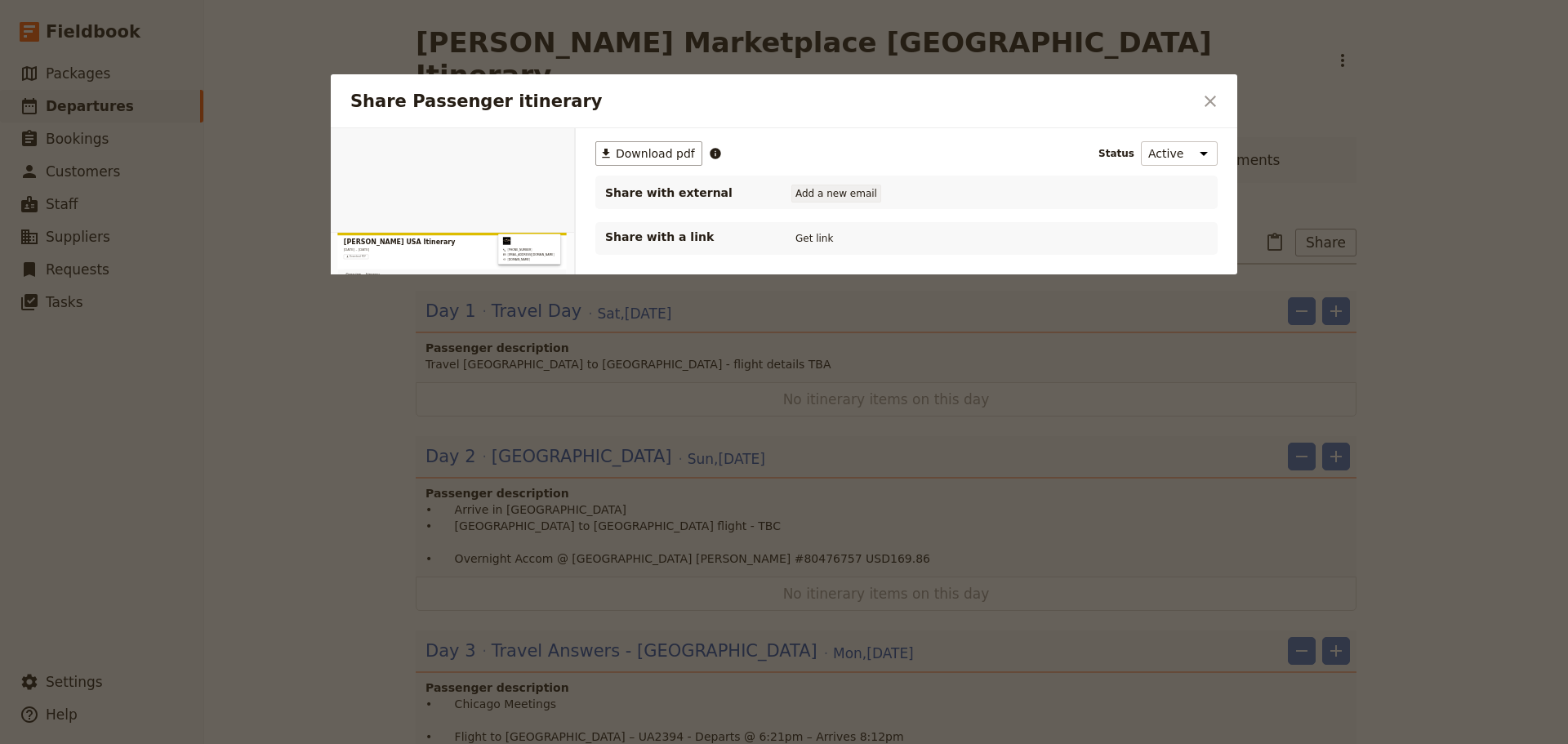
click at [837, 196] on button "Add a new email" at bounding box center [836, 194] width 90 height 18
type input "s"
type input "info@greatprivatetours.com.au"
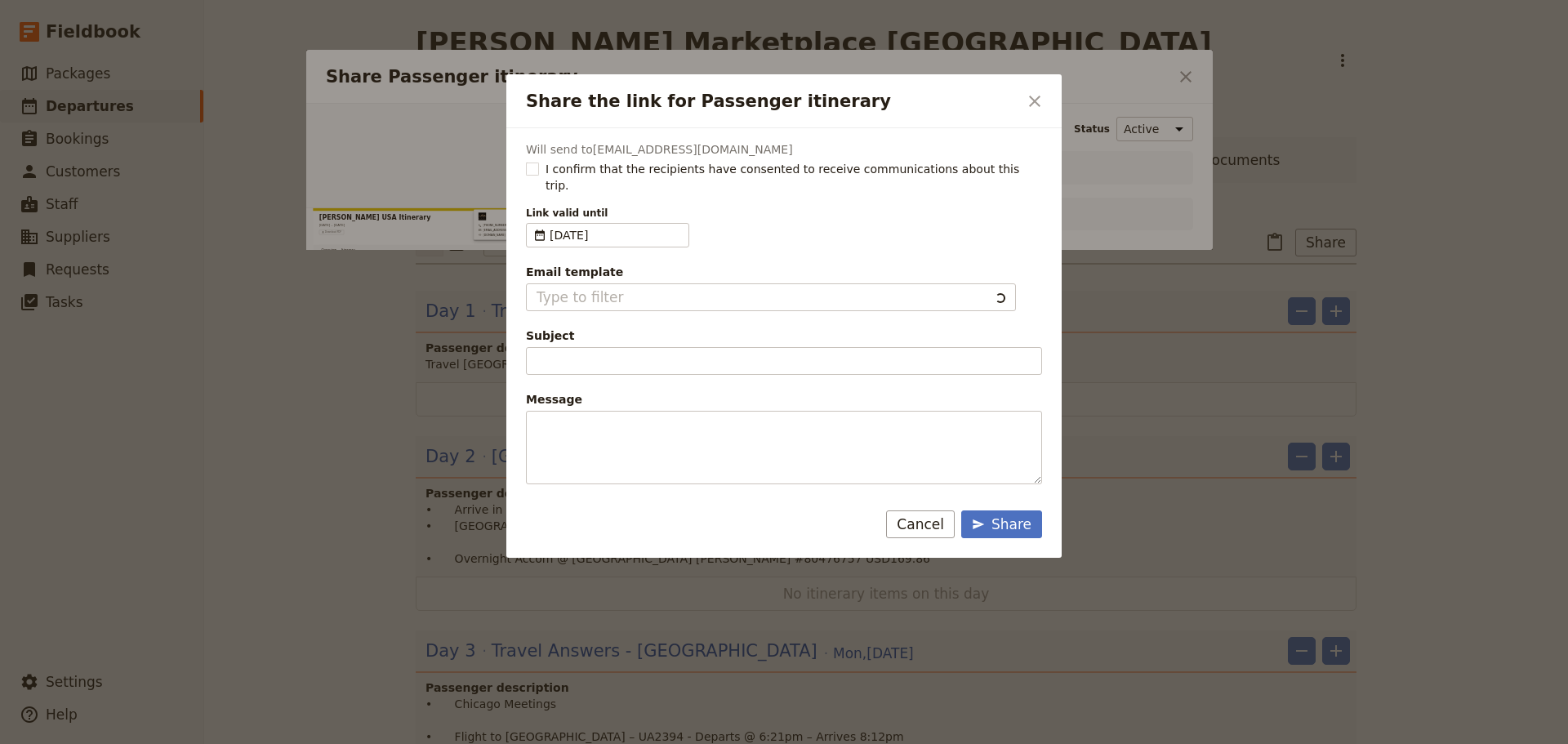
type input "Document shared with you: Passenger itinerary - Steven Andrew USA Itinerary"
type textarea "Good Morning / Afternoon, We are looking forward to welcoming you on our XYZ Da…"
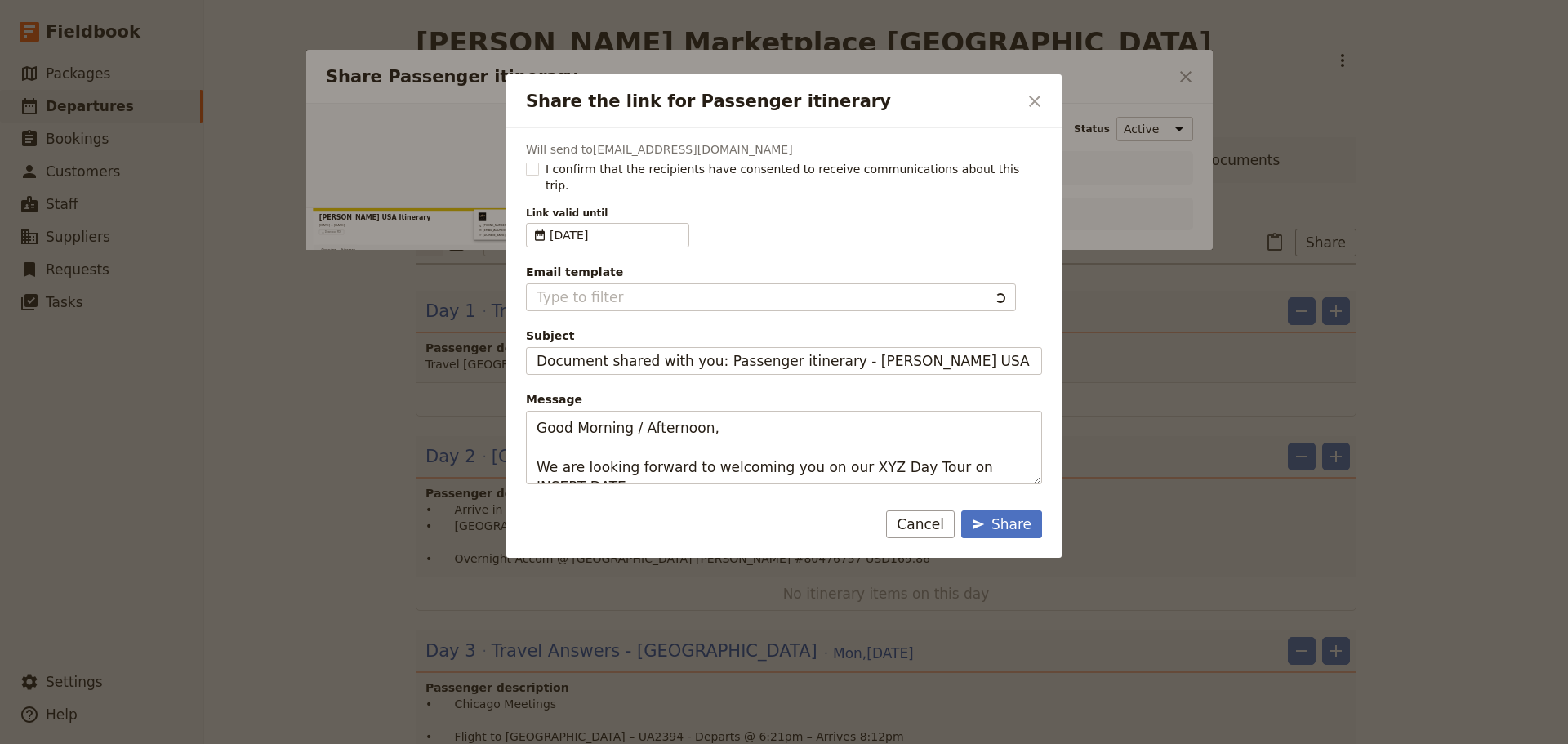
type input "Client Itinerary Template"
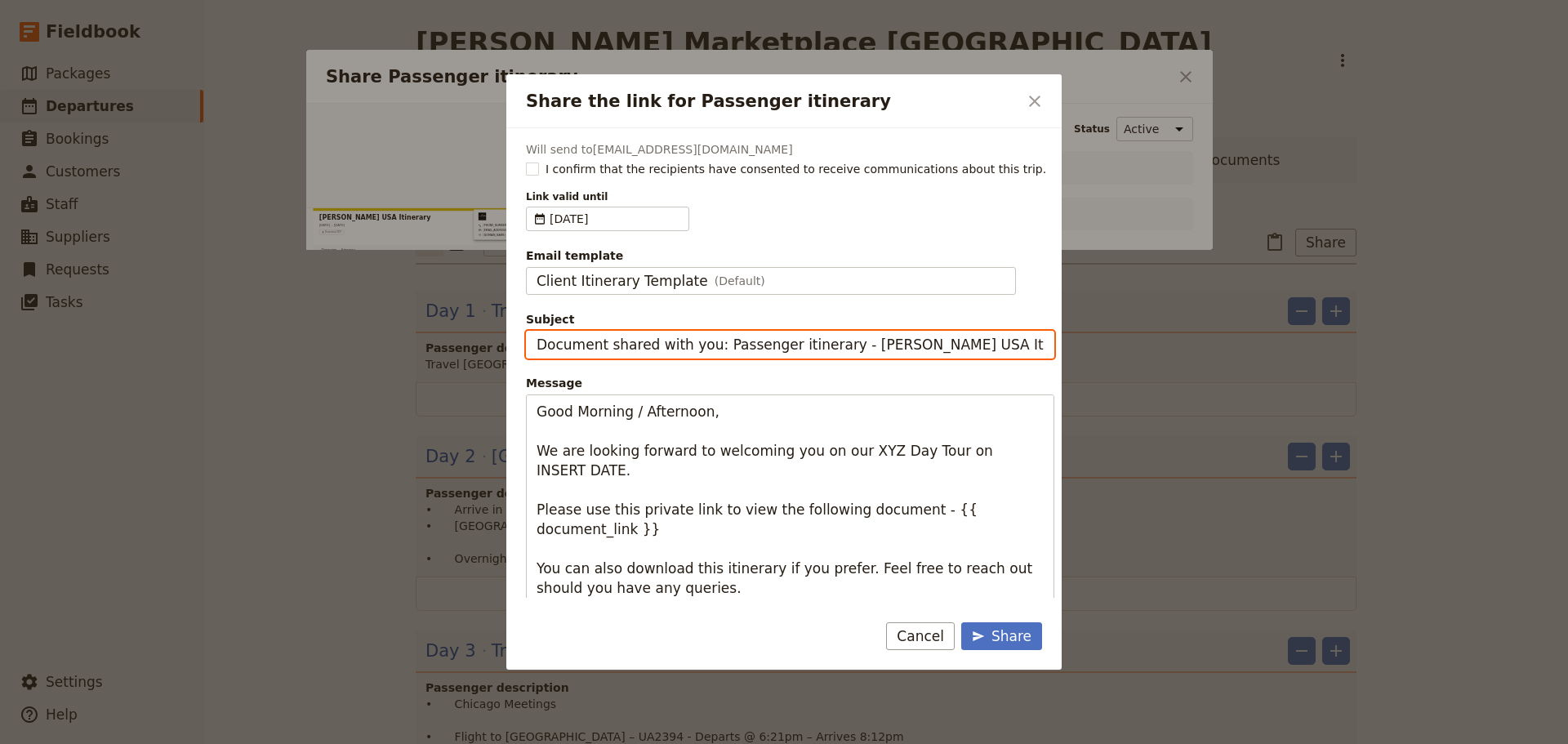
click at [710, 349] on input "Document shared with you: Passenger itinerary - Steven Andrew USA Itinerary" at bounding box center [791, 345] width 529 height 28
drag, startPoint x: 839, startPoint y: 342, endPoint x: 507, endPoint y: 343, distance: 332.0
click at [507, 343] on div "Will send to info@greatprivatetours.com.au I confirm that the recipients have c…" at bounding box center [784, 363] width 556 height 469
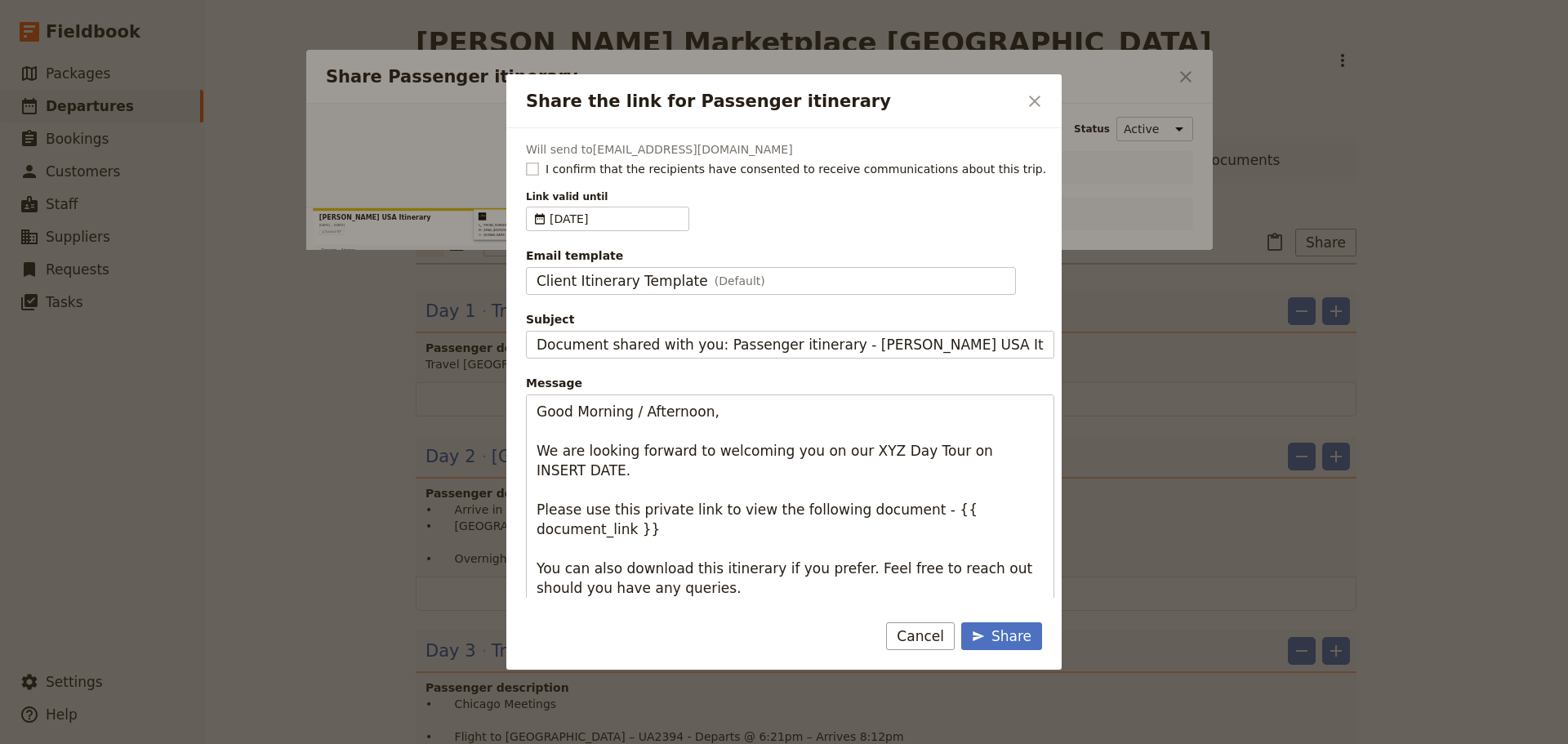
click at [532, 162] on rect "Share the link for Passenger itinerary" at bounding box center [532, 168] width 12 height 12
click at [526, 160] on input "I confirm that the recipients have consented to receive communications about th…" at bounding box center [525, 160] width 1 height 1
checkbox input "true"
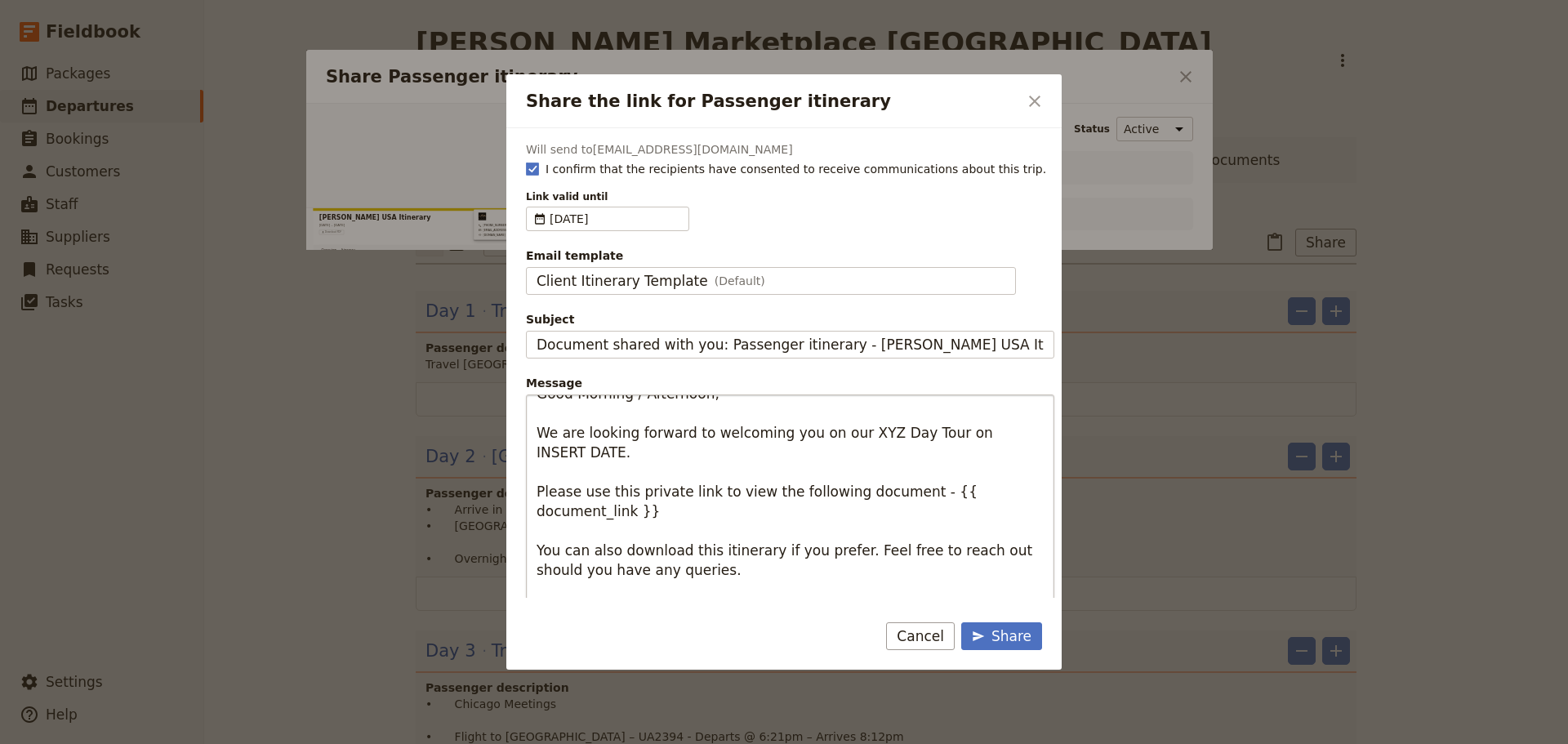
scroll to position [0, 0]
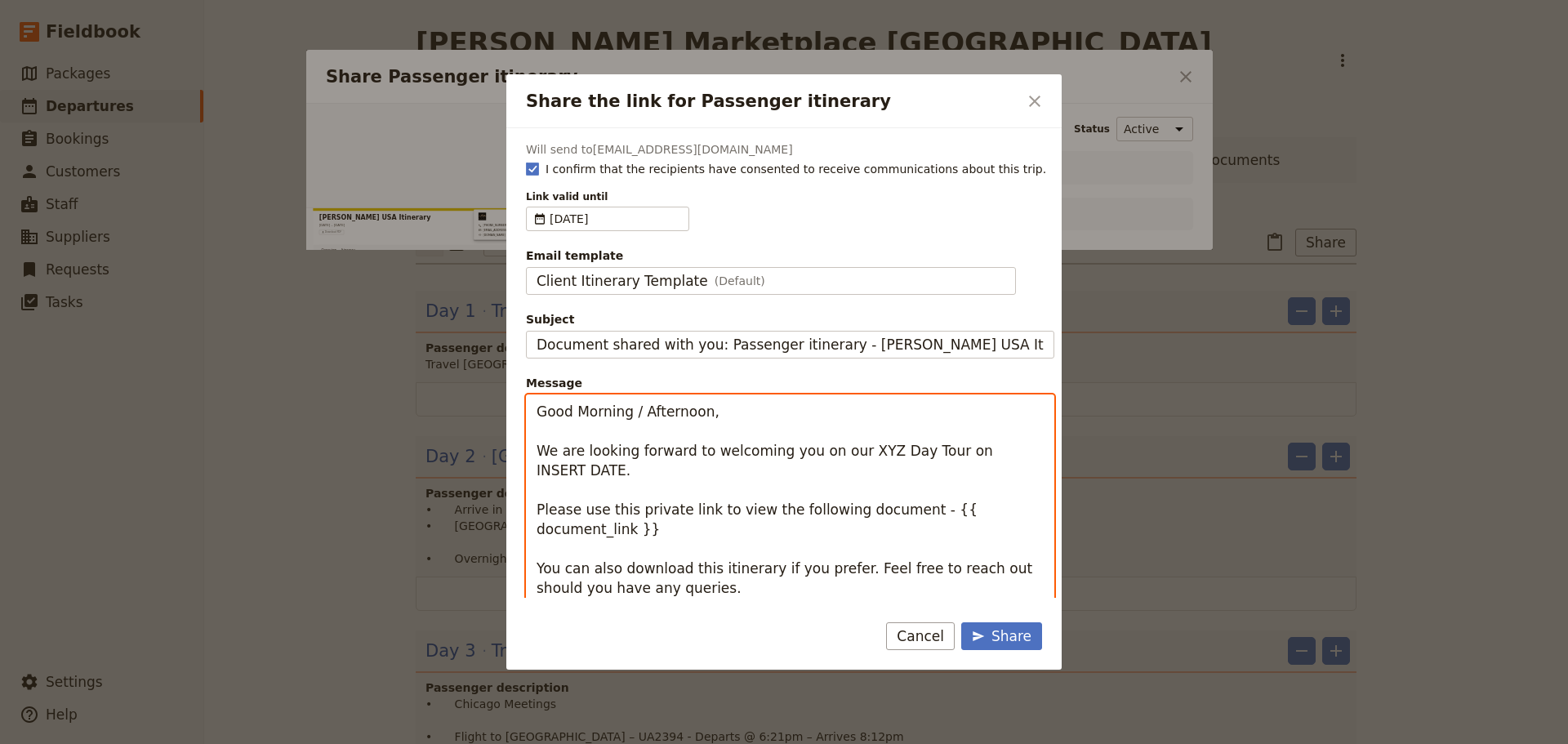
drag, startPoint x: 581, startPoint y: 457, endPoint x: 501, endPoint y: 400, distance: 98.2
click at [501, 743] on div "Share the link for Passenger itinerary ​ Will send to info@greatprivatetours.co…" at bounding box center [784, 744] width 1568 height 0
click at [582, 463] on textarea "Good Morning / Afternoon, We are looking forward to welcoming you on our XYZ Da…" at bounding box center [791, 529] width 529 height 270
drag, startPoint x: 610, startPoint y: 467, endPoint x: 525, endPoint y: 409, distance: 102.9
click at [525, 409] on div "Will send to info@greatprivatetours.com.au I confirm that the recipients have c…" at bounding box center [784, 363] width 556 height 469
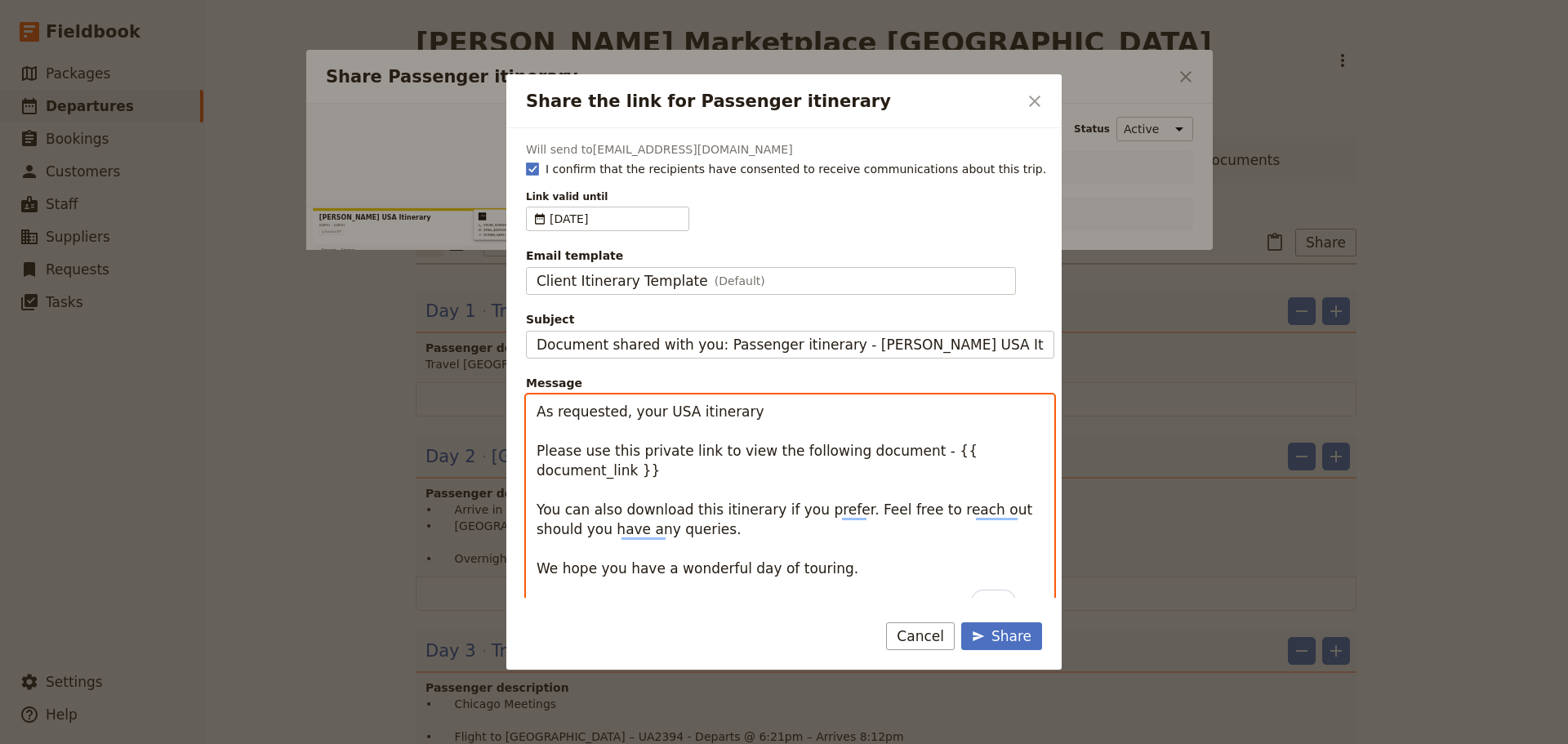
type textarea "As requested, your USA itinerary Please use this private link to view the follo…"
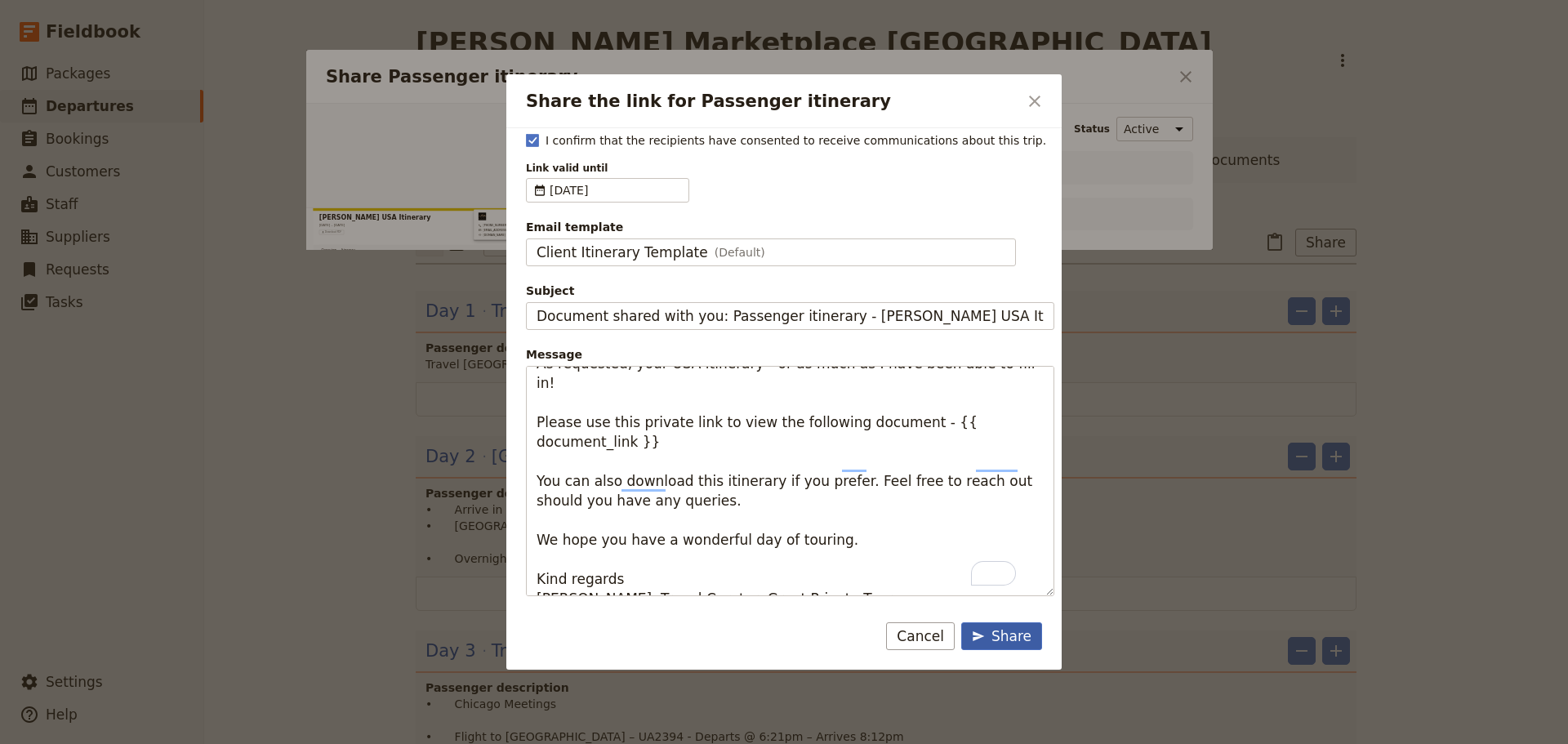
type textarea "As requested, your USA itinerary - or as much as I have been able to fill in! P…"
click at [977, 631] on icon "Share the link for Passenger itinerary" at bounding box center [978, 636] width 13 height 13
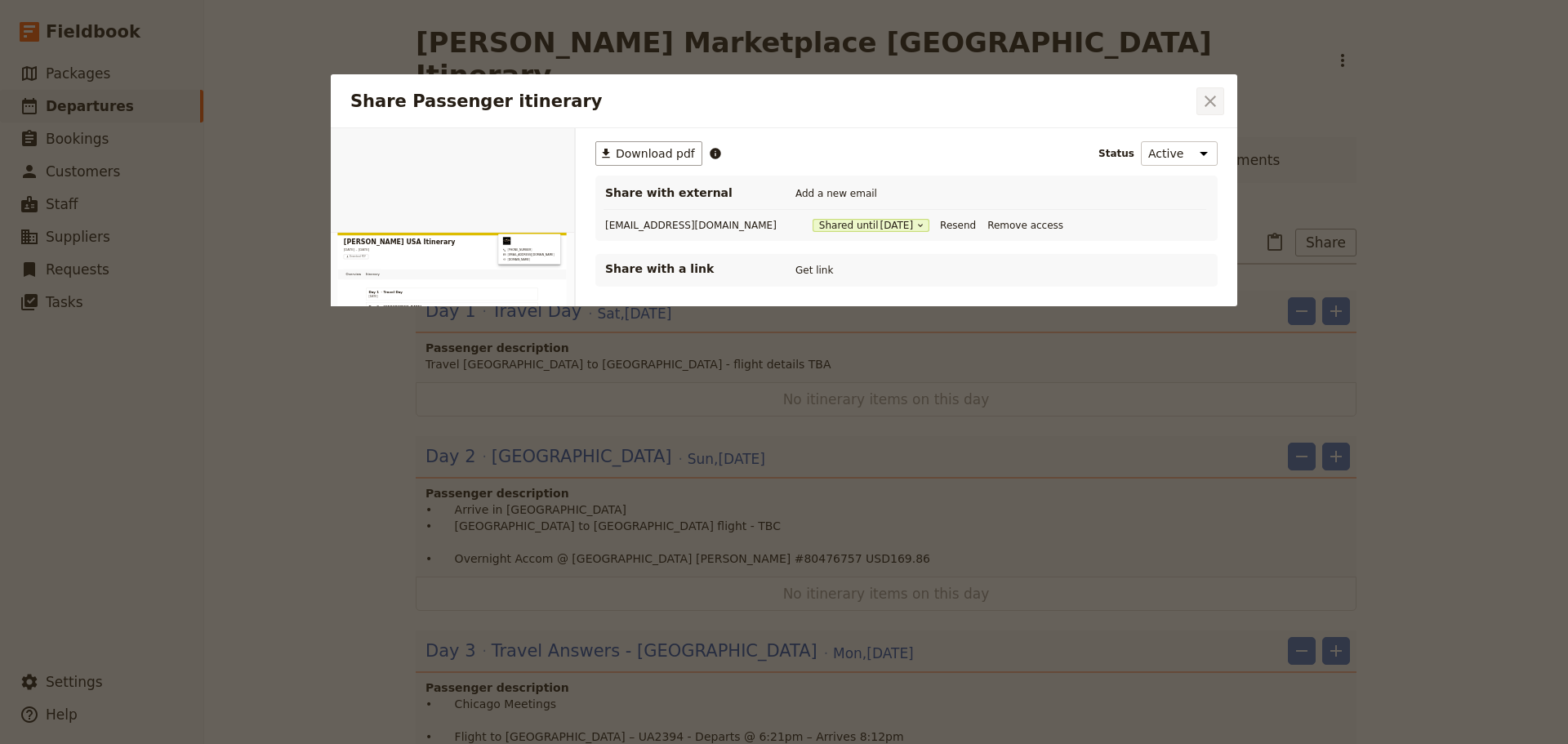
click at [1217, 100] on icon "Close dialog" at bounding box center [1210, 101] width 19 height 19
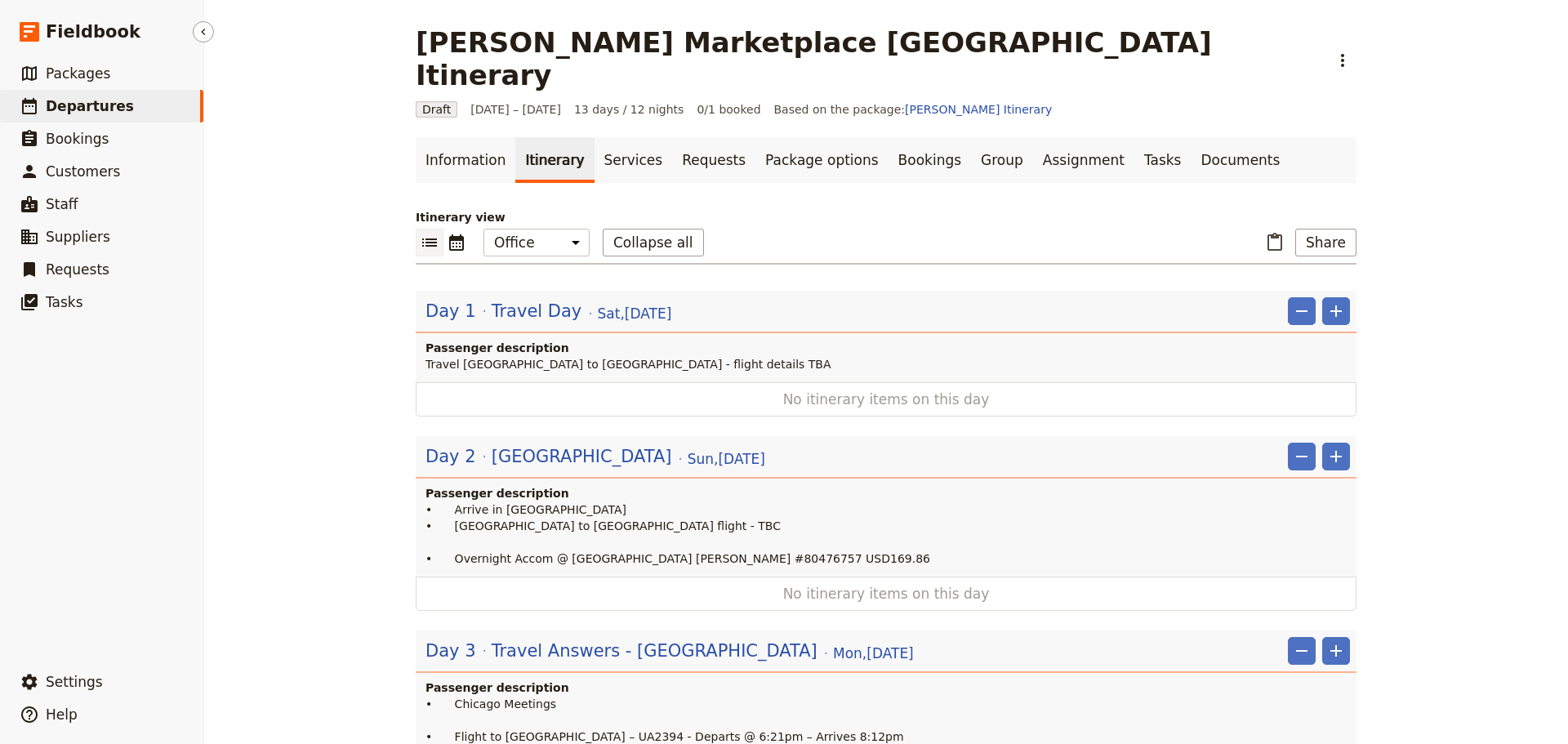
drag, startPoint x: 75, startPoint y: 113, endPoint x: 69, endPoint y: 103, distance: 11.7
click at [74, 113] on span "Departures" at bounding box center [89, 106] width 88 height 17
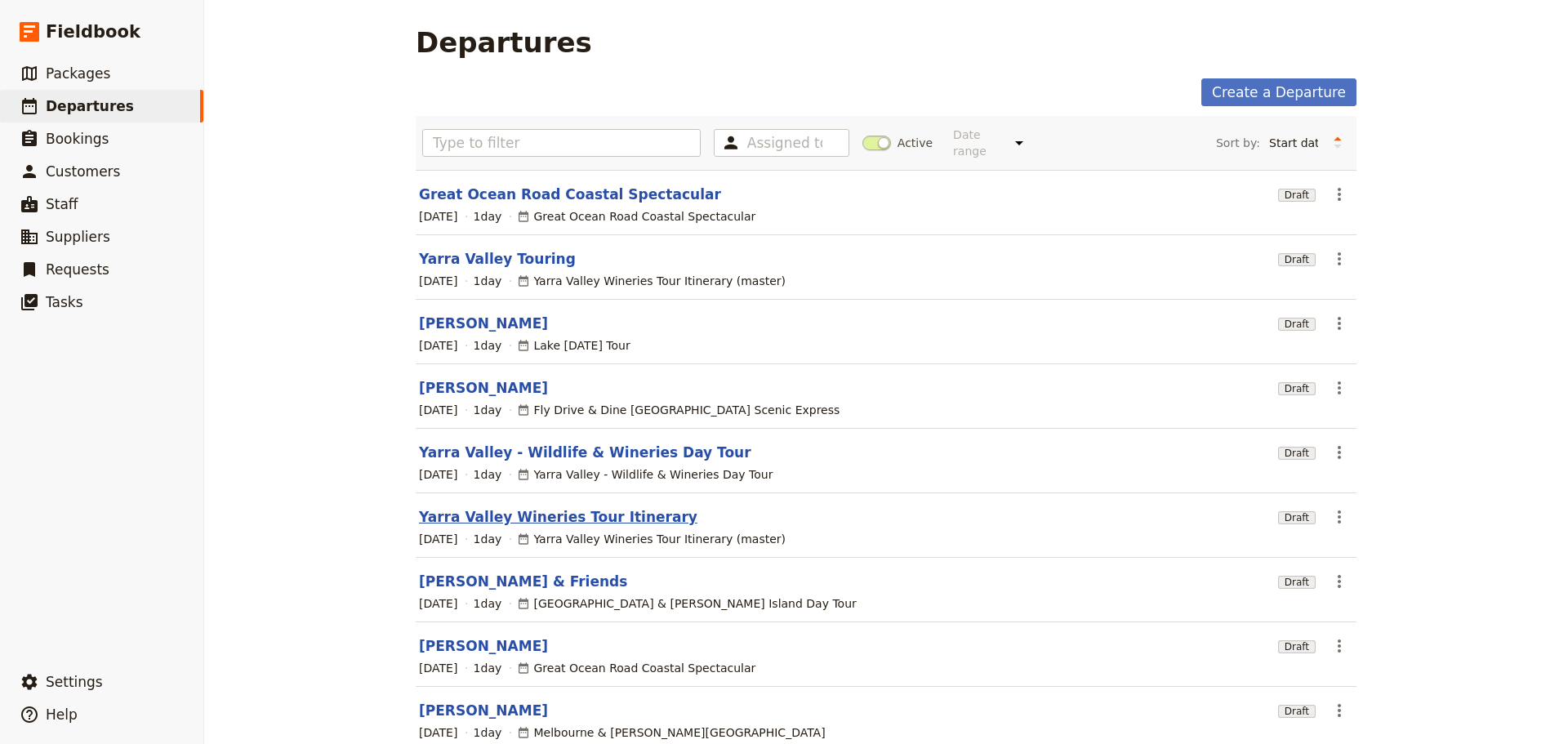
click at [561, 507] on link "Yarra Valley Wineries Tour Itinerary" at bounding box center [558, 516] width 278 height 19
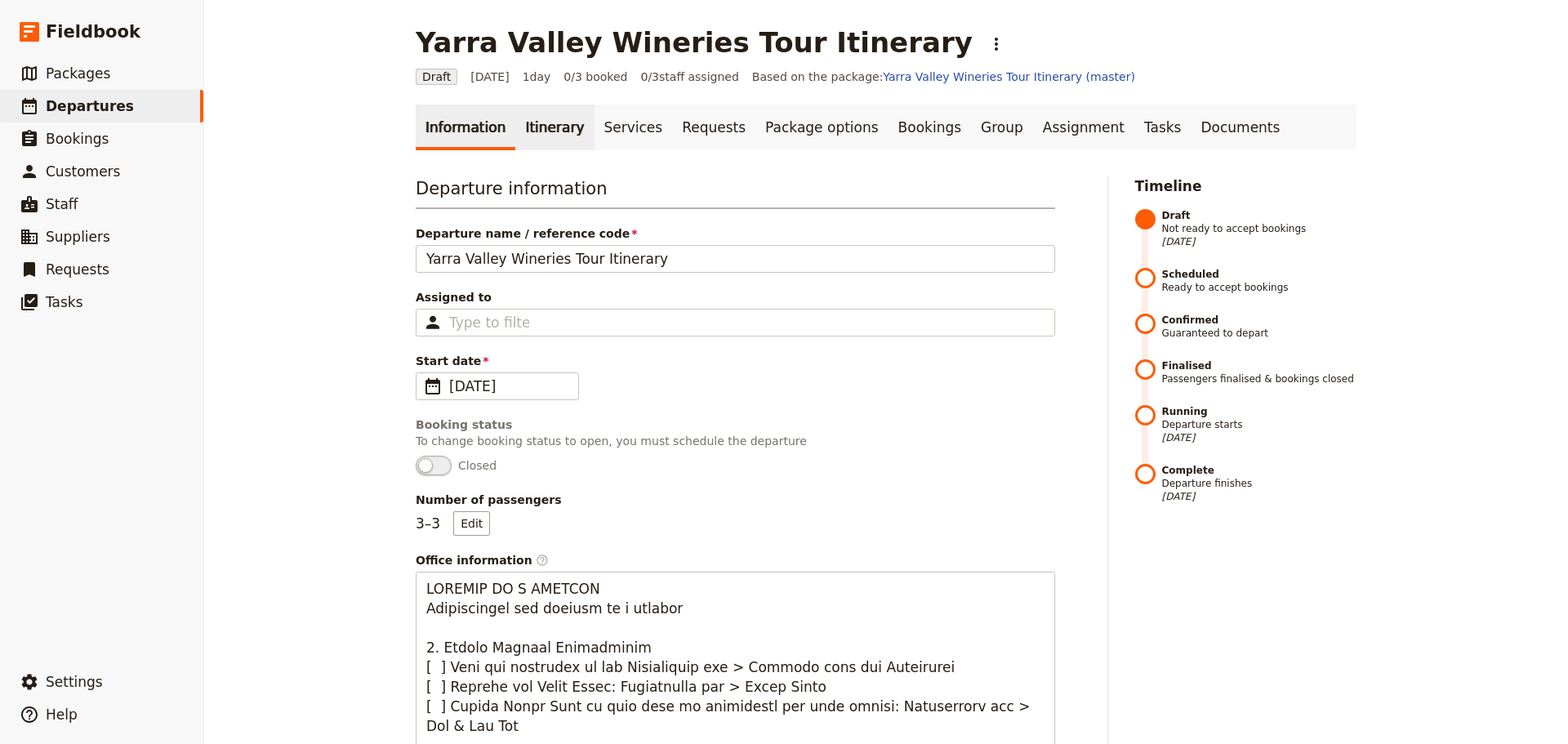
click at [537, 121] on link "Itinerary" at bounding box center [555, 127] width 79 height 45
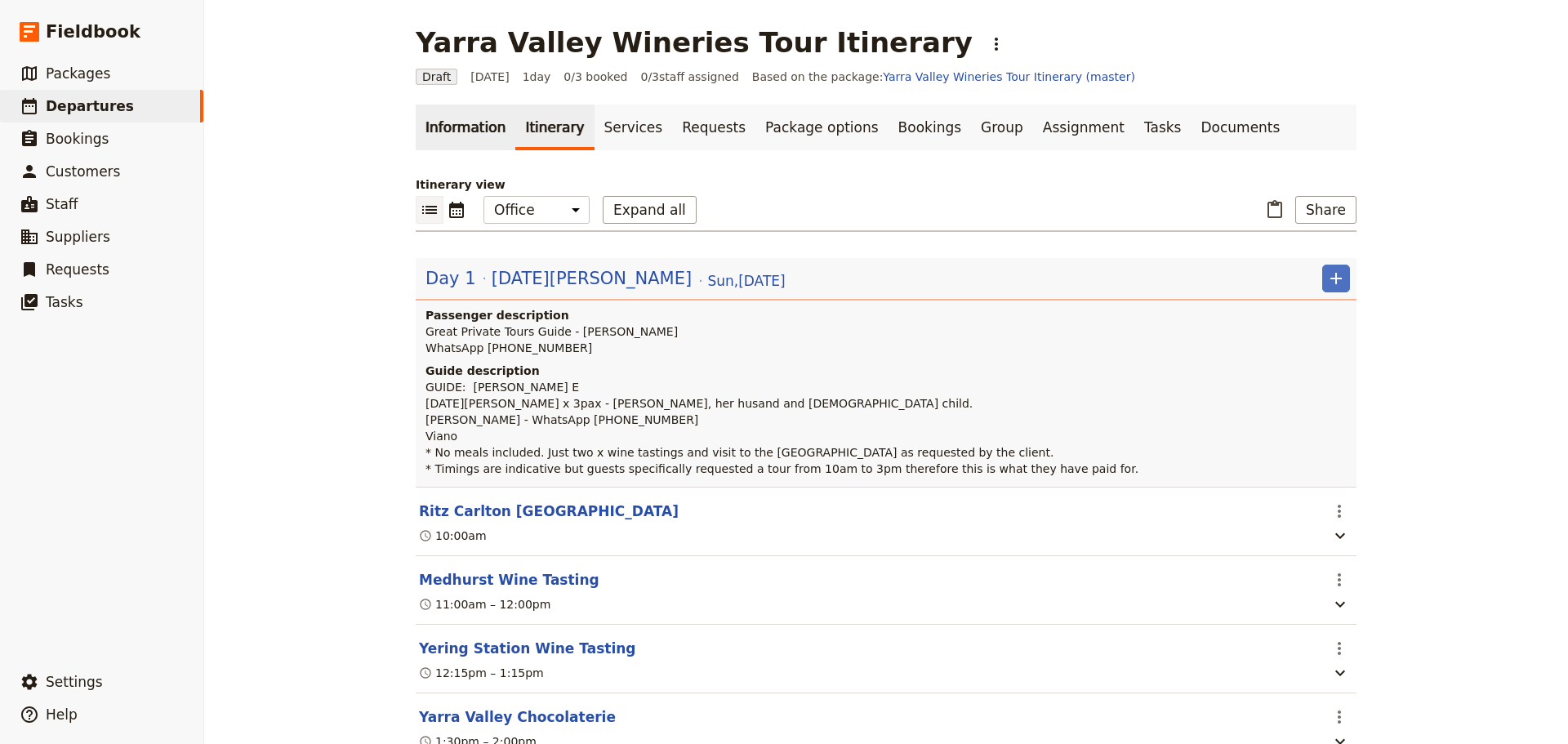
click at [443, 119] on link "Information" at bounding box center [466, 127] width 99 height 45
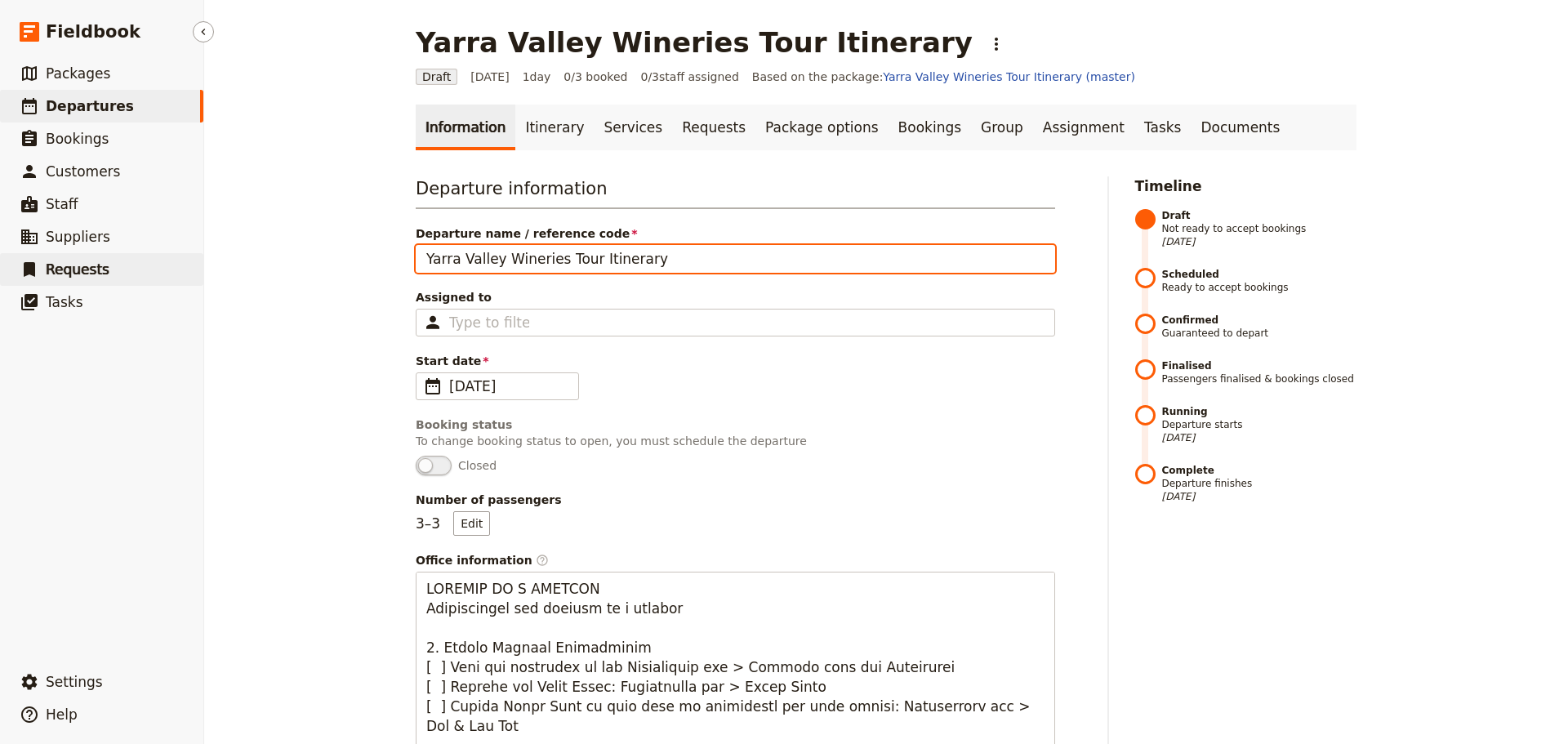
drag, startPoint x: 662, startPoint y: 255, endPoint x: 197, endPoint y: 263, distance: 465.1
click at [197, 263] on div "Fieldbook ​ ​ Fieldbook ​ ​ Packages ​ Departures ​ Bookings ​ Customers ​ Staf…" at bounding box center [784, 372] width 1568 height 744
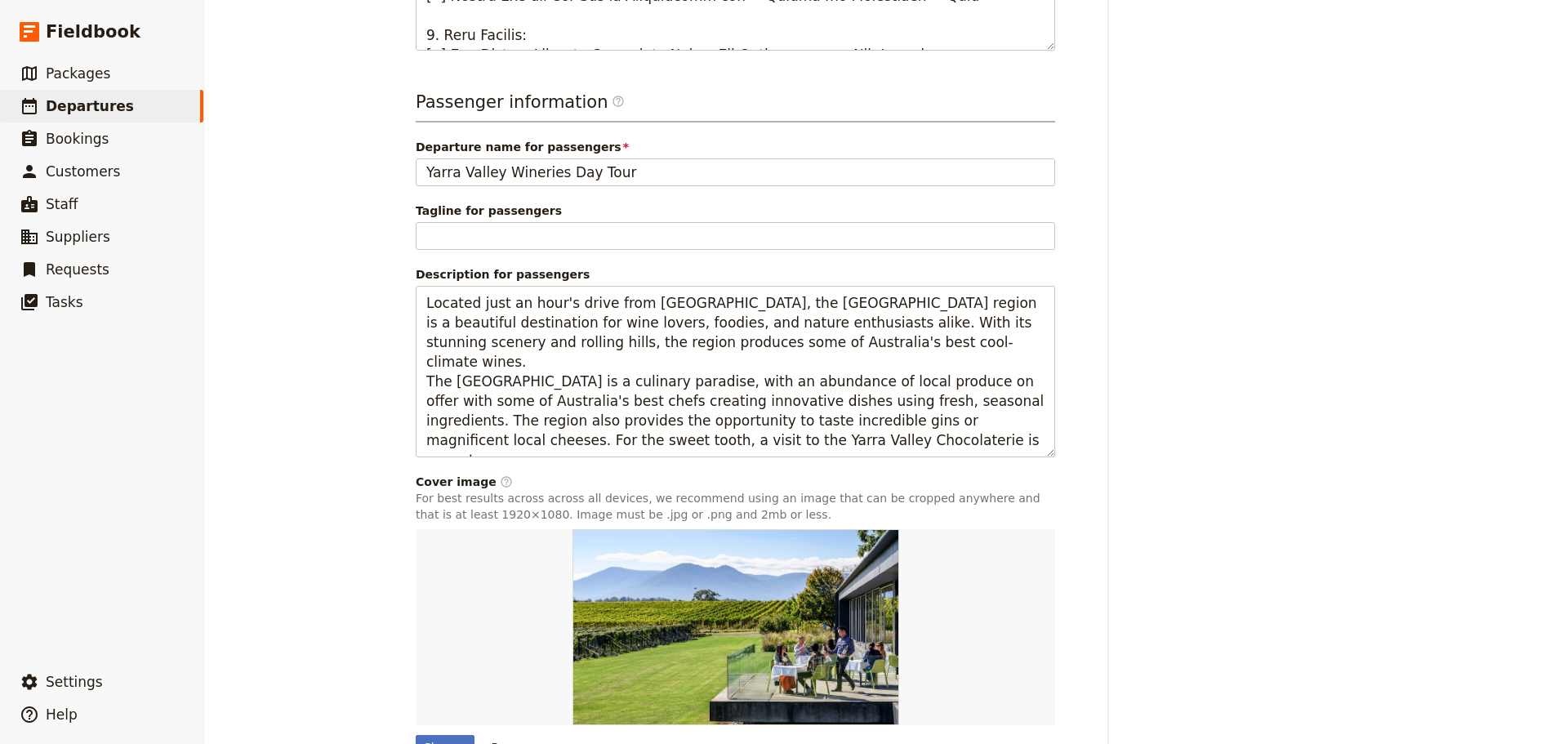
scroll to position [1139, 0]
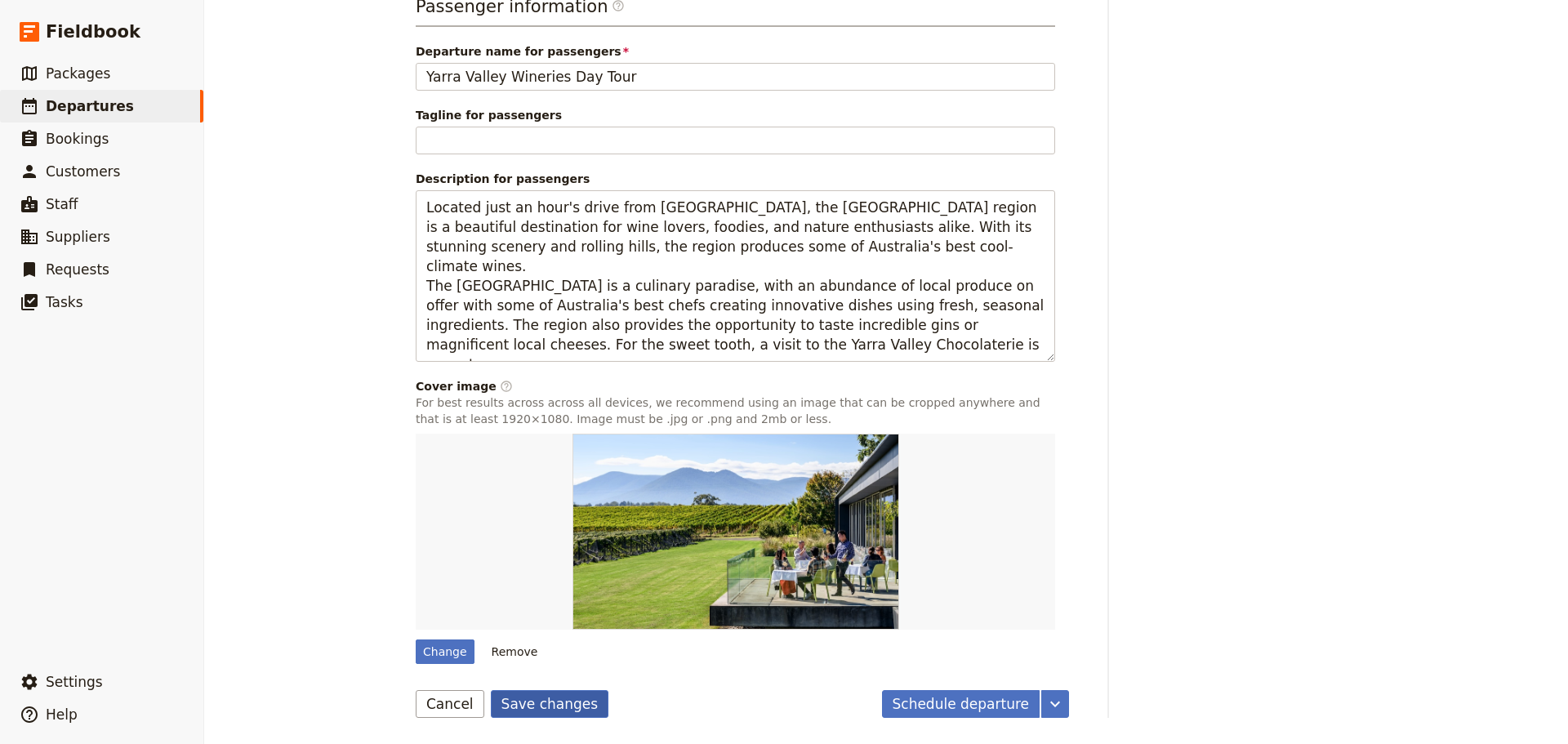
type input "Lucia Pascucci"
click at [518, 700] on button "Save changes" at bounding box center [551, 704] width 119 height 28
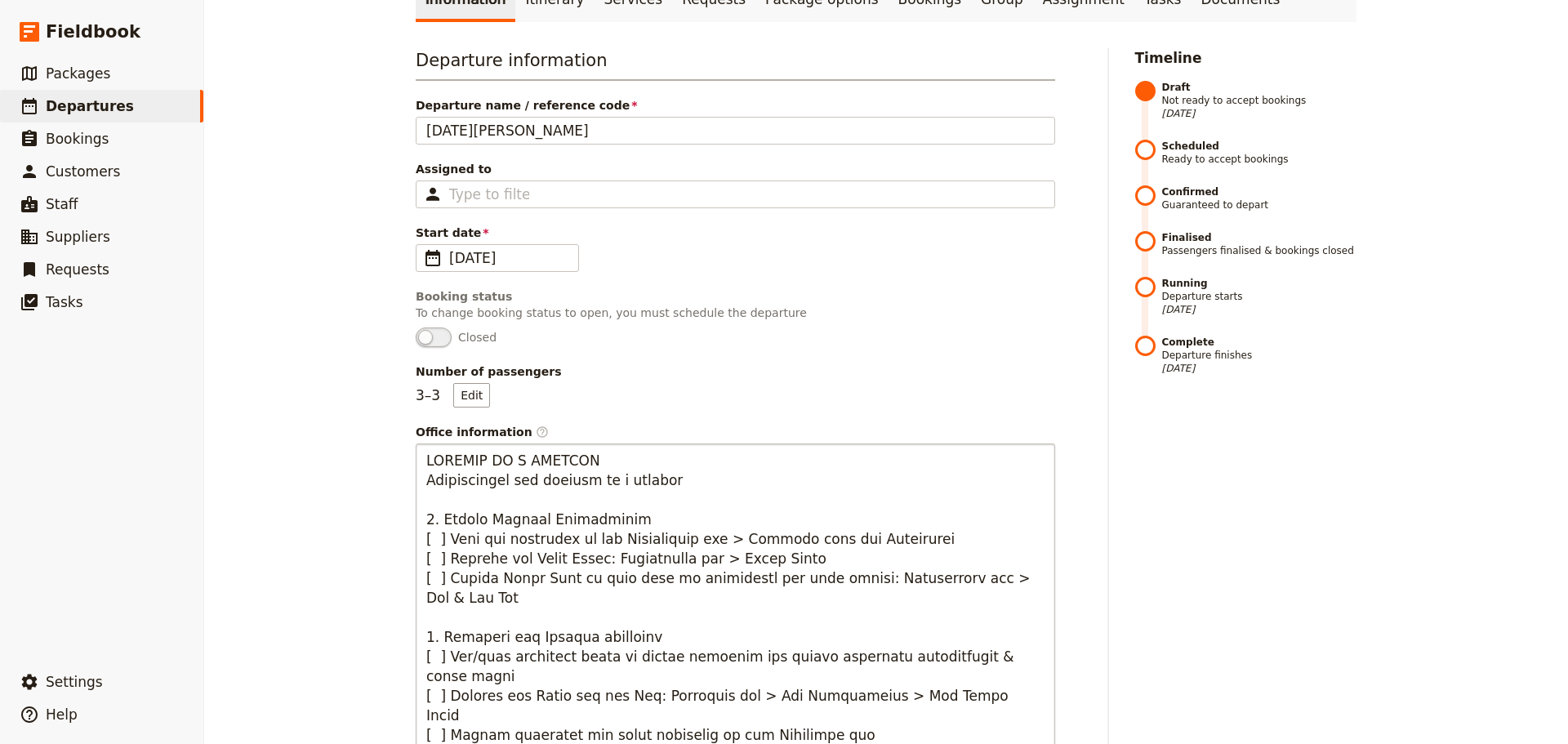
scroll to position [0, 0]
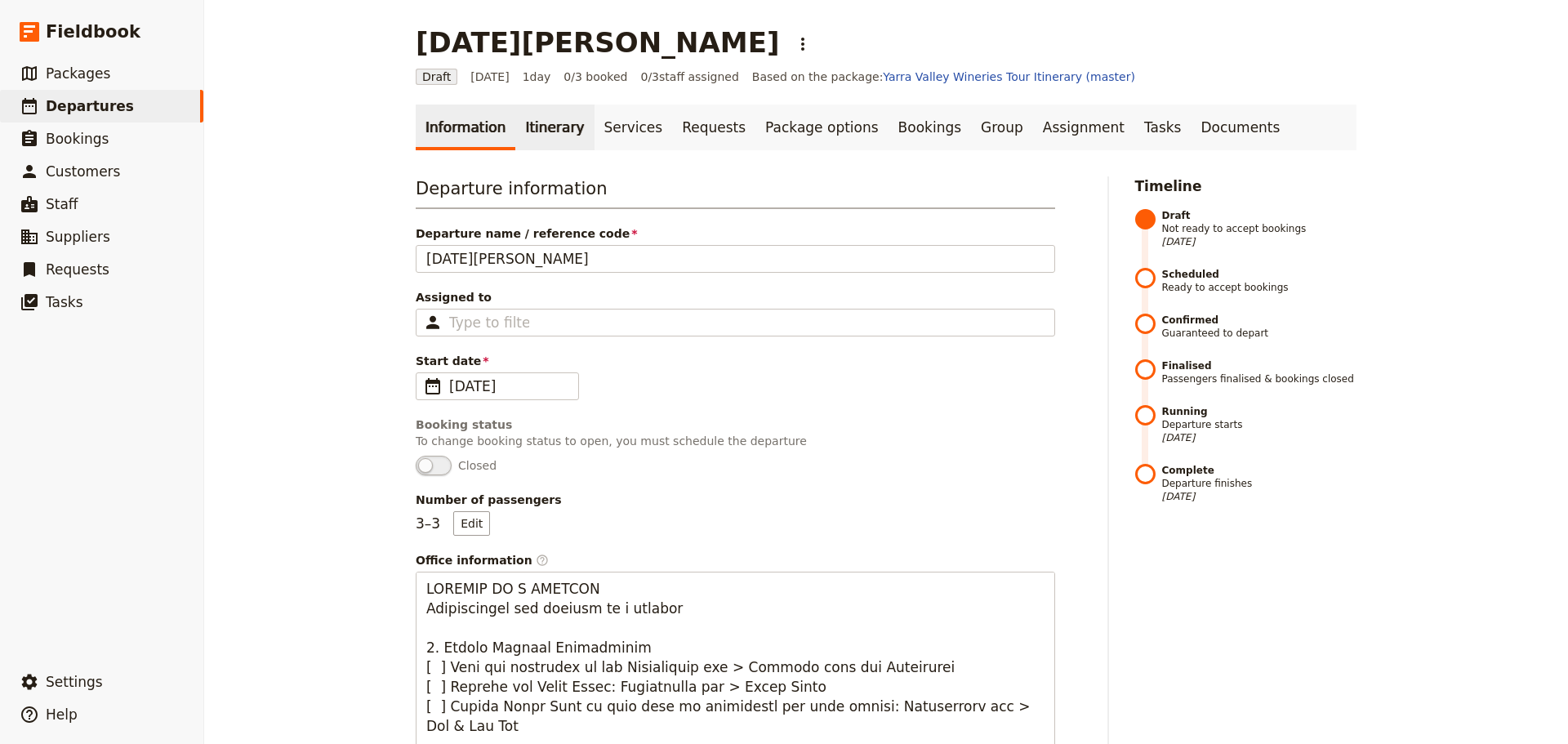
click at [547, 133] on link "Itinerary" at bounding box center [555, 127] width 79 height 45
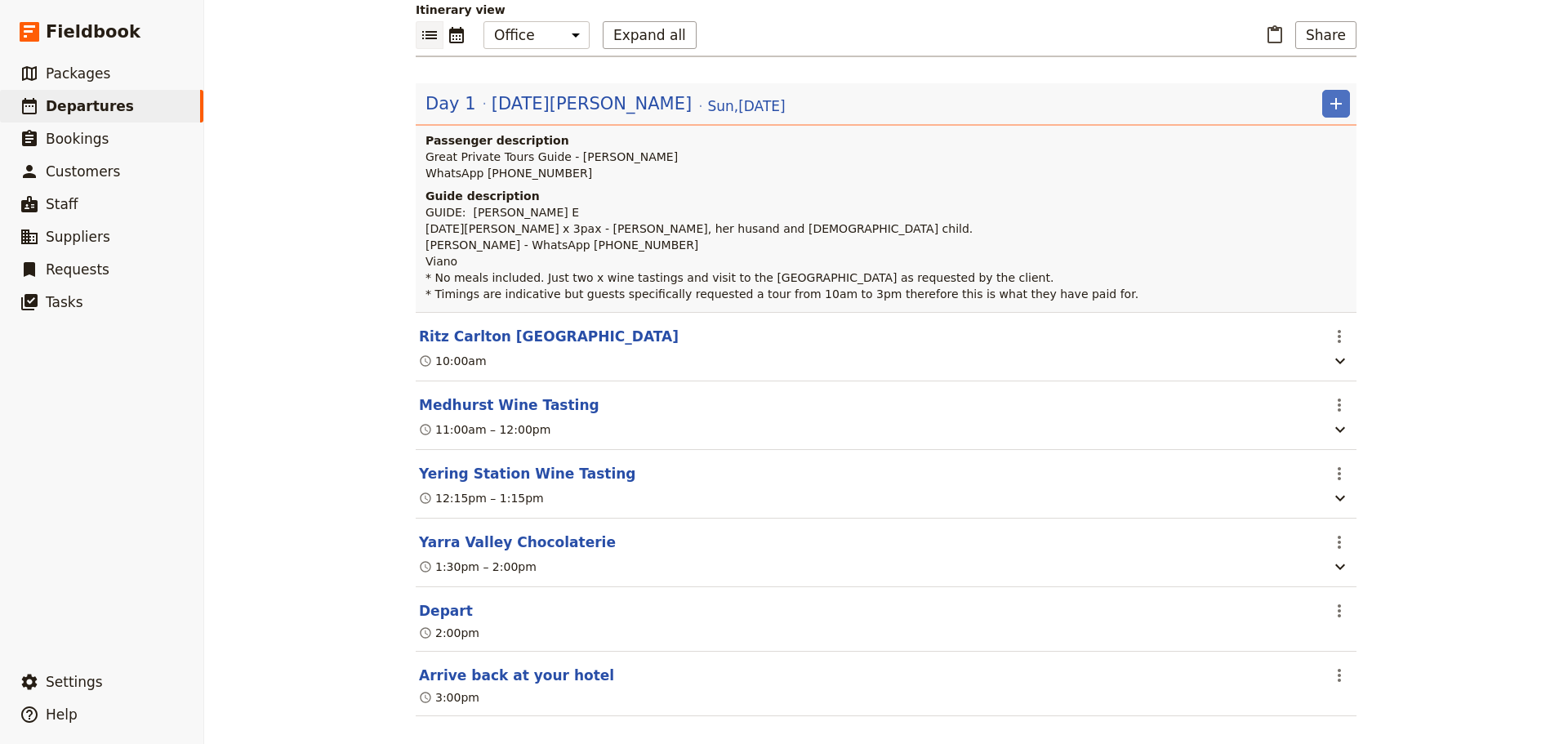
scroll to position [198, 0]
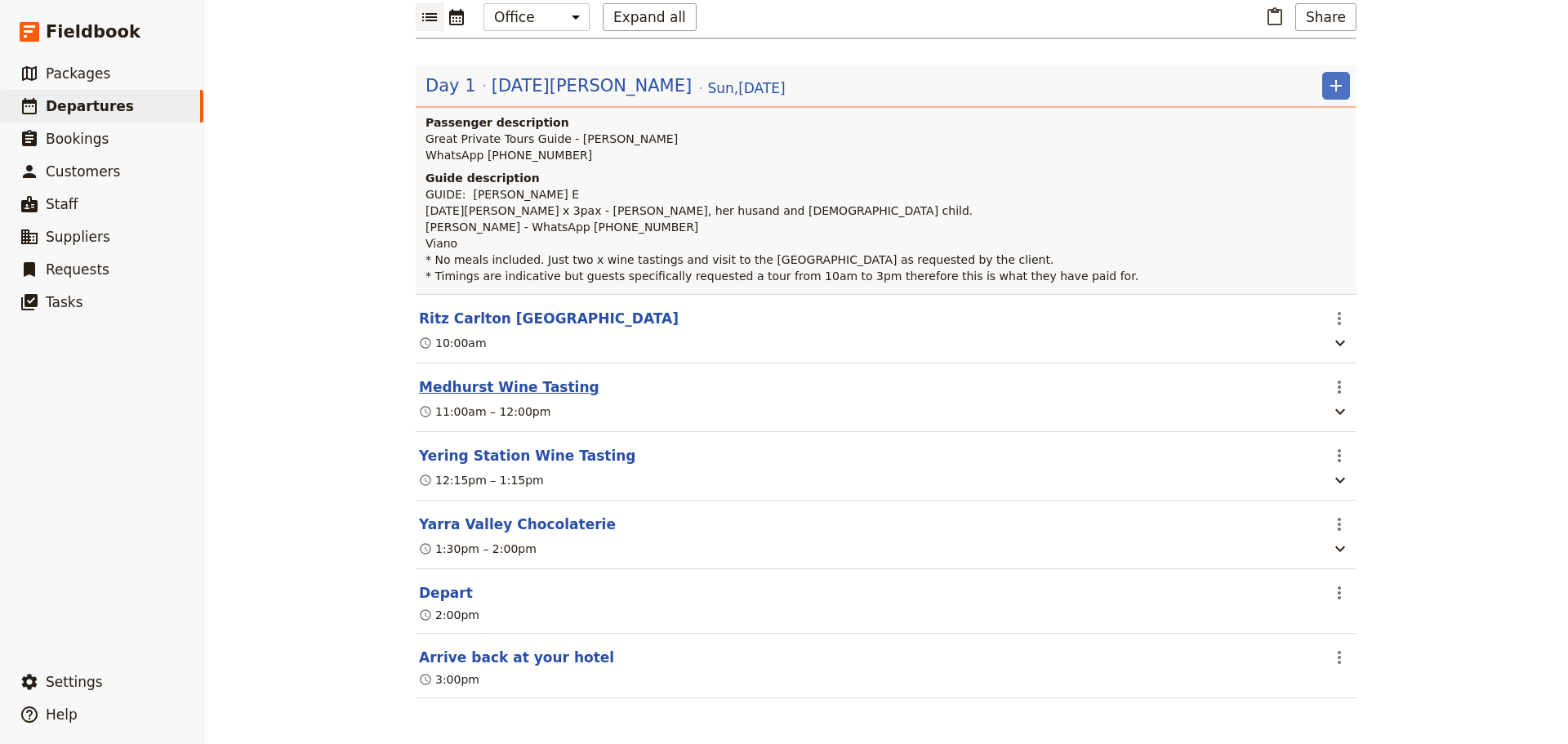
click at [541, 380] on button "Medhurst Wine Tasting" at bounding box center [509, 387] width 181 height 19
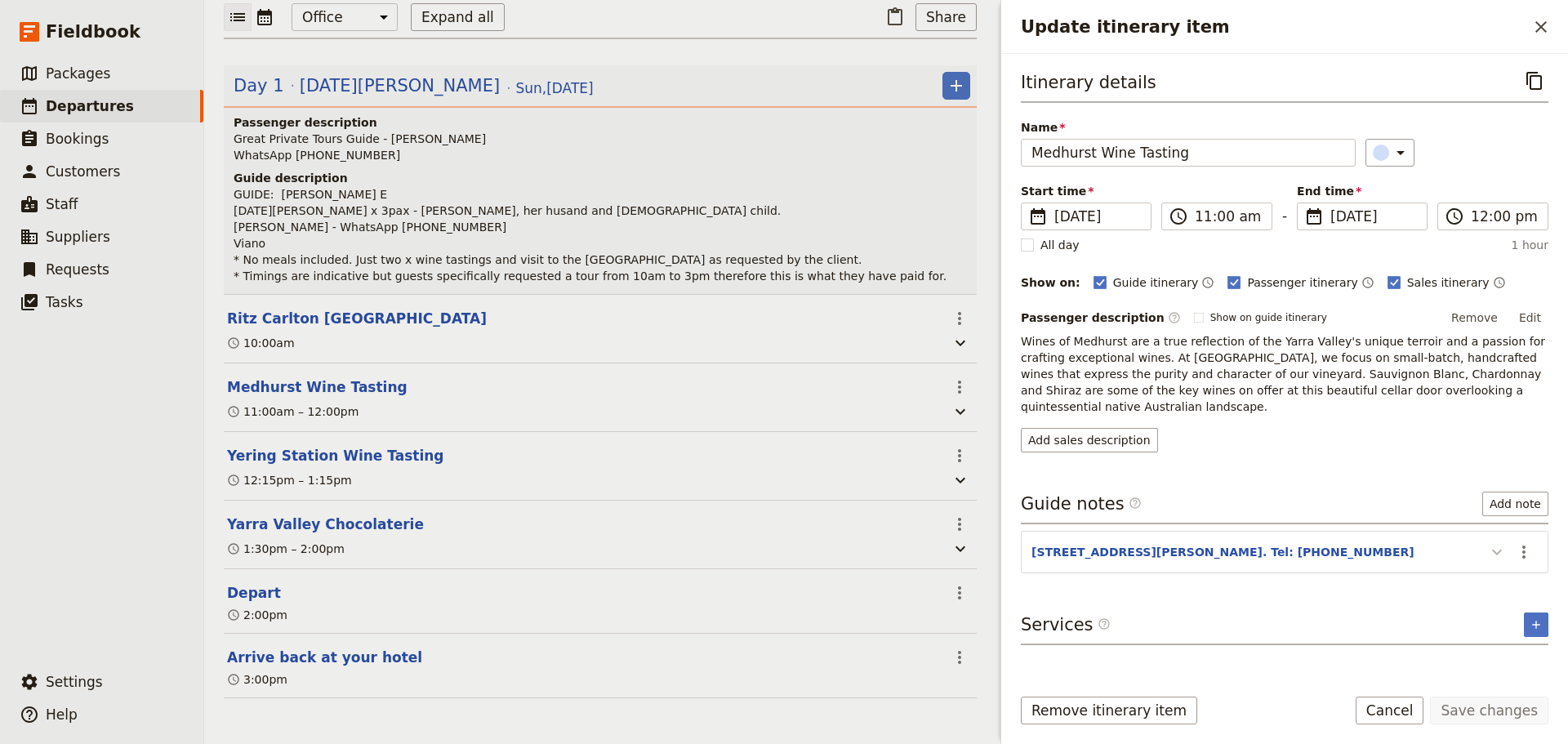
click at [1504, 543] on icon "Update itinerary item" at bounding box center [1497, 552] width 19 height 19
click at [1533, 538] on button "​" at bounding box center [1524, 552] width 28 height 28
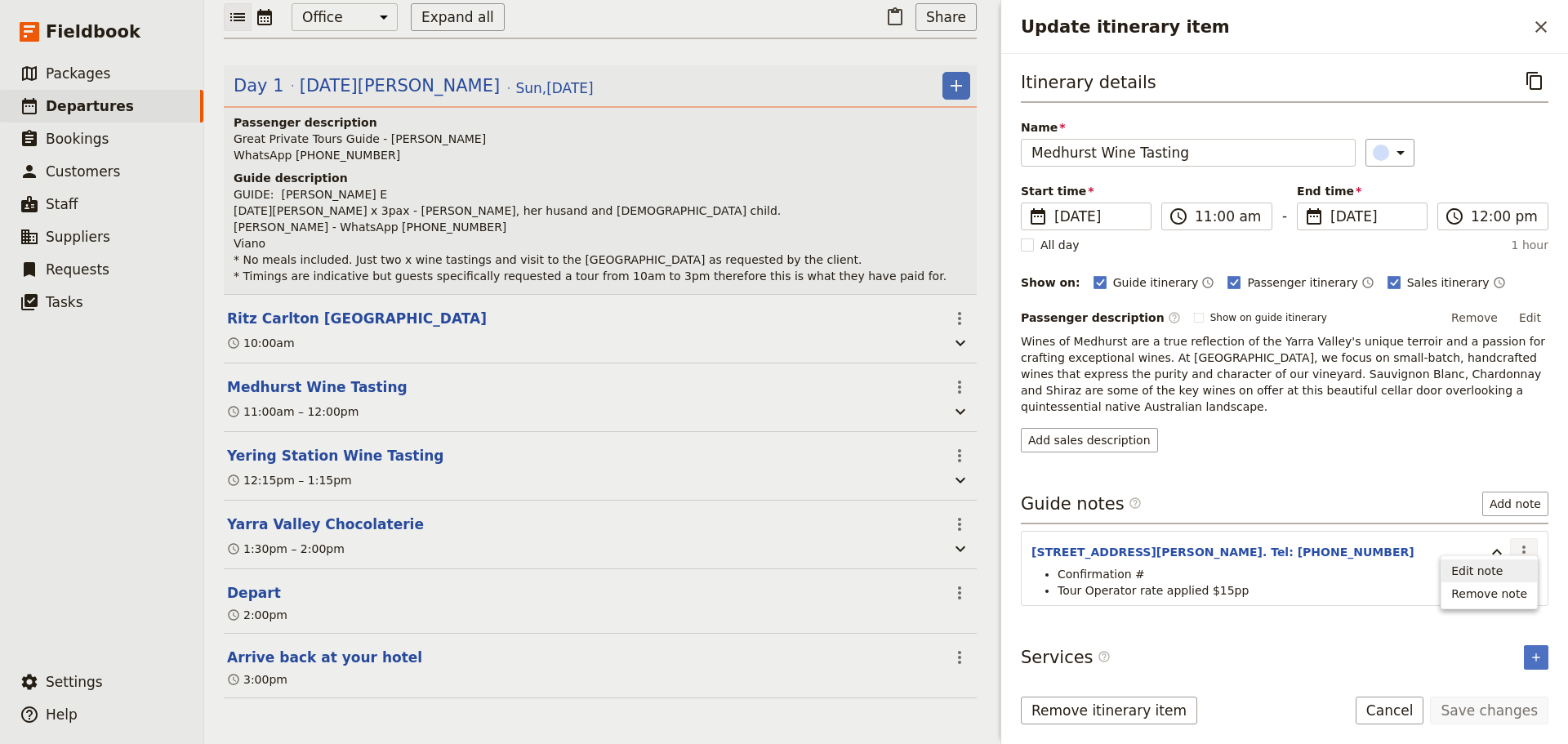
click at [1517, 570] on span "Edit note" at bounding box center [1489, 570] width 76 height 17
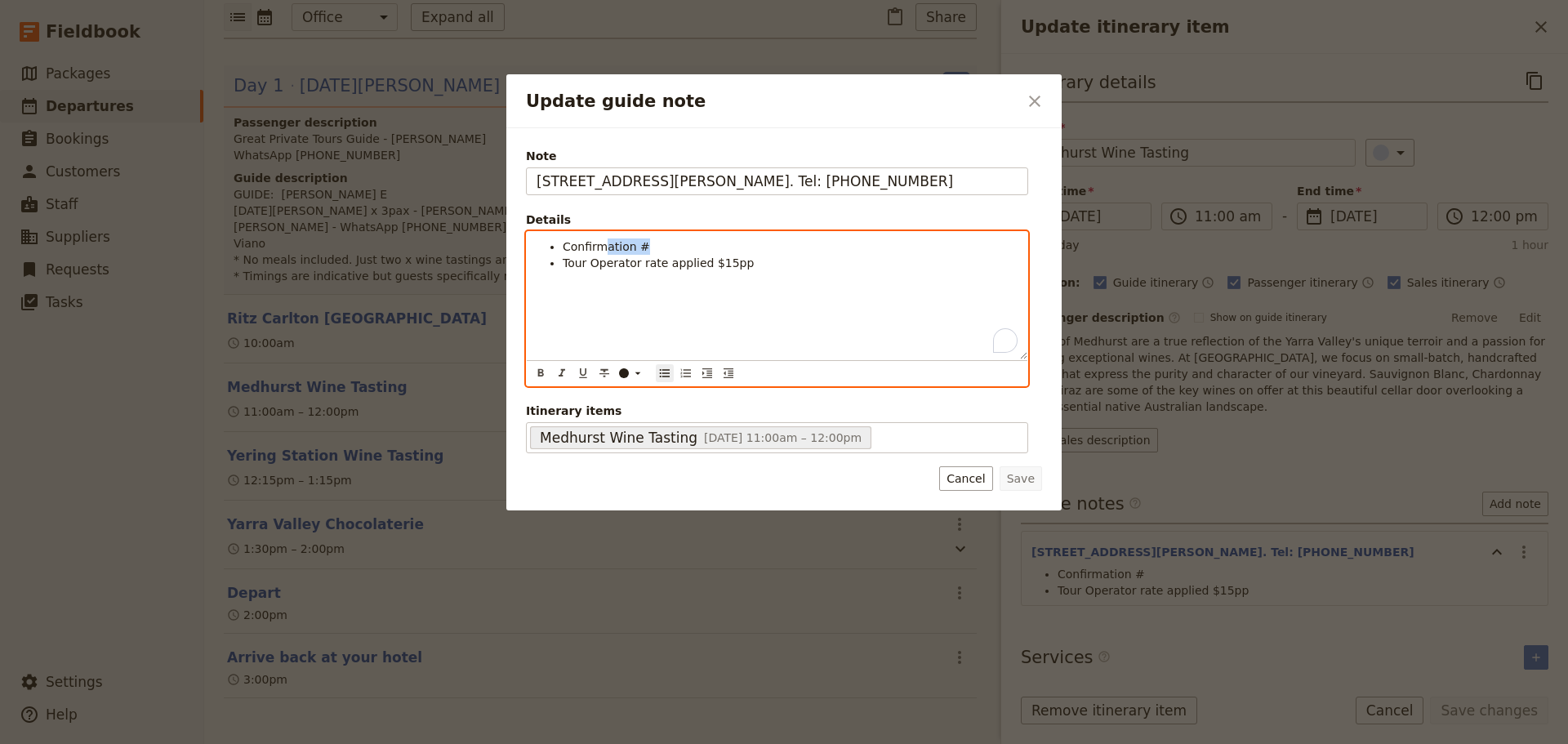
drag, startPoint x: 650, startPoint y: 242, endPoint x: 597, endPoint y: 271, distance: 60.4
click at [601, 245] on li "Confirmation #" at bounding box center [790, 246] width 455 height 17
click at [779, 258] on ul "Confirmed via email Tour Operator rate applied $15pp" at bounding box center [777, 254] width 481 height 32
click at [702, 263] on span "Tour Operator rate applied $15pp" at bounding box center [658, 263] width 191 height 13
click at [764, 261] on li "Tour Operator rate applied $15pp" at bounding box center [790, 263] width 455 height 17
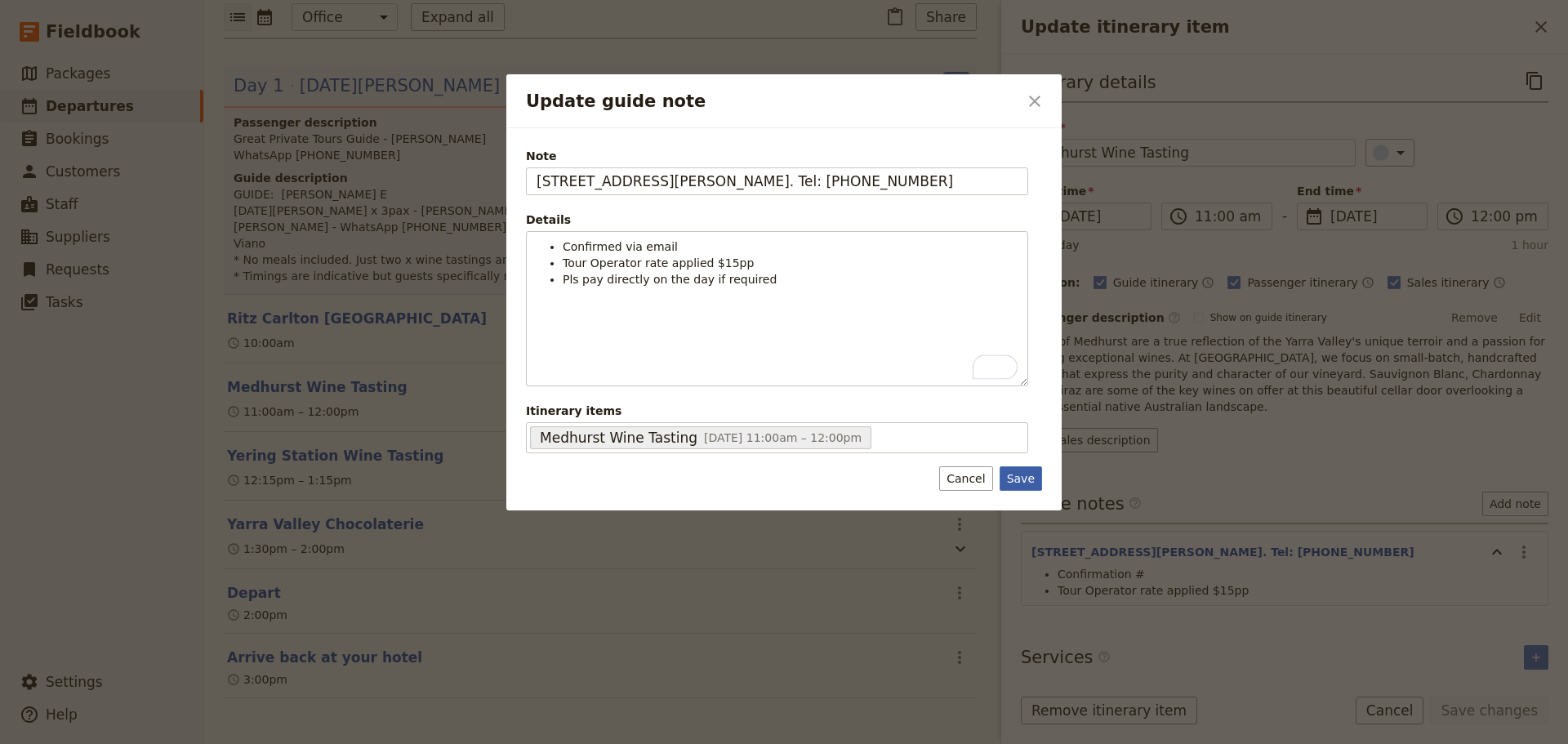
click at [1017, 480] on button "Save" at bounding box center [1021, 479] width 43 height 24
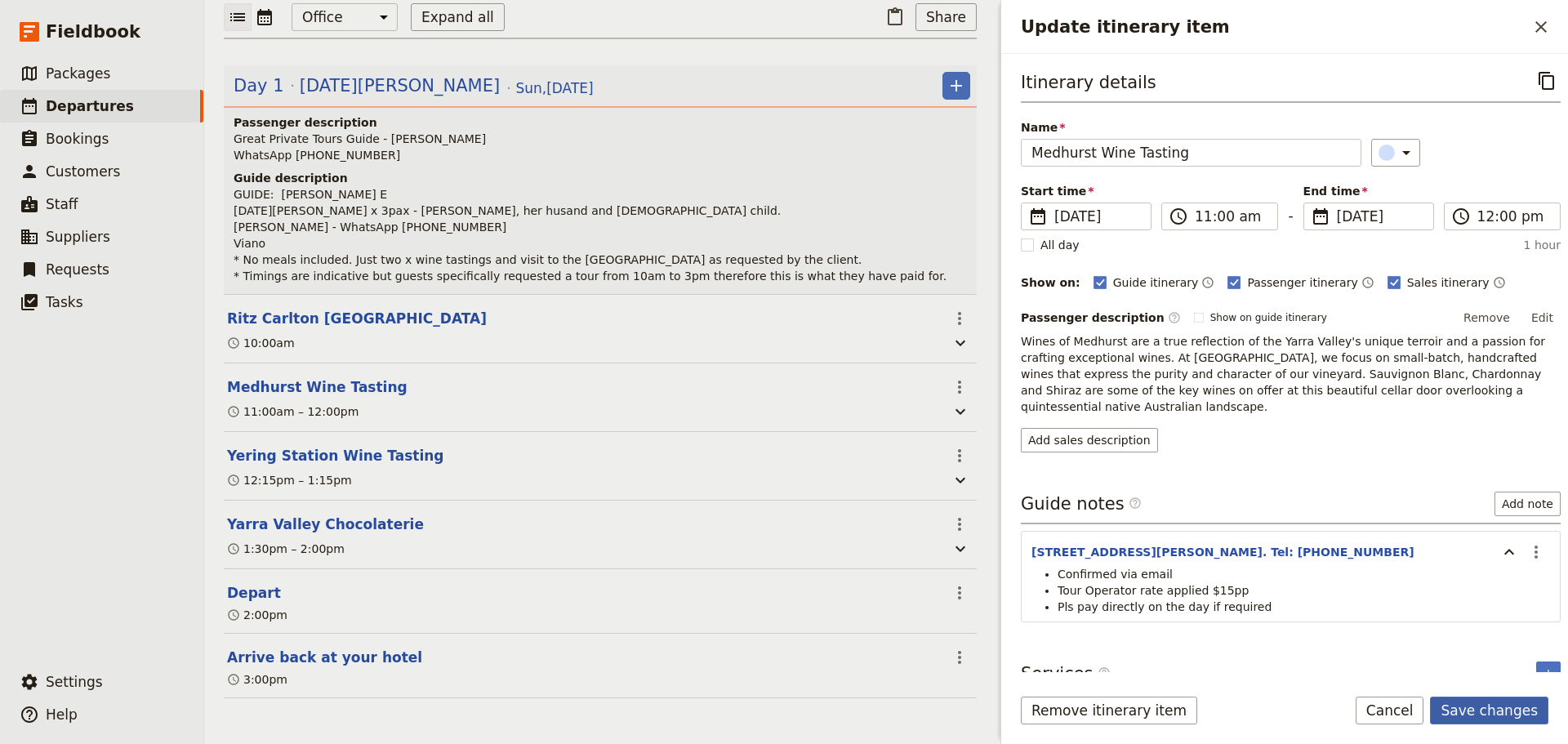
click at [1462, 700] on button "Save changes" at bounding box center [1489, 711] width 119 height 28
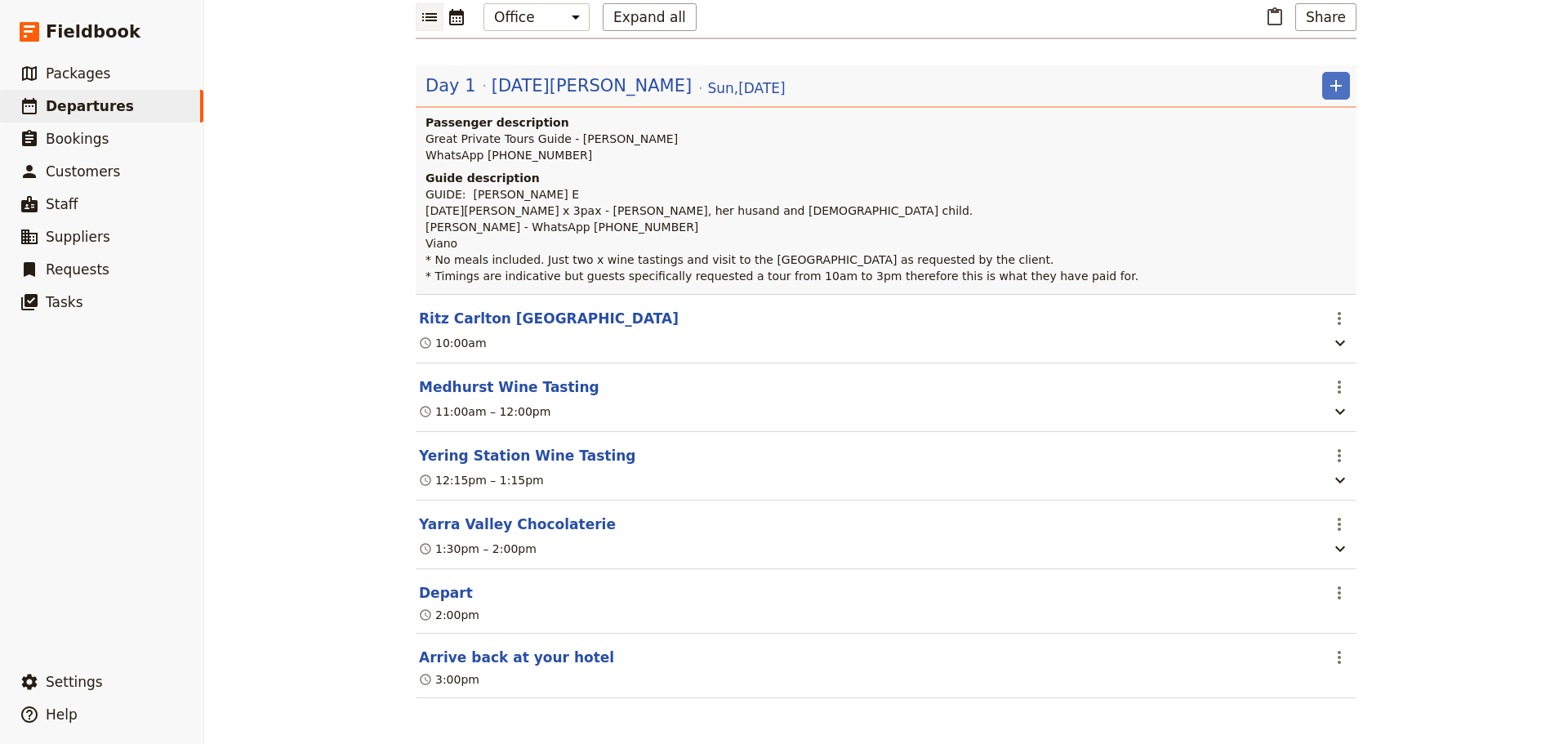
scroll to position [198, 0]
click at [533, 450] on button "Yering Station Wine Tasting" at bounding box center [527, 455] width 217 height 19
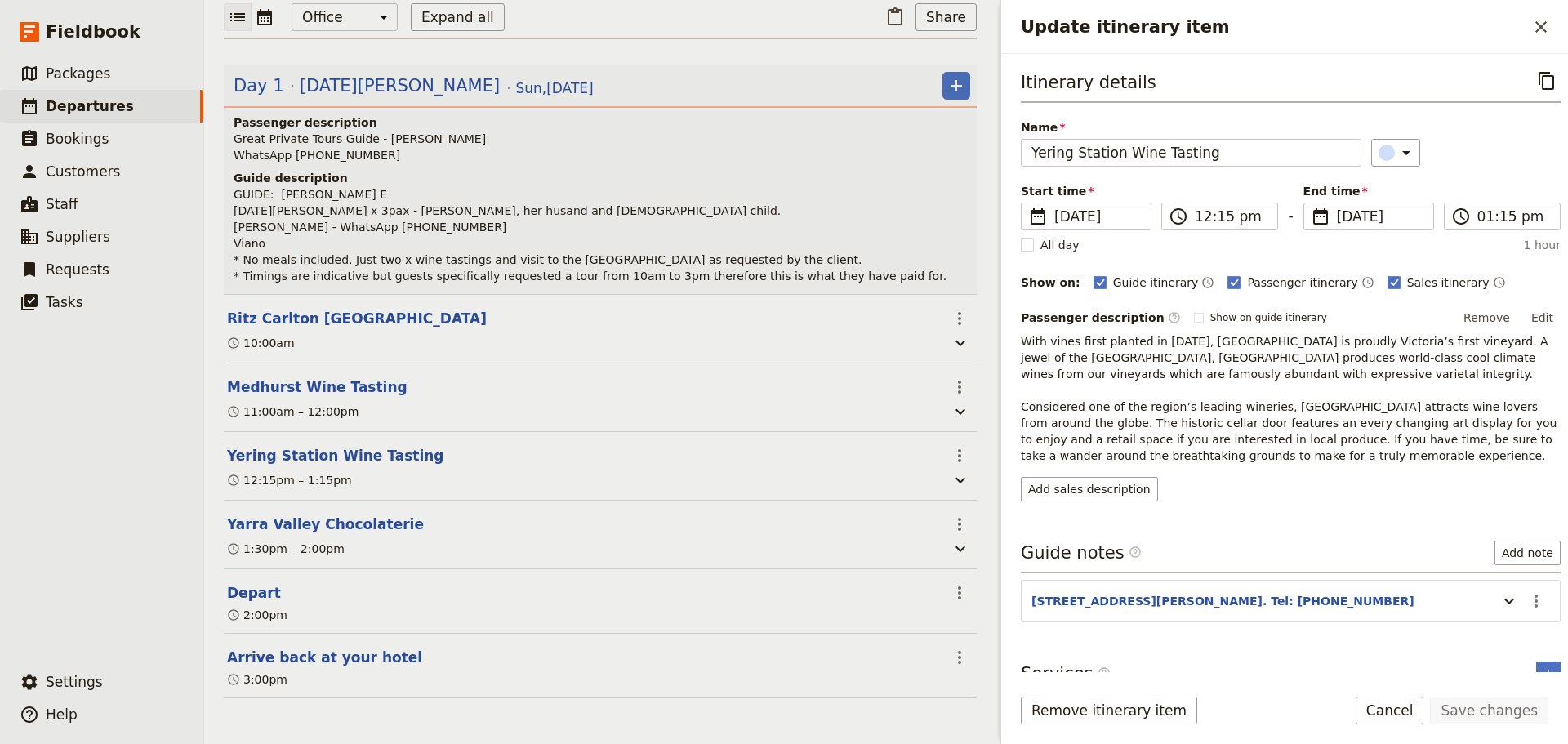
scroll to position [207, 0]
click at [1500, 604] on icon "Update itinerary item" at bounding box center [1510, 601] width 19 height 19
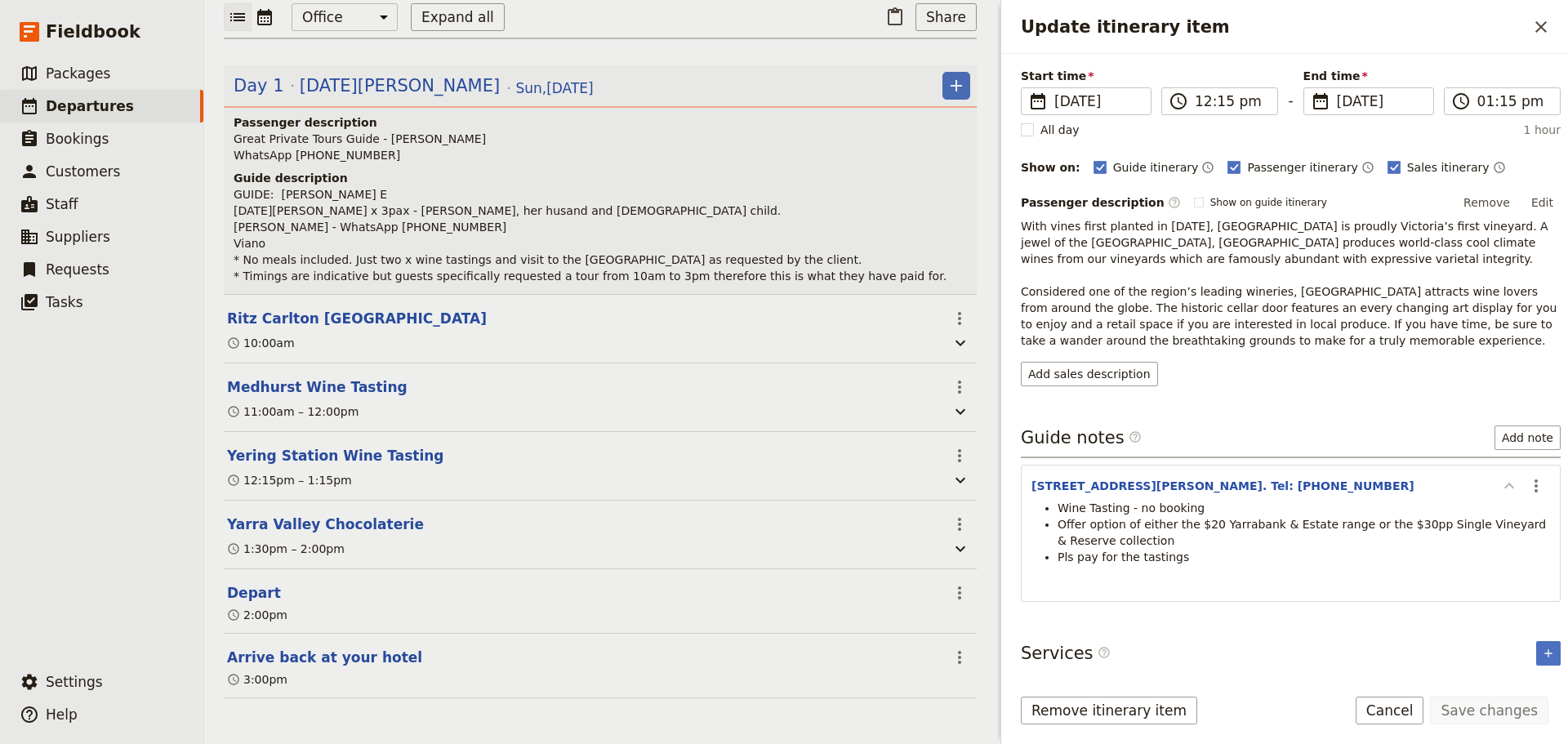
scroll to position [117, 0]
click at [1413, 708] on button "Cancel" at bounding box center [1390, 711] width 69 height 28
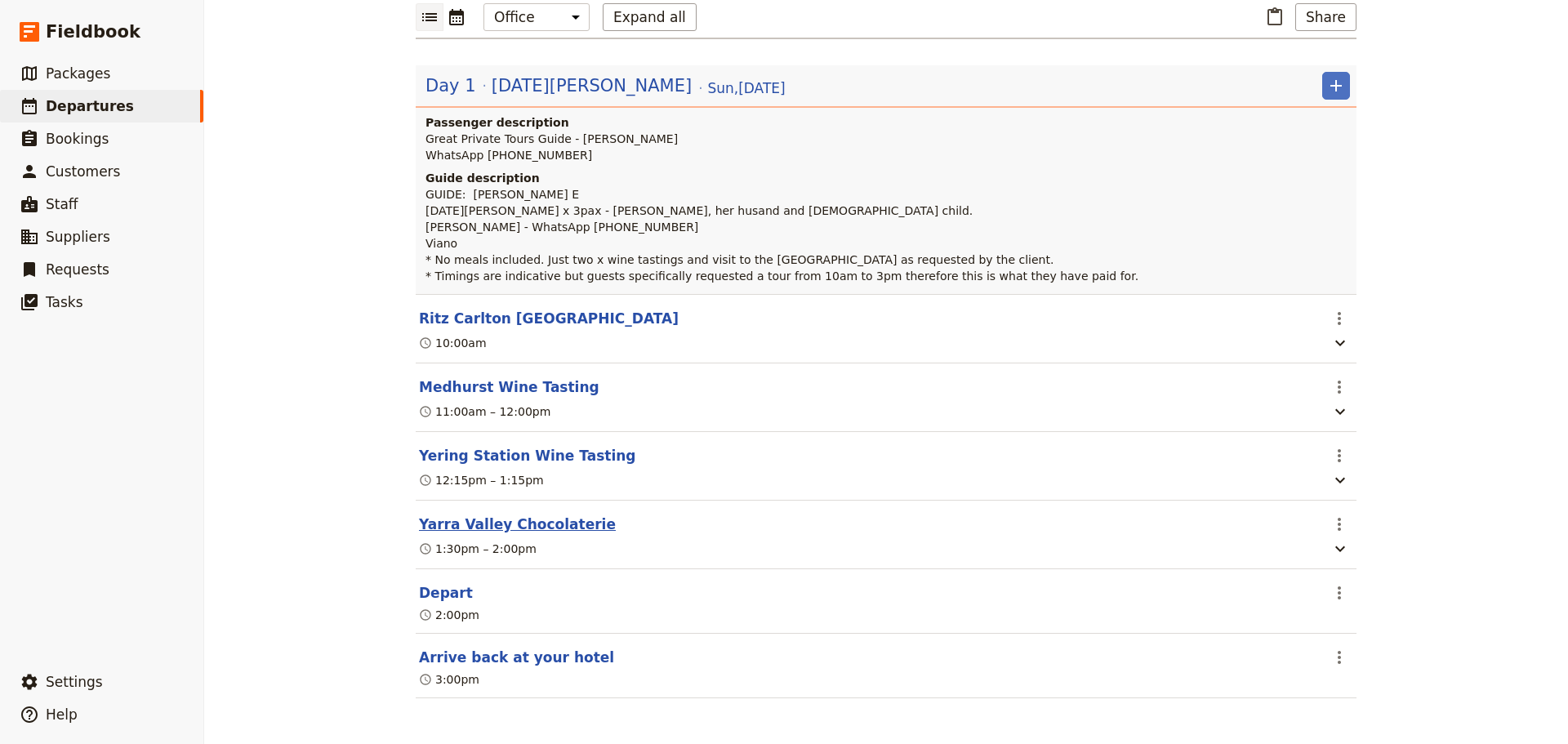
click at [497, 523] on button "Yarra Valley Chocolaterie" at bounding box center [517, 524] width 197 height 19
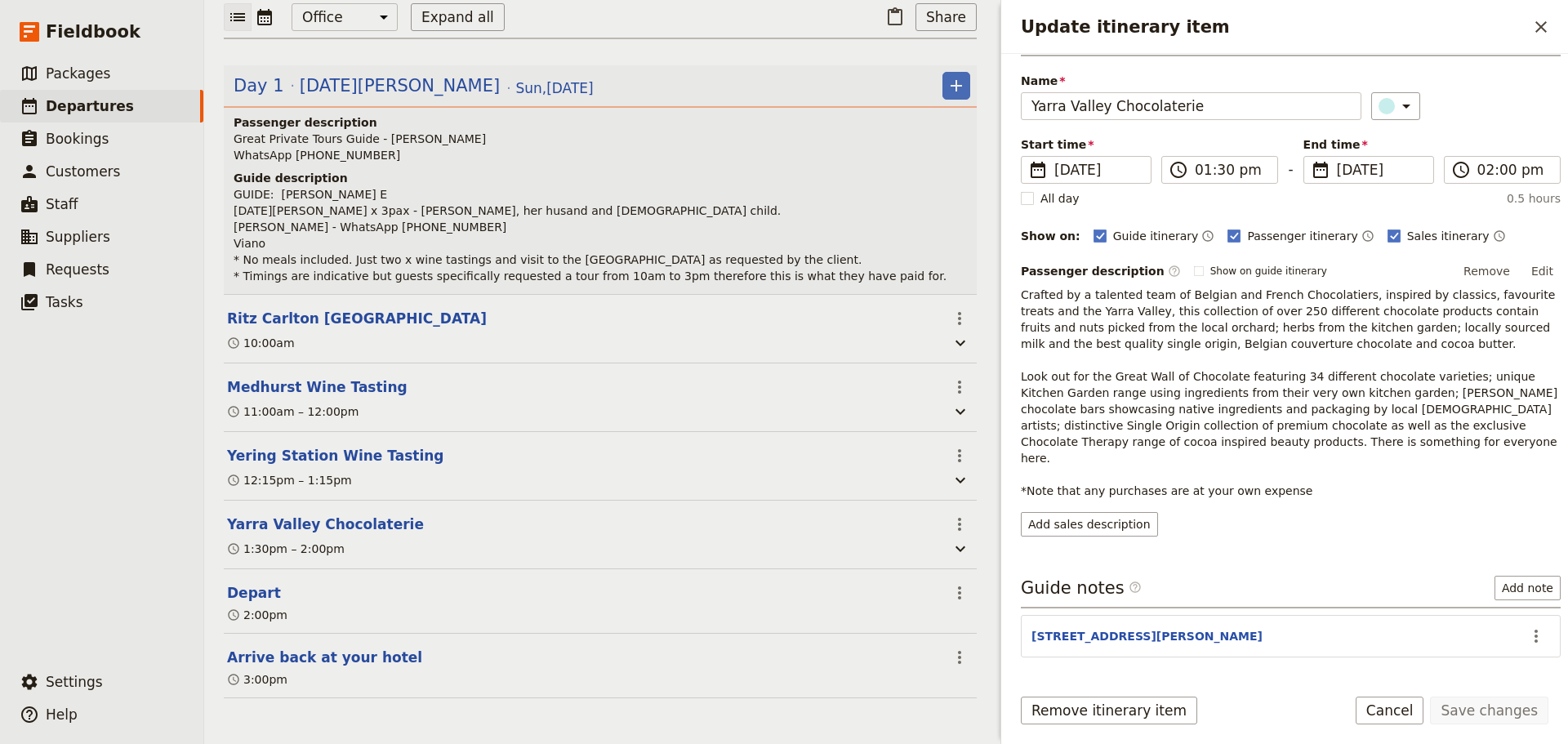
scroll to position [86, 0]
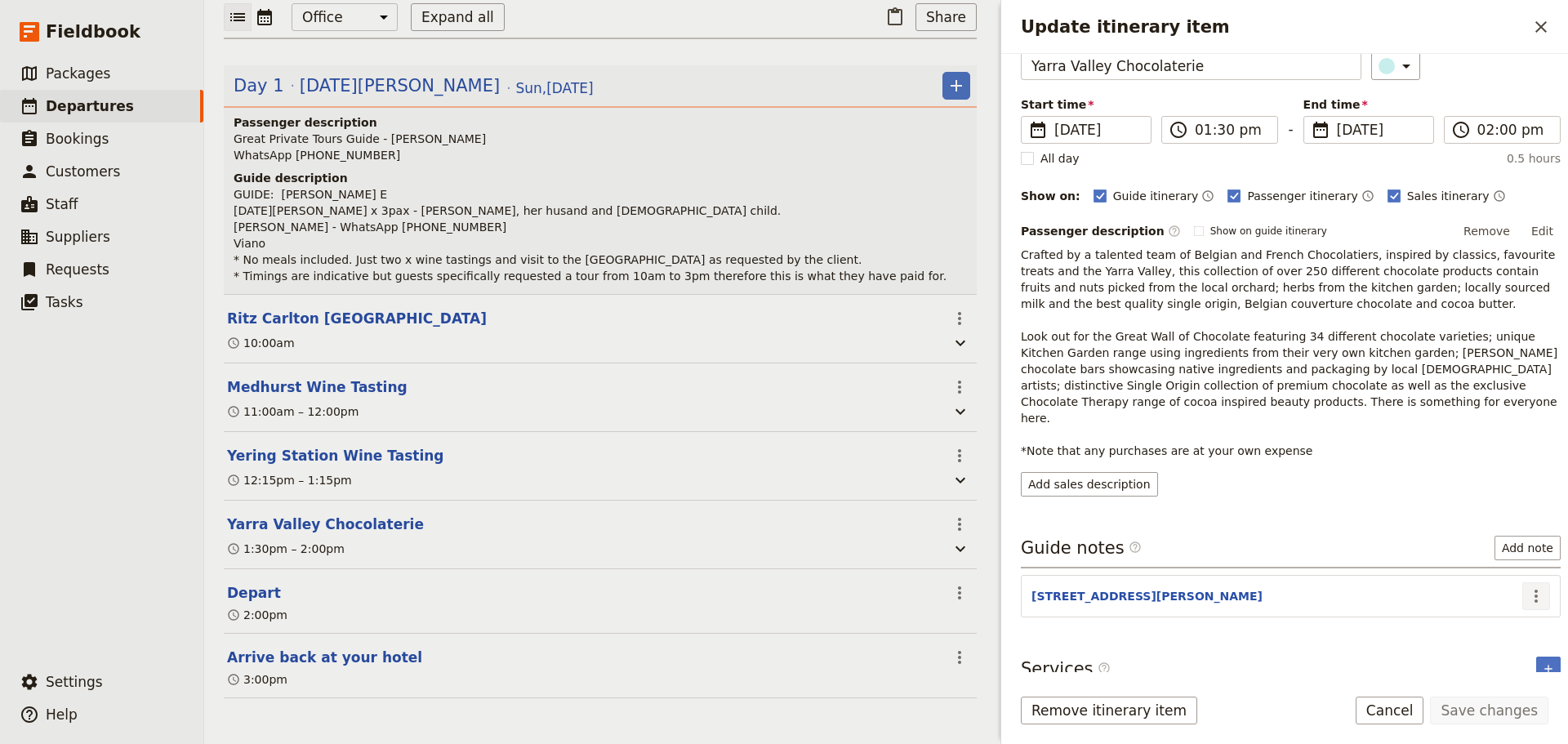
click at [1535, 590] on icon "Actions" at bounding box center [1537, 596] width 3 height 13
click at [1511, 612] on span "Edit note" at bounding box center [1489, 615] width 76 height 17
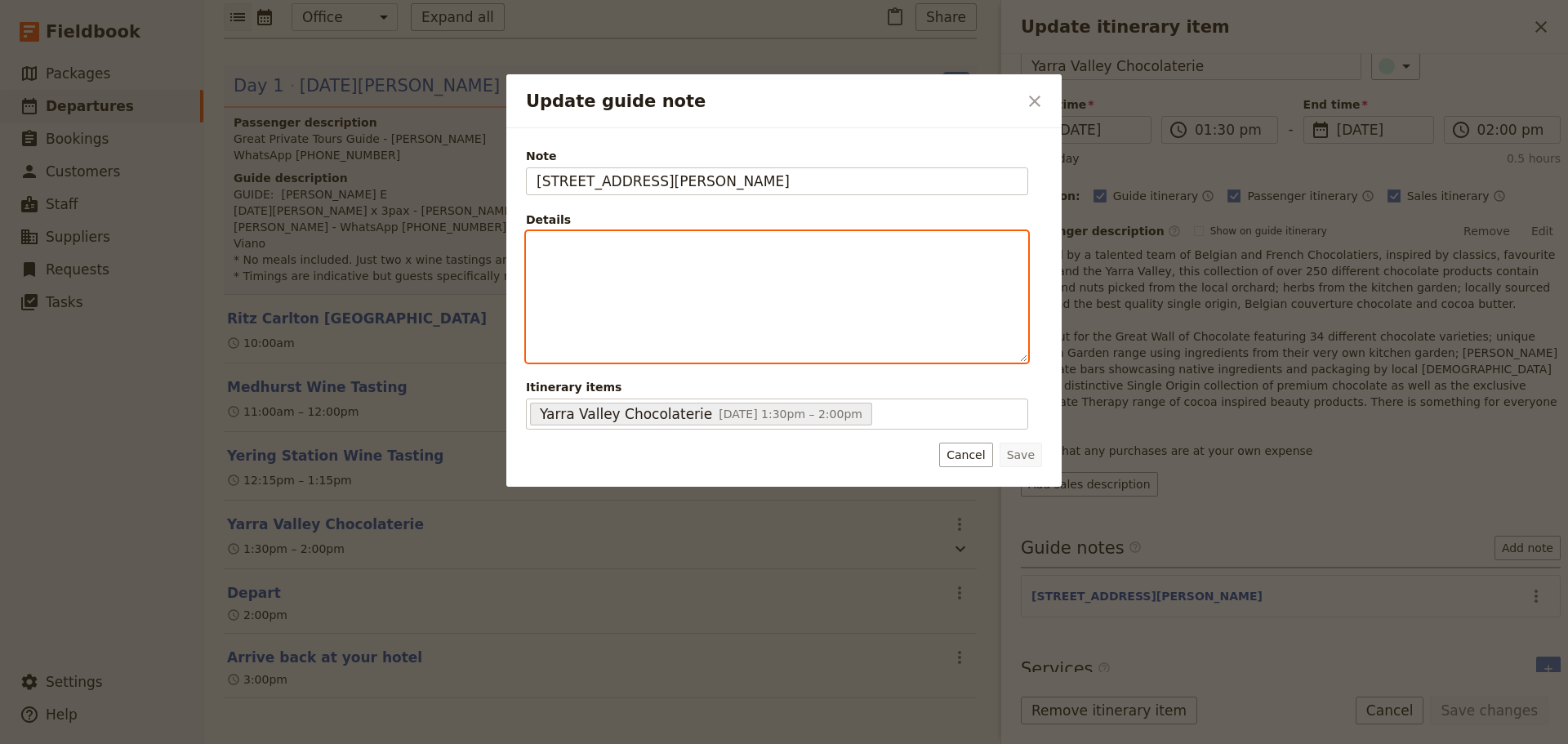
click at [648, 270] on div "Update guide note" at bounding box center [777, 297] width 501 height 130
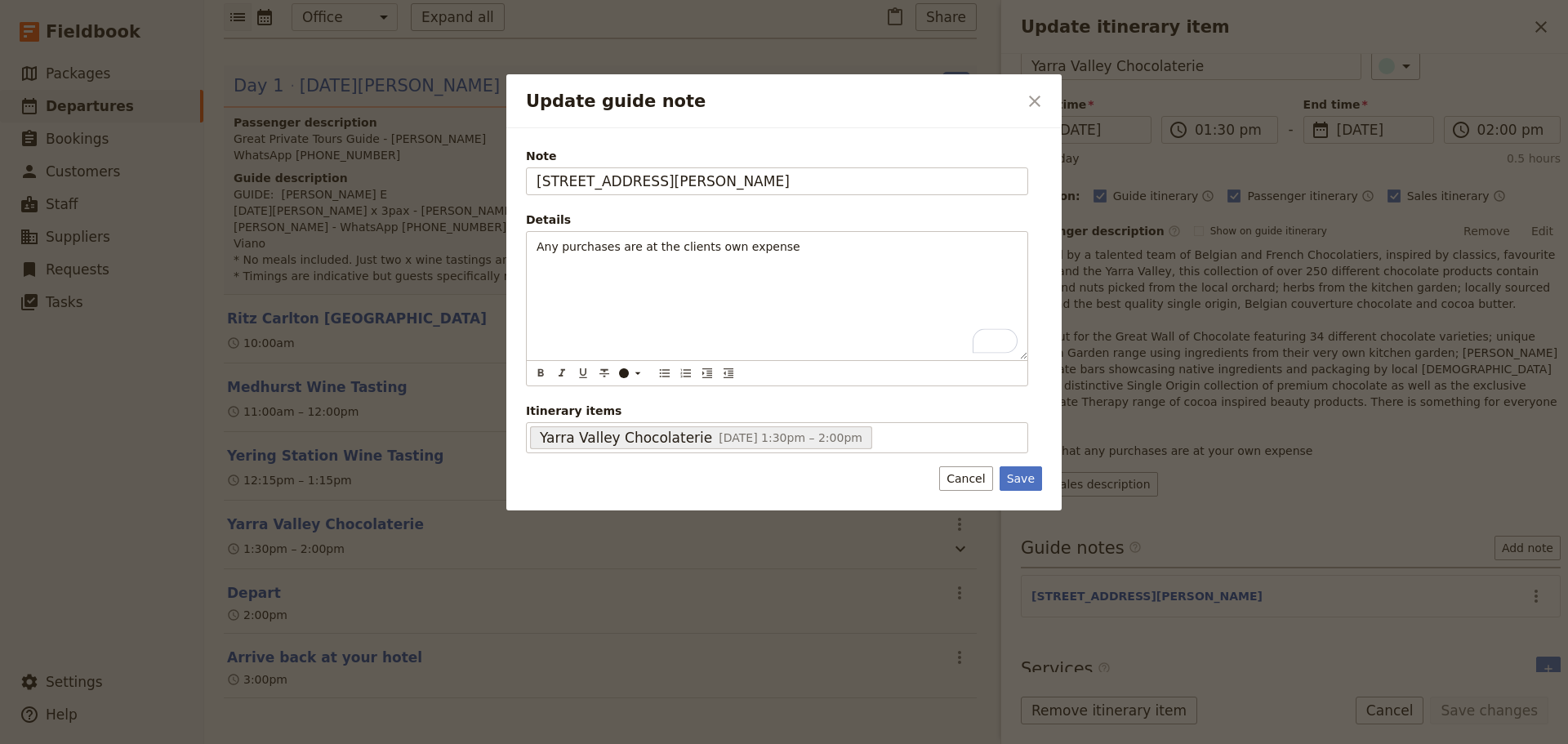
drag, startPoint x: 1026, startPoint y: 482, endPoint x: 1194, endPoint y: 539, distance: 177.4
click at [1026, 483] on button "Save" at bounding box center [1021, 479] width 43 height 24
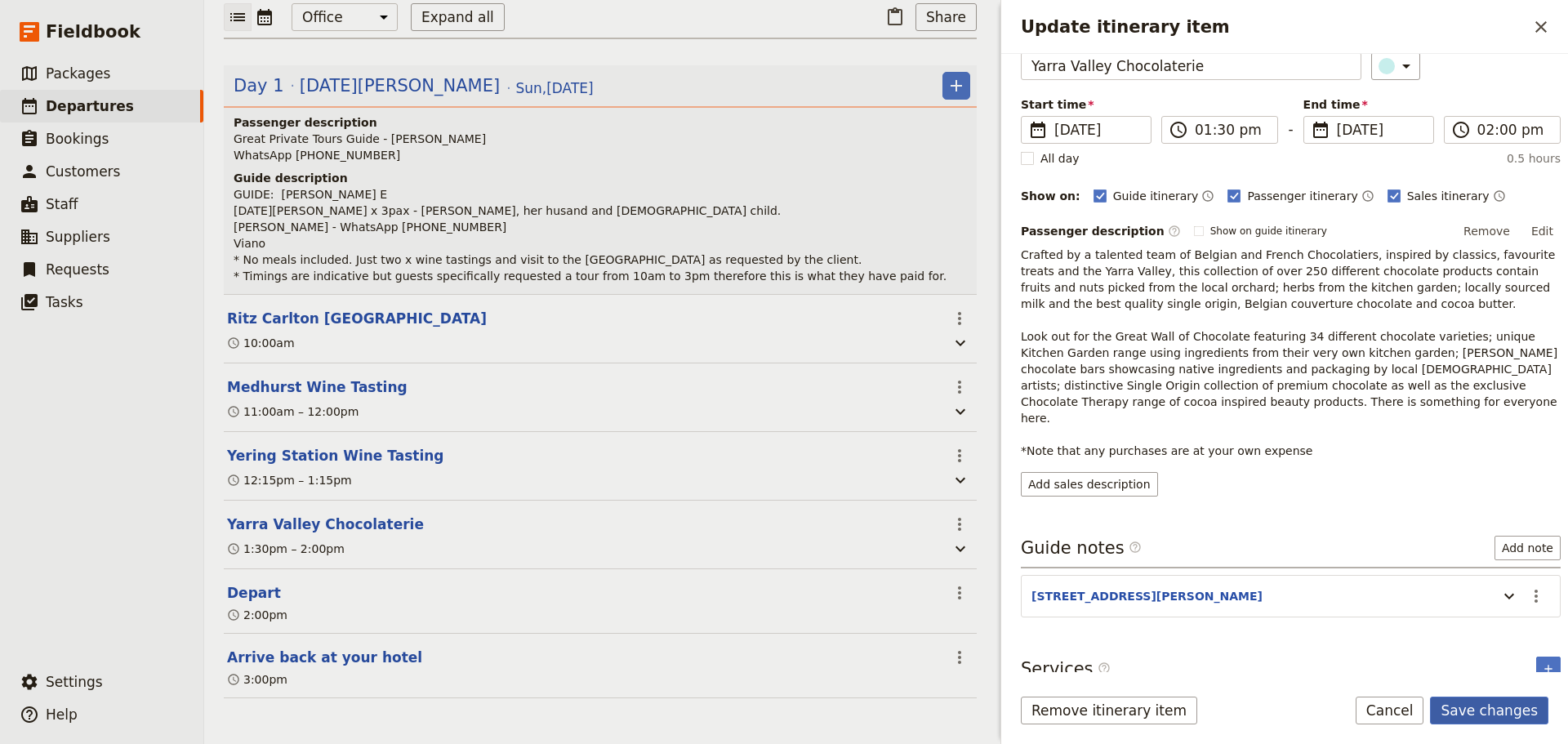
click at [1496, 701] on button "Save changes" at bounding box center [1489, 711] width 119 height 28
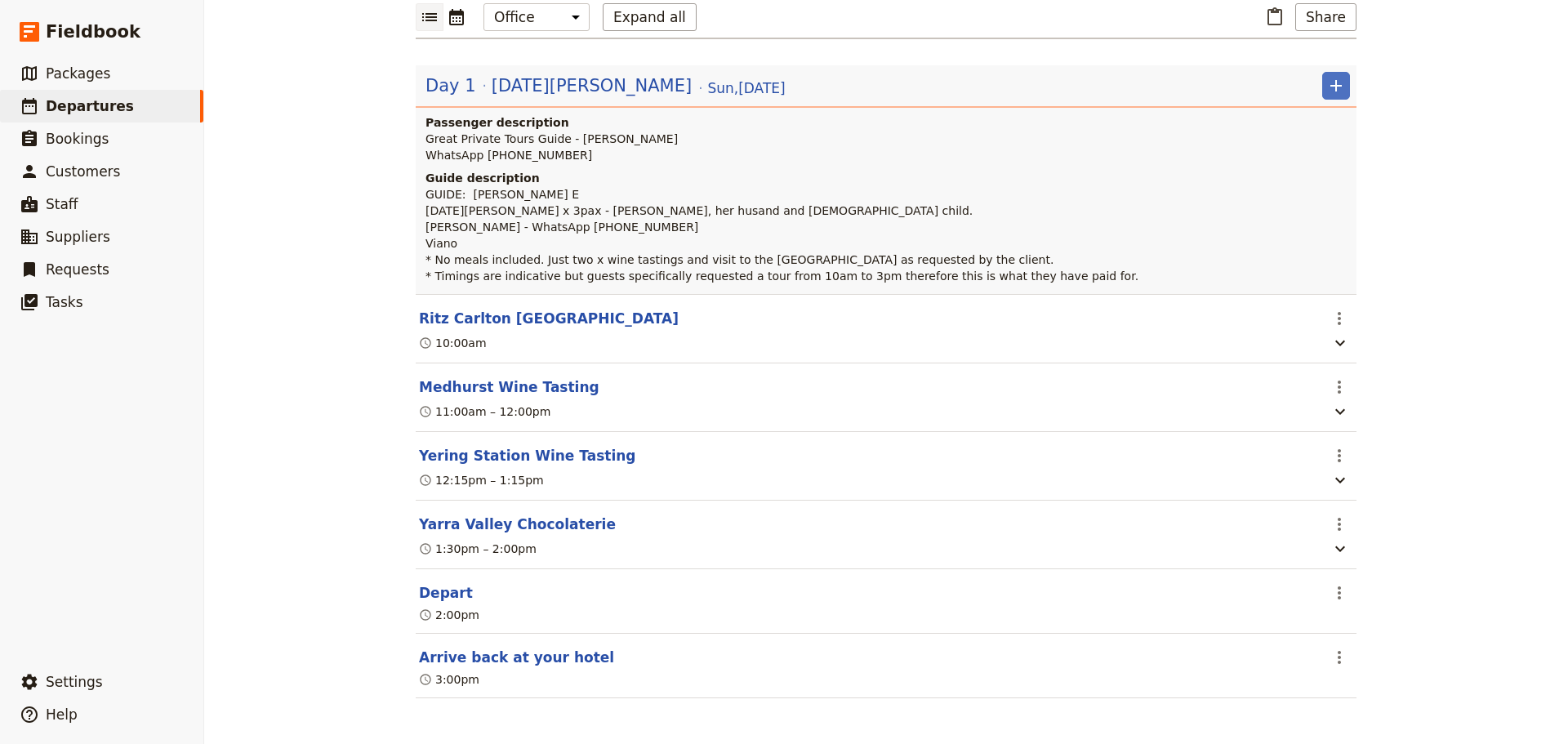
scroll to position [198, 0]
click at [533, 658] on button "Arrive back at your hotel" at bounding box center [517, 657] width 195 height 19
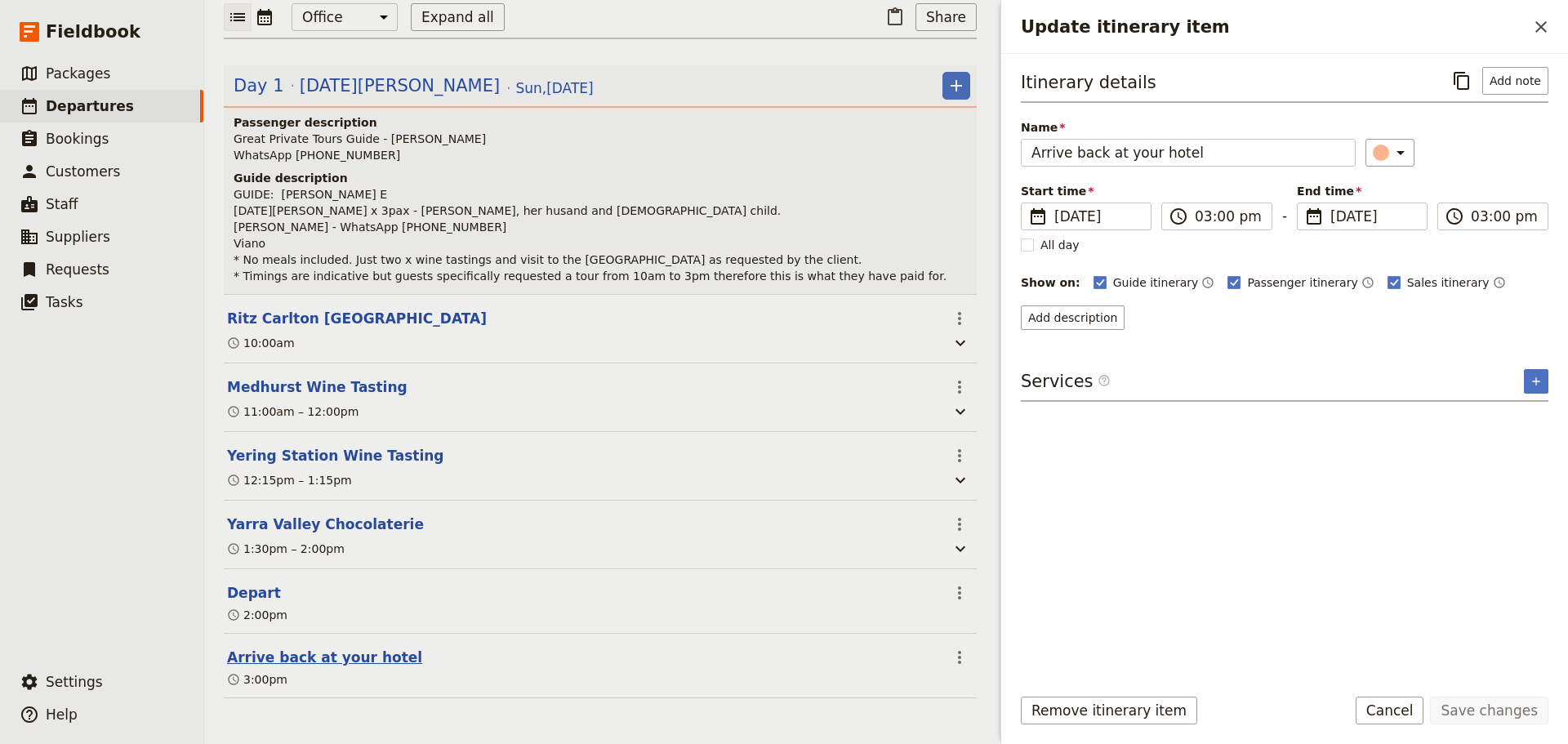
scroll to position [207, 0]
click at [1396, 710] on button "Cancel" at bounding box center [1390, 711] width 69 height 28
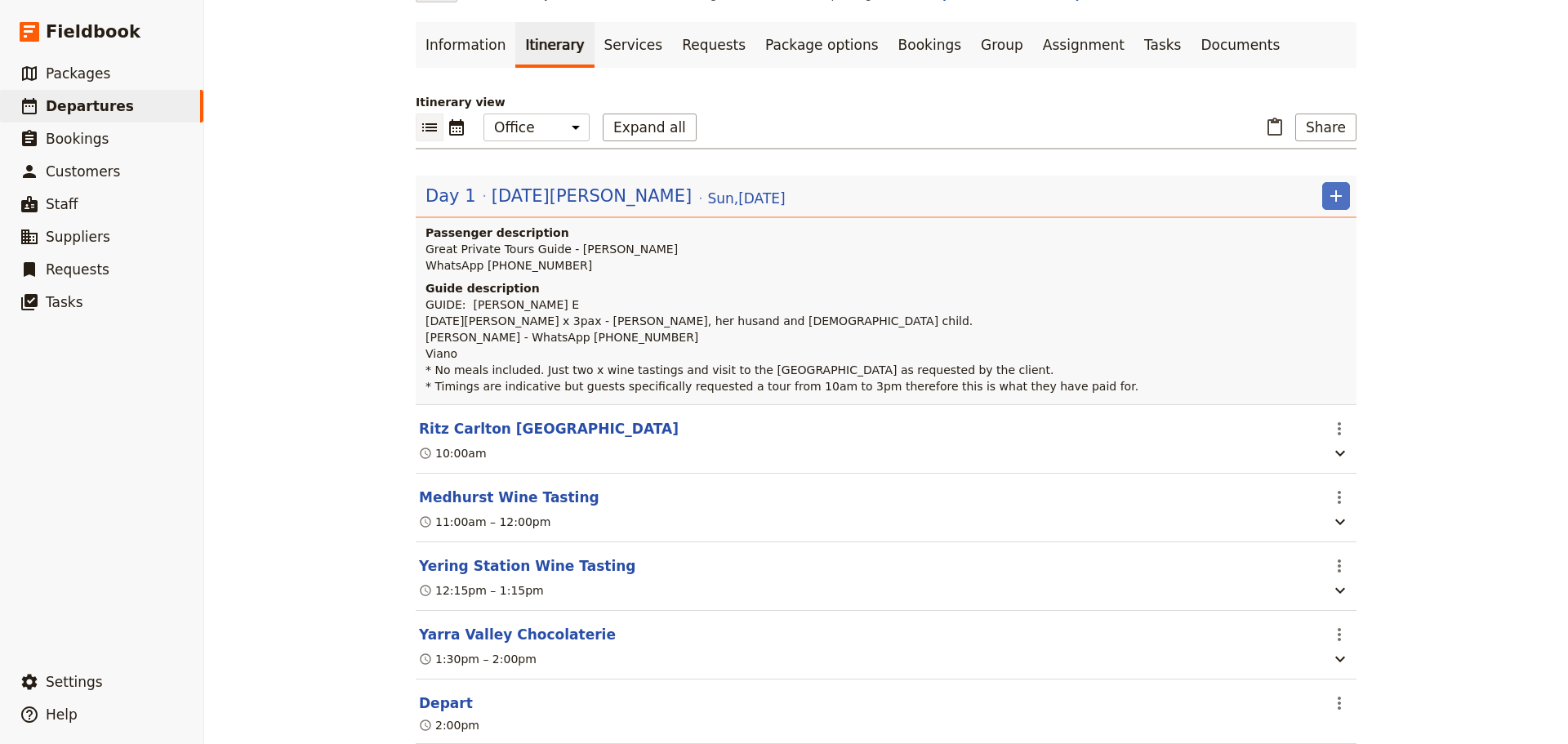
scroll to position [0, 0]
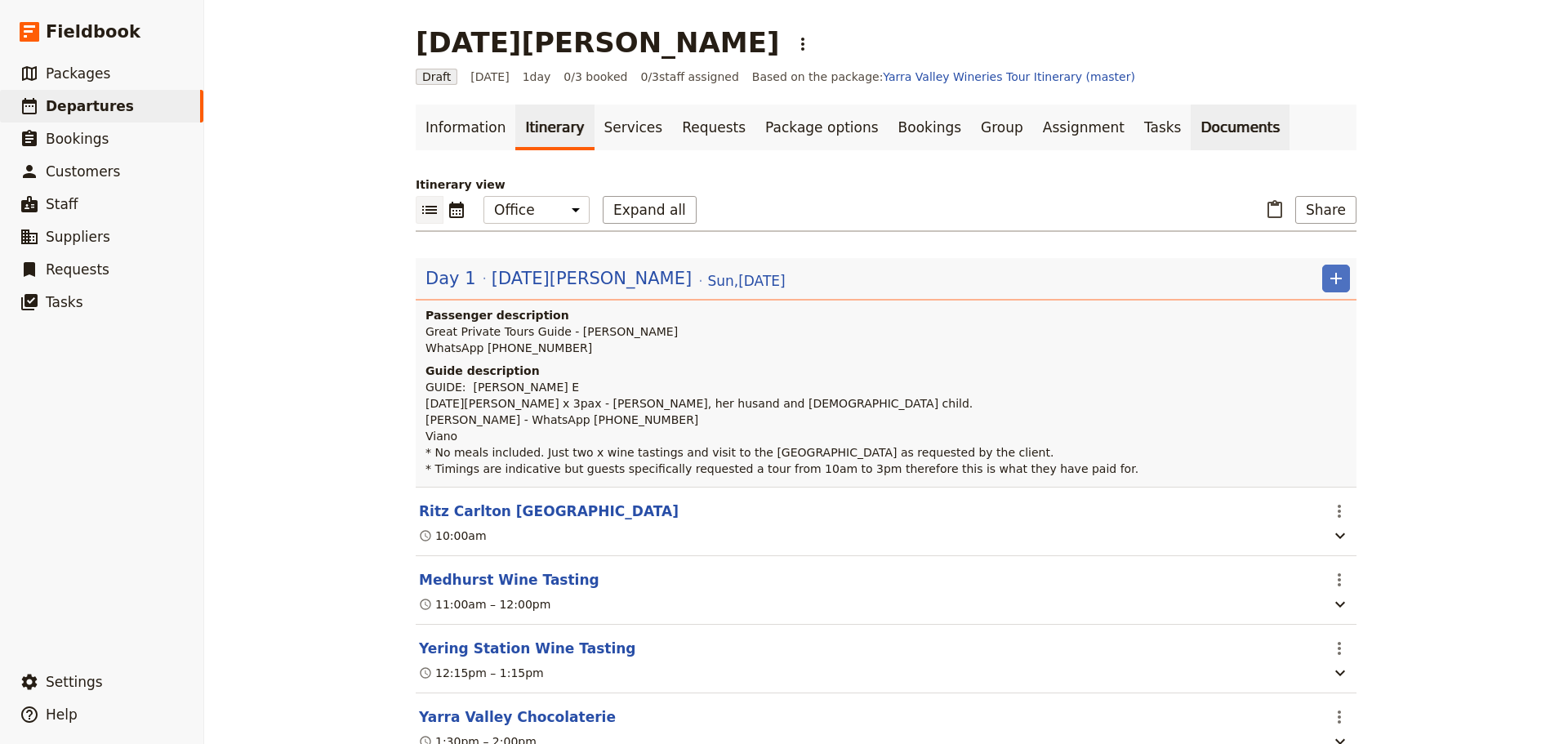
click at [1191, 116] on link "Documents" at bounding box center [1240, 127] width 99 height 45
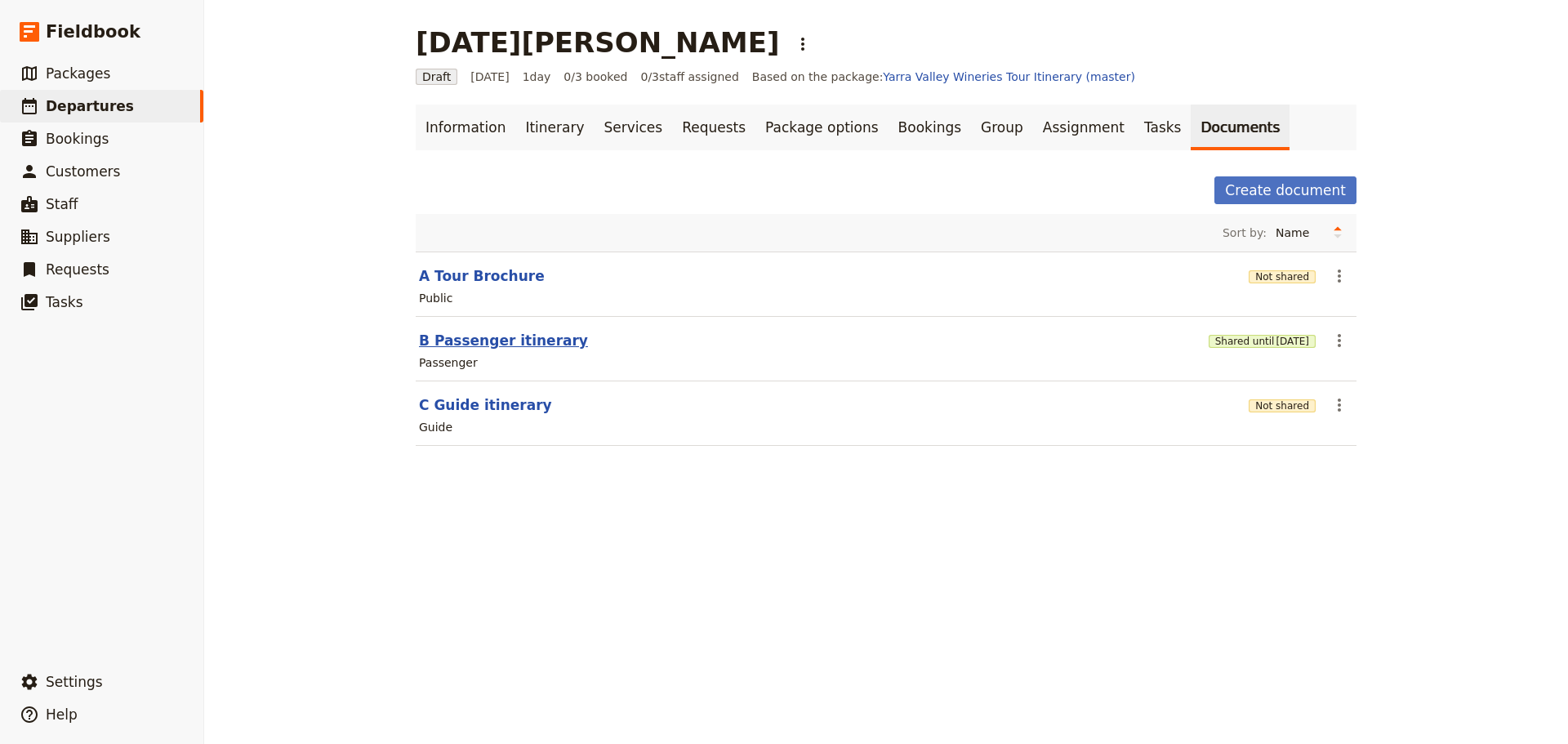
click at [513, 349] on button "B Passenger itinerary" at bounding box center [503, 340] width 169 height 19
select select "PASSENGER"
select select "DEFAULT"
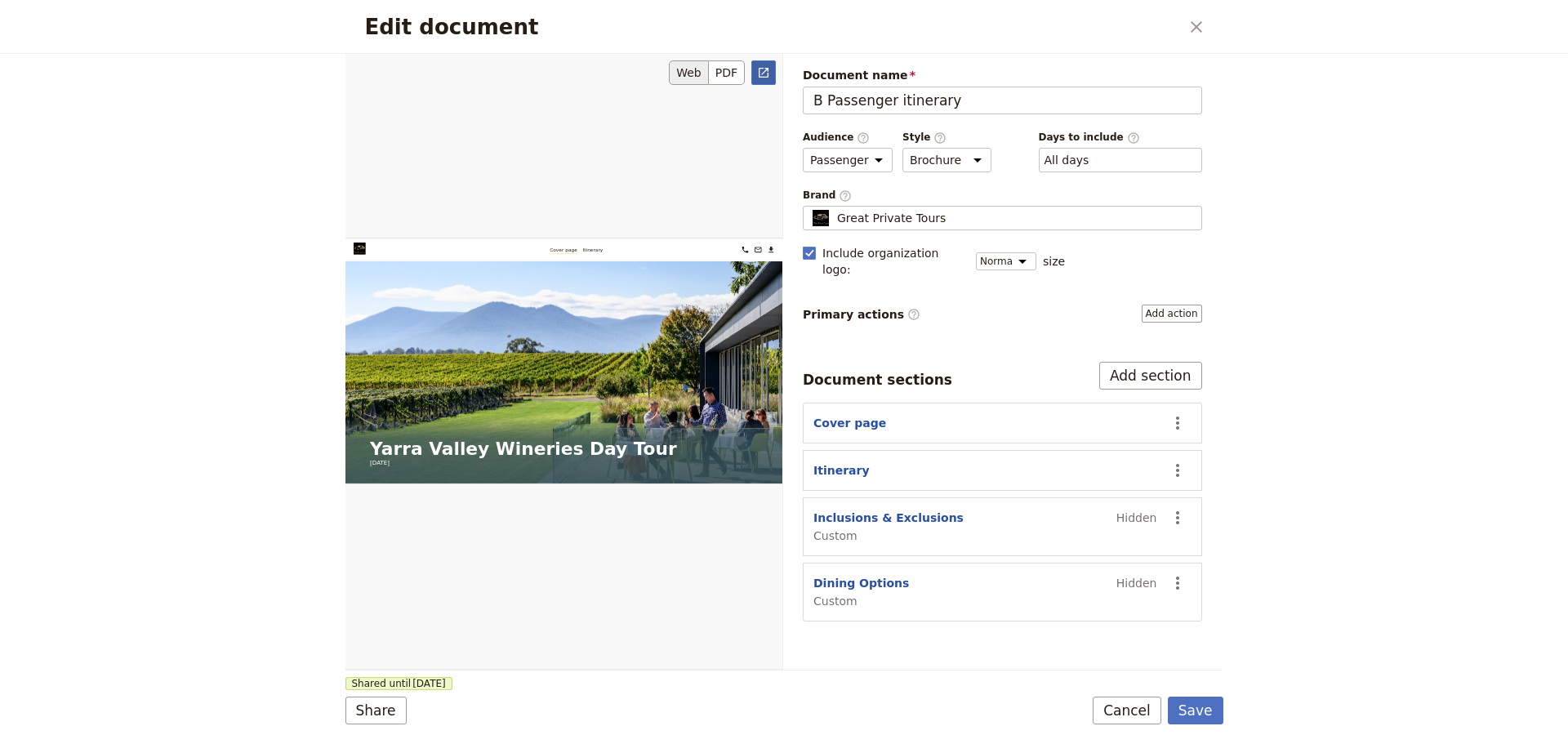
click at [764, 78] on icon "Open full preview" at bounding box center [763, 72] width 10 height 10
click at [1117, 700] on button "Cancel" at bounding box center [1127, 711] width 69 height 28
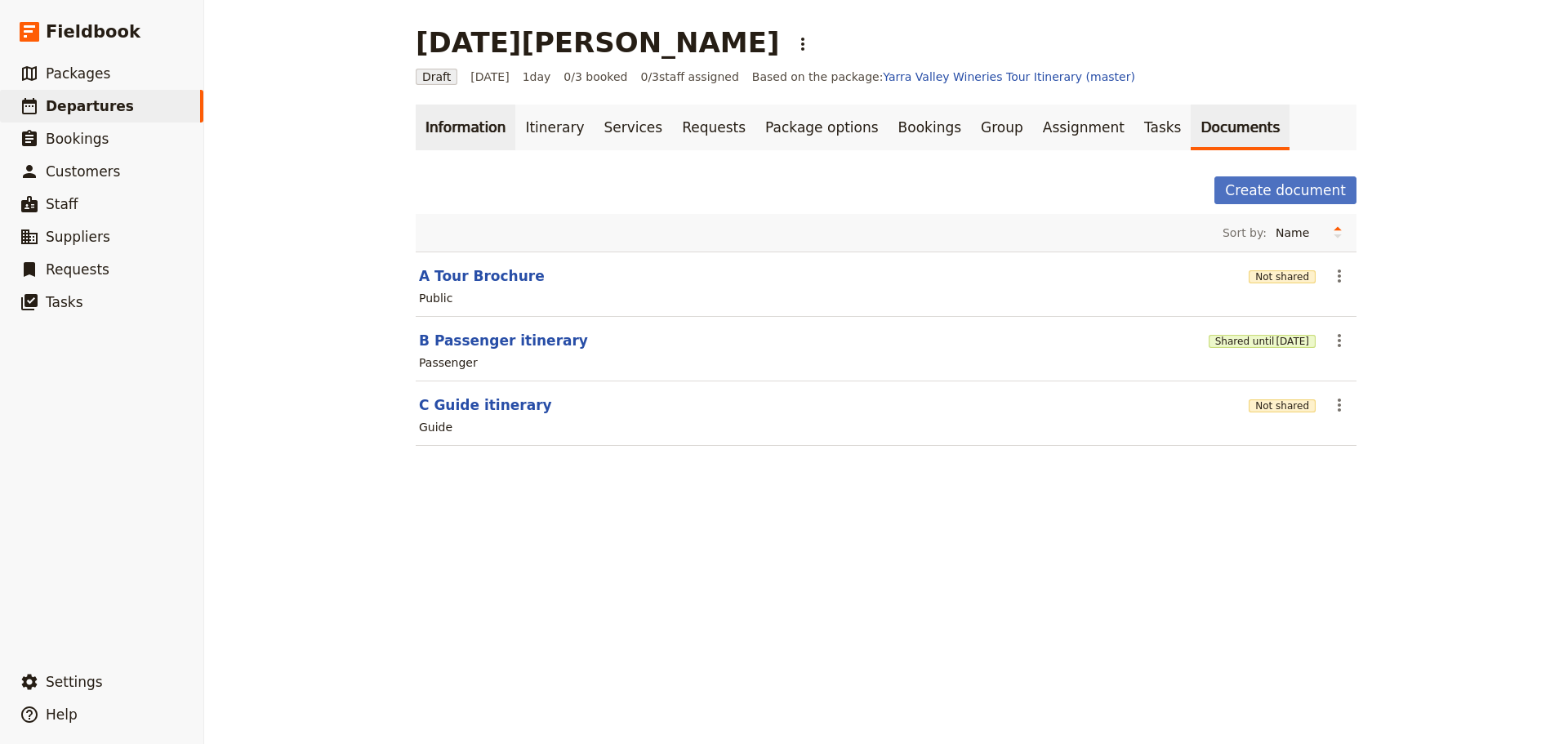
click at [483, 133] on link "Information" at bounding box center [466, 127] width 99 height 45
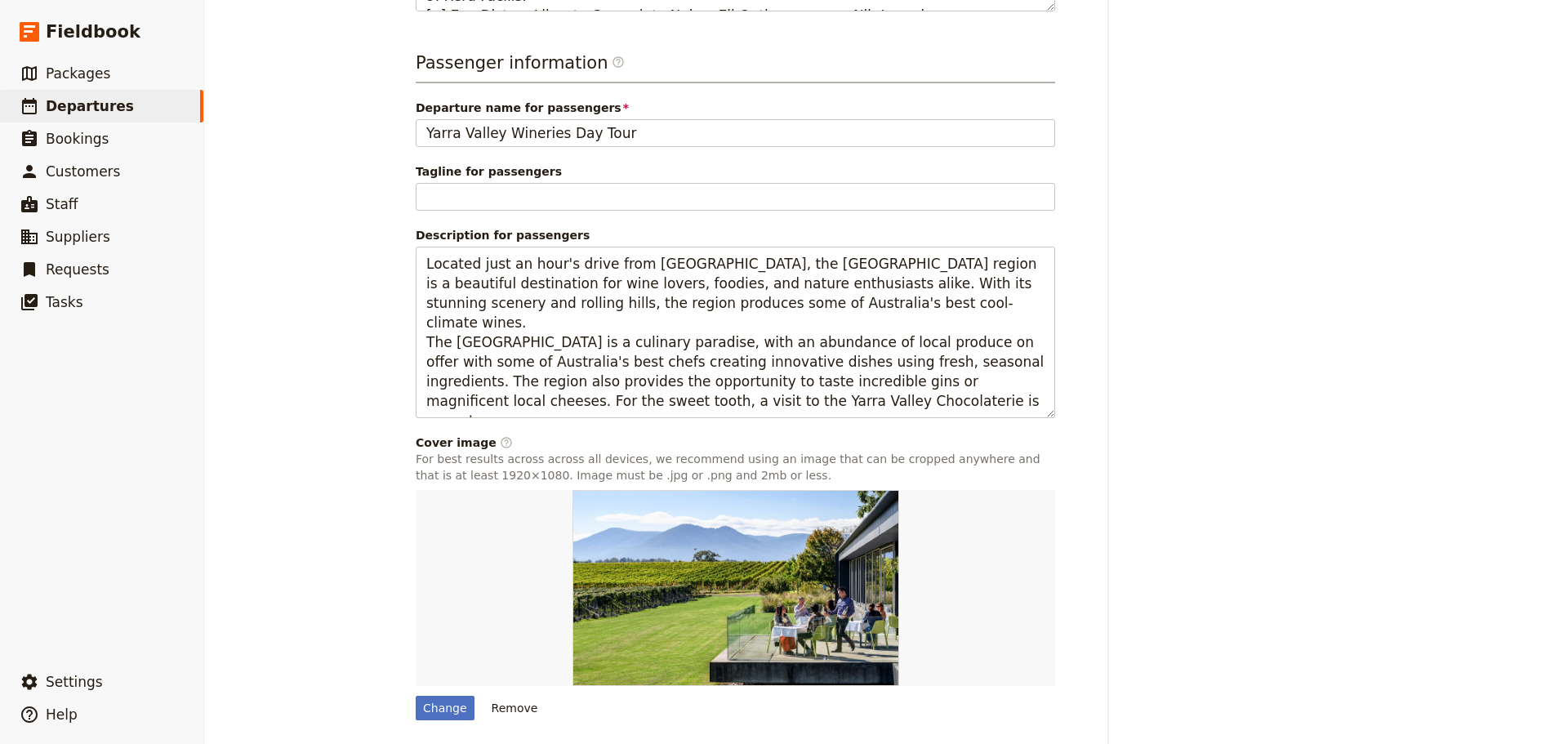
scroll to position [1139, 0]
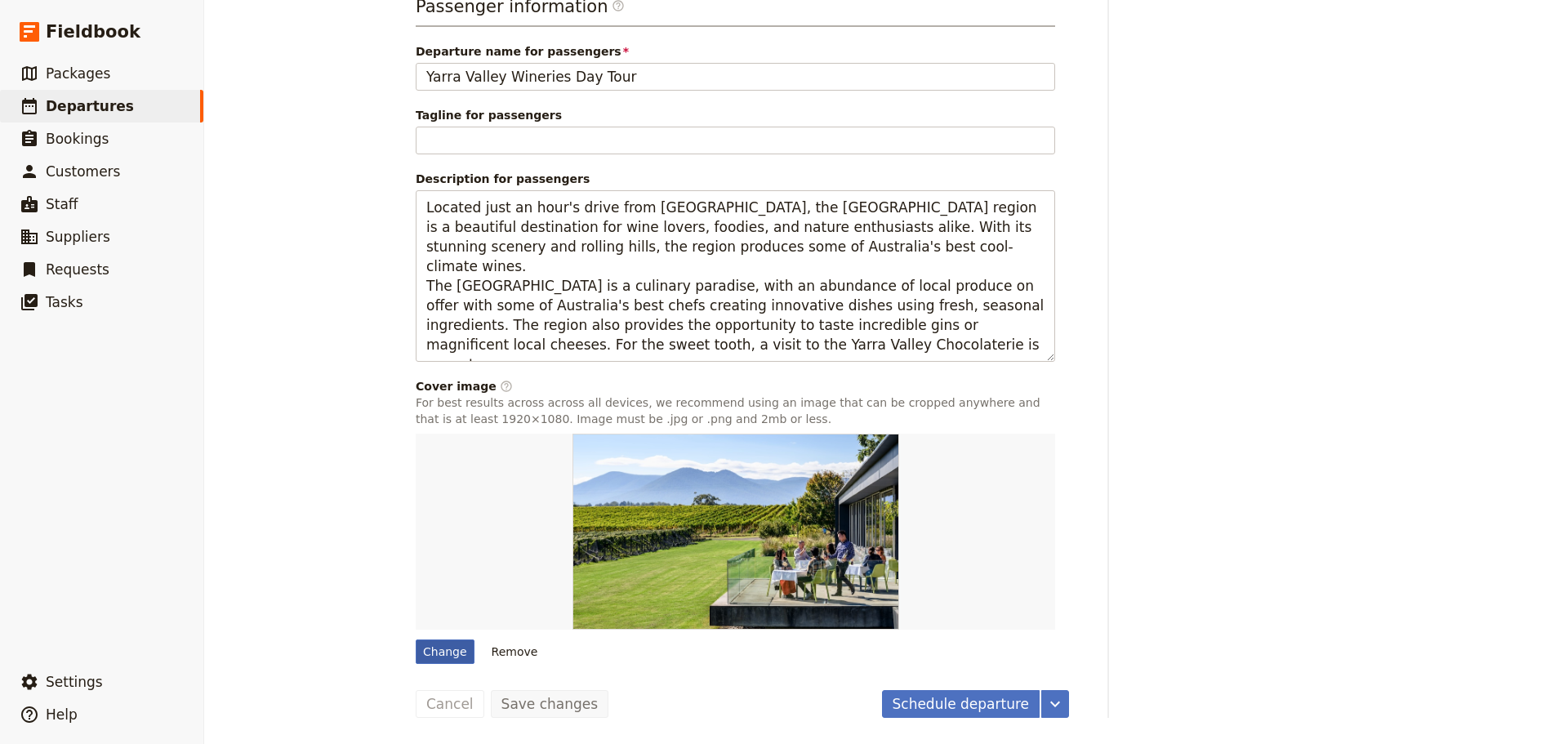
click at [442, 641] on div "Change" at bounding box center [445, 652] width 58 height 24
click at [416, 639] on input "Change" at bounding box center [415, 638] width 1 height 1
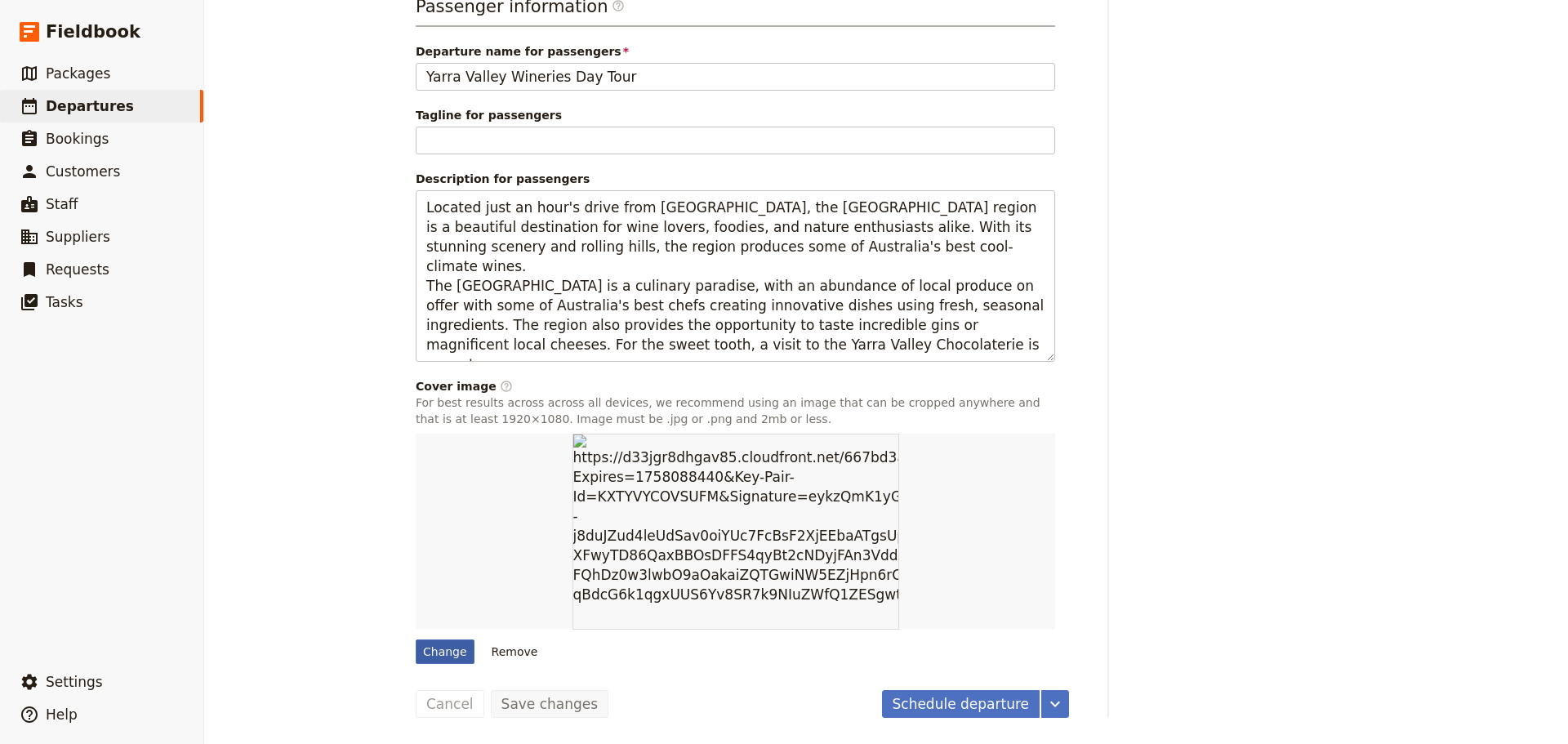
click at [435, 652] on div "Change" at bounding box center [445, 652] width 58 height 24
click at [416, 639] on input "Change" at bounding box center [415, 638] width 1 height 1
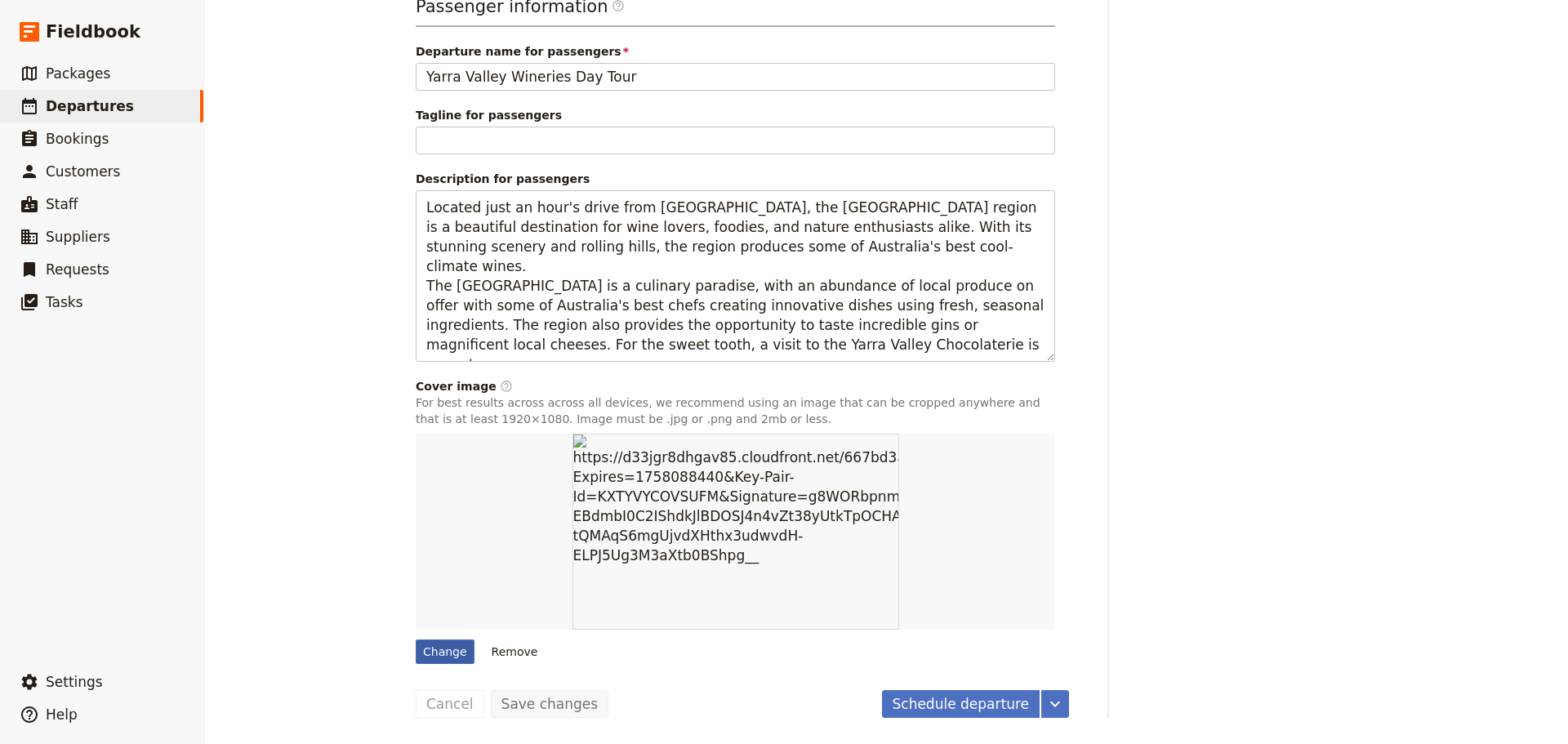
click at [435, 652] on div "Change" at bounding box center [445, 652] width 58 height 24
click at [416, 639] on input "Change" at bounding box center [415, 638] width 1 height 1
type input "C:\fakepath\127643-4.jpg"
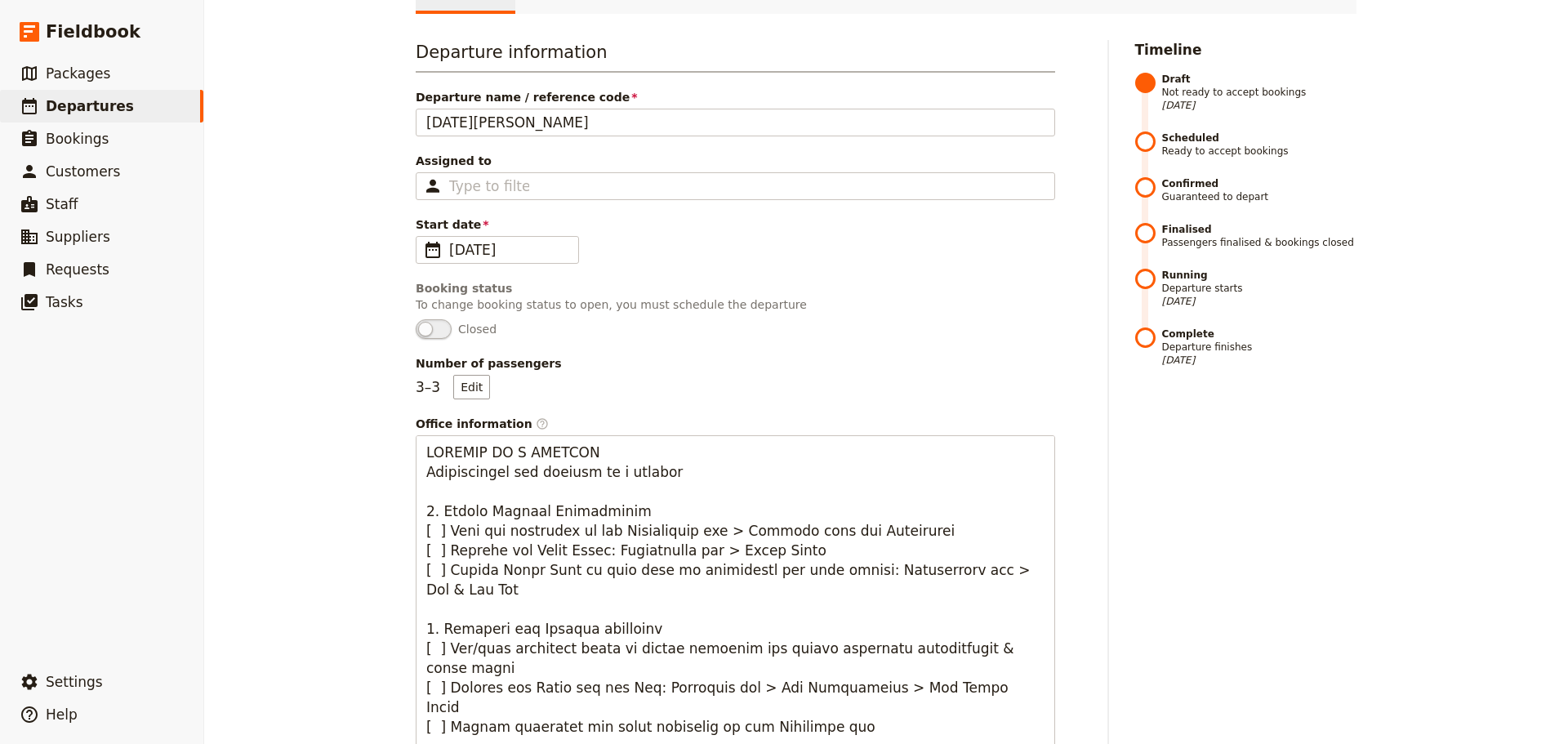
scroll to position [0, 0]
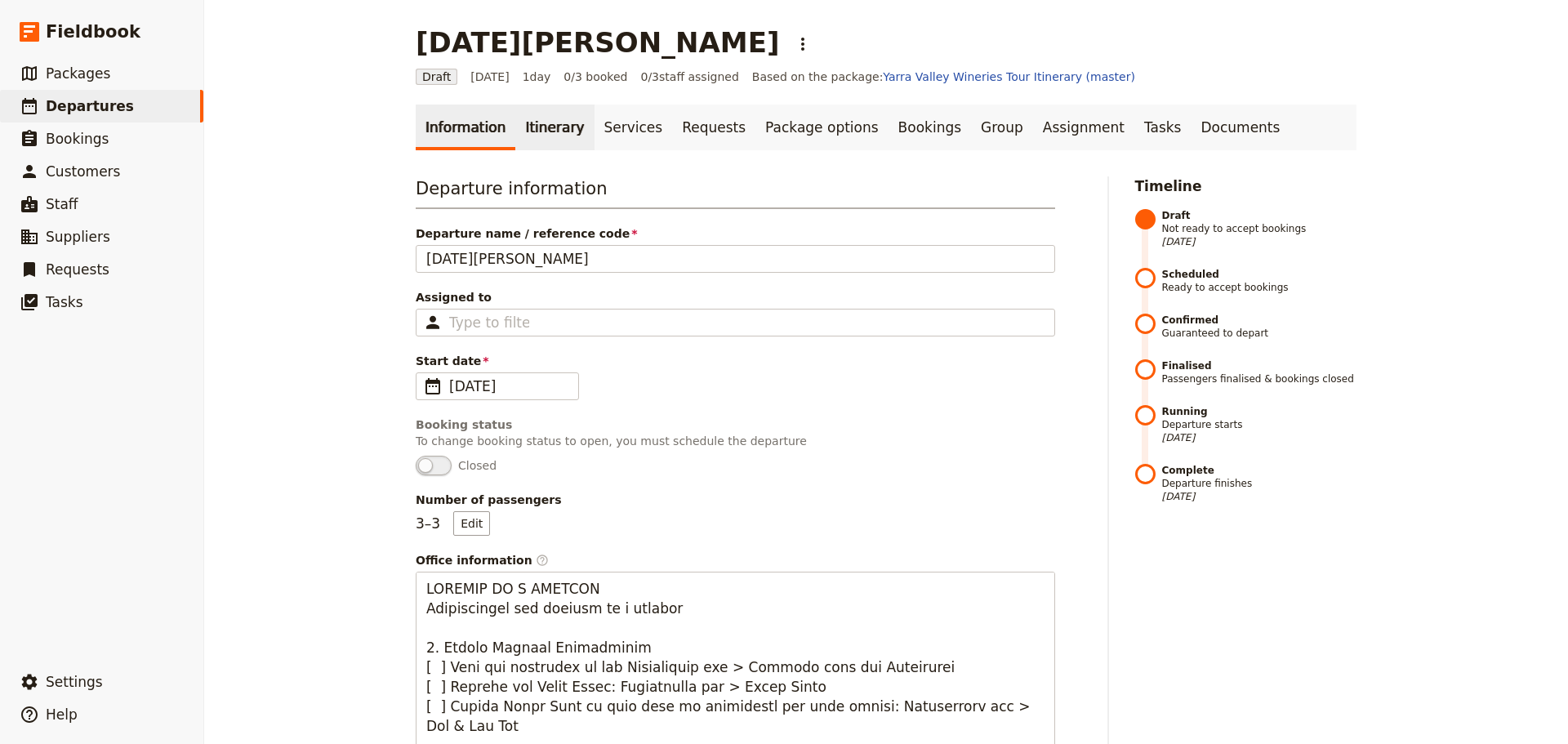
click at [544, 132] on link "Itinerary" at bounding box center [555, 127] width 79 height 45
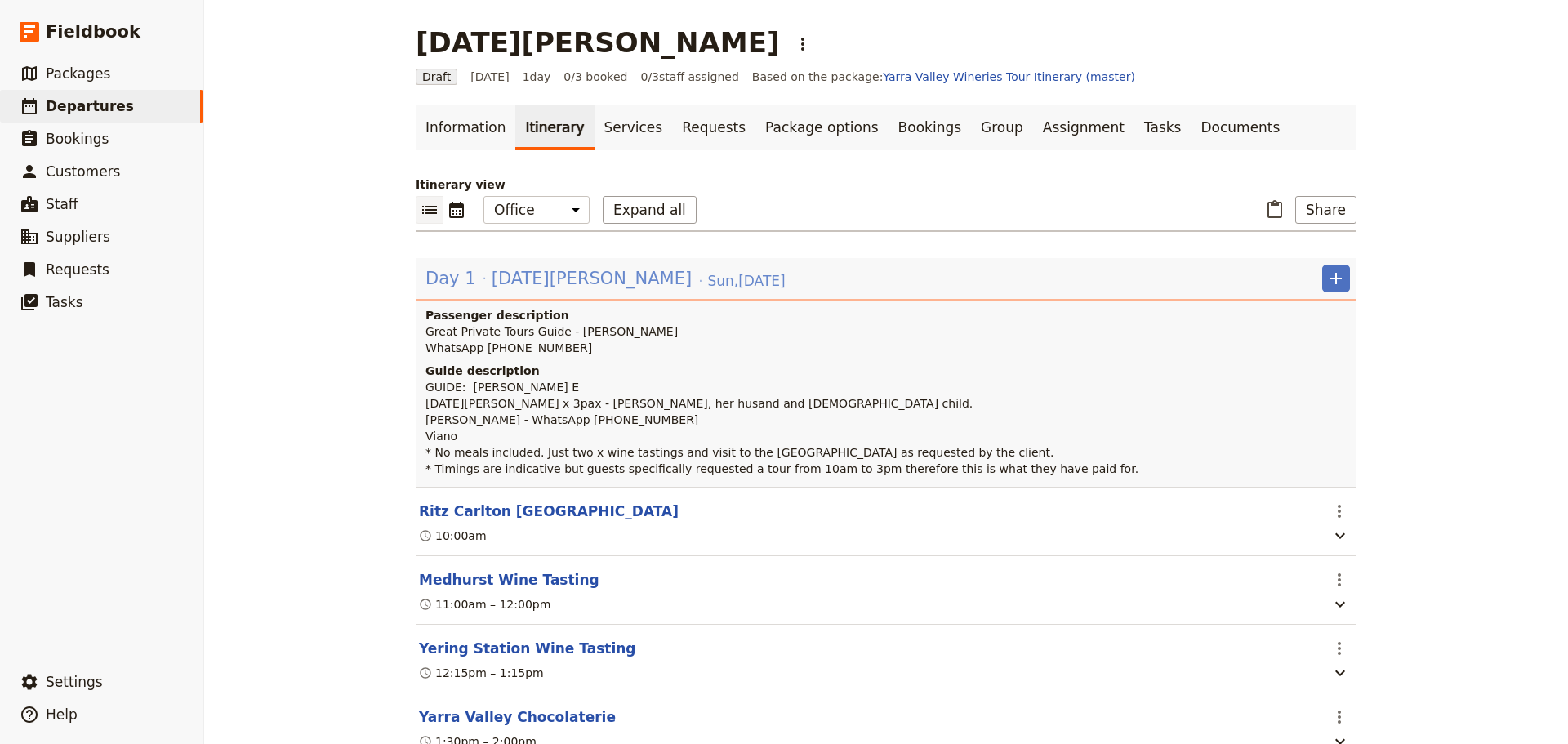
click at [578, 272] on span "Lucia Pascucci" at bounding box center [592, 278] width 200 height 24
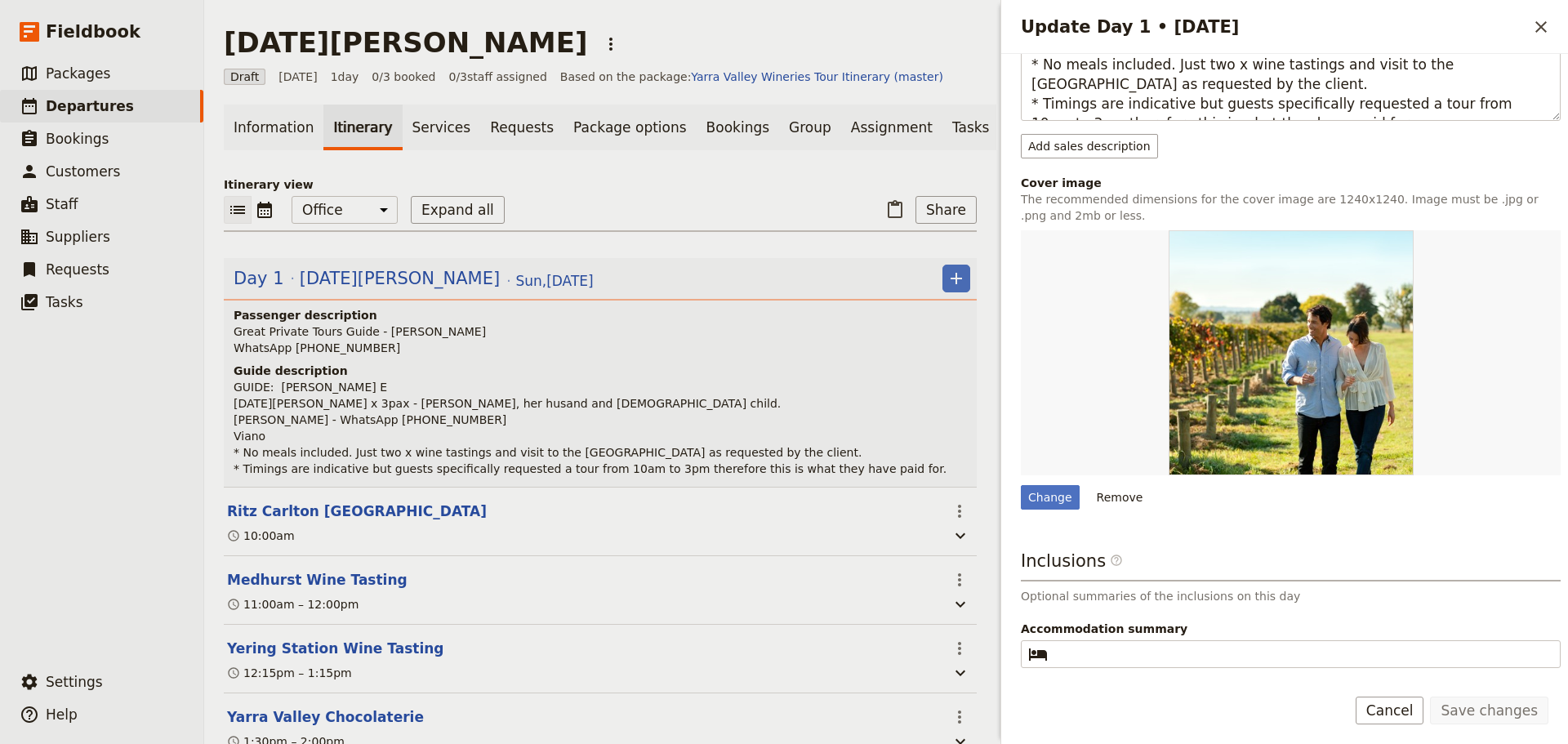
scroll to position [490, 0]
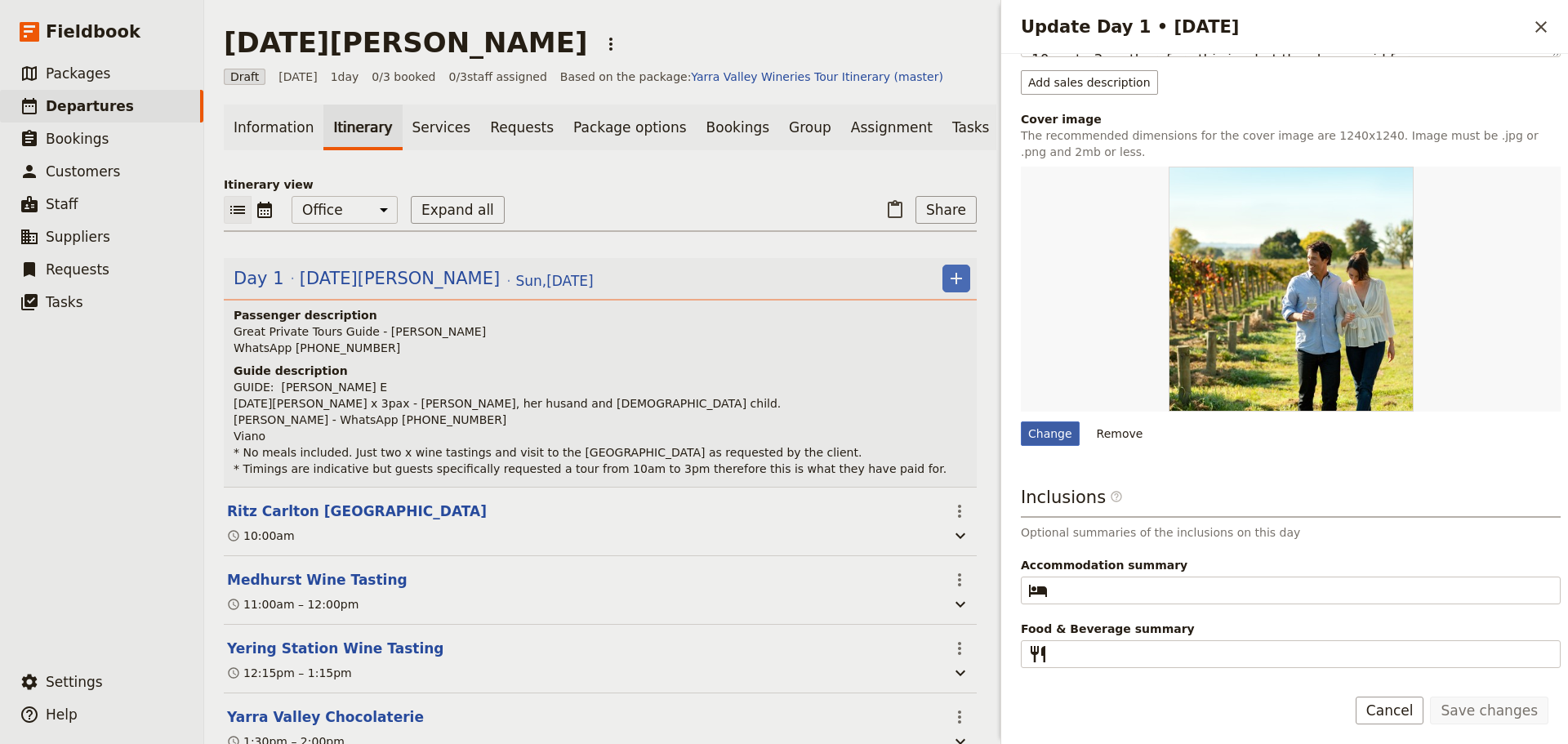
click at [1027, 428] on div "Change" at bounding box center [1050, 433] width 58 height 24
click at [1021, 421] on input "Change" at bounding box center [1020, 420] width 1 height 1
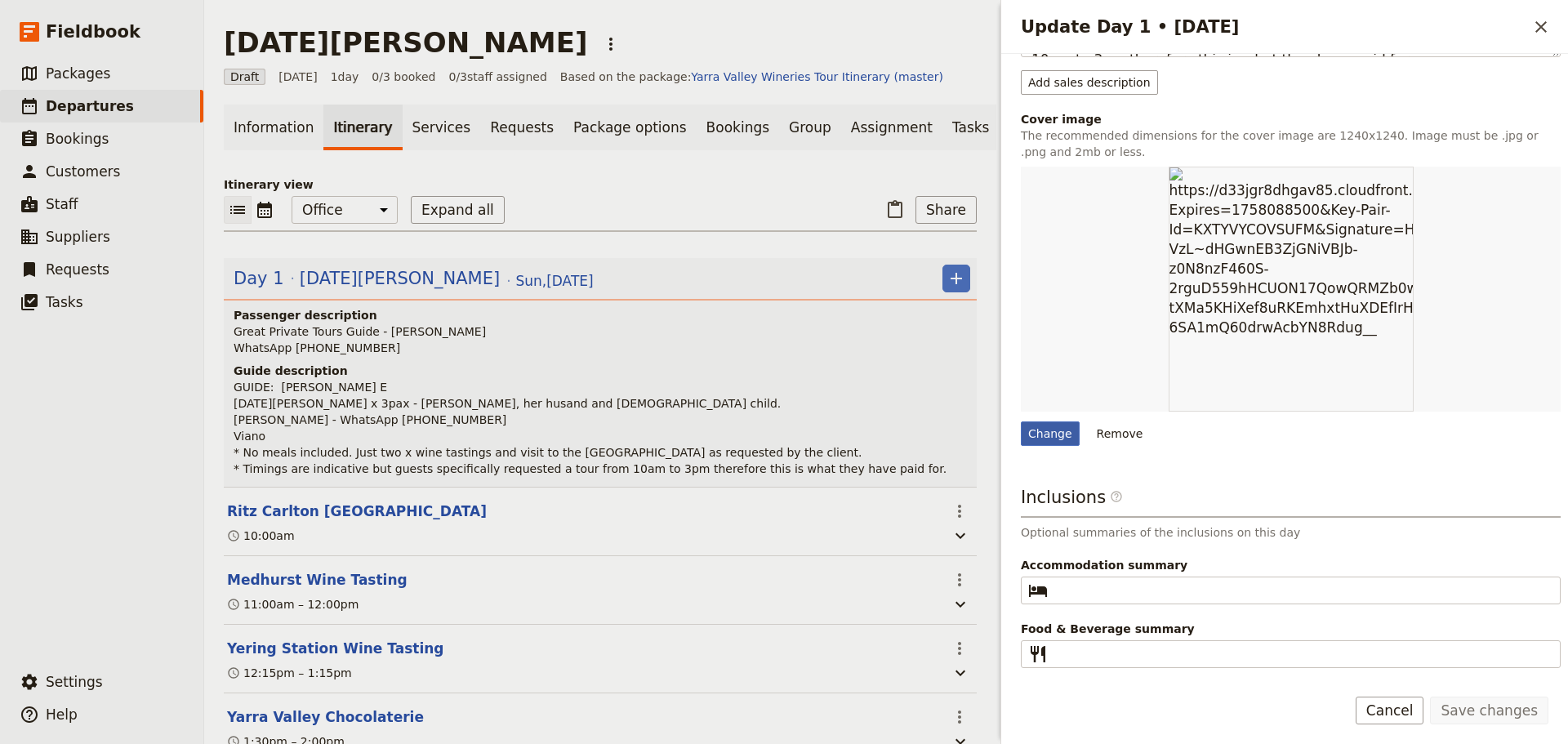
click at [1044, 428] on div "Change" at bounding box center [1050, 433] width 58 height 24
click at [1021, 421] on input "Change" at bounding box center [1020, 420] width 1 height 1
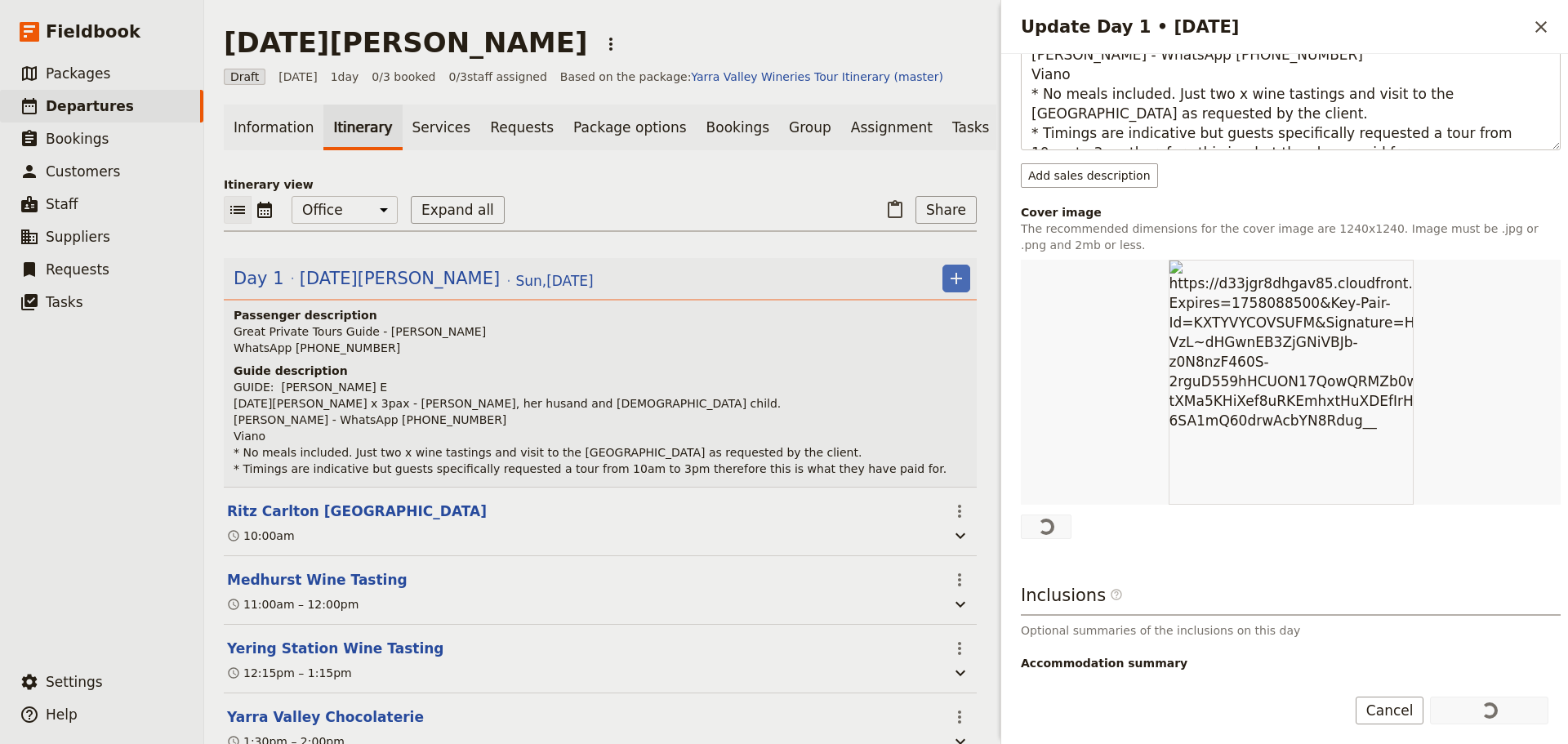
scroll to position [408, 0]
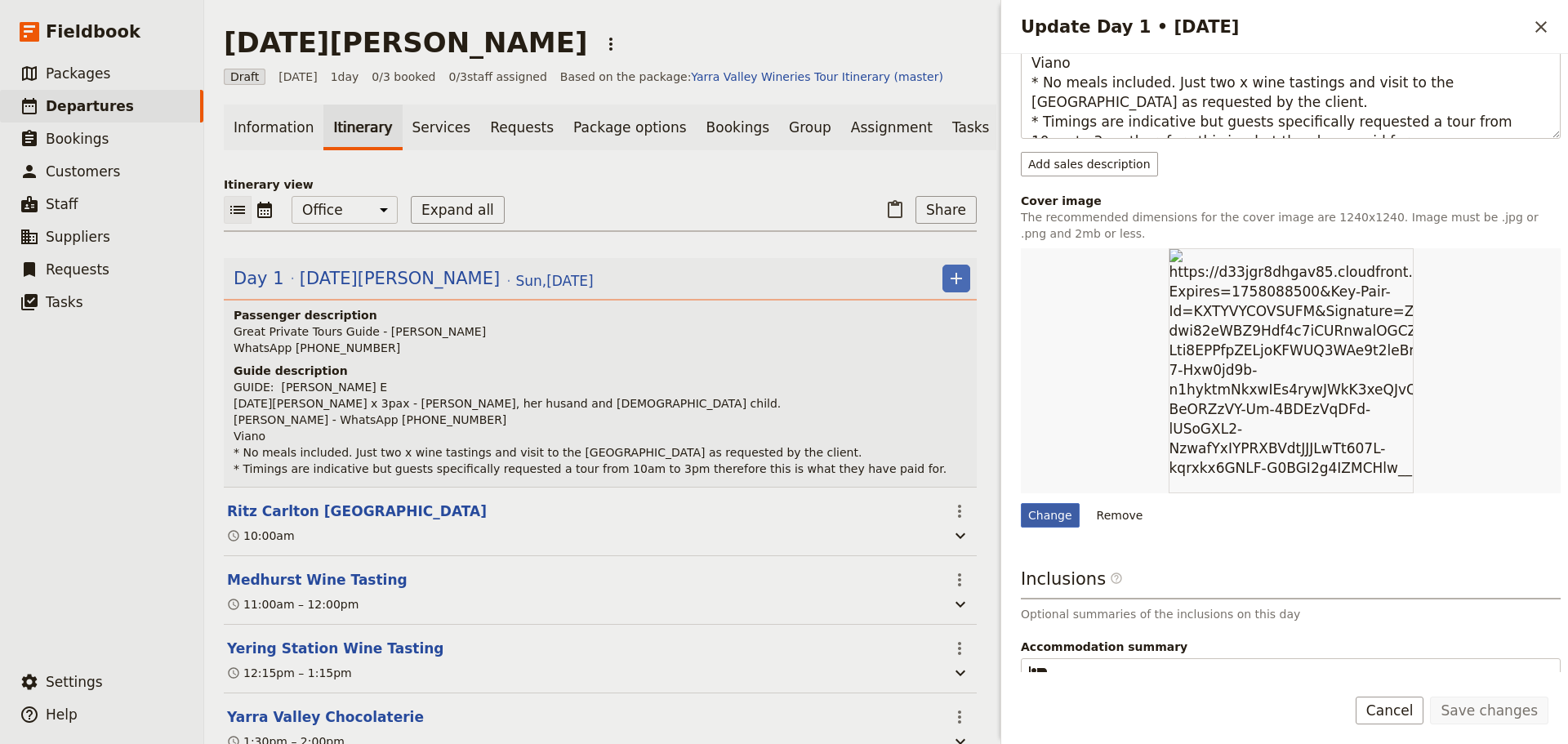
click at [1051, 515] on div "Change" at bounding box center [1050, 515] width 58 height 24
click at [1021, 503] on input "Change" at bounding box center [1020, 502] width 1 height 1
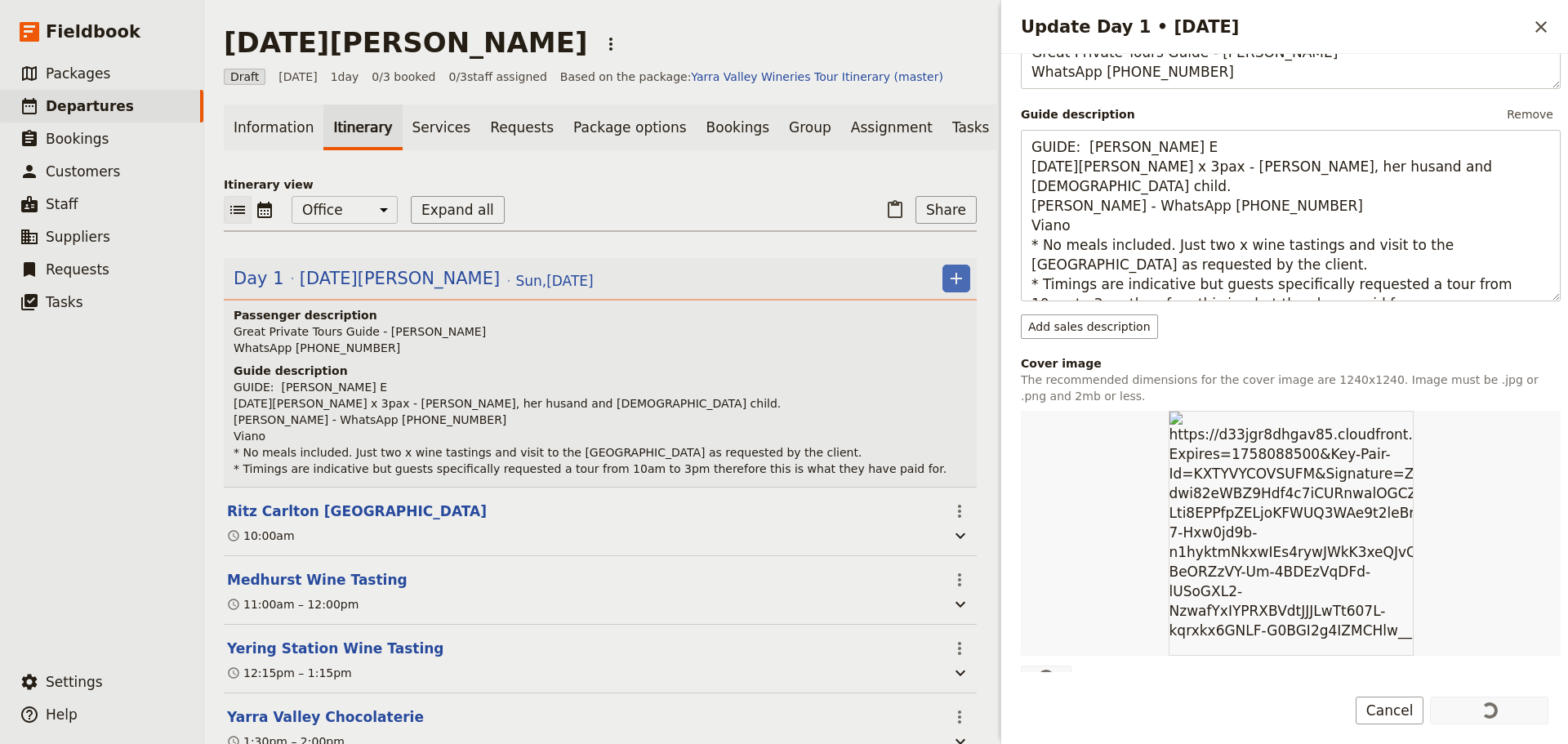
scroll to position [490, 0]
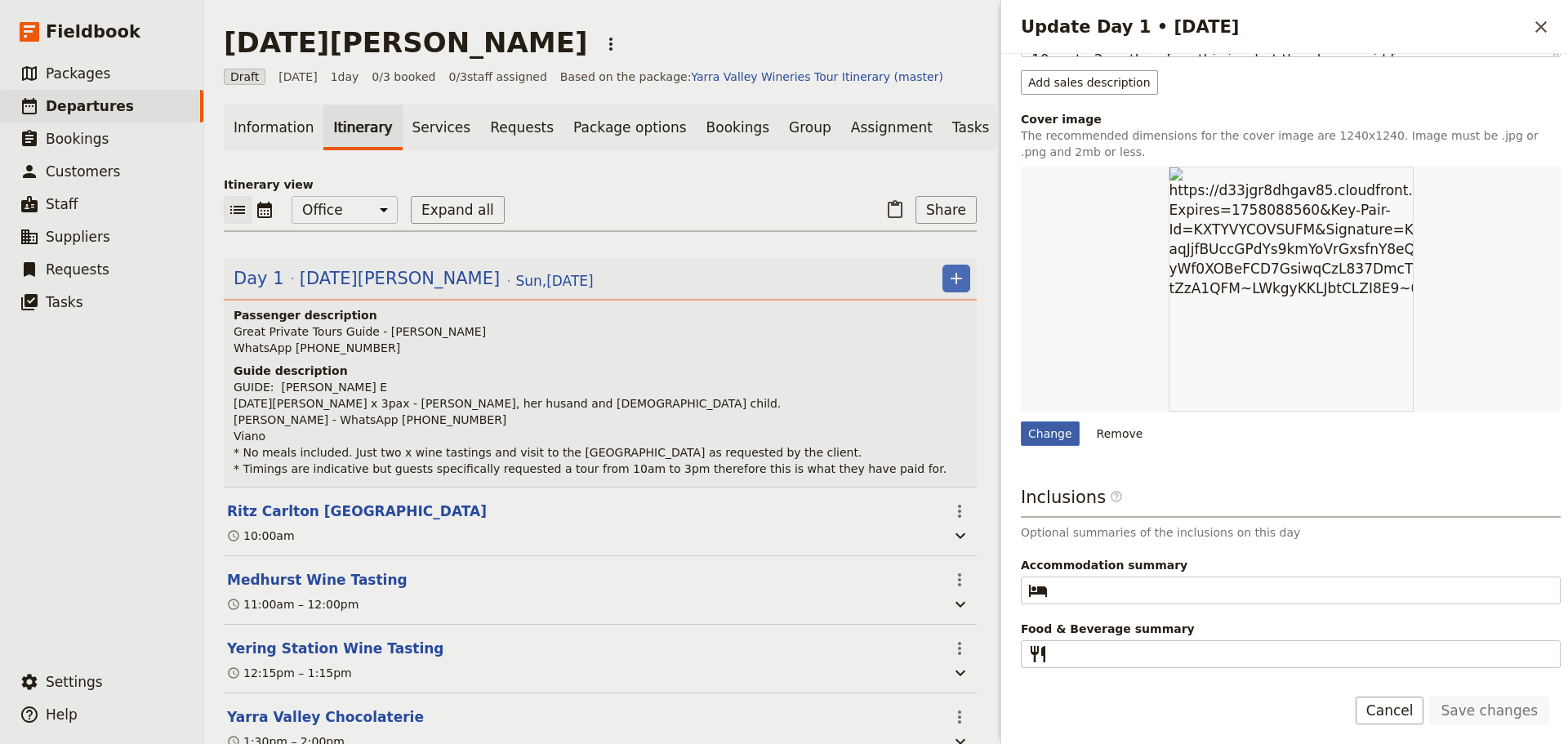
click at [1043, 434] on div "Change" at bounding box center [1050, 433] width 58 height 24
click at [1021, 421] on input "Change" at bounding box center [1020, 420] width 1 height 1
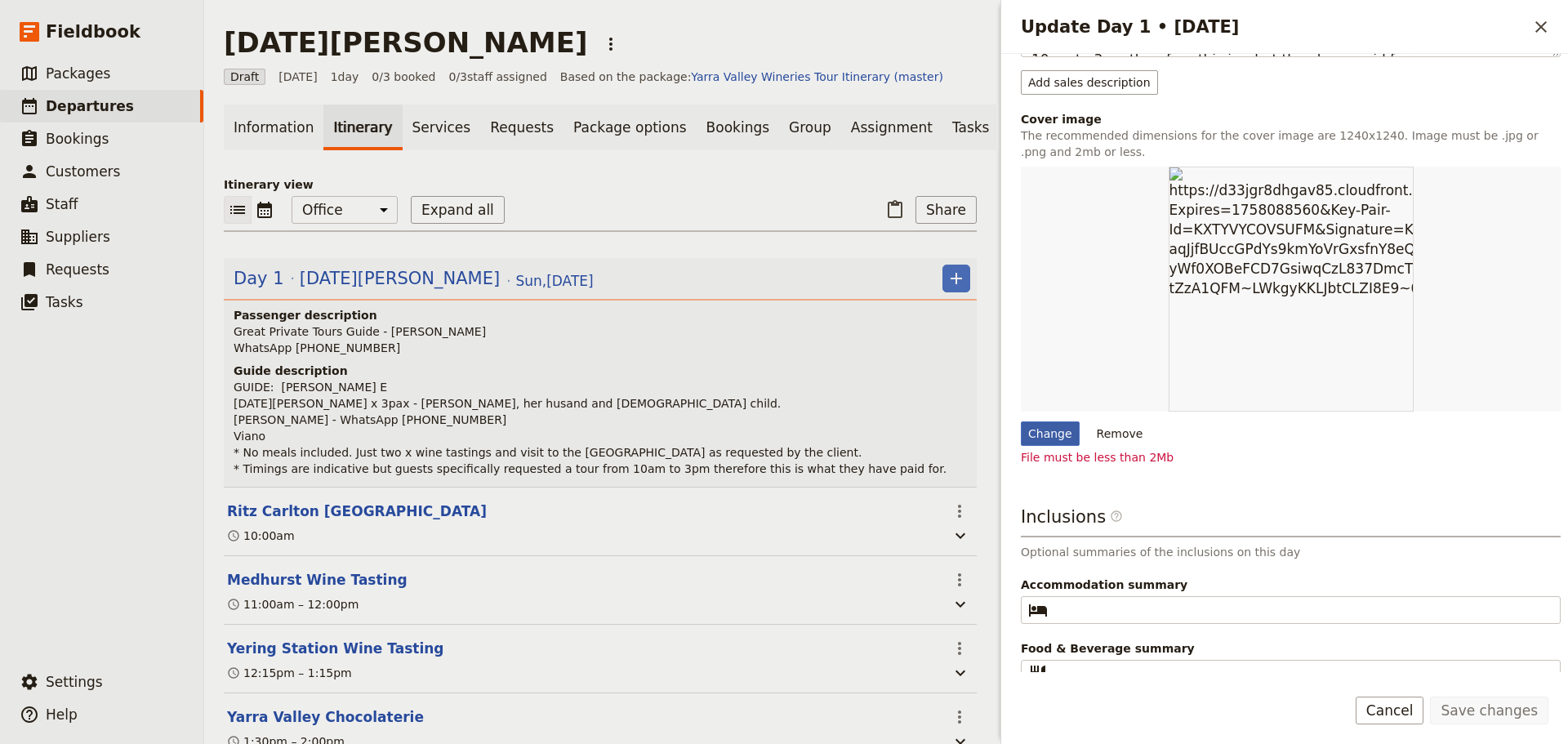
click at [1058, 430] on div "Change" at bounding box center [1050, 433] width 58 height 24
click at [1043, 428] on div "Change" at bounding box center [1050, 433] width 58 height 24
click at [1021, 421] on input "Change" at bounding box center [1020, 420] width 1 height 1
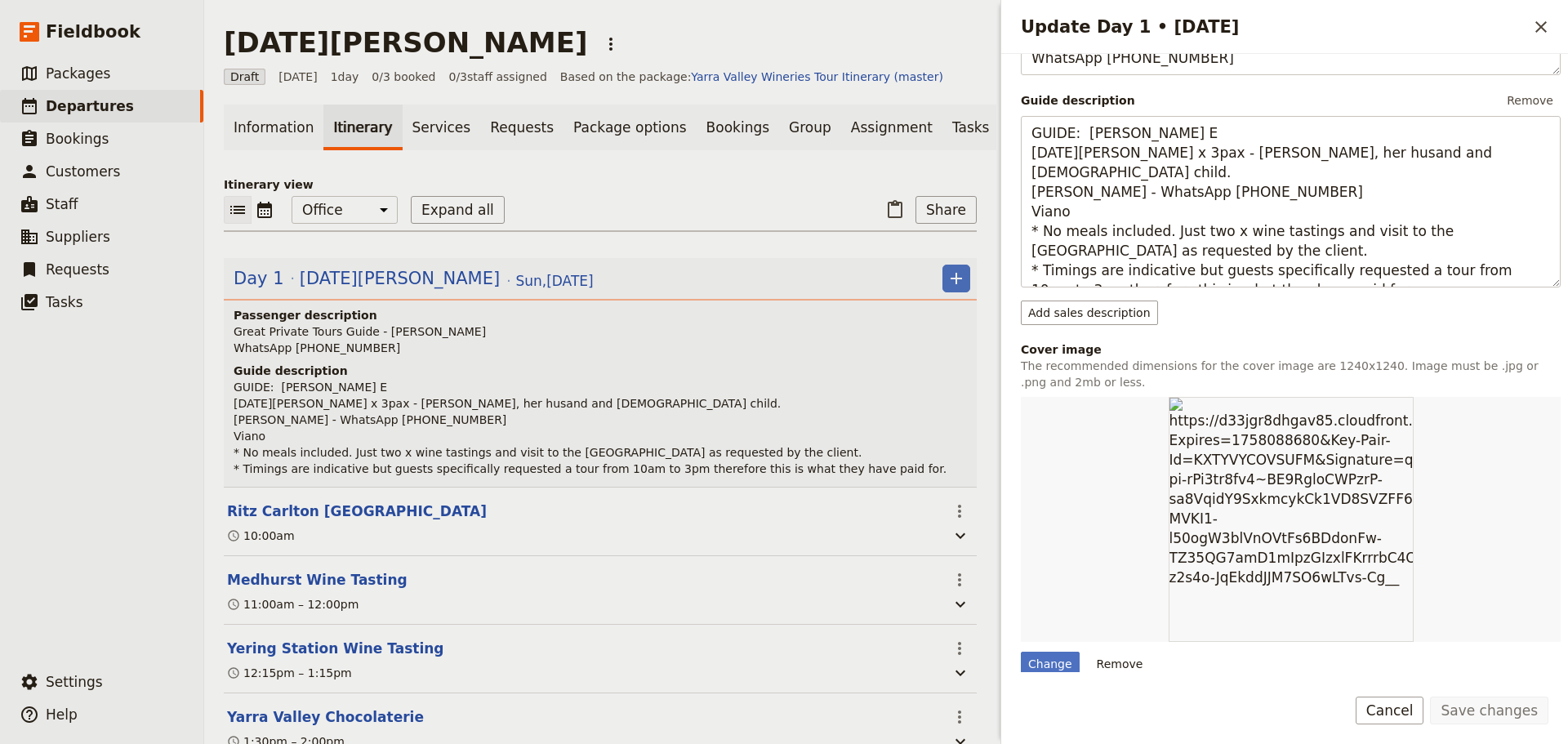
scroll to position [408, 0]
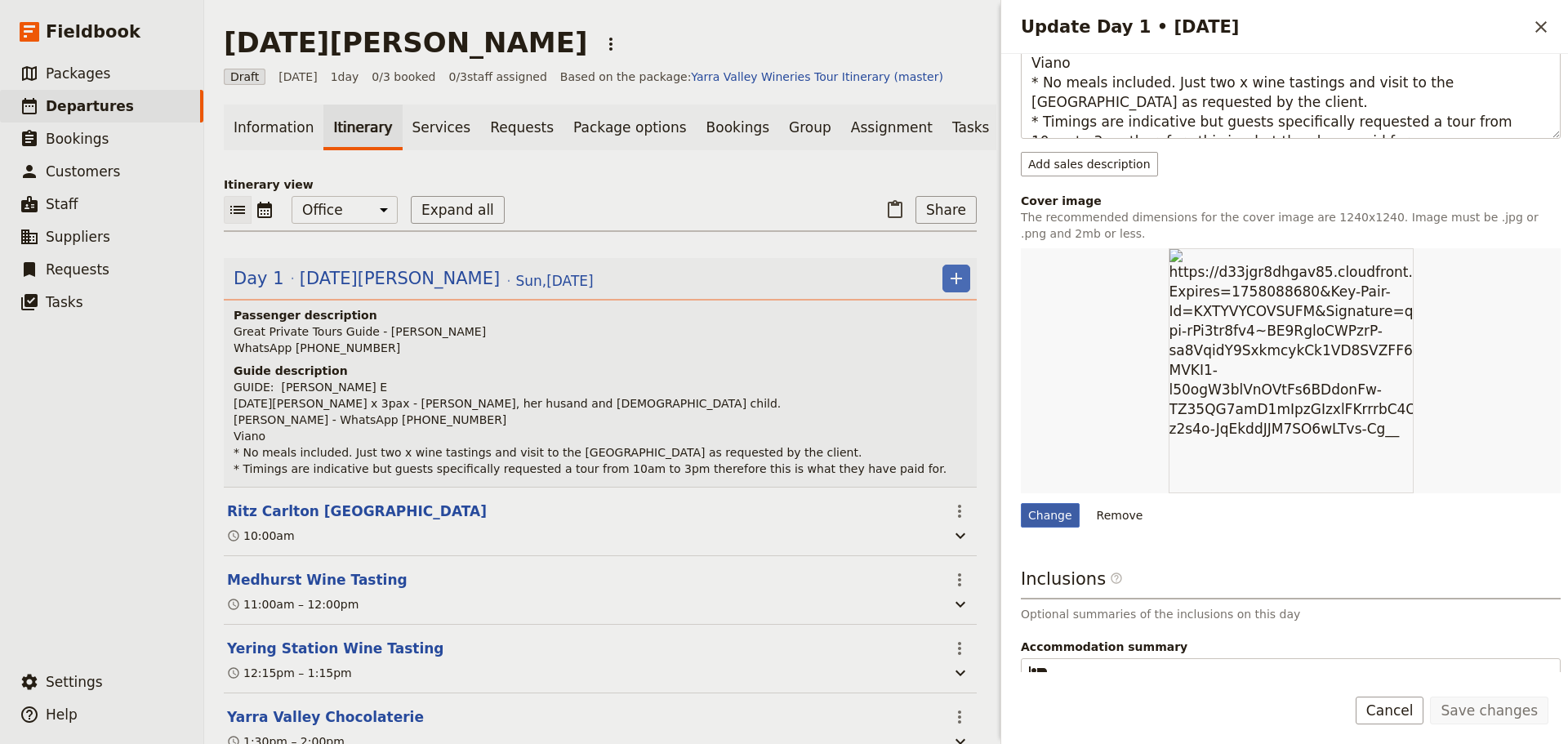
click at [1043, 505] on div "Change" at bounding box center [1050, 515] width 58 height 24
click at [1021, 503] on input "Change" at bounding box center [1020, 502] width 1 height 1
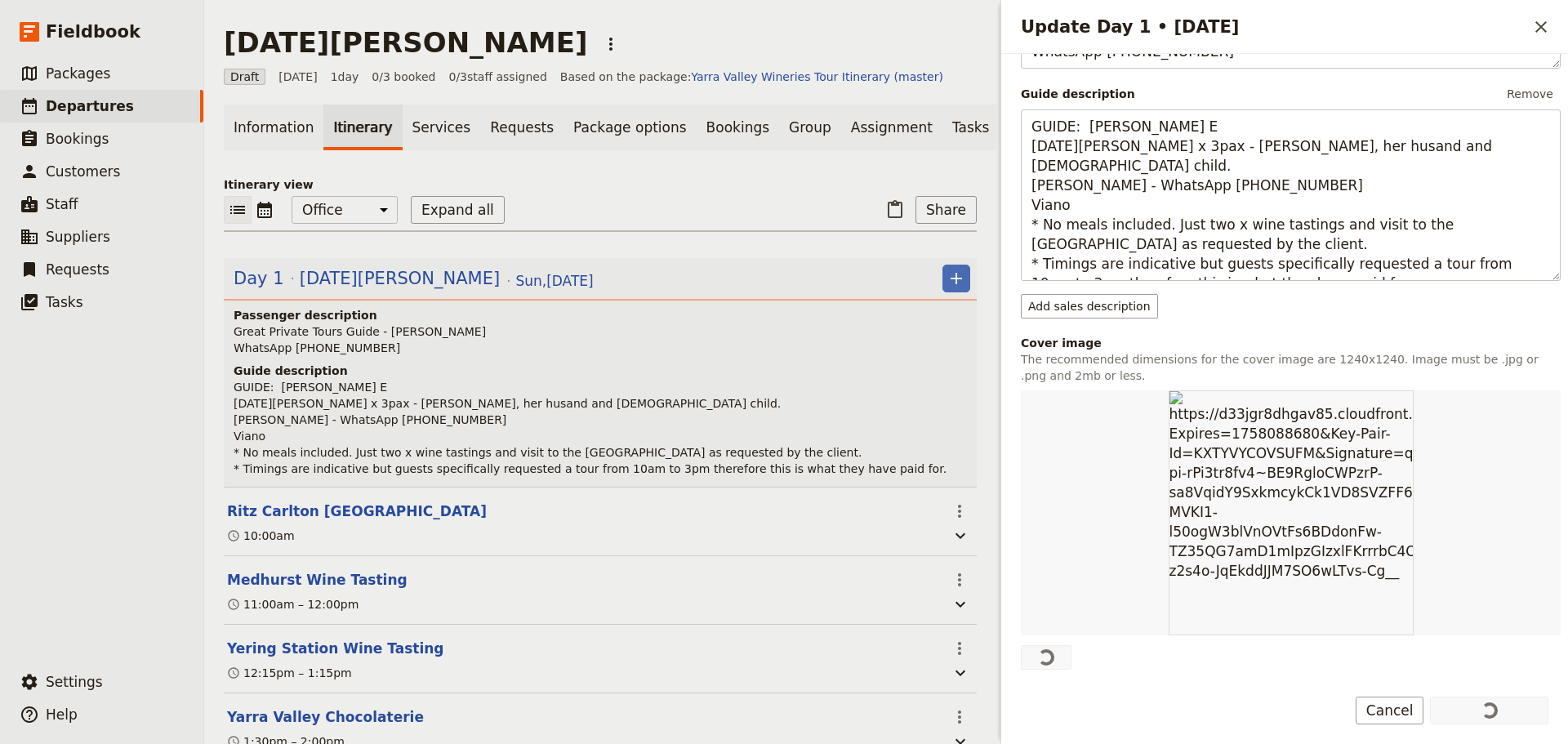
scroll to position [490, 0]
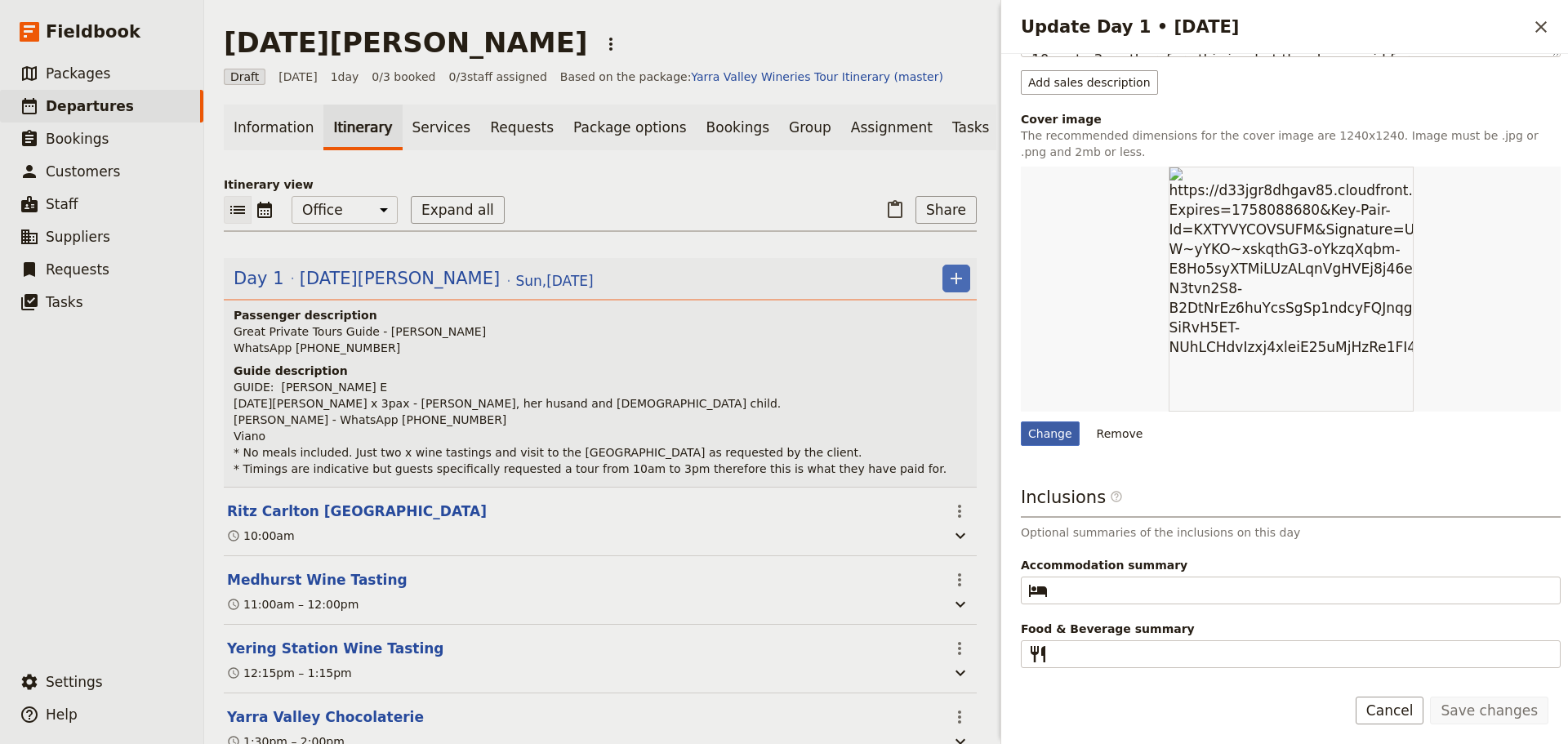
click at [1038, 427] on div "Change" at bounding box center [1050, 433] width 58 height 24
click at [1021, 421] on input "Change" at bounding box center [1020, 420] width 1 height 1
type input "C:\fakepath\YVC.jpg"
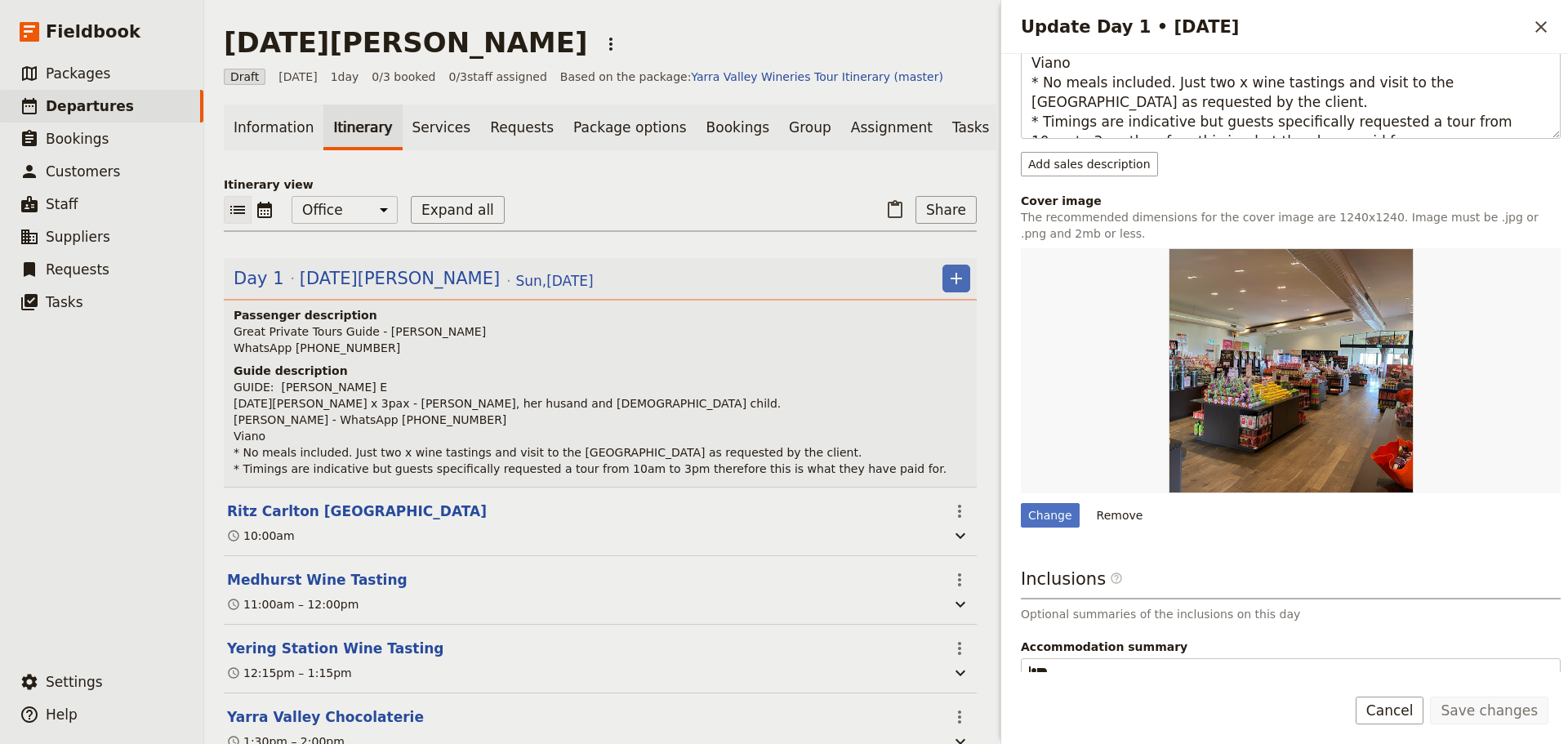
scroll to position [207, 0]
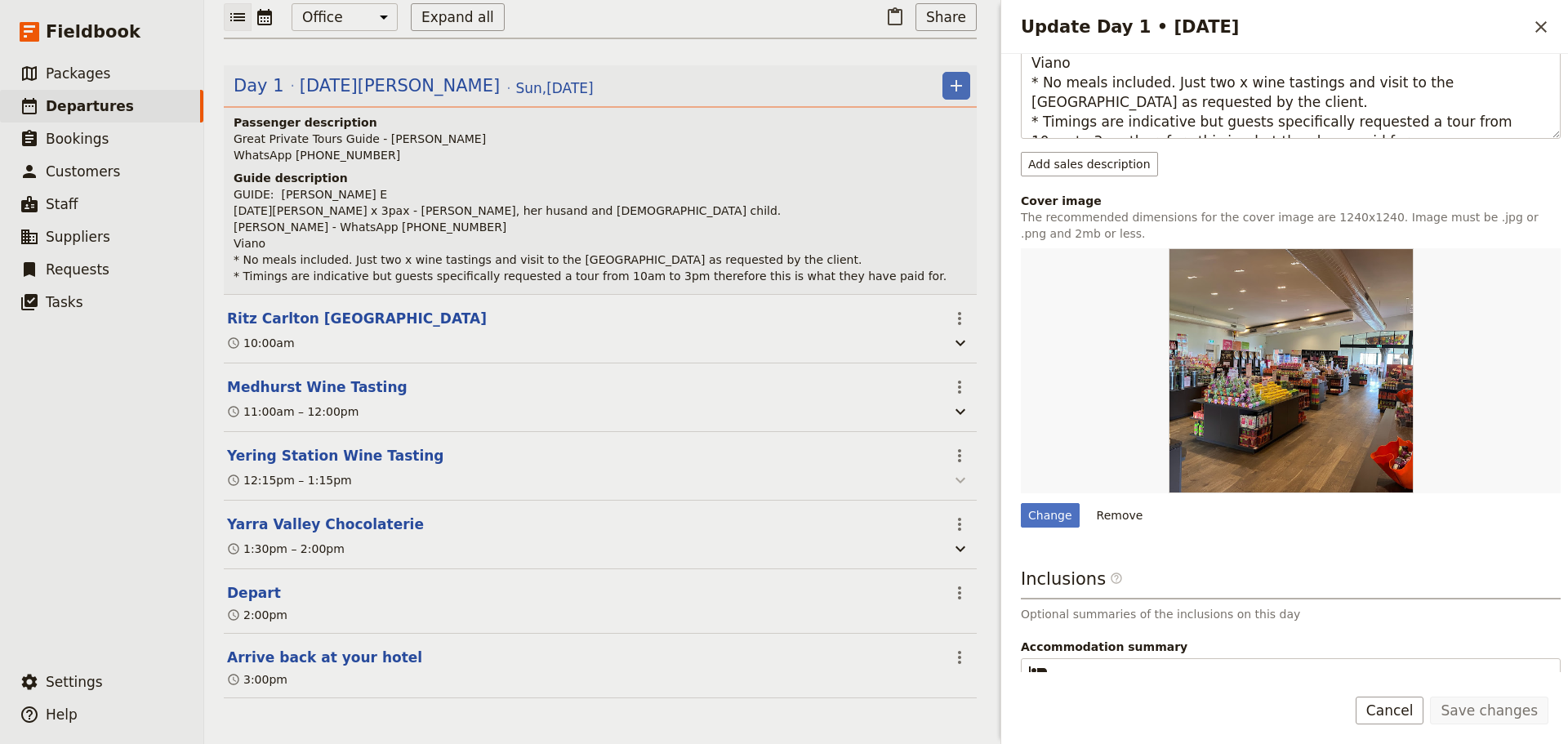
click at [951, 476] on icon "button" at bounding box center [961, 480] width 19 height 19
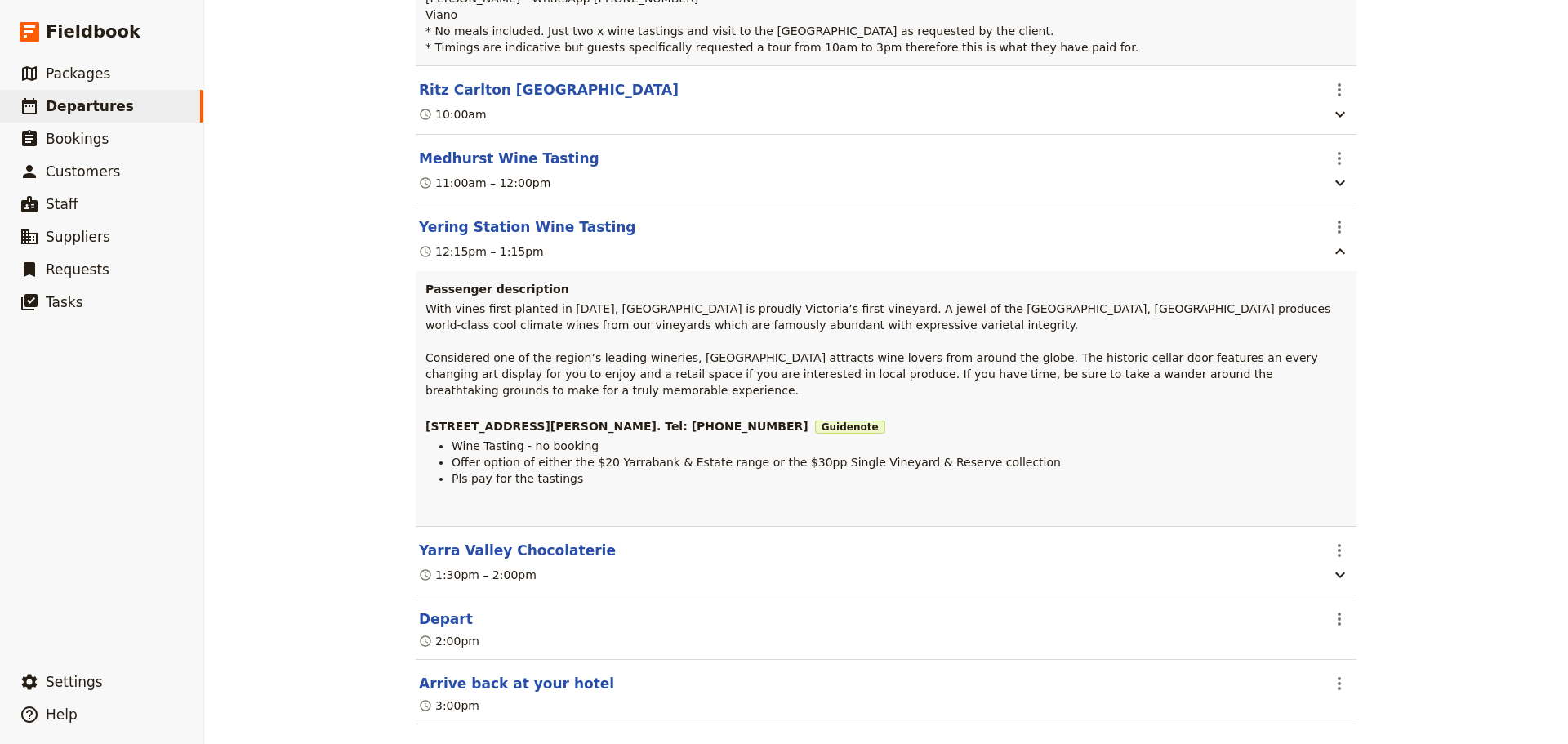
scroll to position [437, 0]
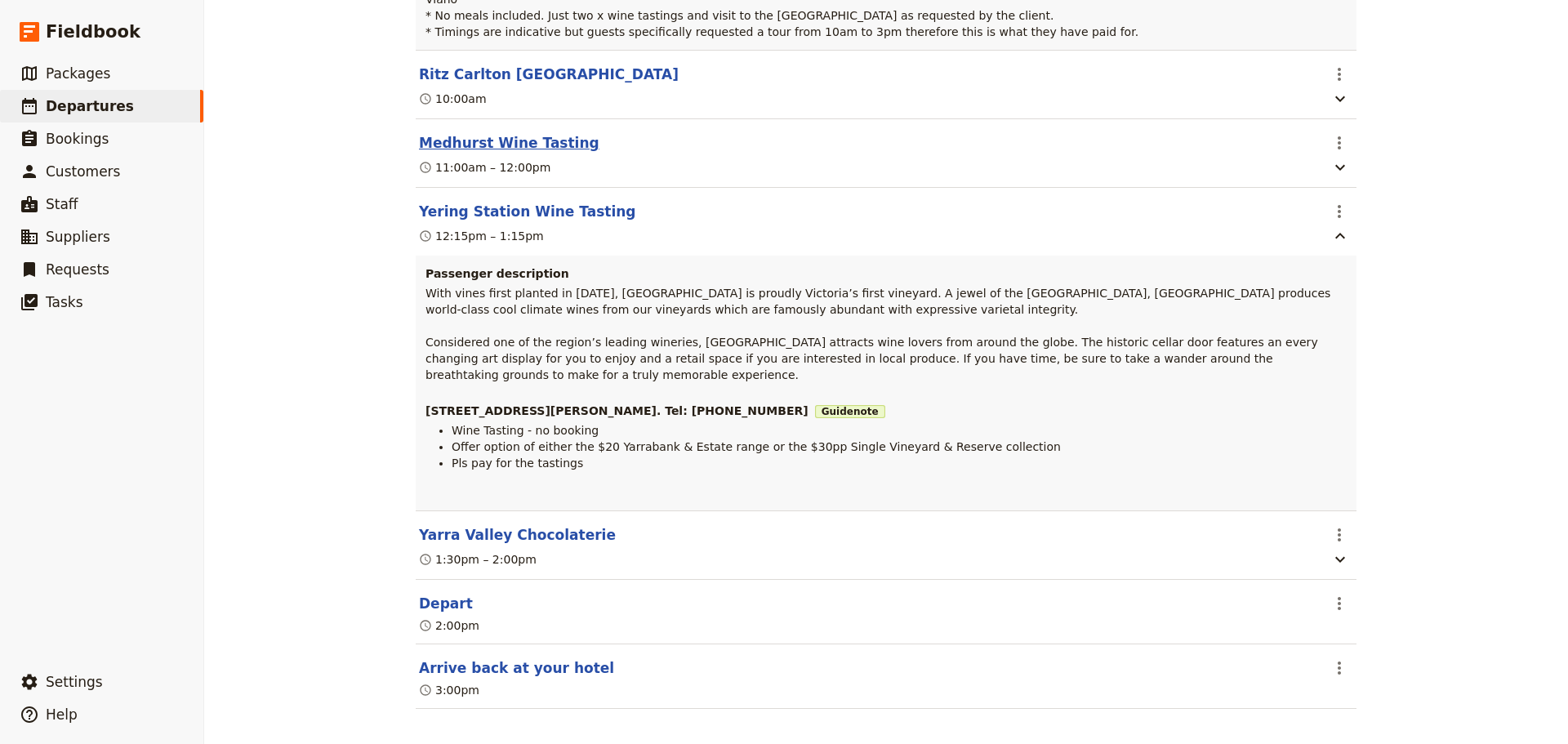
click at [495, 150] on button "Medhurst Wine Tasting" at bounding box center [509, 143] width 181 height 19
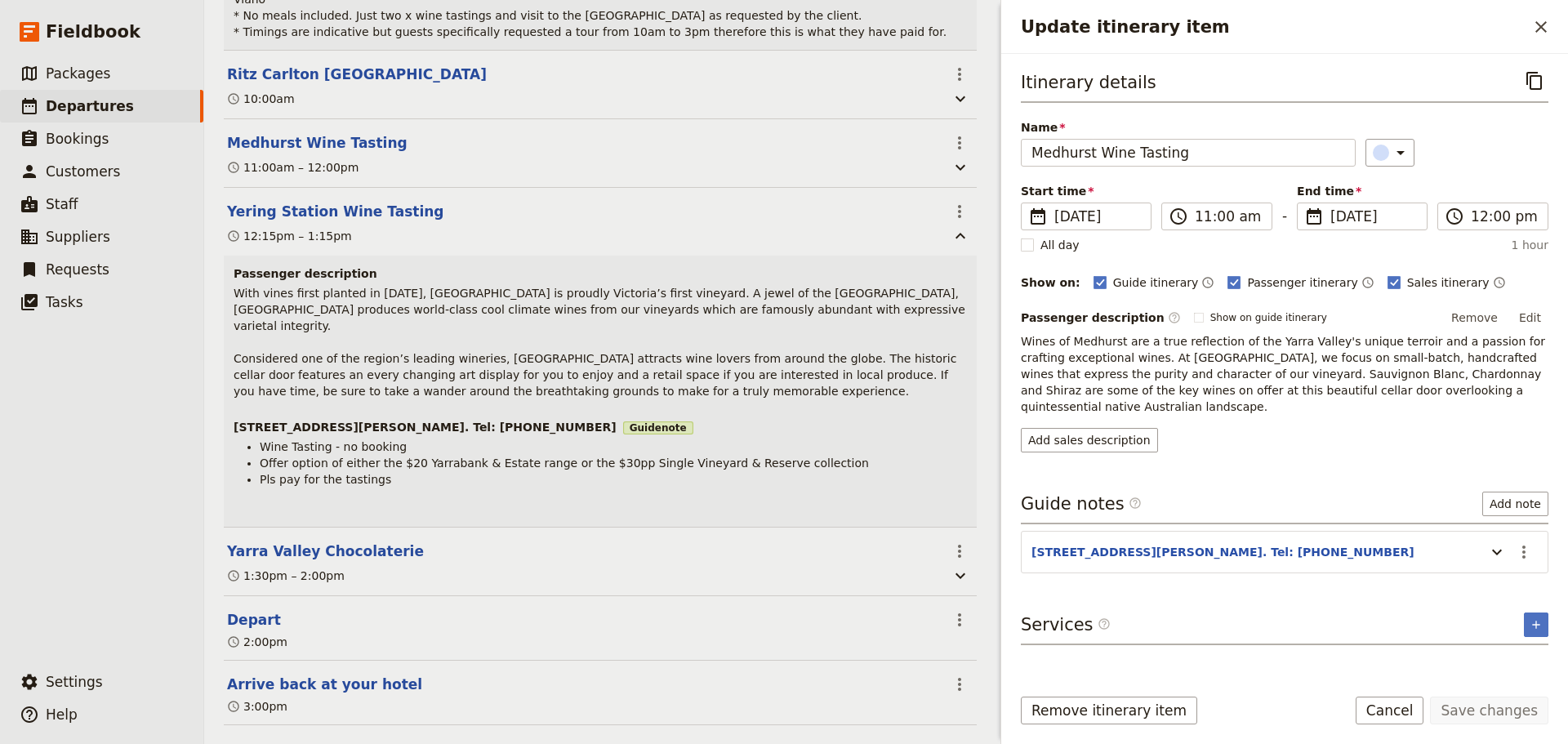
scroll to position [445, 0]
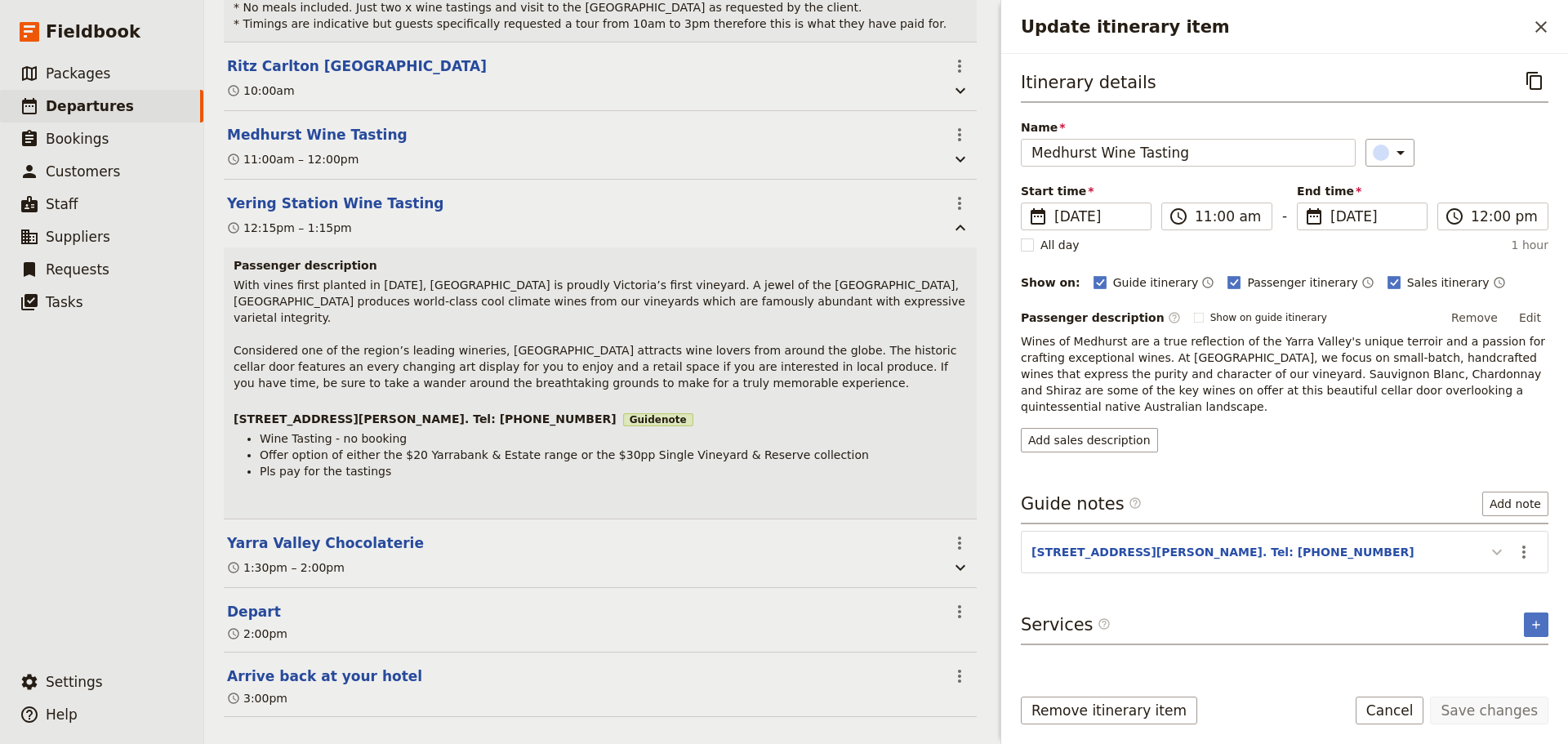
click at [1503, 543] on icon "Update itinerary item" at bounding box center [1497, 552] width 19 height 19
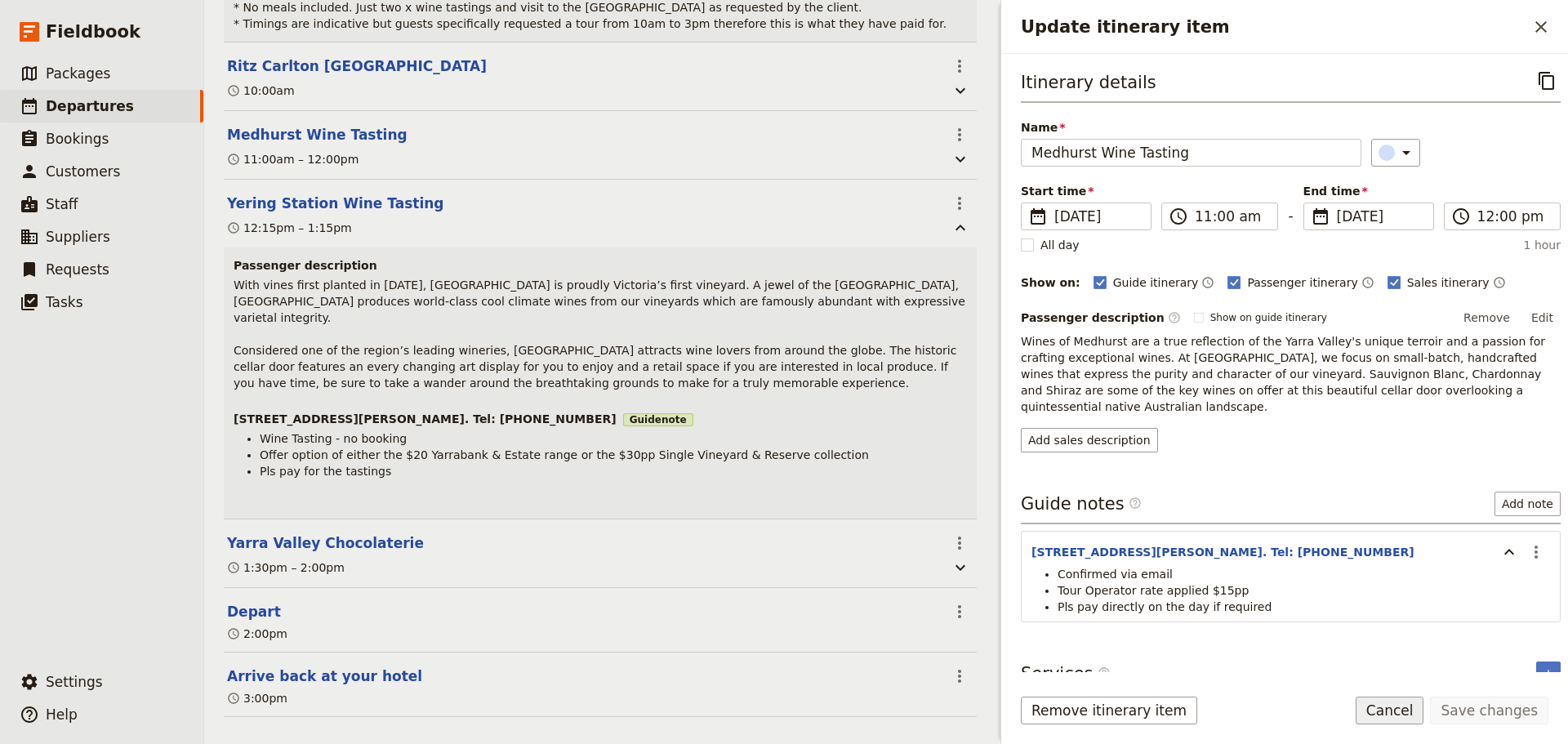
click at [1399, 708] on button "Cancel" at bounding box center [1390, 711] width 69 height 28
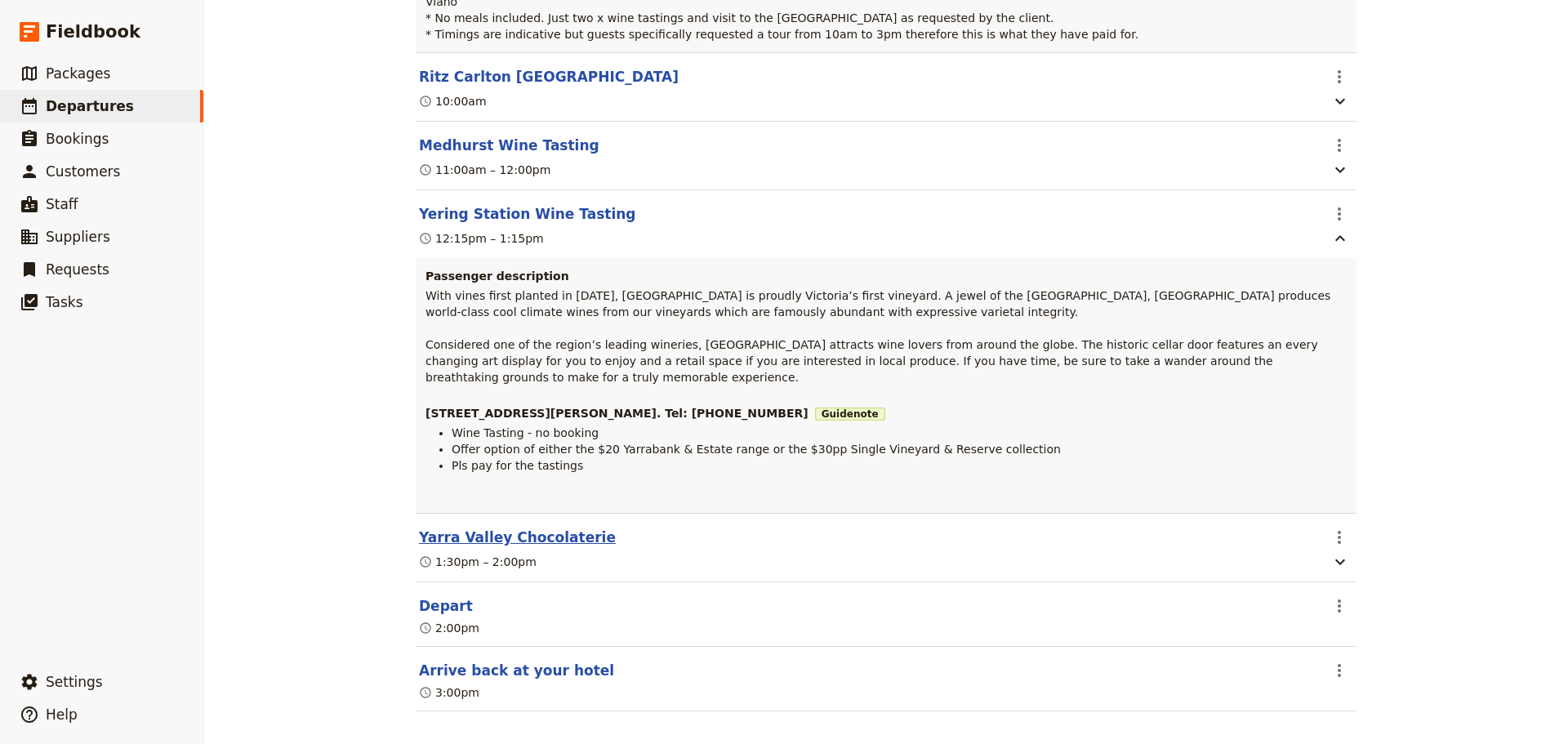
scroll to position [437, 0]
click at [480, 659] on button "Arrive back at your hotel" at bounding box center [517, 668] width 195 height 19
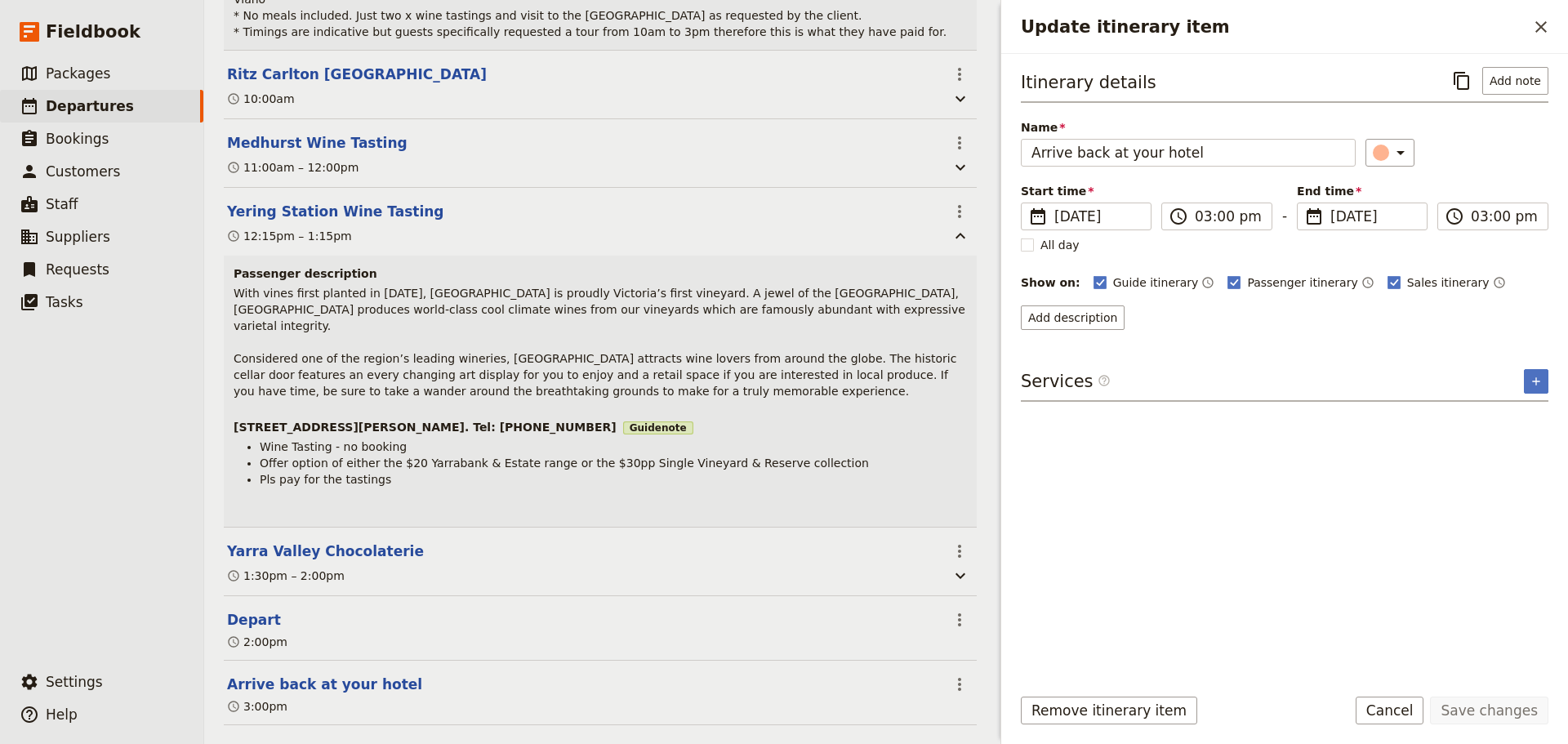
scroll to position [445, 0]
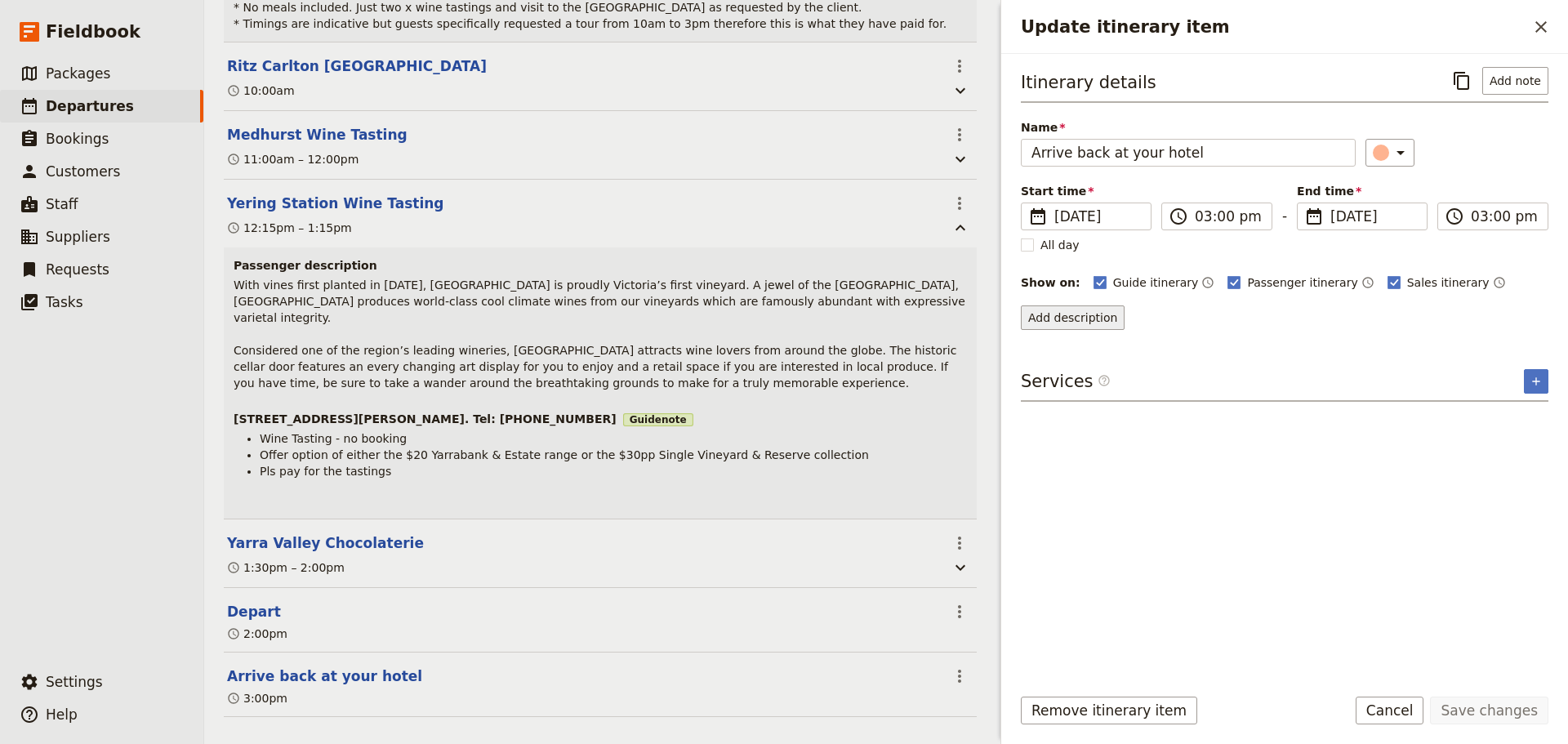
click at [1063, 321] on button "Add description" at bounding box center [1072, 317] width 104 height 24
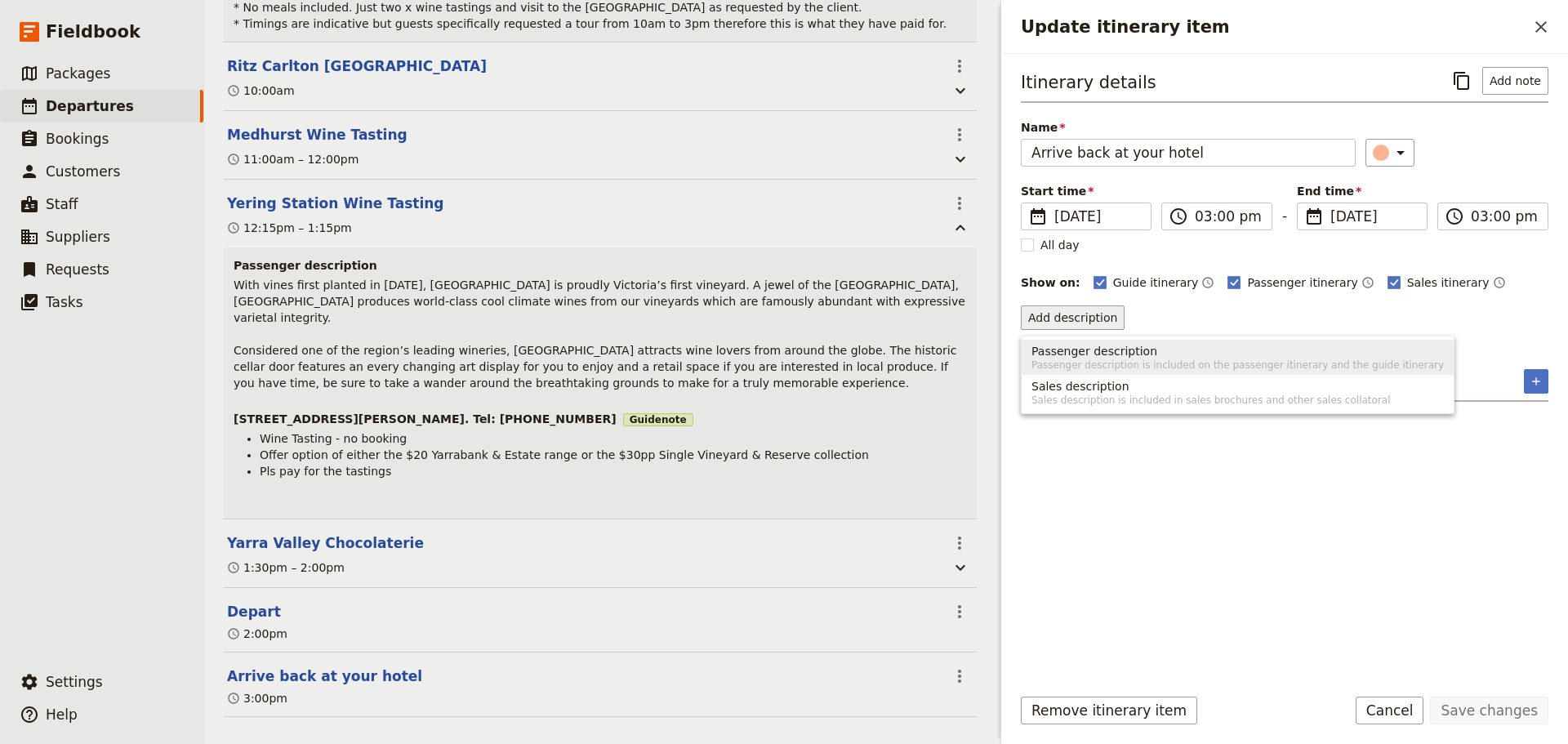
click at [1117, 365] on span "Passenger description is included on the passenger itinerary and the guide itin…" at bounding box center [1237, 365] width 413 height 13
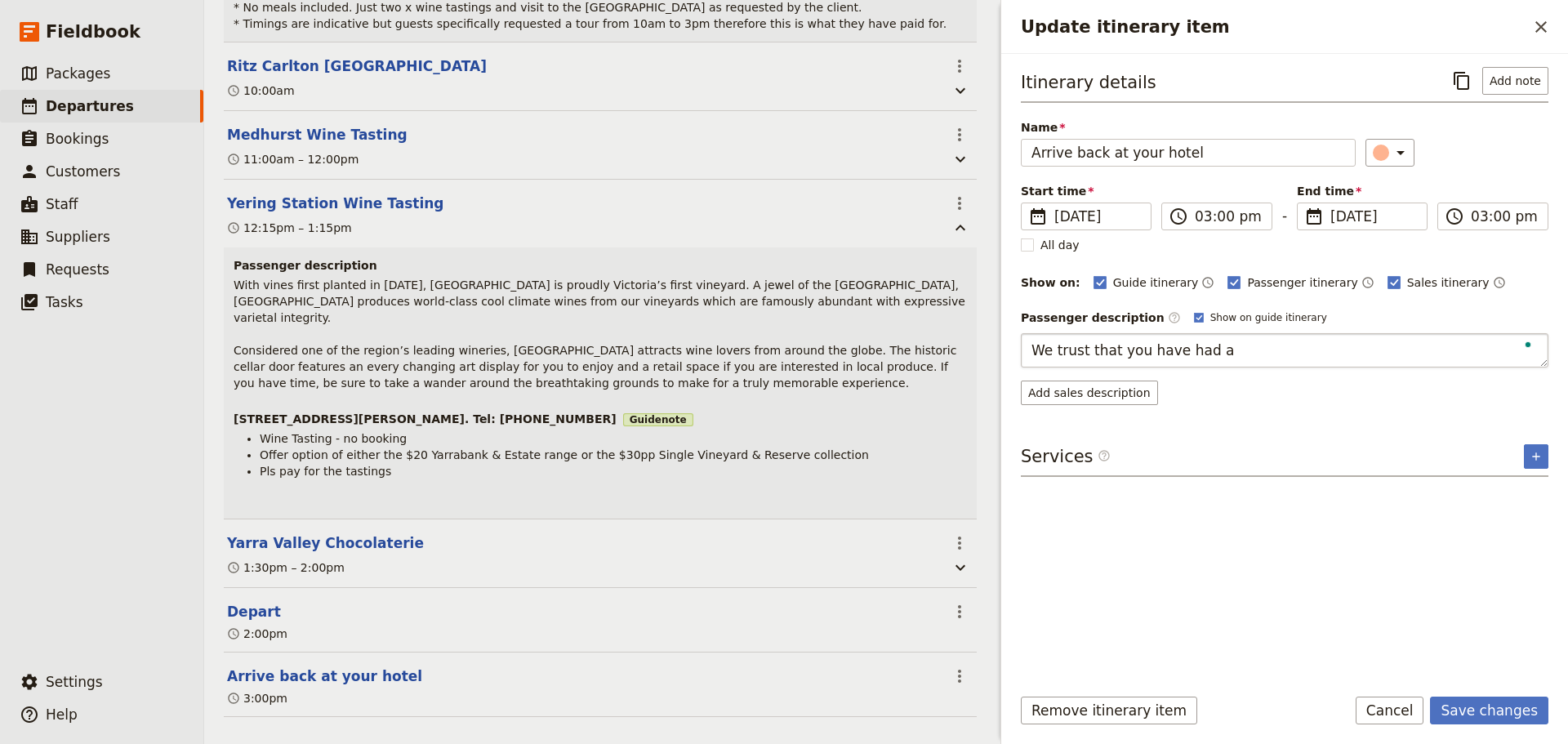
type textarea "We trust that you have had a"
click at [1169, 317] on body "Fieldbook ​ ​ Fieldbook ​ ​ Packages ​ Departures ​ Bookings ​ Customers ​ Staf…" at bounding box center [784, 372] width 1568 height 744
click at [1195, 318] on rect "Update itinerary item" at bounding box center [1199, 317] width 9 height 9
click at [1194, 311] on input "Show on guide itinerary" at bounding box center [1194, 311] width 1 height 1
checkbox input "false"
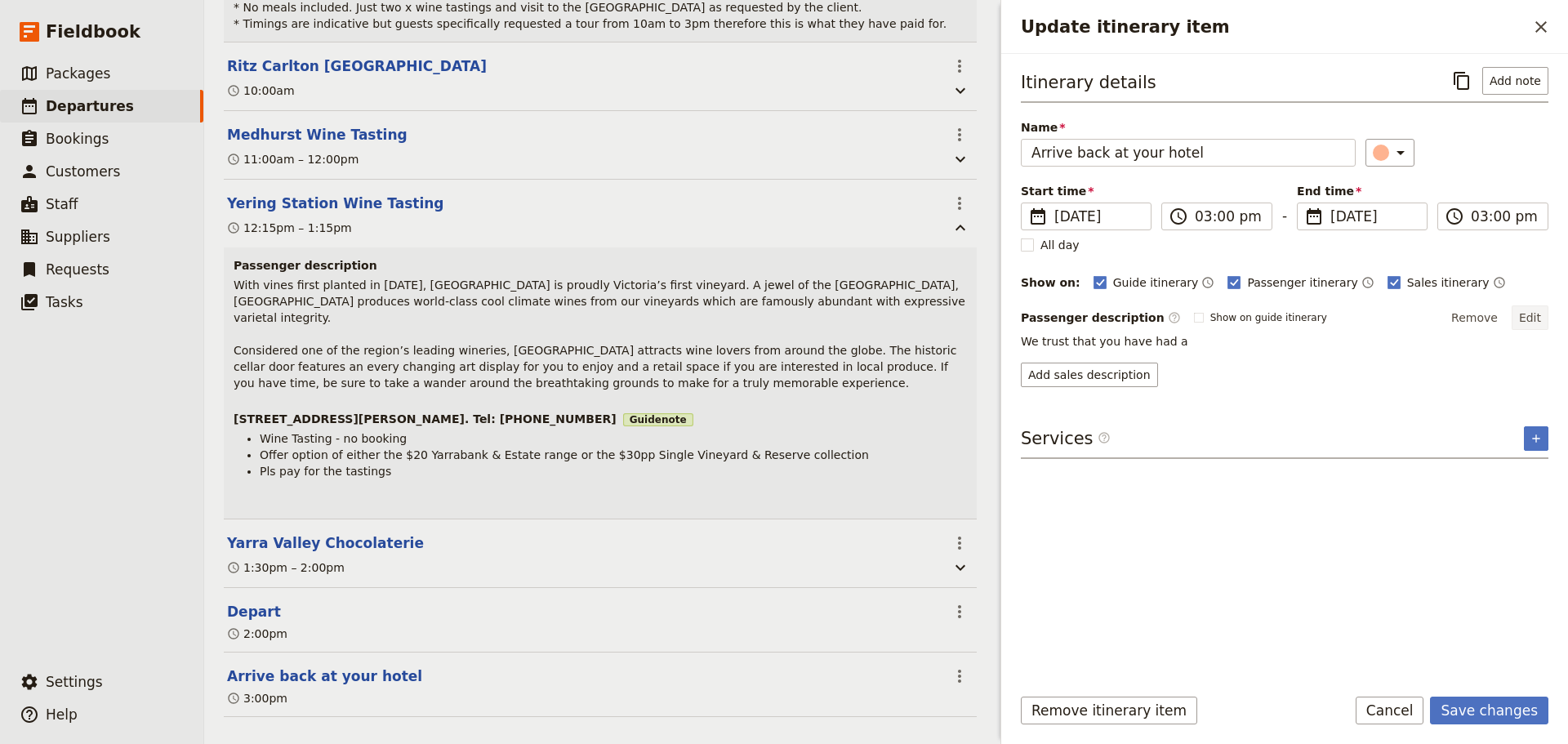
click at [1520, 314] on button "Edit" at bounding box center [1530, 317] width 37 height 24
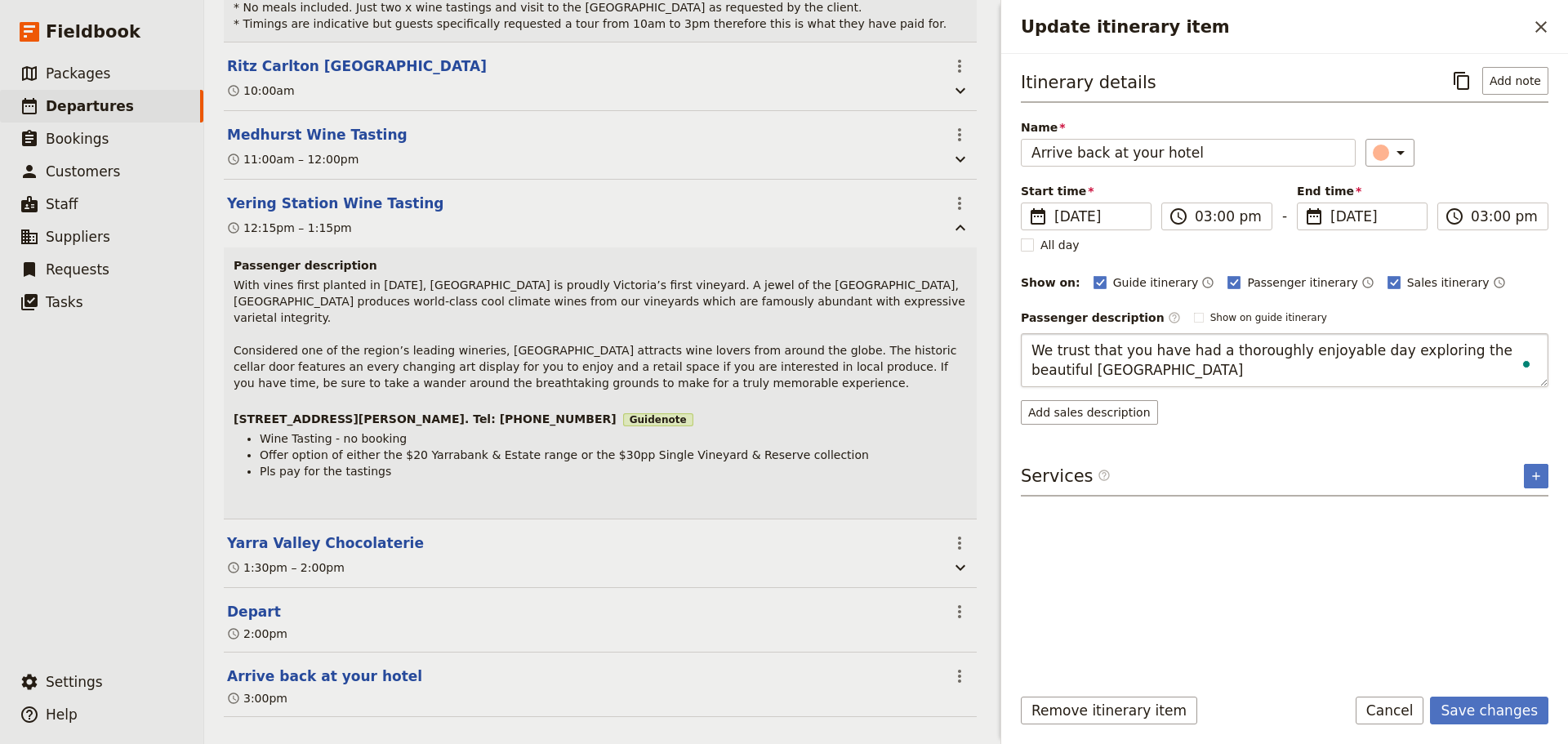
type textarea "We trust that you have had a thoroughly enjoyable day exploring the beautiful Y…"
click at [1467, 702] on button "Save changes" at bounding box center [1489, 711] width 119 height 28
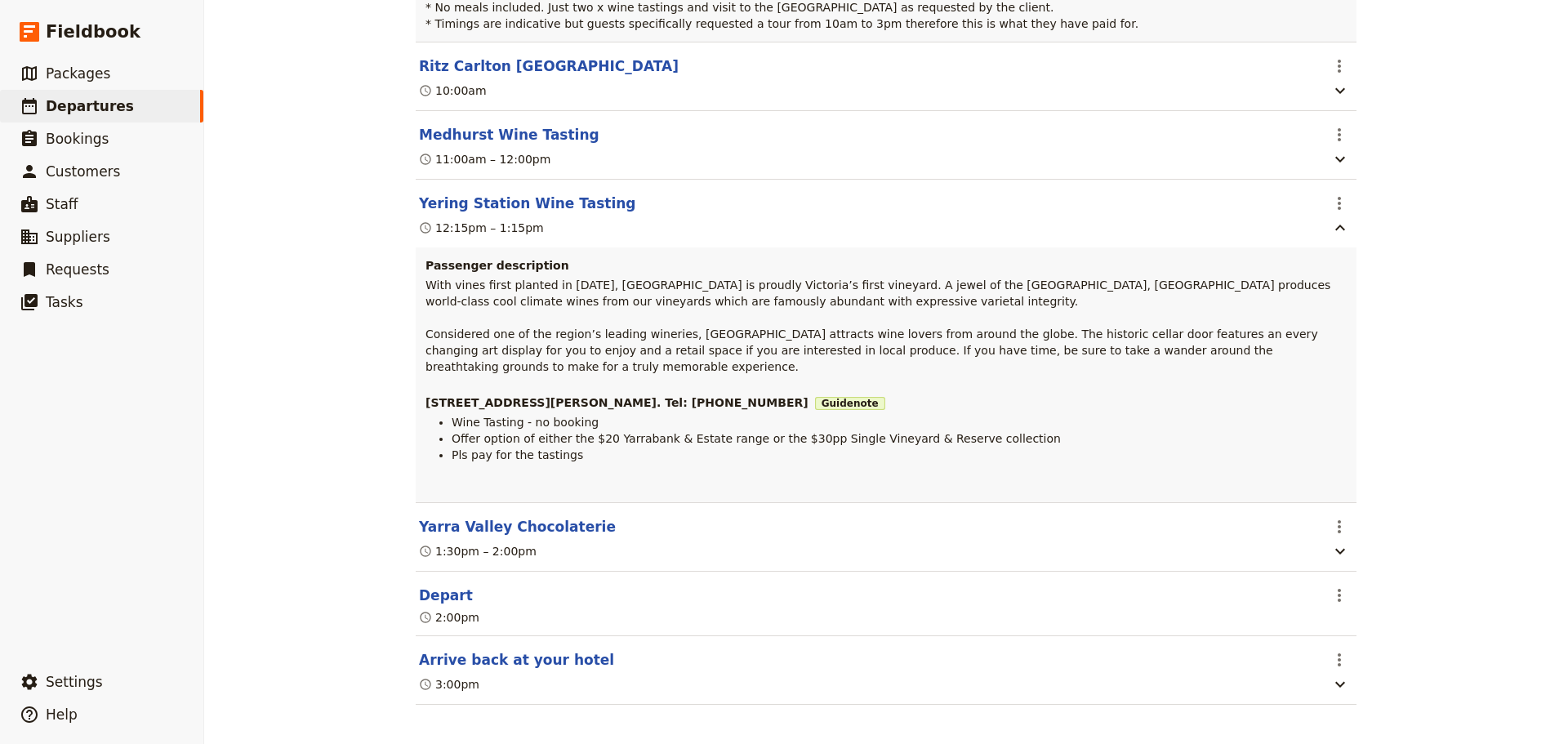
scroll to position [437, 0]
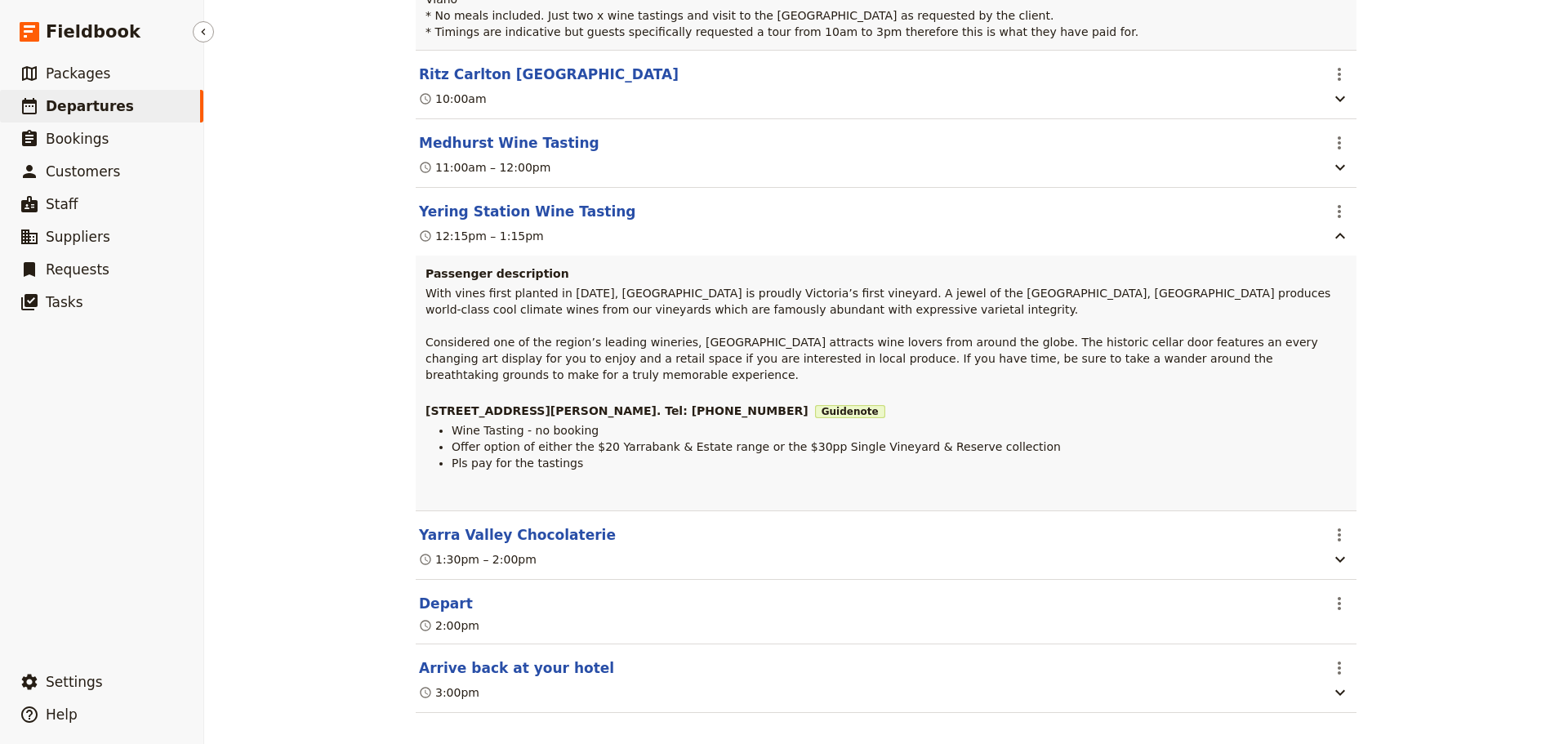
click at [73, 99] on span "Departures" at bounding box center [89, 106] width 88 height 17
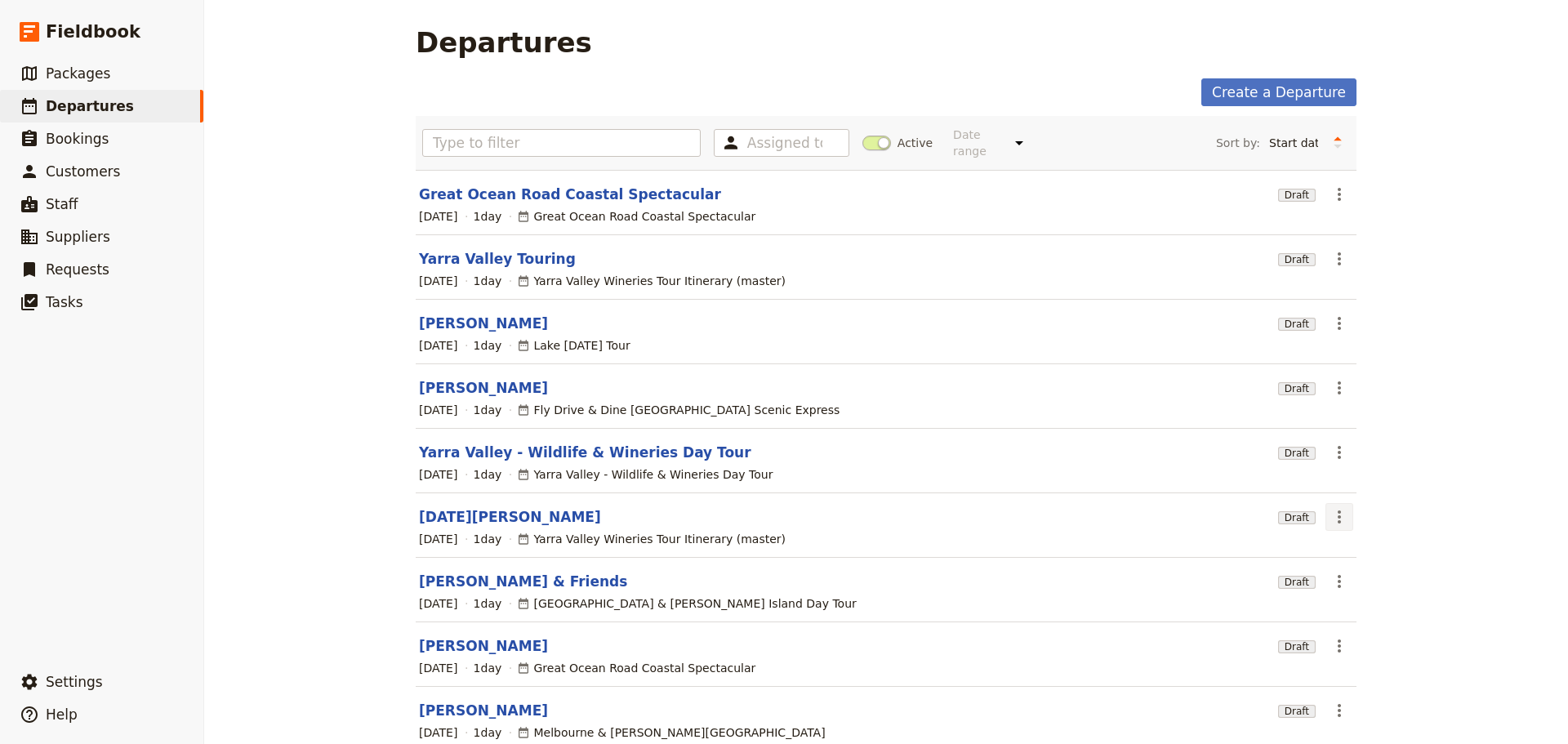
click at [1330, 507] on icon "Actions" at bounding box center [1339, 516] width 19 height 19
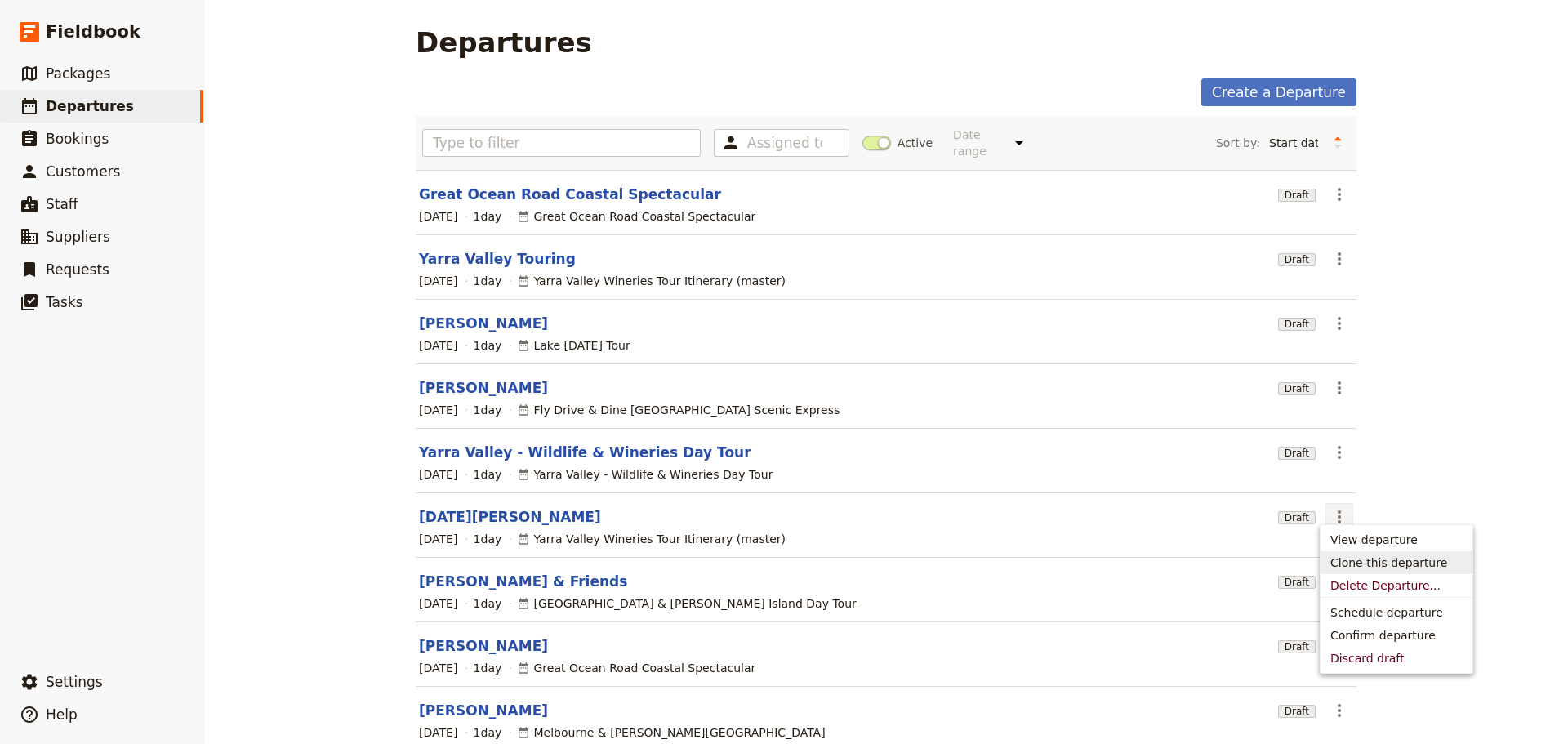
click at [452, 507] on link "Lucia Pascucci" at bounding box center [510, 516] width 182 height 19
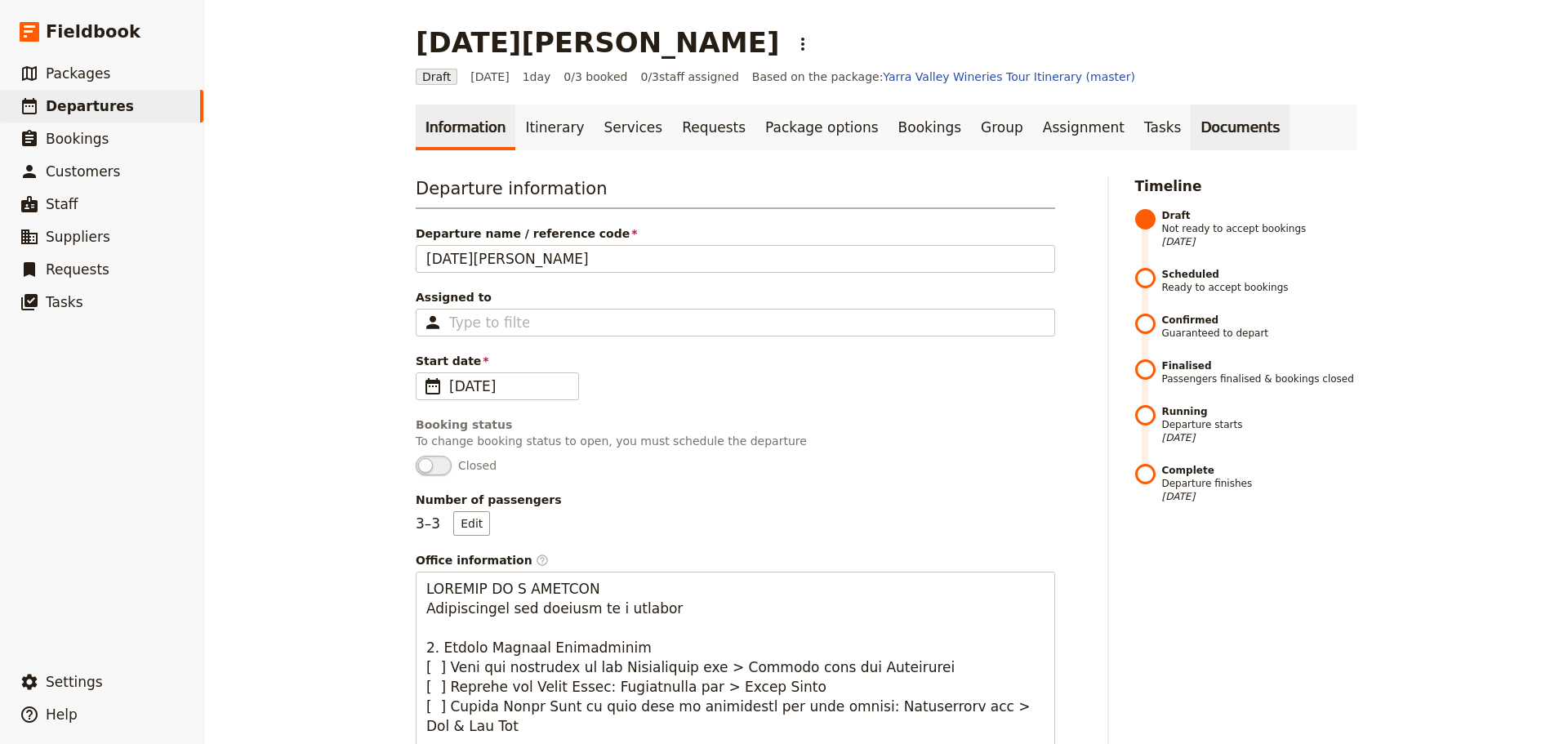
click at [1191, 124] on link "Documents" at bounding box center [1240, 127] width 99 height 45
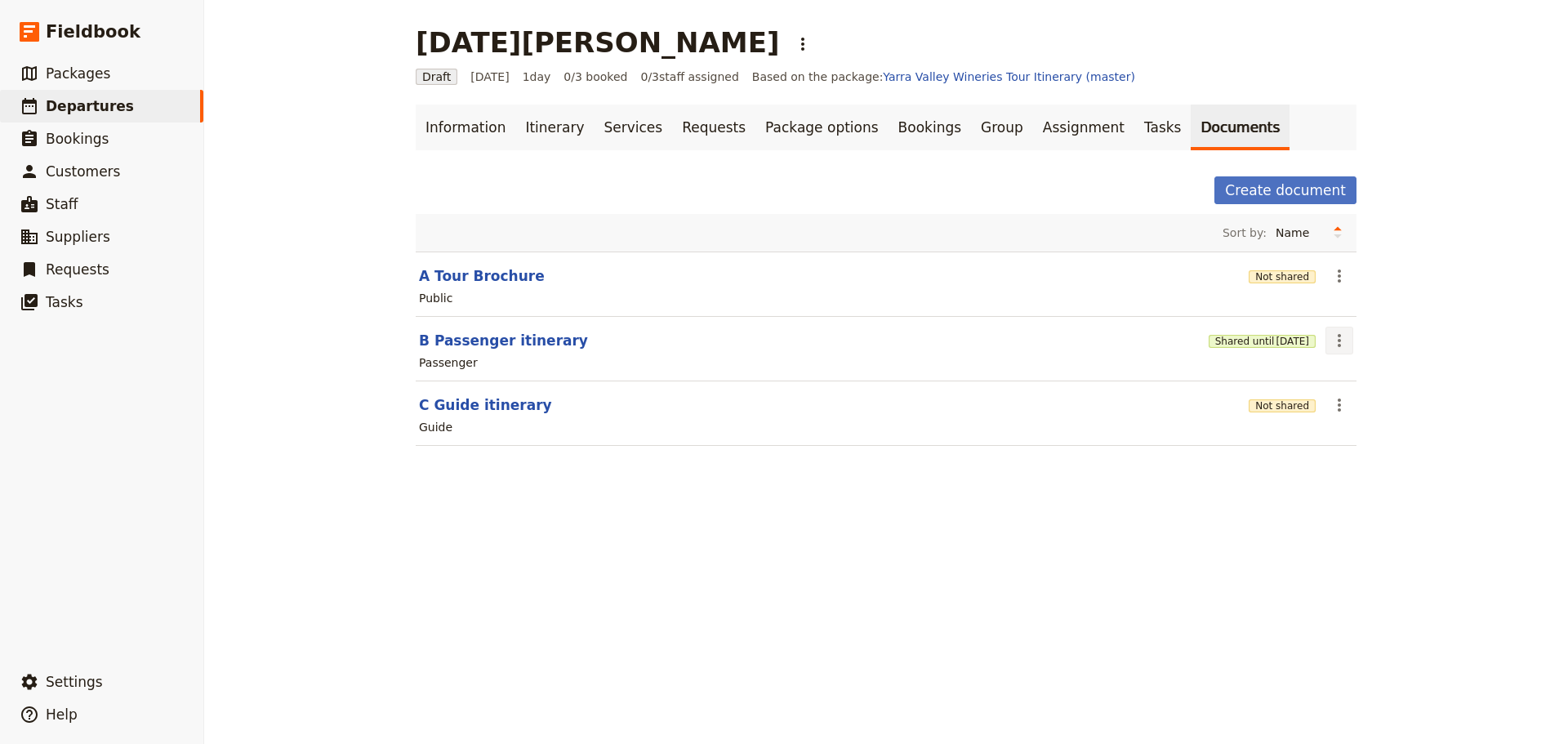
click at [1332, 338] on icon "Actions" at bounding box center [1339, 340] width 19 height 19
click at [1339, 379] on span "Share" at bounding box center [1346, 376] width 32 height 17
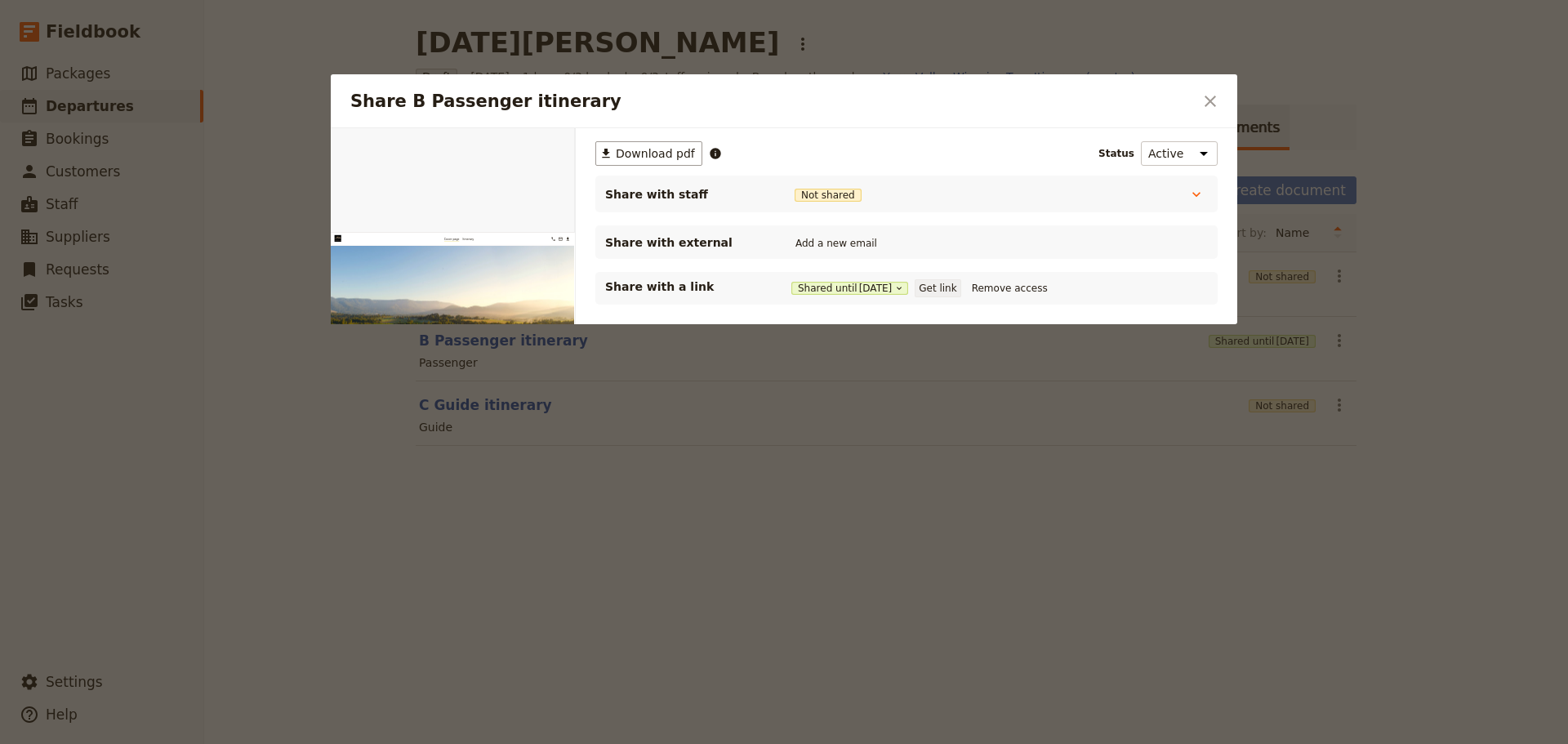
click at [941, 285] on button "Get link" at bounding box center [938, 288] width 45 height 18
click at [1209, 109] on icon "Close dialog" at bounding box center [1210, 101] width 19 height 19
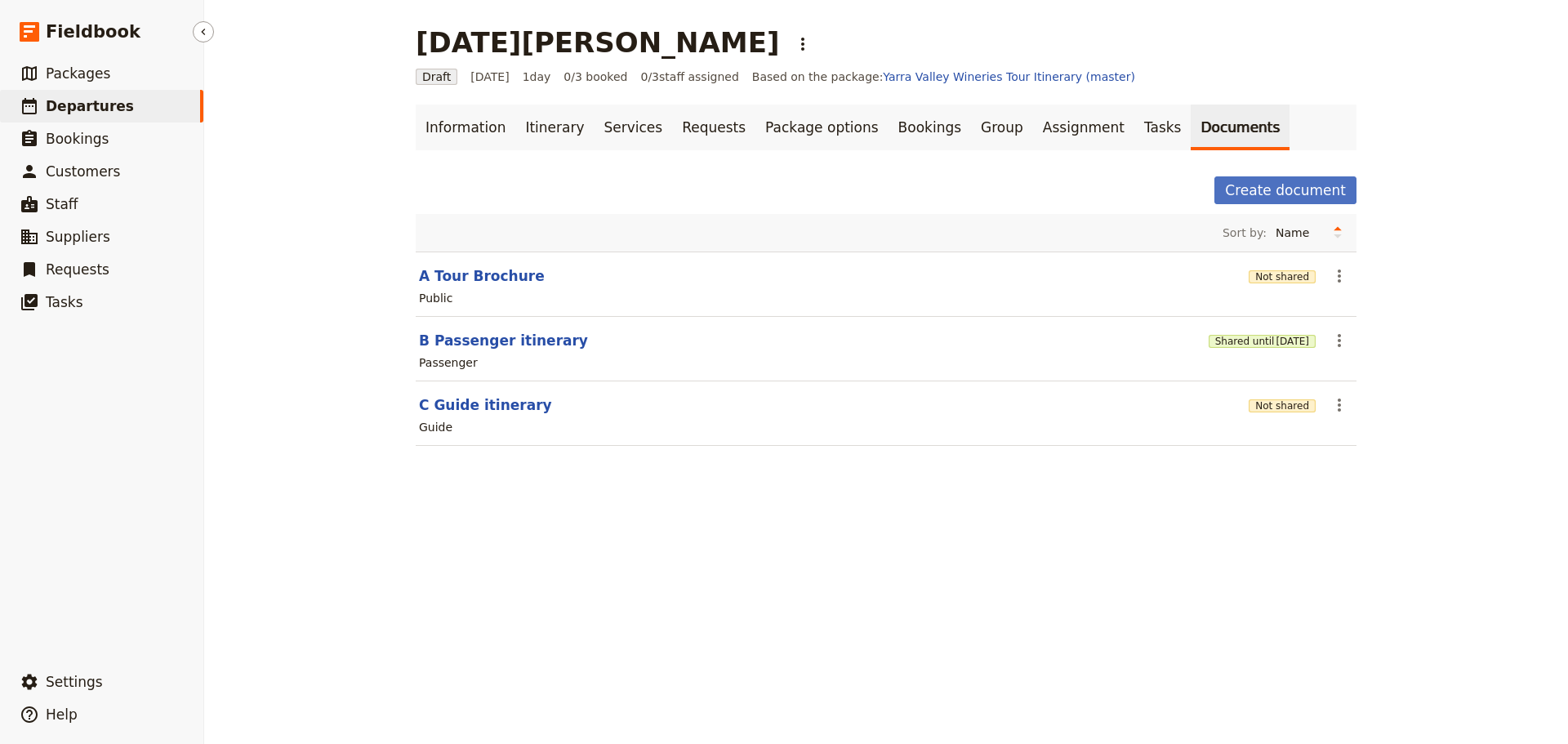
click at [102, 101] on span "Departures" at bounding box center [89, 106] width 88 height 17
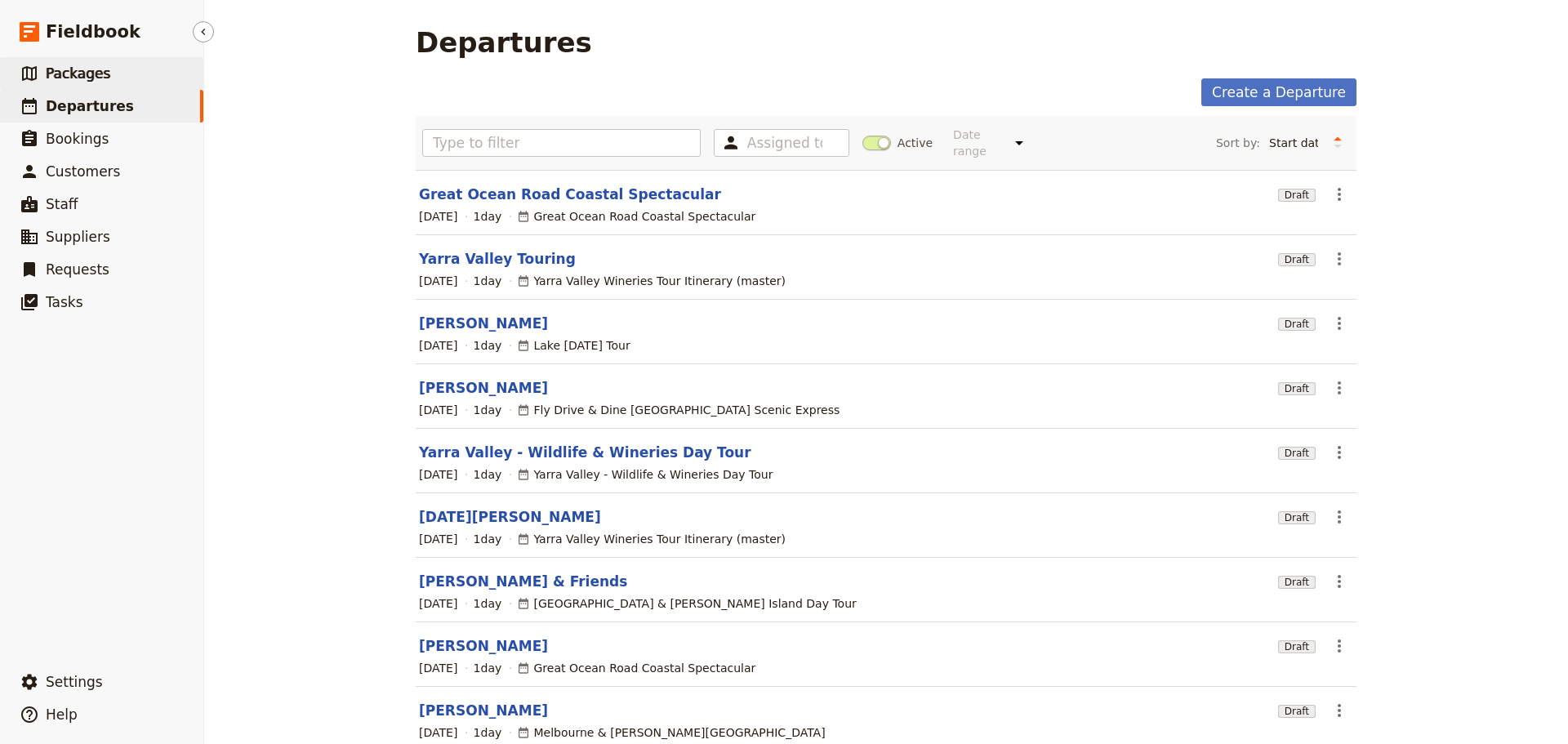
click at [121, 62] on link "​ Packages" at bounding box center [101, 73] width 203 height 32
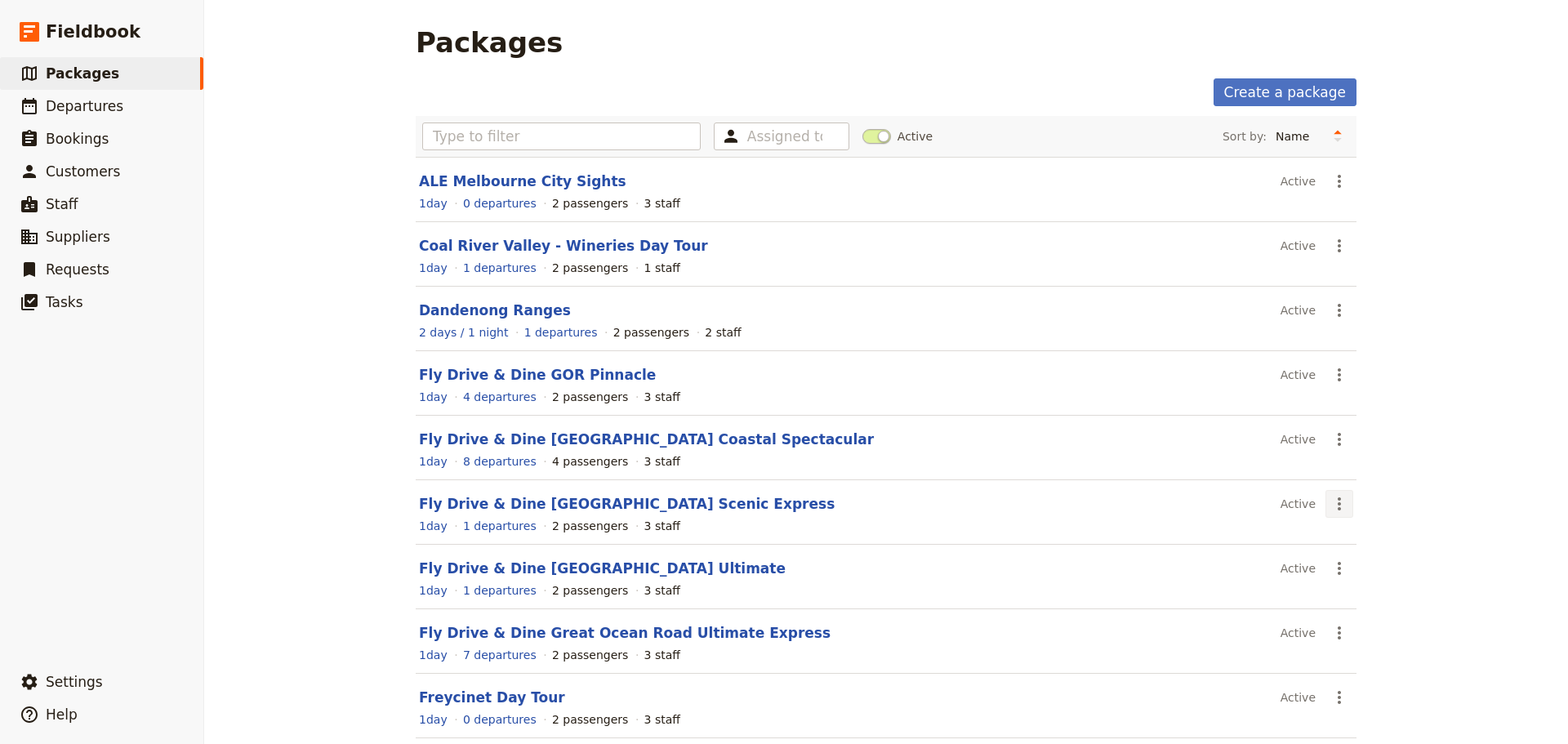
click at [1342, 499] on icon "Actions" at bounding box center [1339, 503] width 19 height 19
click at [1349, 560] on span "Schedule a departure" at bounding box center [1392, 563] width 123 height 17
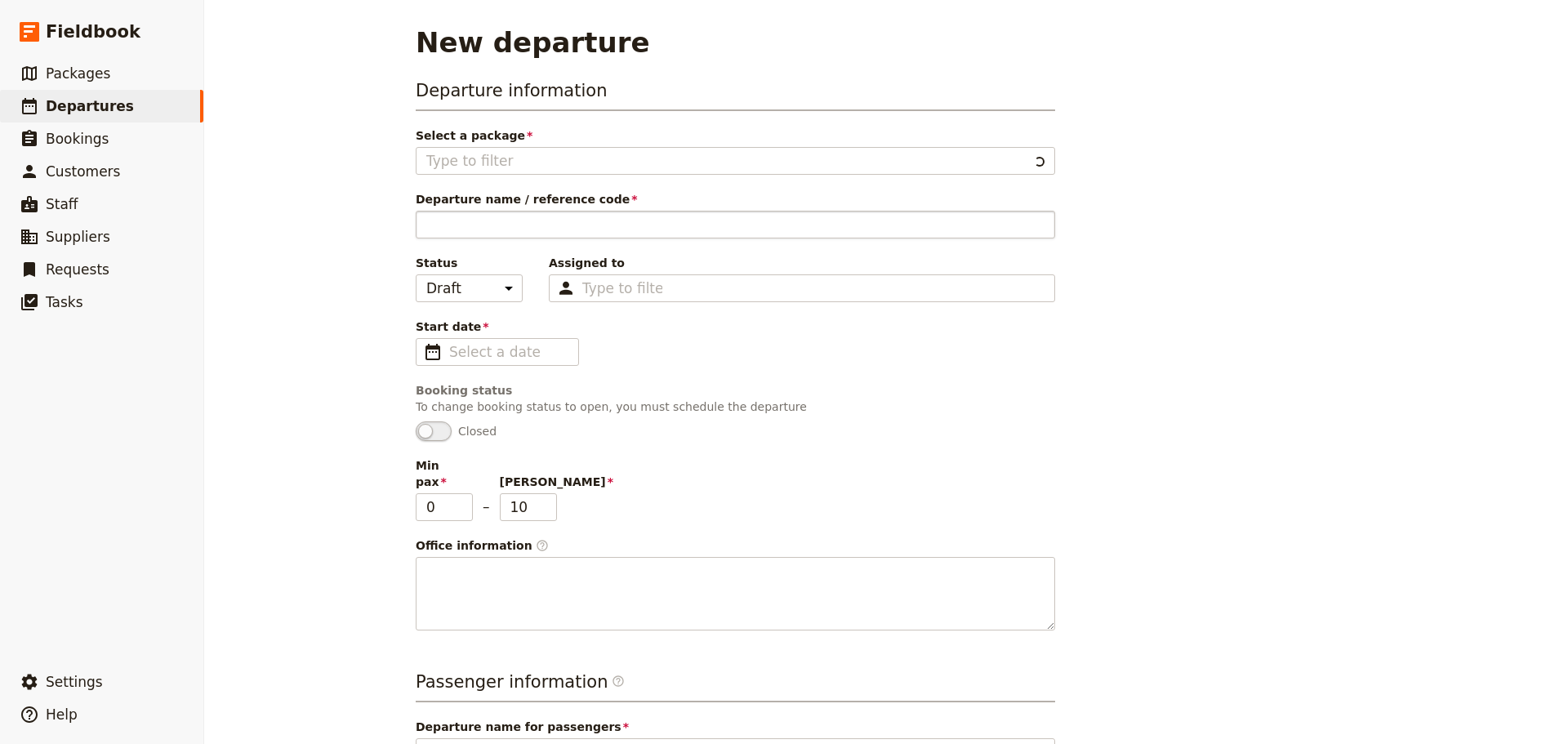
type input "Fly Drive & Dine [GEOGRAPHIC_DATA] Scenic Express"
type textarea "SETUP INSTRUCTIONS Group Size: [ ] Change Min and Max Pax in Information tab > …"
type input "Fly Drive & Dine [GEOGRAPHIC_DATA] Scenic Express"
type textarea "If you are time-poor or want an experience with the wow factor, this tour is fo…"
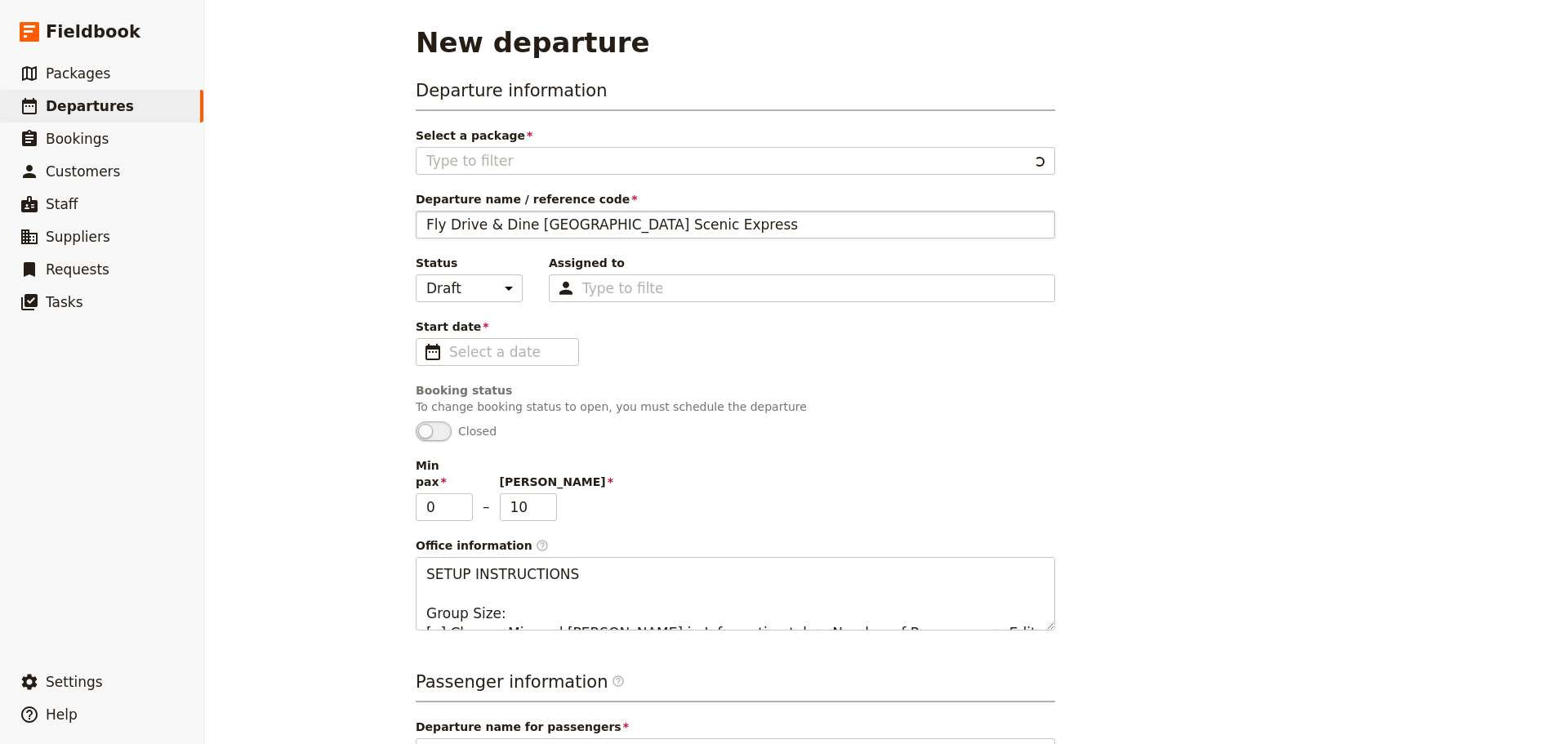
type input "Fly Drive & Dine [GEOGRAPHIC_DATA] Scenic Express"
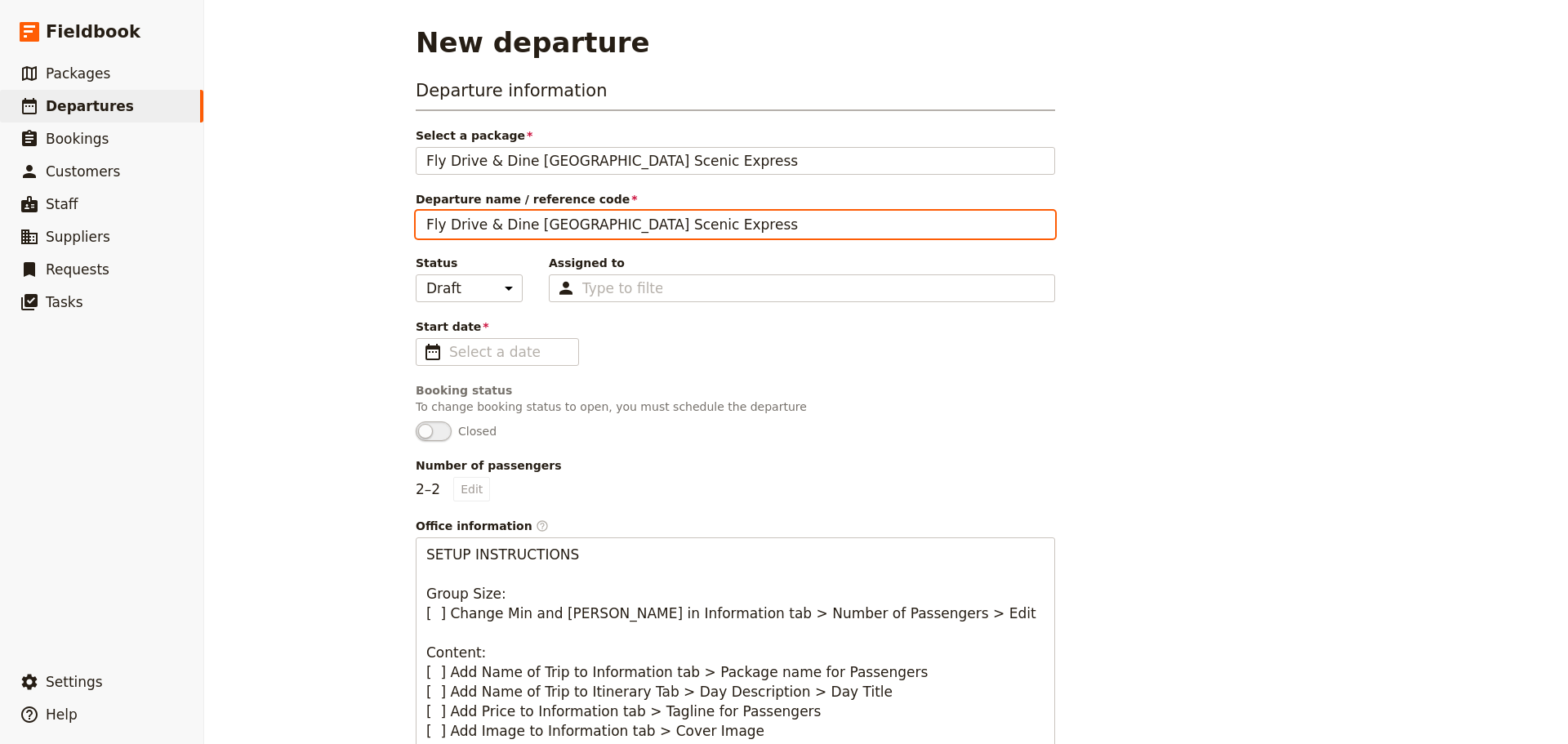
drag, startPoint x: 768, startPoint y: 226, endPoint x: 343, endPoint y: 220, distance: 425.0
click at [344, 221] on div "New departure Departure information Select a package Fly Drive & Dine Great Oce…" at bounding box center [886, 372] width 1364 height 744
type input "O"
type input "[PERSON_NAME]"
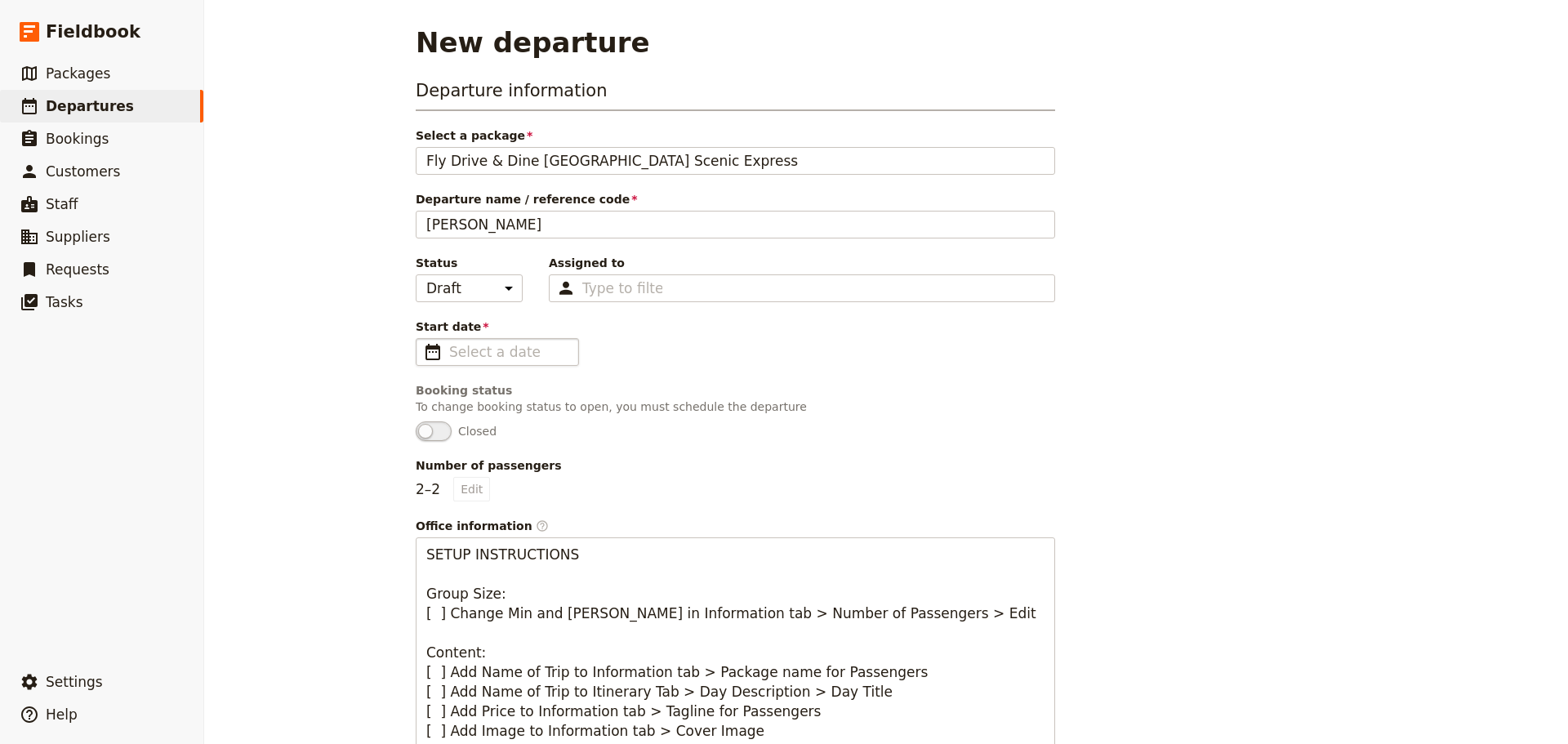
click at [432, 358] on span "​" at bounding box center [433, 352] width 19 height 19
click at [449, 358] on input "Start date ​" at bounding box center [509, 352] width 120 height 19
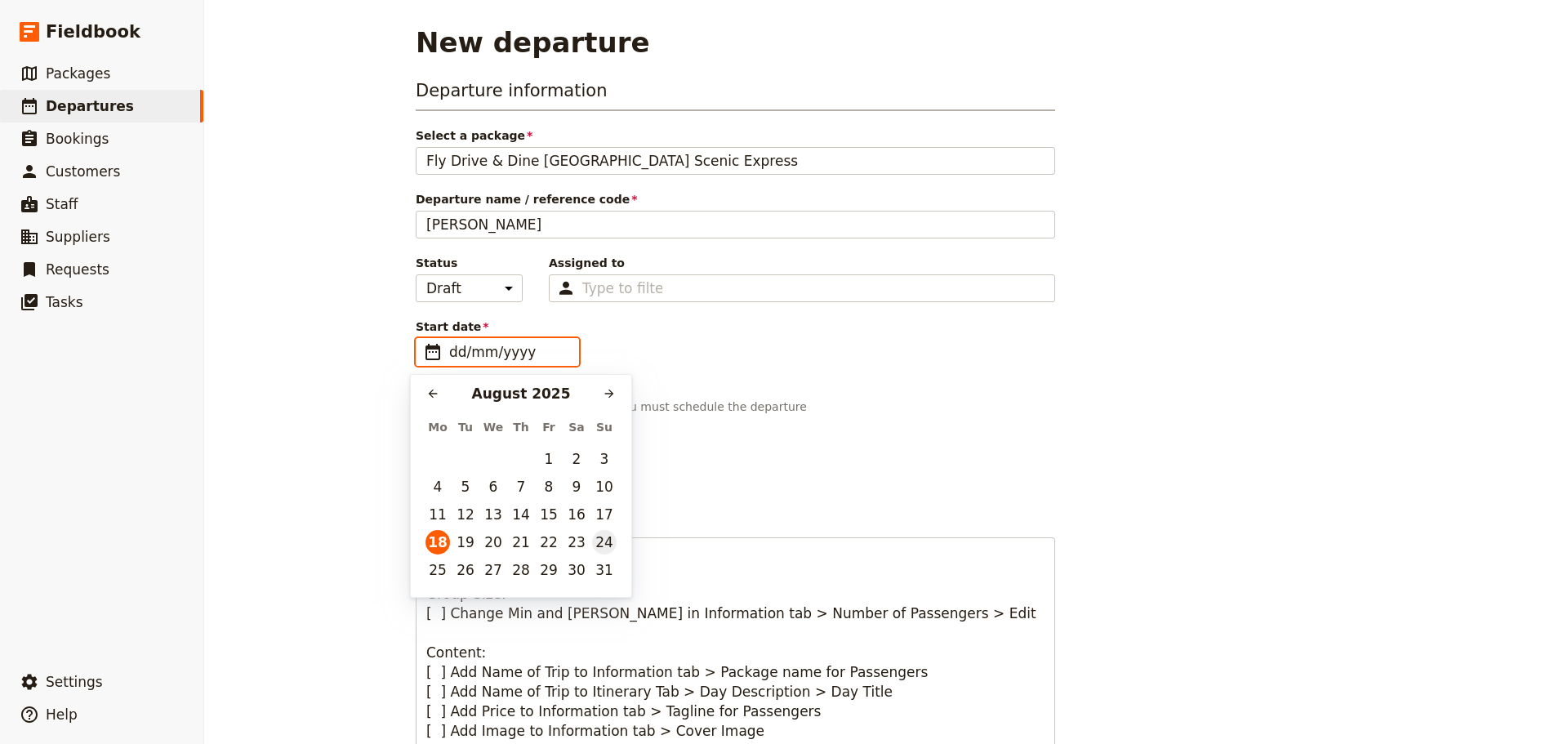
click at [605, 537] on button "24" at bounding box center [605, 543] width 24 height 24
type input "24/08/2025"
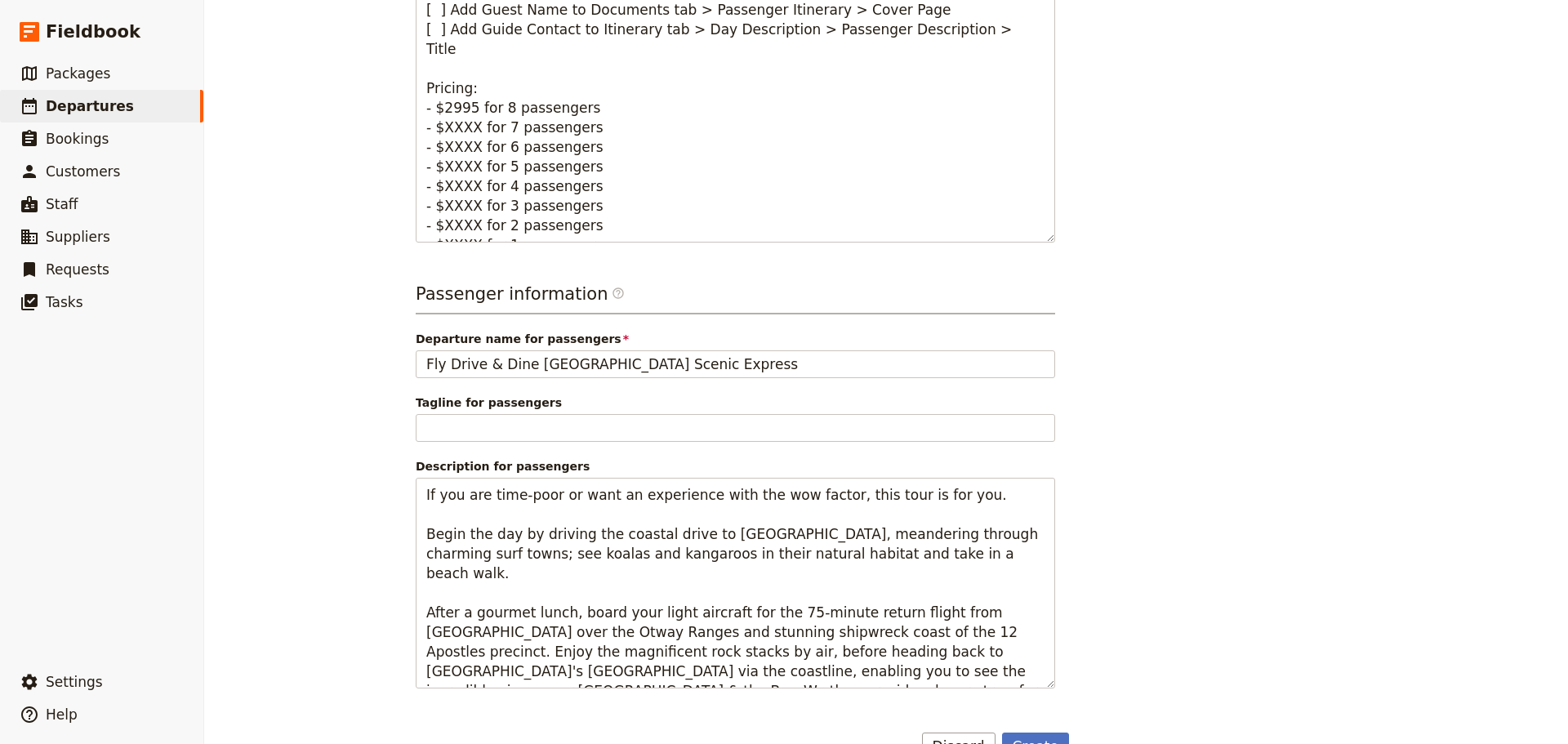
scroll to position [822, 0]
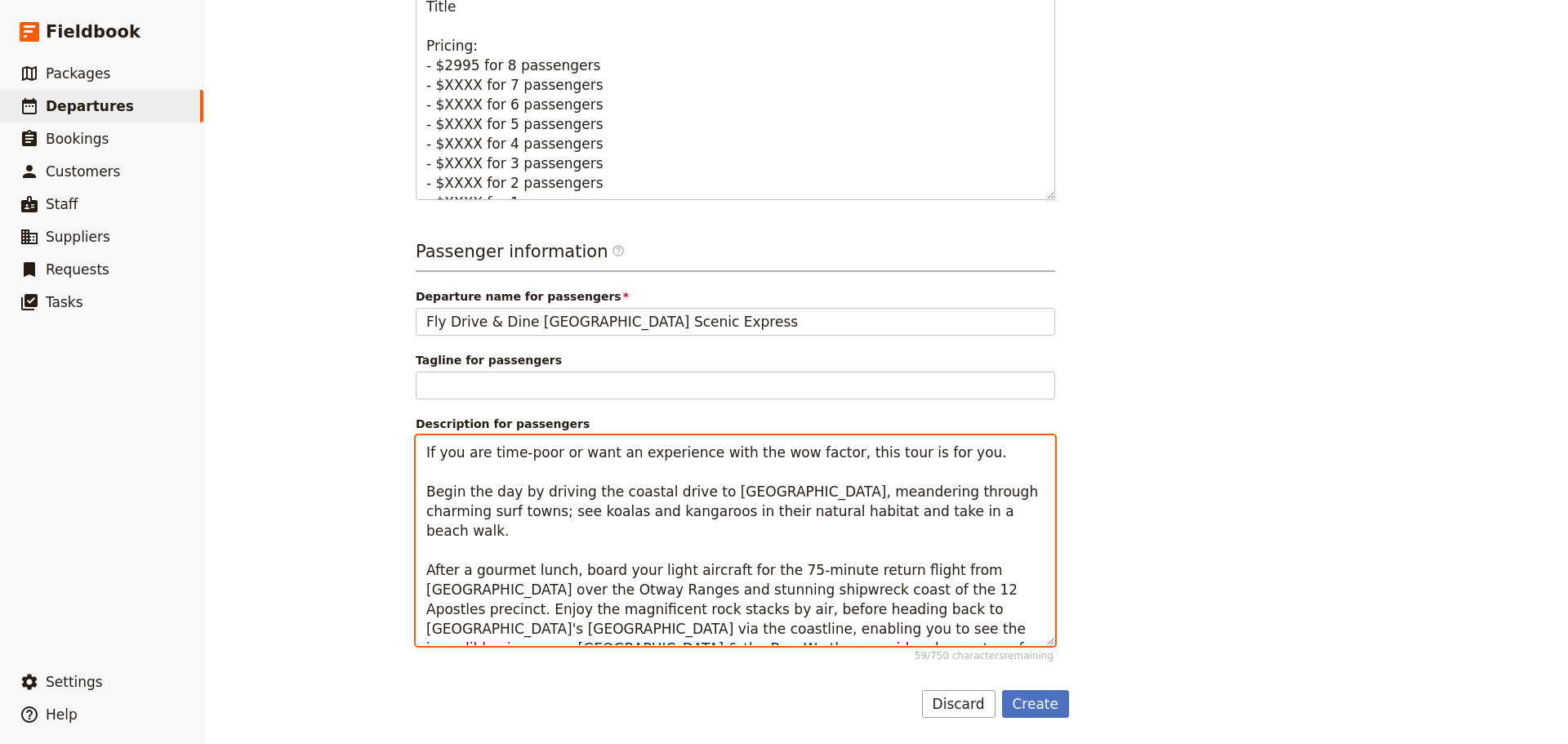
click at [742, 443] on textarea "If you are time-poor or want an experience with the wow factor, this tour is fo…" at bounding box center [736, 541] width 640 height 211
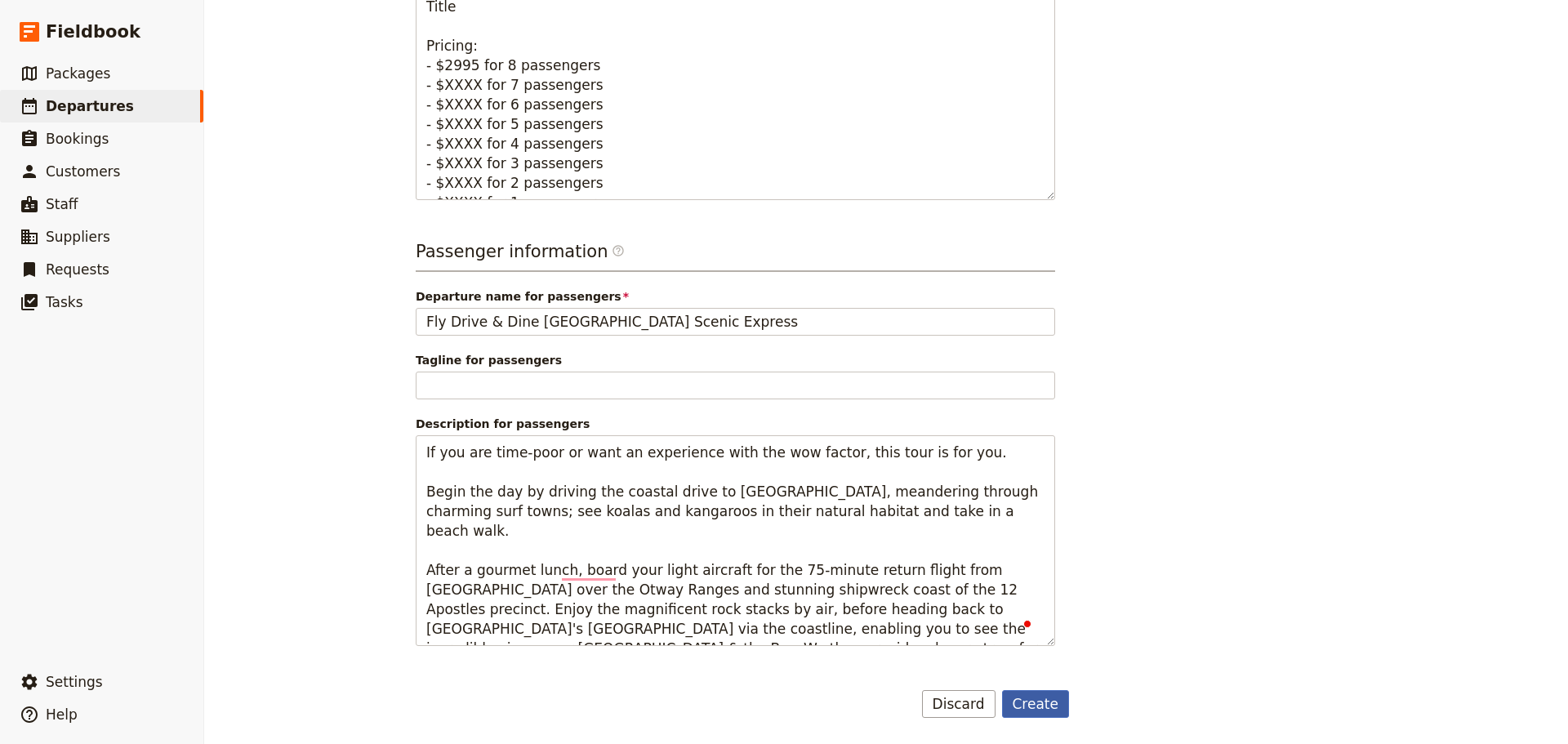
click at [1042, 693] on button "Create" at bounding box center [1037, 704] width 68 height 28
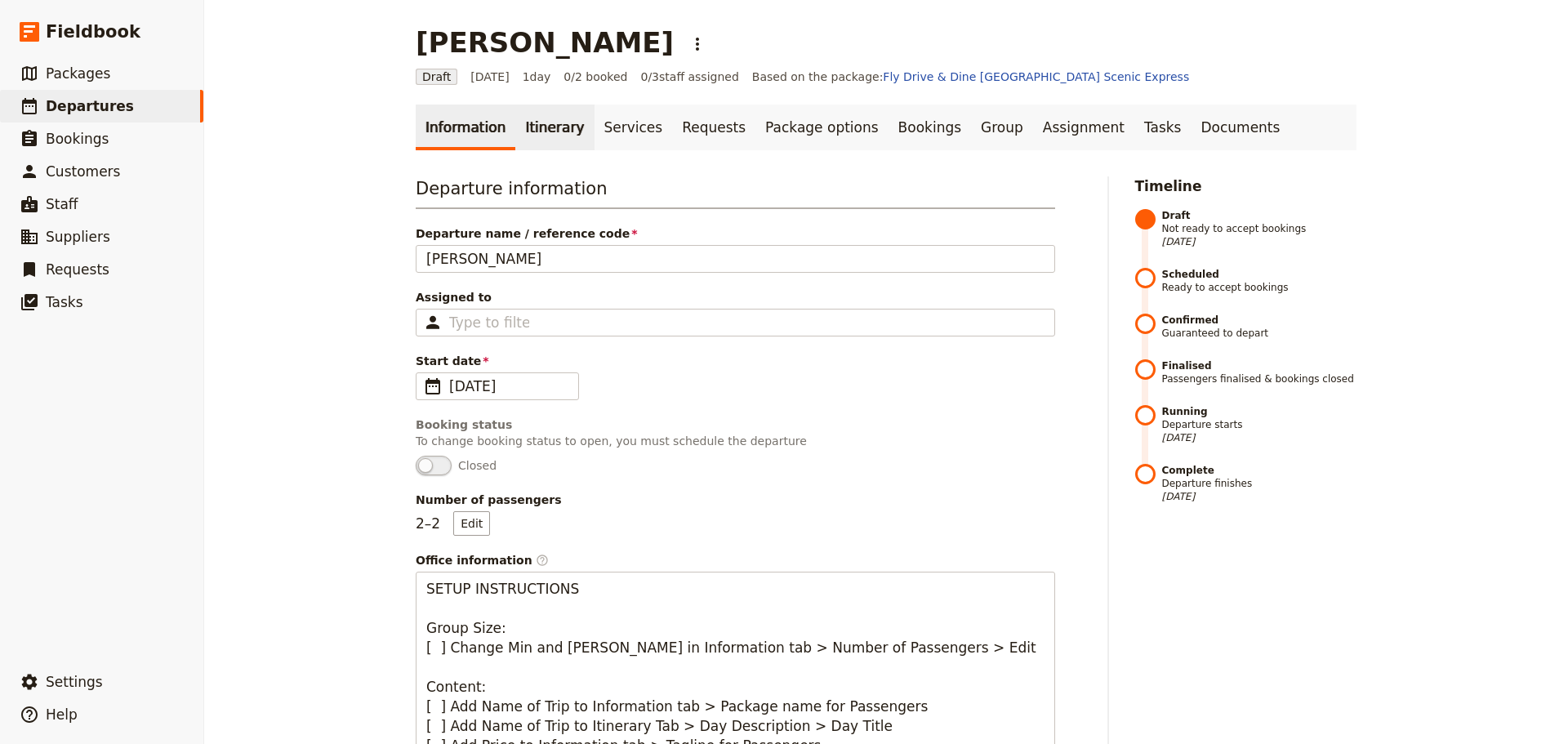
click at [535, 129] on link "Itinerary" at bounding box center [555, 127] width 79 height 45
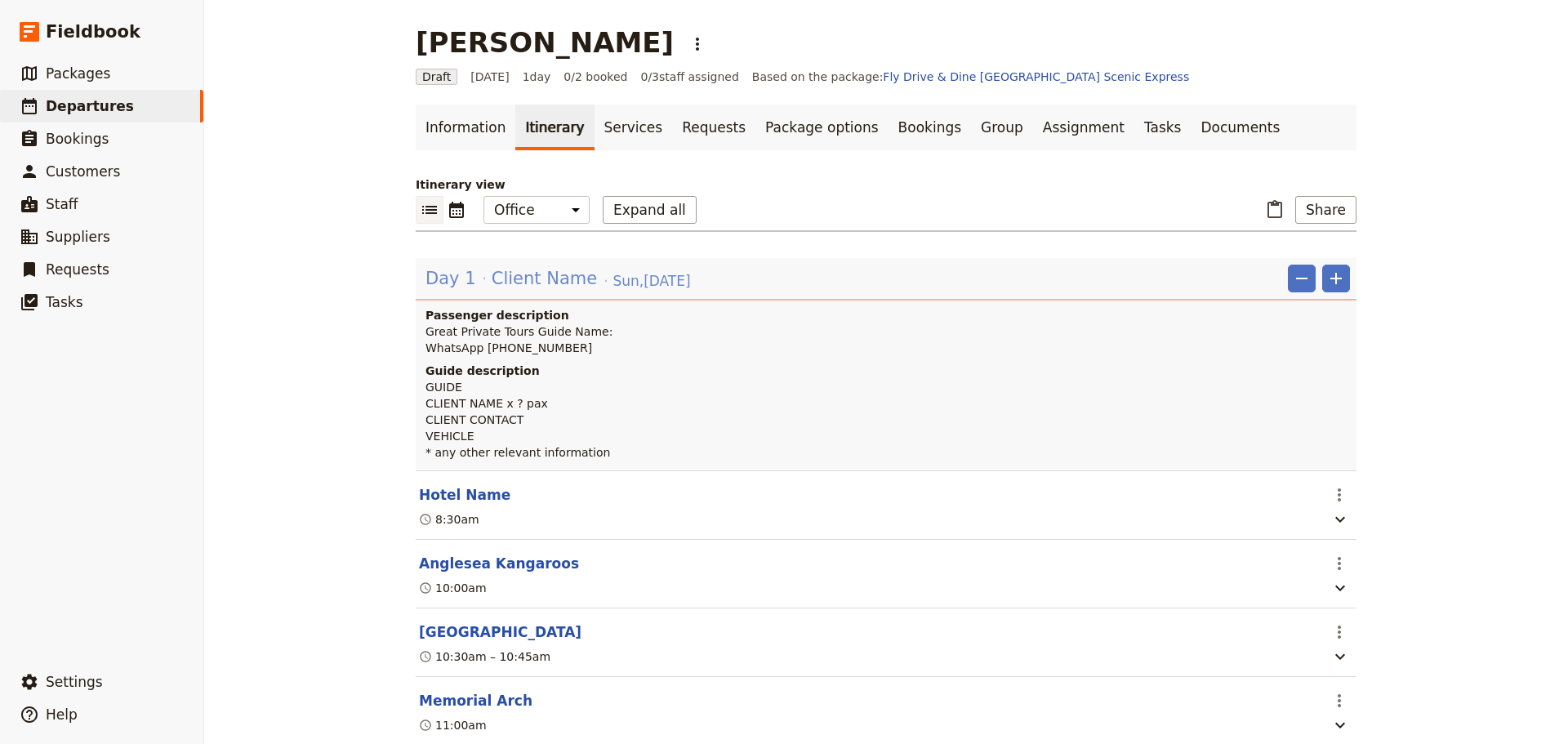
click at [512, 279] on span "Client Name" at bounding box center [544, 278] width 106 height 24
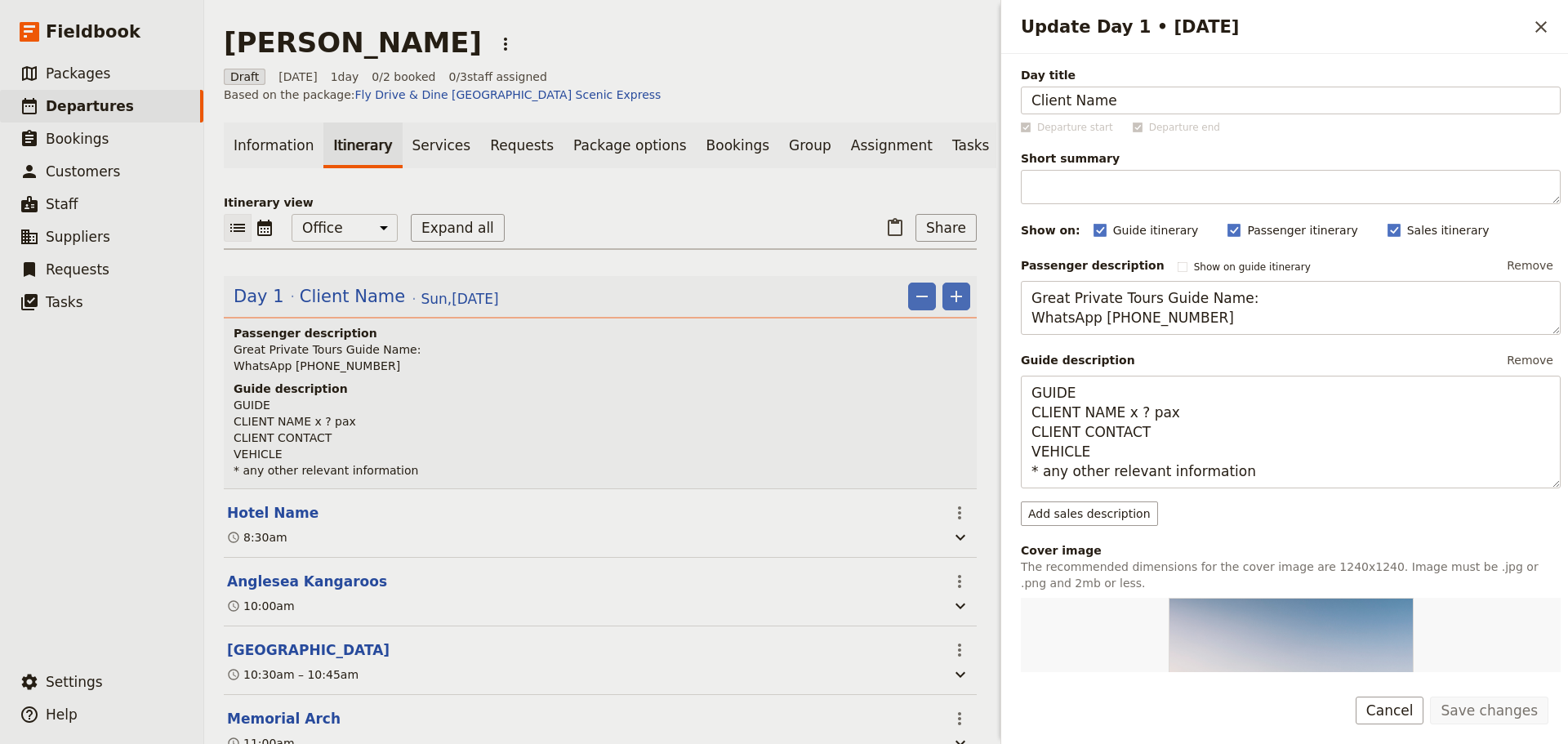
drag, startPoint x: 1158, startPoint y: 103, endPoint x: 801, endPoint y: 87, distance: 357.4
click at [811, 95] on div "Patricia Stone ​ Draft 24 Aug 2025 1 day 0/2 booked 0 / 3 staff assigned Based …" at bounding box center [886, 372] width 1364 height 744
drag, startPoint x: 1123, startPoint y: 96, endPoint x: 1083, endPoint y: 96, distance: 40.0
click at [1020, 96] on div "Day title Patricia Stone Departure start Departure end Short summary 150 / 150 …" at bounding box center [1285, 363] width 567 height 618
type input "[PERSON_NAME]"
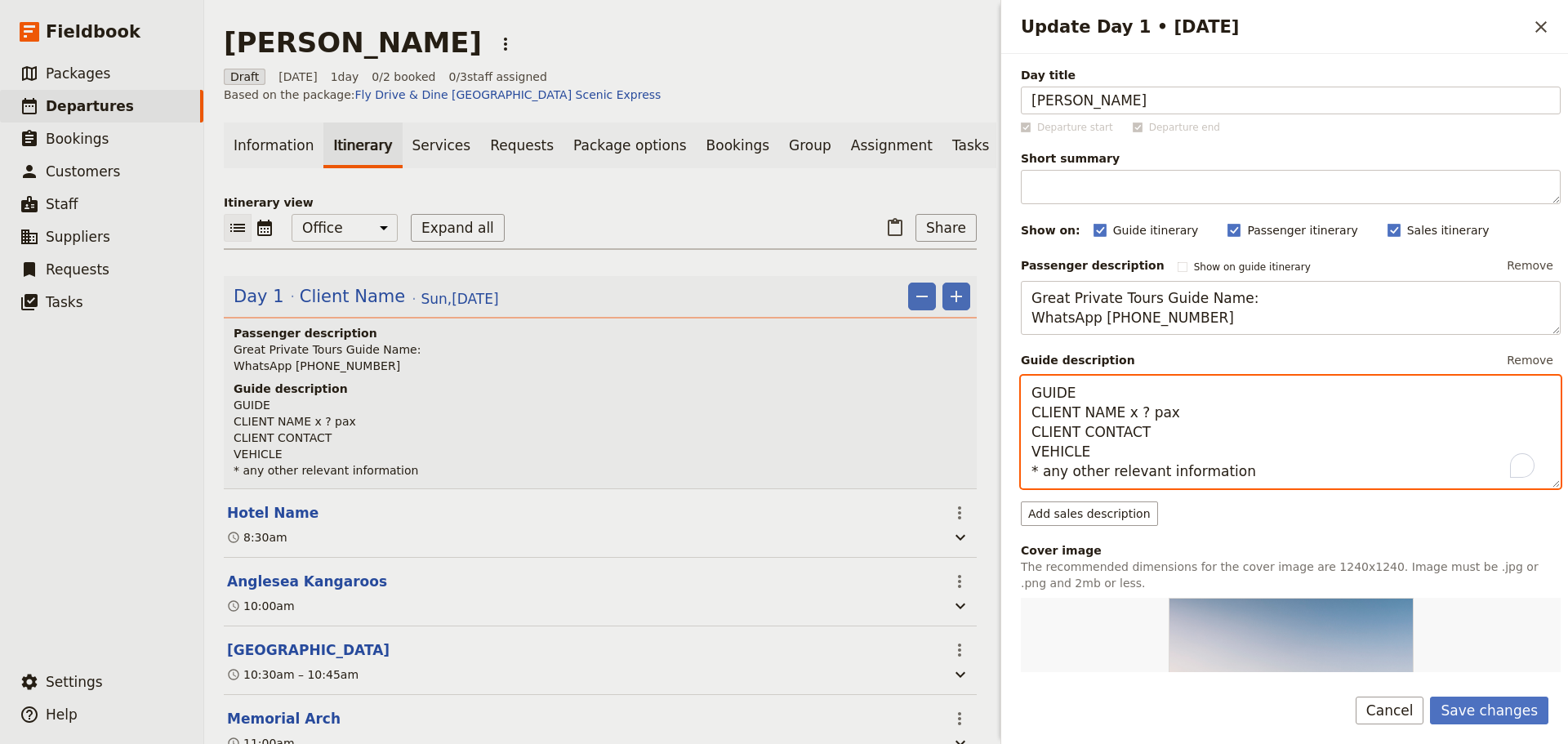
click at [1133, 416] on textarea "GUIDE CLIENT NAME x ? pax CLIENT CONTACT VEHICLE * any other relevant informati…" at bounding box center [1291, 432] width 540 height 113
drag, startPoint x: 1115, startPoint y: 408, endPoint x: 1029, endPoint y: 417, distance: 86.5
click at [1029, 417] on textarea "GUIDE CLIENT NAME x 2 pax CLIENT CONTACT VEHICLE * any other relevant informati…" at bounding box center [1291, 432] width 540 height 113
paste textarea "[PERSON_NAME]"
type textarea "GUIDE Patricia Stone x 2 pax CLIENT CONTACT VEHICLE * any other relevant inform…"
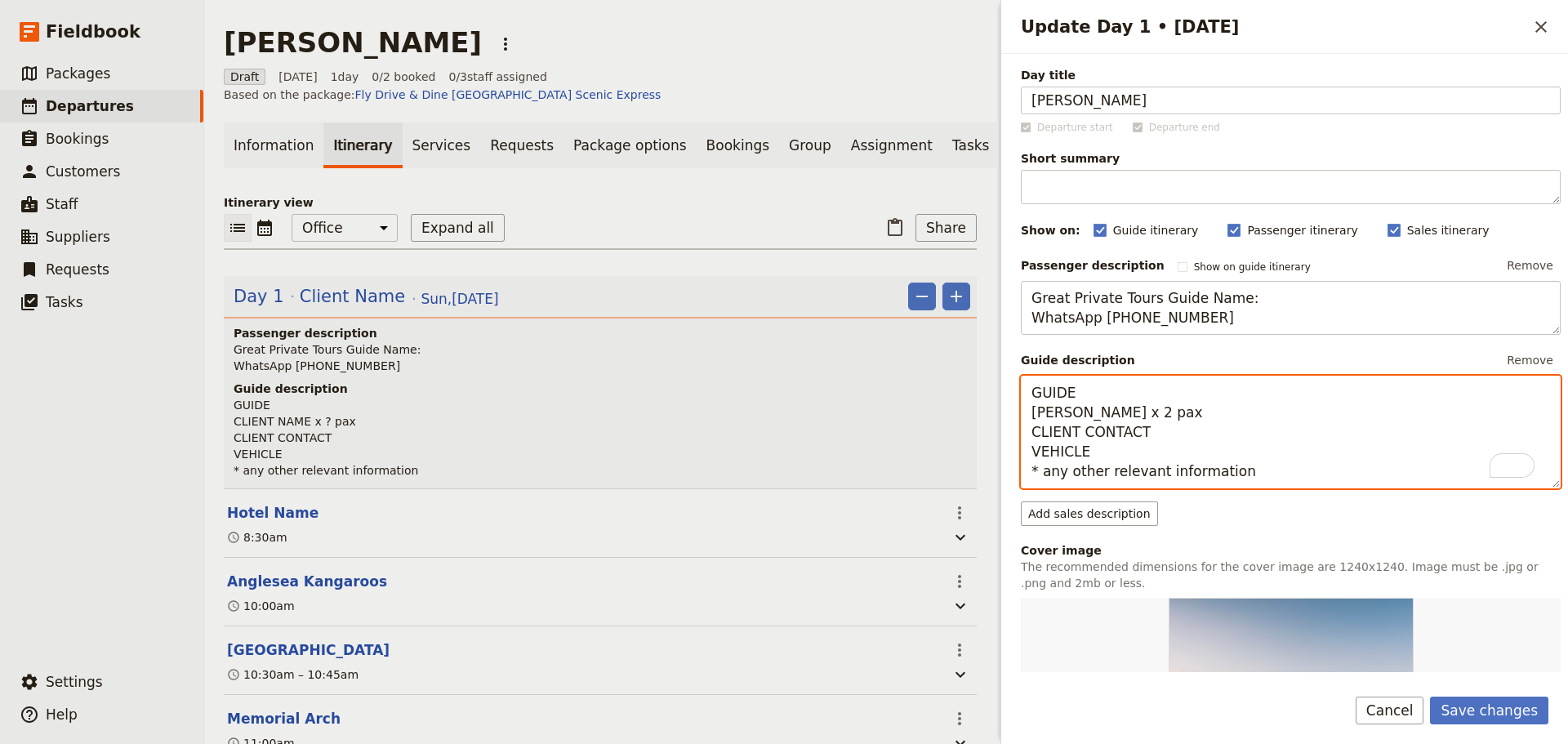
click at [1180, 414] on textarea "GUIDE Patricia Stone x 2 pax CLIENT CONTACT VEHICLE * any other relevant inform…" at bounding box center [1291, 432] width 540 height 113
paste textarea "Julie Biniasz"
drag, startPoint x: 1086, startPoint y: 429, endPoint x: 1010, endPoint y: 429, distance: 76.0
click at [1010, 429] on div "Day title Patricia Stone Departure start Departure end Short summary 150 / 150 …" at bounding box center [1285, 363] width 567 height 618
paste textarea "206 240-8964"
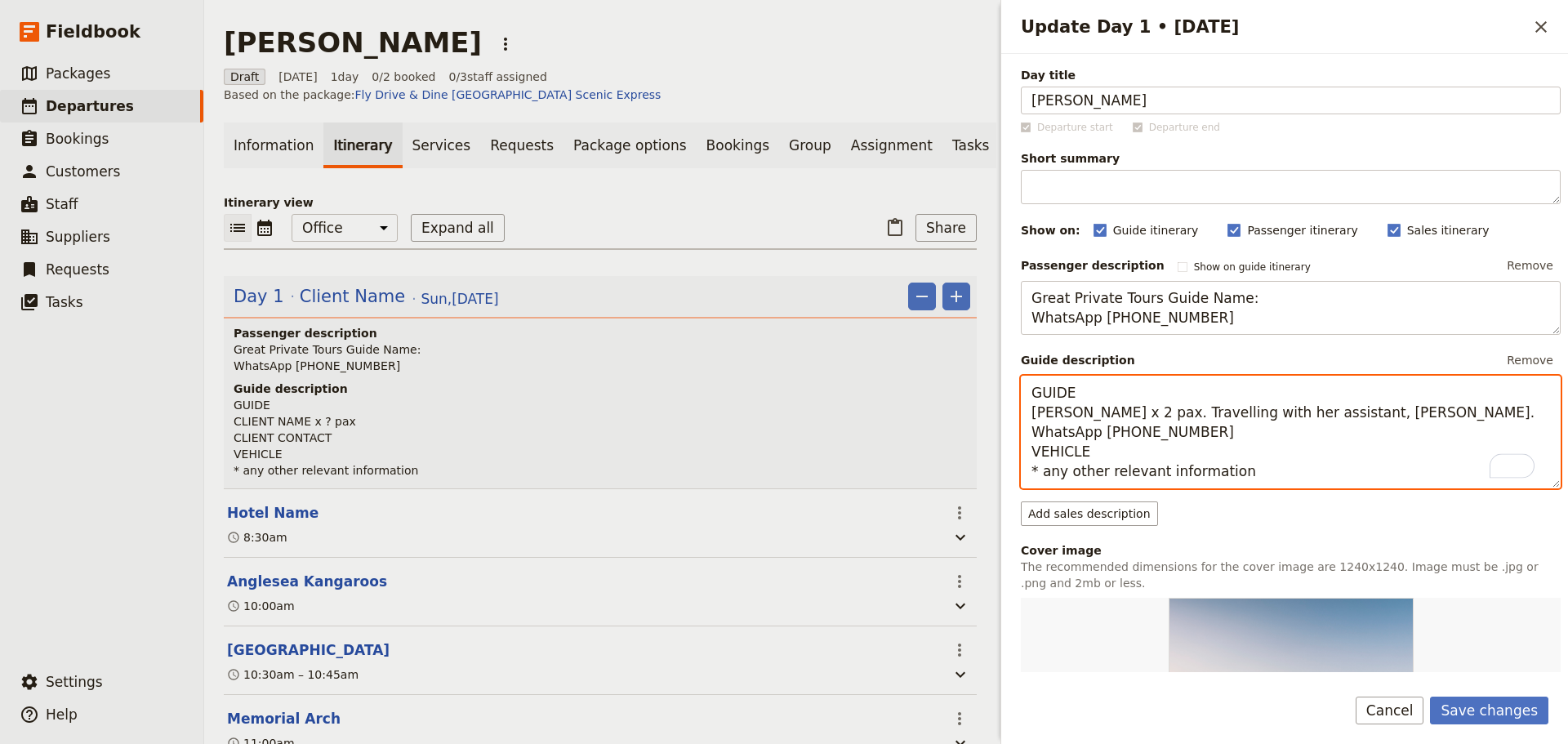
drag, startPoint x: 1053, startPoint y: 452, endPoint x: 1037, endPoint y: 454, distance: 16.1
click at [1038, 453] on textarea "GUIDE Patricia Stone x 2 pax. Travelling with her assistant, Julie Biniasz. Wha…" at bounding box center [1291, 432] width 540 height 113
drag, startPoint x: 1084, startPoint y: 392, endPoint x: 941, endPoint y: 392, distance: 143.0
click at [947, 392] on div "Patricia Stone ​ Draft 24 Aug 2025 1 day 0/2 booked 0 / 3 staff assigned Based …" at bounding box center [886, 372] width 1364 height 744
type textarea "Steve A Patricia Stone x 2 pax. Travelling with her assistant, Julie Biniasz. W…"
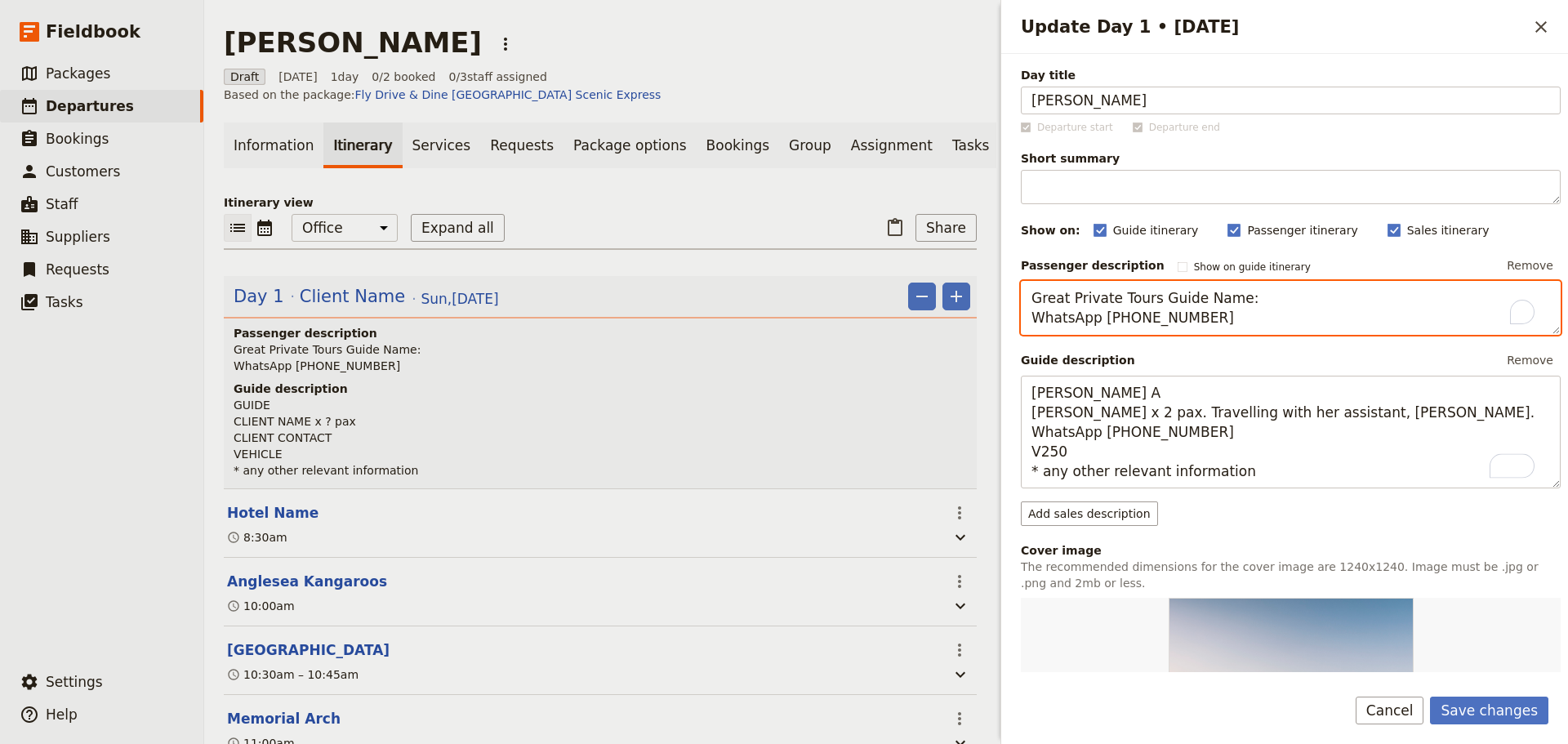
drag, startPoint x: 1215, startPoint y: 297, endPoint x: 1194, endPoint y: 297, distance: 21.0
click at [1194, 297] on textarea "Great Private Tours Guide Name: WhatsApp +61 400 000 000" at bounding box center [1291, 308] width 540 height 54
drag, startPoint x: 1208, startPoint y: 324, endPoint x: 1143, endPoint y: 320, distance: 65.1
click at [1143, 320] on textarea "Great Private Tours Guide - Steven Andrew WhatsApp +61 400 000 000" at bounding box center [1291, 308] width 540 height 54
type textarea "Great Private Tours Guide - Steven Andrew WhatsApp +61 430 279 438"
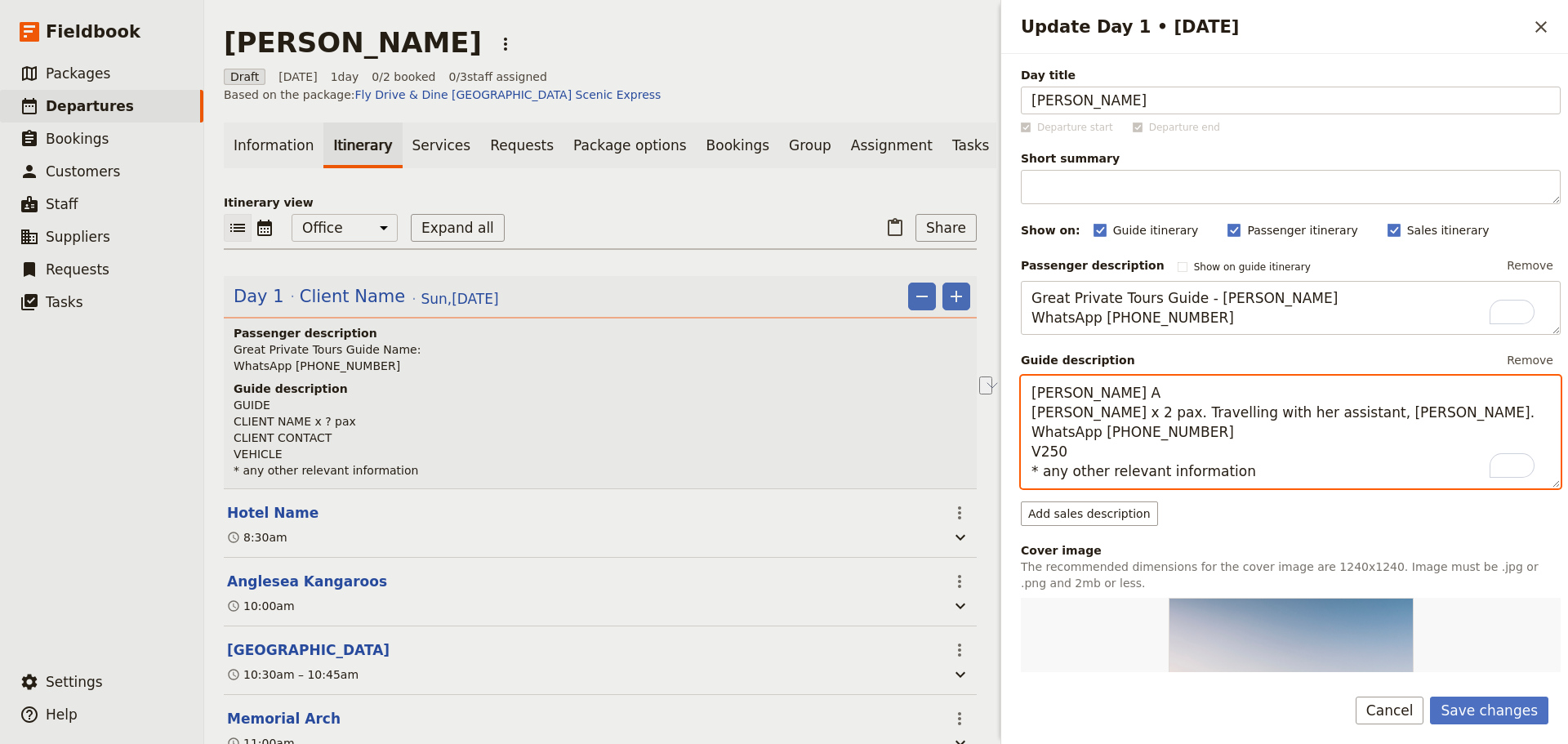
drag, startPoint x: 1144, startPoint y: 479, endPoint x: 1017, endPoint y: 481, distance: 127.0
click at [1017, 481] on div "Day title Patricia Stone Departure start Departure end Short summary 150 / 150 …" at bounding box center [1285, 363] width 567 height 618
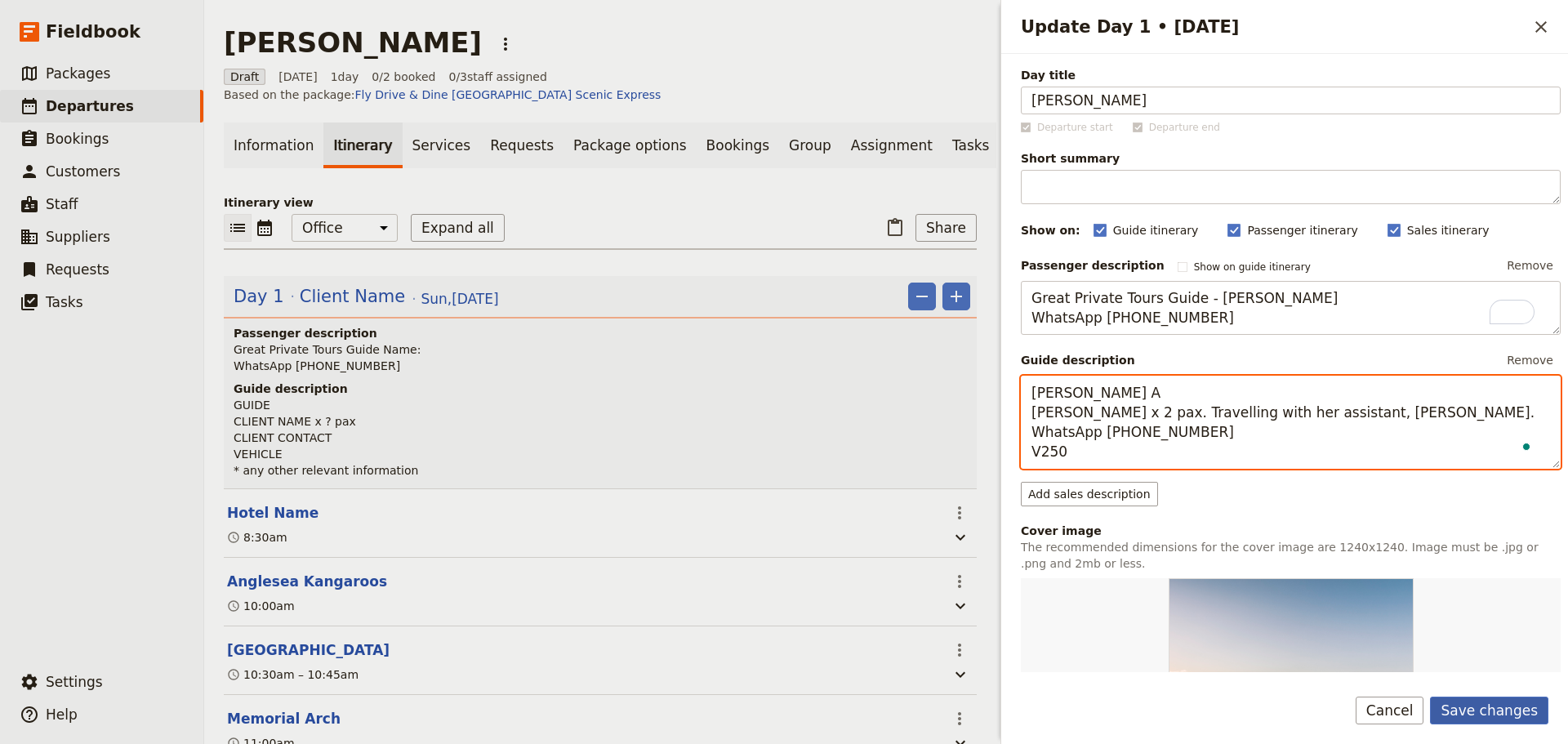
type textarea "Steve A Patricia Stone x 2 pax. Travelling with her assistant, Julie Biniasz. W…"
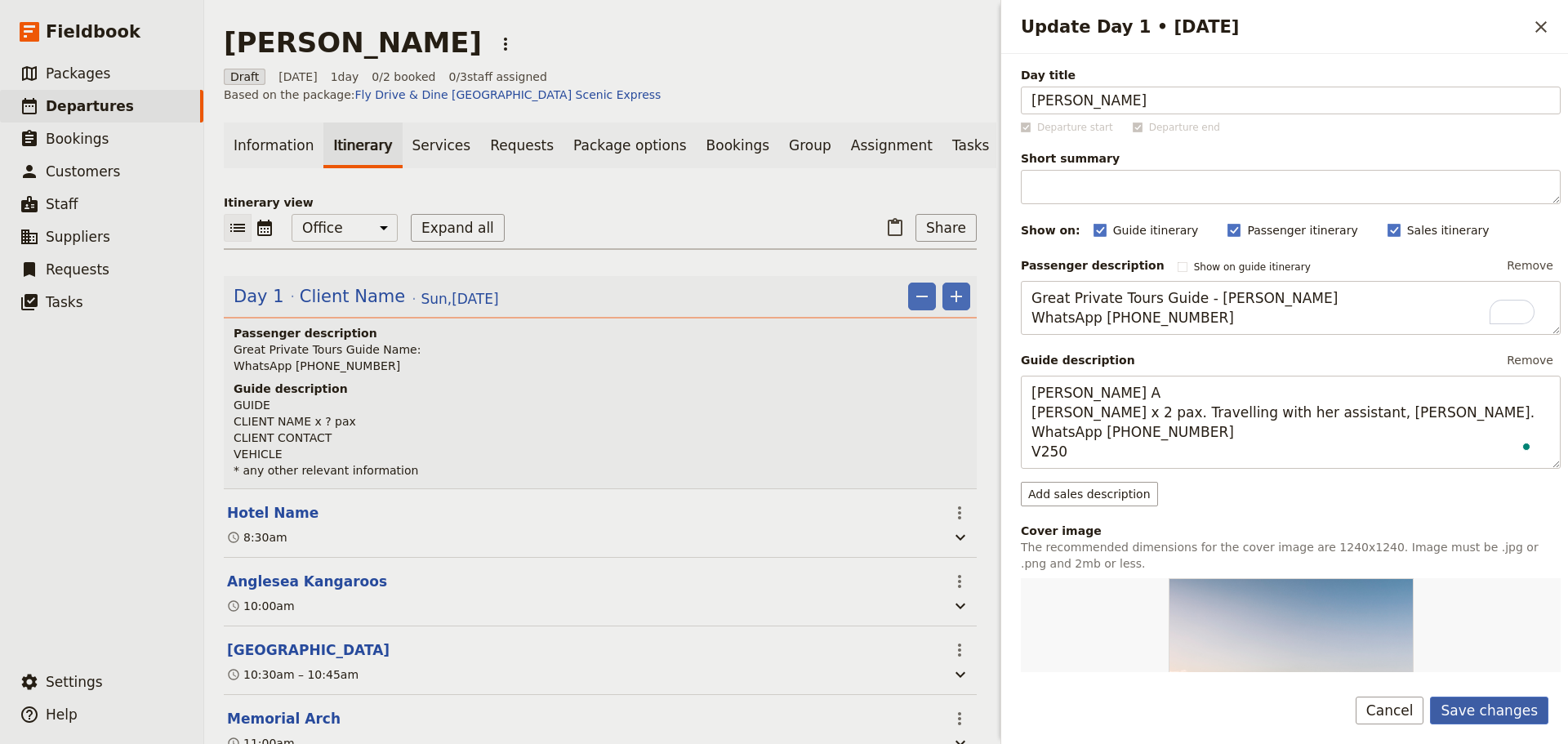
click at [1517, 697] on button "Save changes" at bounding box center [1489, 711] width 119 height 28
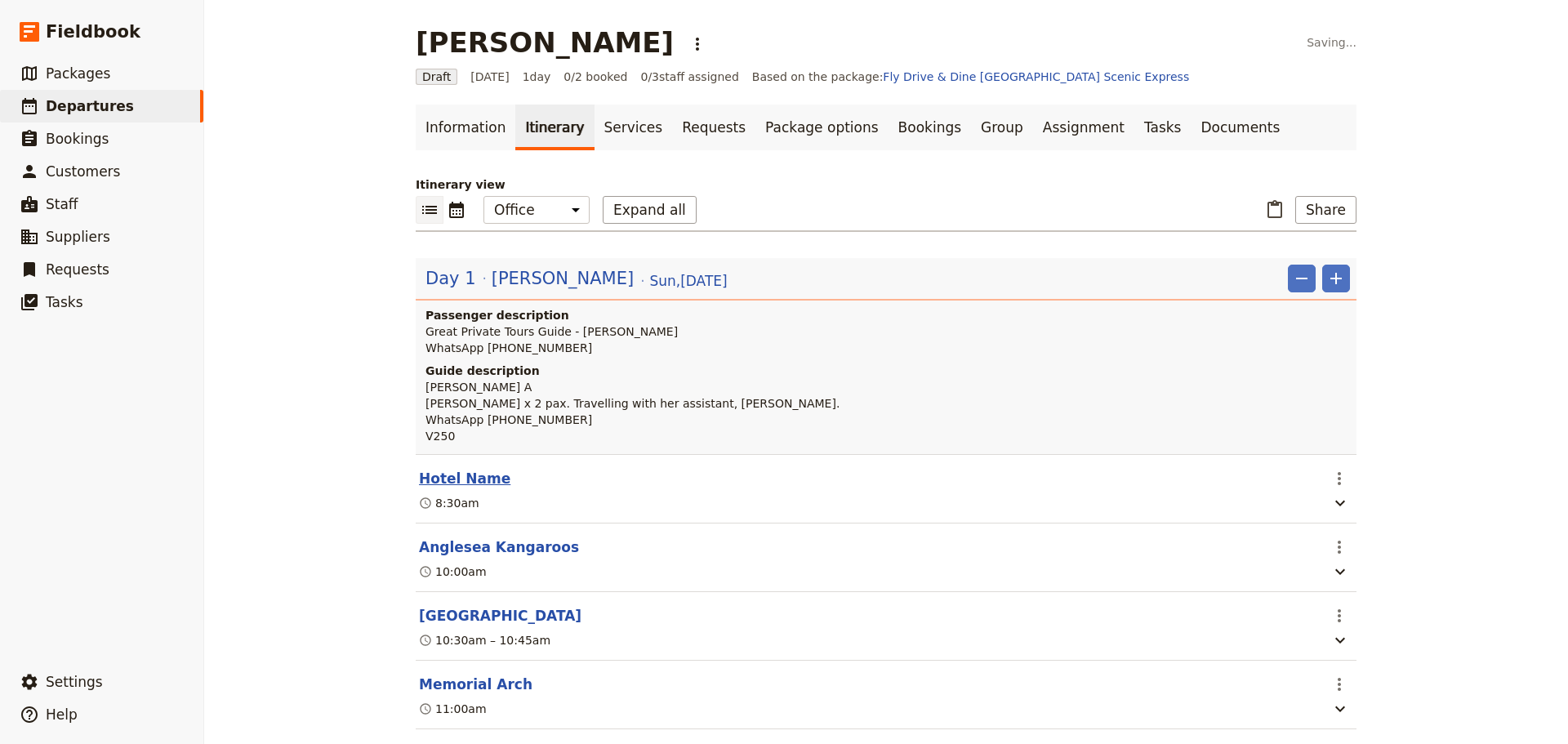
click at [458, 480] on button "Hotel Name" at bounding box center [464, 478] width 92 height 19
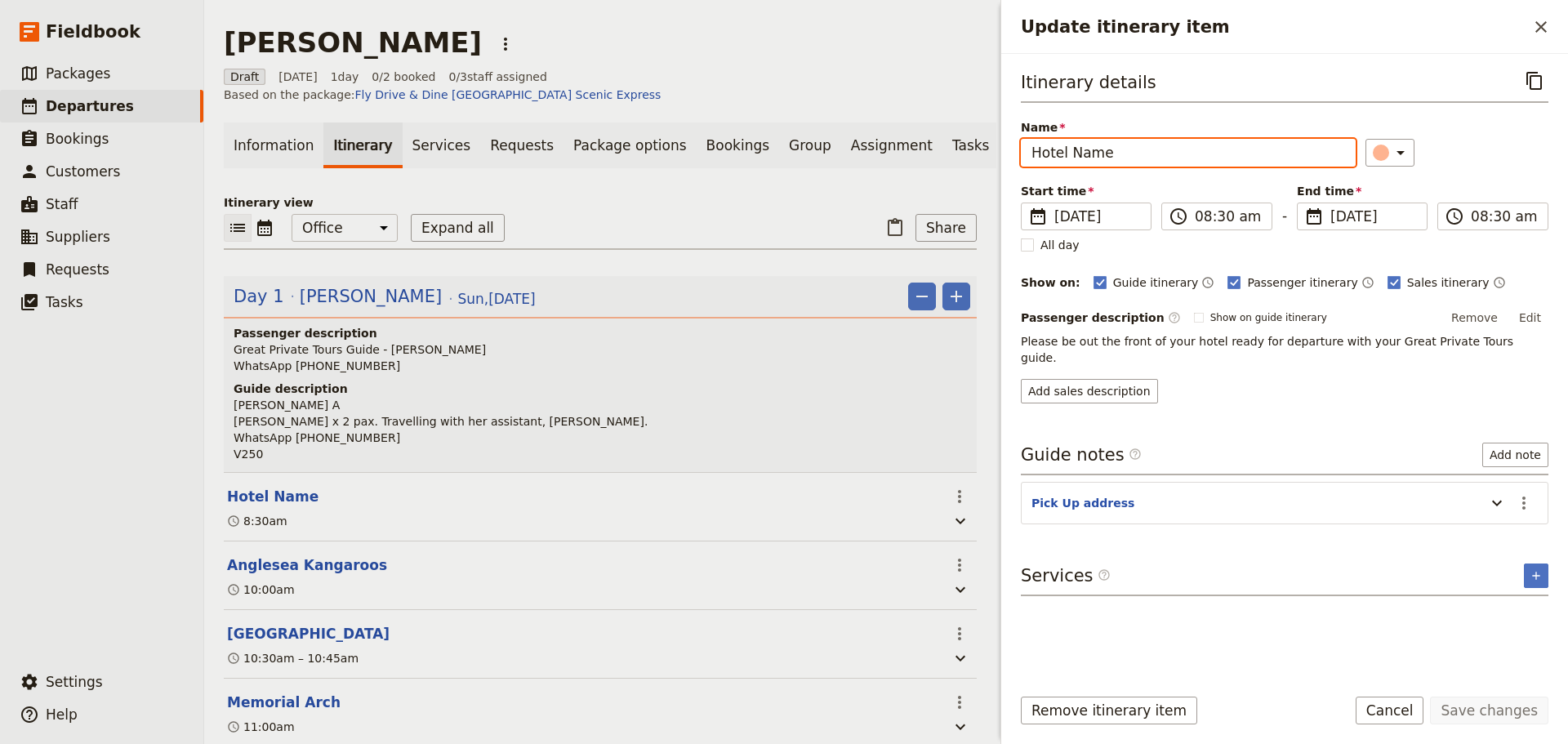
drag, startPoint x: 1140, startPoint y: 154, endPoint x: 949, endPoint y: 154, distance: 191.0
click at [949, 154] on div "Patricia Stone ​ Draft 24 Aug 2025 1 day 0/2 booked 0 / 3 staff assigned Based …" at bounding box center [886, 372] width 1364 height 744
type input "Ritz Carlton Melbourne"
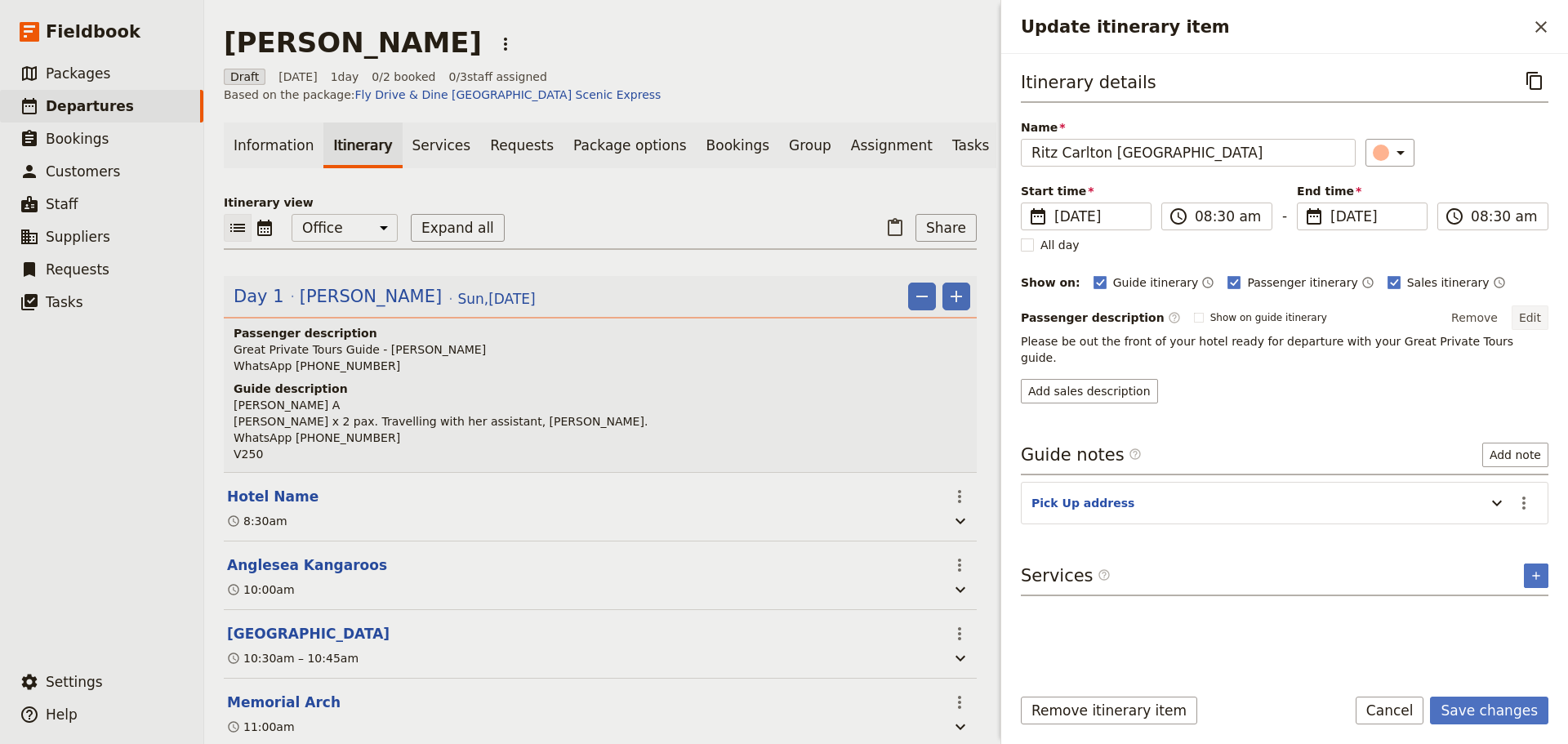
click at [1541, 307] on button "Edit" at bounding box center [1530, 317] width 37 height 24
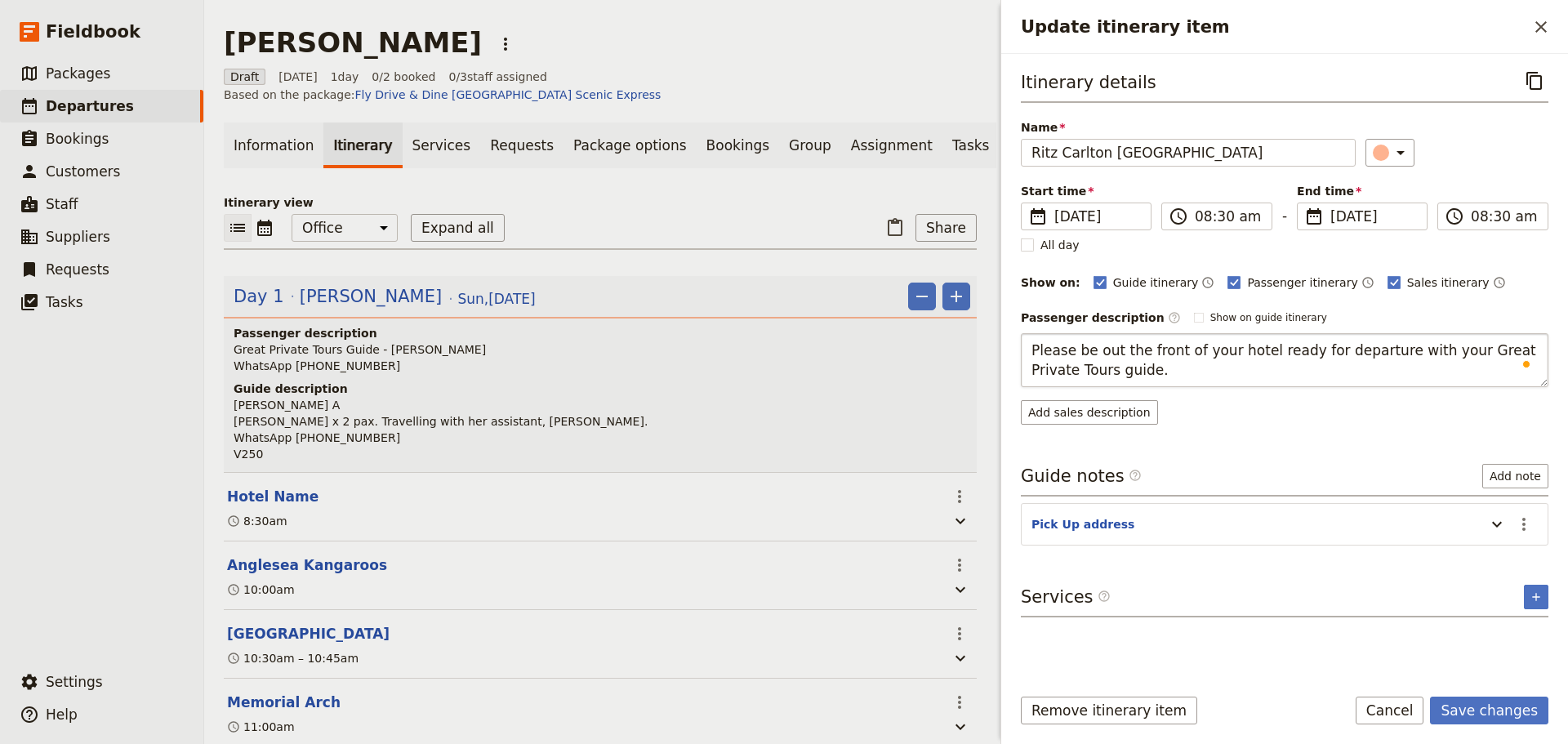
drag, startPoint x: 1090, startPoint y: 351, endPoint x: 1171, endPoint y: 349, distance: 81.0
click at [1171, 349] on textarea "Please be out the front of your hotel ready for departure with your Great Priva…" at bounding box center [1284, 360] width 528 height 54
type textarea "Please be in the foyer of your hotel ready for departure with your Great Privat…"
click at [1527, 523] on div "Itinerary details ​ Name Ritz Carlton Melbourne ​ Start time ​ 24 Aug 2025 24/0…" at bounding box center [1284, 369] width 528 height 604
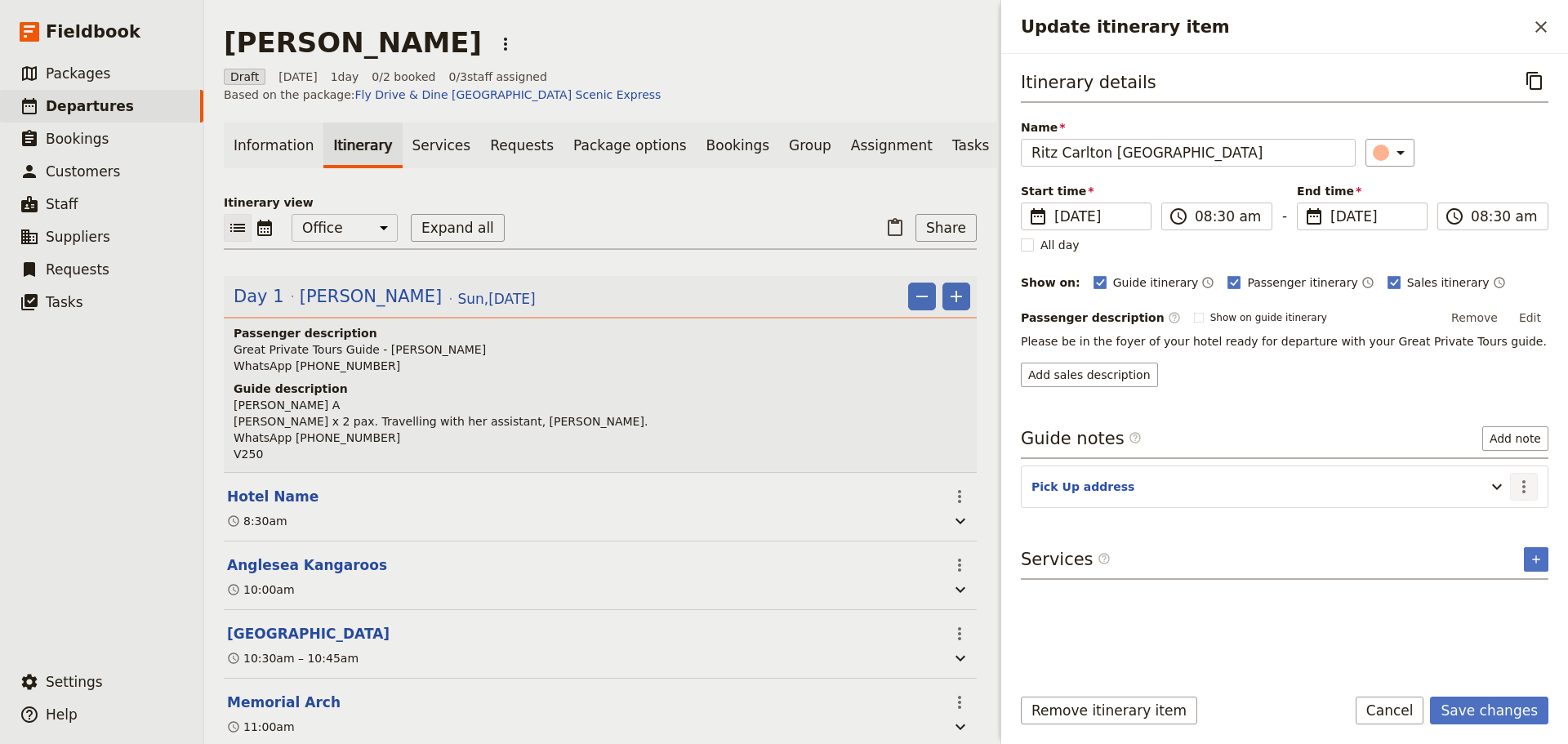
click at [1520, 494] on icon "Actions" at bounding box center [1524, 487] width 19 height 19
click at [1503, 524] on span "Edit note" at bounding box center [1477, 522] width 51 height 17
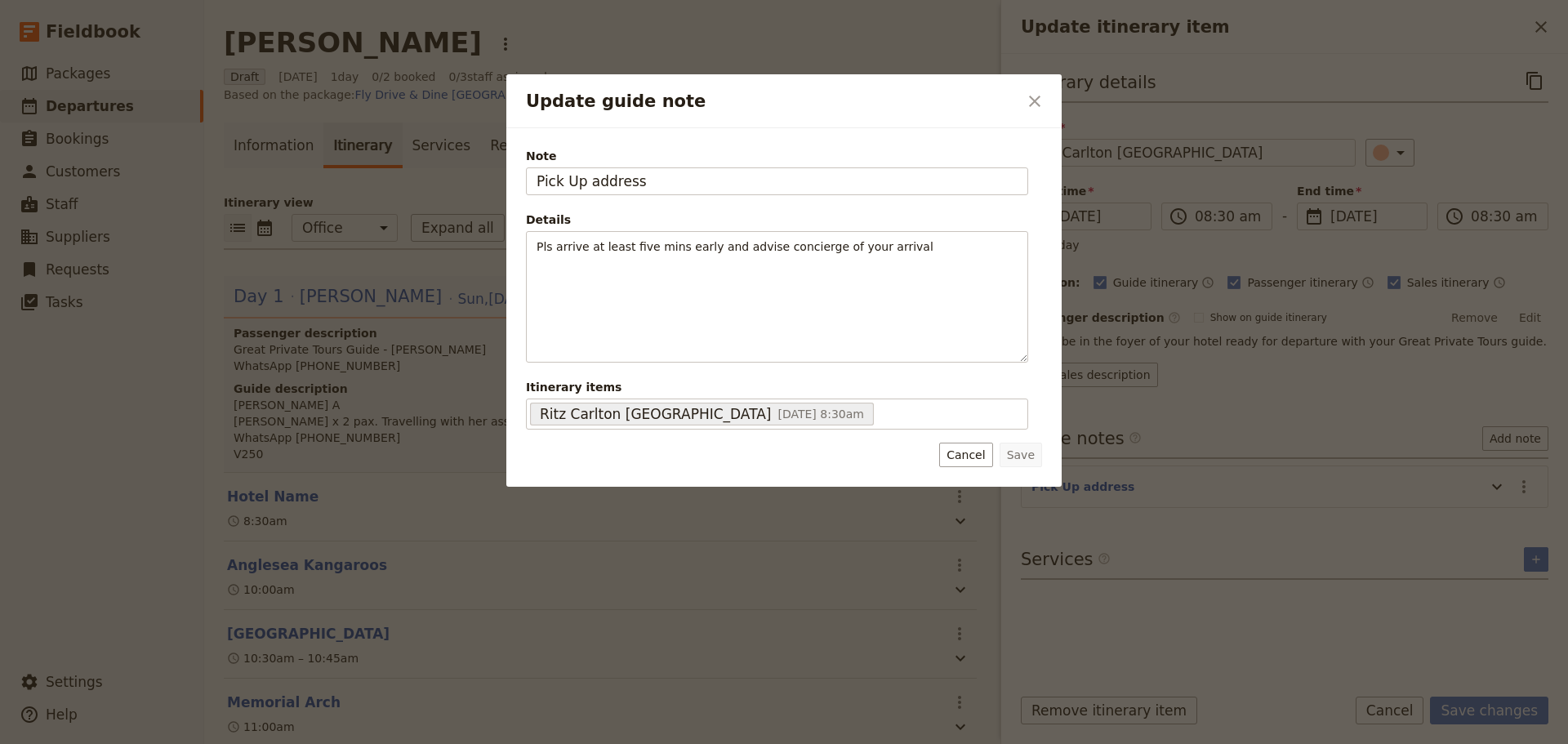
drag, startPoint x: 669, startPoint y: 180, endPoint x: 339, endPoint y: 174, distance: 330.1
click at [342, 743] on div "Update guide note ​ Note Pick Up address Details Pls arrive at least five mins …" at bounding box center [784, 744] width 1568 height 0
type input "650 Lonsdale Street"
click at [1032, 459] on button "Save" at bounding box center [1021, 454] width 43 height 24
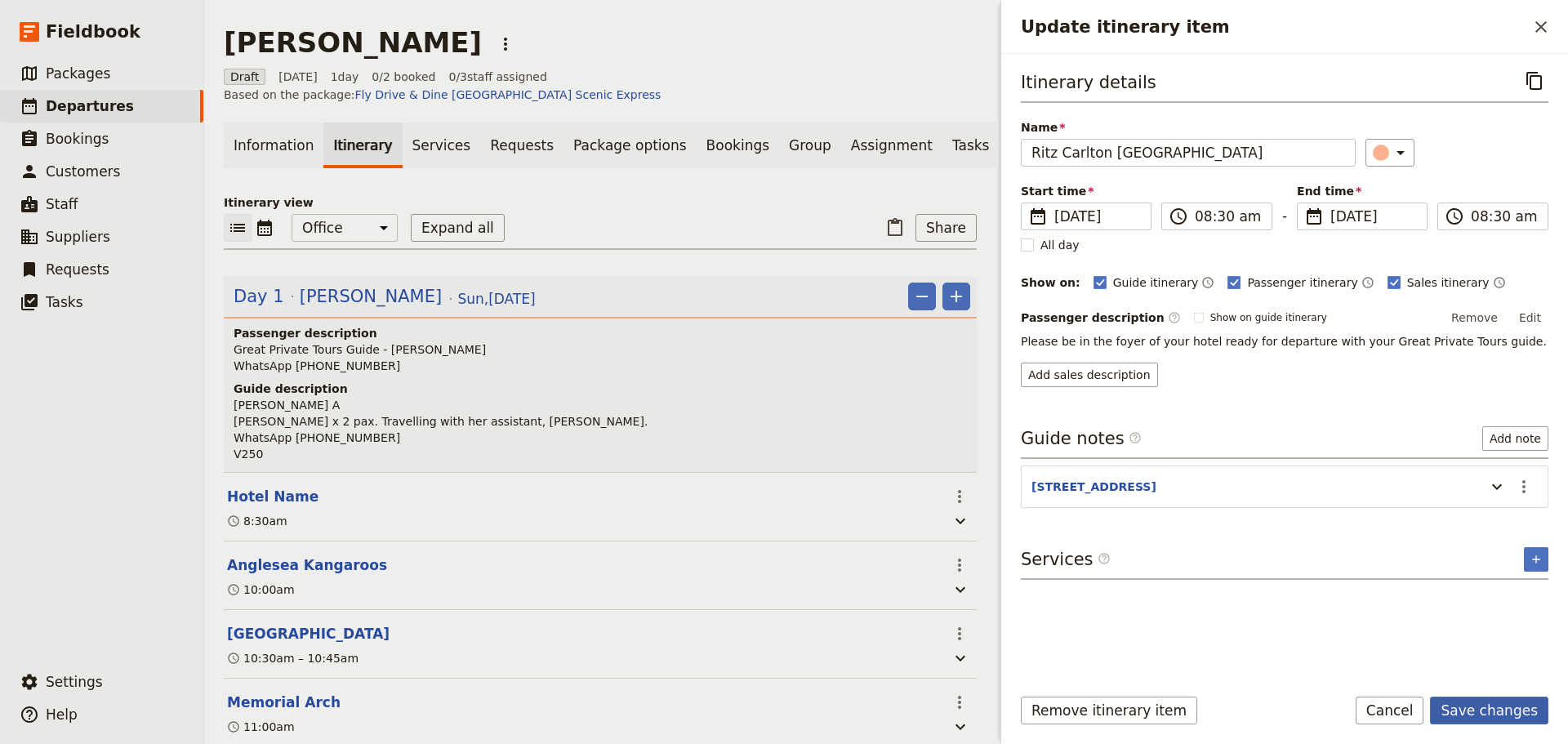
click at [1504, 703] on button "Save changes" at bounding box center [1489, 711] width 119 height 28
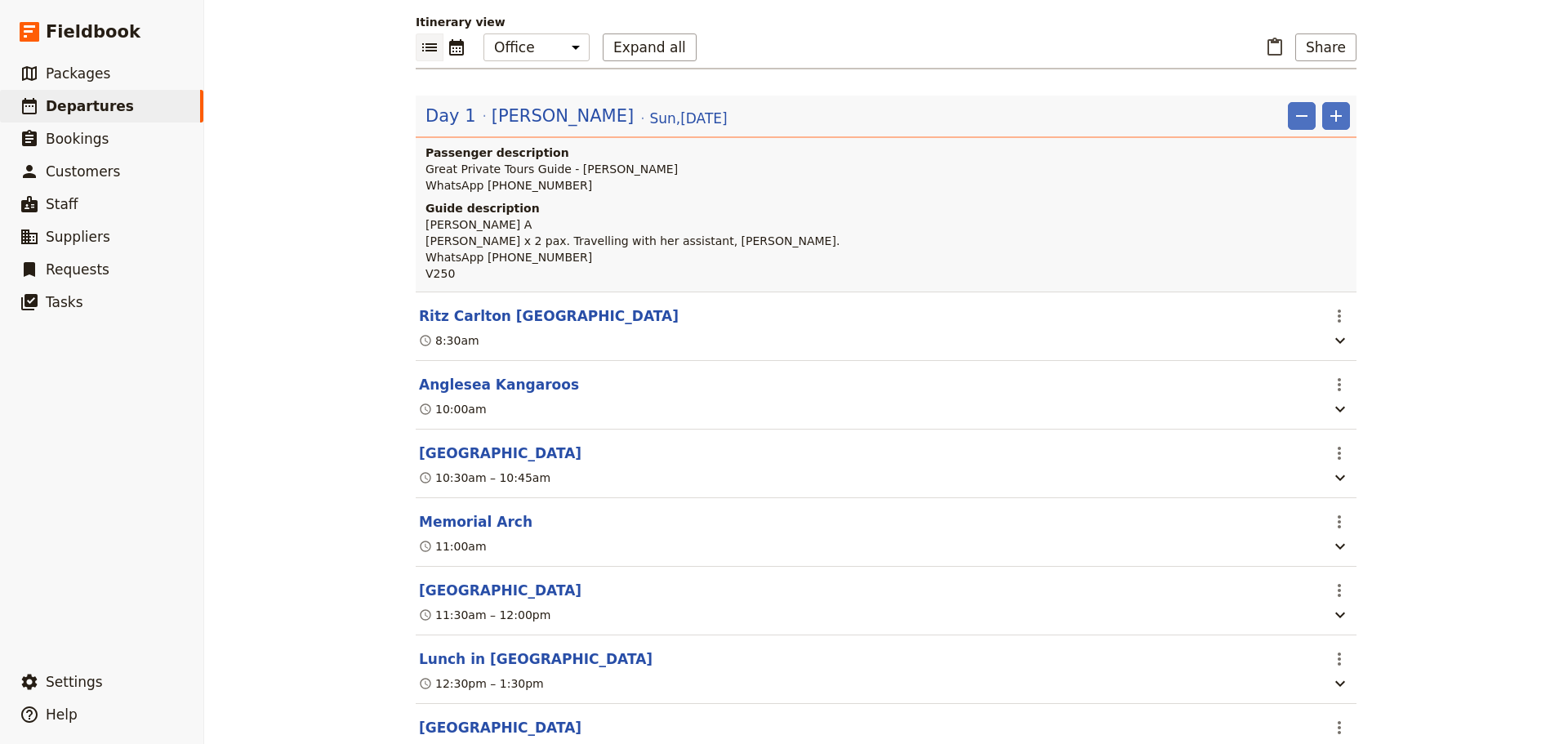
scroll to position [163, 0]
click at [456, 47] on icon "Calendar view" at bounding box center [456, 46] width 15 height 17
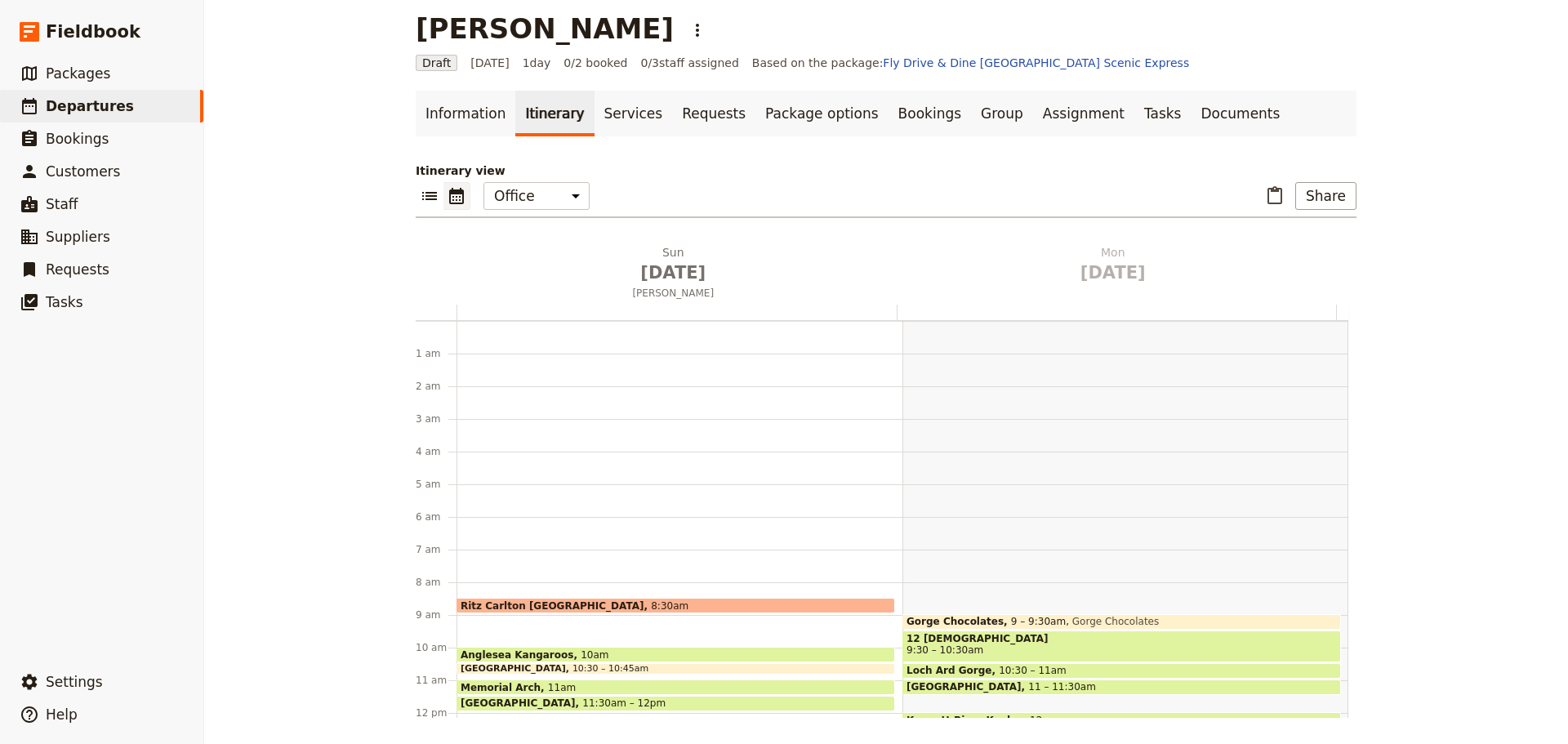
scroll to position [212, 0]
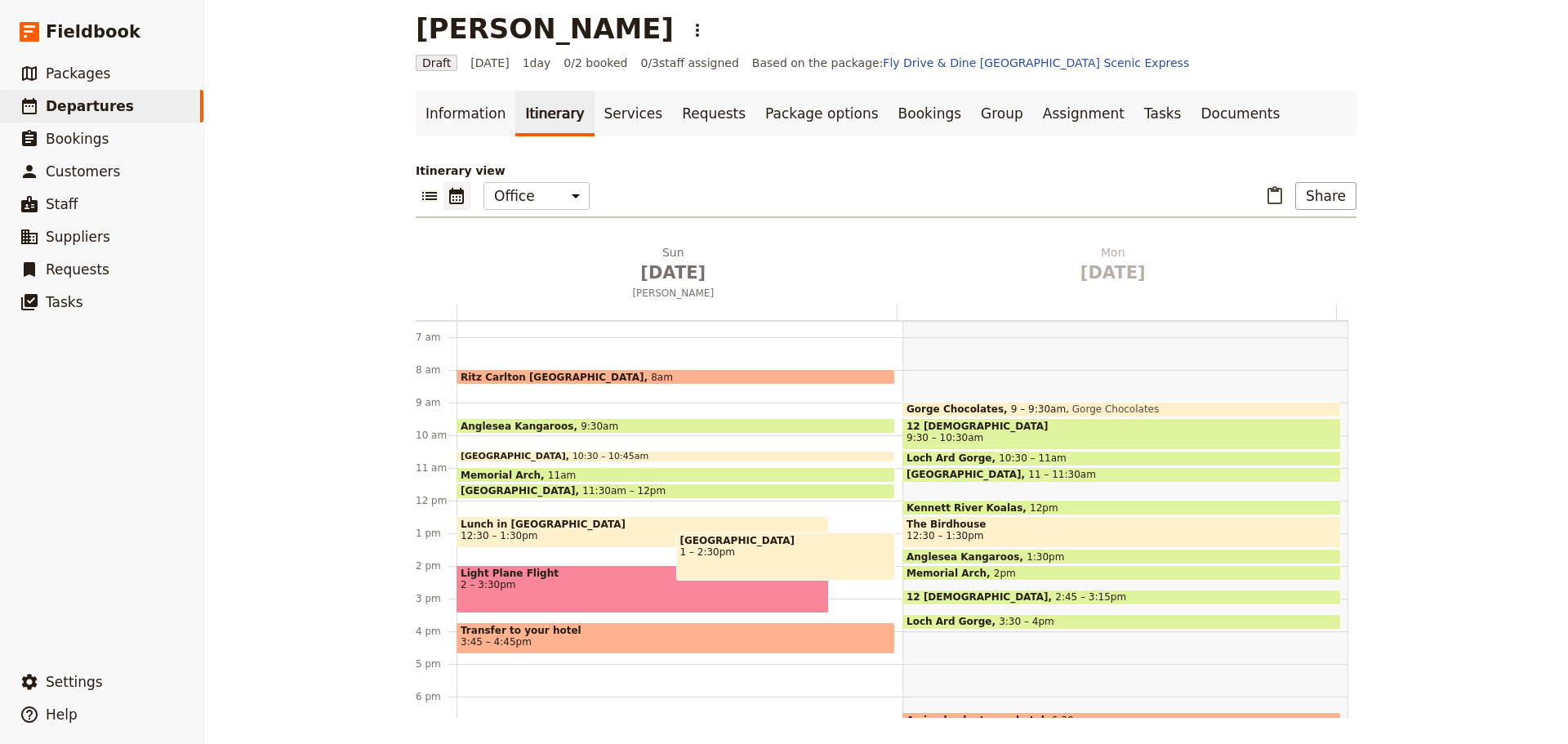
click at [618, 423] on div "Anglesea Kangaroos 9:30am" at bounding box center [675, 426] width 439 height 16
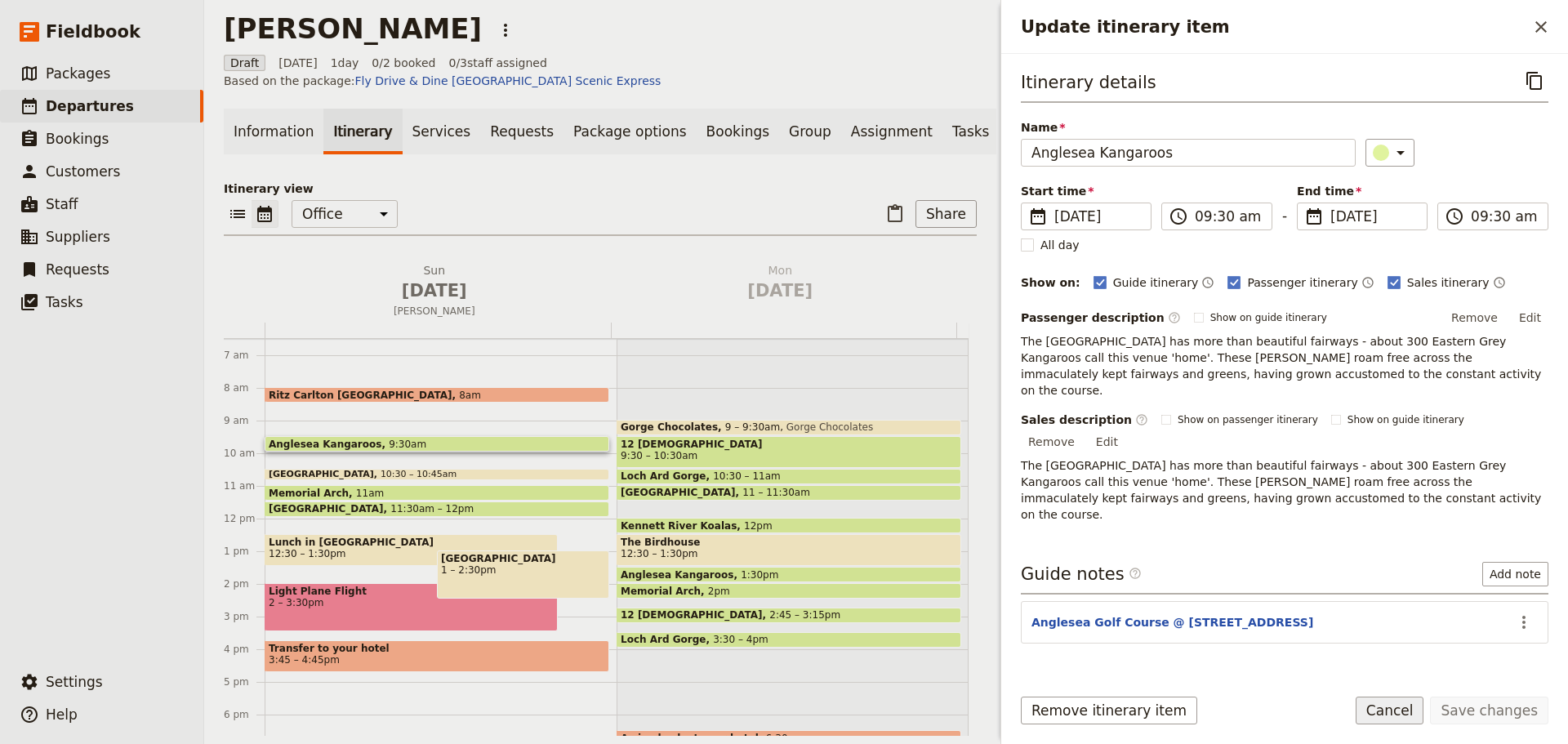
click at [1401, 714] on button "Cancel" at bounding box center [1390, 711] width 69 height 28
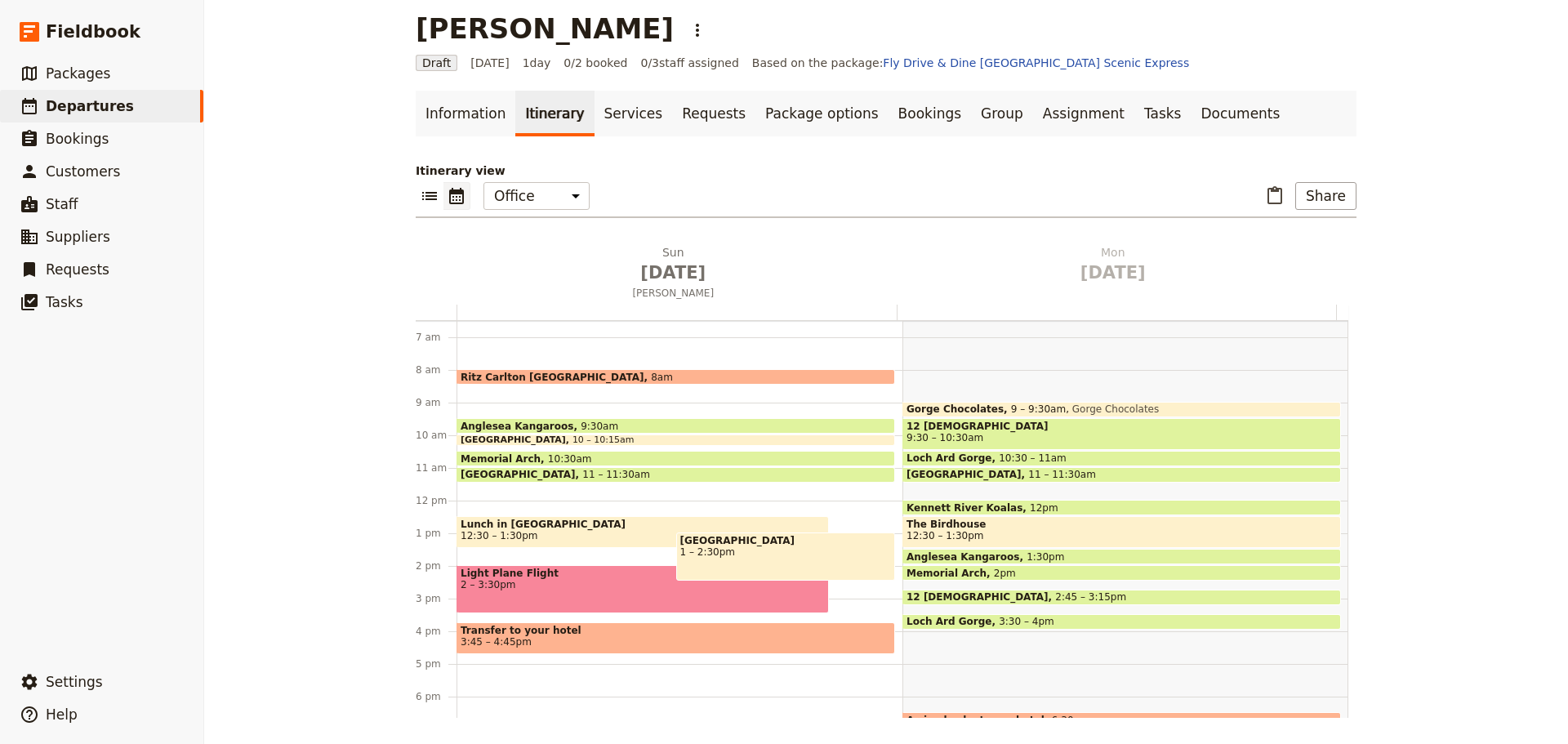
click at [505, 529] on span "Lunch in Apollo Bay" at bounding box center [643, 523] width 365 height 11
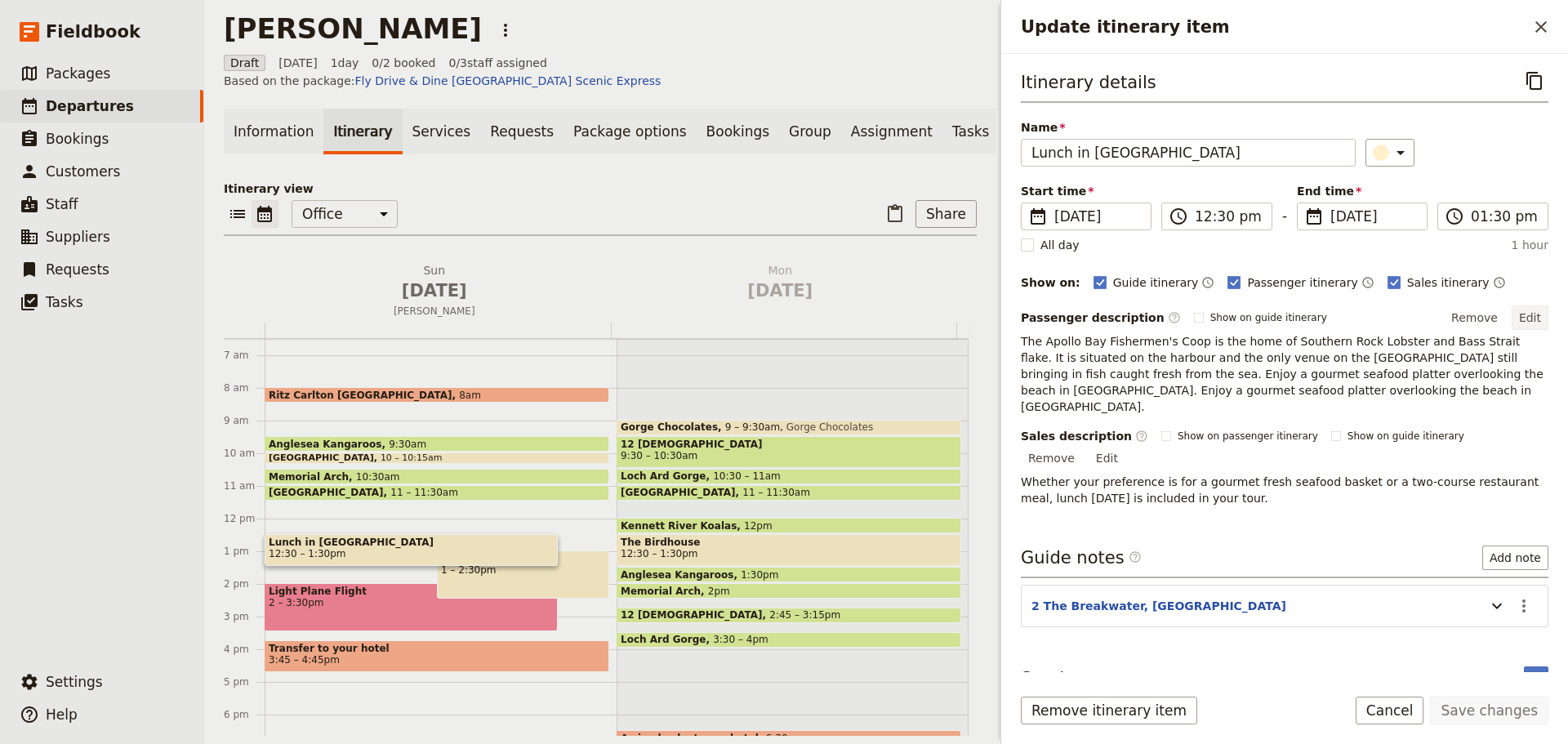
click at [1535, 312] on button "Edit" at bounding box center [1530, 317] width 37 height 24
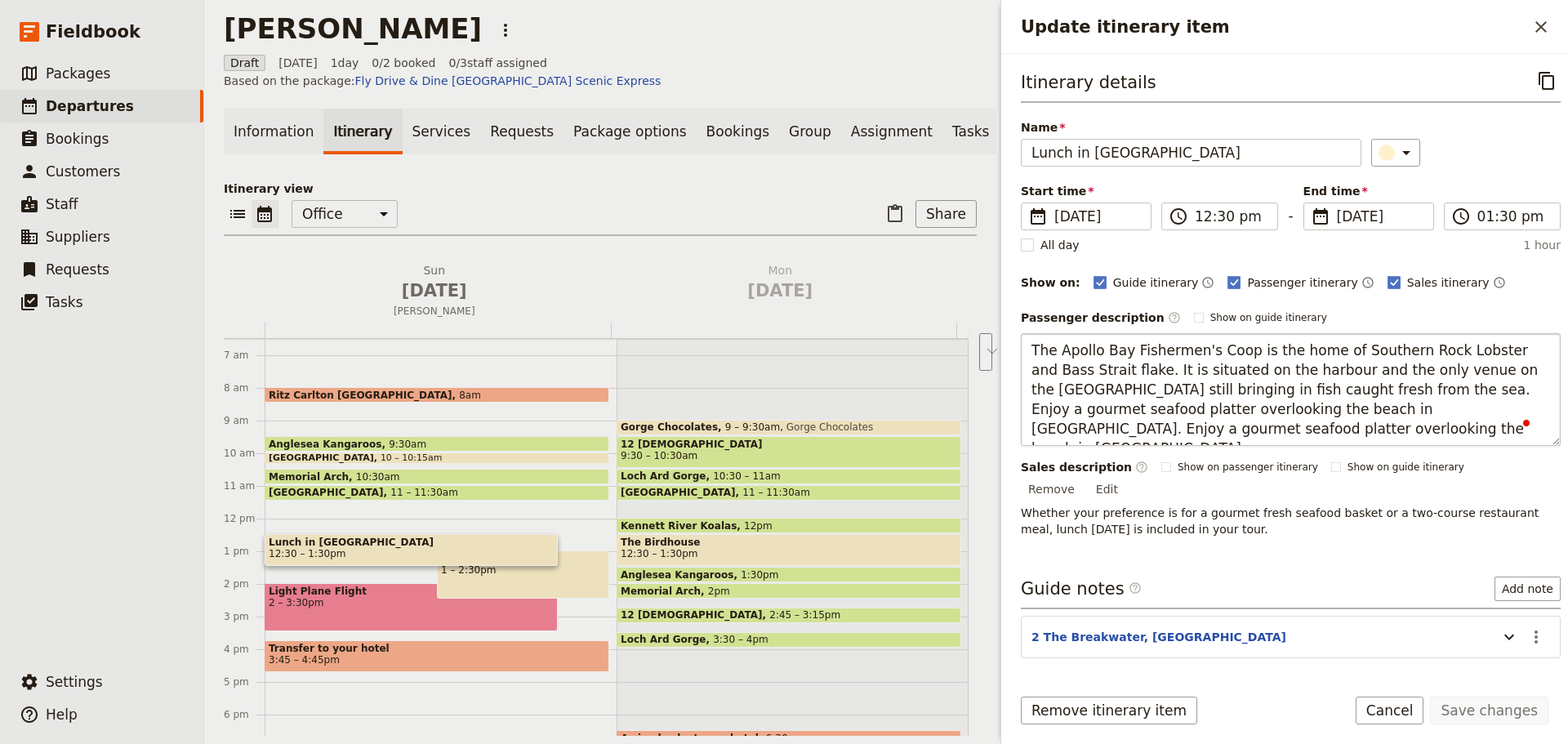
drag, startPoint x: 1306, startPoint y: 425, endPoint x: 1309, endPoint y: 415, distance: 10.4
click at [1304, 416] on textarea "The Apollo Bay Fishermen's Coop is the home of Southern Rock Lobster and Bass S…" at bounding box center [1291, 389] width 540 height 113
type textarea "The Apollo Bay Fishermen's Coop is the home of Southern Rock Lobster and Bass S…"
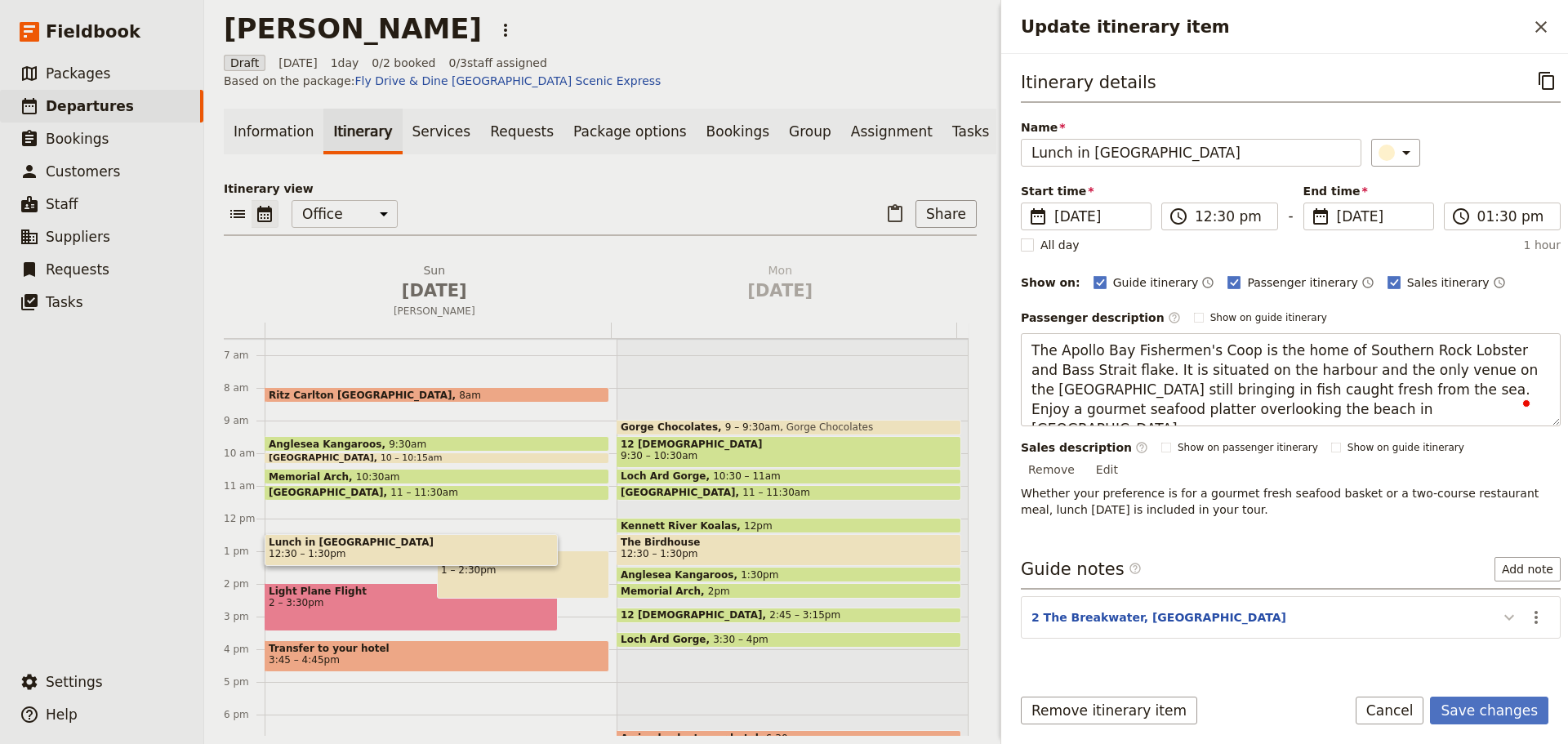
click at [1492, 590] on div "Itinerary details ​ Name Lunch in Apollo Bay ​ Start time ​ 24 Aug 2025 24/08/2…" at bounding box center [1291, 369] width 540 height 604
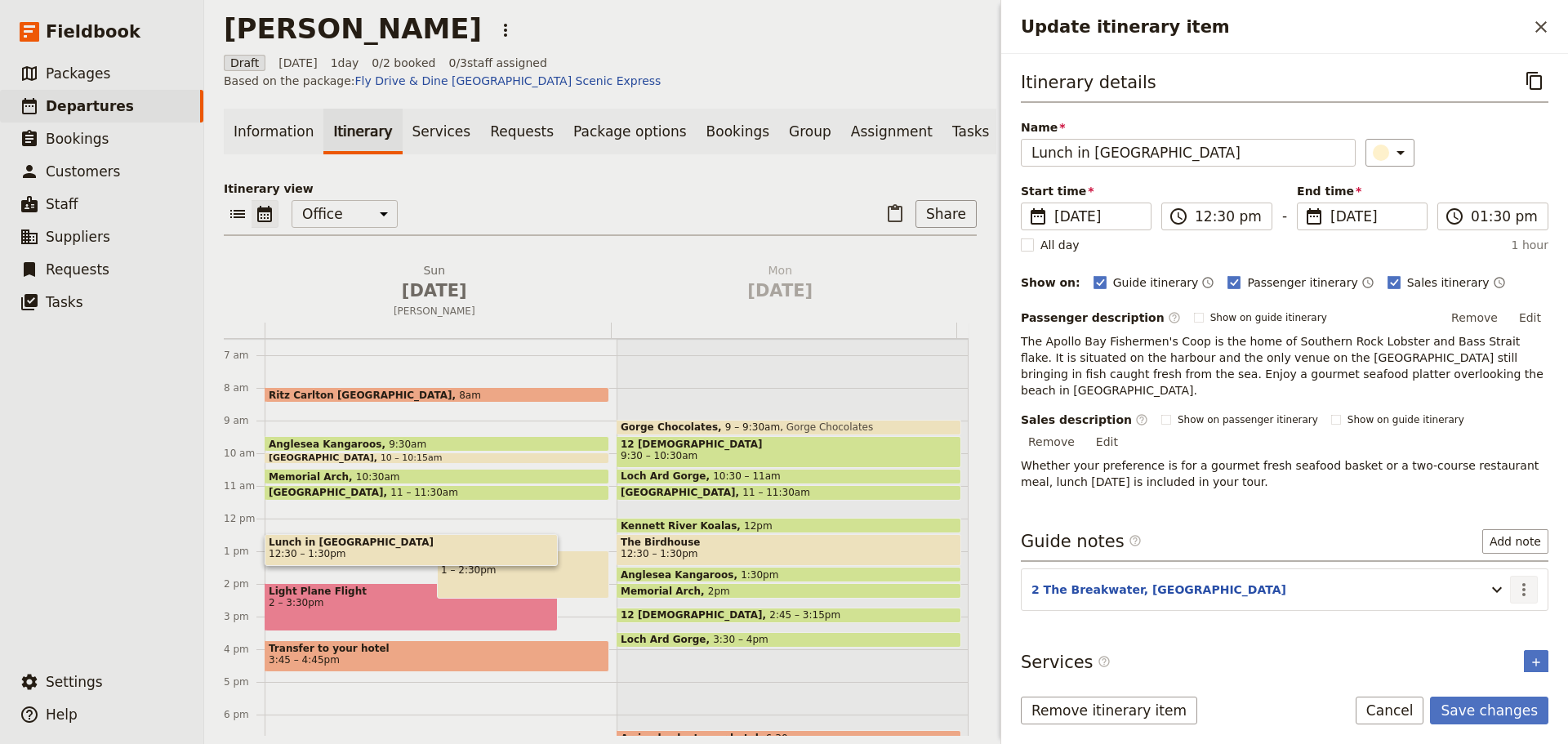
click at [1504, 580] on icon "Update itinerary item" at bounding box center [1497, 590] width 19 height 19
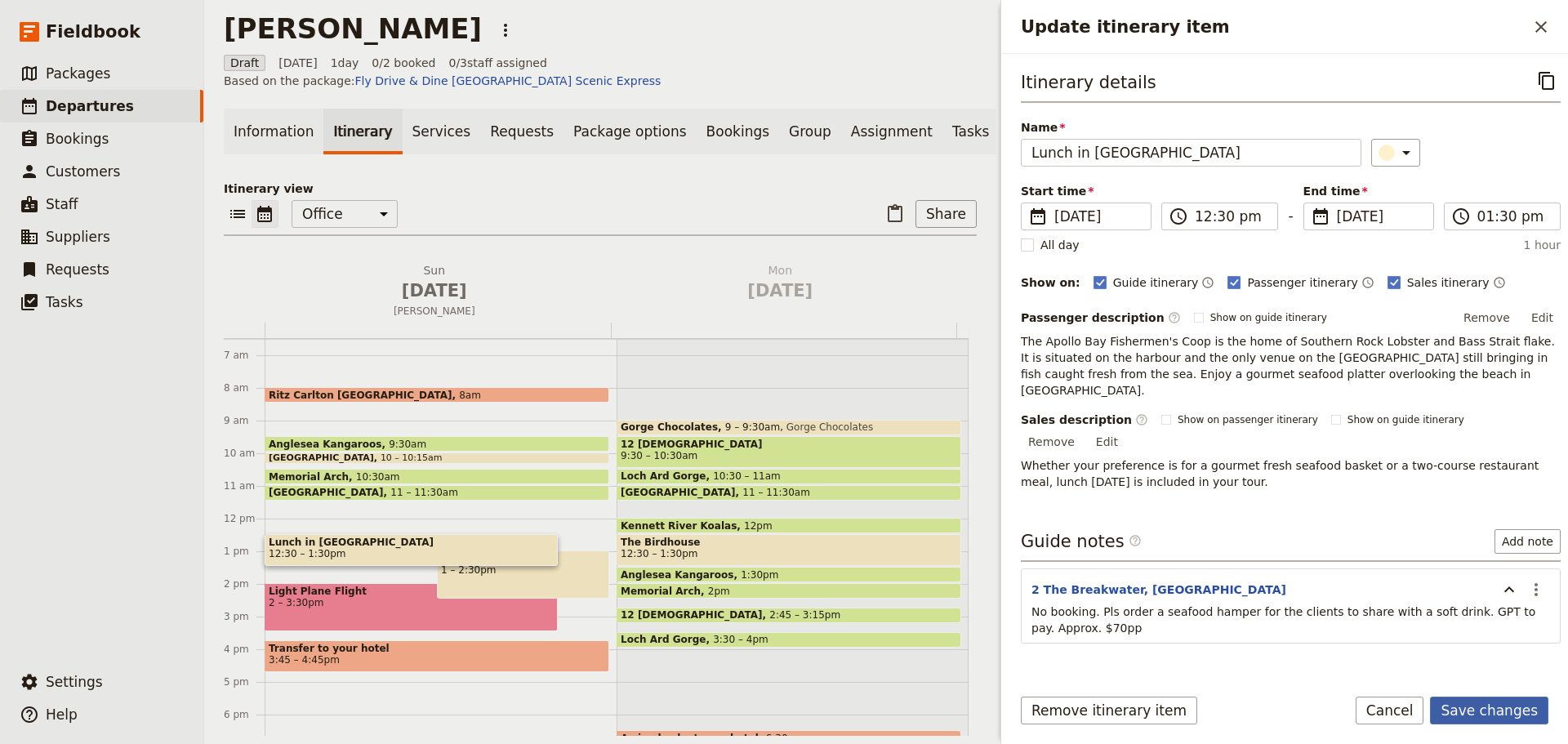
click at [1503, 709] on button "Save changes" at bounding box center [1489, 711] width 119 height 28
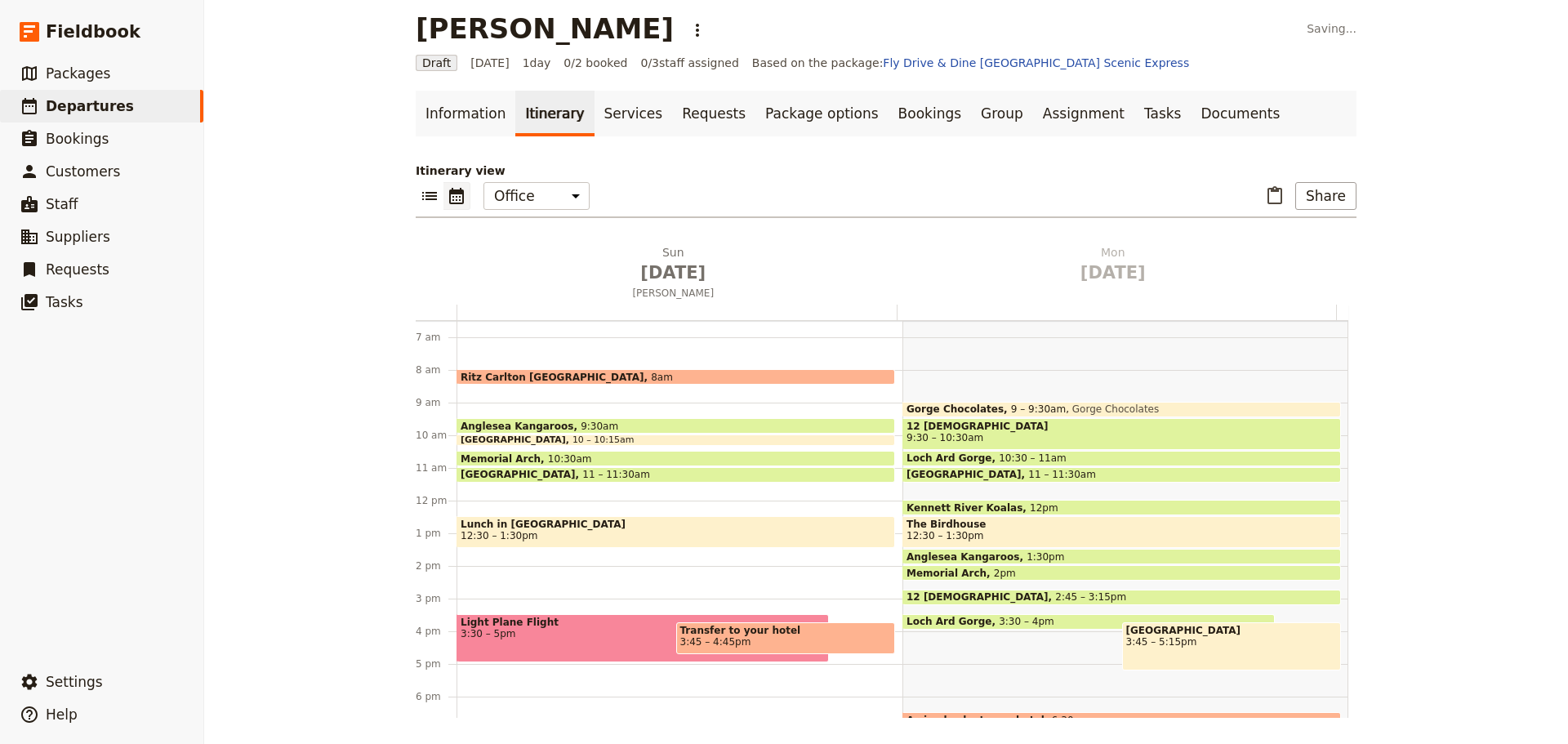
click at [510, 627] on span "Light Plane Flight" at bounding box center [643, 622] width 365 height 11
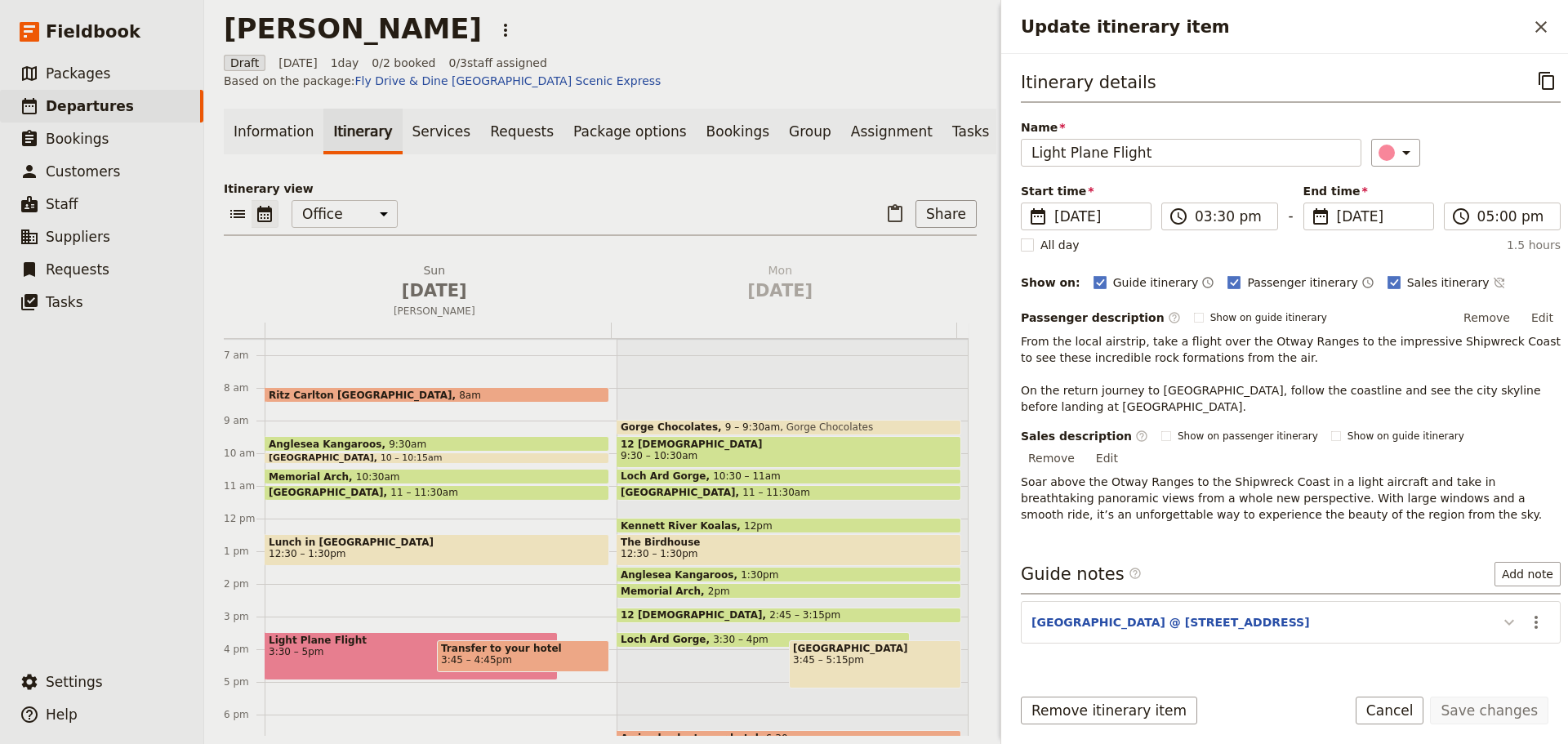
click at [1500, 612] on icon "Update itinerary item" at bounding box center [1510, 622] width 19 height 19
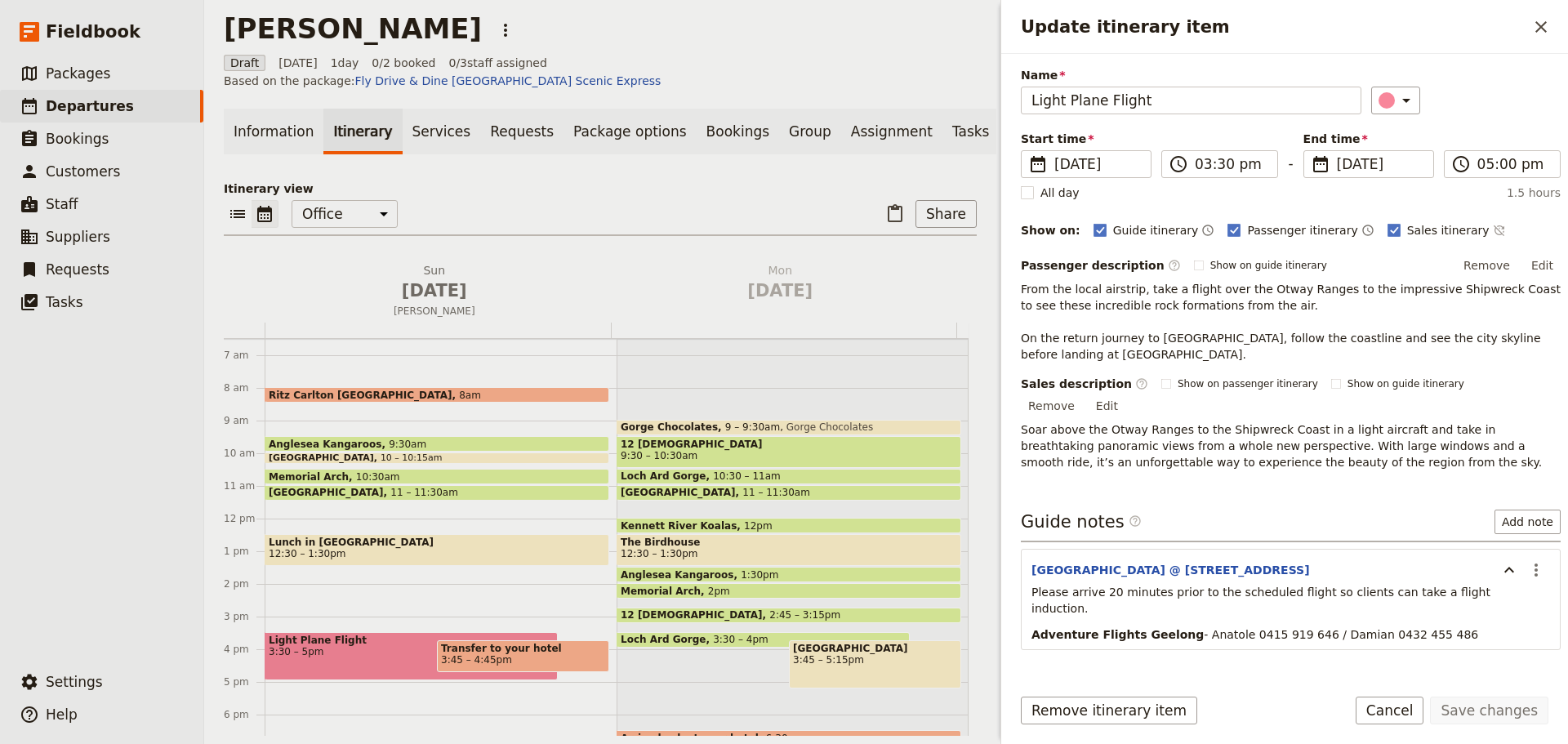
scroll to position [68, 0]
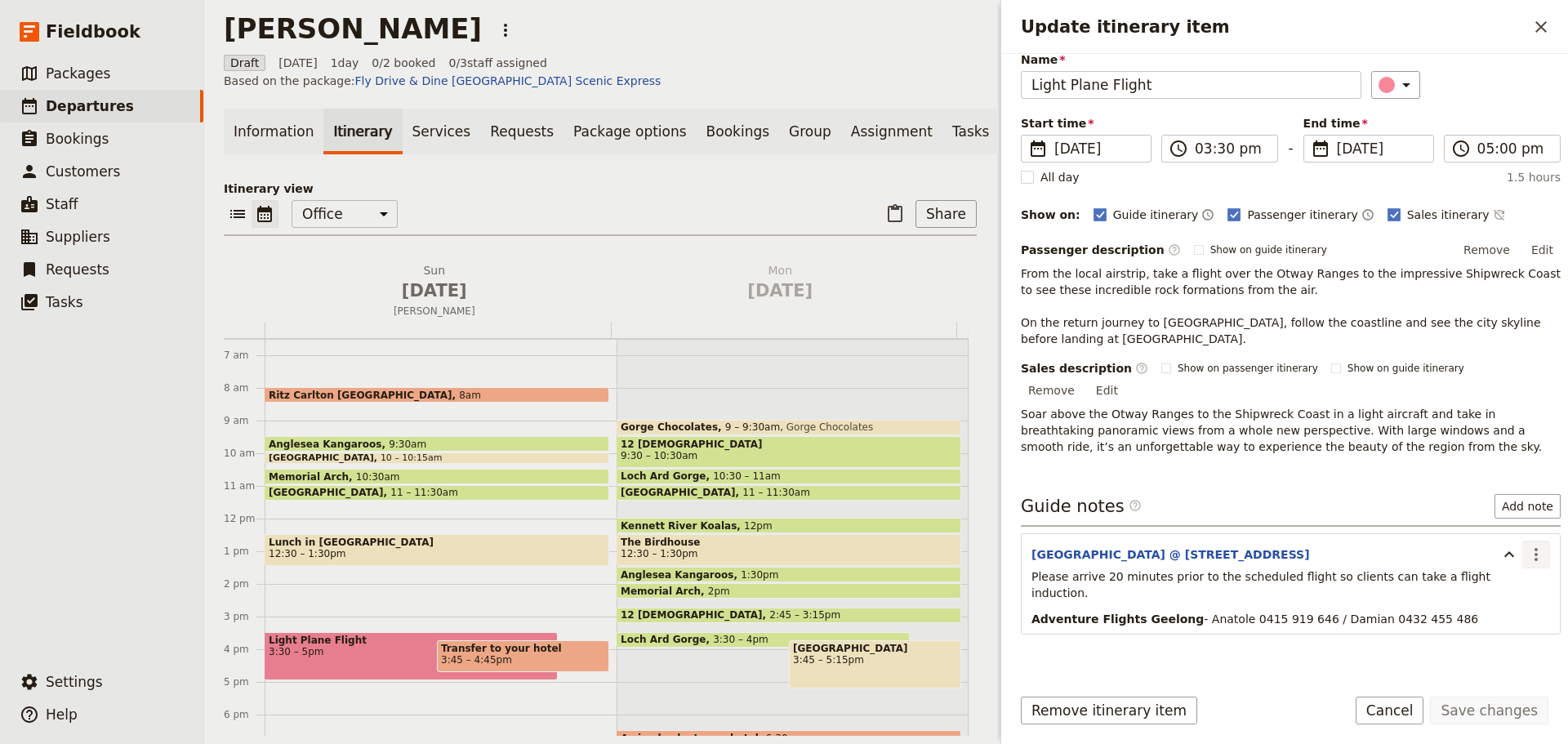
click at [1535, 548] on icon "Actions" at bounding box center [1537, 554] width 3 height 13
click at [1497, 573] on span "Edit note" at bounding box center [1477, 571] width 51 height 17
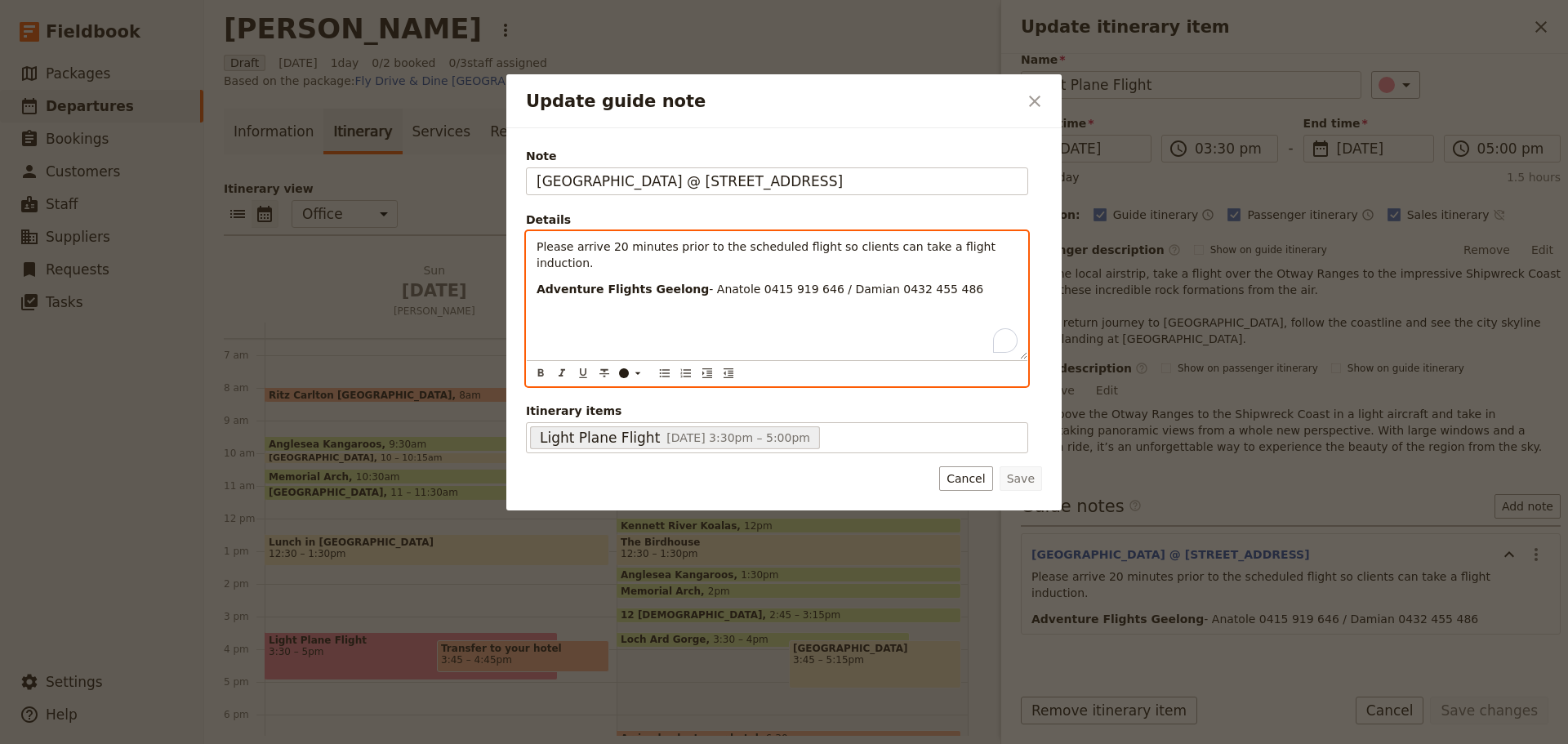
drag, startPoint x: 947, startPoint y: 276, endPoint x: 805, endPoint y: 273, distance: 142.0
click at [805, 281] on p "Adventure Flights Geelong - Anatole 0415 919 646 / Damian 0432 455 486" at bounding box center [777, 289] width 481 height 17
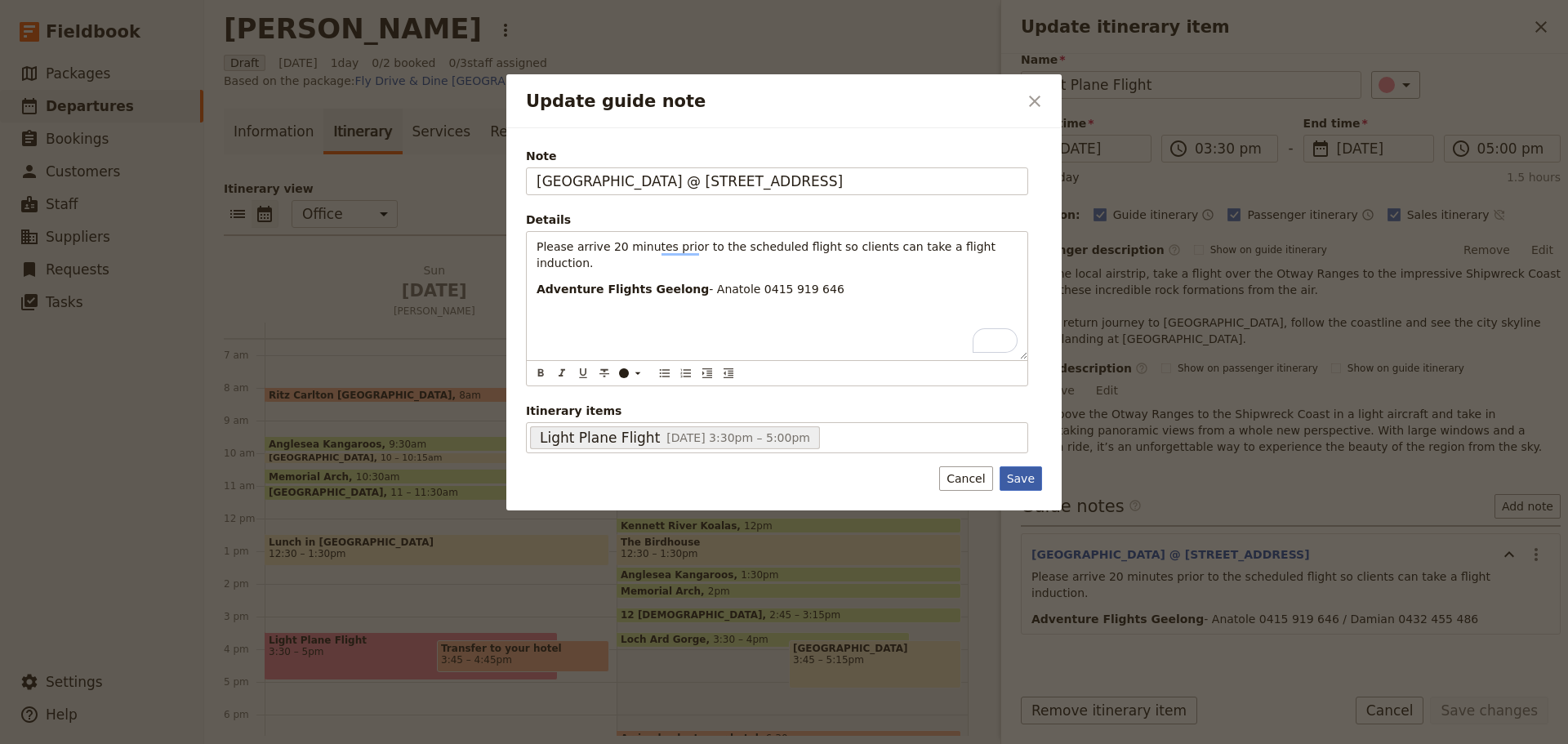
click at [1033, 473] on button "Save" at bounding box center [1021, 479] width 43 height 24
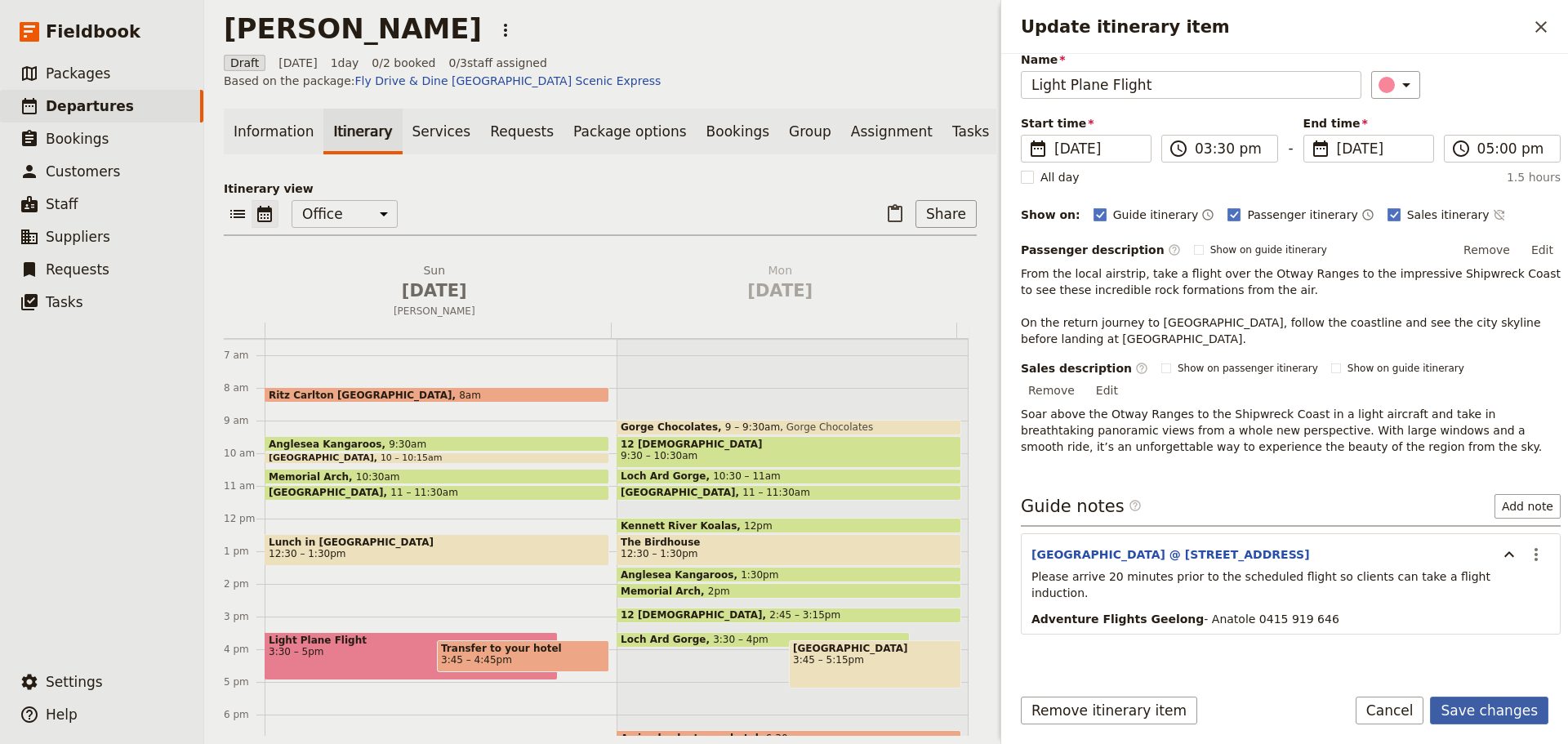
click at [1507, 721] on button "Save changes" at bounding box center [1489, 711] width 119 height 28
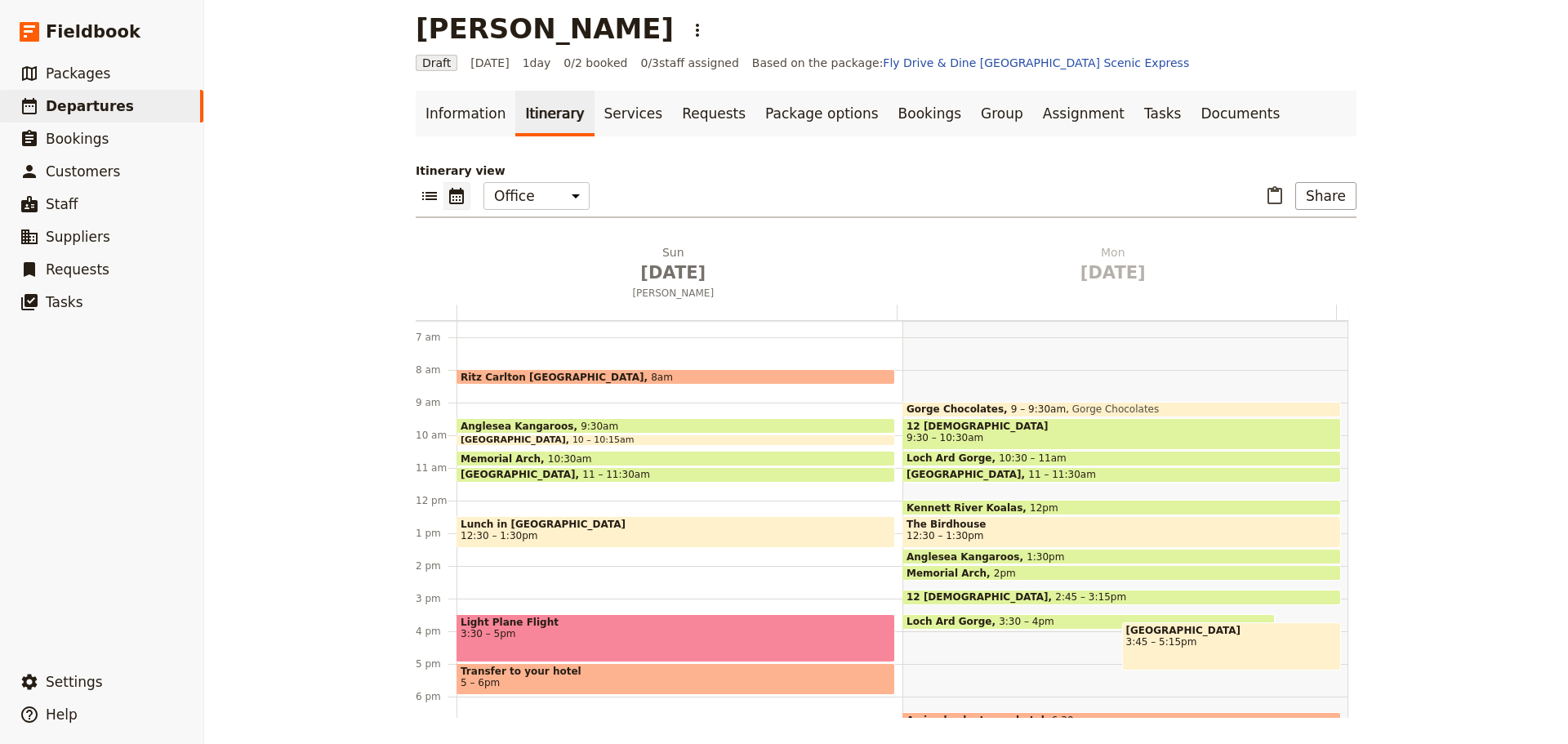
click at [647, 671] on span "Transfer to your hotel" at bounding box center [675, 671] width 430 height 11
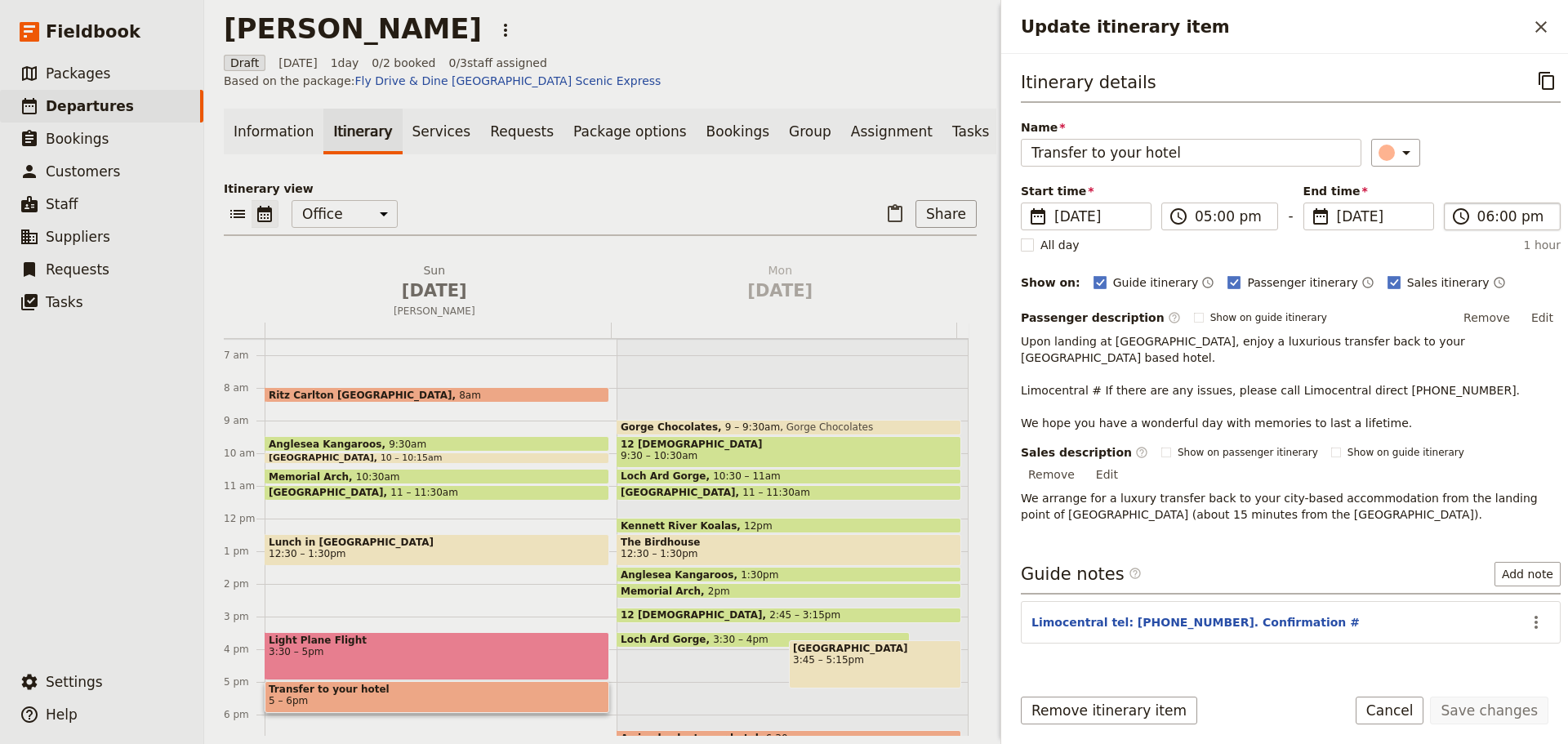
click at [1485, 205] on label "​ 06:00 pm" at bounding box center [1503, 216] width 117 height 28
click at [1485, 207] on input "06:00 pm" at bounding box center [1514, 216] width 72 height 19
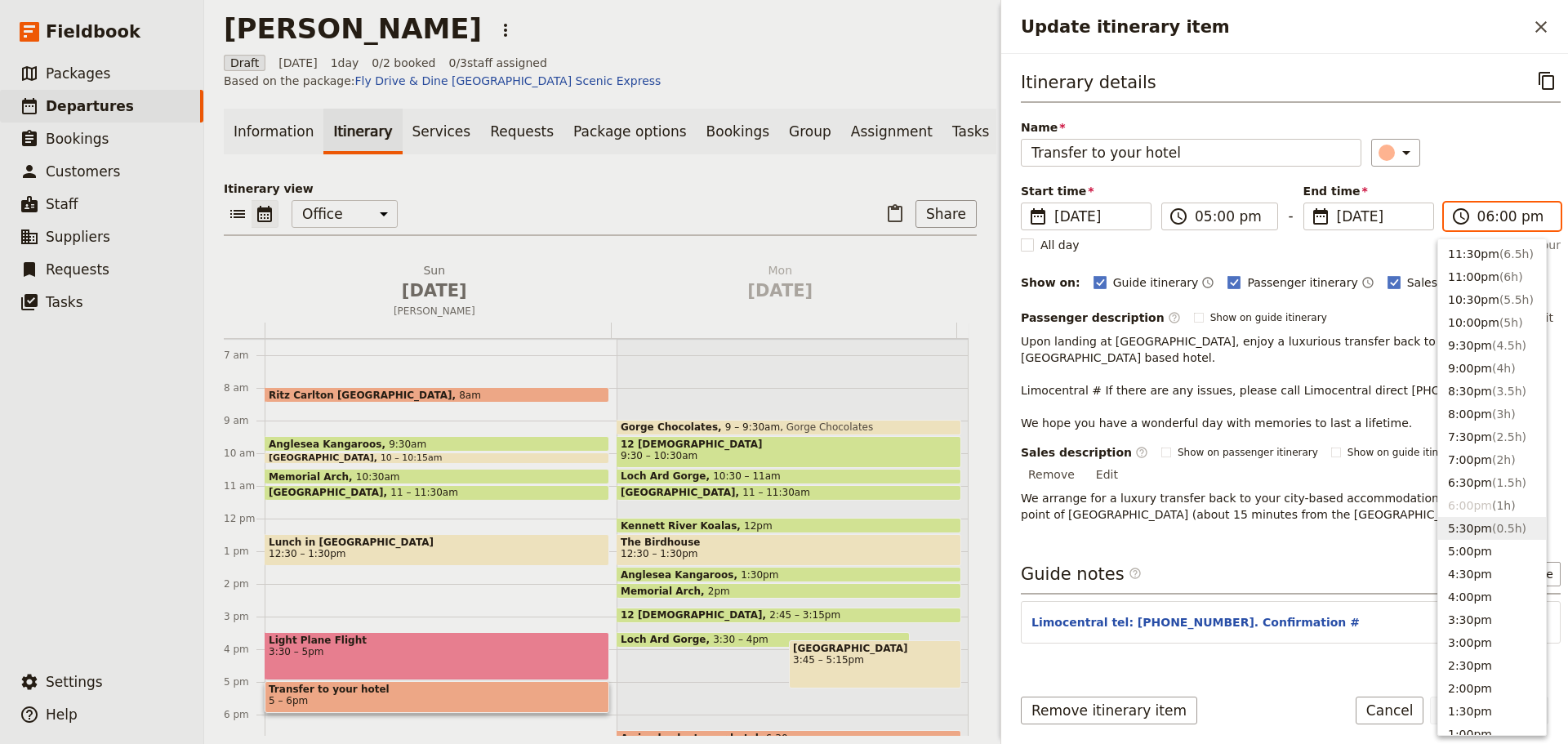
click at [1483, 536] on button "5:30pm ( 0.5h )" at bounding box center [1493, 529] width 108 height 23
type input "05:30 pm"
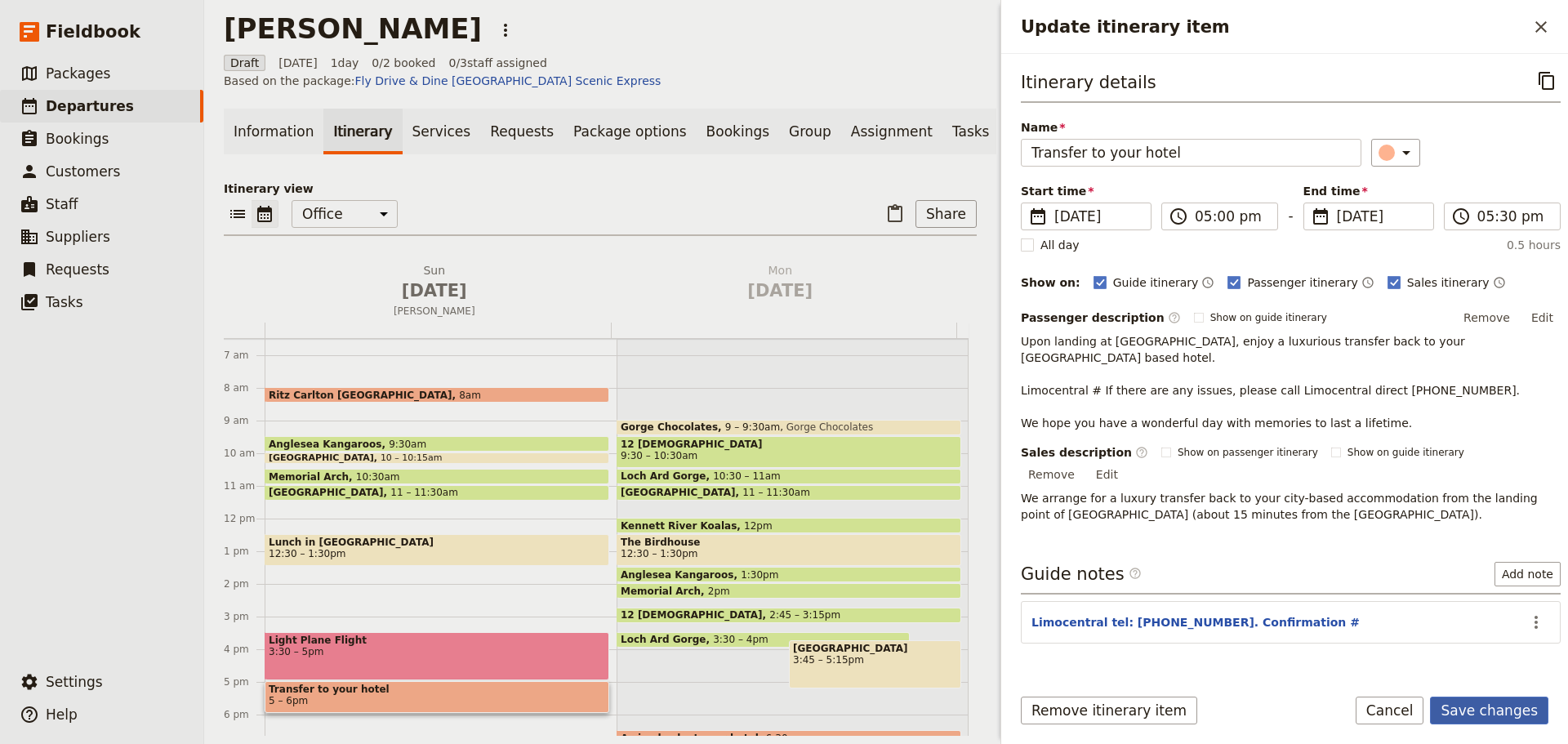
click at [1458, 717] on button "Save changes" at bounding box center [1489, 711] width 119 height 28
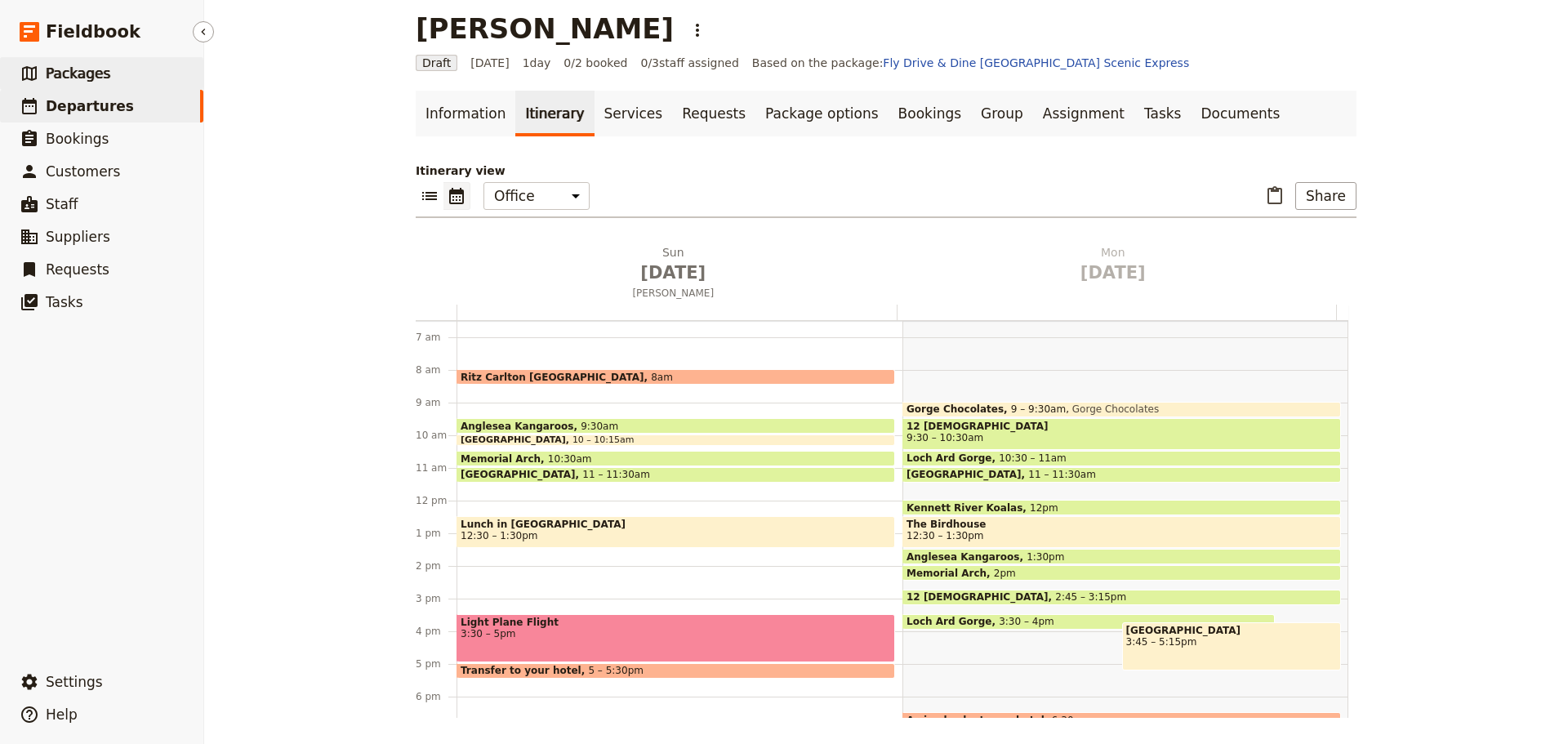
click at [112, 81] on link "​ Packages" at bounding box center [101, 73] width 203 height 32
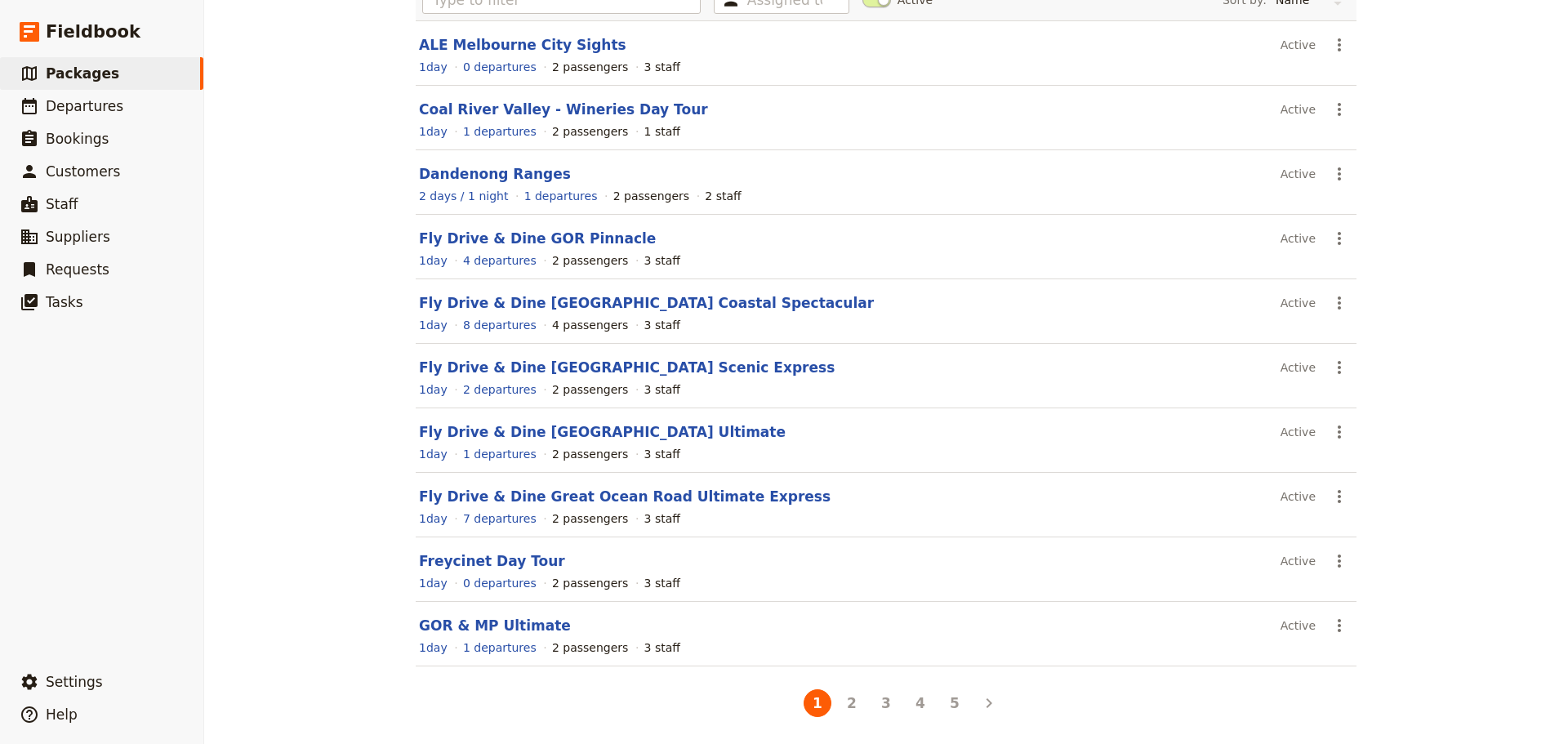
scroll to position [139, 0]
click at [879, 706] on button "3" at bounding box center [887, 700] width 28 height 28
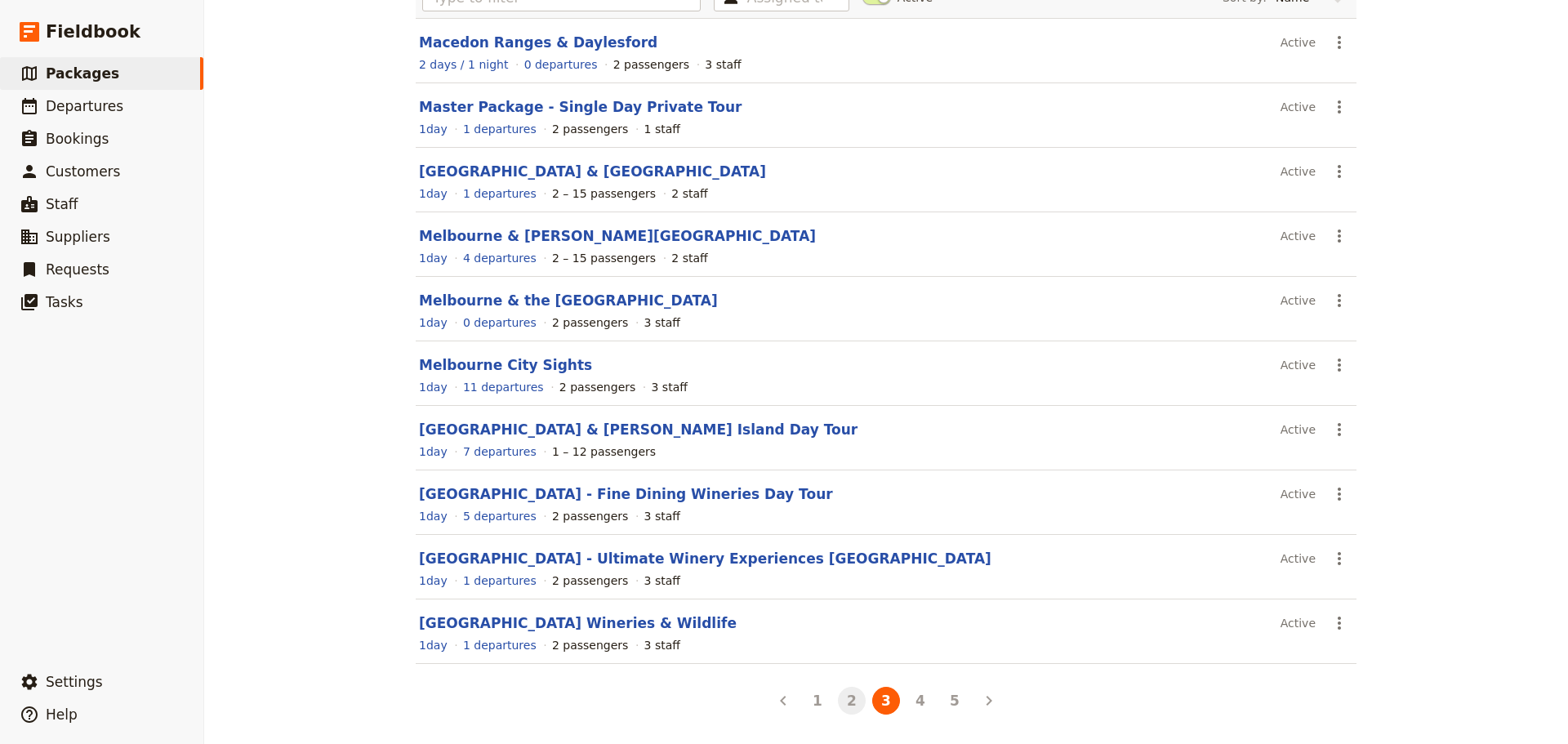
click at [846, 704] on button "2" at bounding box center [852, 700] width 28 height 28
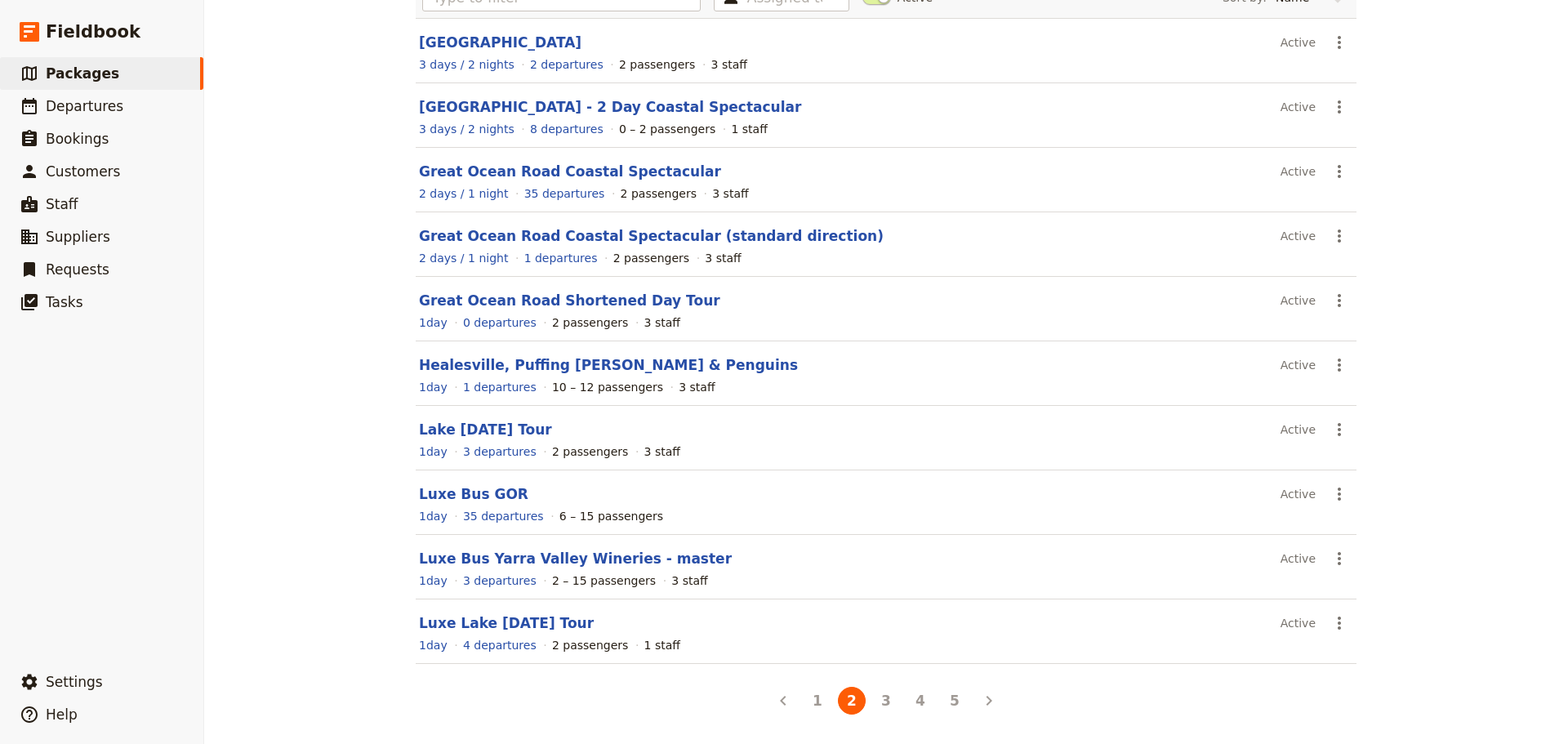
click at [558, 185] on div "2 days / 1 night 35 departures 2 passengers 3 staff" at bounding box center [886, 194] width 938 height 19
click at [526, 241] on link "Great Ocean Road Coastal Spectacular (standard direction)" at bounding box center [651, 235] width 465 height 17
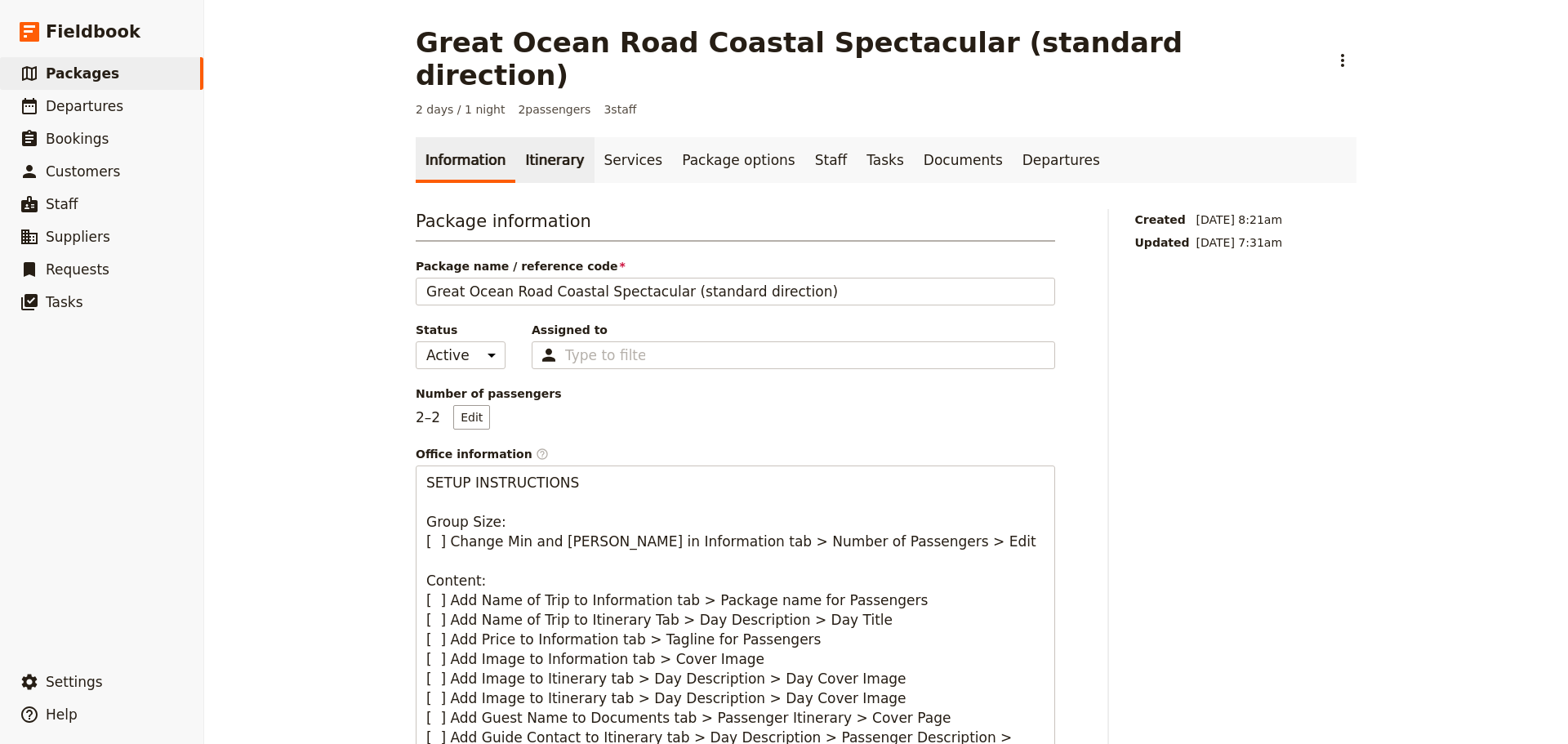
click at [537, 137] on link "Itinerary" at bounding box center [555, 160] width 79 height 45
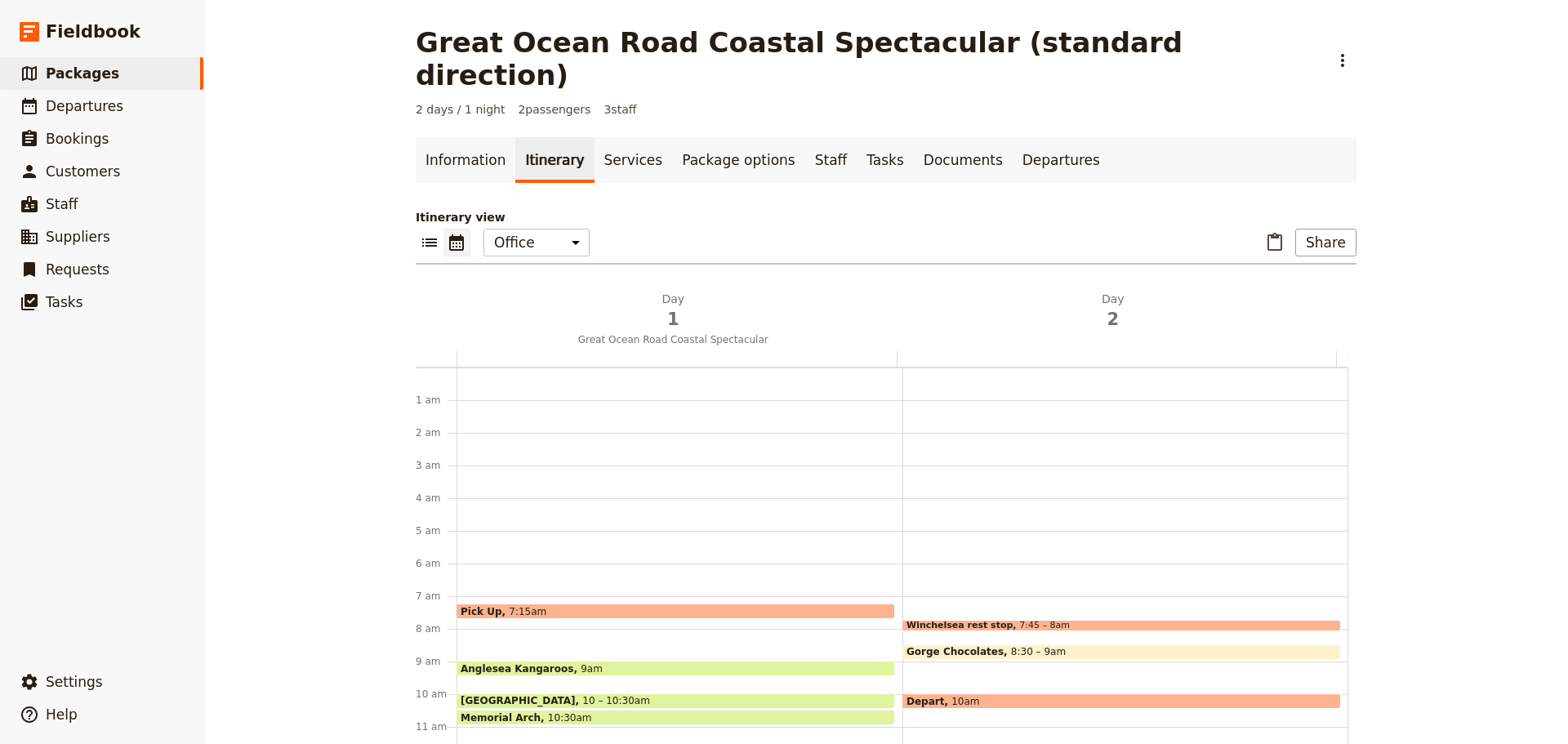
scroll to position [212, 0]
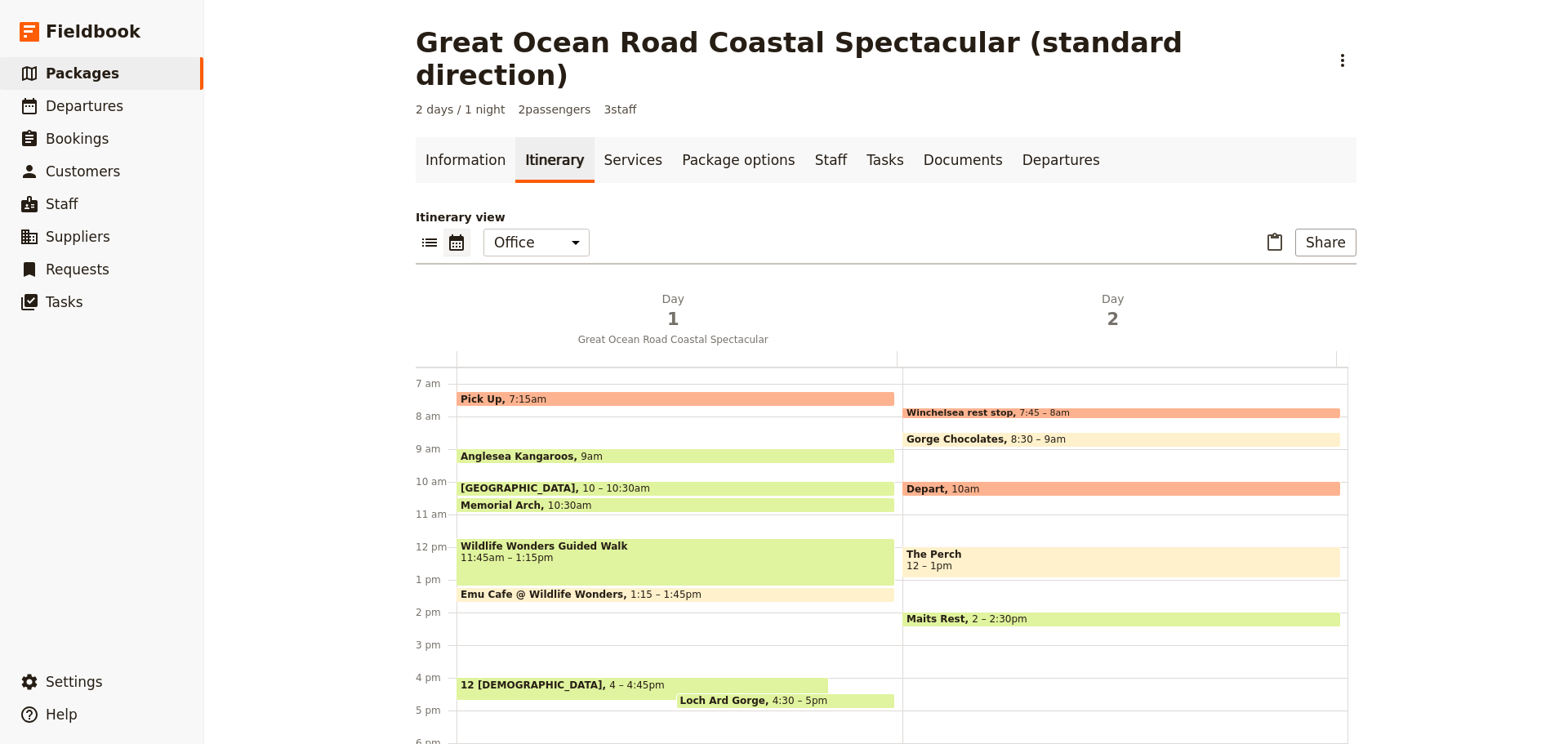
click at [667, 541] on span "Wildlife Wonders Guided Walk" at bounding box center [675, 546] width 430 height 11
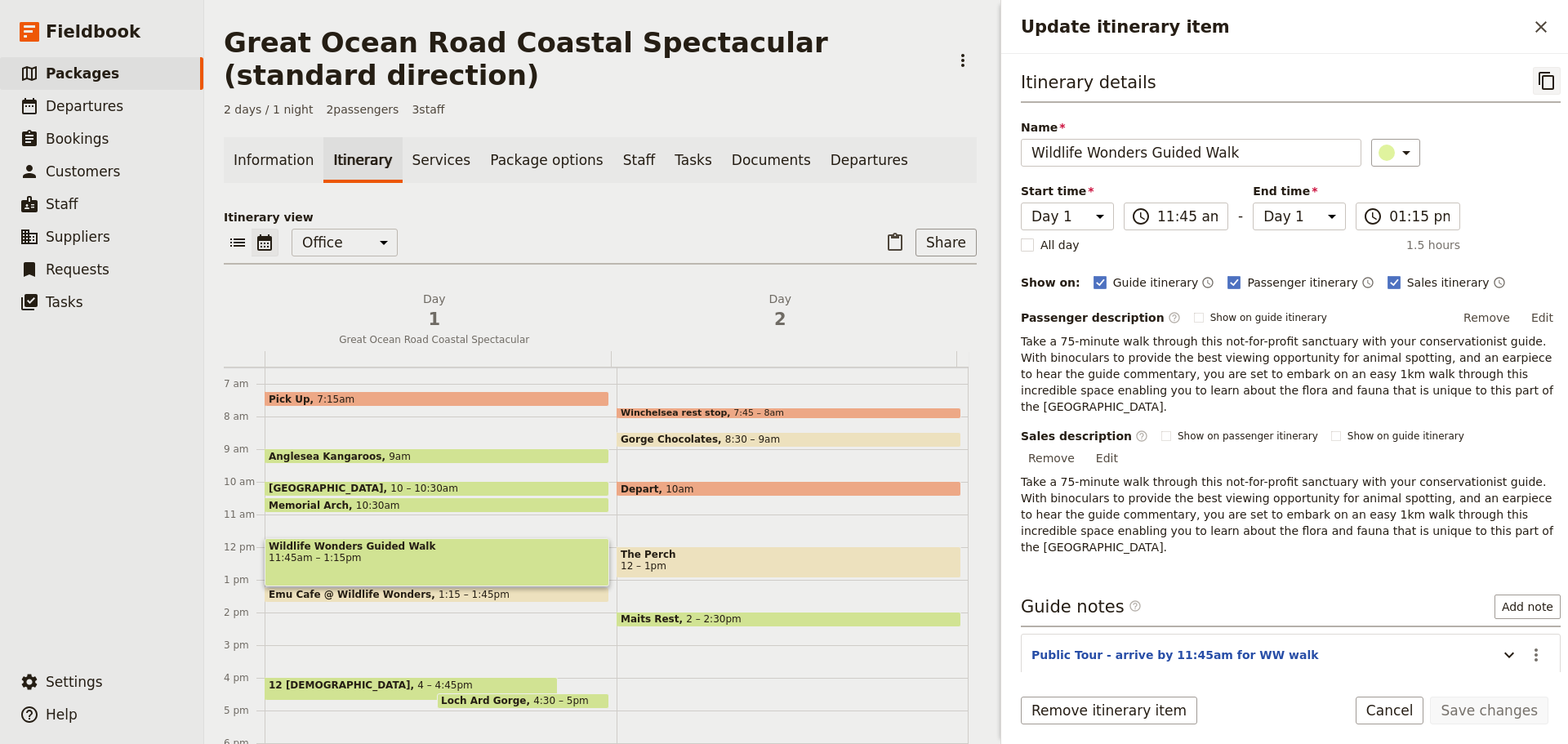
click at [1537, 85] on icon "Copy itinerary item" at bounding box center [1547, 80] width 19 height 19
click at [98, 105] on span "Departures" at bounding box center [84, 106] width 78 height 17
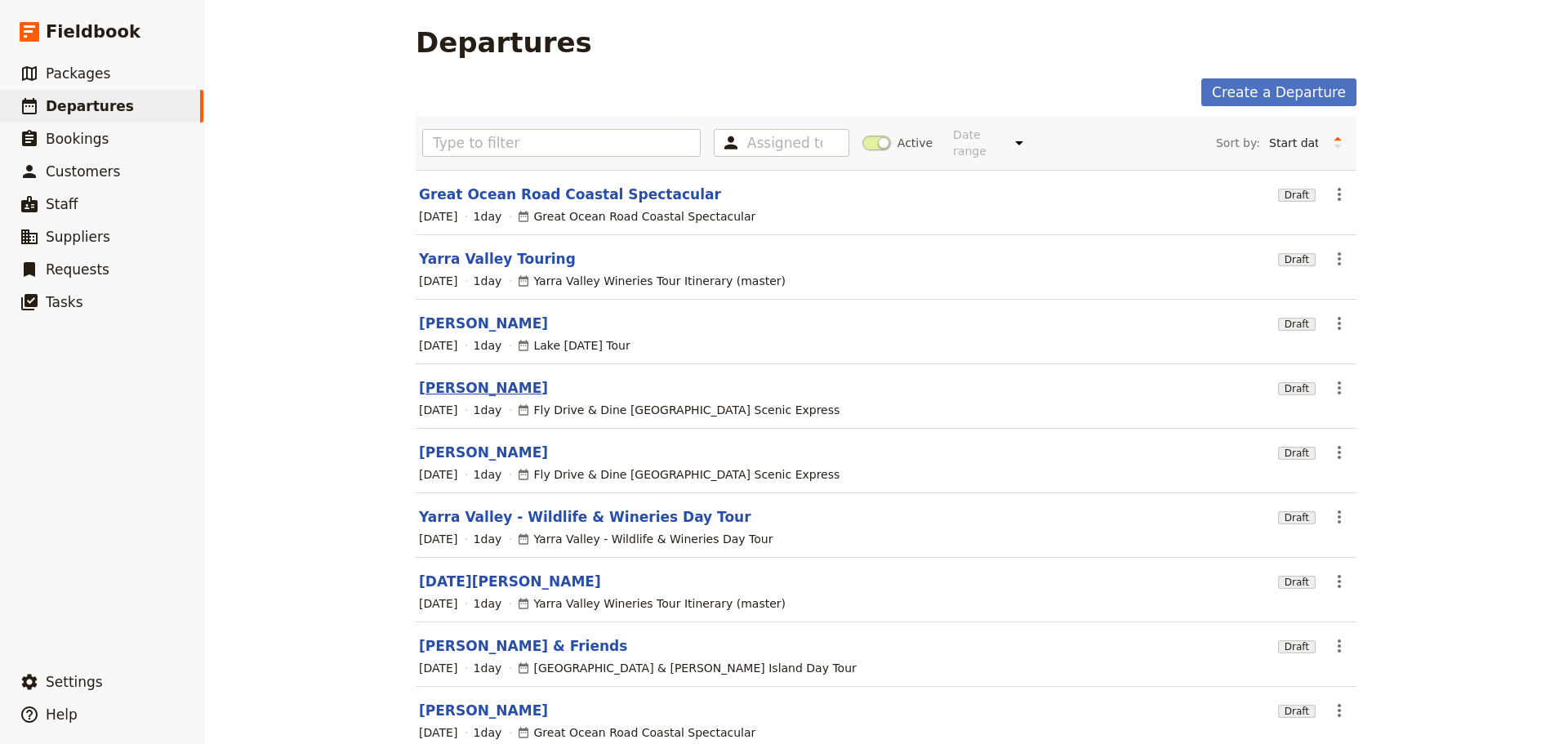
click at [479, 378] on link "Patricia Stone" at bounding box center [483, 387] width 129 height 19
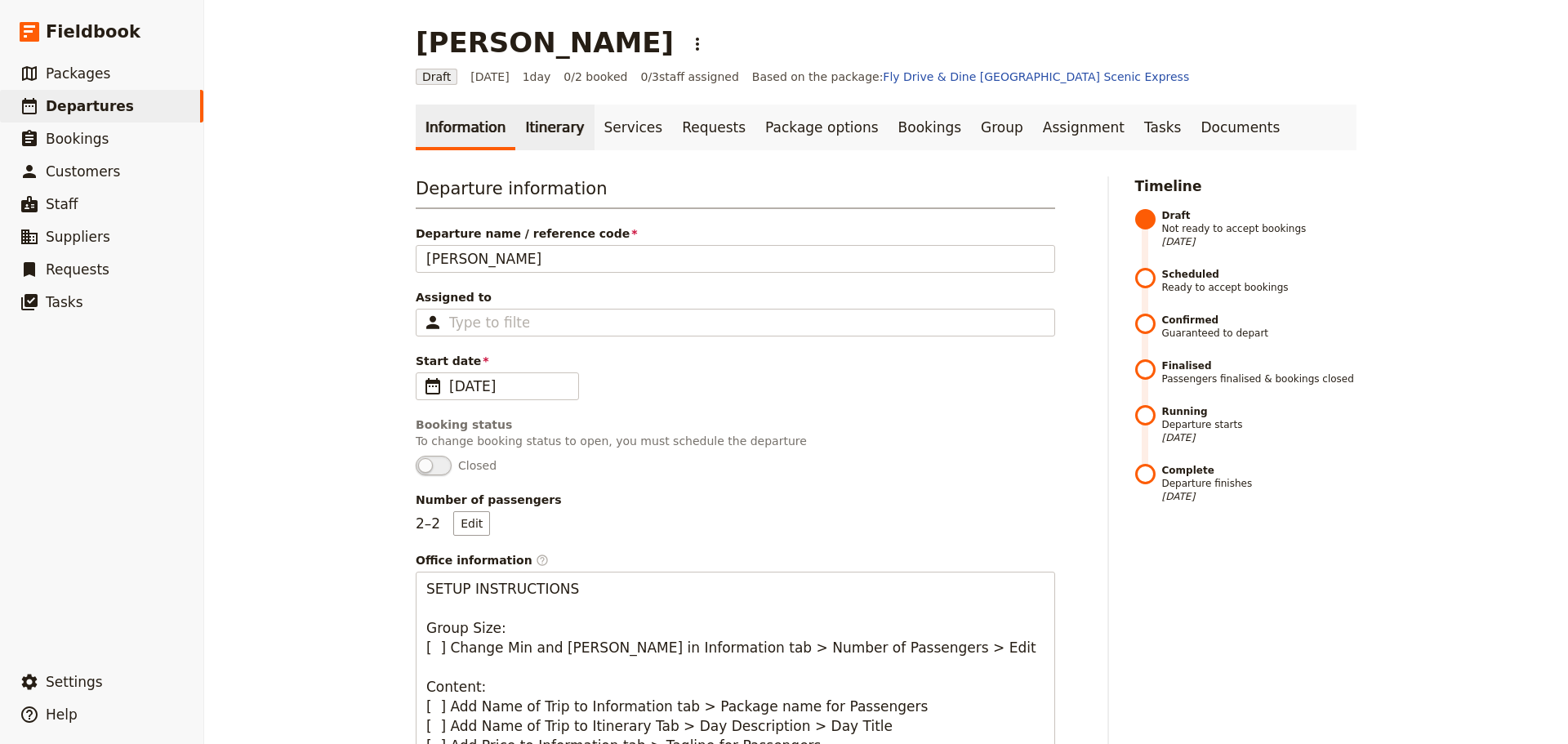
click at [529, 131] on link "Itinerary" at bounding box center [555, 127] width 79 height 45
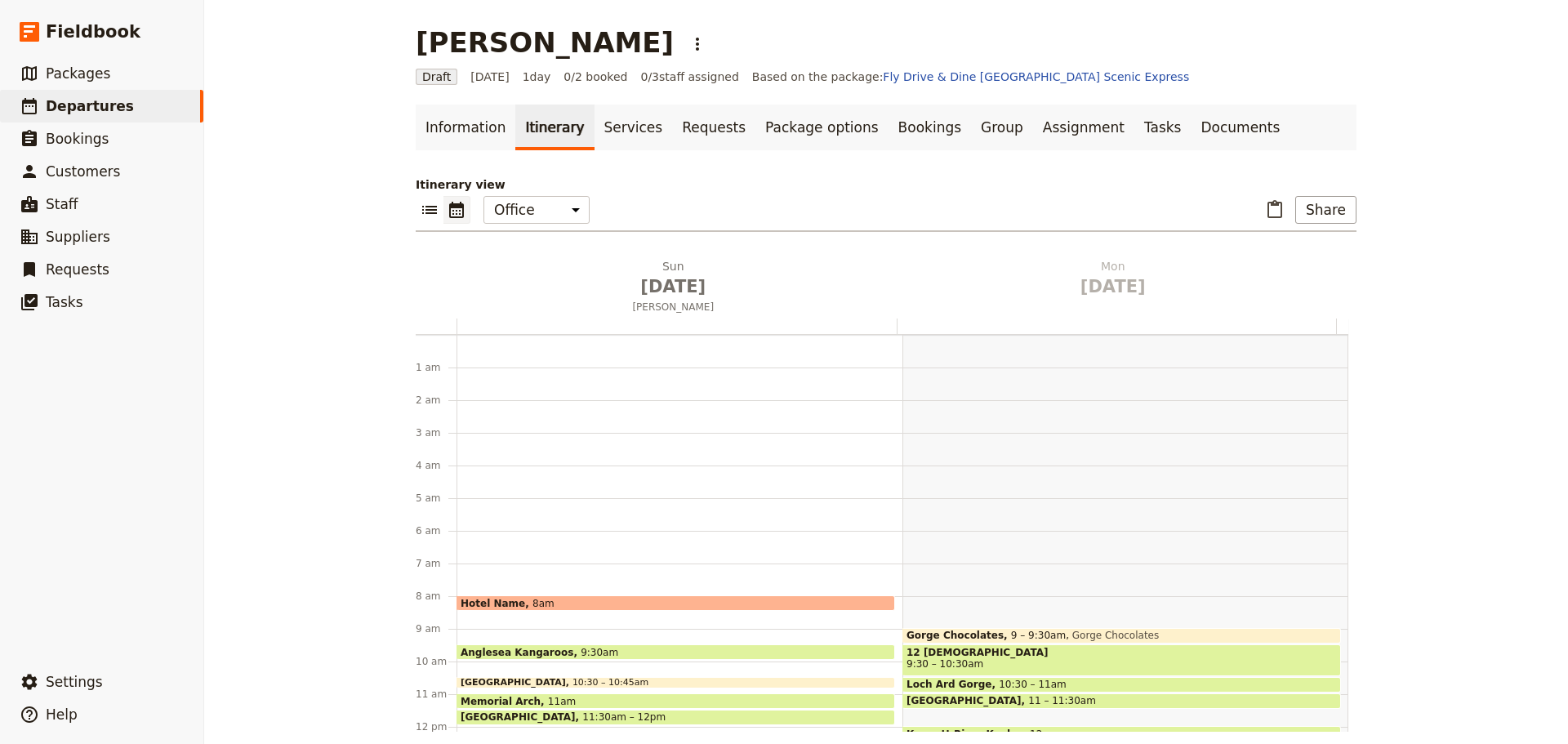
scroll to position [212, 0]
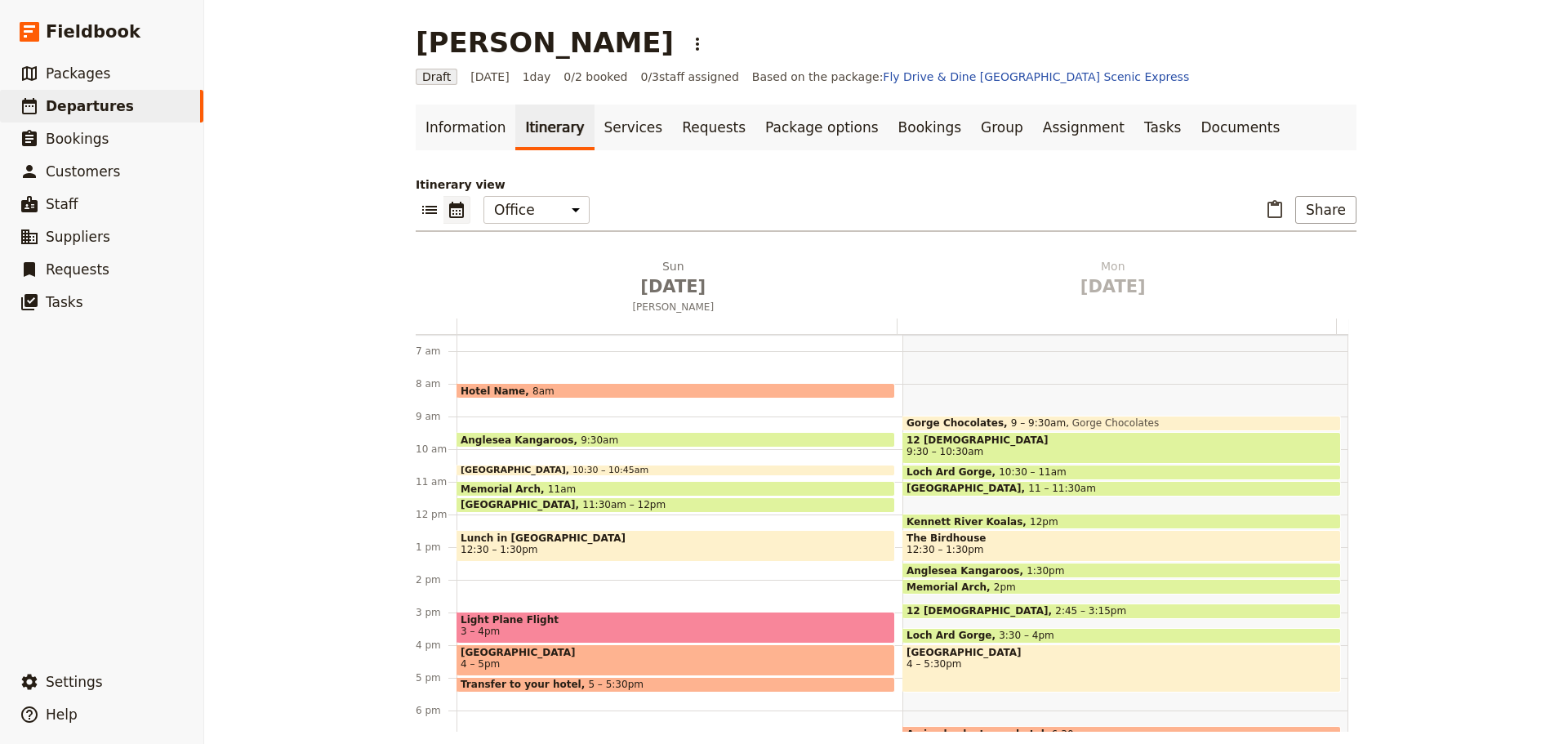
click at [481, 588] on div "Hotel Name 8am Anglesea Kangaroos 9:30am Split Point Lighthouse 10:30 – 10:45am…" at bounding box center [679, 514] width 446 height 784
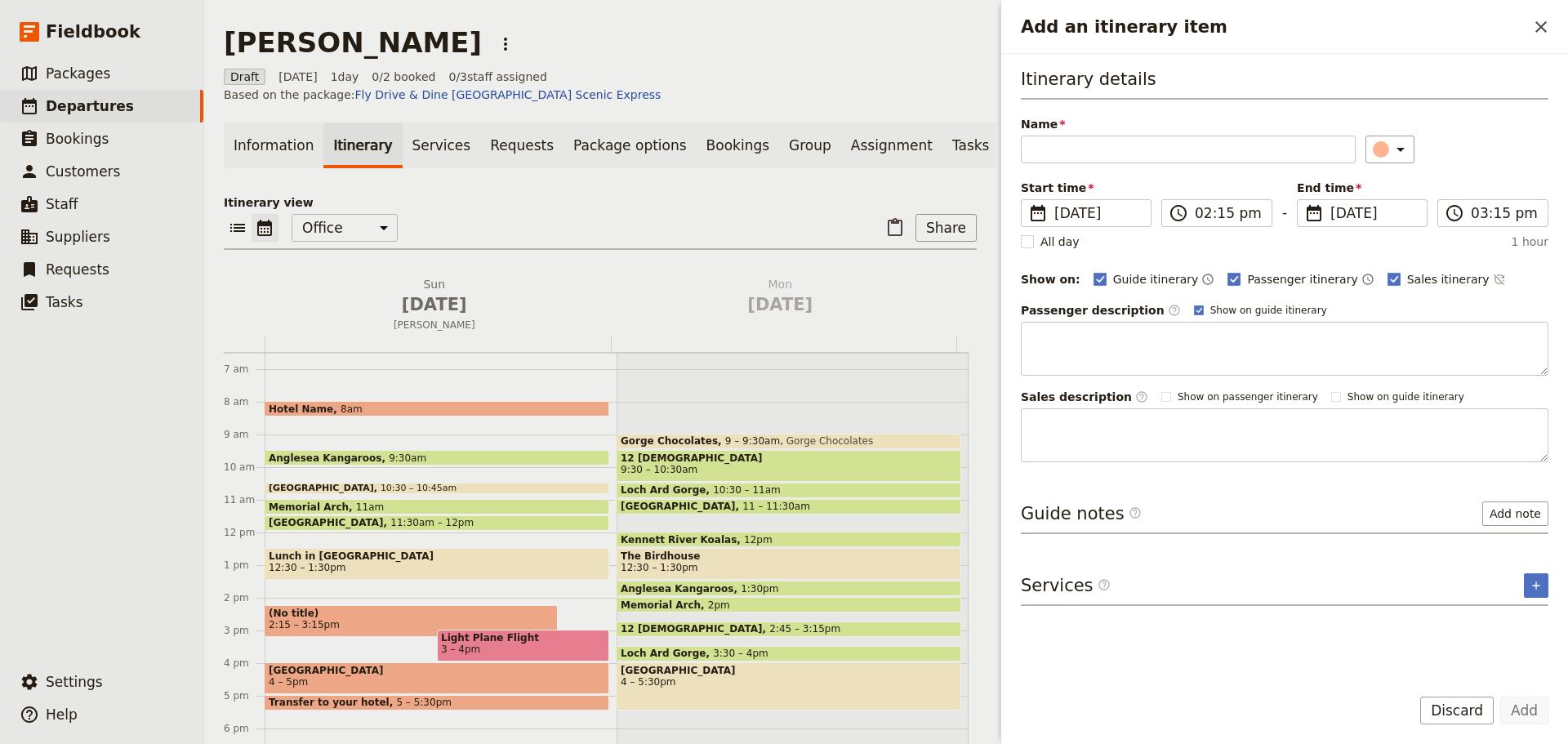
click at [1555, 32] on div "Add an itinerary item ​" at bounding box center [1285, 27] width 567 height 54
click at [1548, 27] on icon "Close drawer" at bounding box center [1541, 27] width 19 height 19
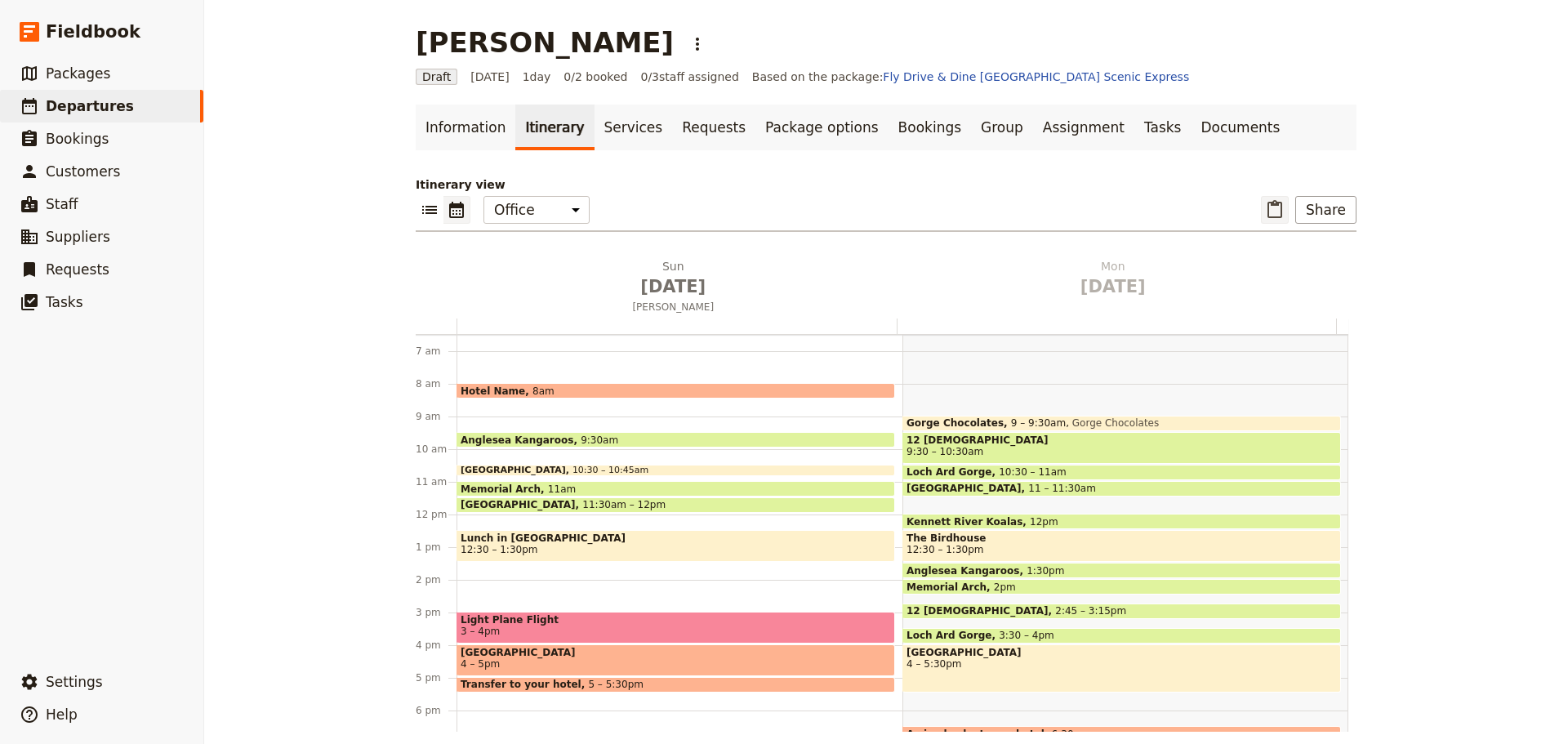
click at [1273, 211] on icon "Paste itinerary item" at bounding box center [1275, 209] width 19 height 19
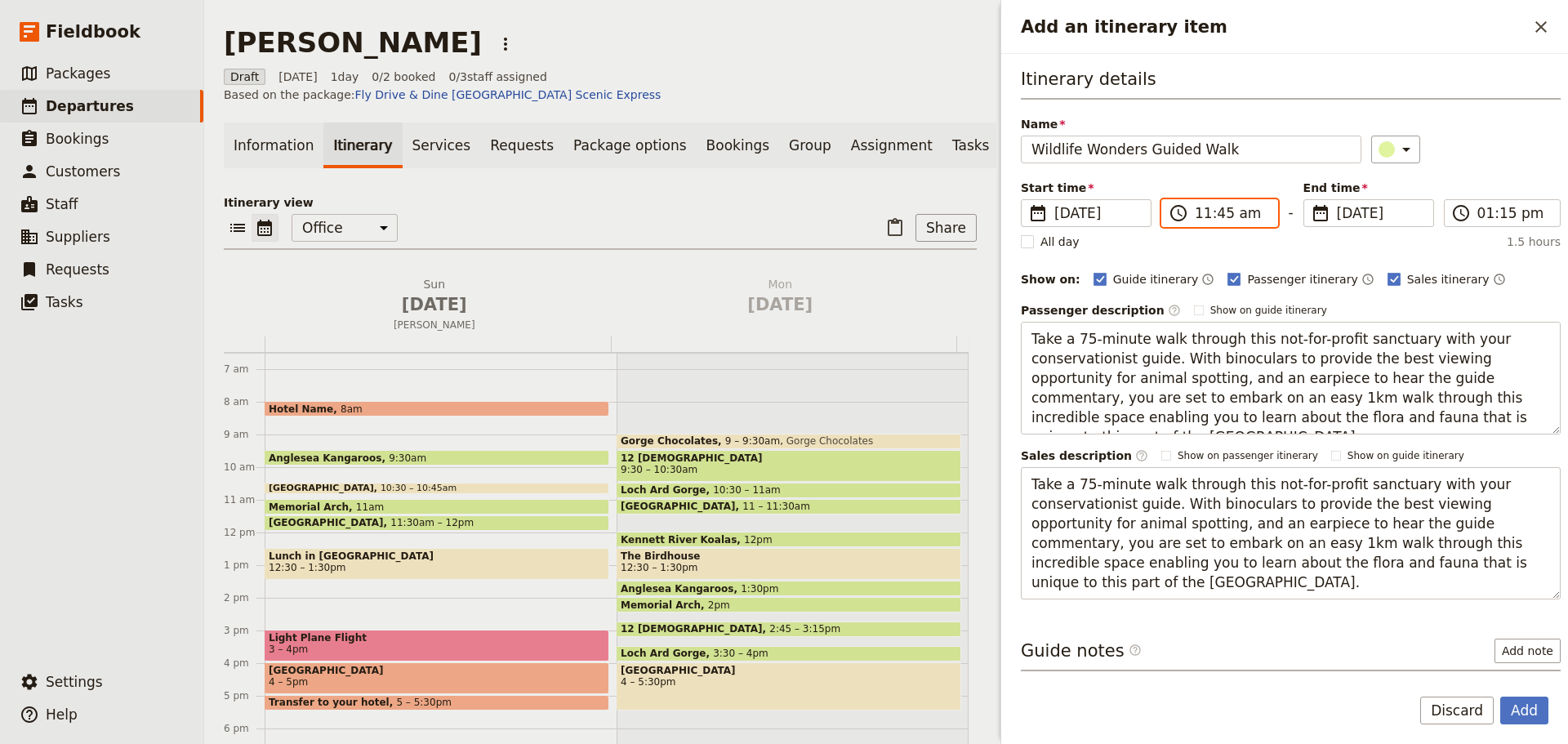
click at [1218, 212] on input "11:45 am" at bounding box center [1231, 213] width 72 height 19
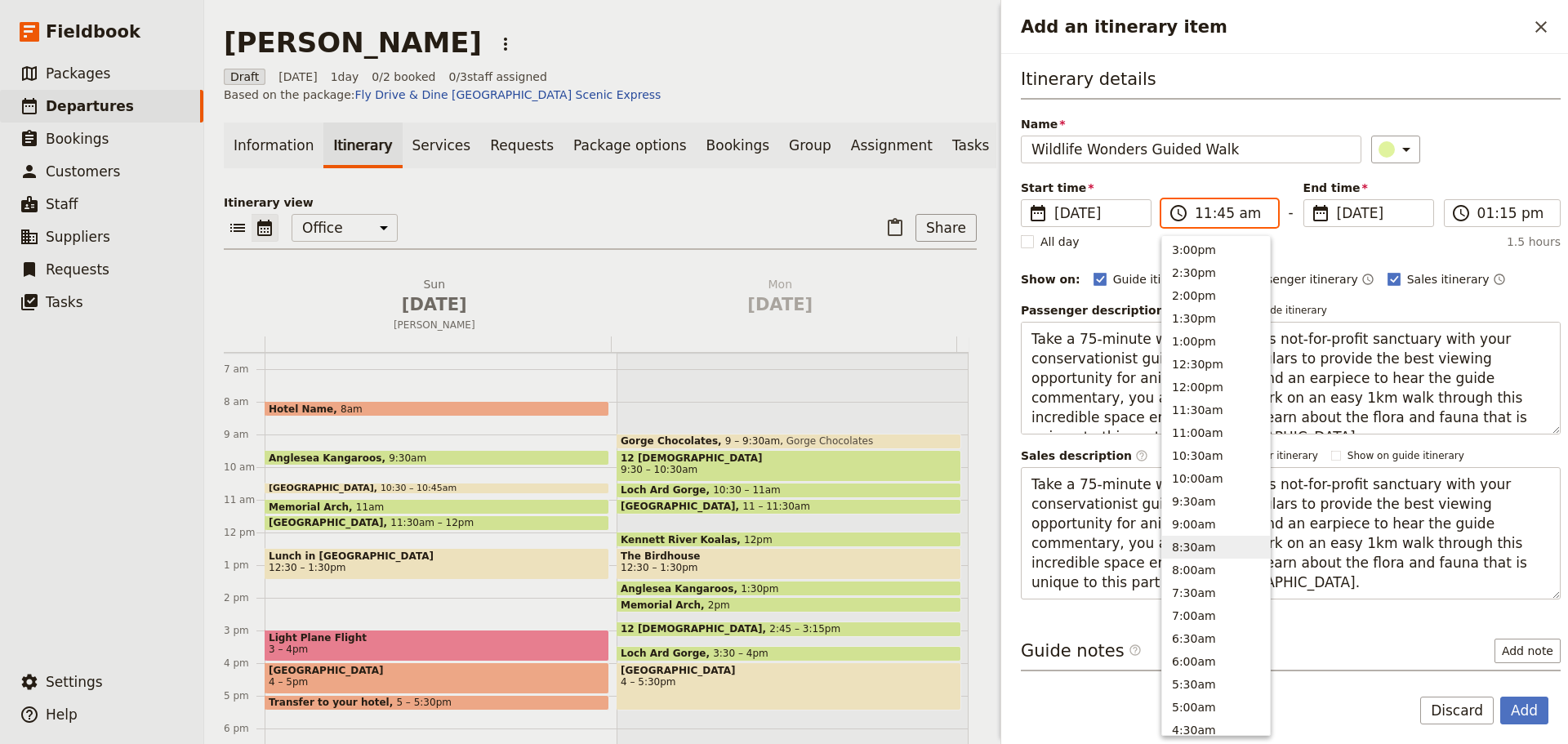
scroll to position [389, 0]
click at [1200, 292] on button "2:00pm" at bounding box center [1216, 297] width 108 height 23
type input "02:00 pm"
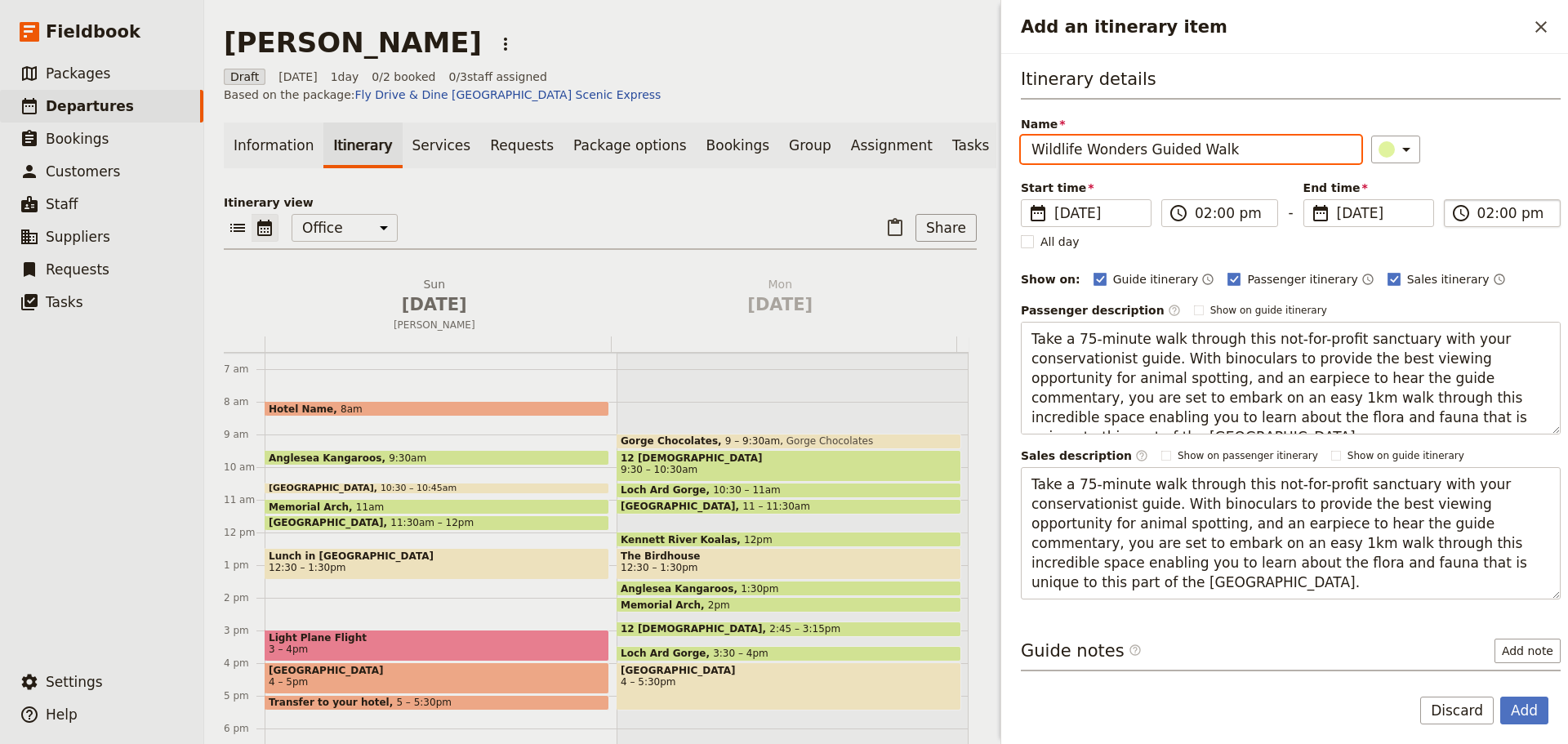
click at [1468, 200] on label "​ 02:00 pm" at bounding box center [1503, 213] width 117 height 28
click at [1478, 203] on input "02:00 pm" at bounding box center [1514, 213] width 72 height 19
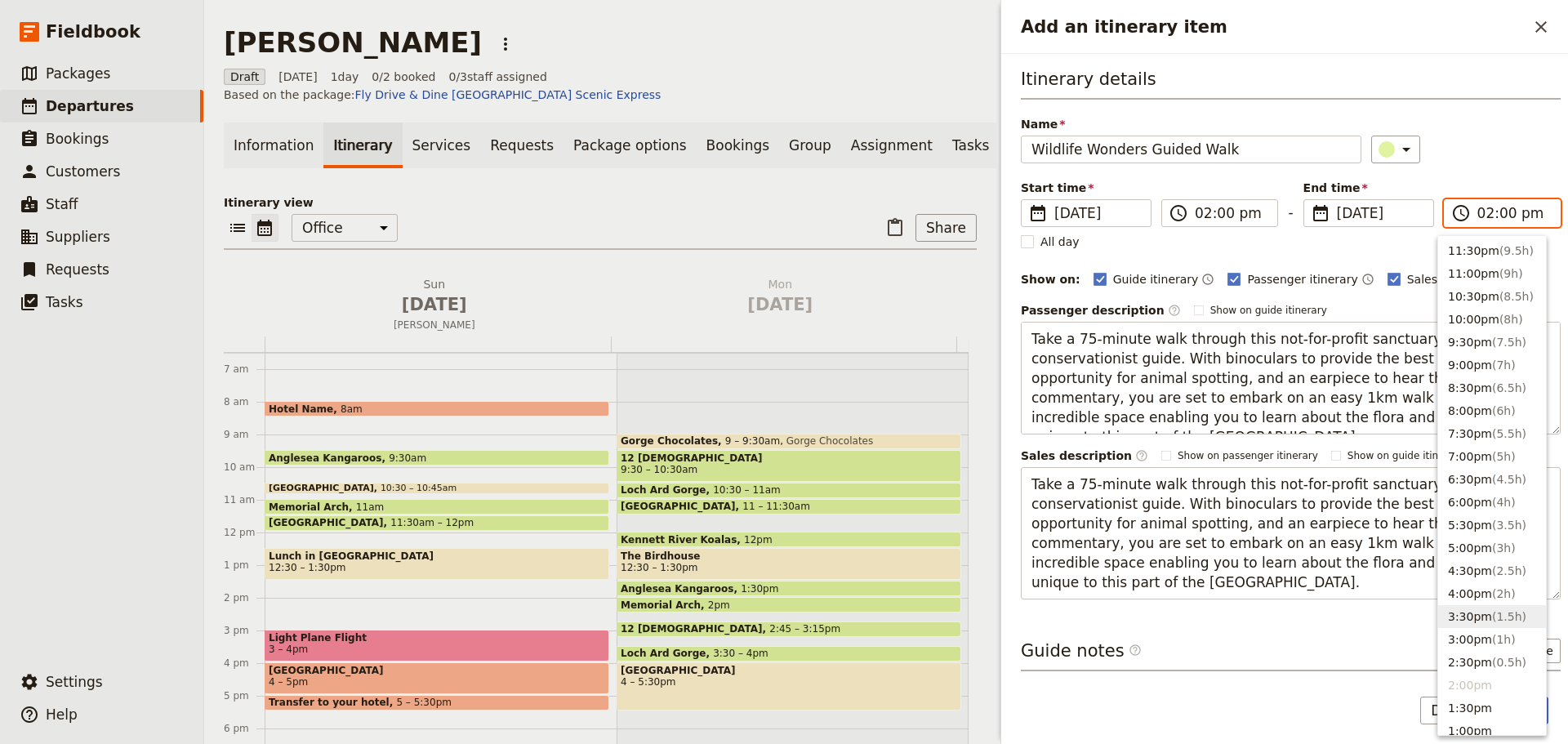
click at [1492, 618] on span "( 1.5h )" at bounding box center [1509, 616] width 34 height 13
type input "03:30 pm"
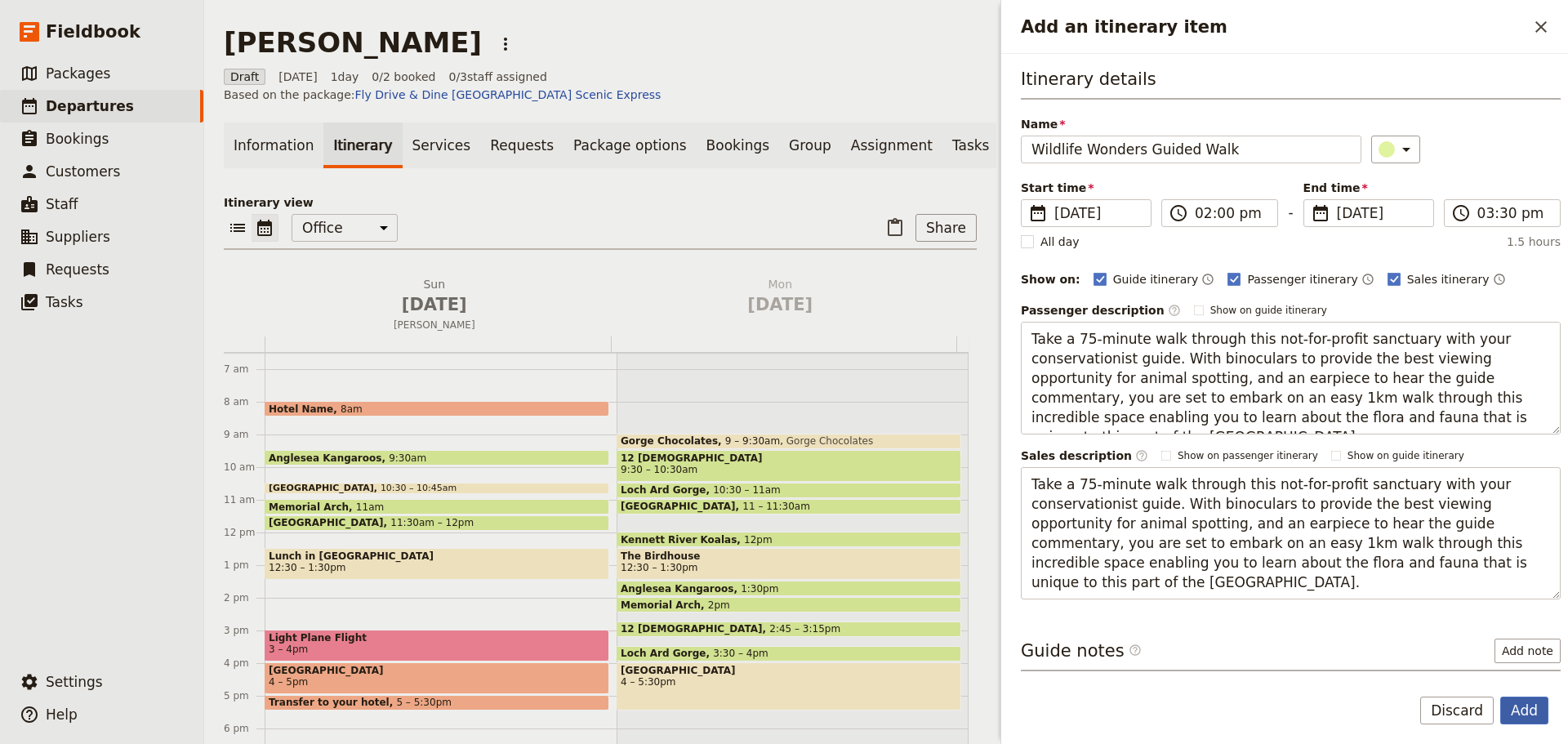
click at [1518, 713] on button "Add" at bounding box center [1524, 711] width 48 height 28
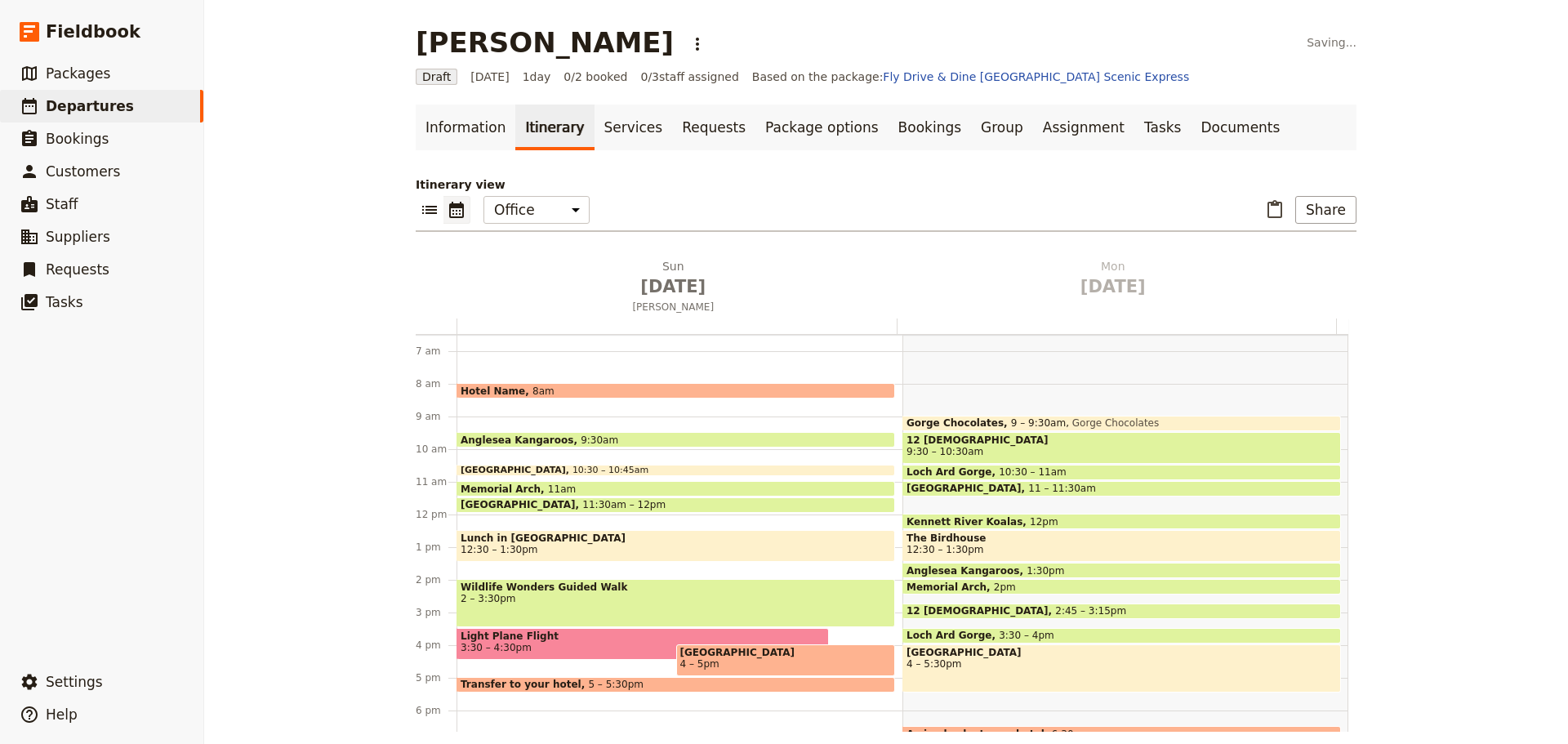
click at [604, 645] on span "3:30 – 4:30pm" at bounding box center [643, 647] width 365 height 11
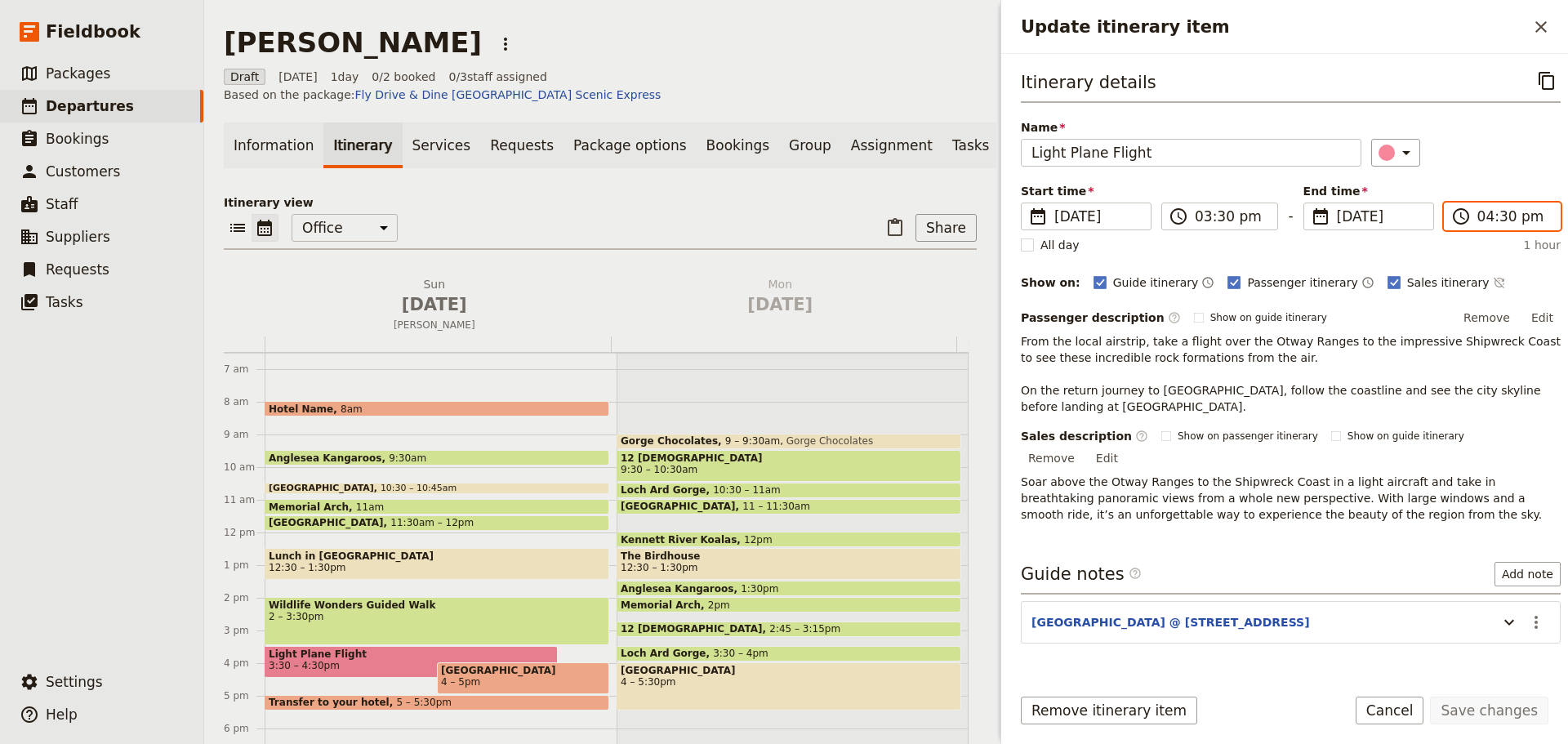
click at [1516, 211] on input "04:30 pm" at bounding box center [1514, 216] width 72 height 19
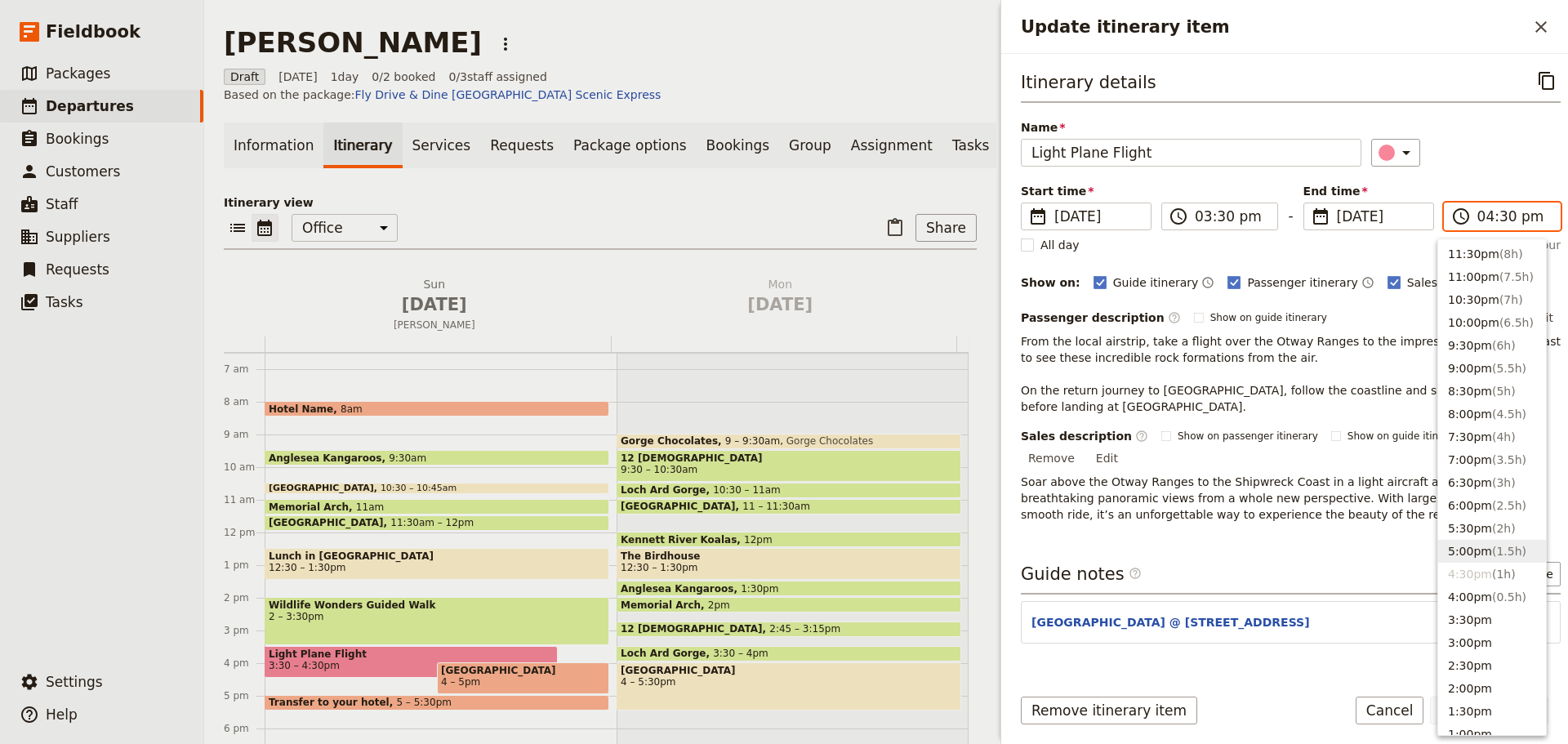
click at [1477, 549] on button "5:00pm ( 1.5h )" at bounding box center [1493, 551] width 108 height 23
type input "05:00 pm"
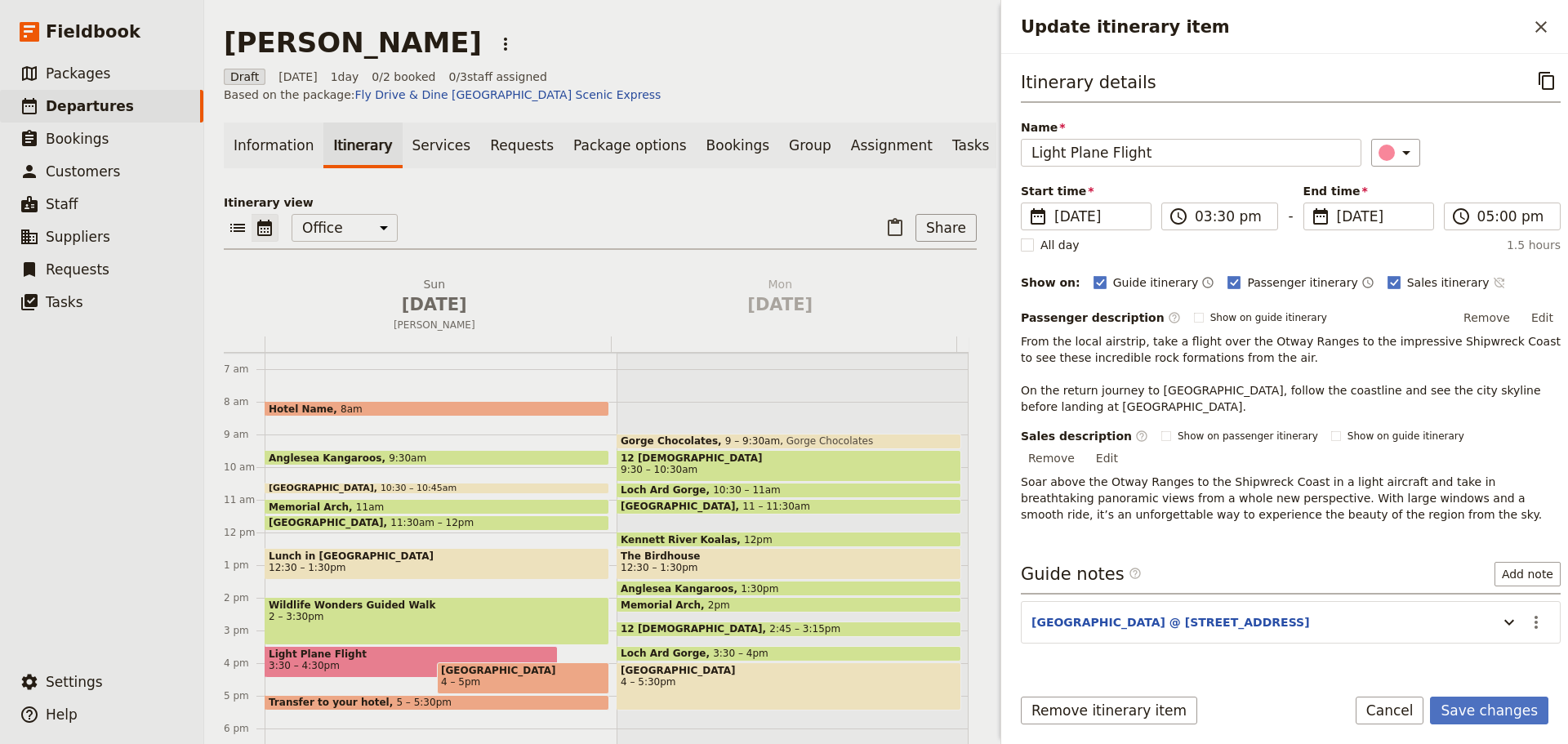
click at [1493, 282] on icon "Time not shown on sales itinerary" at bounding box center [1499, 282] width 13 height 13
click at [1475, 709] on button "Save changes" at bounding box center [1489, 711] width 119 height 28
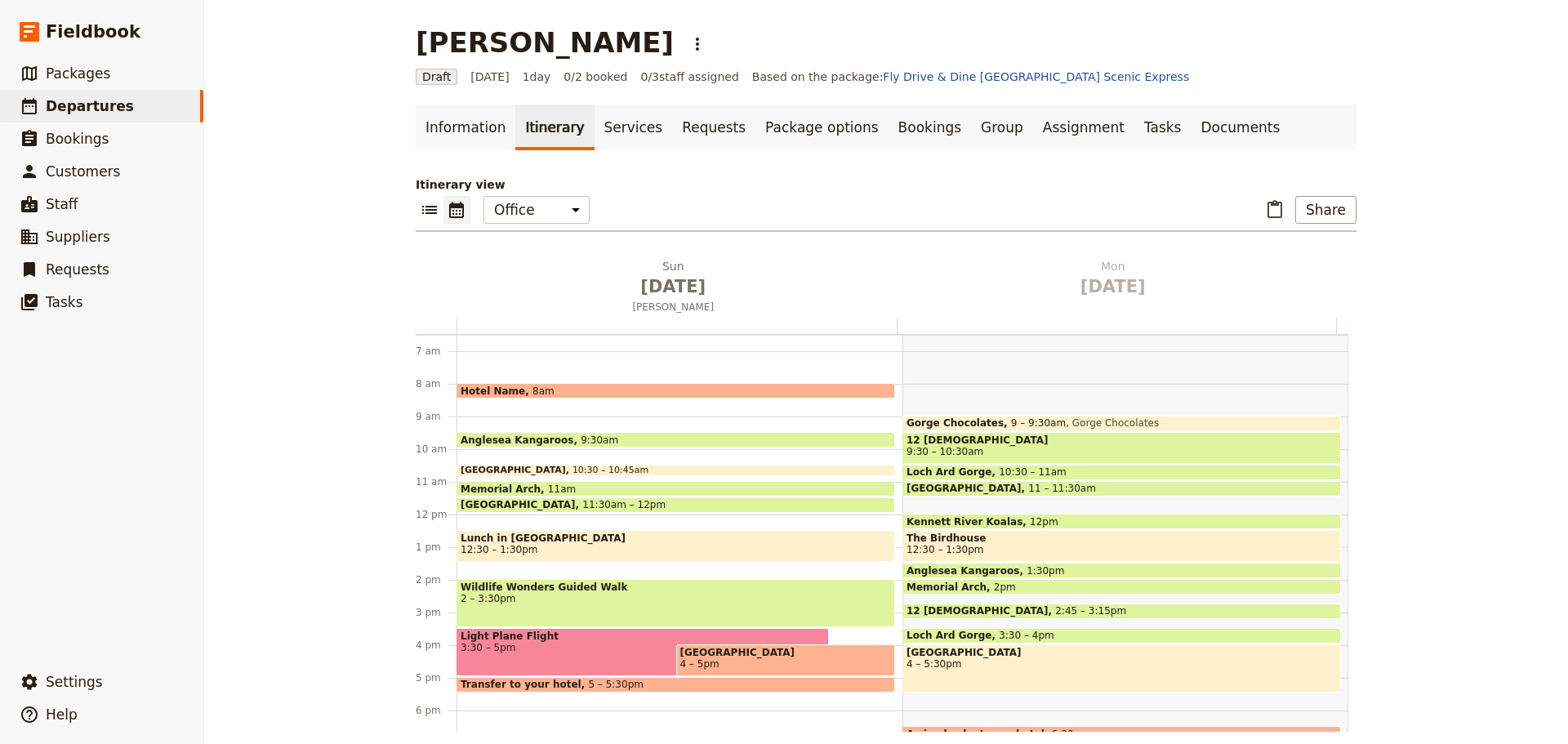
click at [744, 658] on span "Essendon Airport landing" at bounding box center [786, 652] width 211 height 11
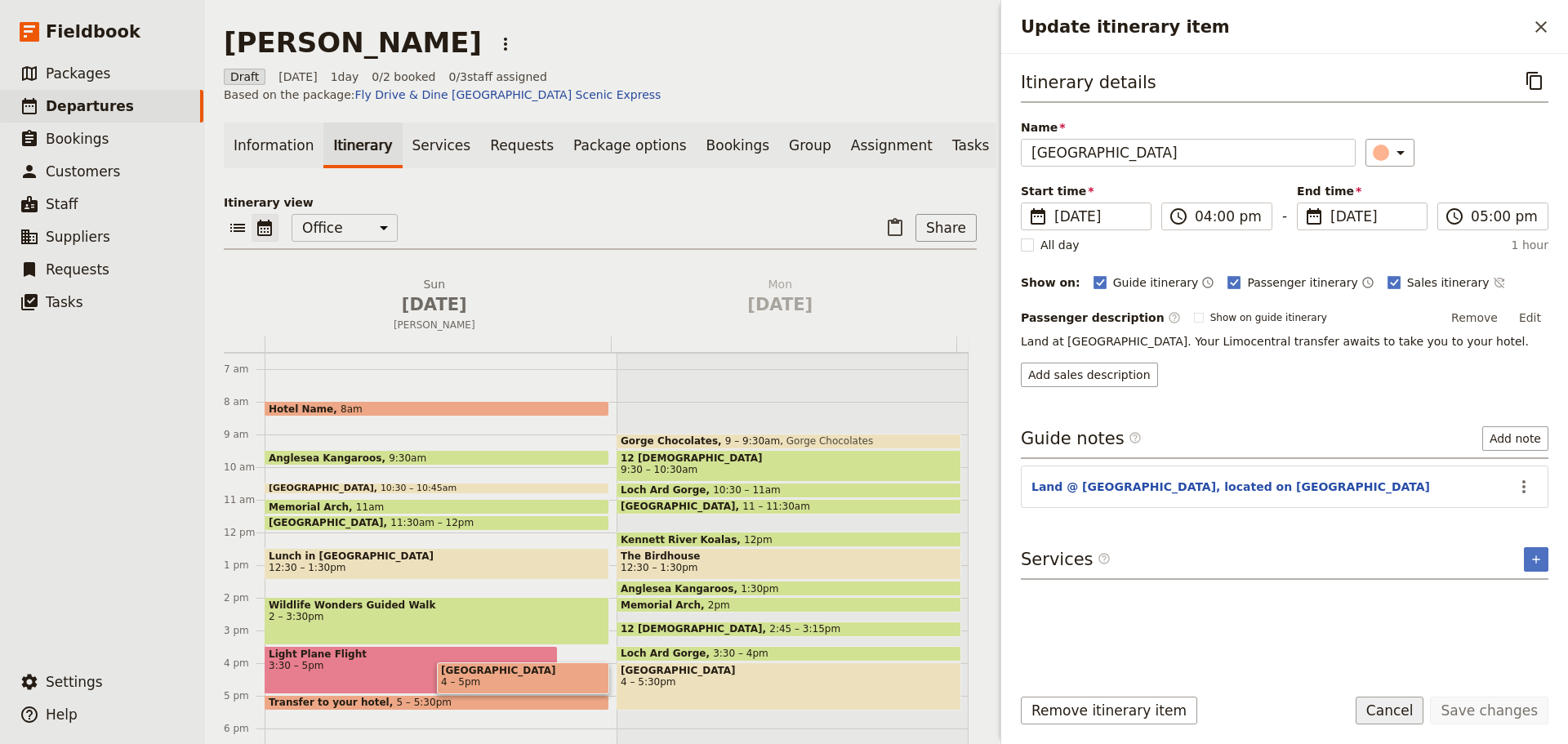
click at [1384, 721] on button "Cancel" at bounding box center [1390, 711] width 69 height 28
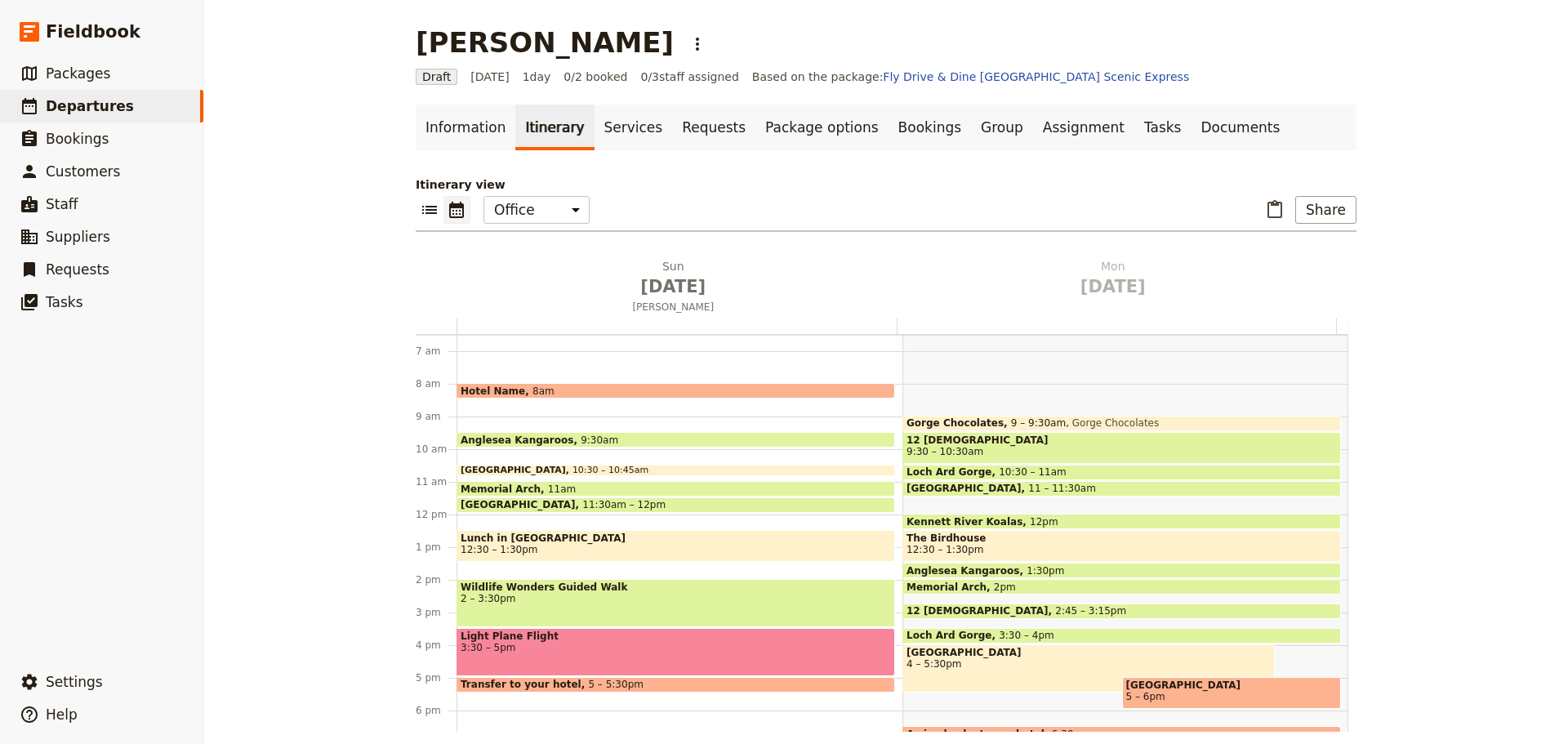
click at [604, 641] on span "Light Plane Flight" at bounding box center [675, 636] width 430 height 11
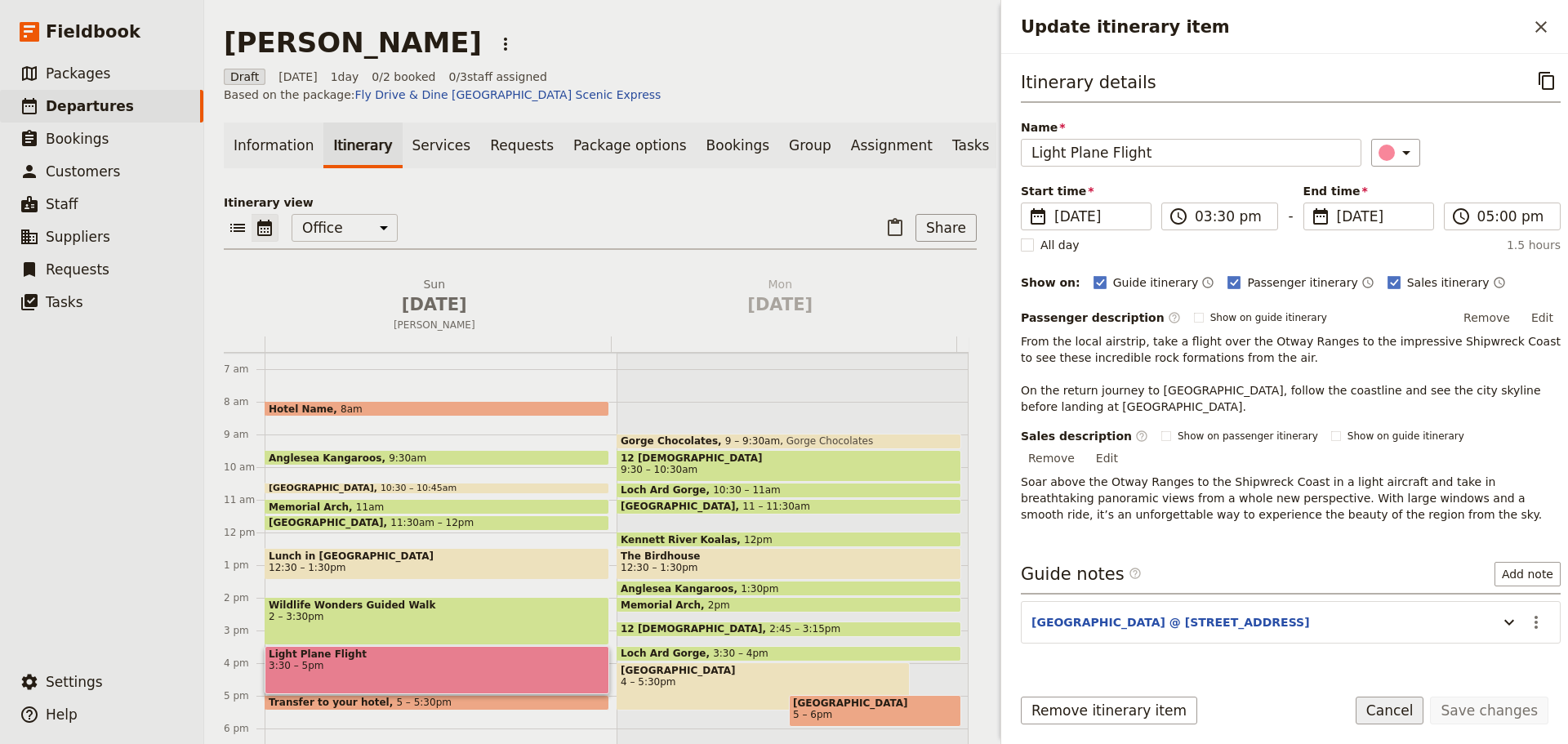
click at [1397, 717] on button "Cancel" at bounding box center [1390, 711] width 69 height 28
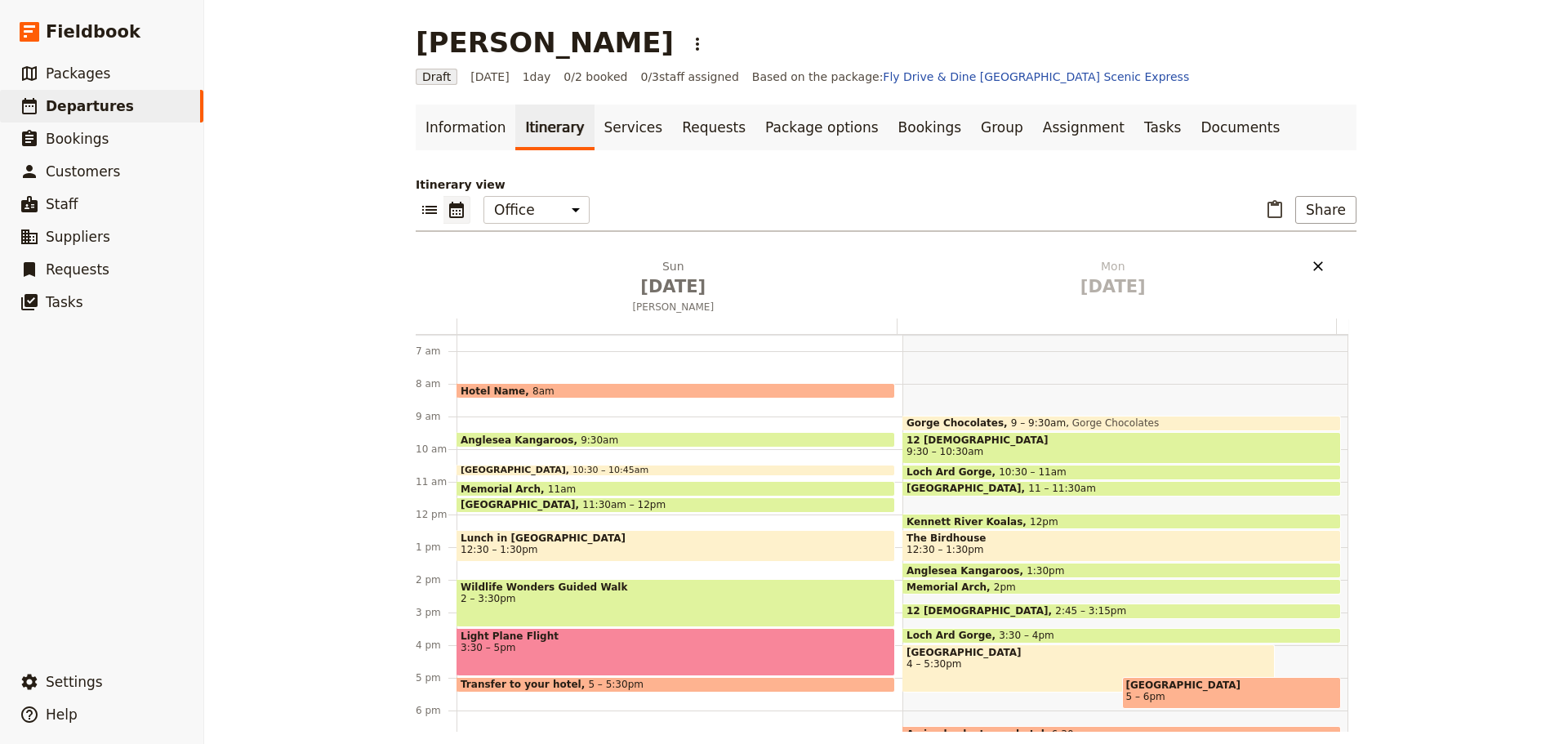
click at [1311, 259] on icon "Delete Mon Aug 25" at bounding box center [1318, 266] width 17 height 17
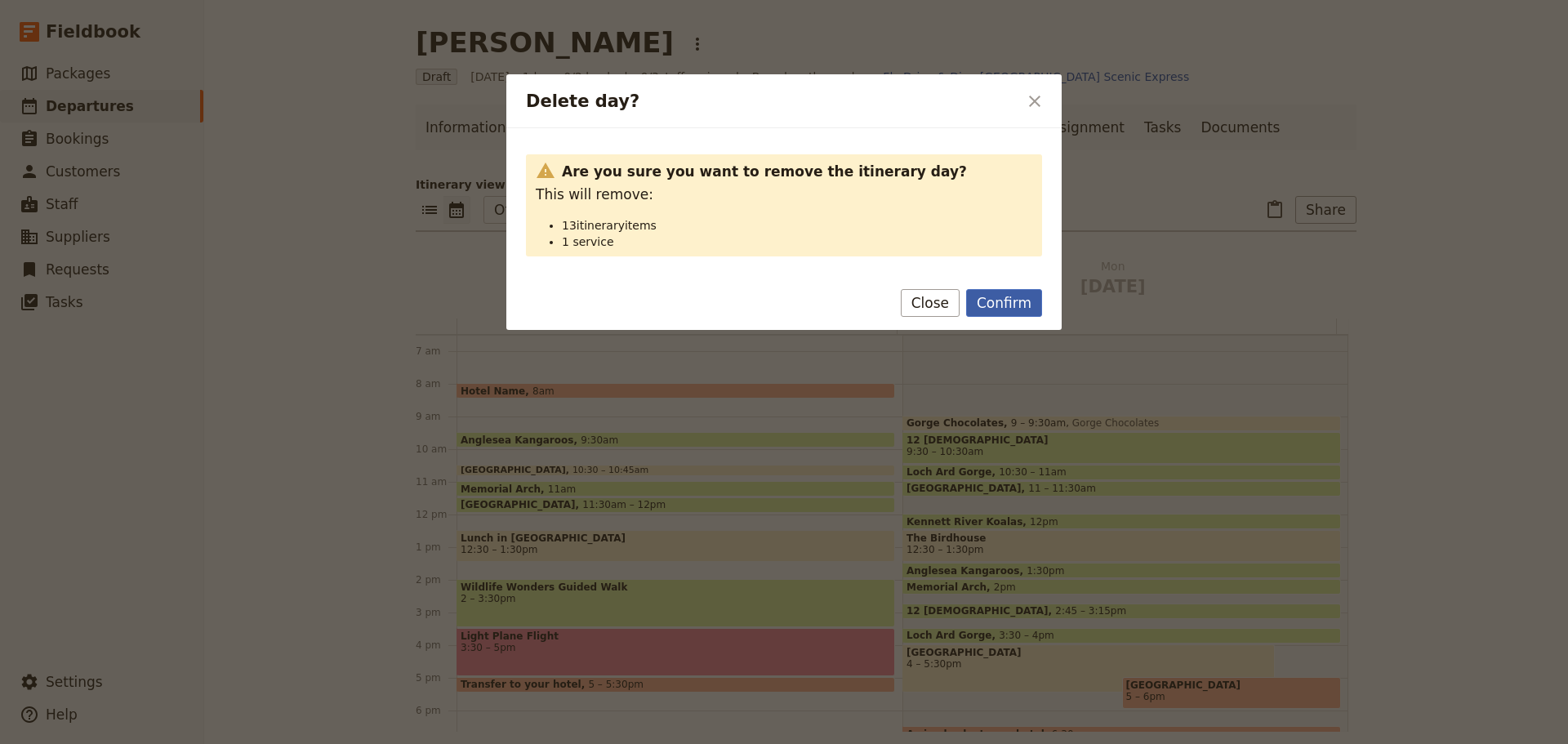
click at [1004, 303] on button "Confirm" at bounding box center [1004, 303] width 76 height 28
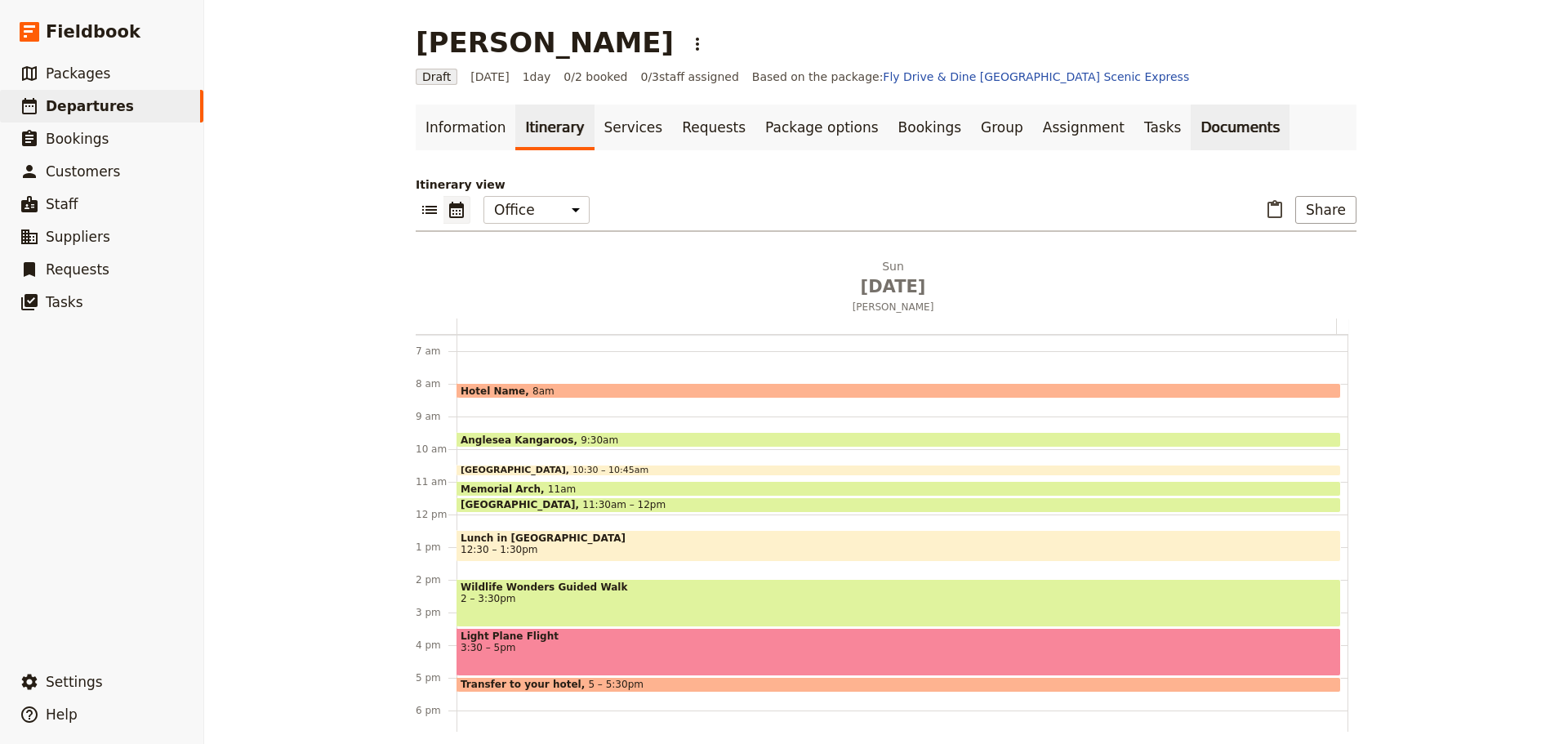
click at [1191, 114] on link "Documents" at bounding box center [1240, 127] width 99 height 45
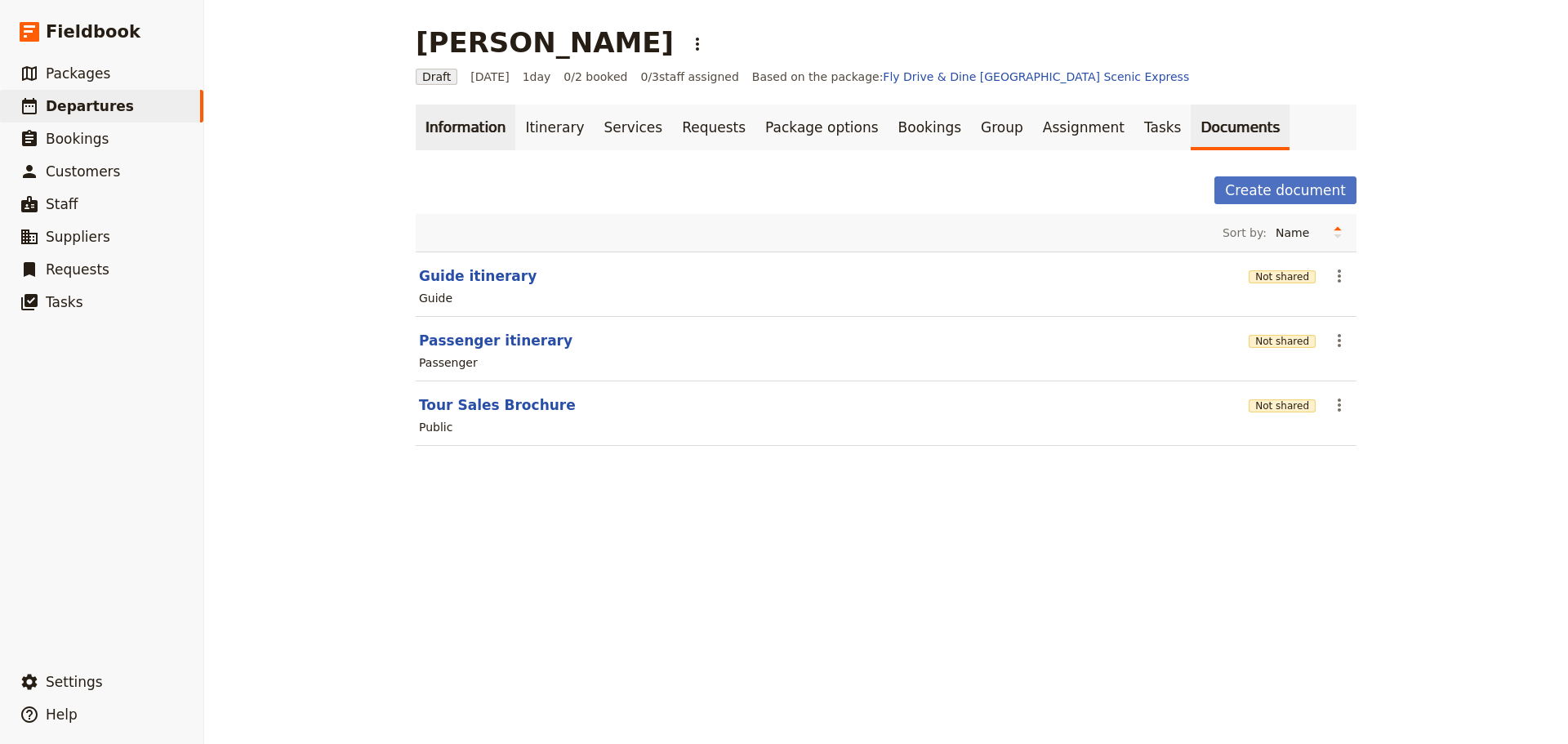
click at [461, 109] on link "Information" at bounding box center [466, 127] width 99 height 45
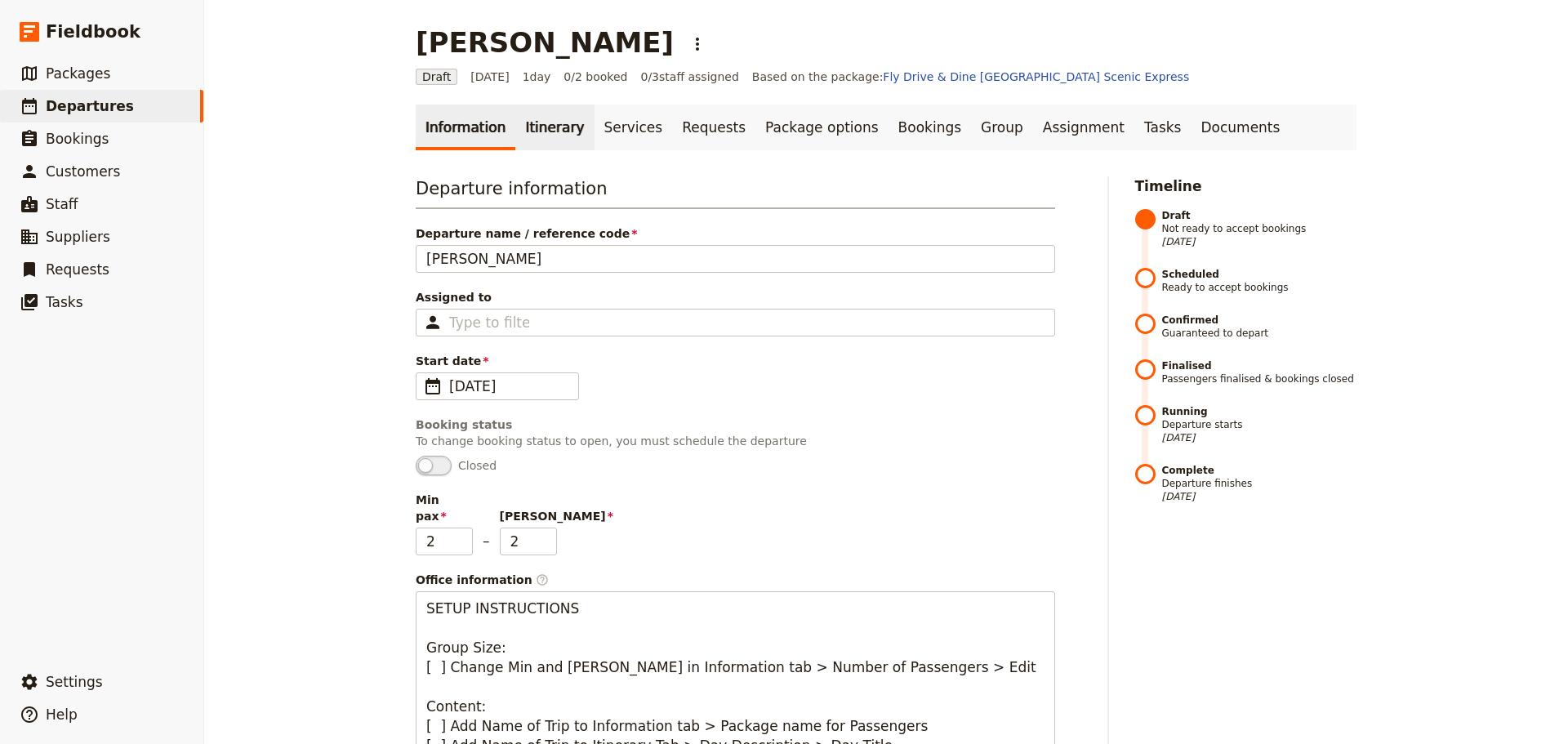
click at [537, 123] on link "Itinerary" at bounding box center [555, 127] width 79 height 45
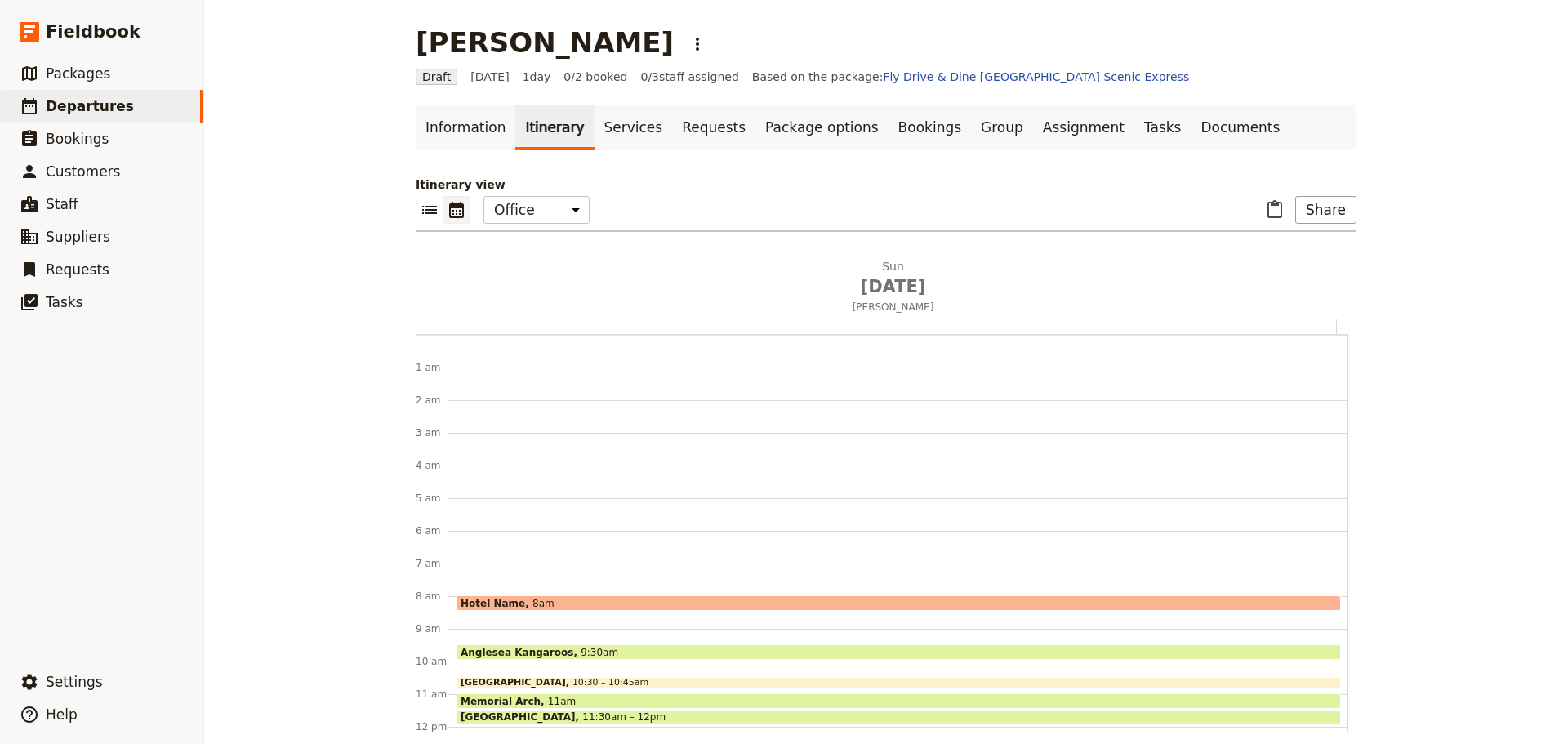
scroll to position [212, 0]
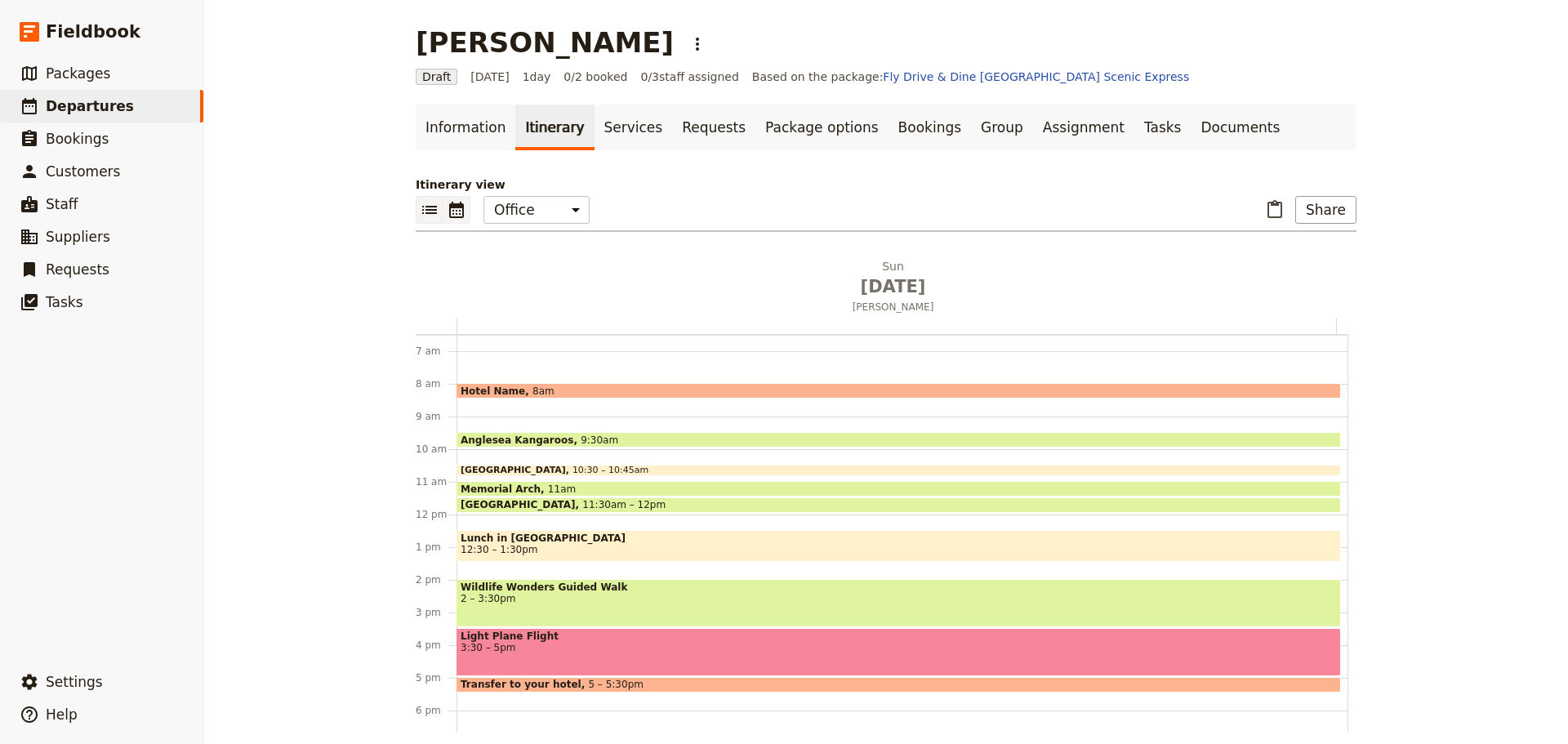
click at [422, 208] on icon "List view" at bounding box center [429, 209] width 15 height 8
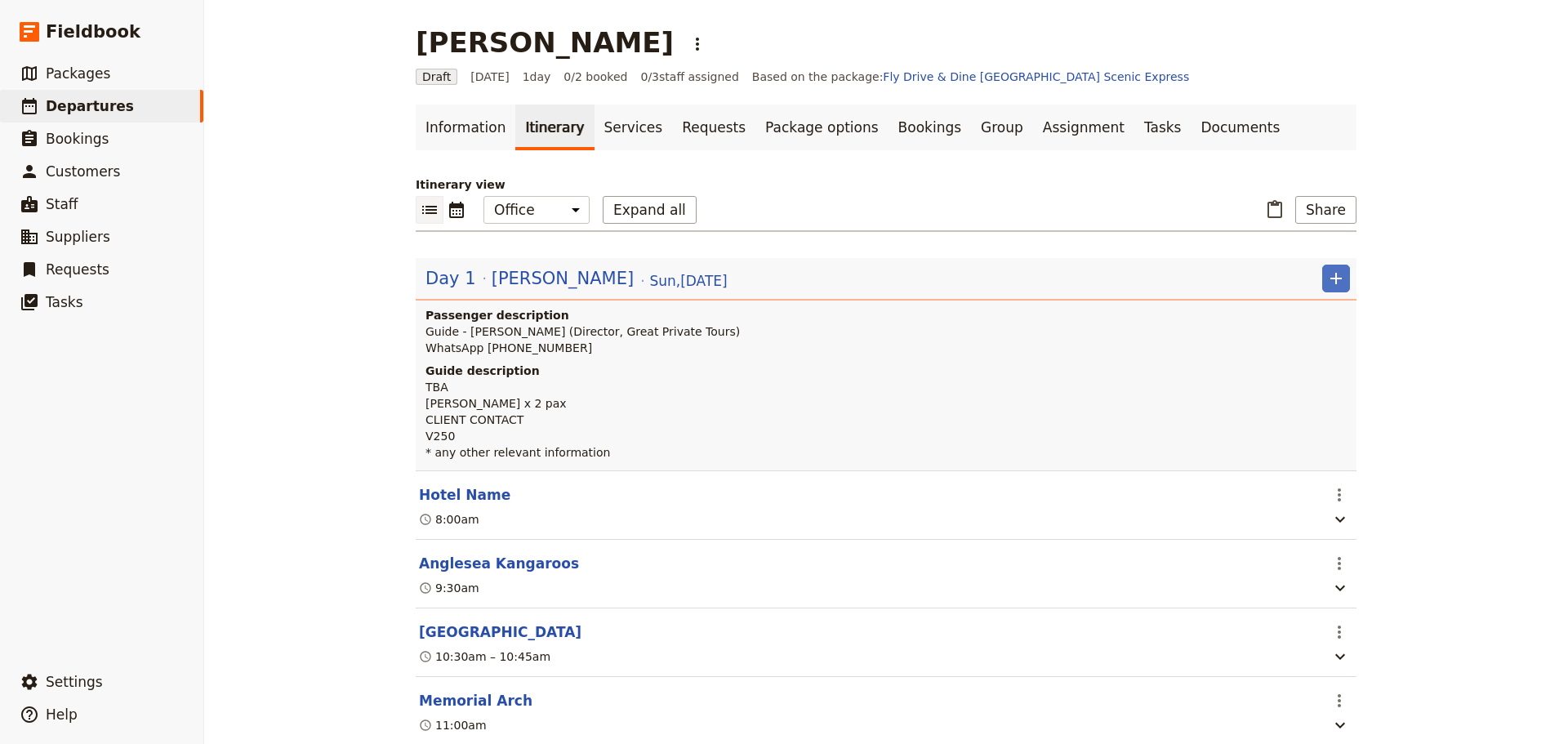
click at [464, 499] on button "Hotel Name" at bounding box center [464, 495] width 92 height 19
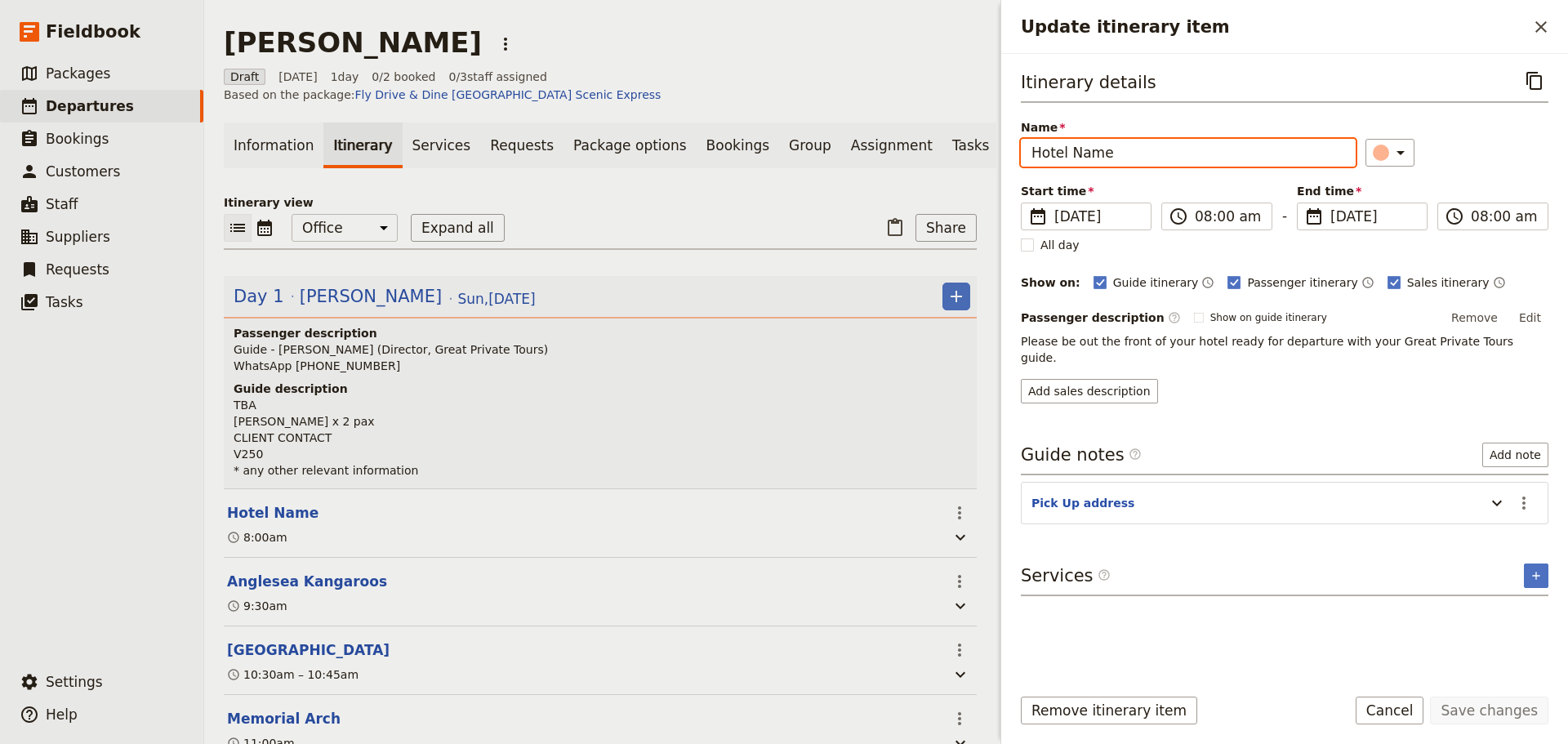
drag, startPoint x: 1134, startPoint y: 153, endPoint x: 688, endPoint y: 103, distance: 448.8
click at [688, 103] on div "Patricia Stone ​ Draft 24 Aug 2025 1 day 0/2 booked 0 / 3 staff assigned Based …" at bounding box center [886, 372] width 1364 height 744
type input "Ritz Carlton Melbourne"
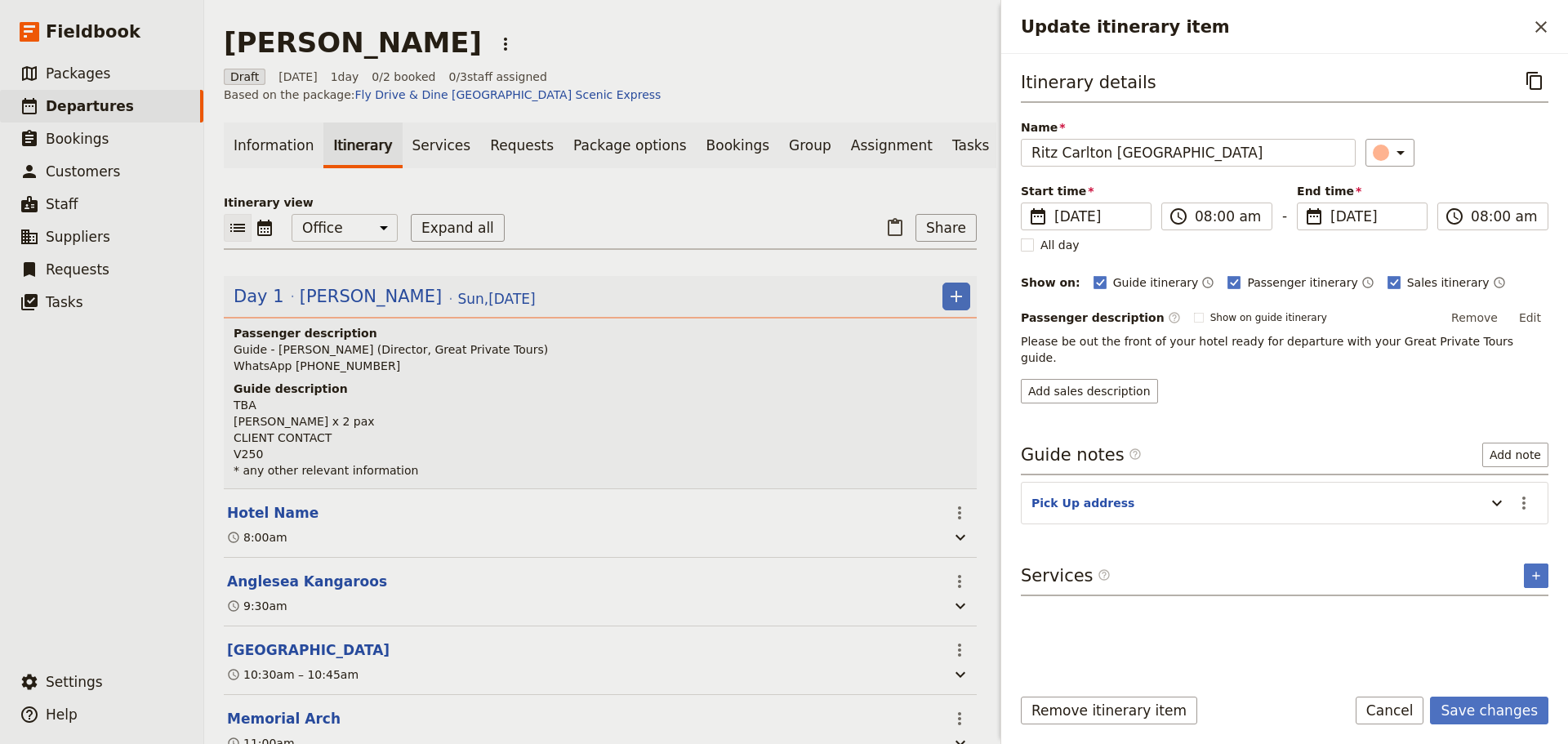
drag, startPoint x: 1523, startPoint y: 480, endPoint x: 1524, endPoint y: 505, distance: 25.0
click at [1524, 496] on icon "Actions" at bounding box center [1524, 502] width 3 height 13
click at [1503, 526] on span "Edit note" at bounding box center [1477, 522] width 51 height 17
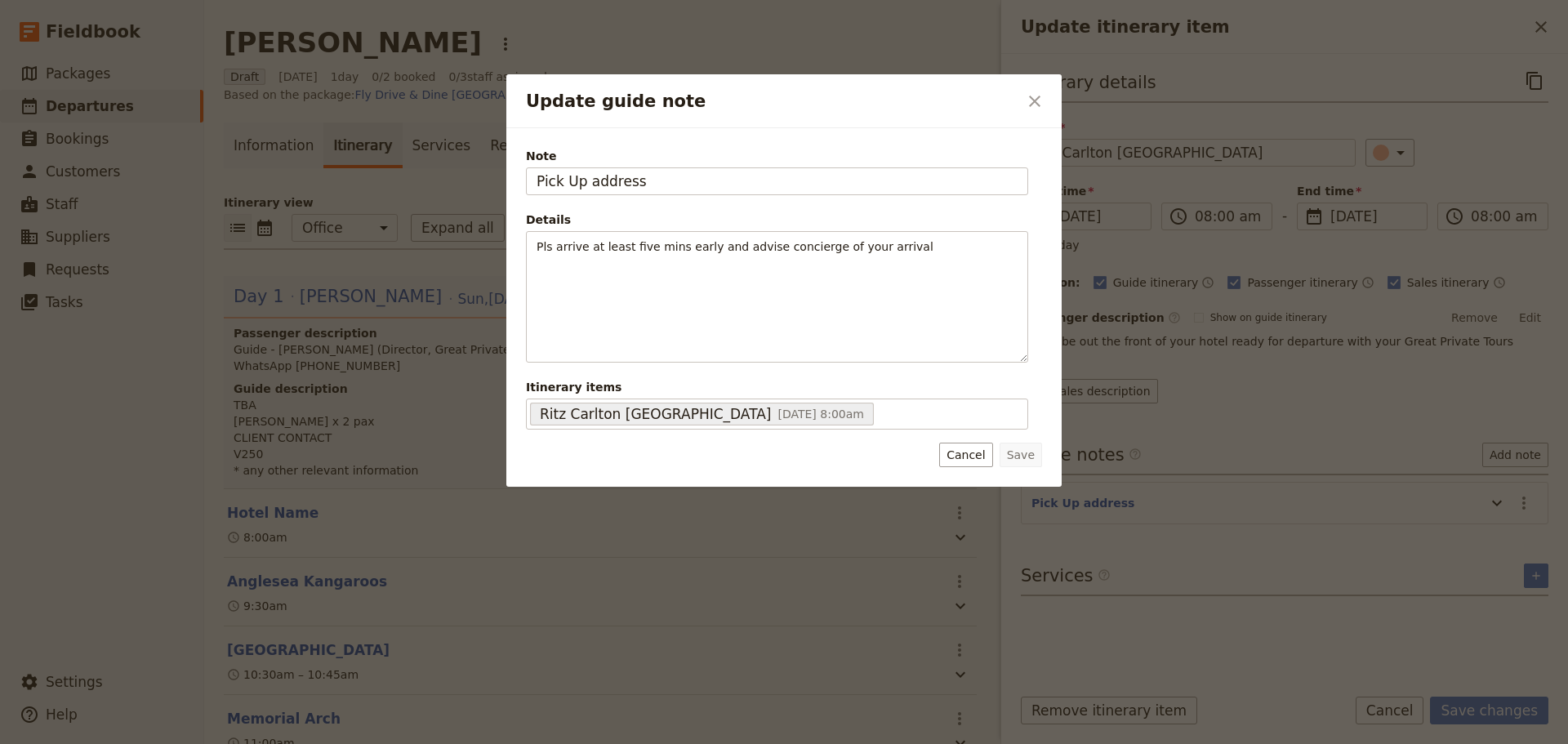
drag, startPoint x: 666, startPoint y: 191, endPoint x: 386, endPoint y: 171, distance: 280.7
click at [386, 743] on div "Update guide note ​ Note Pick Up address Details Pls arrive at least five mins …" at bounding box center [784, 744] width 1568 height 0
type input "650 Lonsdale St"
click at [1017, 455] on button "Save" at bounding box center [1021, 454] width 43 height 24
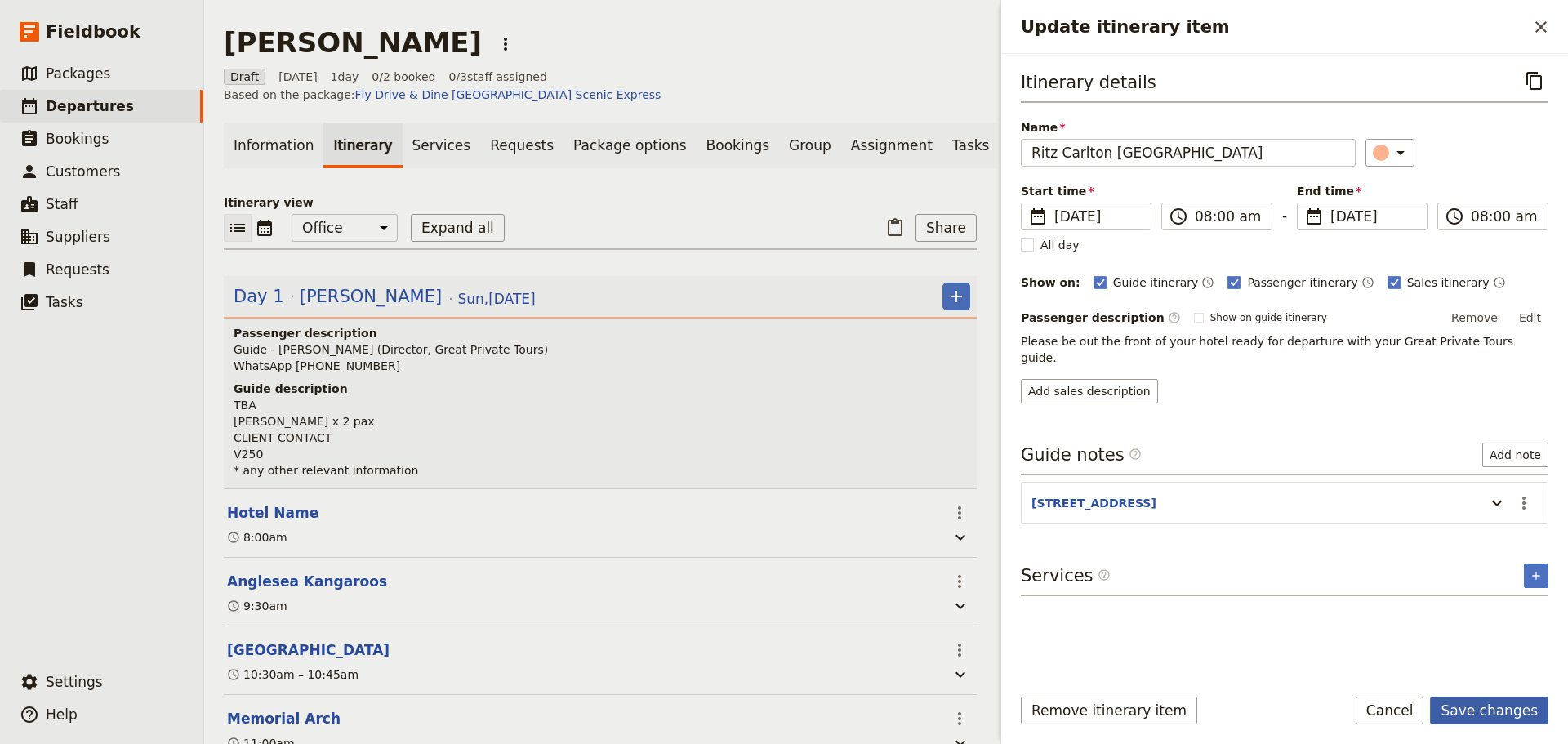
click at [1510, 710] on button "Save changes" at bounding box center [1489, 711] width 119 height 28
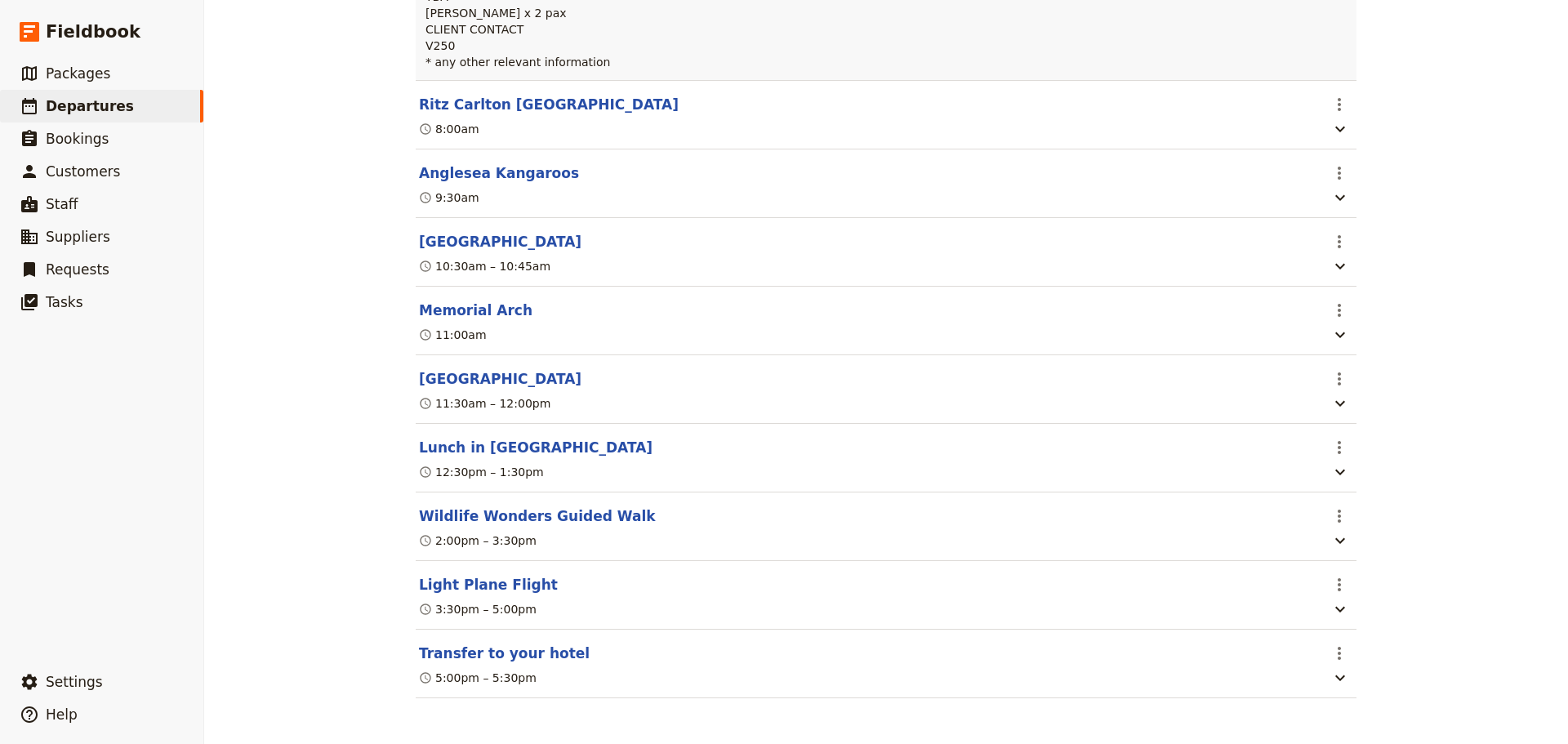
scroll to position [403, 0]
click at [504, 653] on button "Transfer to your hotel" at bounding box center [504, 653] width 171 height 19
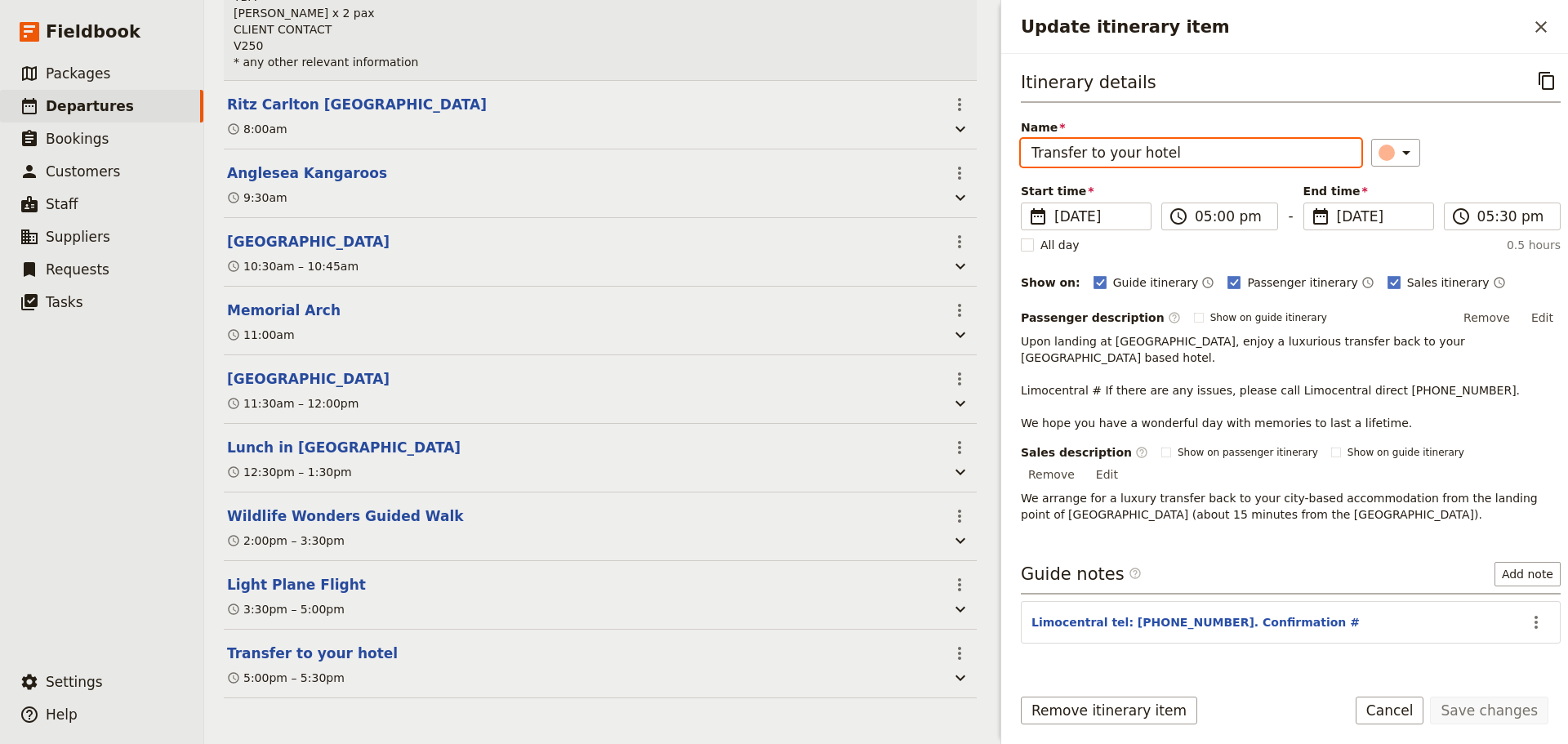
click at [1209, 153] on input "Transfer to your hotel" at bounding box center [1191, 153] width 340 height 28
type input "Transfer to your hotel (Park Hyatt Melbourne)"
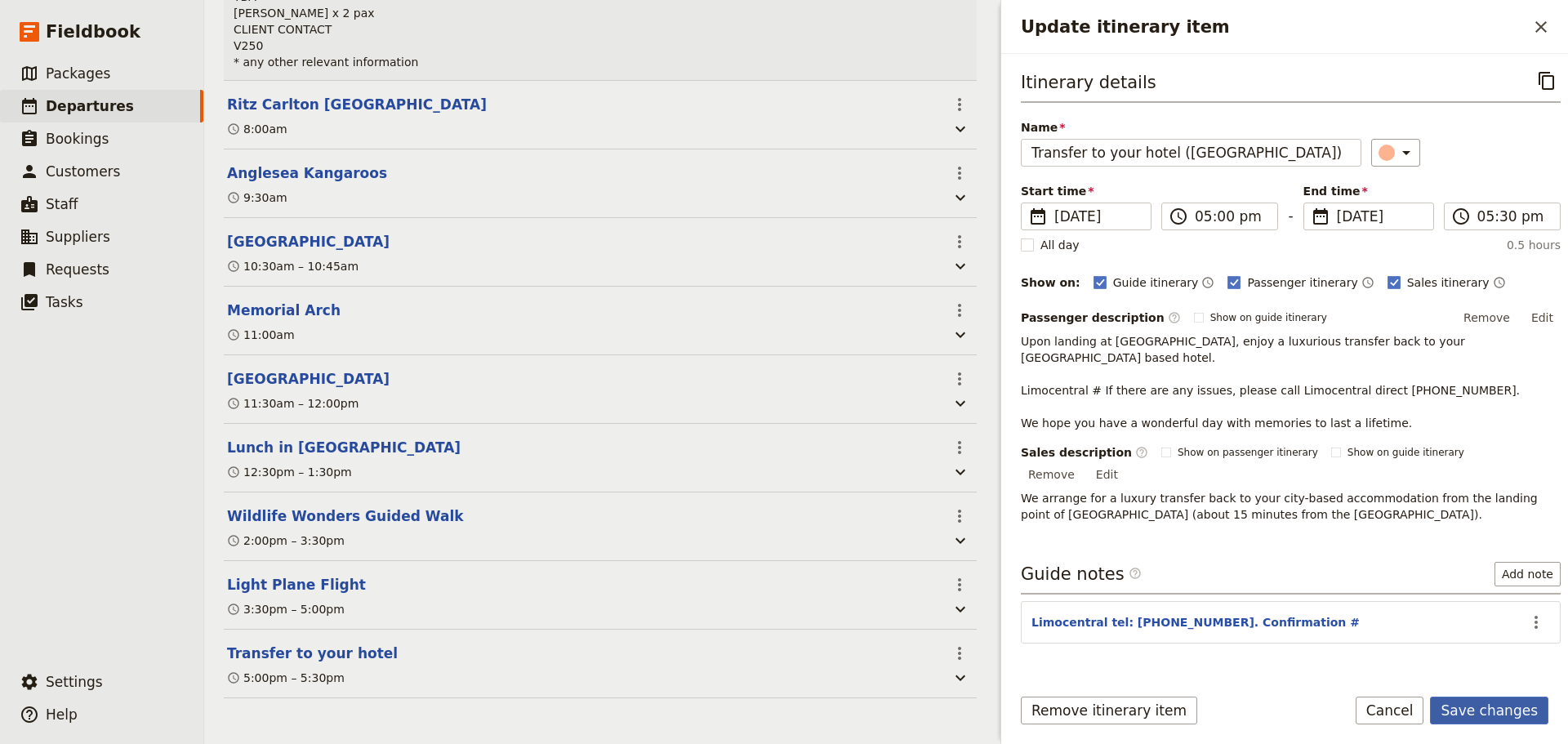
click at [1512, 720] on button "Save changes" at bounding box center [1489, 711] width 119 height 28
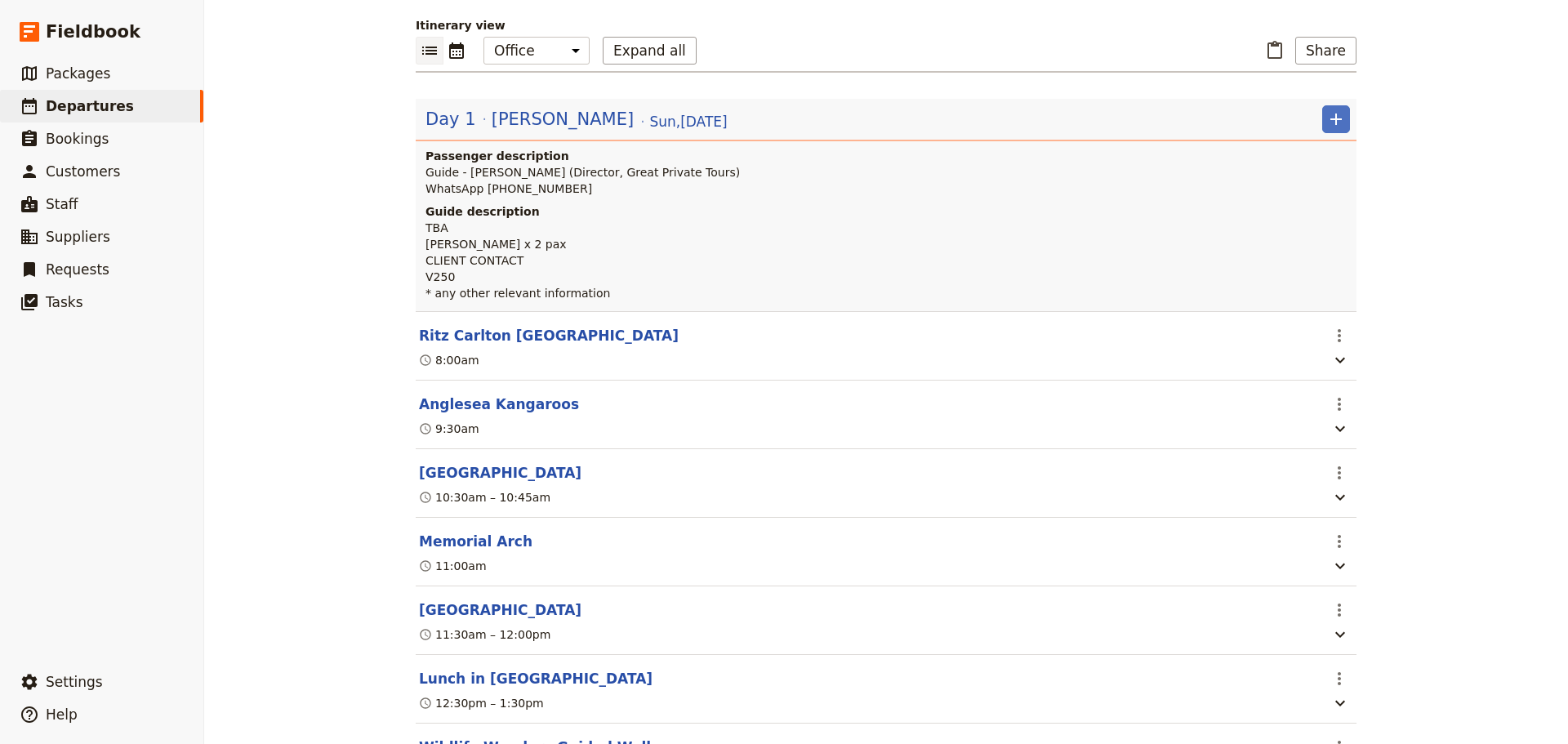
scroll to position [0, 0]
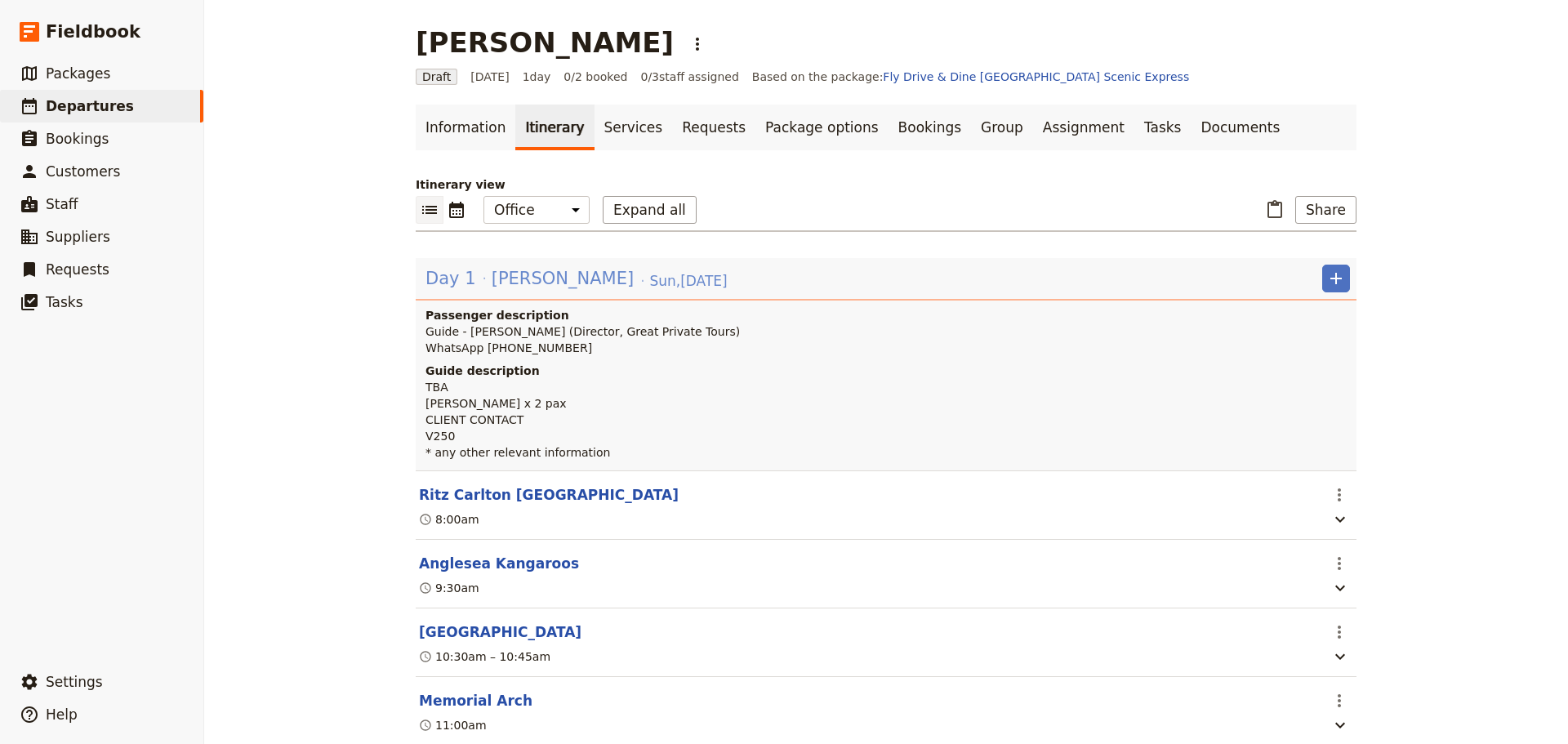
click at [497, 290] on div "Day 1 Patricia Stone Sun , 24 Aug 2025" at bounding box center [577, 278] width 305 height 28
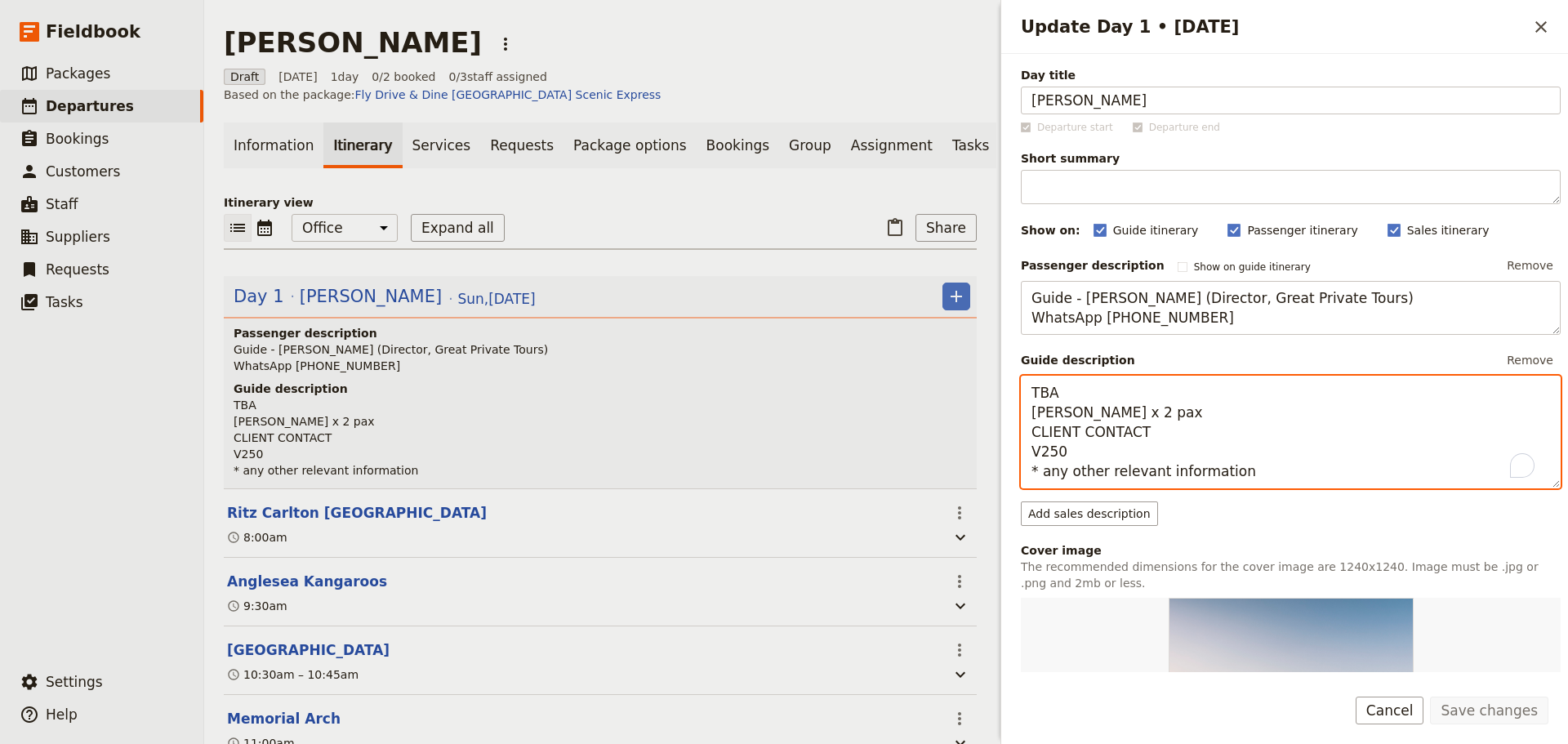
drag, startPoint x: 1069, startPoint y: 392, endPoint x: 951, endPoint y: 392, distance: 118.0
click at [951, 392] on div "Patricia Stone ​ Draft 24 Aug 2025 1 day 0/2 booked 0 / 3 staff assigned Based …" at bounding box center [886, 372] width 1364 height 744
click at [1217, 416] on textarea "Steve A Patricia Stone x 2 pax CLIENT CONTACT V250 * any other relevant informa…" at bounding box center [1291, 432] width 540 height 113
click at [1382, 414] on textarea "Steve A Patricia Stone x 2 pax travelling with her assistant, Julia CLIENT CONT…" at bounding box center [1291, 432] width 540 height 113
paste textarea "Julia Biniasz"
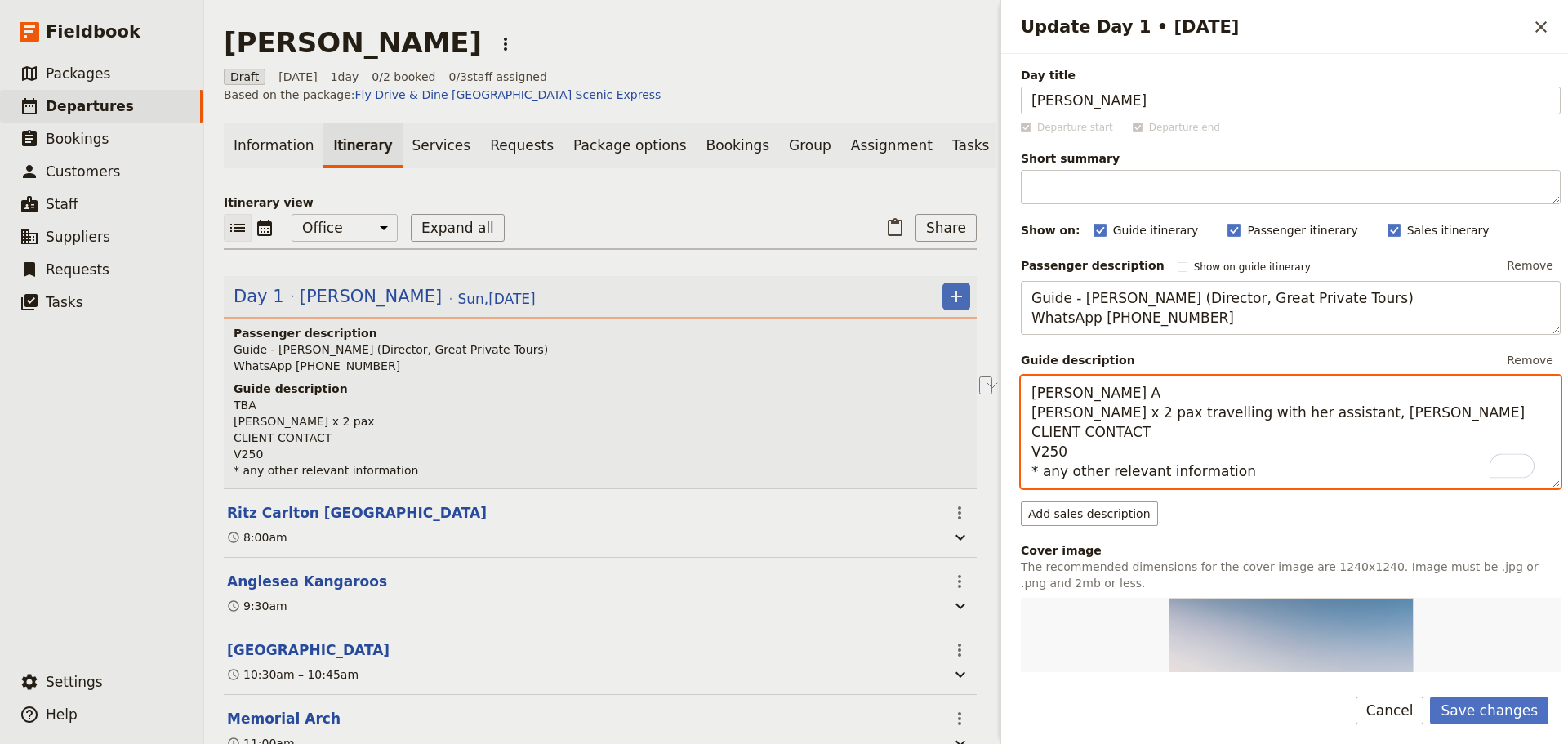
drag, startPoint x: 1160, startPoint y: 433, endPoint x: 1014, endPoint y: 435, distance: 146.0
click at [1014, 435] on div "Day title Patricia Stone Departure start Departure end Short summary 150 / 150 …" at bounding box center [1285, 363] width 567 height 618
click at [1146, 434] on textarea "Steve A Patricia Stone x 2 pax travelling with her assistant, Julia Julia Binia…" at bounding box center [1291, 432] width 540 height 113
paste textarea "206 240-8964"
click at [1176, 434] on textarea "Steve A Patricia Stone x 2 pax travelling with her assistant, Julia Julia Binia…" at bounding box center [1291, 432] width 540 height 113
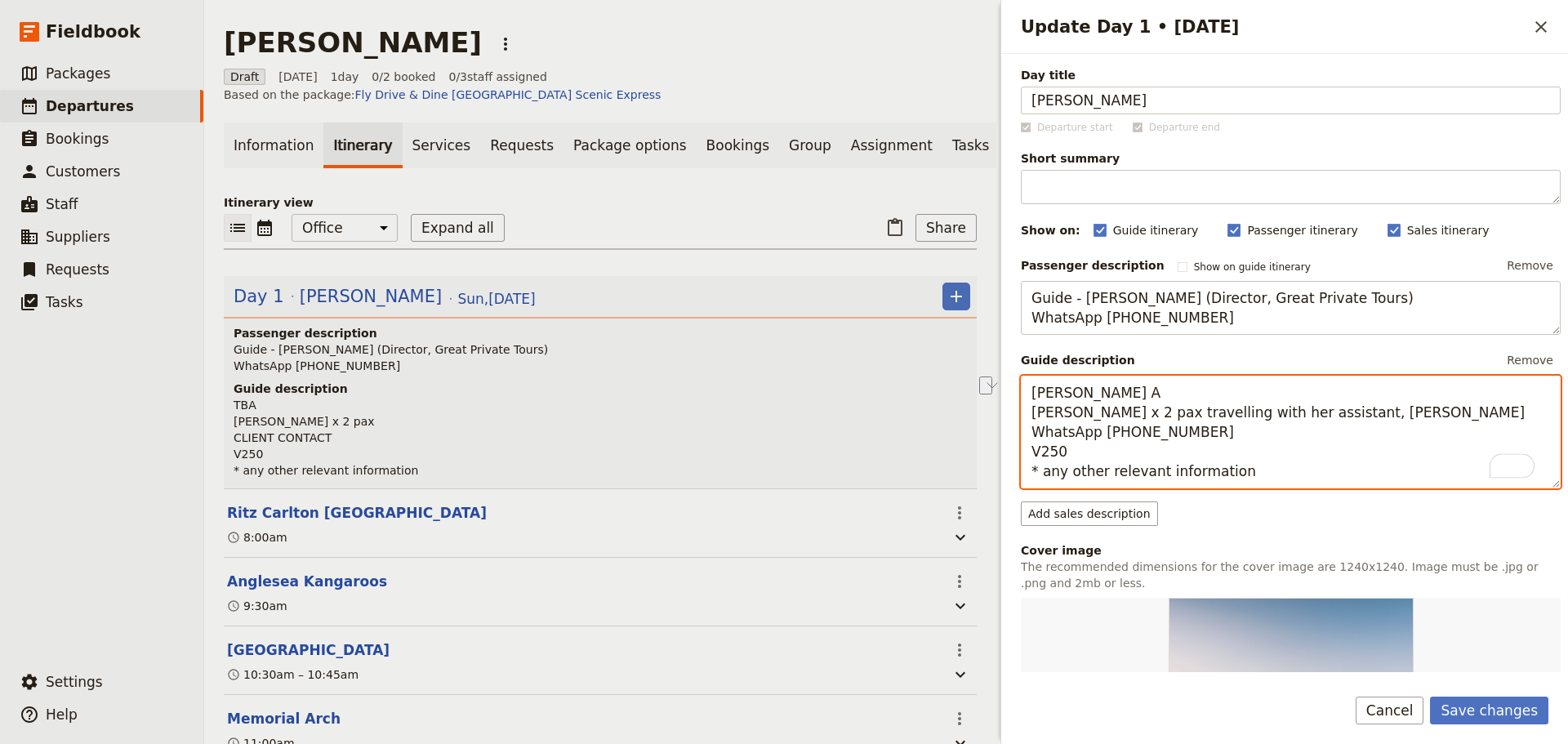
drag, startPoint x: 1215, startPoint y: 432, endPoint x: 1074, endPoint y: 435, distance: 141.0
click at [997, 430] on div "Update Day 1 • 24 Aug ​ Day title Patricia Stone Departure start Departure end …" at bounding box center [1282, 372] width 572 height 744
type textarea "Steve A Patricia Stone x 2 pax travelling with her assistant, Julia Julia Binia…"
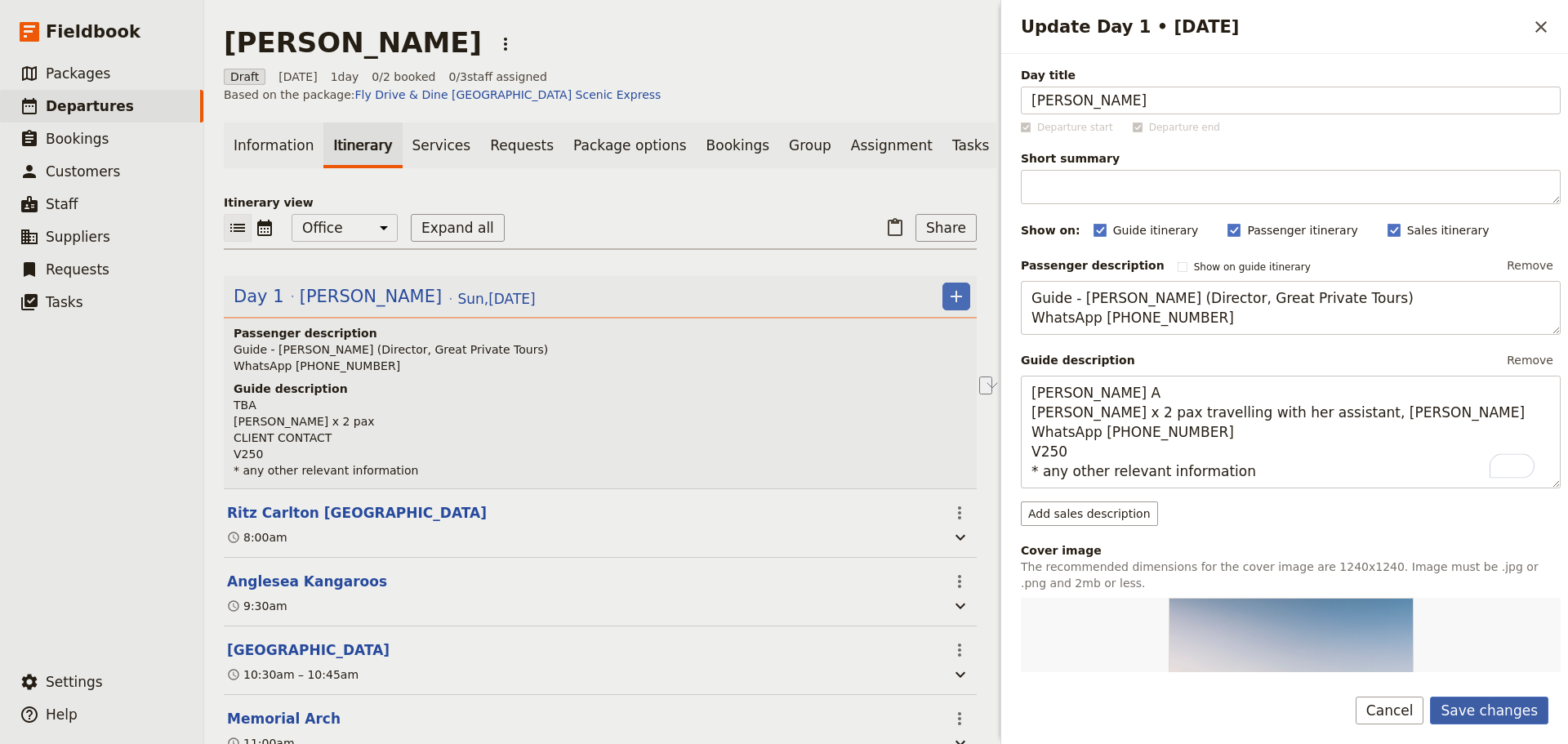
click at [1477, 697] on button "Save changes" at bounding box center [1489, 711] width 119 height 28
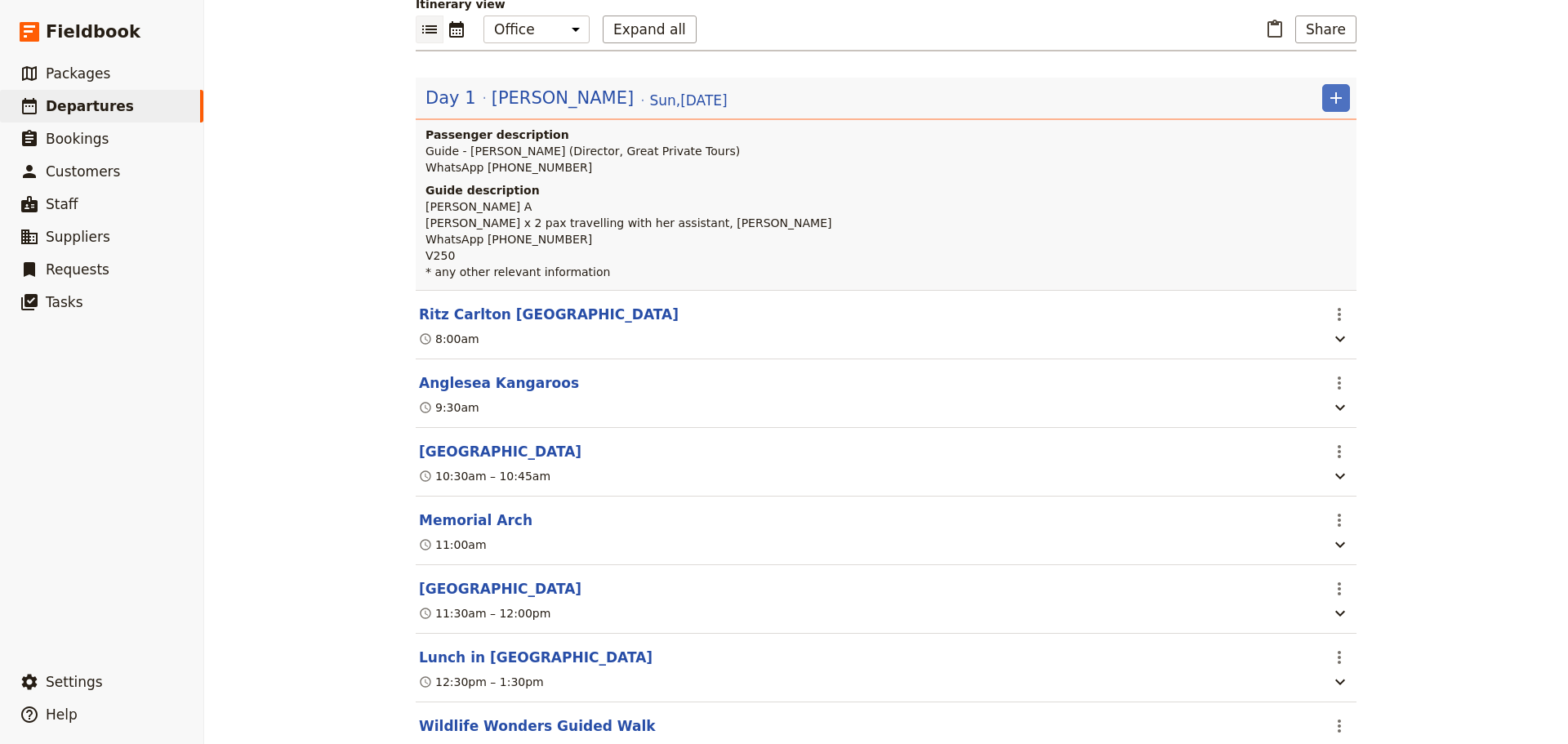
scroll to position [403, 0]
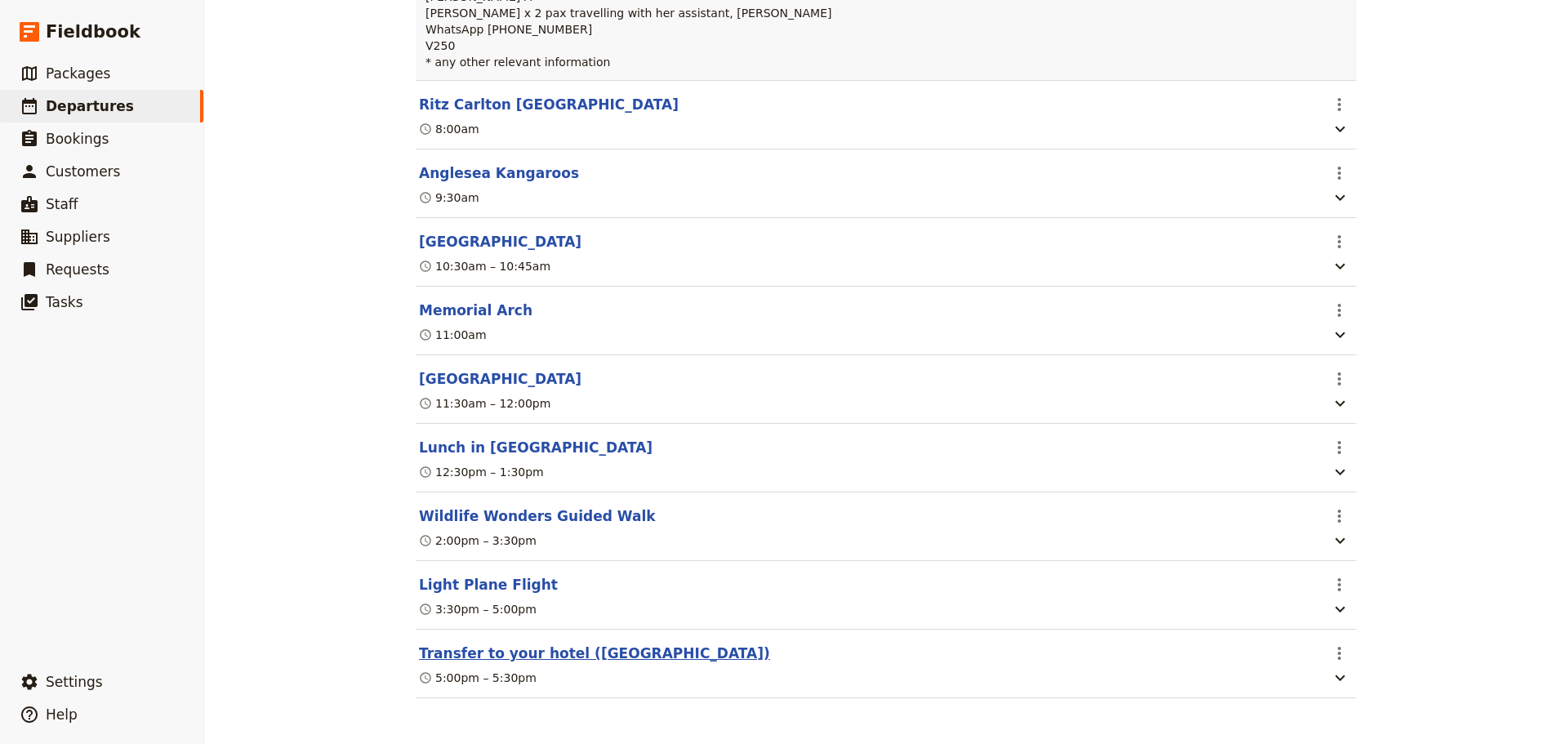
click at [450, 651] on button "Transfer to your hotel (Park Hyatt Melbourne)" at bounding box center [594, 653] width 352 height 19
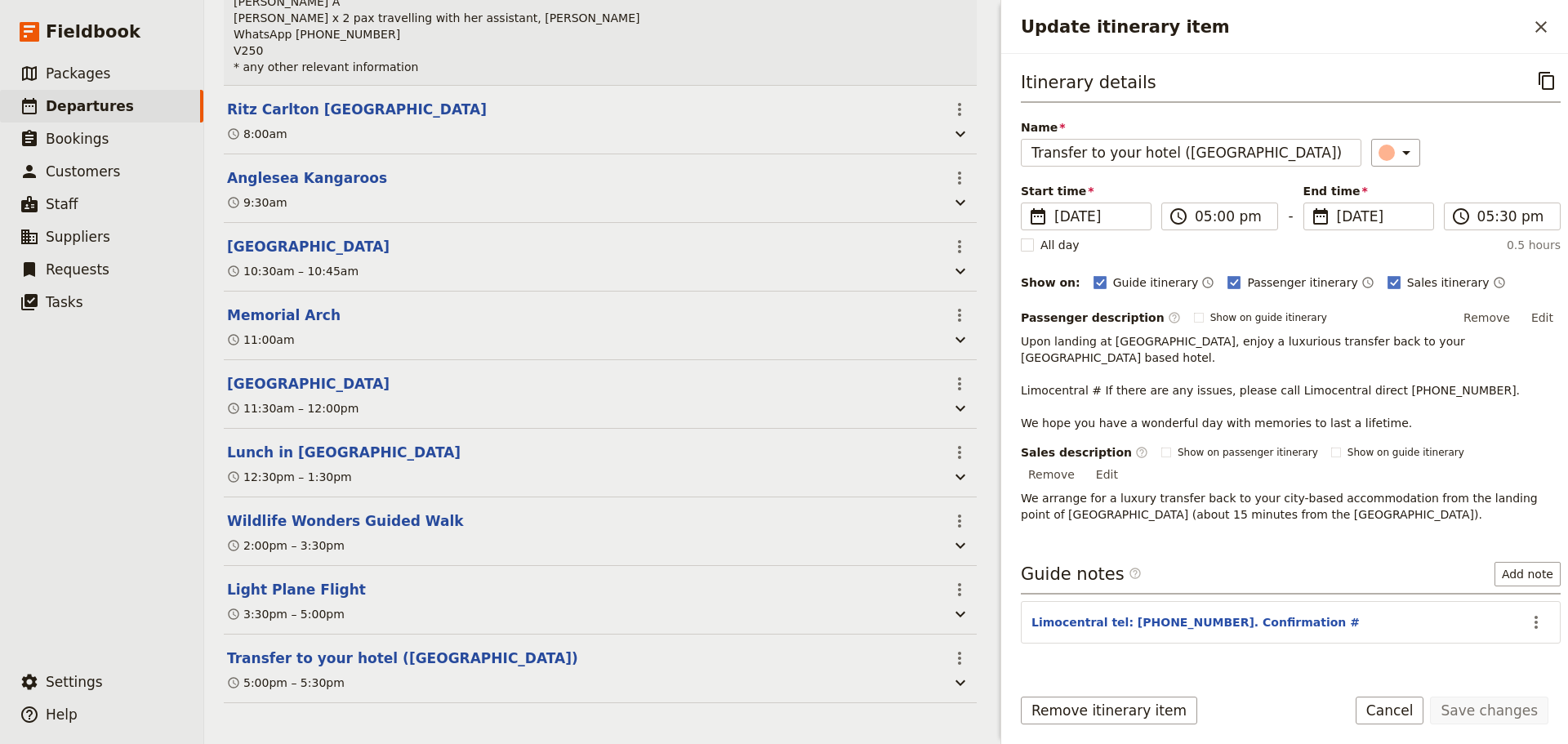
scroll to position [412, 0]
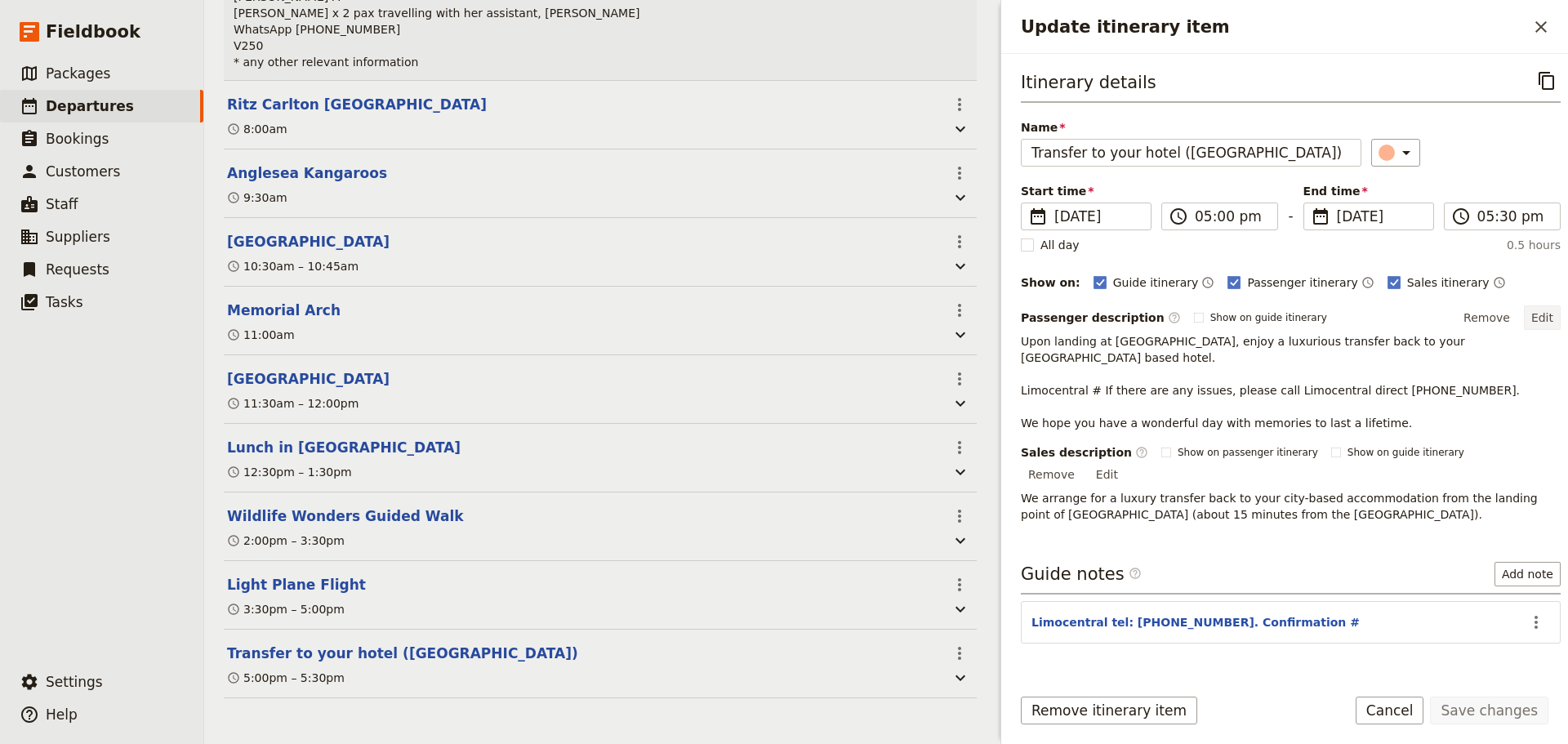
click at [1525, 312] on button "Edit" at bounding box center [1543, 317] width 37 height 24
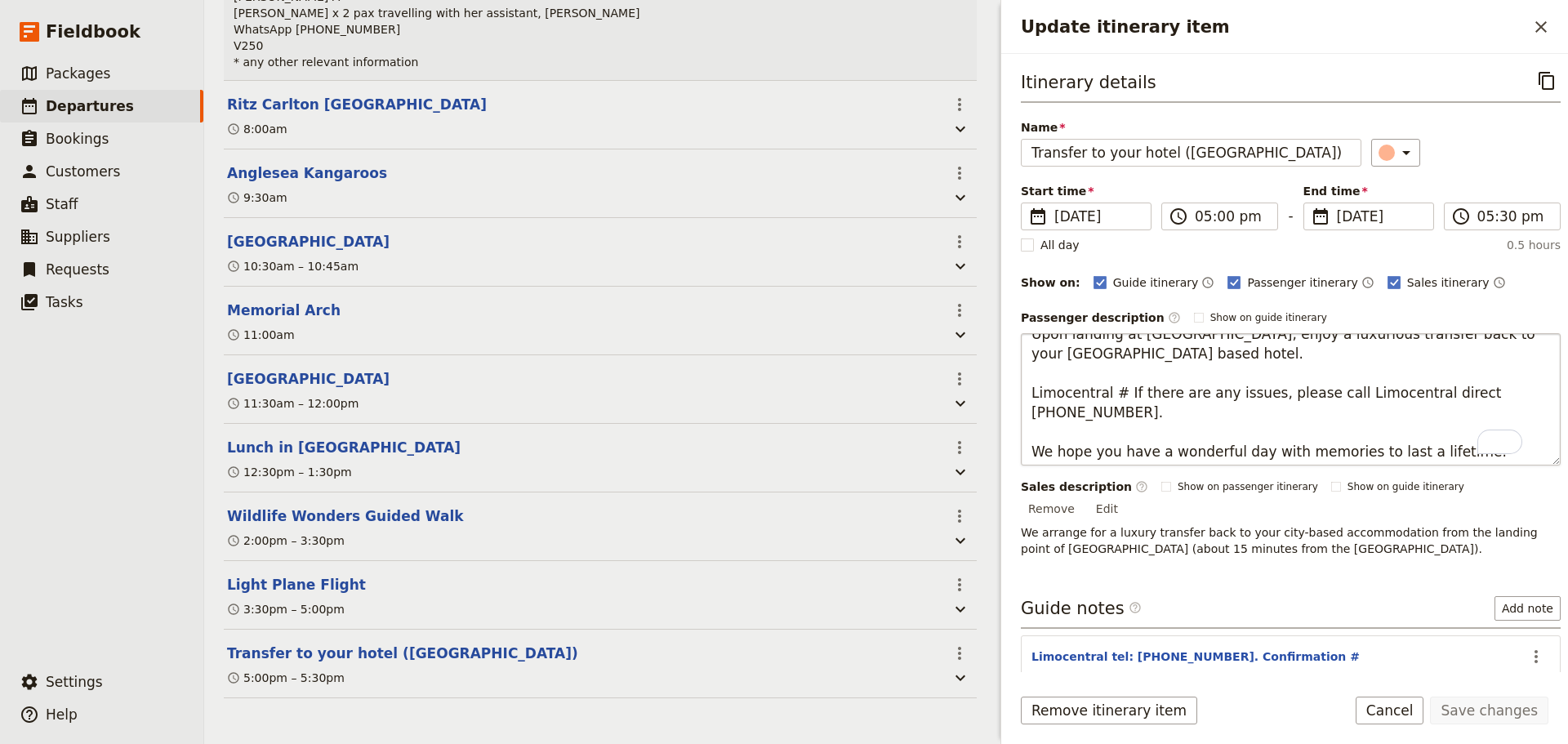
scroll to position [19, 0]
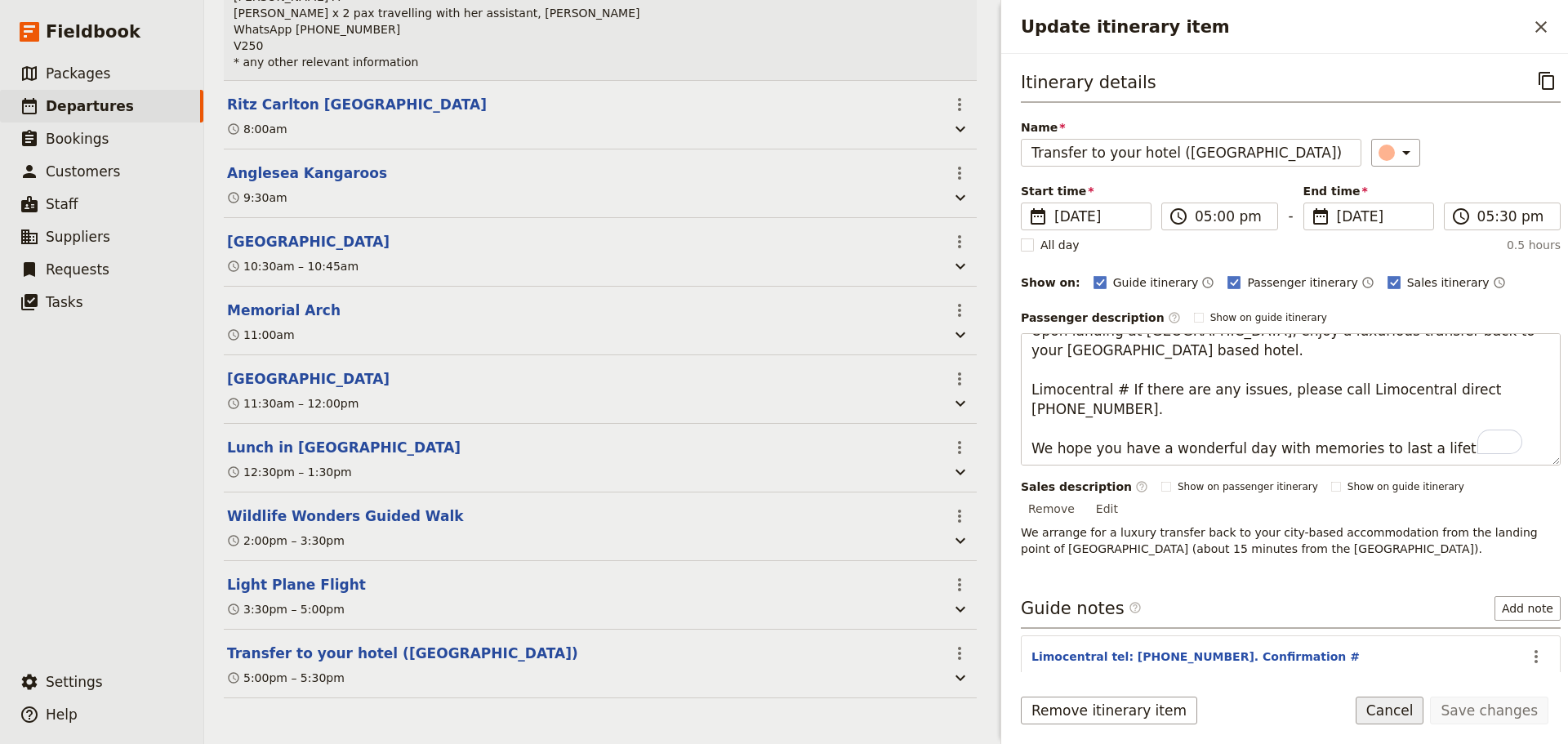
click at [1407, 705] on button "Cancel" at bounding box center [1390, 711] width 69 height 28
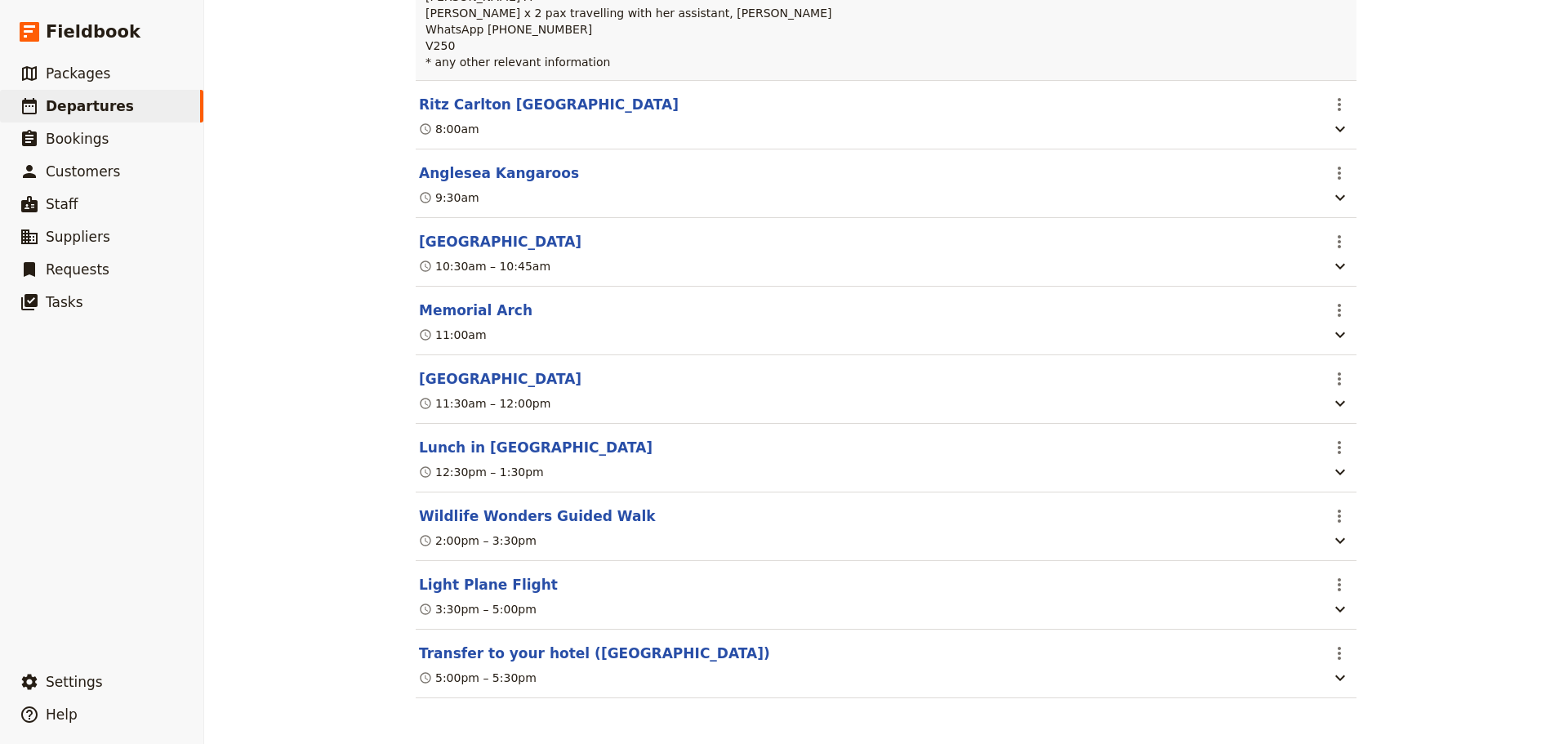
scroll to position [0, 0]
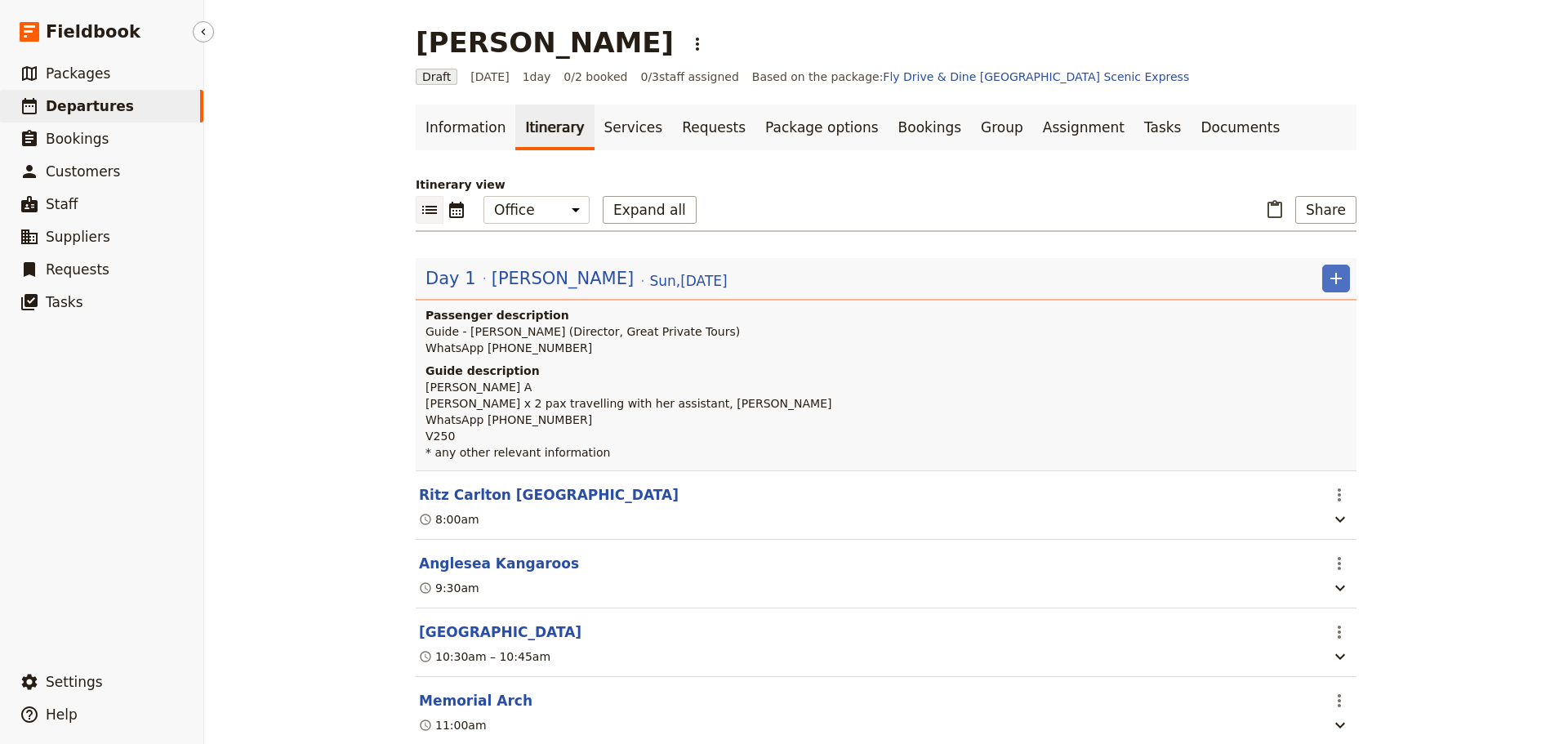
drag, startPoint x: 0, startPoint y: 0, endPoint x: 79, endPoint y: 113, distance: 137.9
click at [79, 113] on span "Departures" at bounding box center [89, 106] width 88 height 17
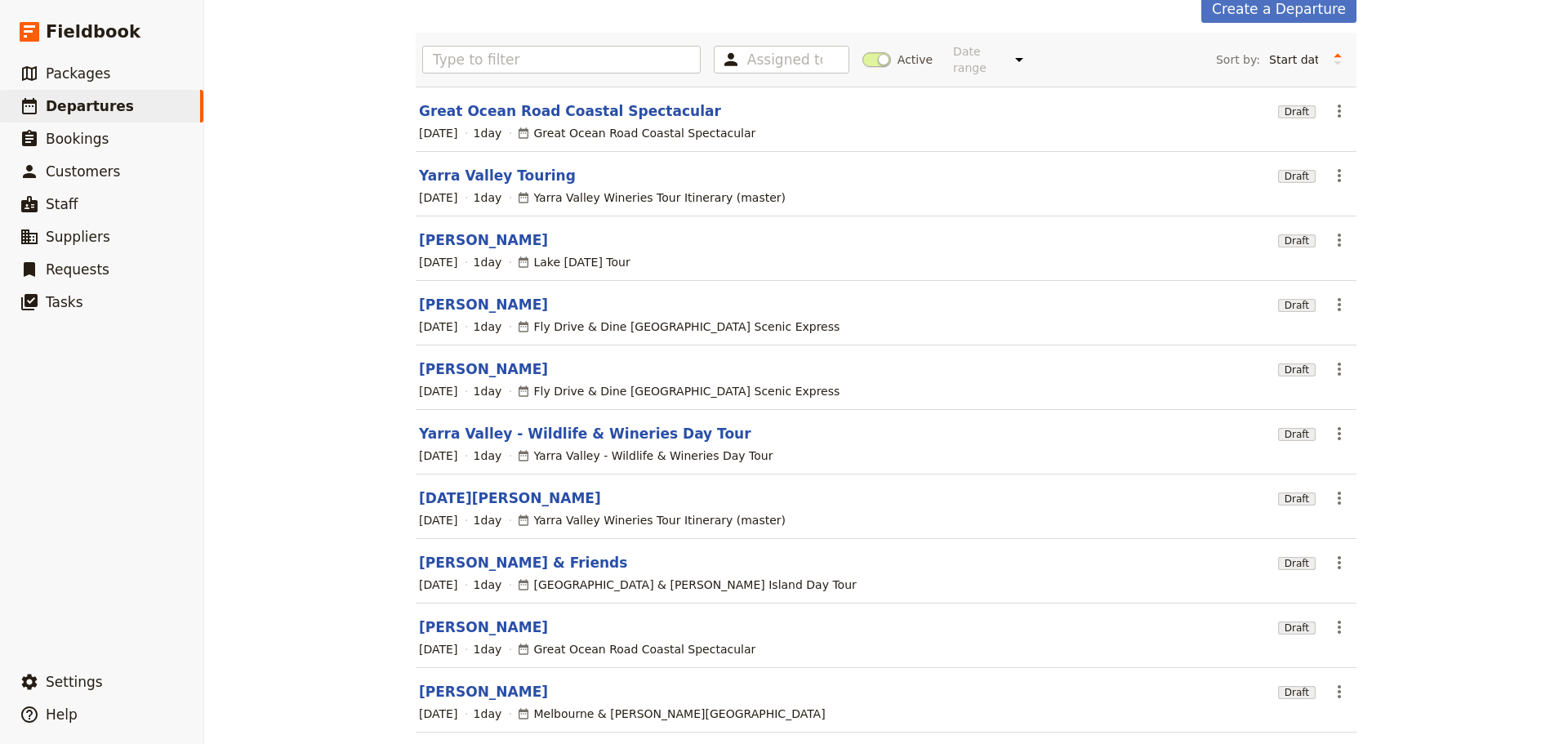
scroll to position [139, 0]
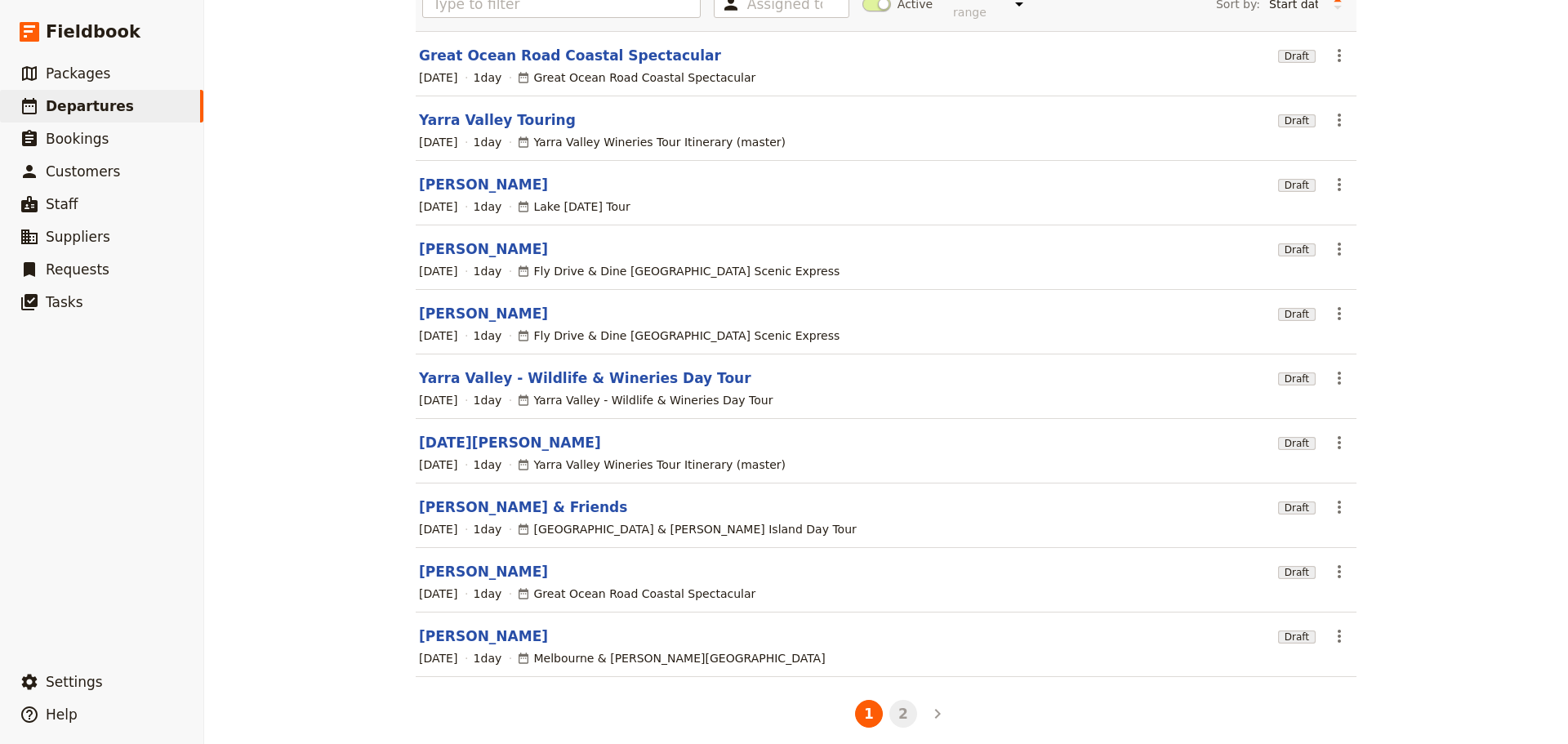
click at [900, 700] on button "2" at bounding box center [904, 713] width 28 height 28
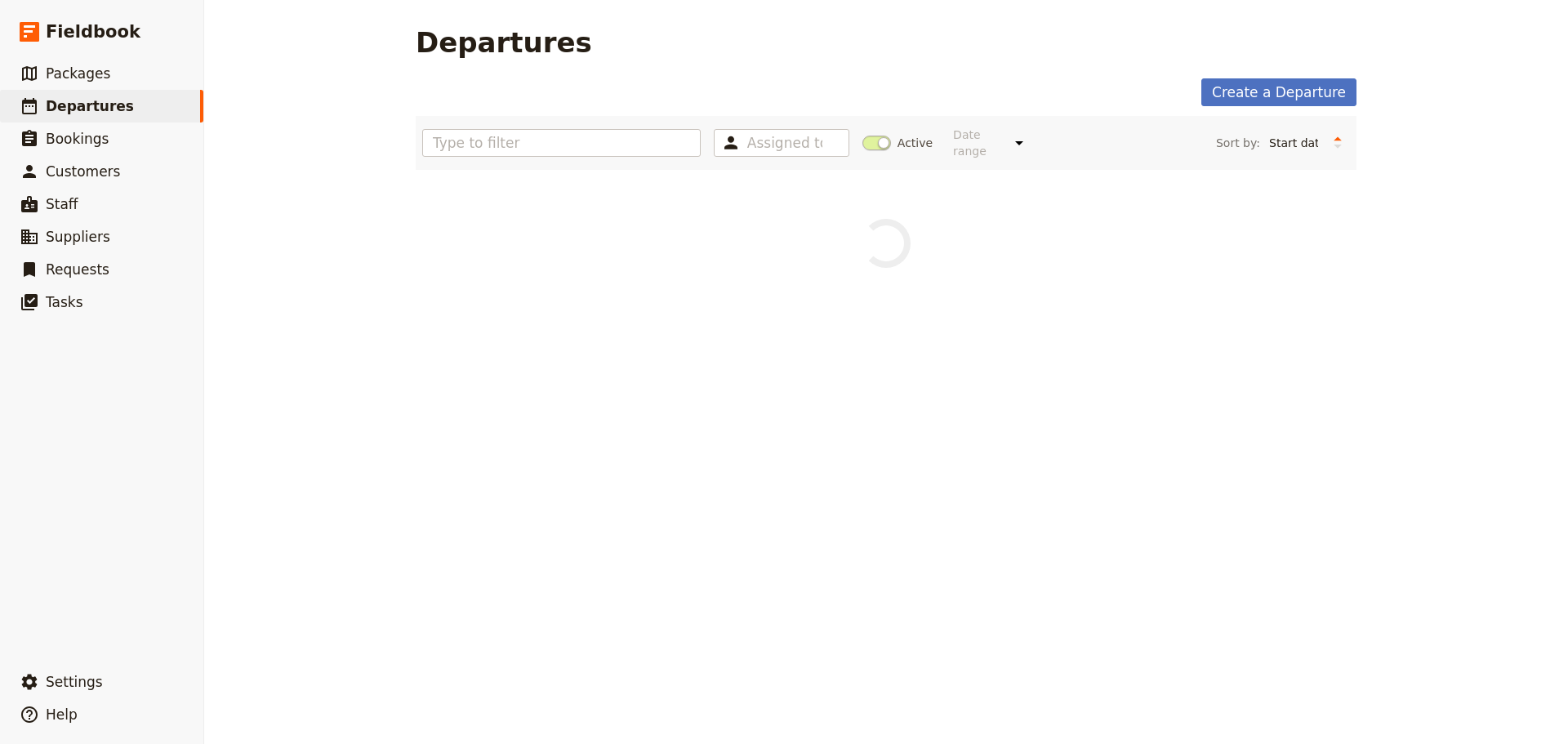
scroll to position [0, 0]
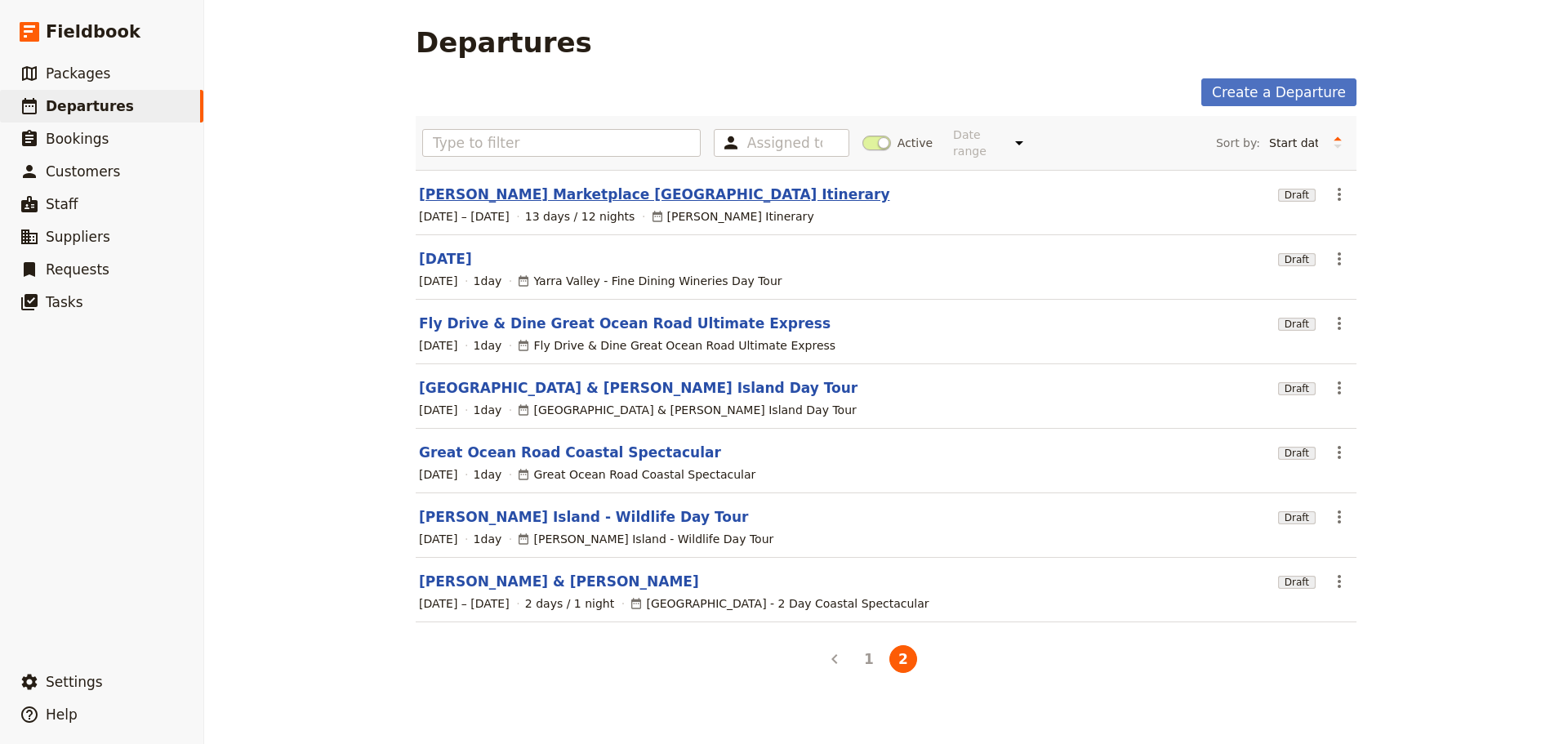
click at [482, 185] on link "[PERSON_NAME] Marketplace [GEOGRAPHIC_DATA] Itinerary" at bounding box center [654, 195] width 471 height 19
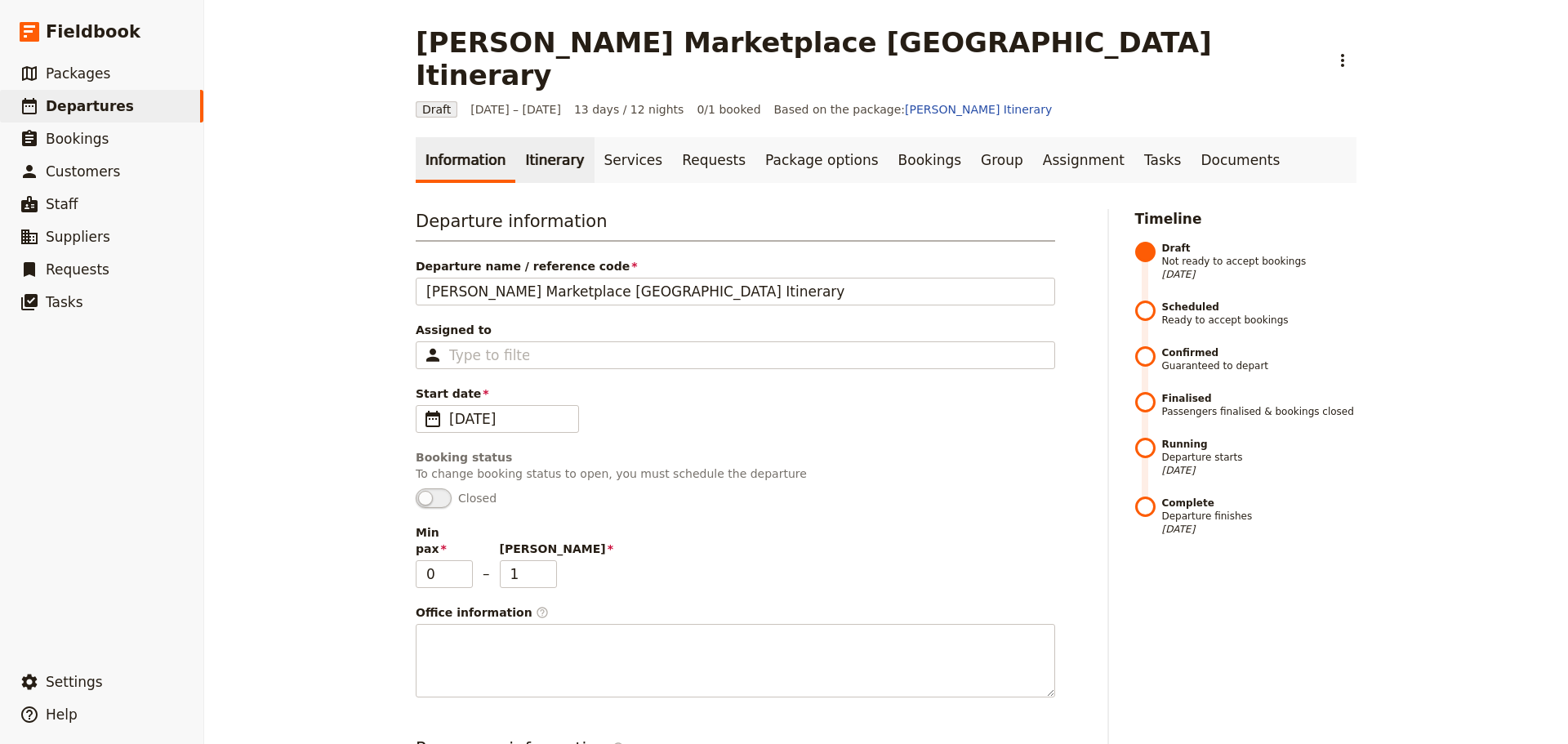
click at [544, 137] on link "Itinerary" at bounding box center [555, 160] width 79 height 45
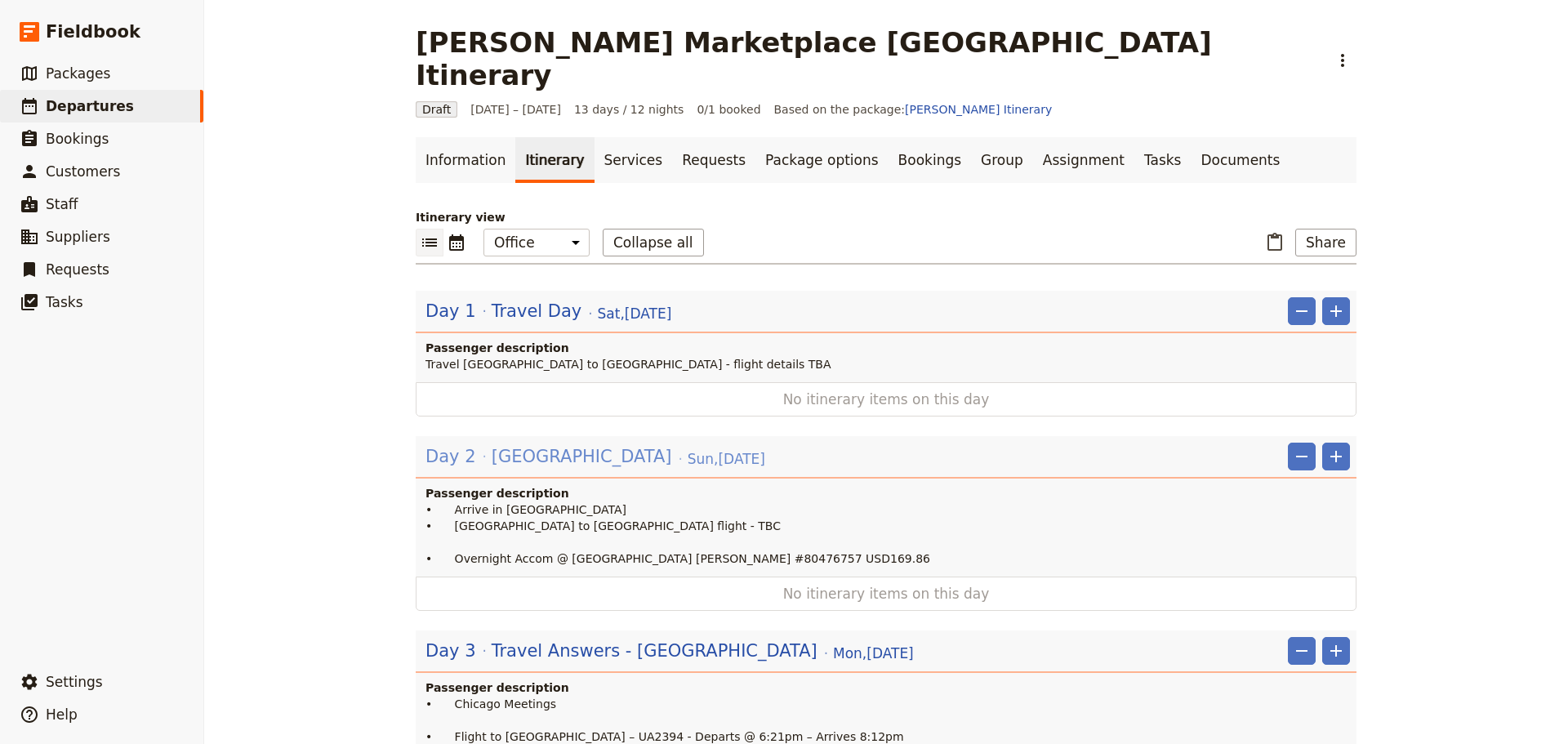
click at [688, 449] on span "[DATE]" at bounding box center [726, 459] width 78 height 19
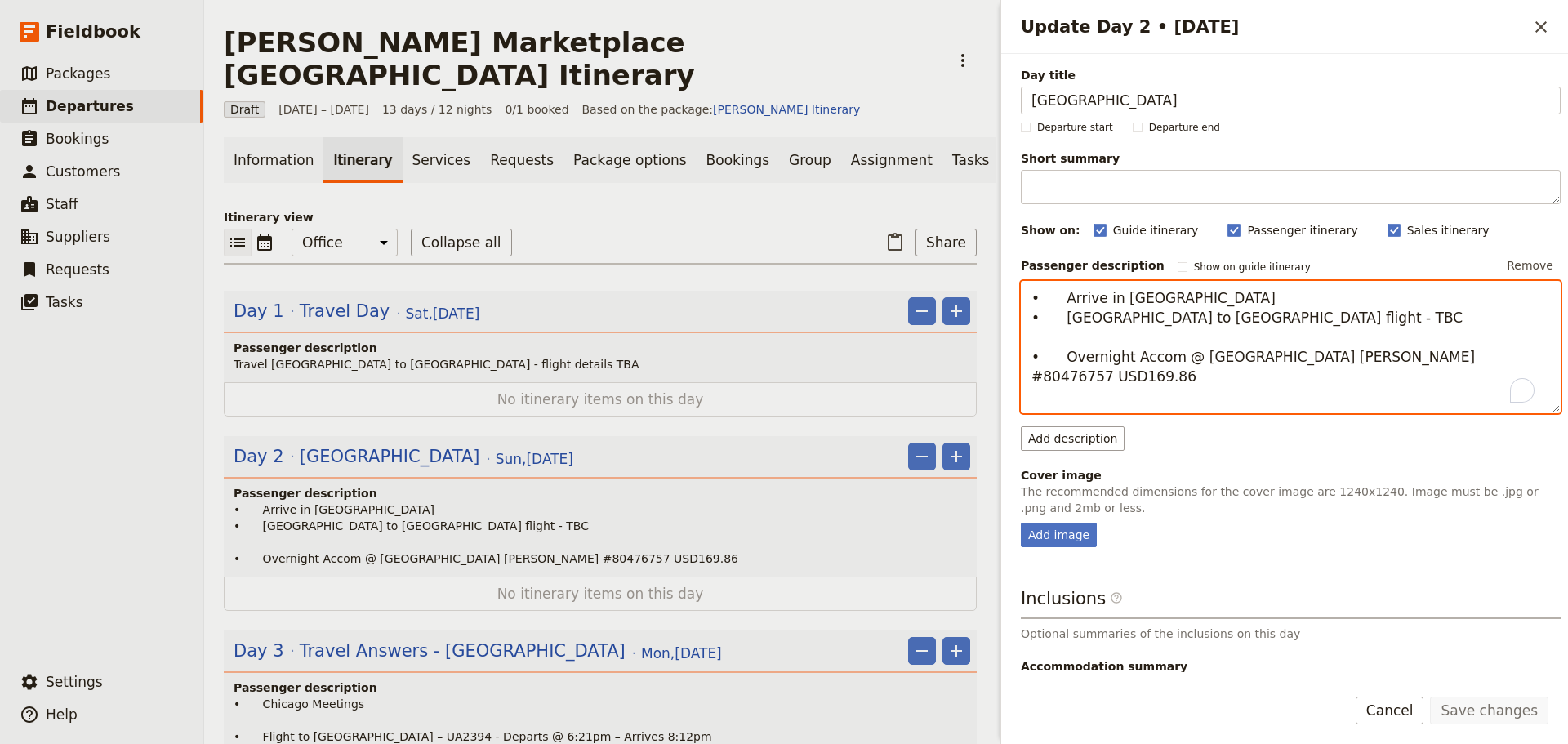
drag, startPoint x: 1389, startPoint y: 360, endPoint x: 1405, endPoint y: 352, distance: 17.9
click at [1391, 360] on textarea "• Arrive in [GEOGRAPHIC_DATA] • [GEOGRAPHIC_DATA] to [GEOGRAPHIC_DATA] flight -…" at bounding box center [1291, 347] width 540 height 133
click at [1400, 358] on textarea "• Arrive in [GEOGRAPHIC_DATA] • [GEOGRAPHIC_DATA] to [GEOGRAPHIC_DATA] flight -…" at bounding box center [1291, 347] width 540 height 133
click at [1395, 362] on textarea "• Arrive in [GEOGRAPHIC_DATA] • [GEOGRAPHIC_DATA] to [GEOGRAPHIC_DATA] flight -…" at bounding box center [1291, 347] width 540 height 133
type textarea "• Arrive in [GEOGRAPHIC_DATA] • [GEOGRAPHIC_DATA] to [GEOGRAPHIC_DATA] flight -…"
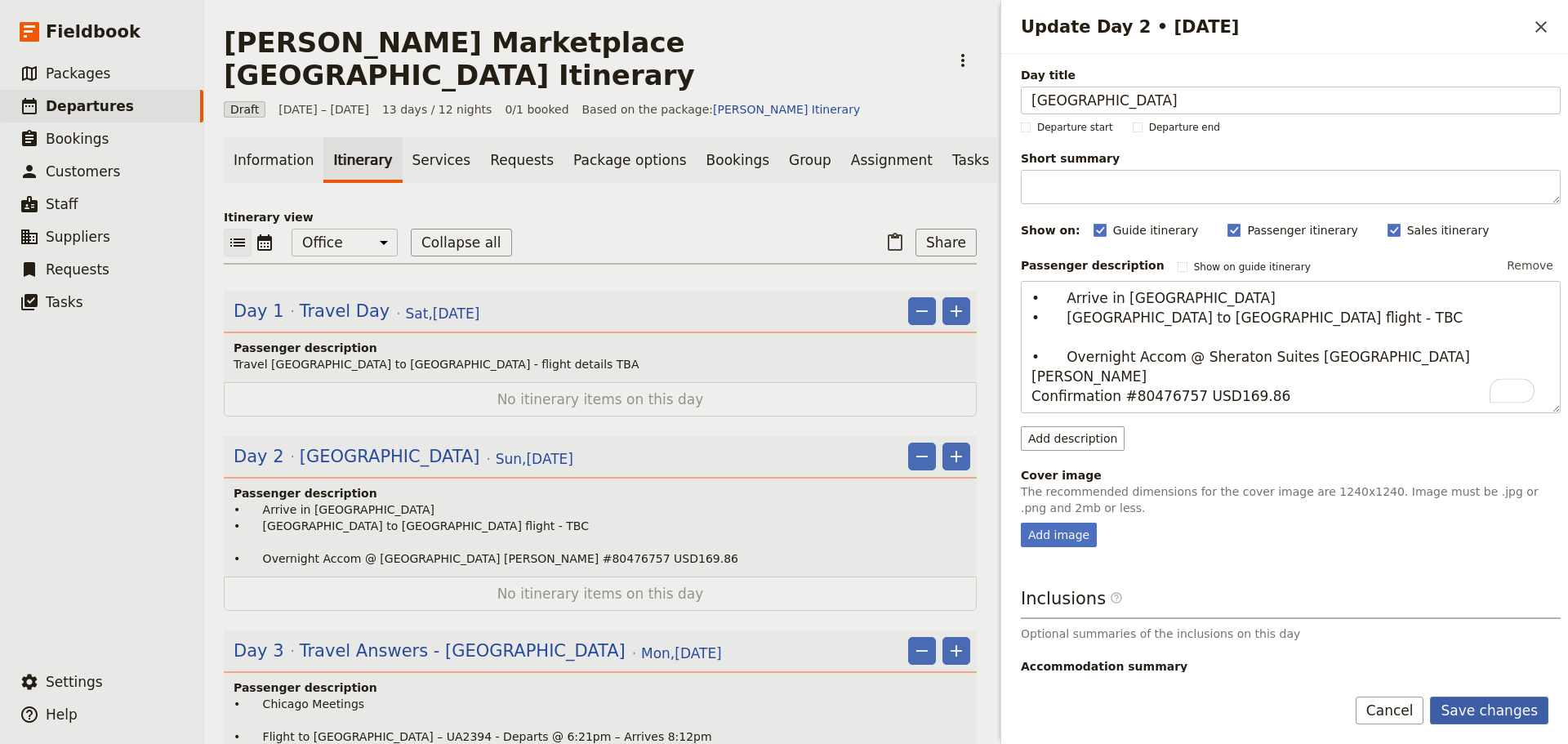
click at [1463, 697] on button "Save changes" at bounding box center [1489, 711] width 119 height 28
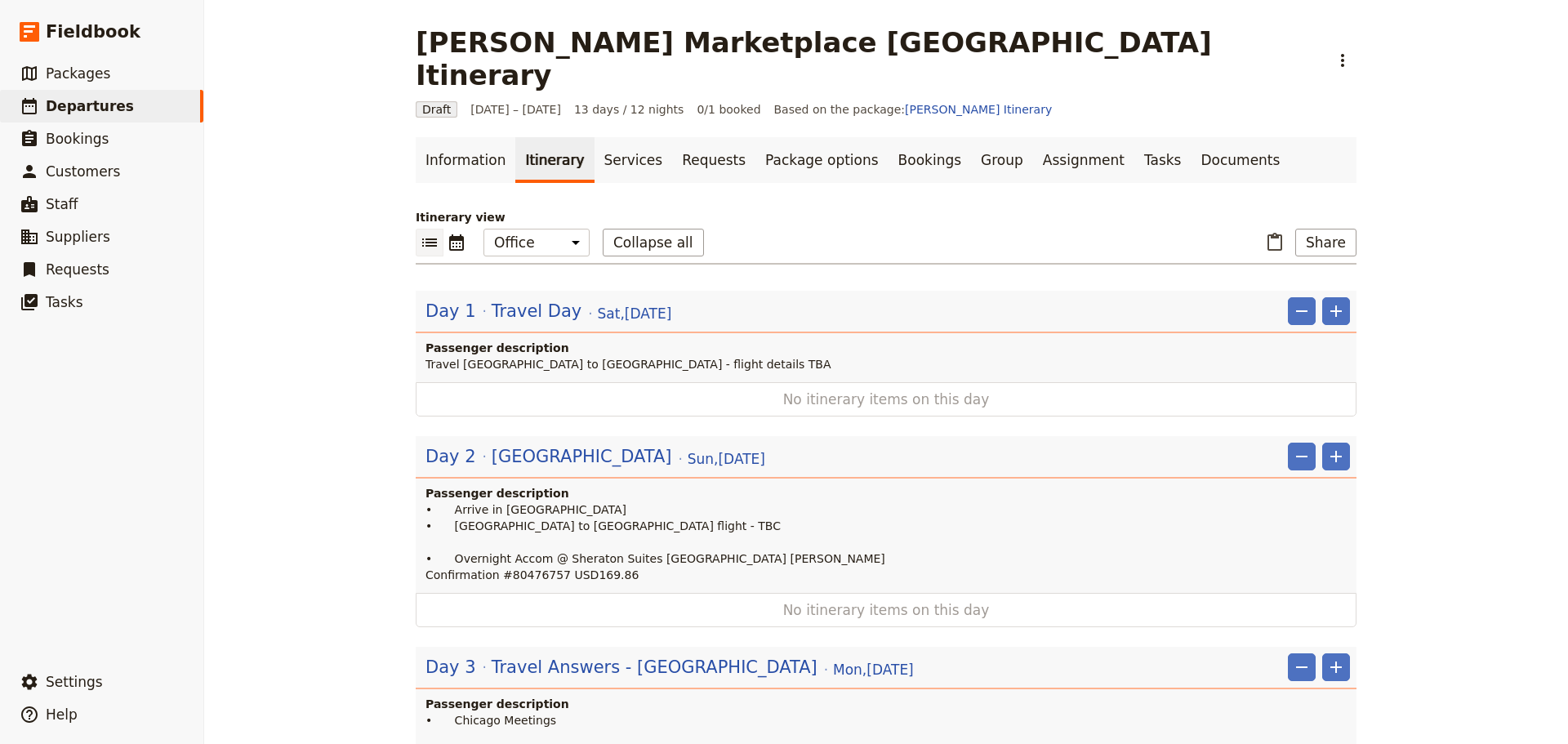
scroll to position [163, 0]
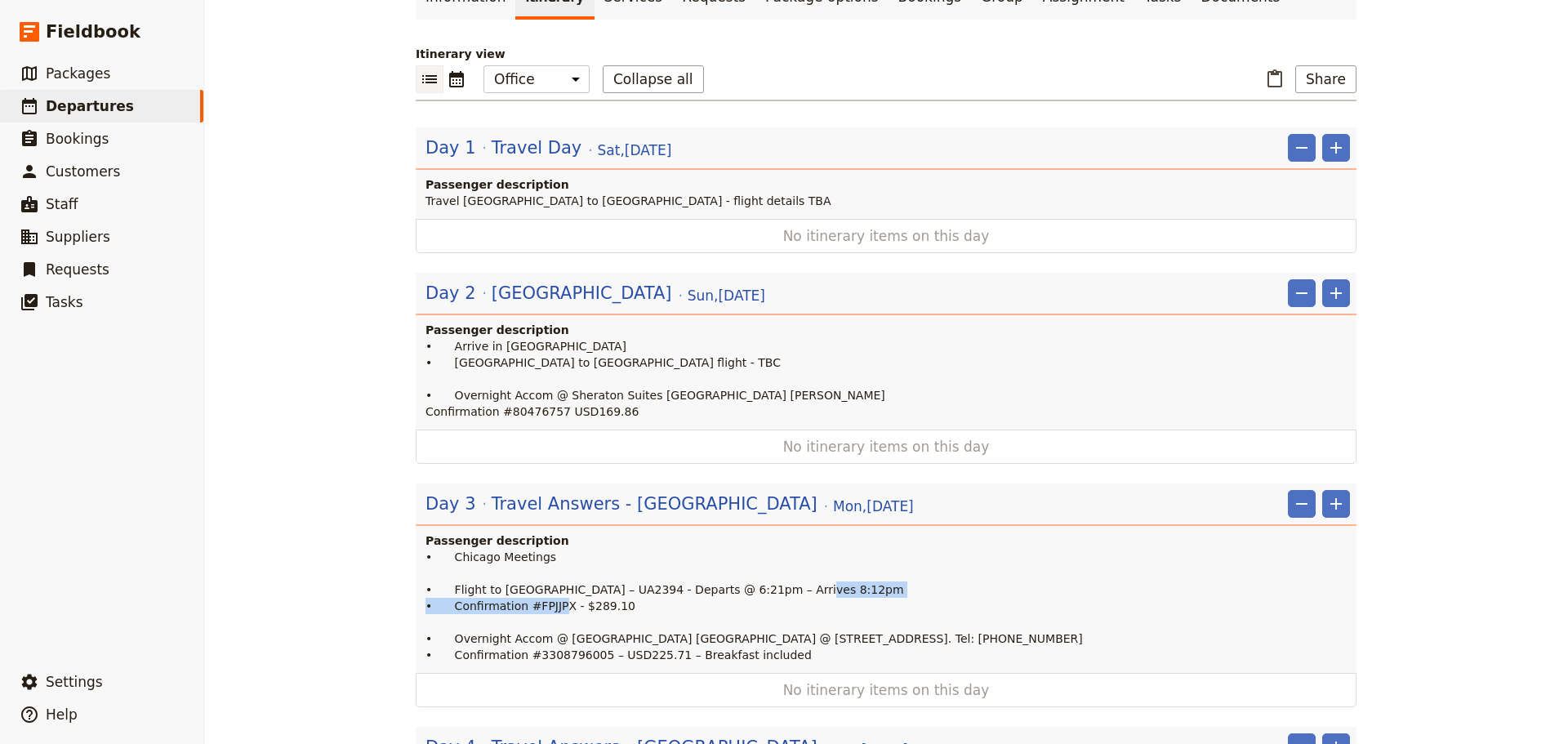
drag, startPoint x: 512, startPoint y: 573, endPoint x: 410, endPoint y: 573, distance: 102.0
click at [416, 573] on div "Passenger description • Chicago Meetings • Flight to [GEOGRAPHIC_DATA] – UA2394…" at bounding box center [887, 602] width 941 height 140
copy p "• Confirmation #FPJJPX - $289.10"
click at [743, 367] on p "• Arrive in [GEOGRAPHIC_DATA] • [GEOGRAPHIC_DATA] to [GEOGRAPHIC_DATA] flight -…" at bounding box center [888, 379] width 925 height 82
click at [722, 359] on p "• Arrive in [GEOGRAPHIC_DATA] • [GEOGRAPHIC_DATA] to [GEOGRAPHIC_DATA] flight -…" at bounding box center [888, 379] width 925 height 82
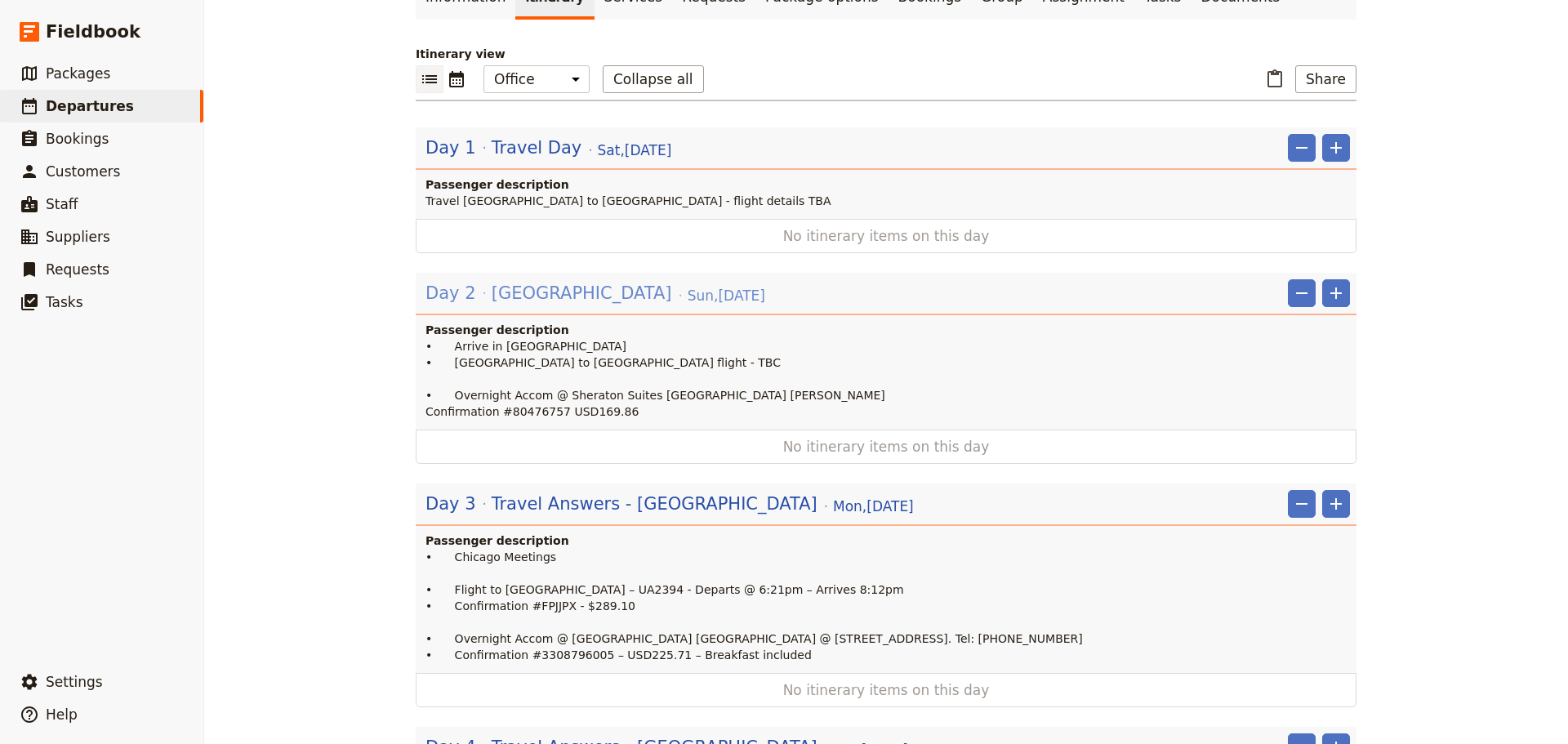
click at [688, 286] on span "[DATE]" at bounding box center [726, 296] width 78 height 19
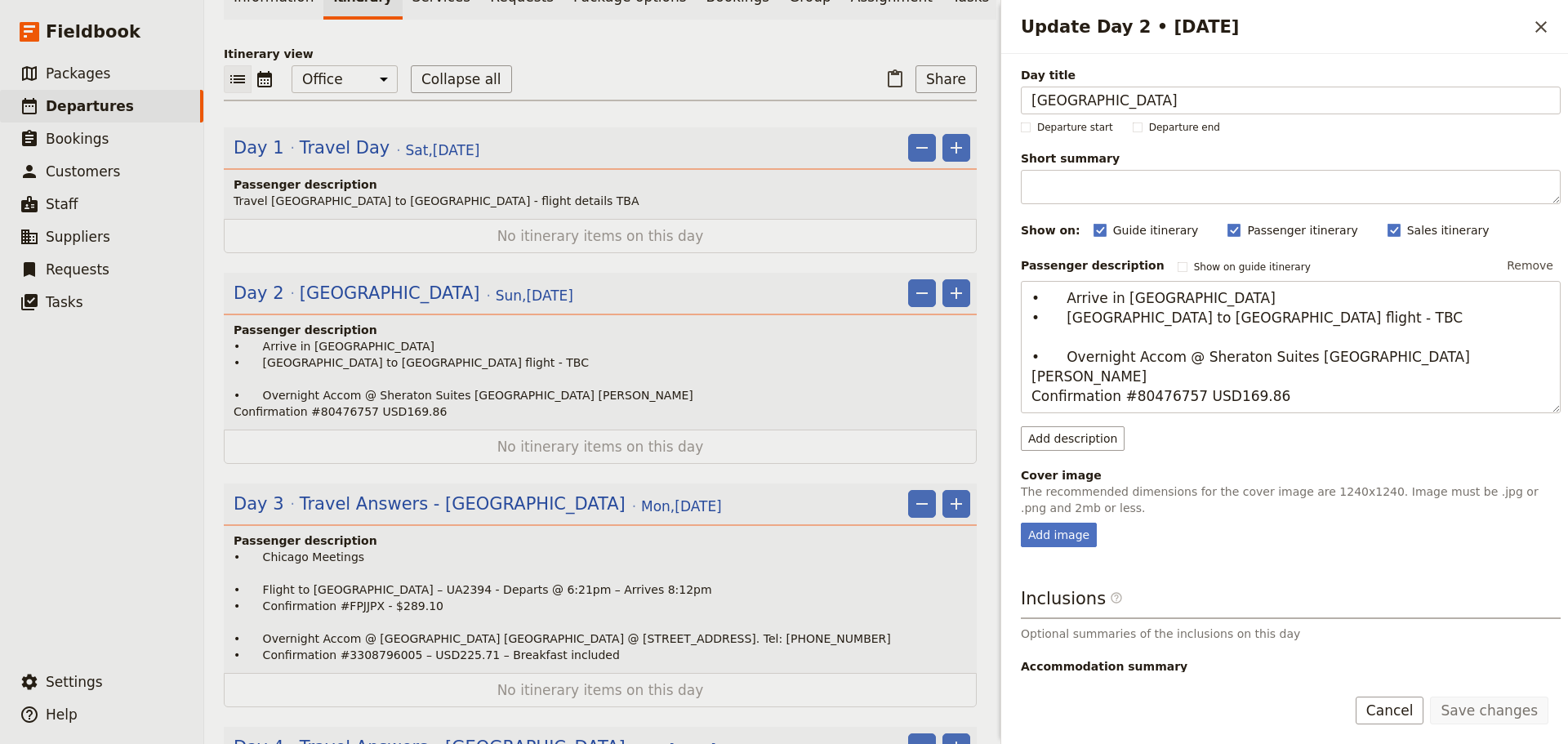
scroll to position [172, 0]
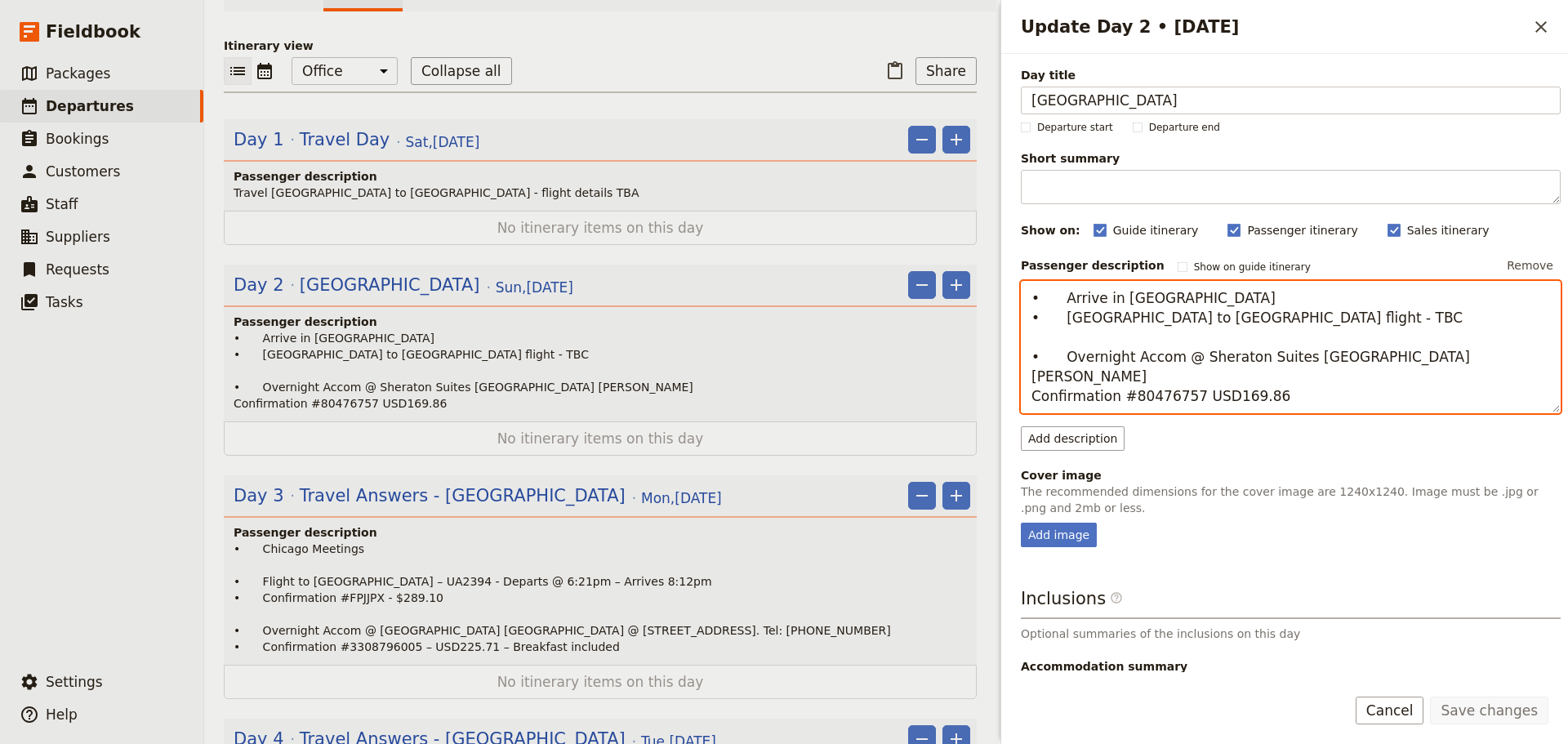
click at [1391, 366] on textarea "• Arrive in [GEOGRAPHIC_DATA] • [GEOGRAPHIC_DATA] to [GEOGRAPHIC_DATA] flight -…" at bounding box center [1291, 347] width 540 height 133
click at [1393, 362] on textarea "• Arrive in [GEOGRAPHIC_DATA] • [GEOGRAPHIC_DATA] to [GEOGRAPHIC_DATA] flight -…" at bounding box center [1291, 347] width 540 height 133
click at [1400, 363] on textarea "• Arrive in [GEOGRAPHIC_DATA] • [GEOGRAPHIC_DATA] to [GEOGRAPHIC_DATA] flight -…" at bounding box center [1291, 347] width 540 height 133
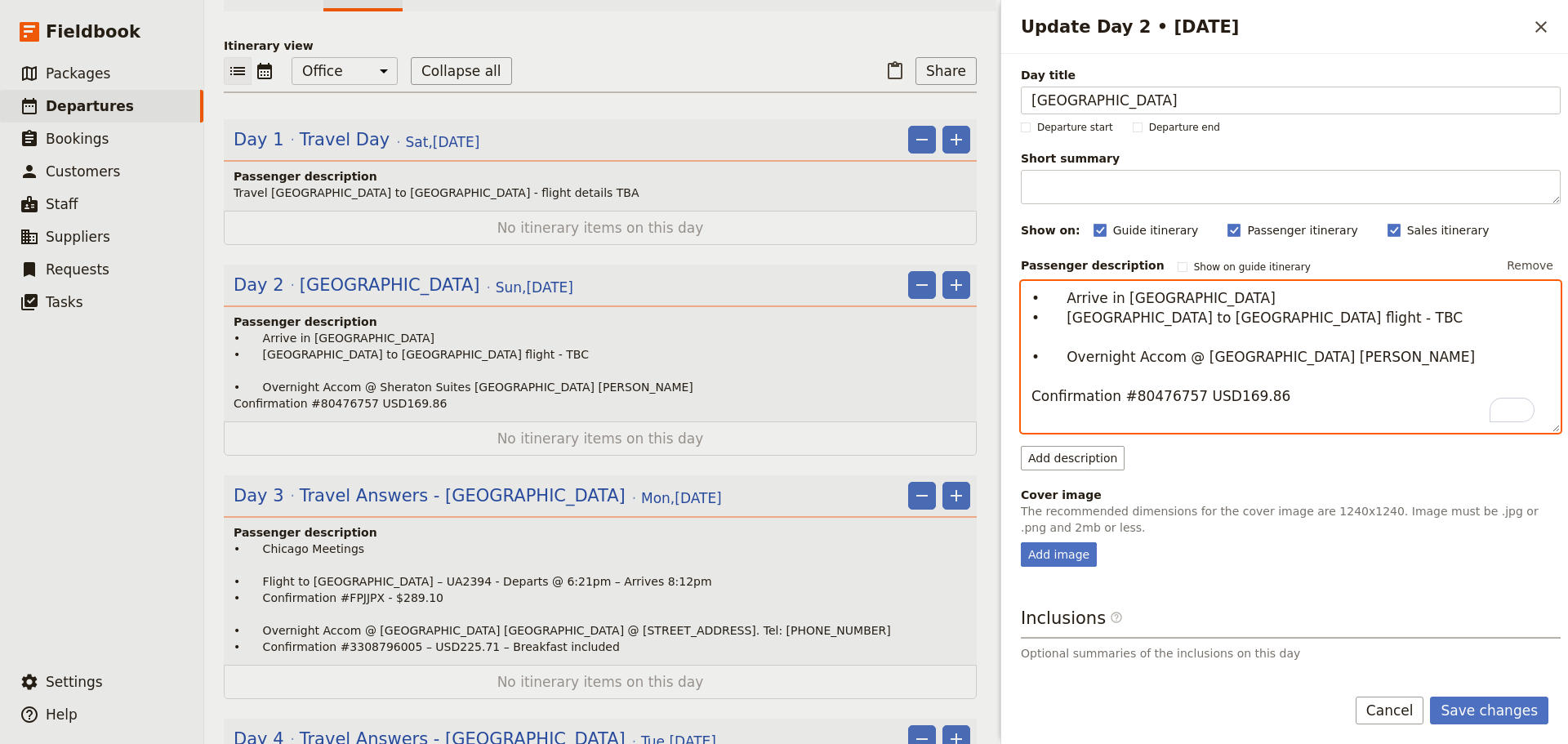
paste textarea "• Confirmation #FPJJPX - $289.10"
drag, startPoint x: 1030, startPoint y: 402, endPoint x: 1065, endPoint y: 378, distance: 42.4
click at [1063, 378] on textarea "• Arrive in [GEOGRAPHIC_DATA] • [GEOGRAPHIC_DATA] to [GEOGRAPHIC_DATA] flight -…" at bounding box center [1291, 357] width 540 height 152
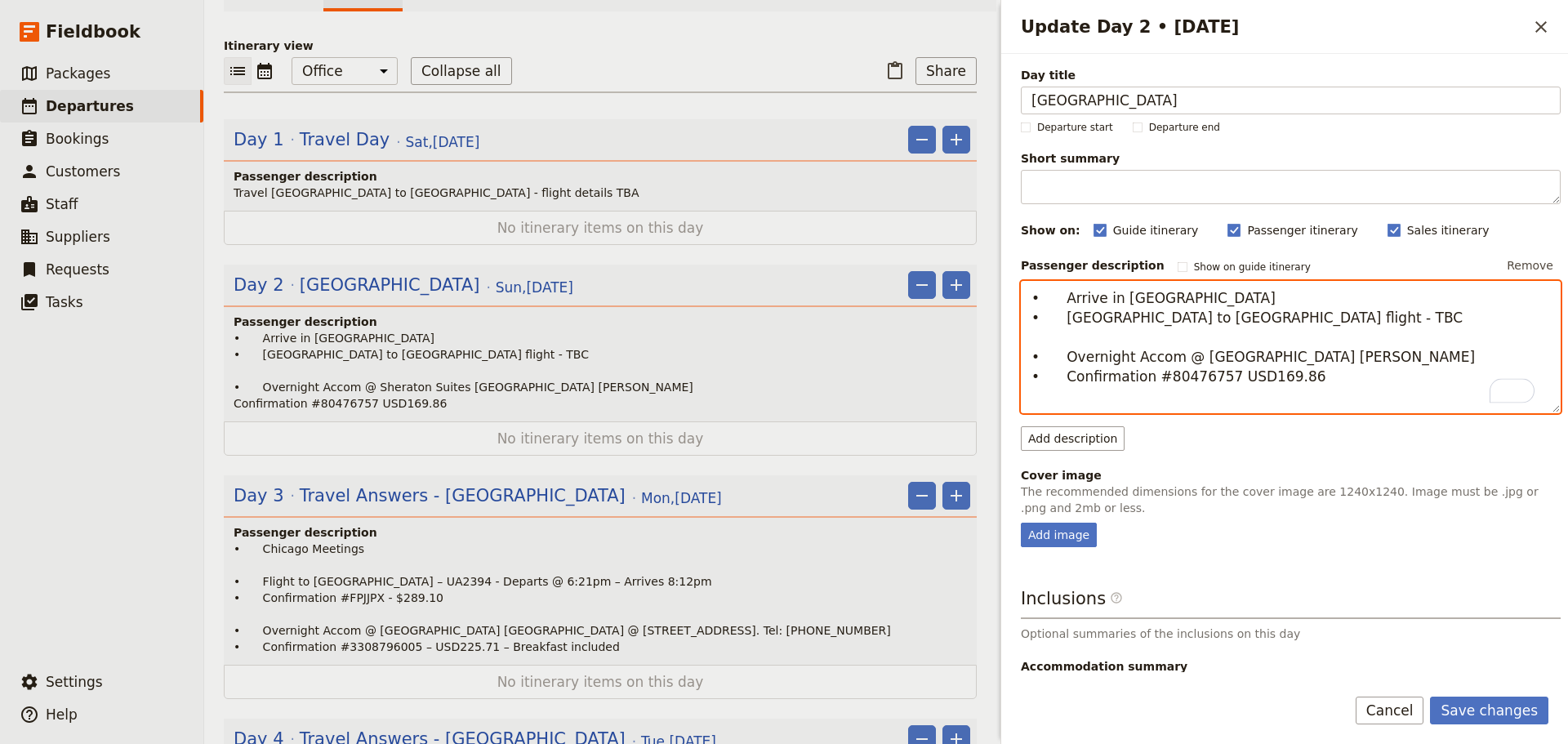
click at [1219, 383] on textarea "• Arrive in [GEOGRAPHIC_DATA] • [GEOGRAPHIC_DATA] to [GEOGRAPHIC_DATA] flight -…" at bounding box center [1291, 347] width 540 height 133
type textarea "• Arrive in [GEOGRAPHIC_DATA] • [GEOGRAPHIC_DATA] to [GEOGRAPHIC_DATA] flight -…"
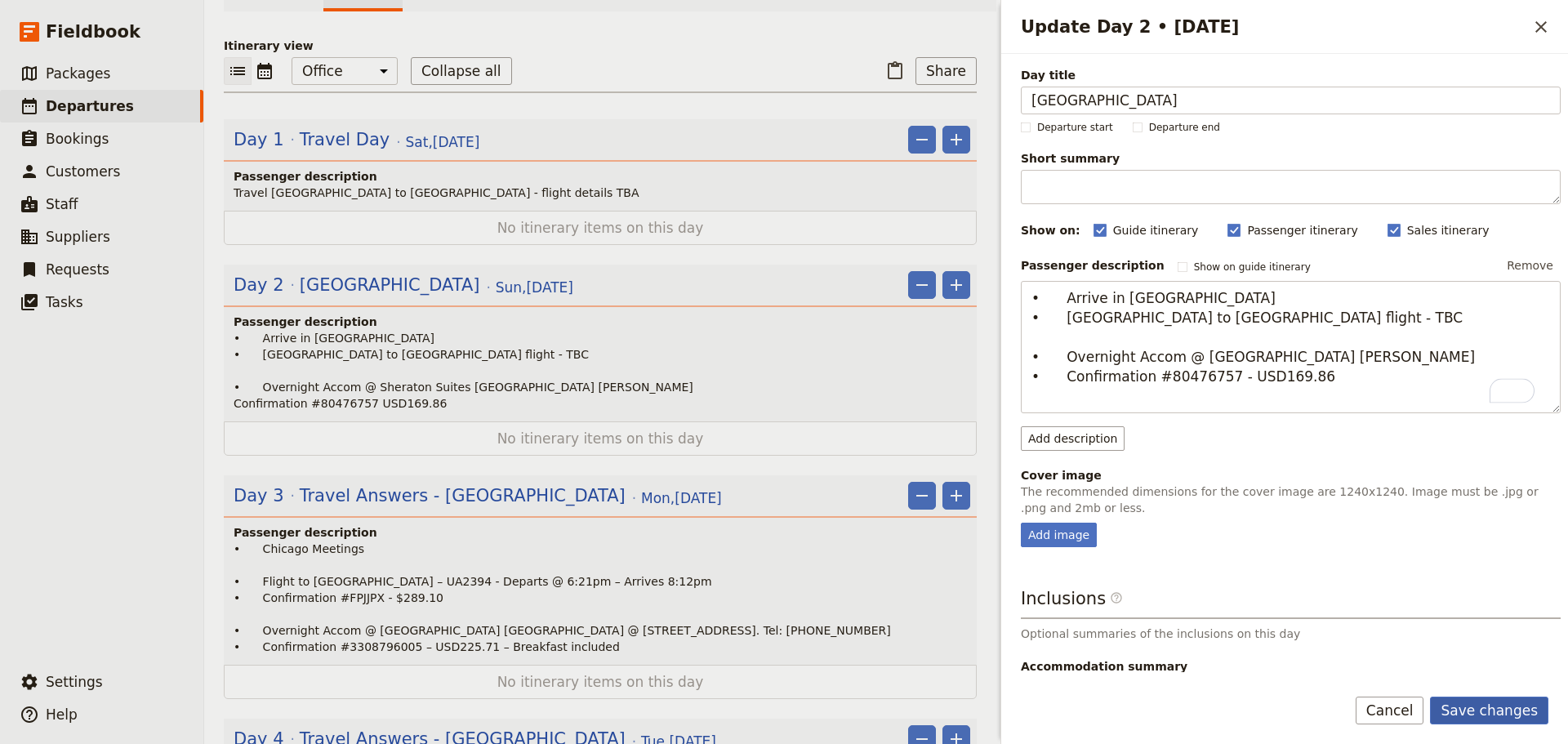
click at [1496, 697] on button "Save changes" at bounding box center [1489, 711] width 119 height 28
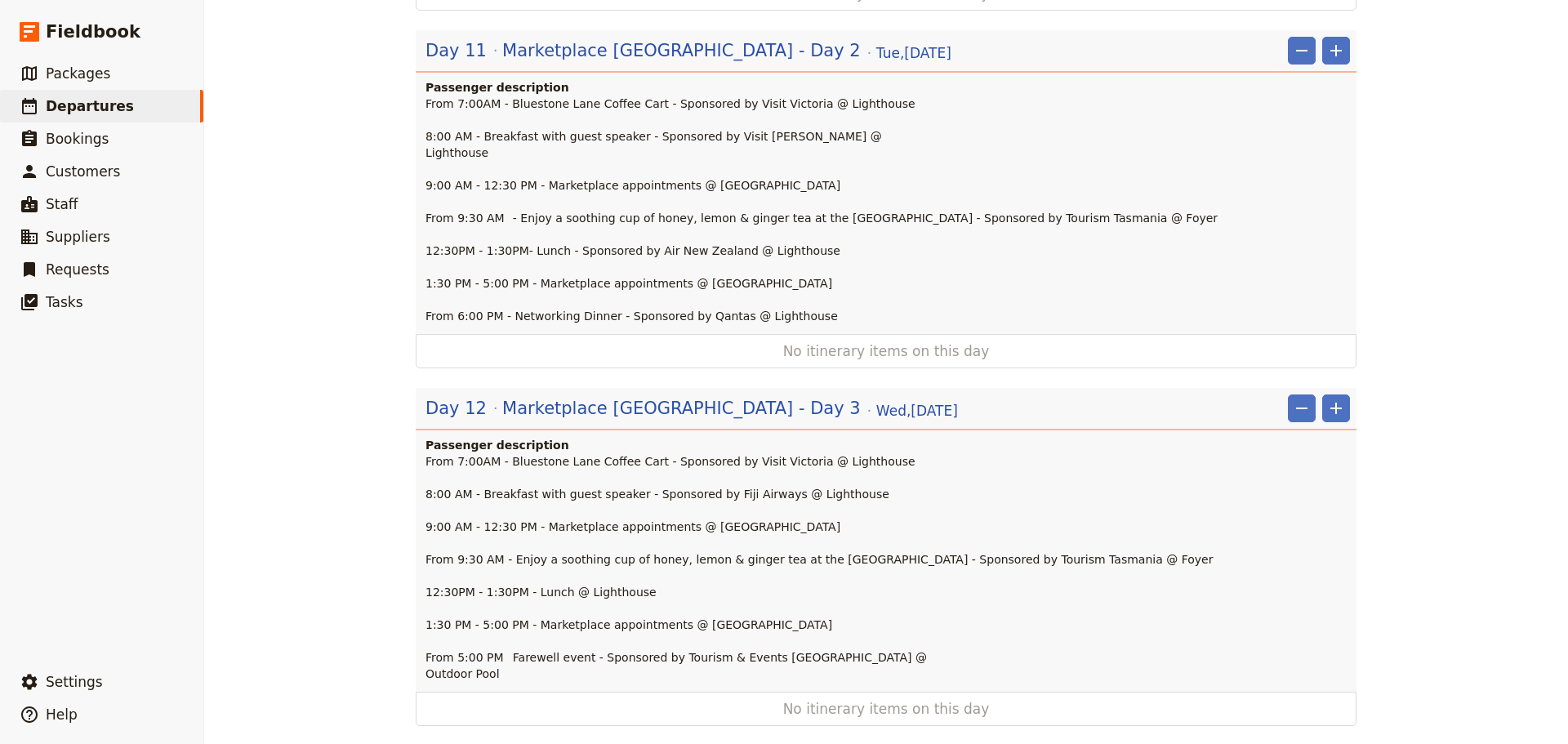
scroll to position [2263, 0]
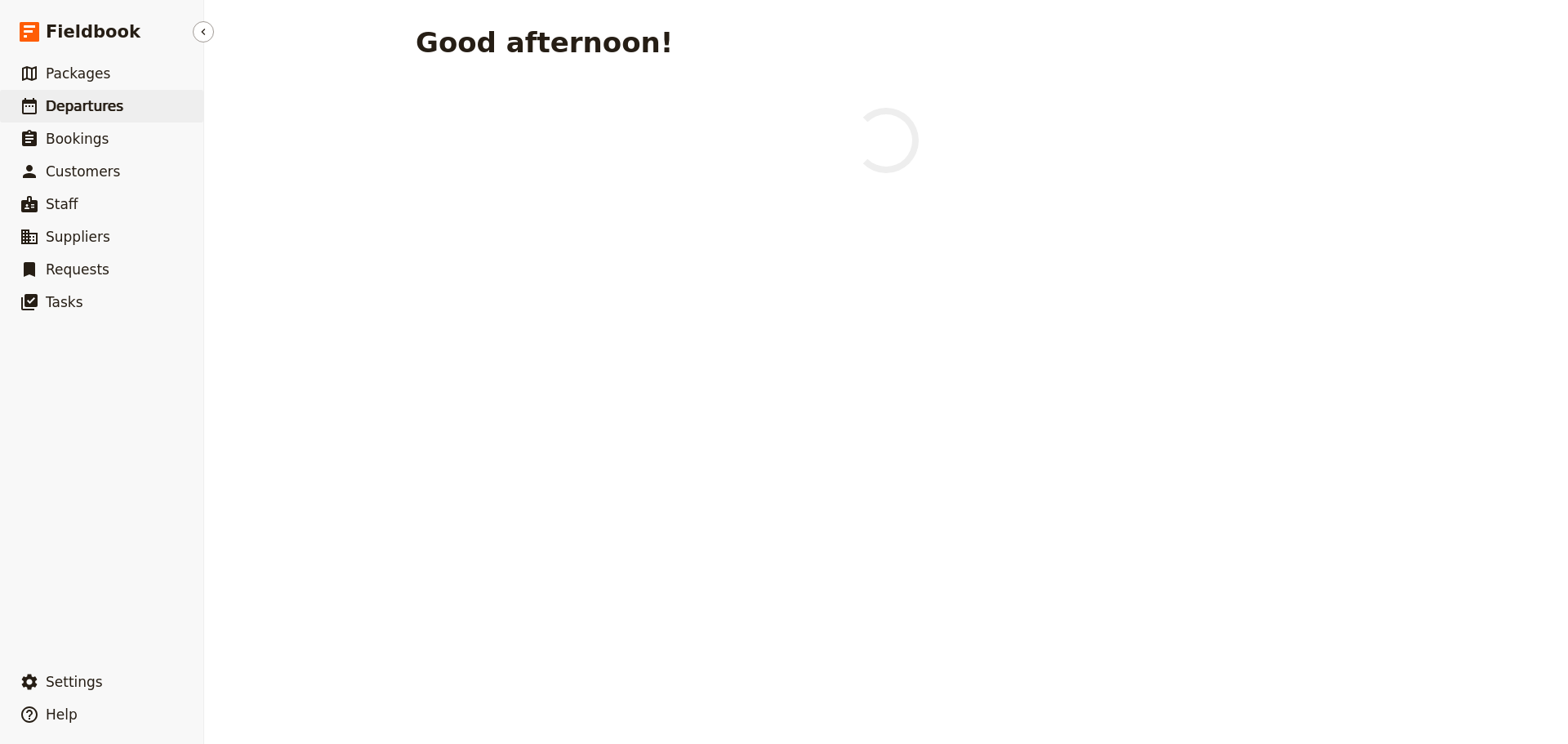
click at [90, 104] on span "Departures" at bounding box center [84, 106] width 78 height 17
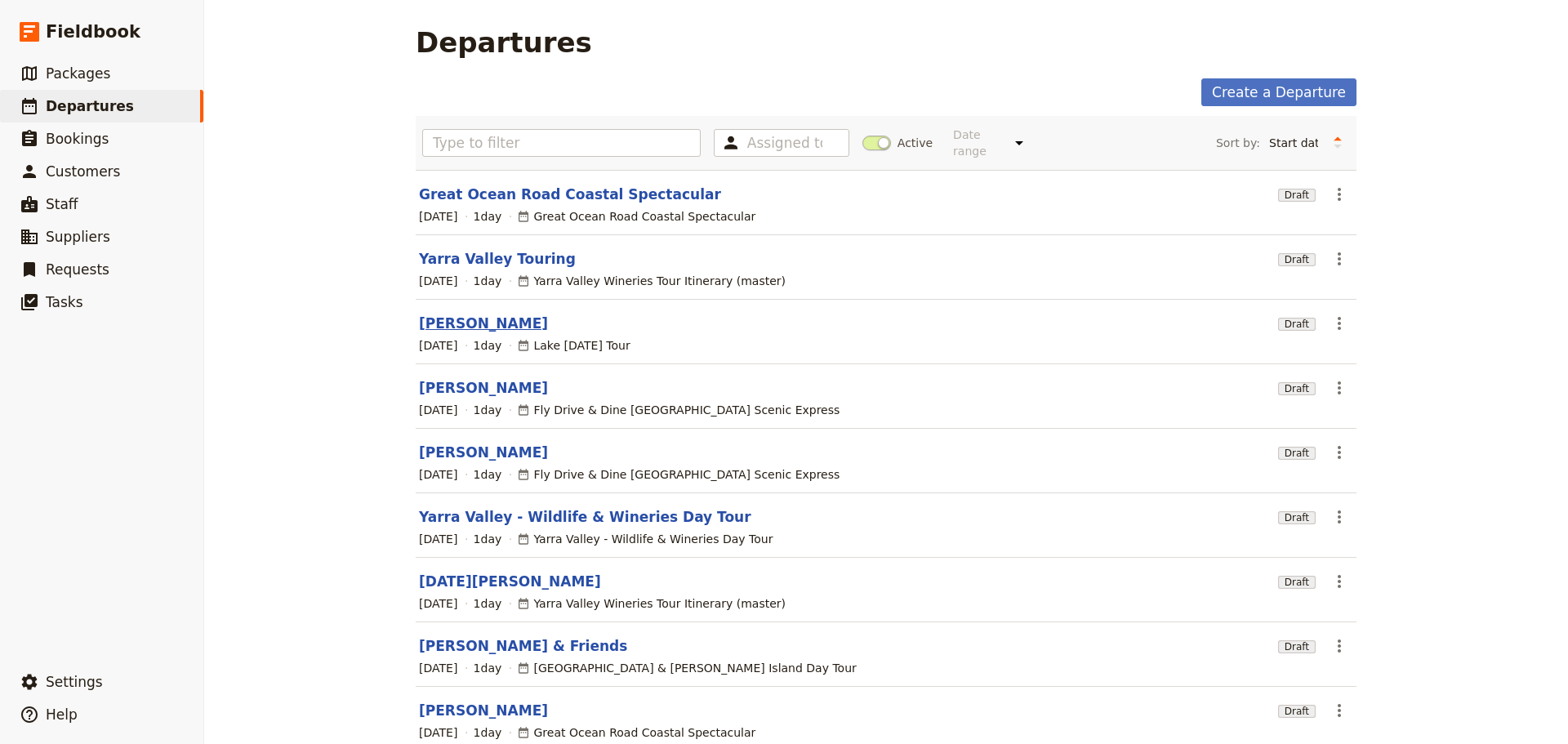
click at [419, 313] on link "[PERSON_NAME]" at bounding box center [483, 323] width 129 height 19
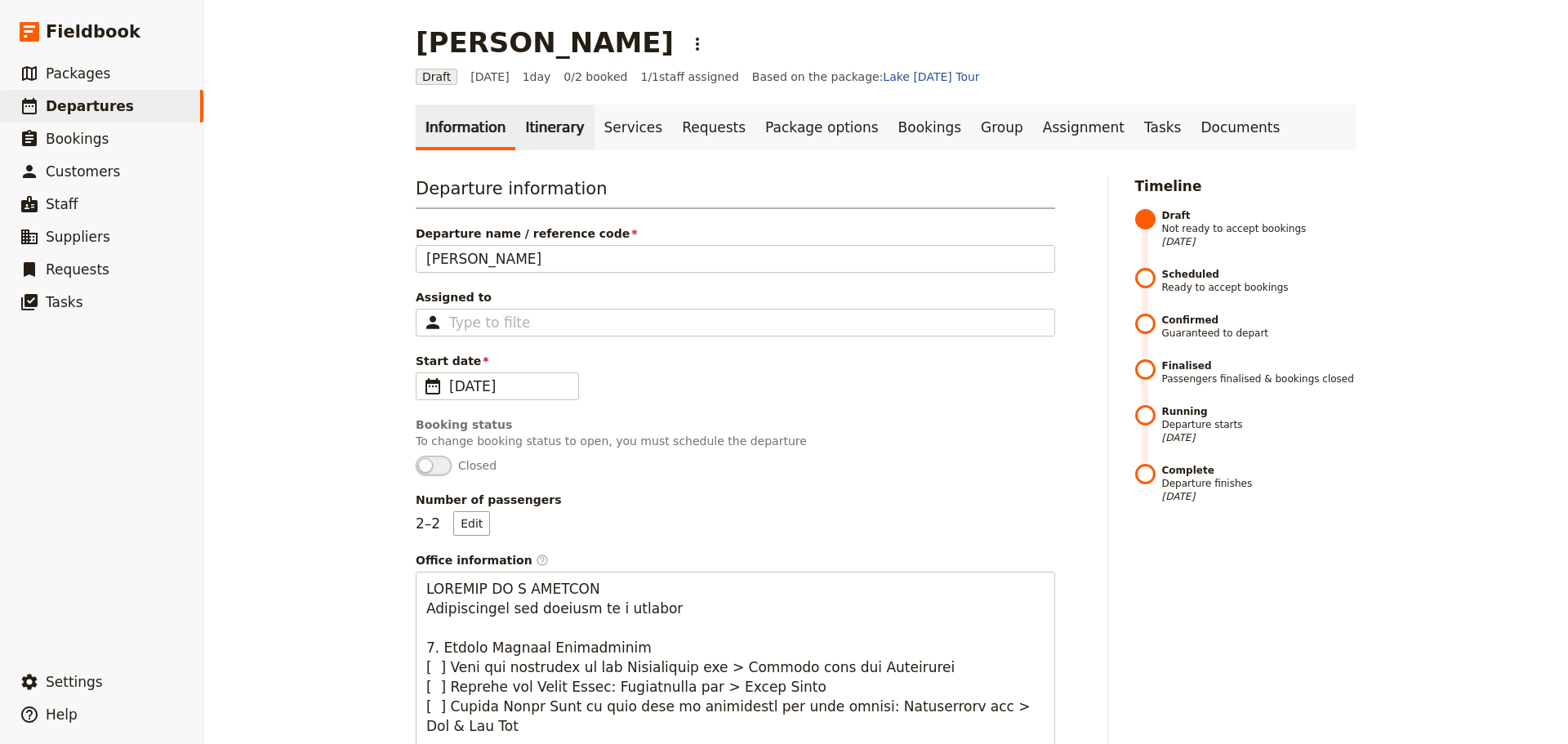
click at [525, 132] on link "Itinerary" at bounding box center [555, 127] width 79 height 45
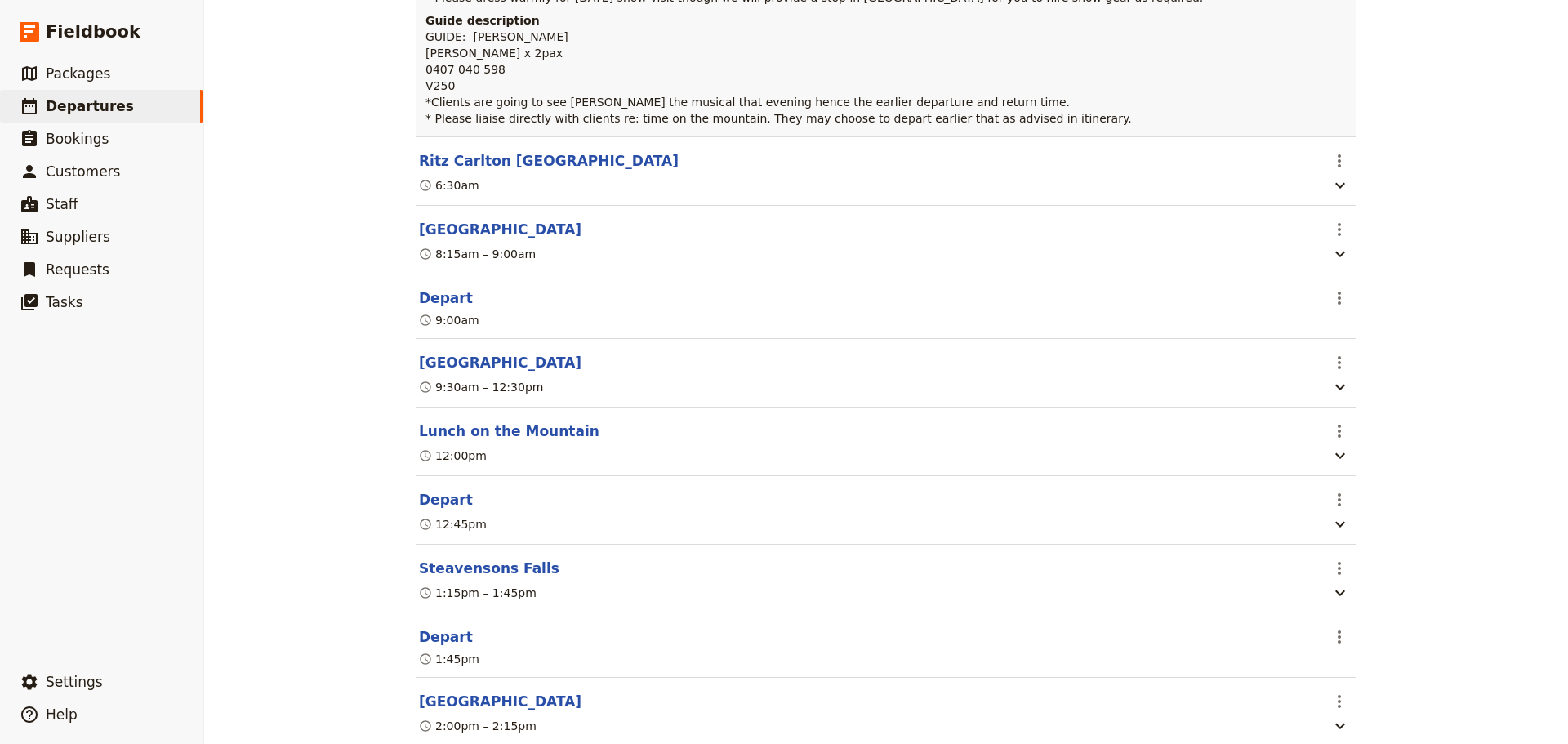
scroll to position [58, 0]
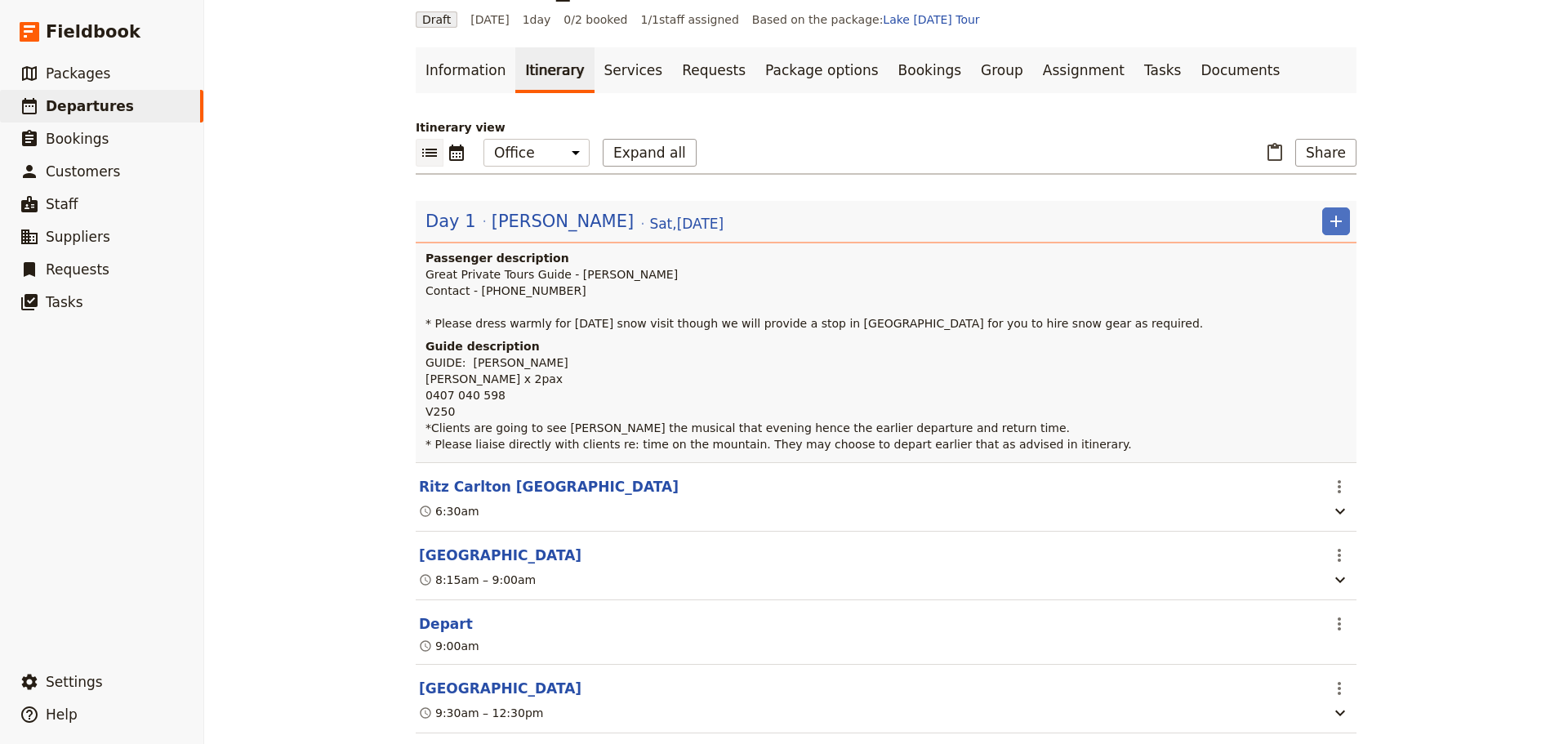
click at [1311, 169] on div "​ ​ Office Guide Passenger Sales Expand all ​ Share" at bounding box center [887, 156] width 941 height 36
click at [1318, 150] on button "Share" at bounding box center [1326, 153] width 61 height 28
click at [1309, 183] on span "LM Guide itinerary" at bounding box center [1278, 188] width 106 height 17
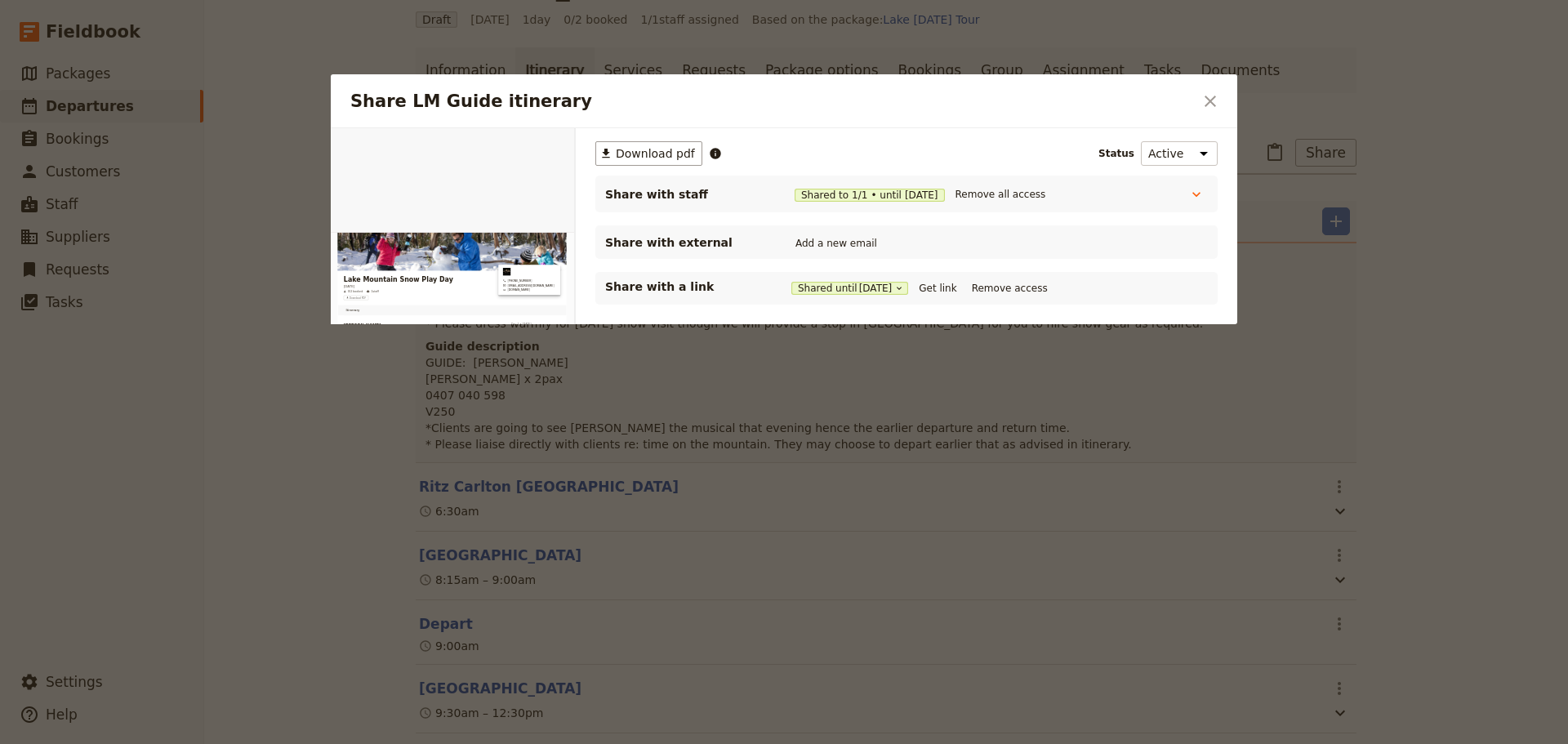
scroll to position [0, 0]
drag, startPoint x: 1209, startPoint y: 99, endPoint x: 1231, endPoint y: 96, distance: 22.2
click at [1216, 99] on icon "Close dialog" at bounding box center [1210, 101] width 19 height 19
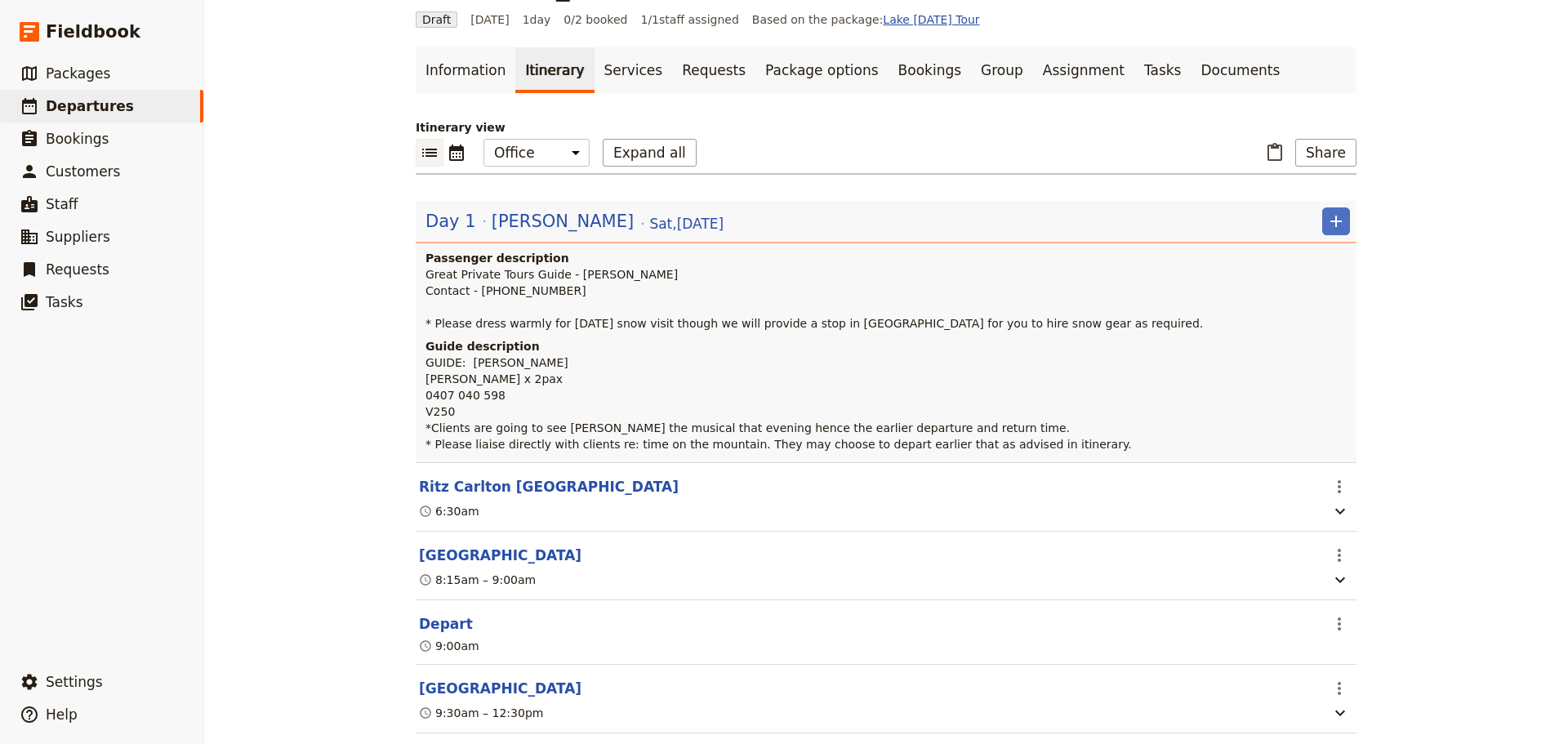
click at [971, 78] on link "Group" at bounding box center [1002, 70] width 62 height 45
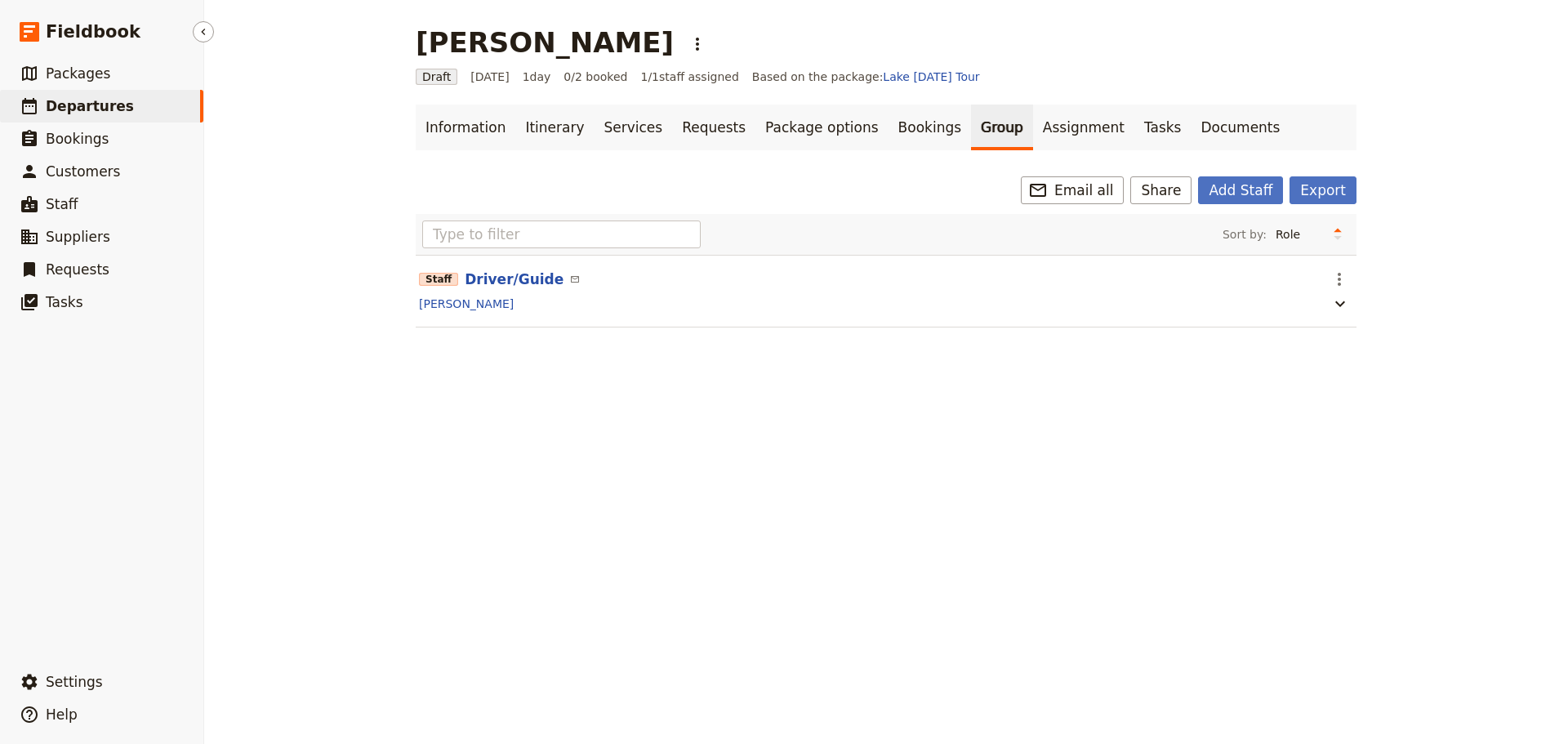
click at [114, 107] on span "Departures" at bounding box center [89, 106] width 88 height 17
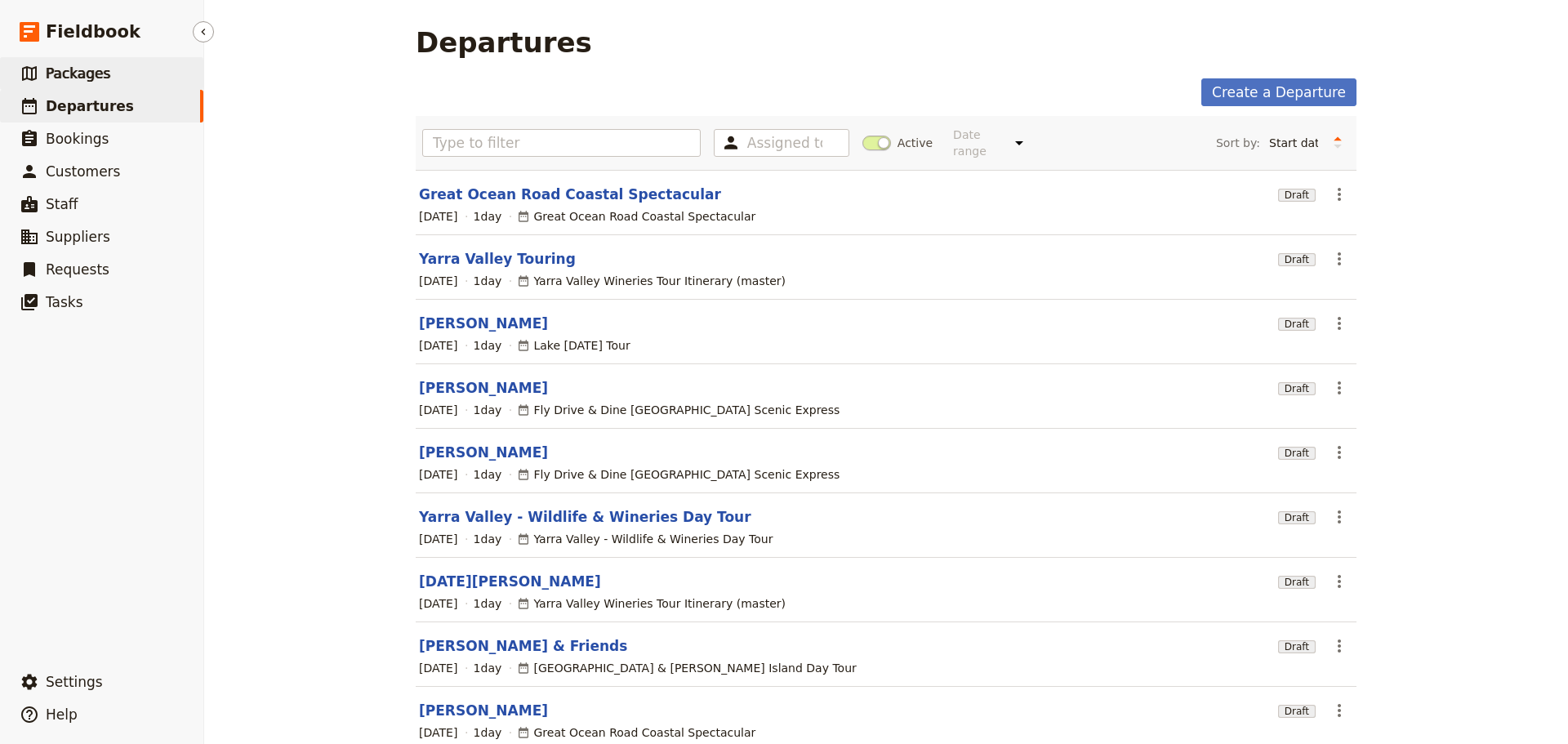
click at [72, 67] on span "Packages" at bounding box center [78, 73] width 65 height 17
